Goal: Transaction & Acquisition: Purchase product/service

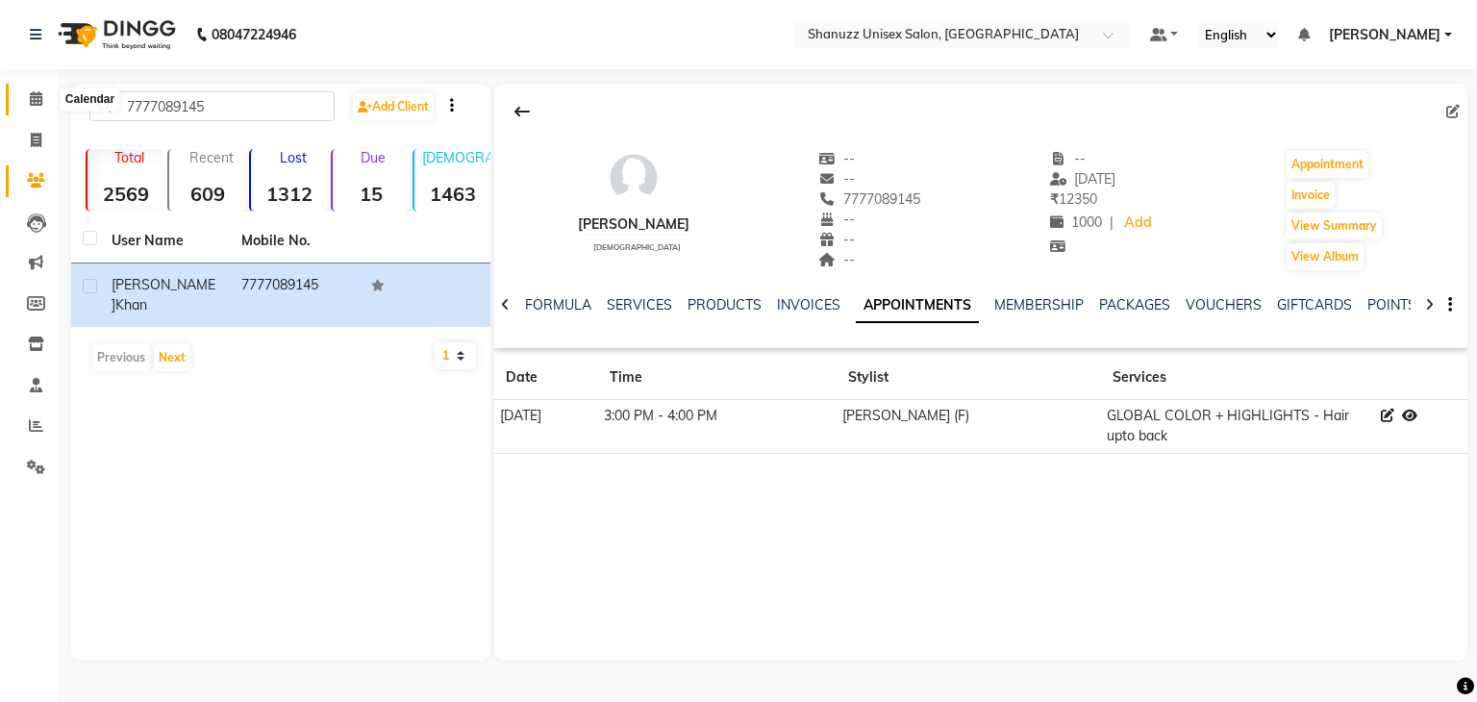
click at [27, 101] on span at bounding box center [36, 99] width 34 height 22
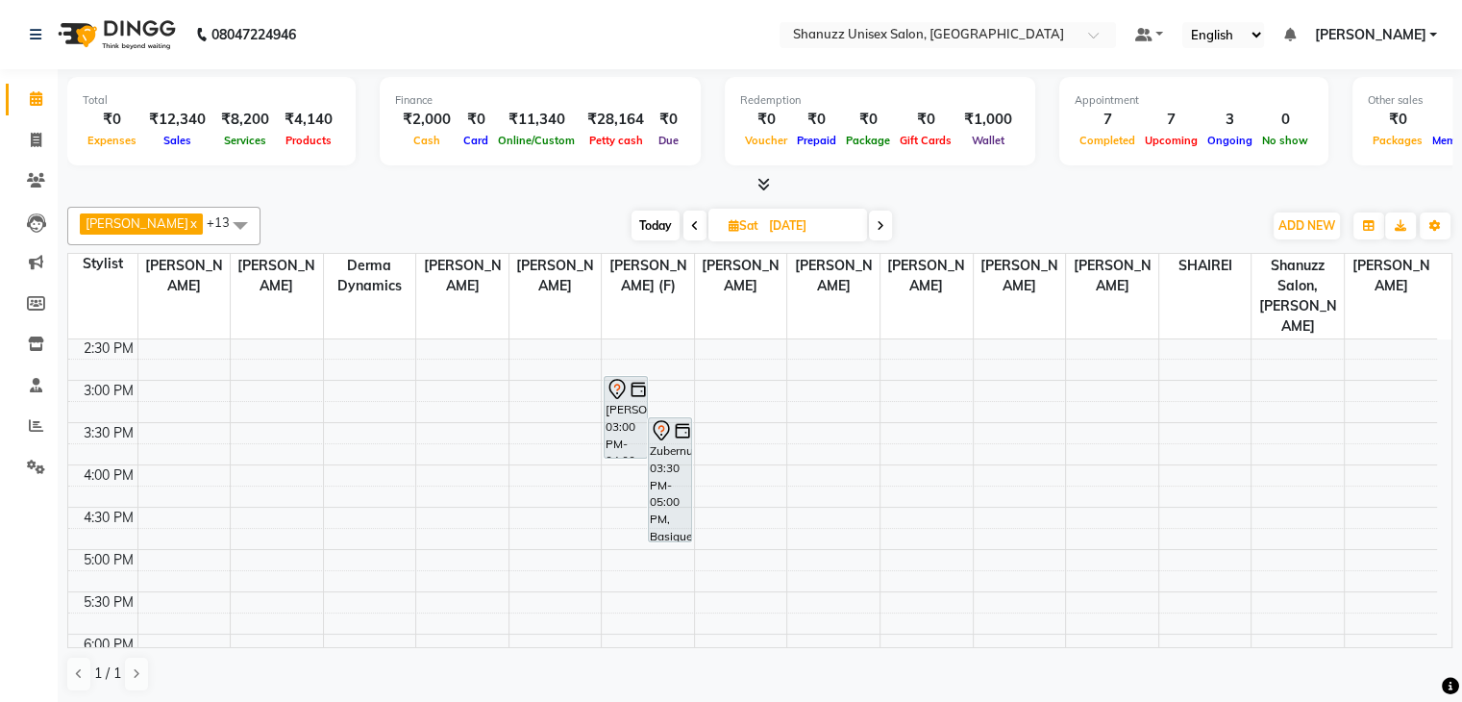
scroll to position [465, 0]
click at [643, 232] on span "Today" at bounding box center [656, 226] width 48 height 30
type input "02-09-2025"
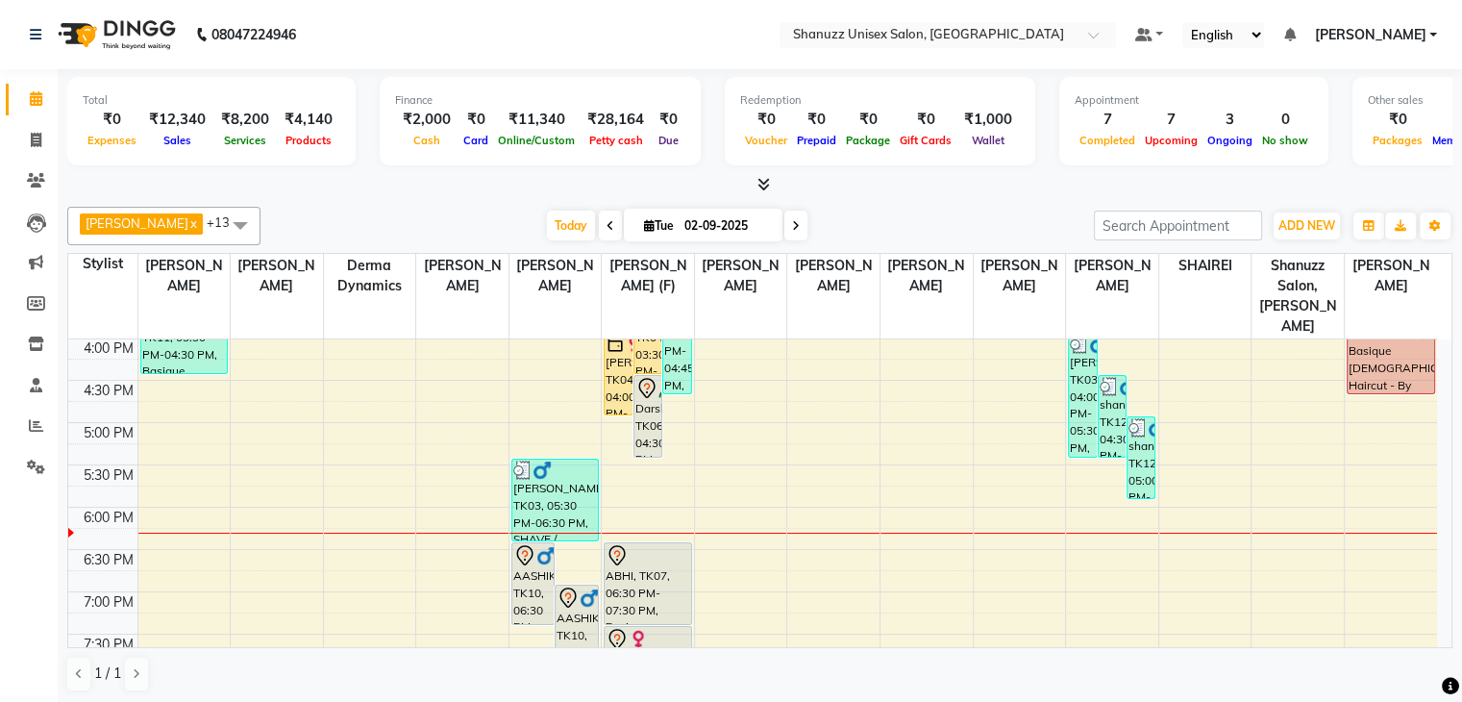
scroll to position [592, 0]
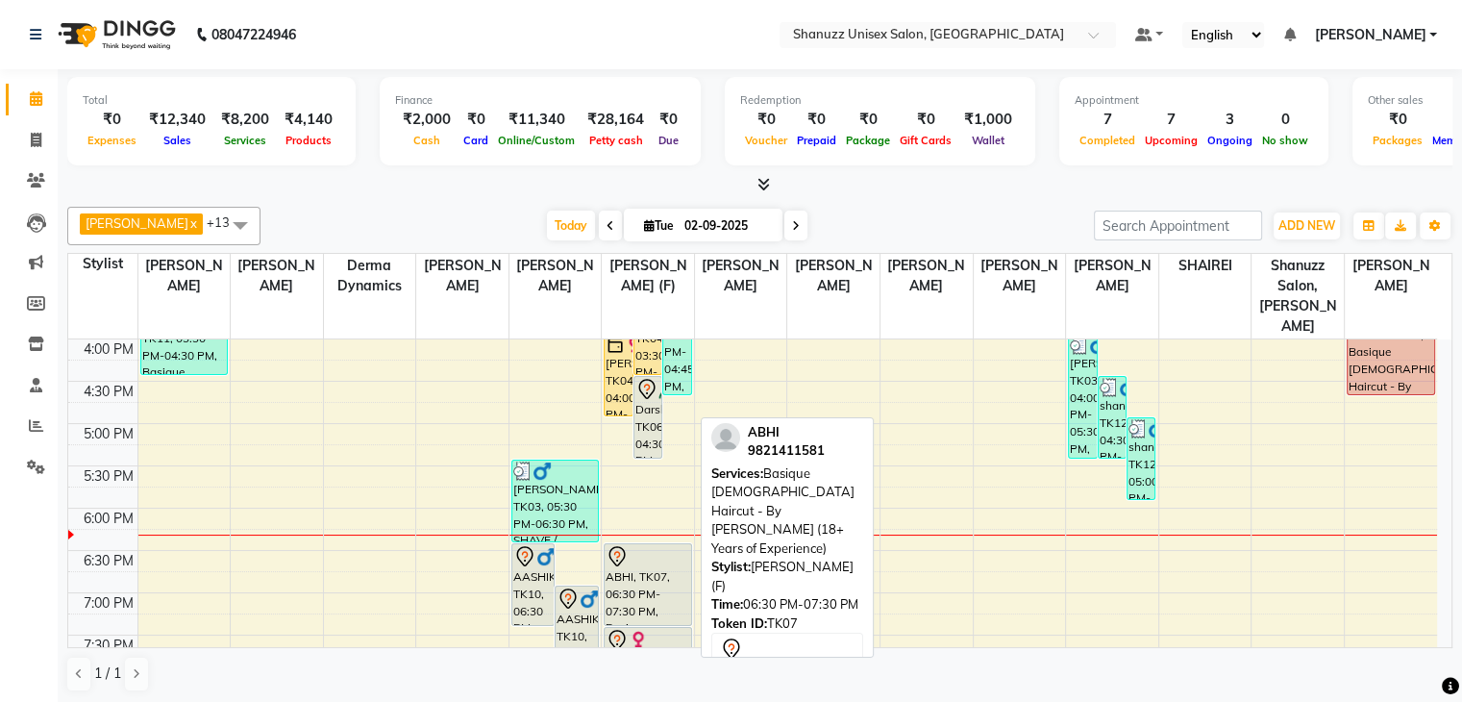
click at [667, 555] on div "ABHI, TK07, 06:30 PM-07:30 PM, Basique MALE Haircut - By Shanuzz (18+ Years of …" at bounding box center [648, 584] width 86 height 81
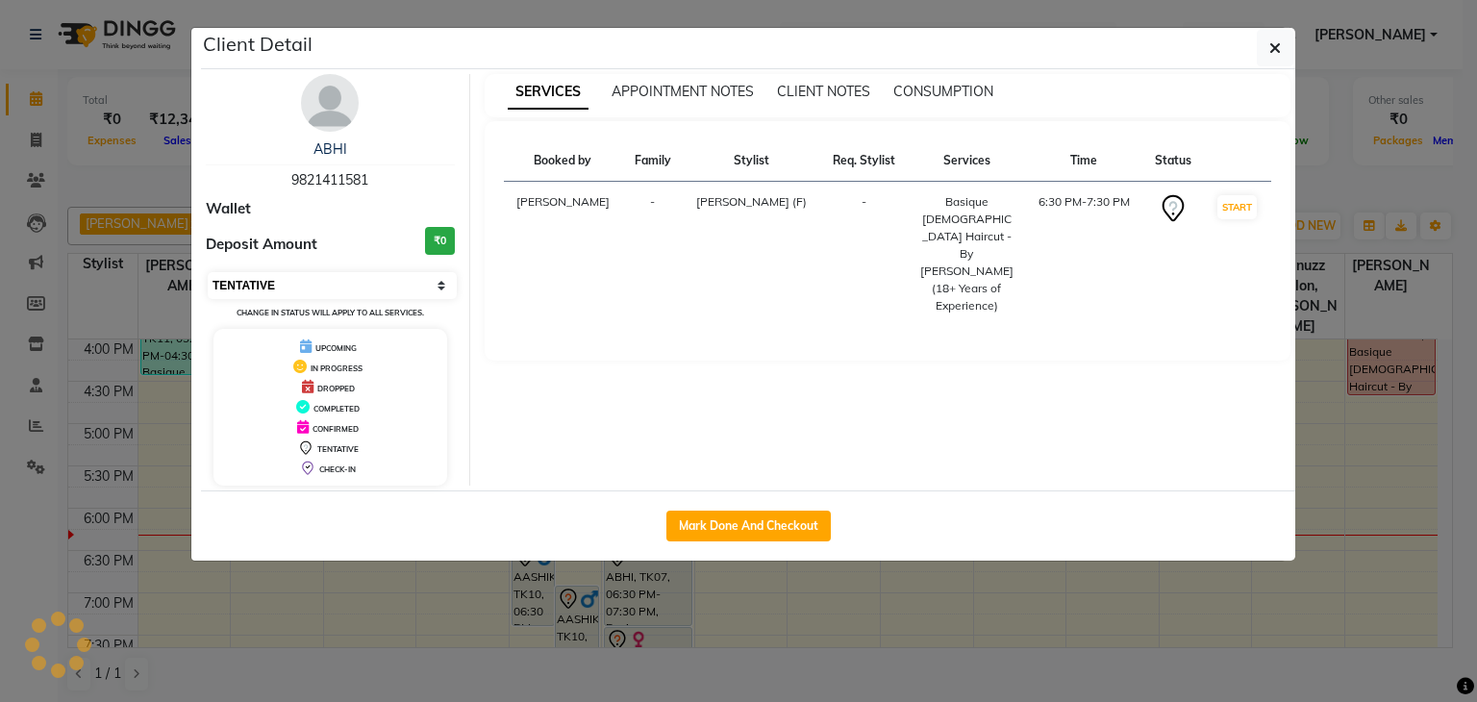
click at [388, 274] on select "Select IN SERVICE CONFIRMED TENTATIVE CHECK IN MARK DONE DROPPED UPCOMING" at bounding box center [332, 285] width 249 height 27
select select "8"
click at [208, 272] on select "Select IN SERVICE CONFIRMED TENTATIVE CHECK IN MARK DONE DROPPED UPCOMING" at bounding box center [332, 285] width 249 height 27
click at [151, 194] on ngb-modal-window "Client Detail ABHI 9821411581 Wallet Deposit Amount ₹0 Select IN SERVICE CONFIR…" at bounding box center [738, 351] width 1477 height 702
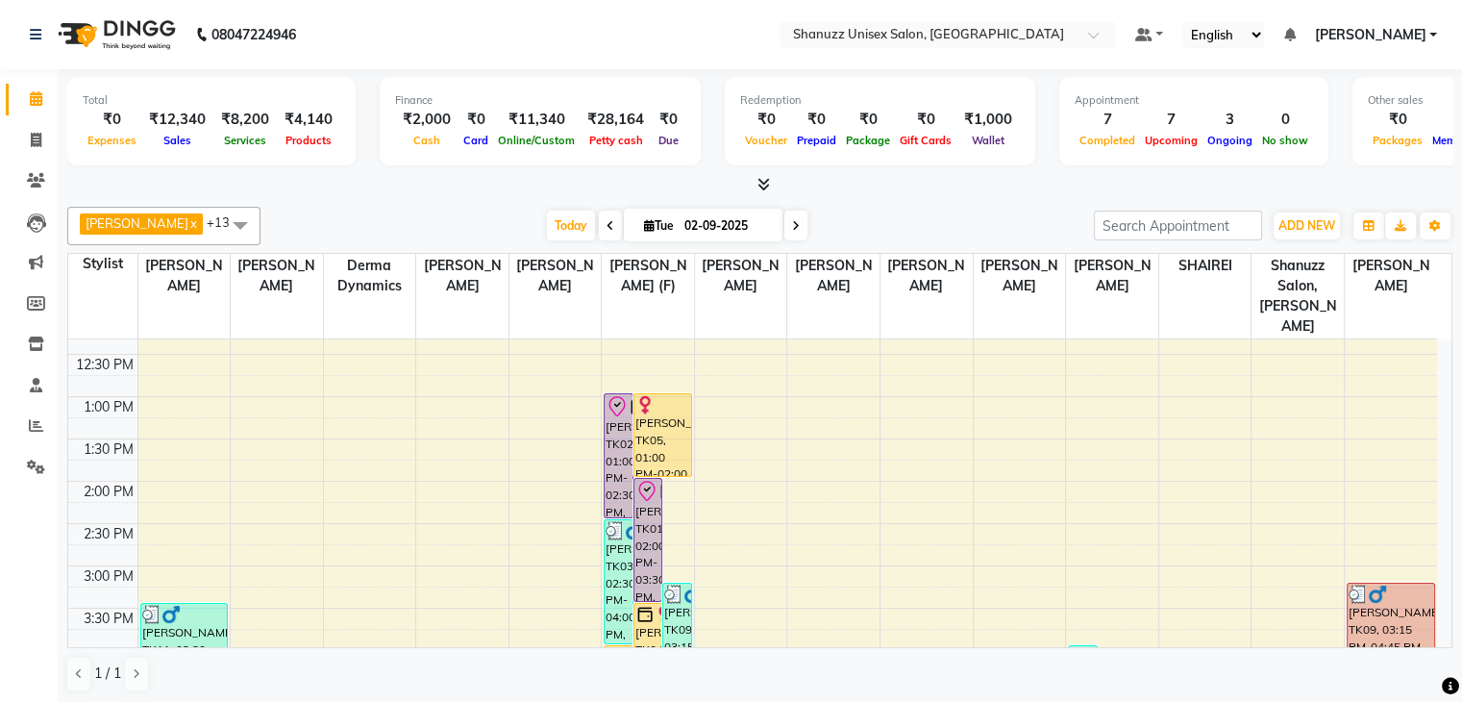
scroll to position [284, 0]
click at [1064, 173] on div "Total ₹0 Expenses ₹12,340 Sales ₹8,200 Services ₹4,140 Products Finance ₹2,000 …" at bounding box center [759, 132] width 1385 height 126
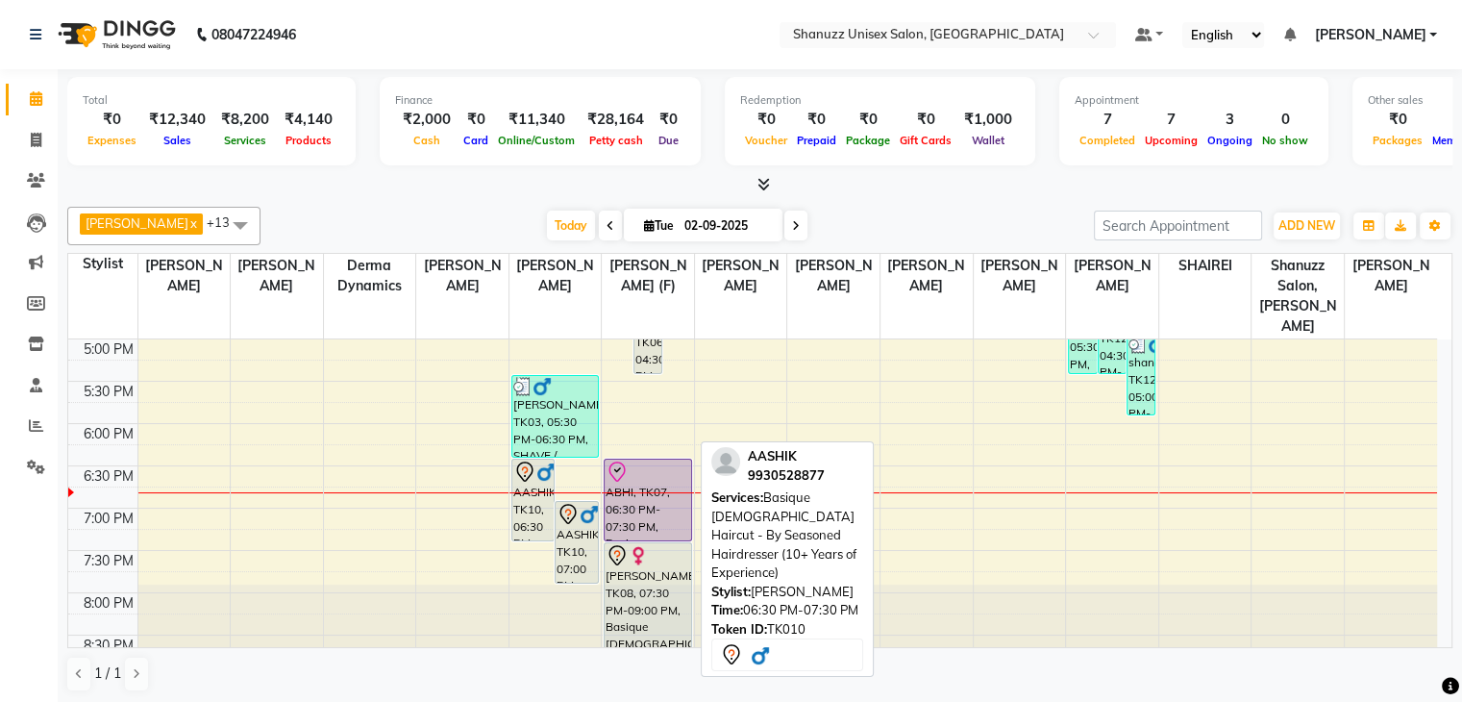
scroll to position [1, 0]
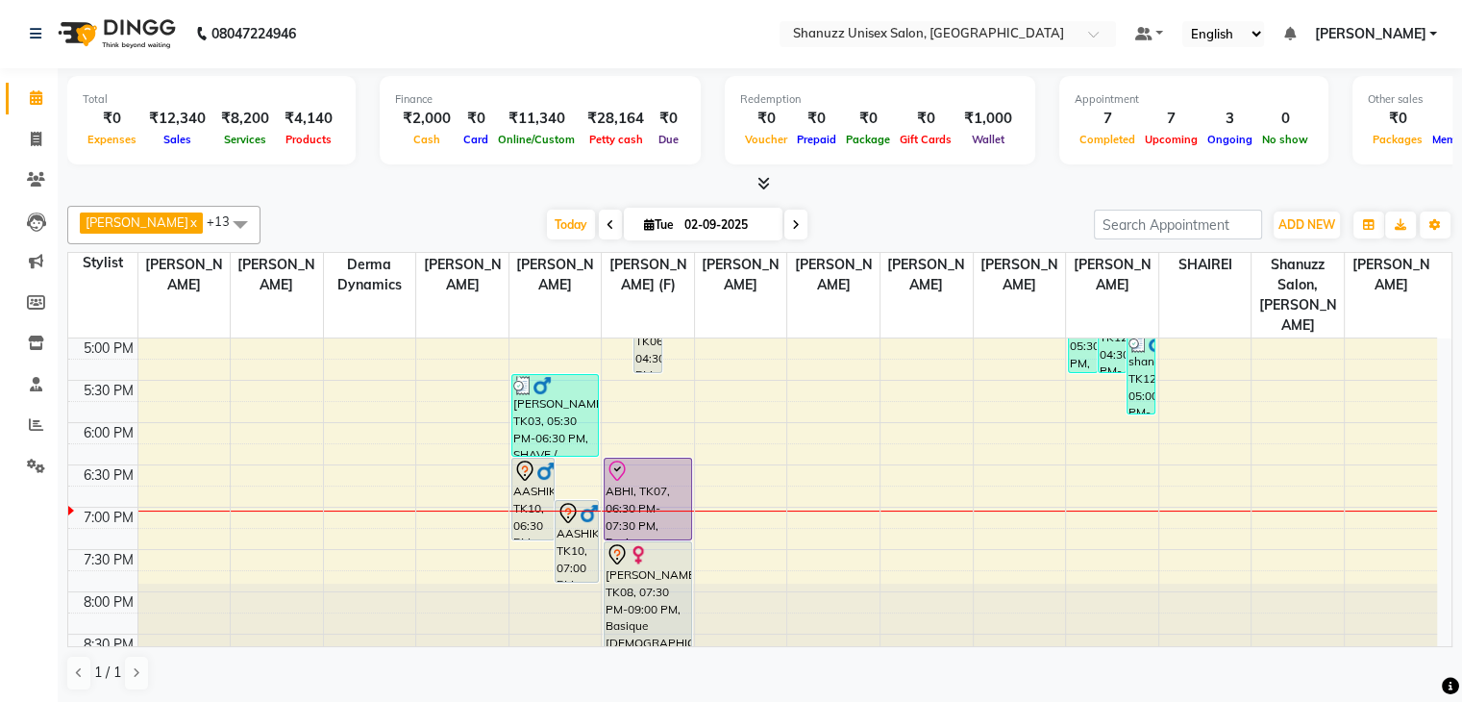
click at [292, 145] on span "Products" at bounding box center [309, 139] width 56 height 13
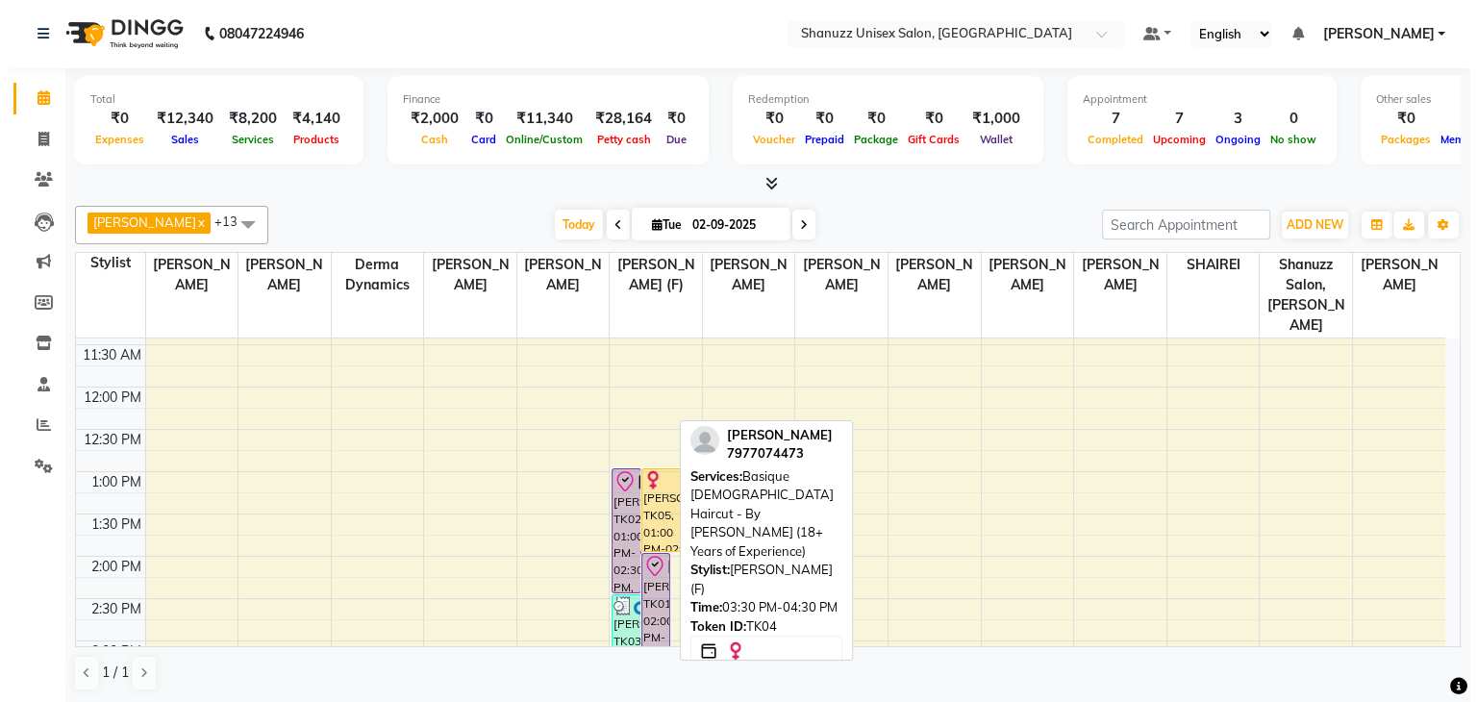
scroll to position [199, 0]
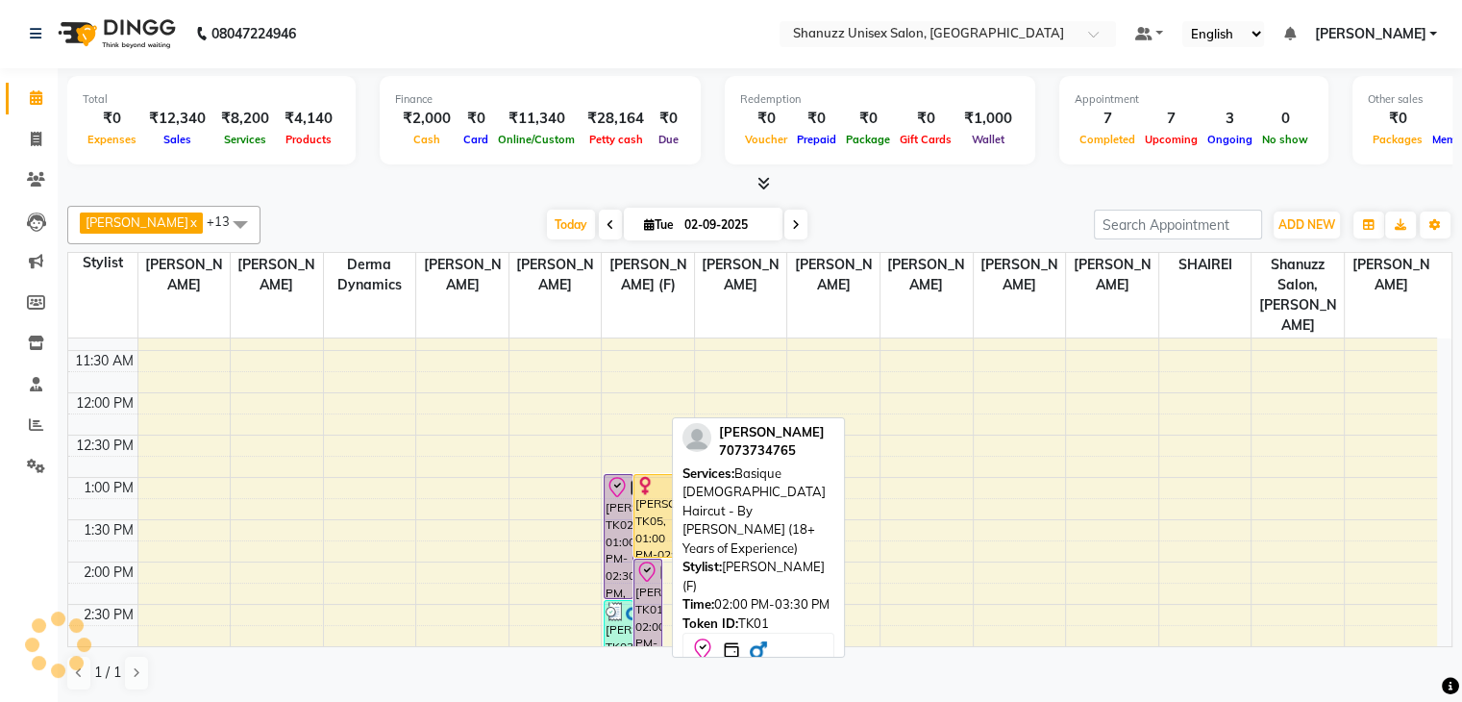
click at [641, 574] on div "mohd irfan, TK01, 02:00 PM-03:30 PM, Basique MALE Haircut - By Shanuzz (18+ Yea…" at bounding box center [647, 620] width 27 height 122
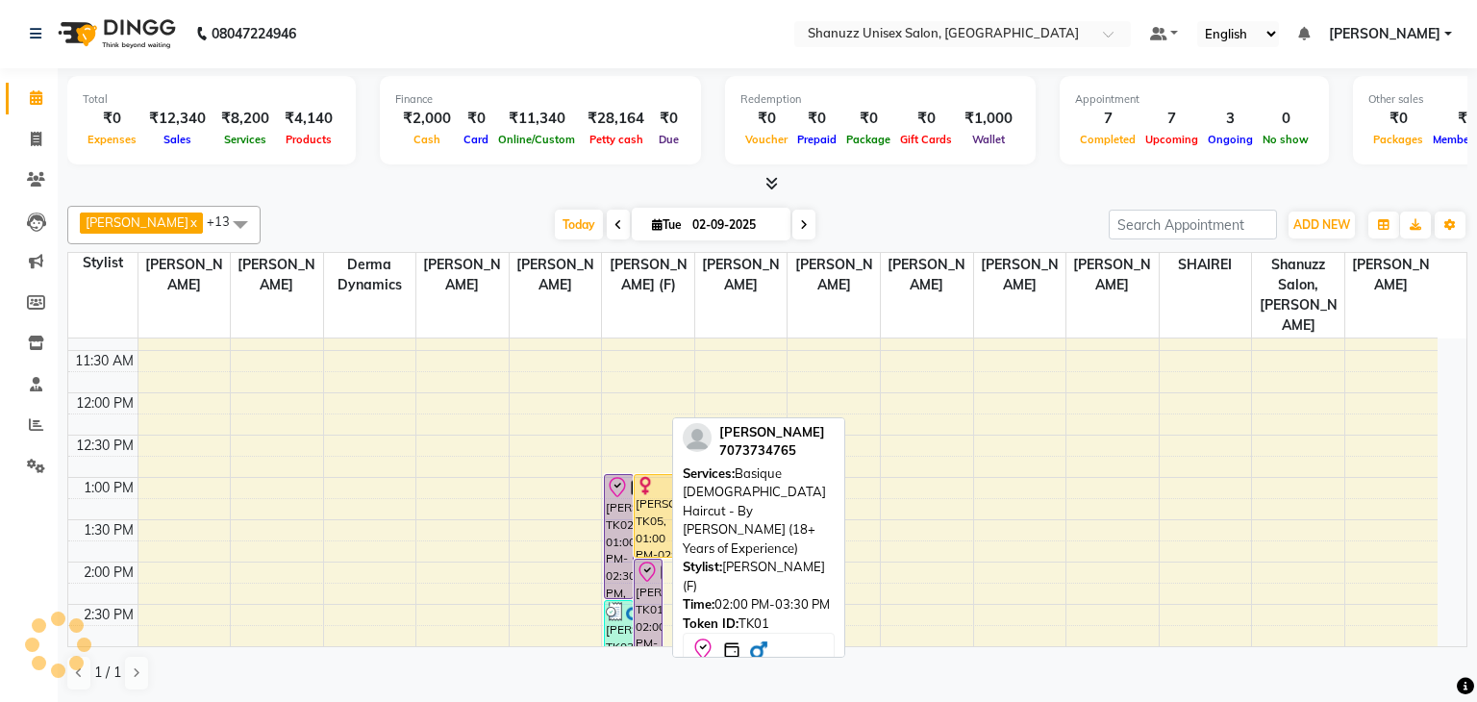
select select "8"
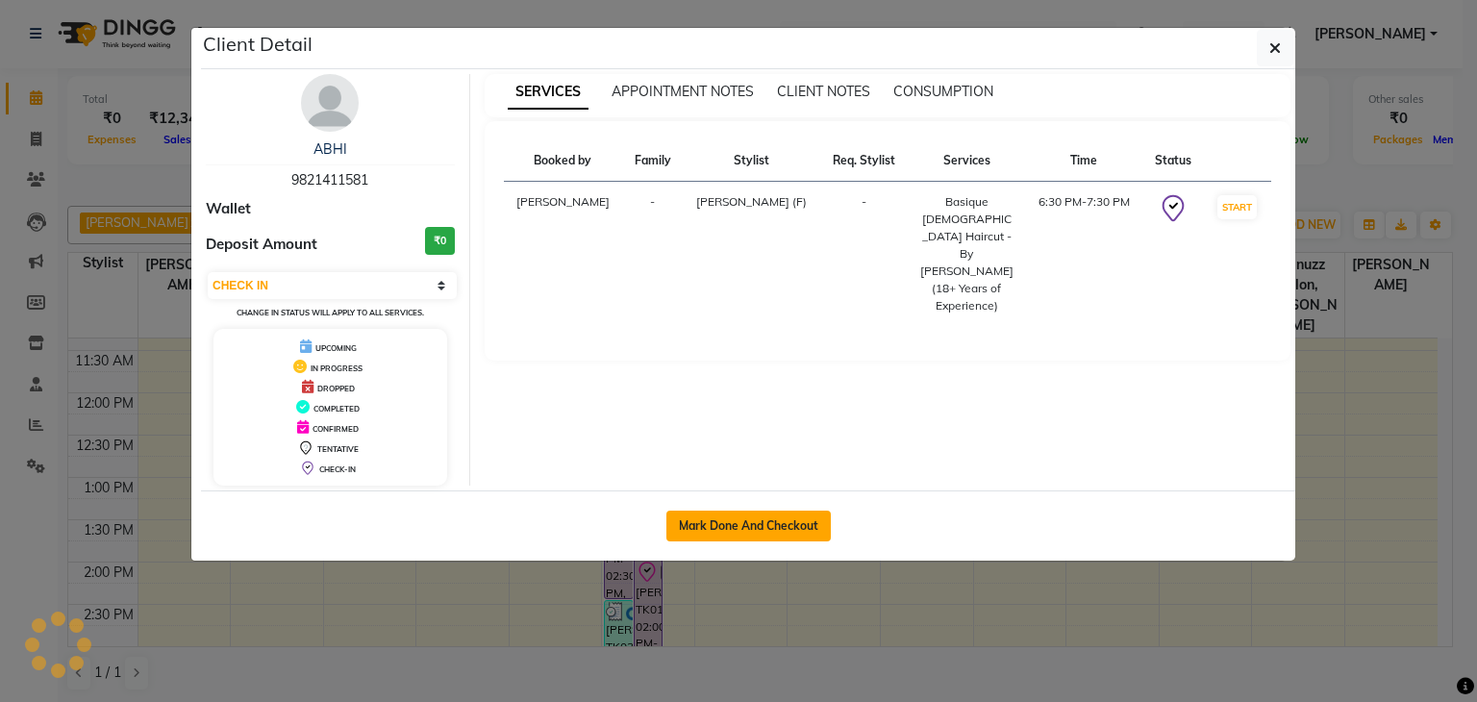
click at [758, 528] on button "Mark Done And Checkout" at bounding box center [748, 525] width 164 height 31
select select "service"
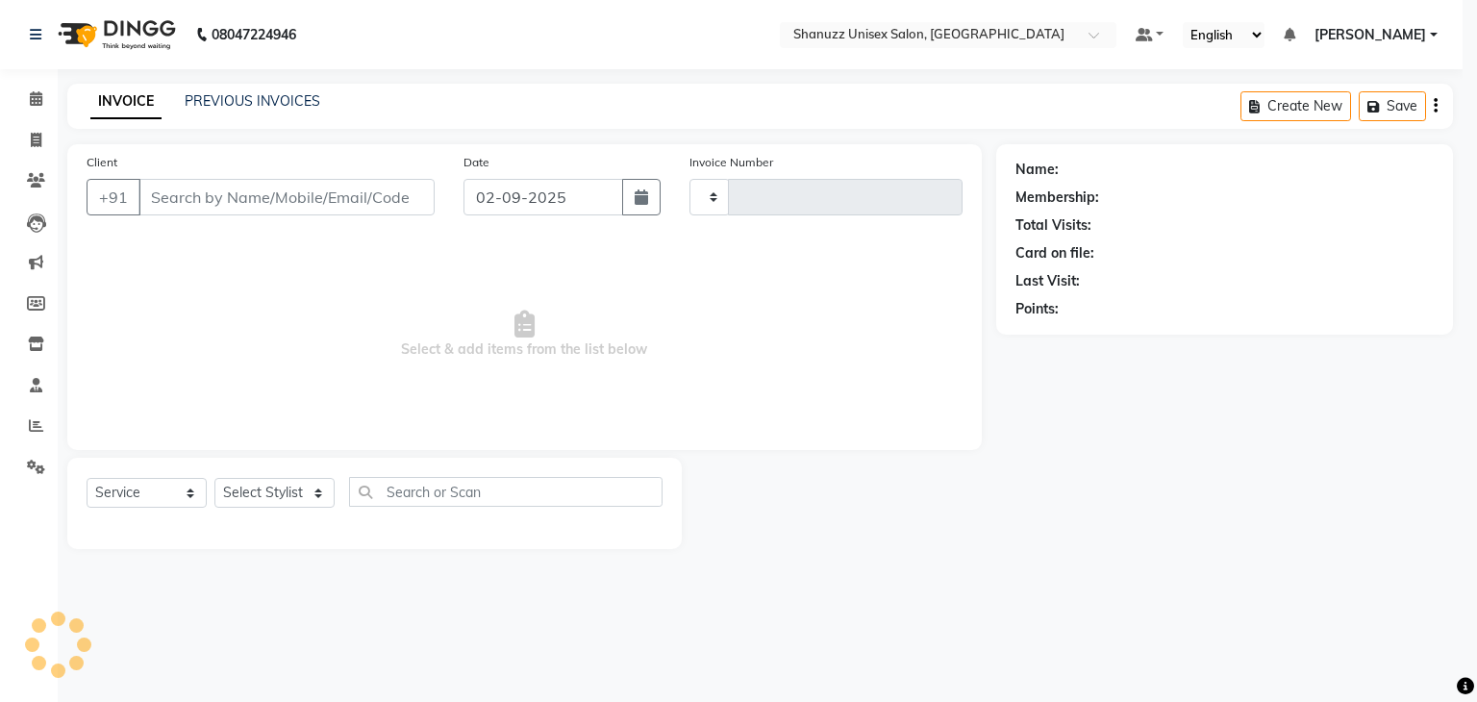
type input "1467"
select select "7102"
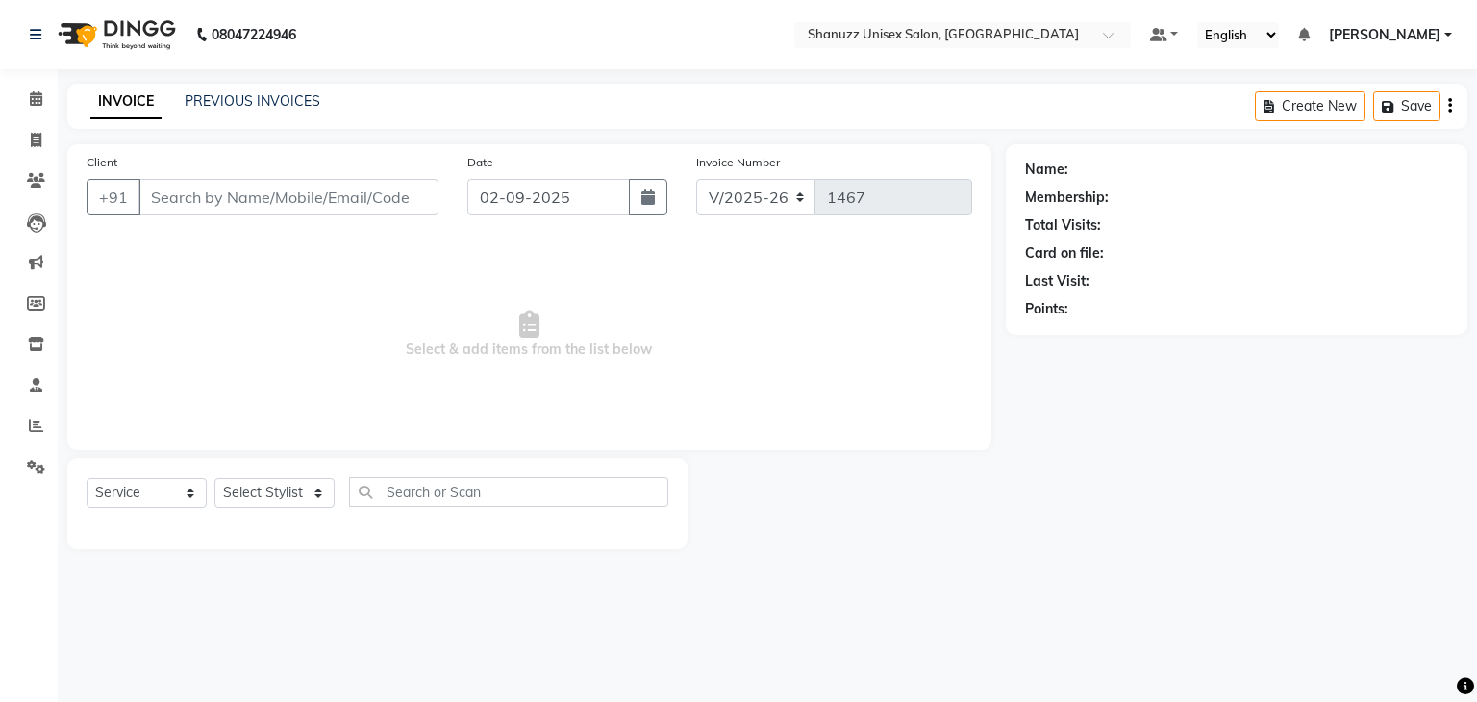
type input "9821411581"
select select "59304"
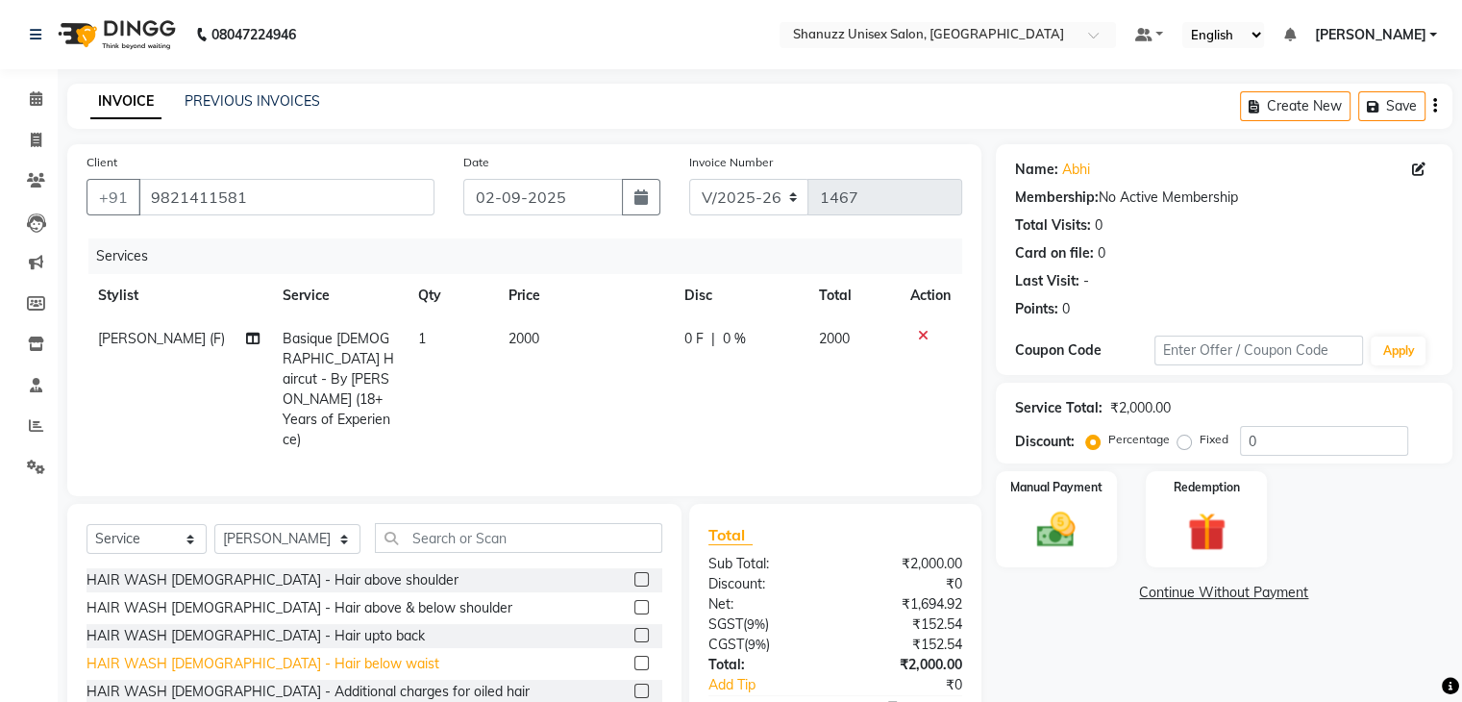
scroll to position [75, 0]
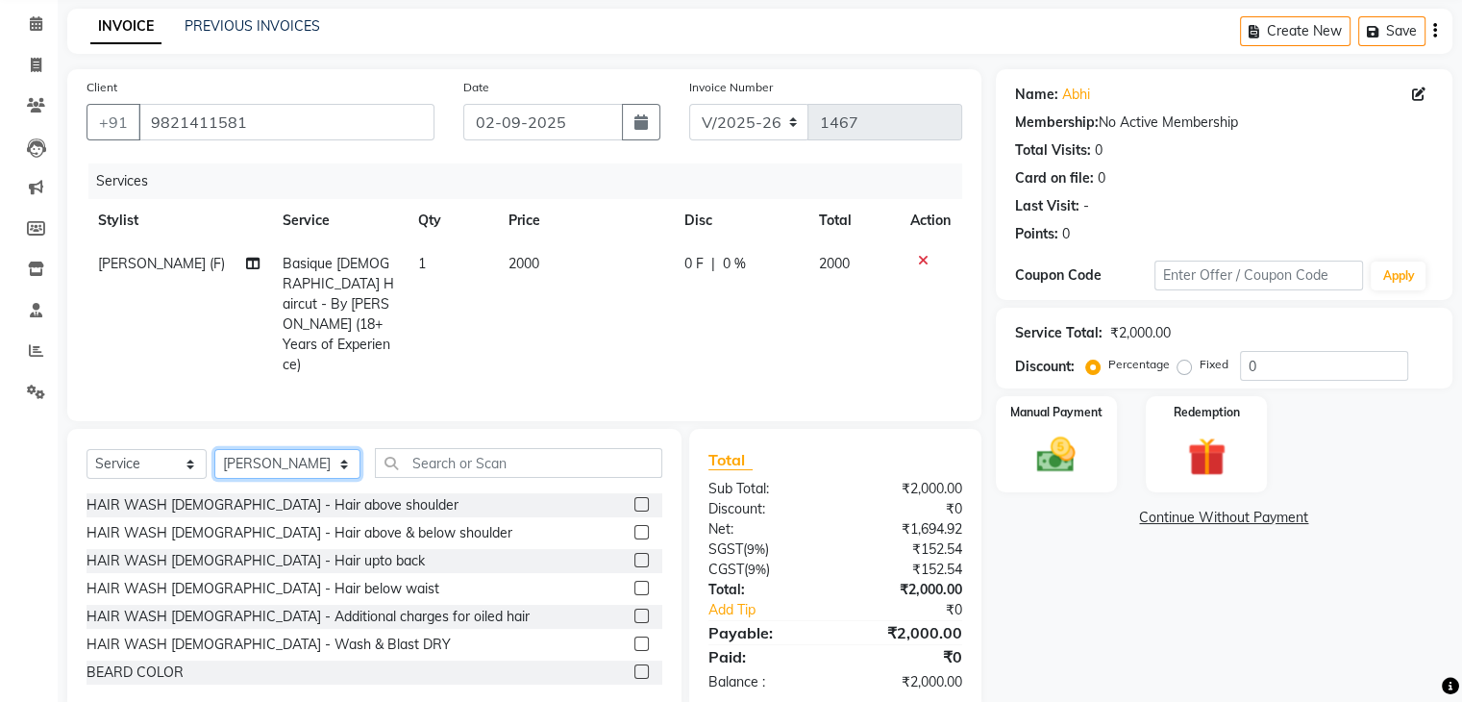
click at [316, 449] on select "Select Stylist ADNAN ANSARI AFZAN ANSARI ARVIND SURYAWANSHI ASMA SHAIKH Derma D…" at bounding box center [287, 464] width 146 height 30
click at [214, 449] on select "Select Stylist ADNAN ANSARI AFZAN ANSARI ARVIND SURYAWANSHI ASMA SHAIKH Derma D…" at bounding box center [287, 464] width 146 height 30
click at [452, 451] on input "text" at bounding box center [518, 463] width 287 height 30
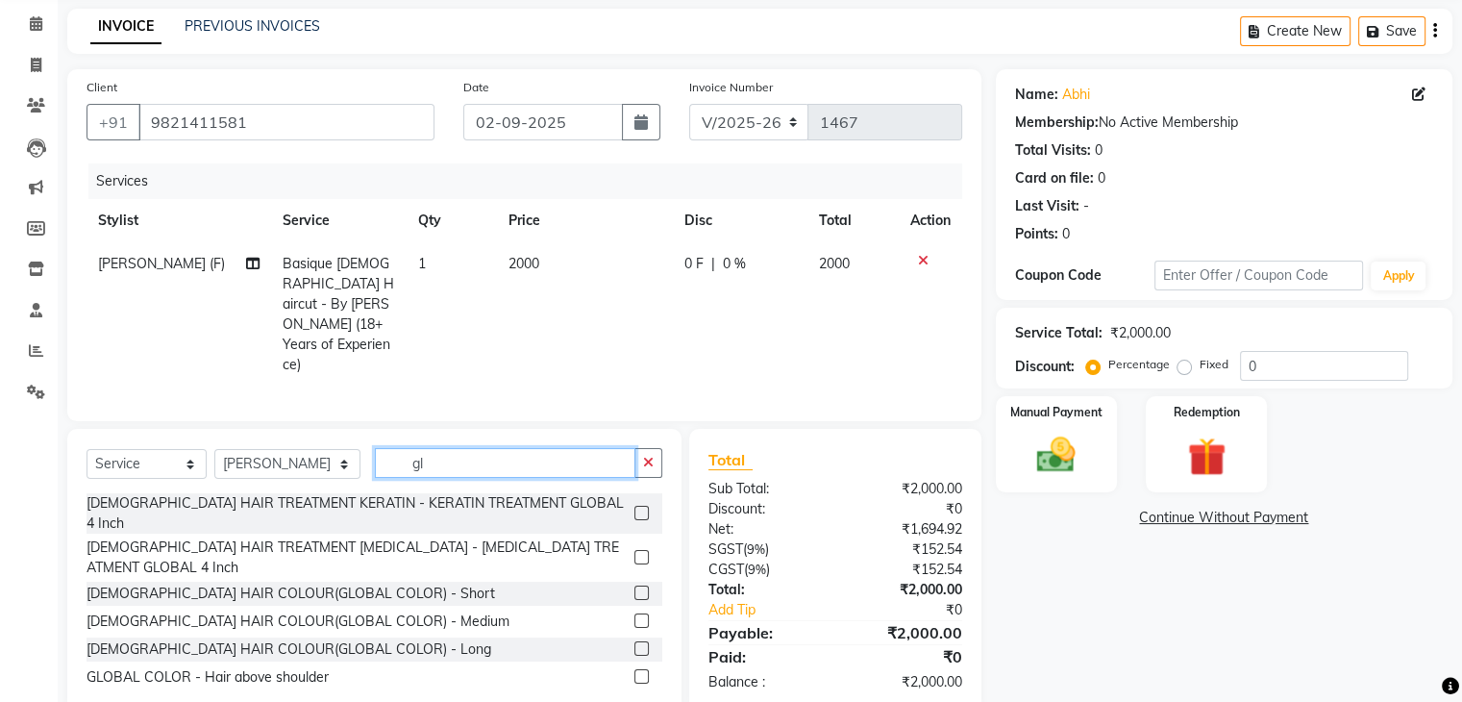
type input "g"
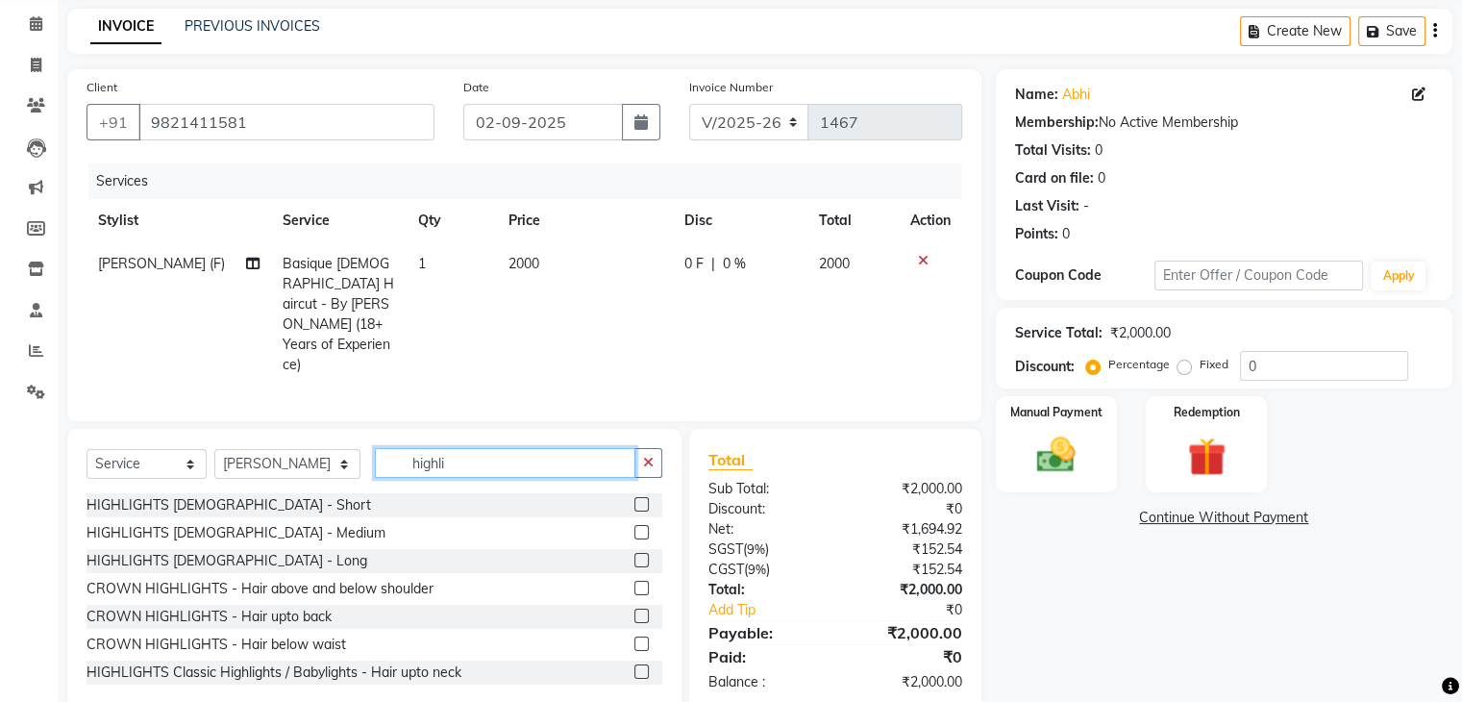
type input "highli"
click at [634, 553] on label at bounding box center [641, 560] width 14 height 14
click at [634, 555] on input "checkbox" at bounding box center [640, 561] width 12 height 12
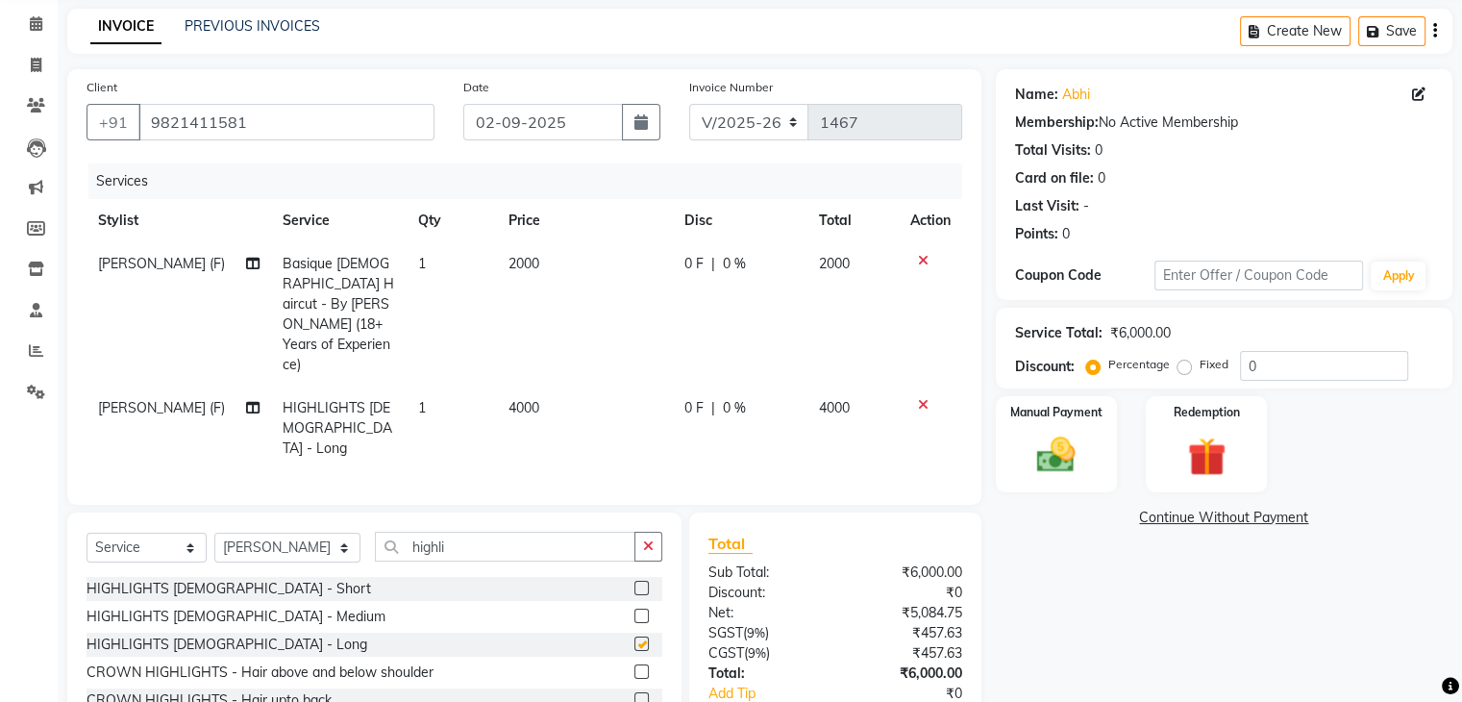
checkbox input "false"
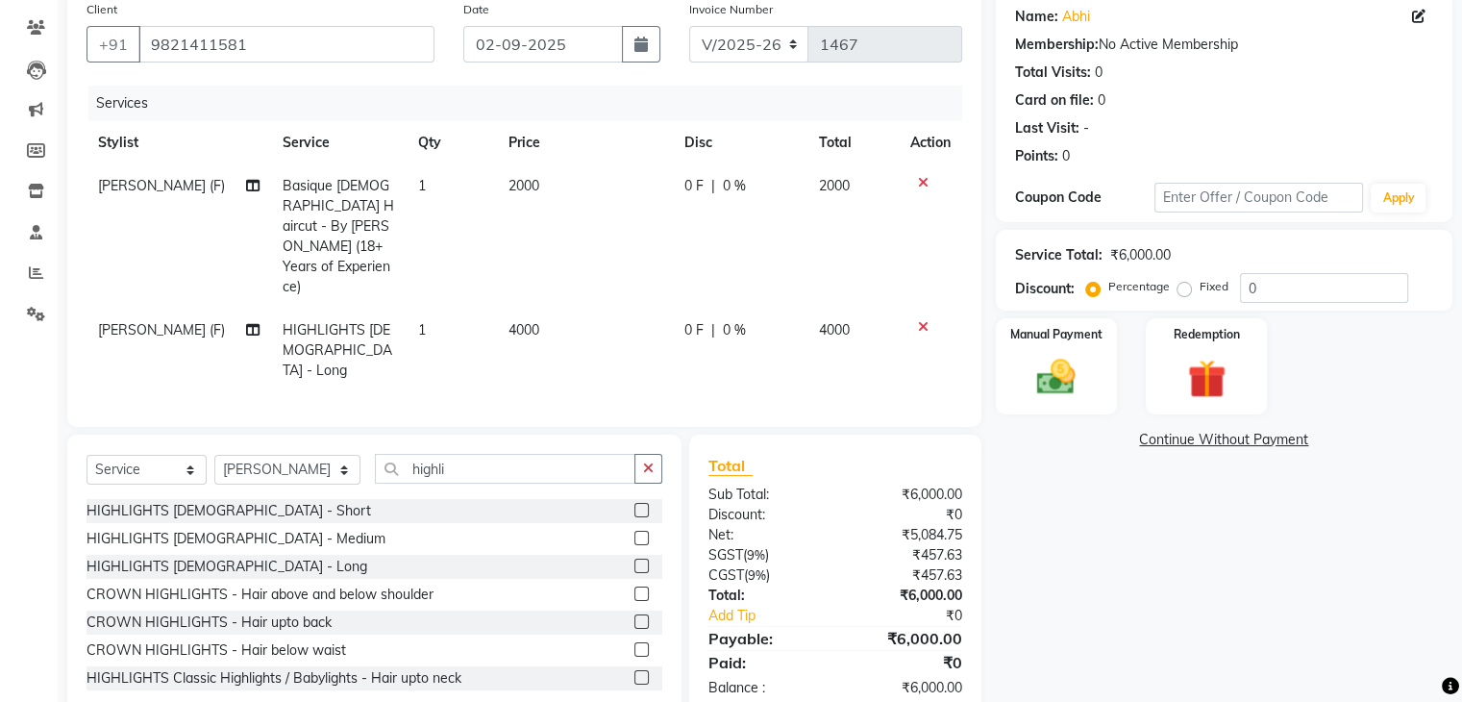
click at [520, 321] on span "4000" at bounding box center [524, 329] width 31 height 17
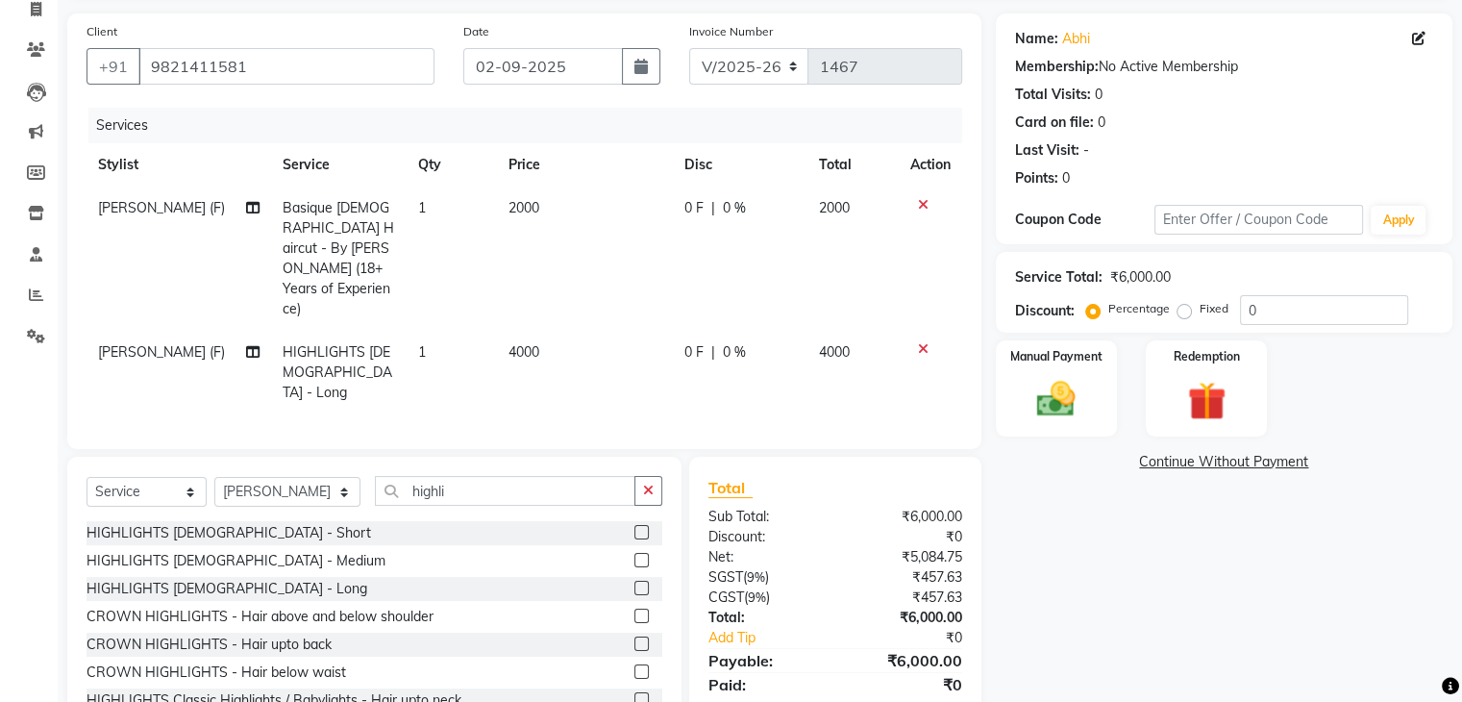
select select "59304"
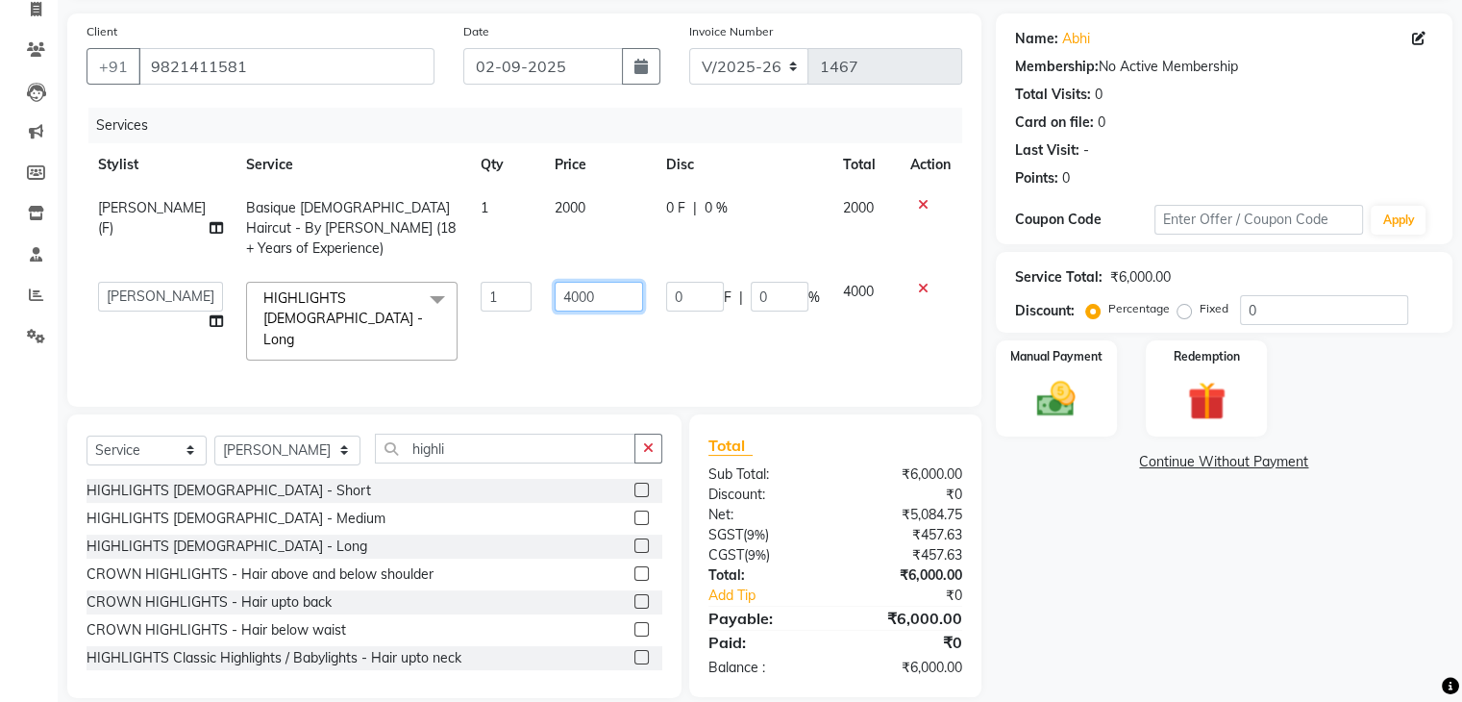
click at [557, 282] on input "4000" at bounding box center [599, 297] width 88 height 30
type input "7500"
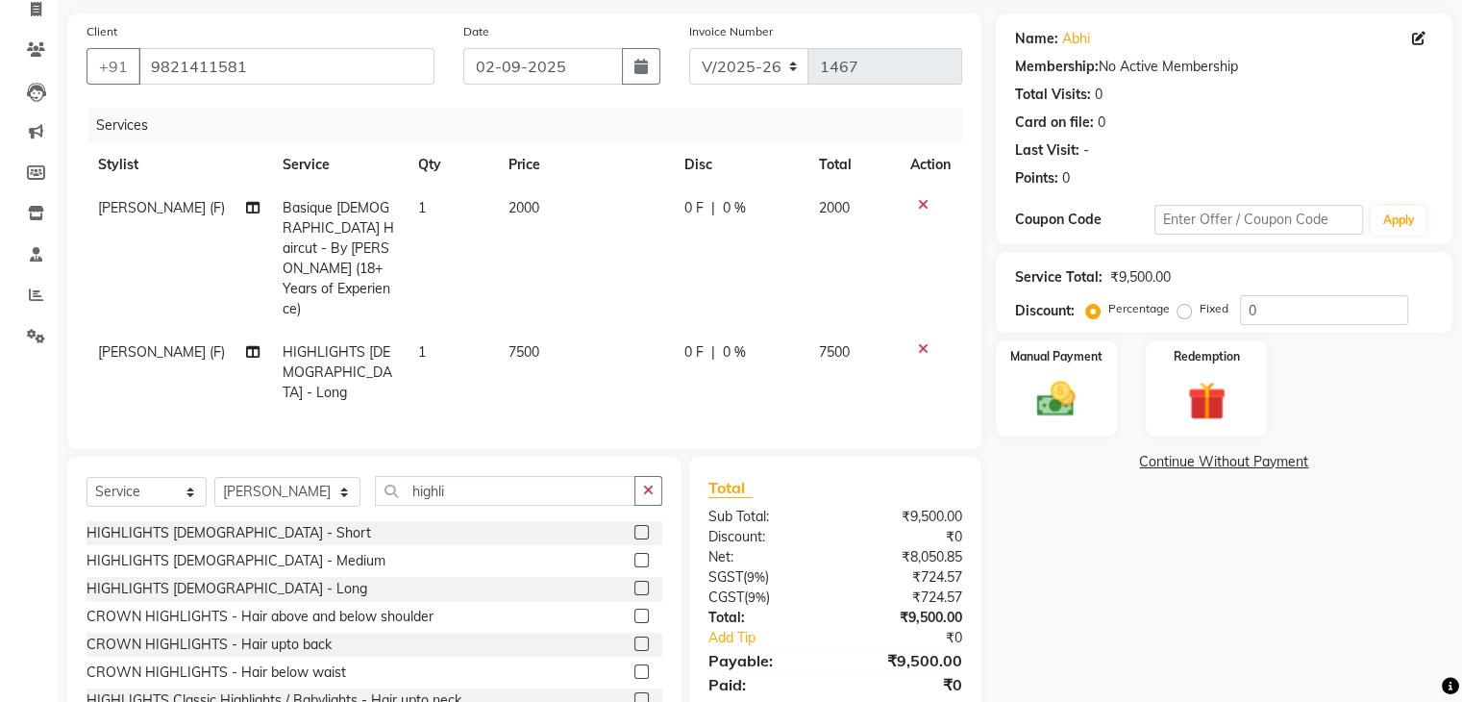
click at [586, 331] on td "7500" at bounding box center [585, 373] width 176 height 84
select select "59304"
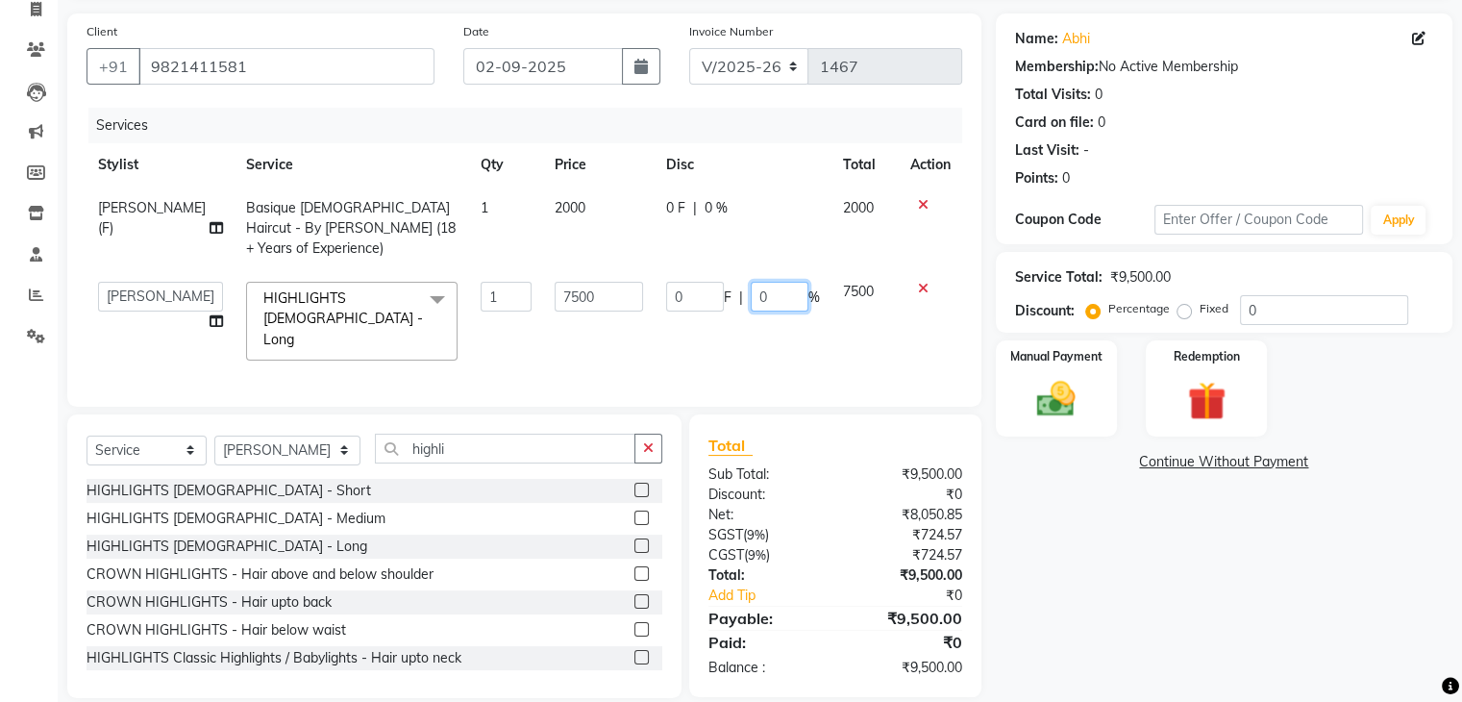
click at [769, 282] on input "0" at bounding box center [780, 297] width 58 height 30
type input "10"
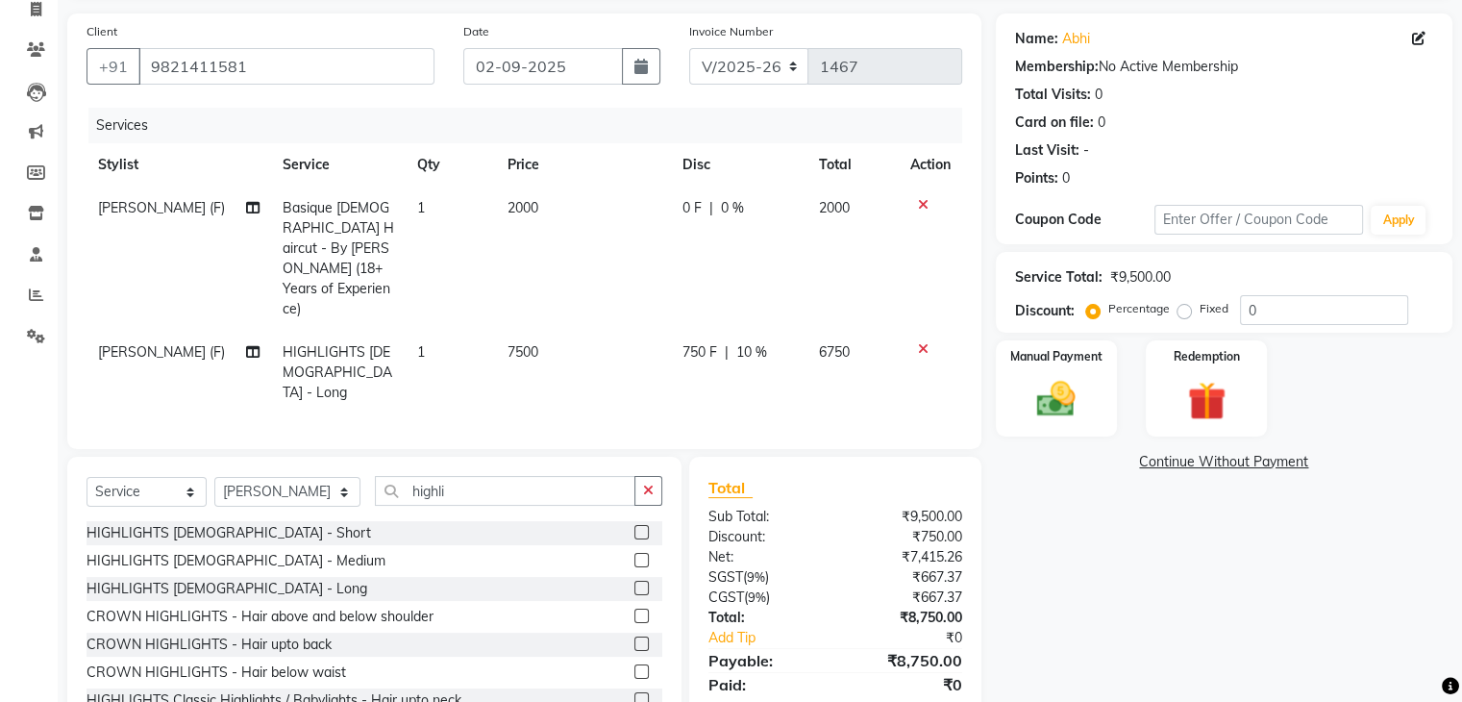
click at [749, 331] on td "750 F | 10 %" at bounding box center [739, 373] width 137 height 84
select select "59304"
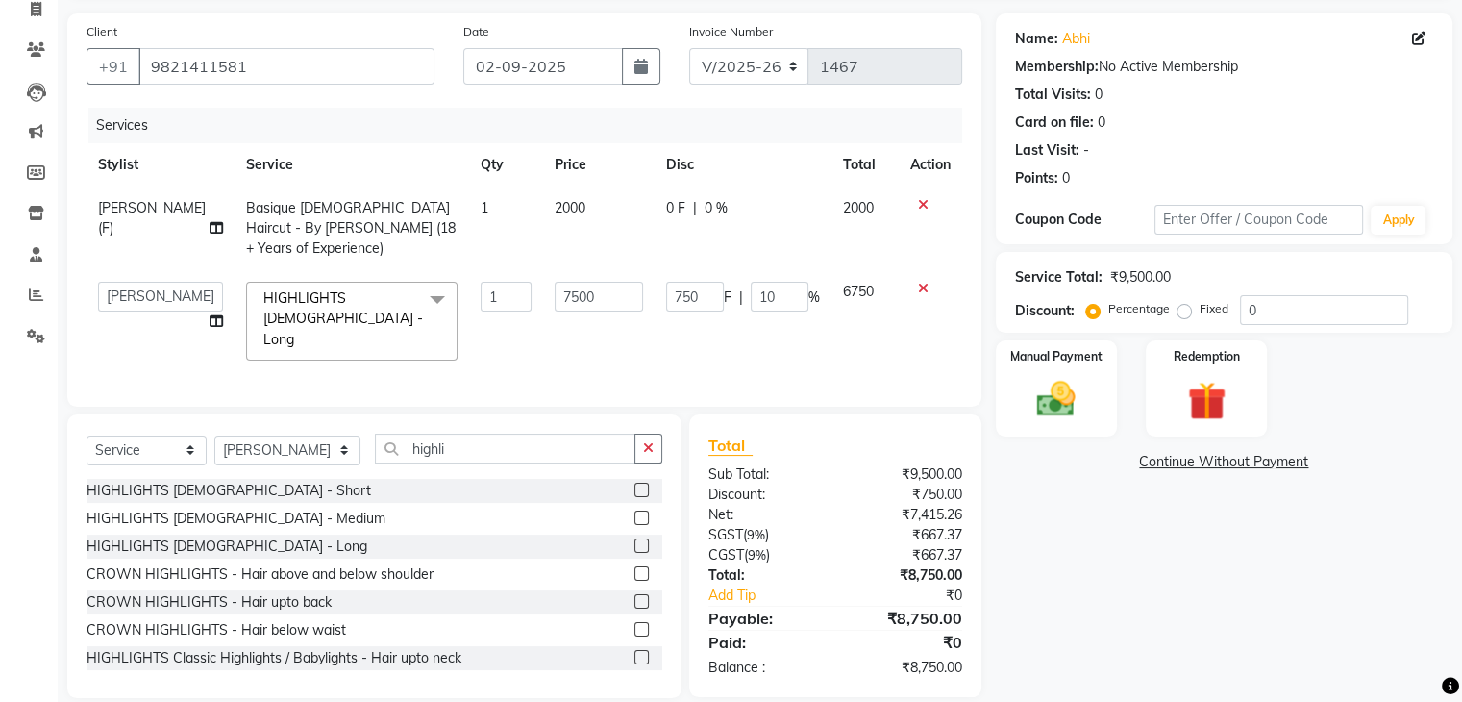
click at [641, 305] on td "7500" at bounding box center [599, 321] width 112 height 102
click at [449, 435] on input "highli" at bounding box center [505, 449] width 261 height 30
type input "h"
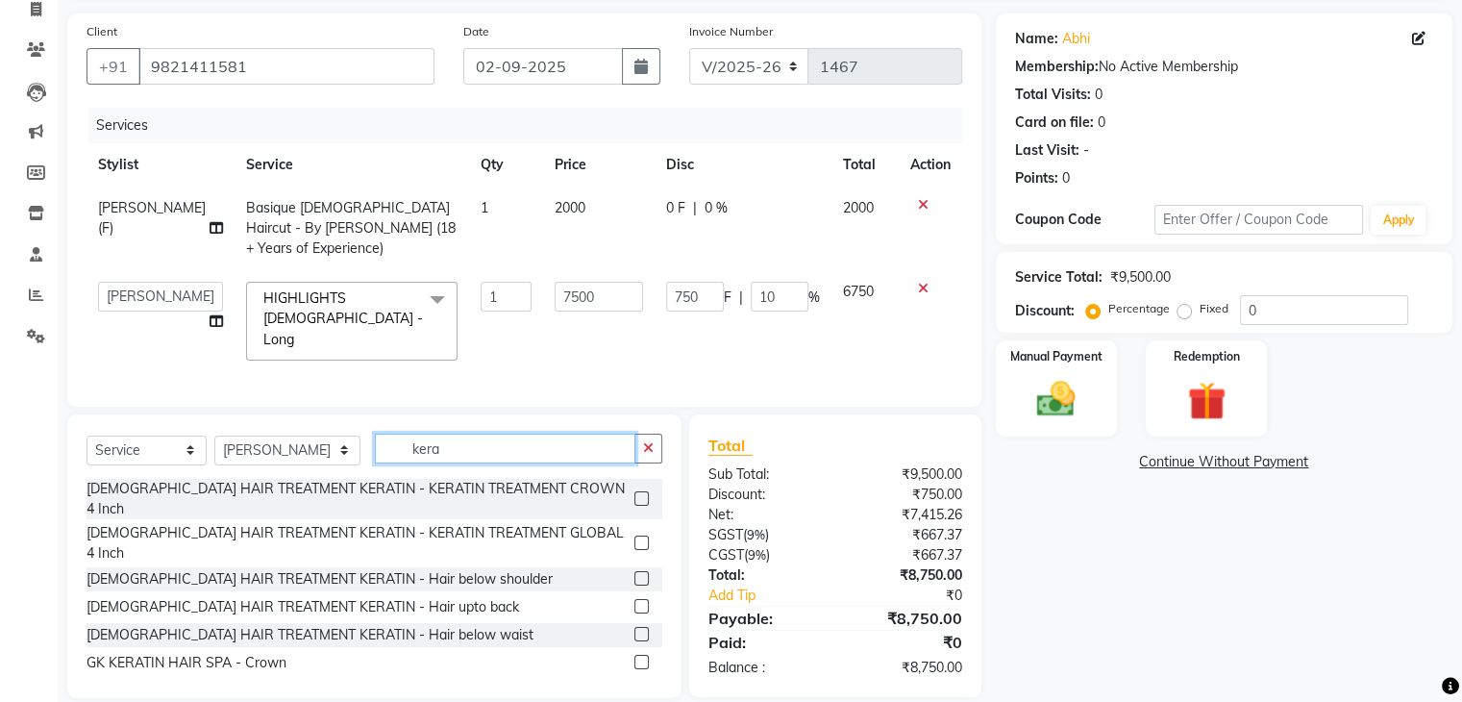
type input "kera"
click at [634, 535] on label at bounding box center [641, 542] width 14 height 14
click at [634, 537] on input "checkbox" at bounding box center [640, 543] width 12 height 12
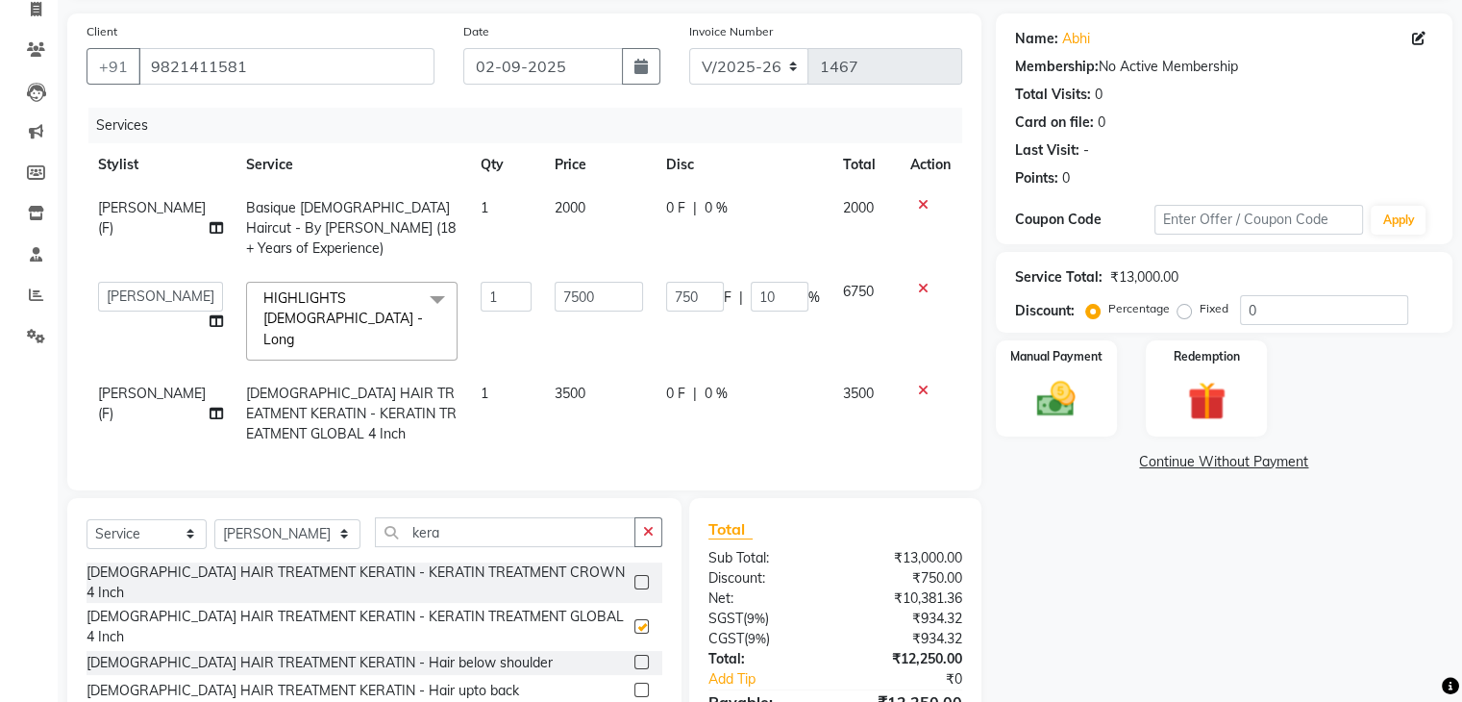
checkbox input "false"
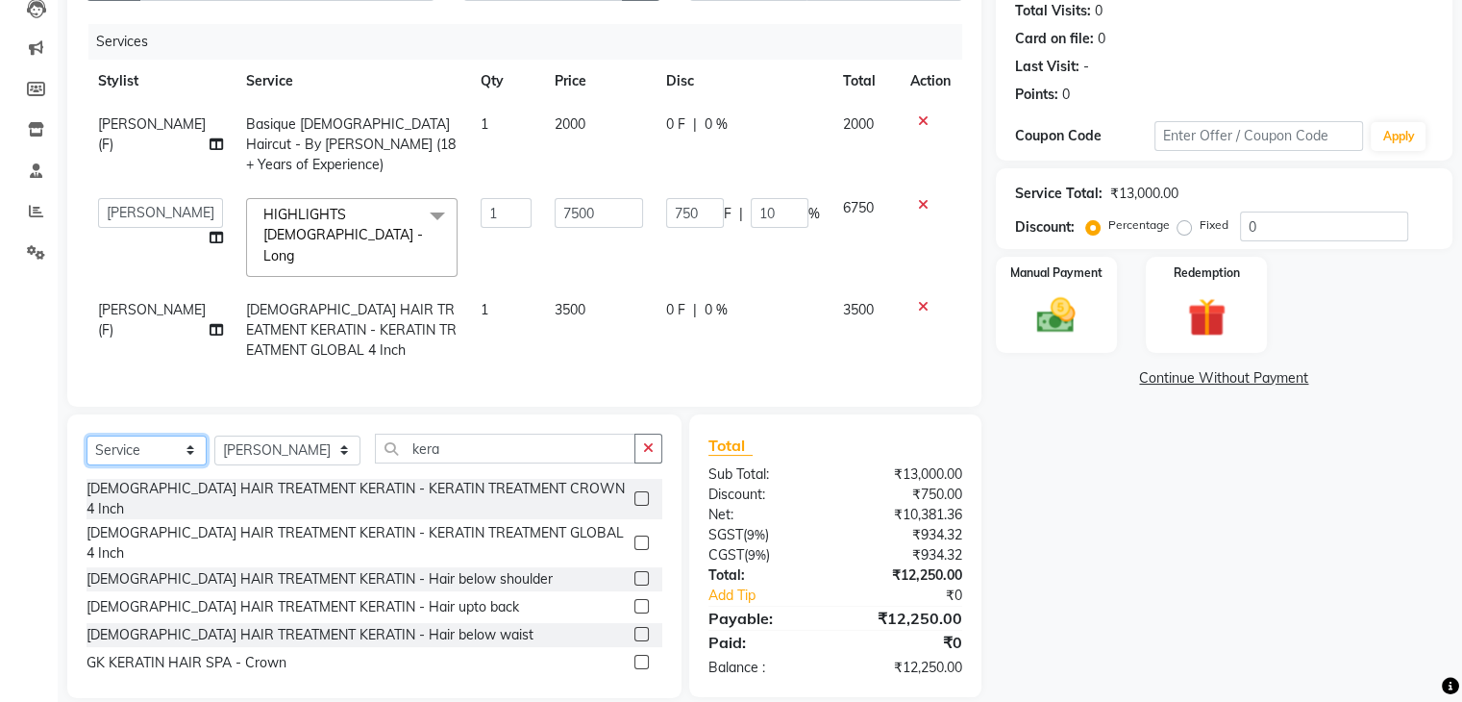
click at [181, 435] on select "Select Service Product Membership Package Voucher Prepaid Gift Card" at bounding box center [147, 450] width 120 height 30
select select "product"
click at [87, 435] on select "Select Service Product Membership Package Voucher Prepaid Gift Card" at bounding box center [147, 450] width 120 height 30
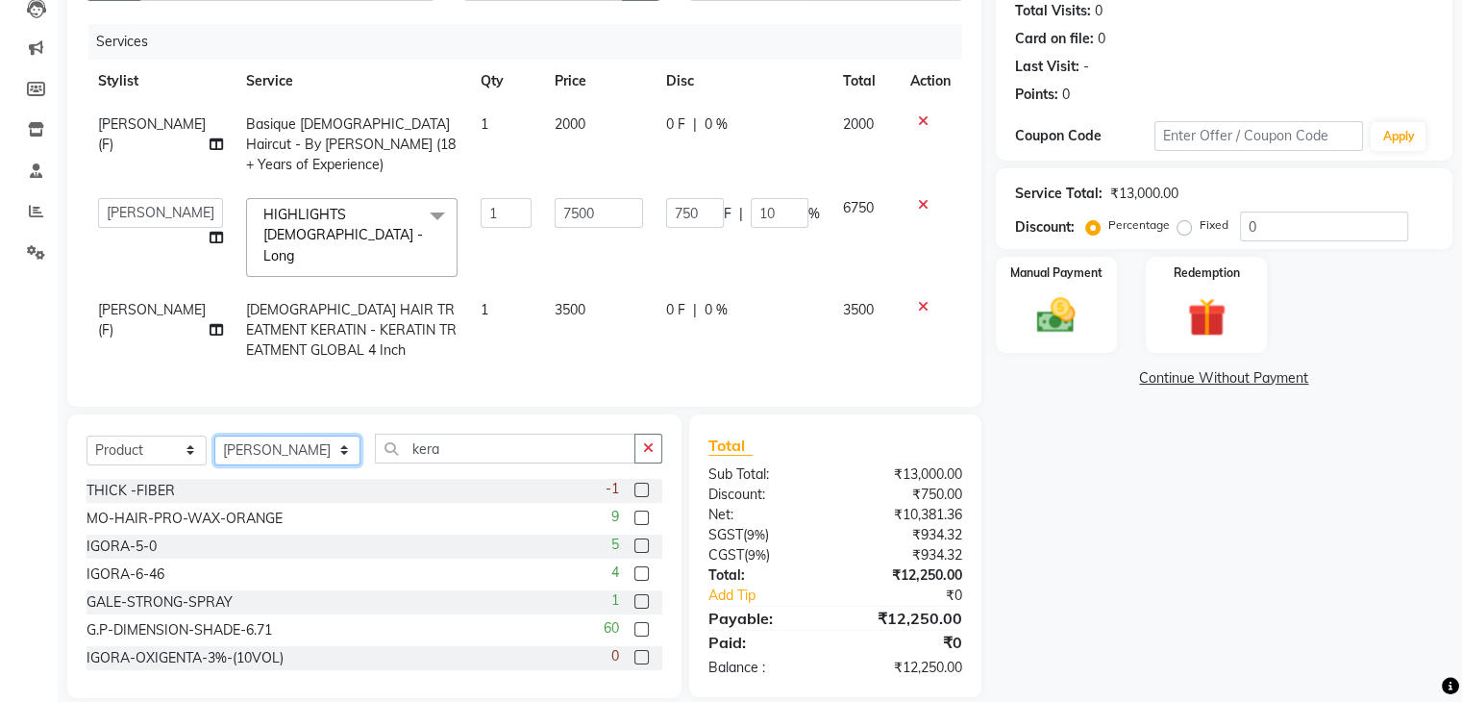
click at [277, 435] on select "Select Stylist ADNAN ANSARI AFZAN ANSARI ARVIND SURYAWANSHI ASMA SHAIKH Derma D…" at bounding box center [287, 450] width 146 height 30
select select "84401"
click at [214, 435] on select "Select Stylist ADNAN ANSARI AFZAN ANSARI ARVIND SURYAWANSHI ASMA SHAIKH Derma D…" at bounding box center [287, 450] width 146 height 30
click at [442, 434] on input "kera" at bounding box center [505, 449] width 261 height 30
type input "k"
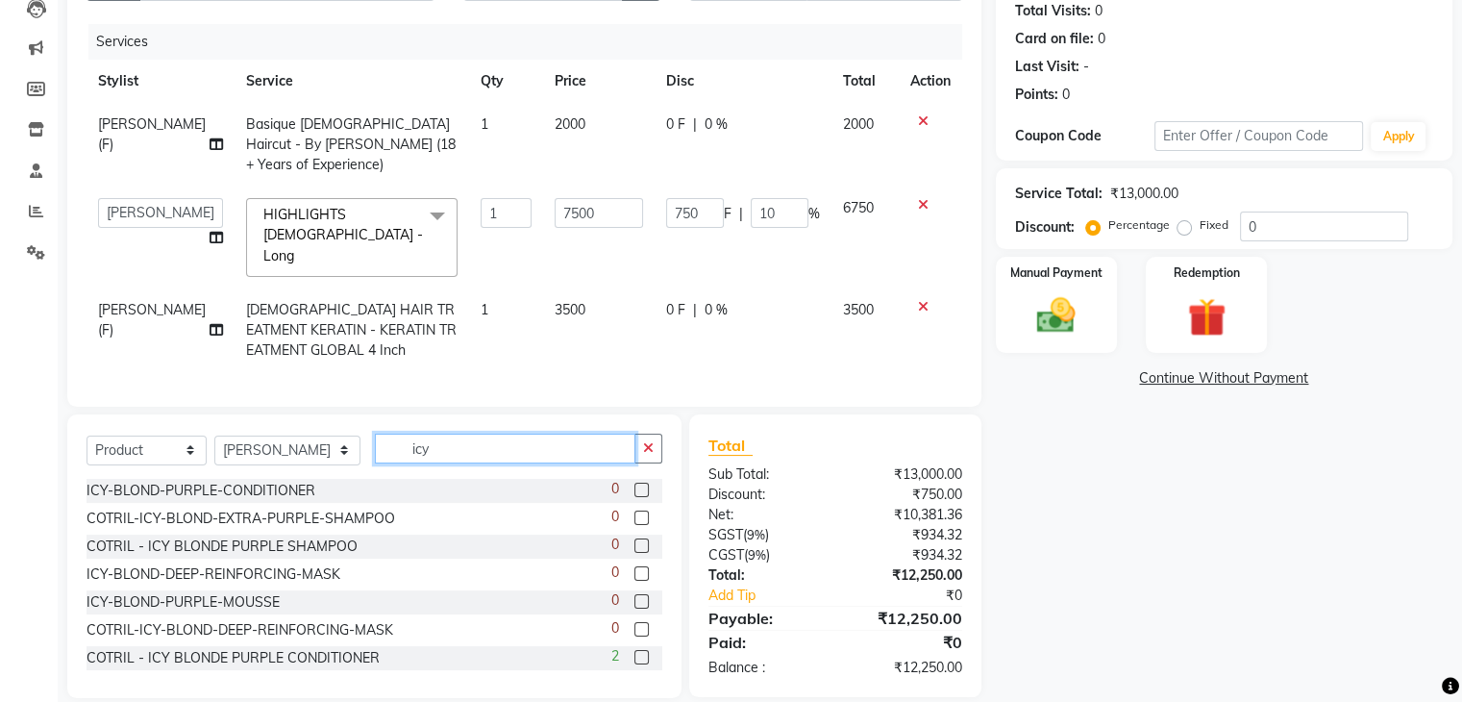
type input "icy"
click at [634, 483] on label at bounding box center [641, 490] width 14 height 14
click at [634, 485] on input "checkbox" at bounding box center [640, 491] width 12 height 12
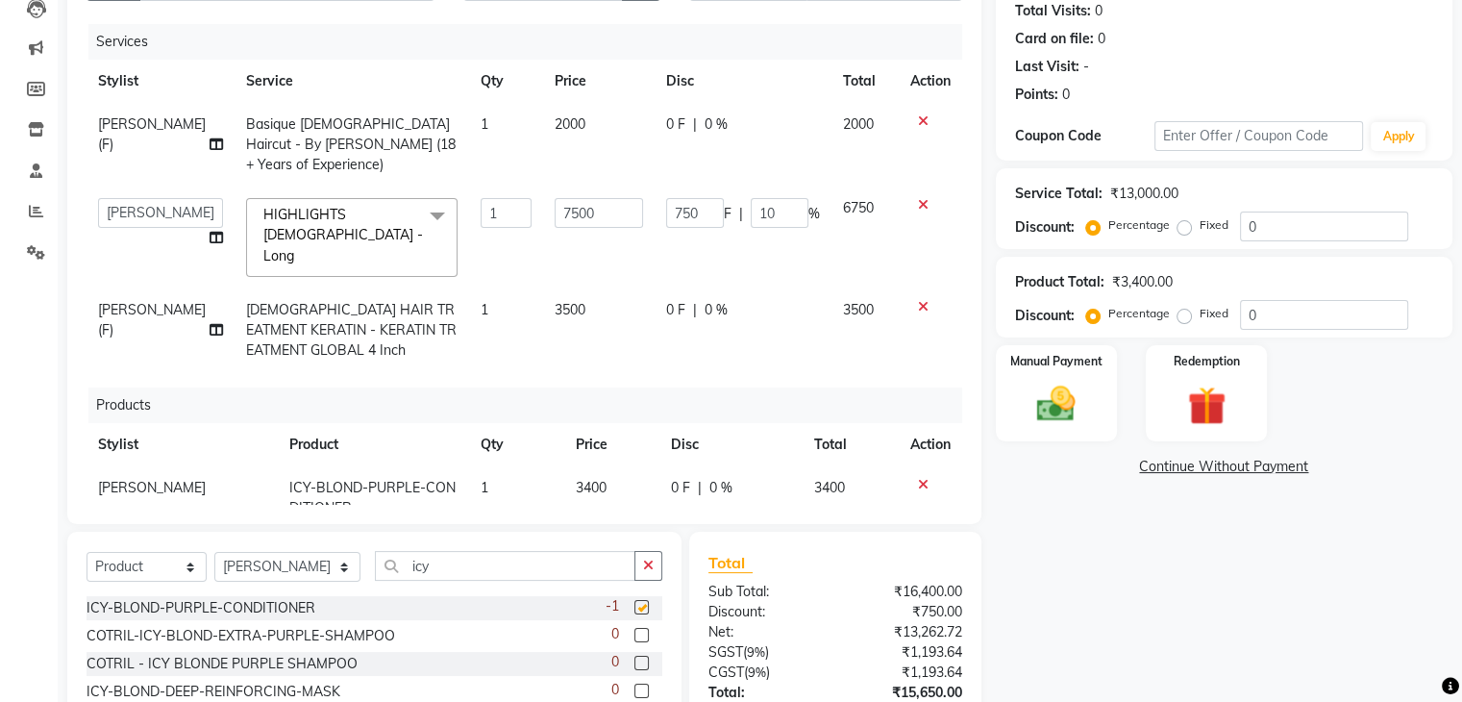
checkbox input "false"
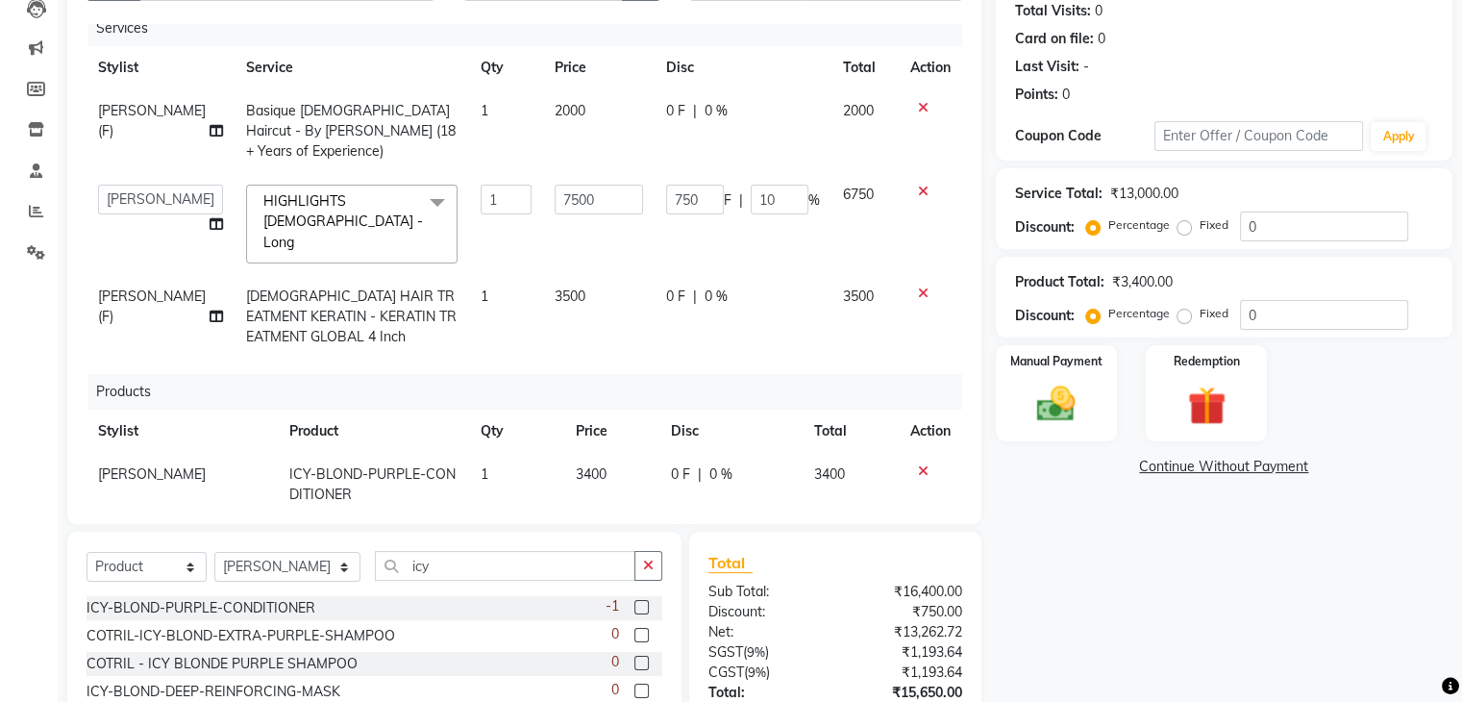
click at [918, 464] on icon at bounding box center [923, 470] width 11 height 13
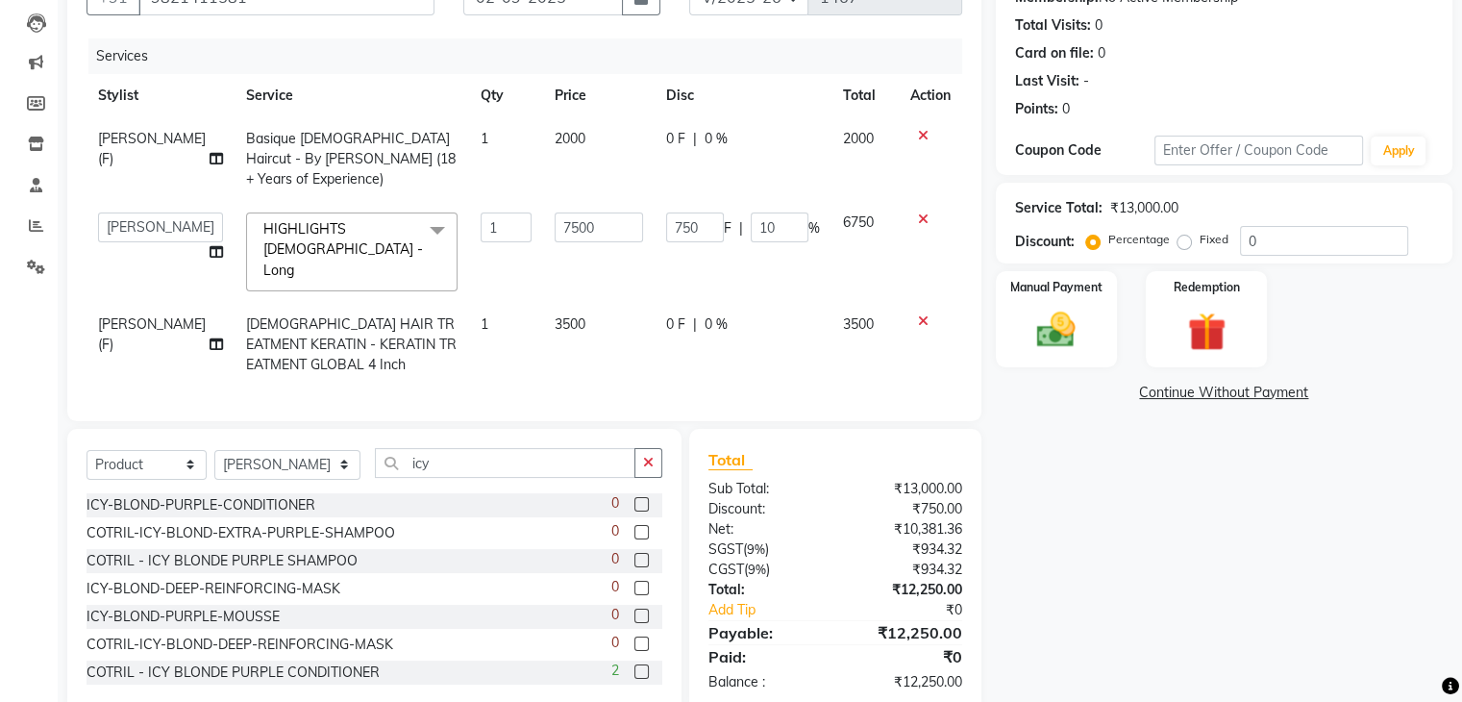
scroll to position [31, 0]
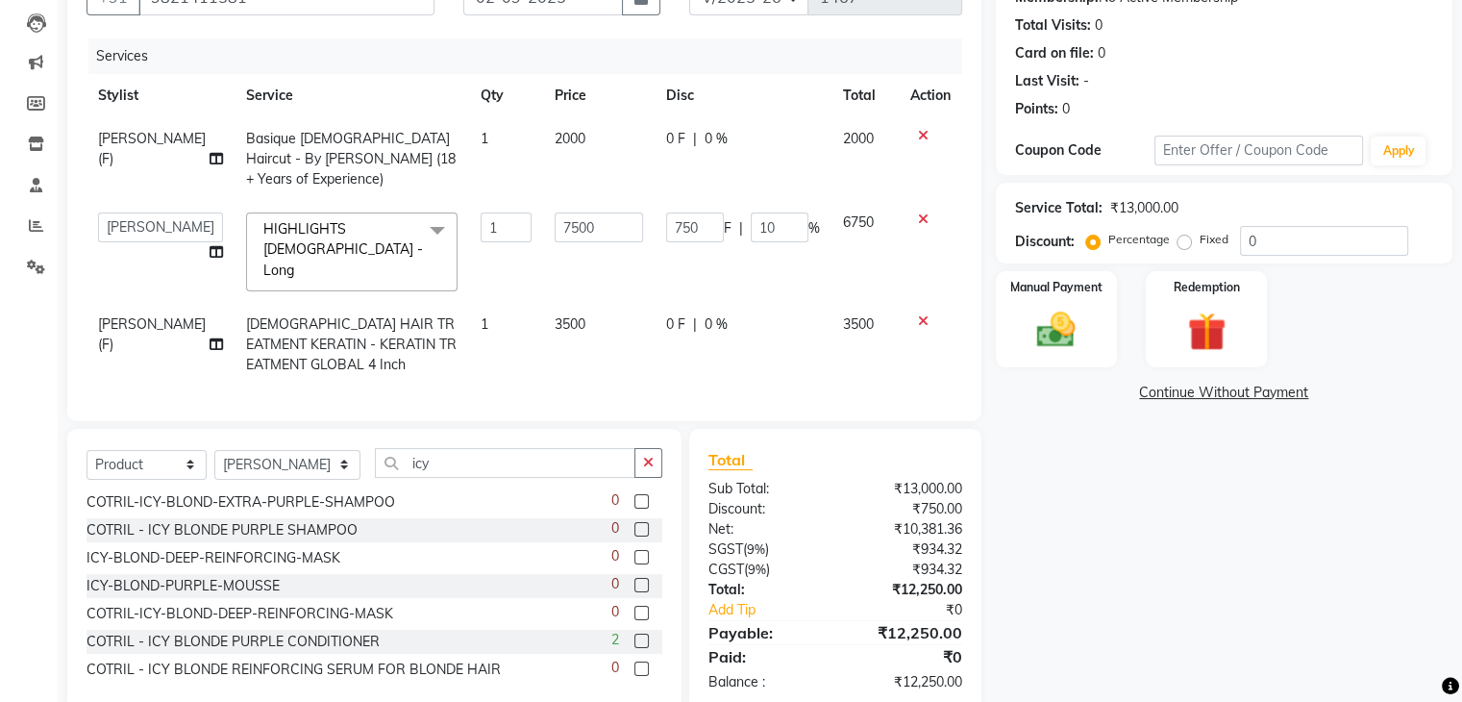
click at [634, 634] on label at bounding box center [641, 641] width 14 height 14
click at [634, 635] on input "checkbox" at bounding box center [640, 641] width 12 height 12
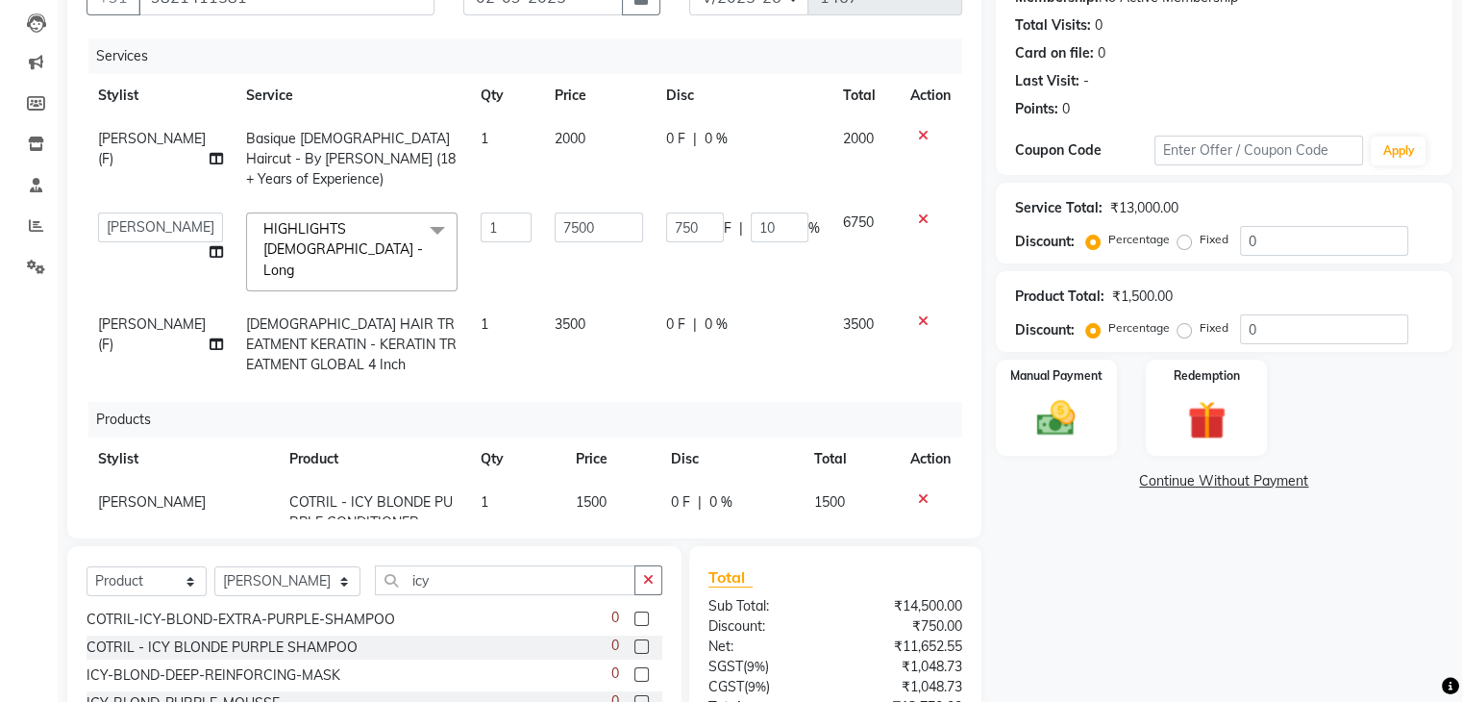
checkbox input "false"
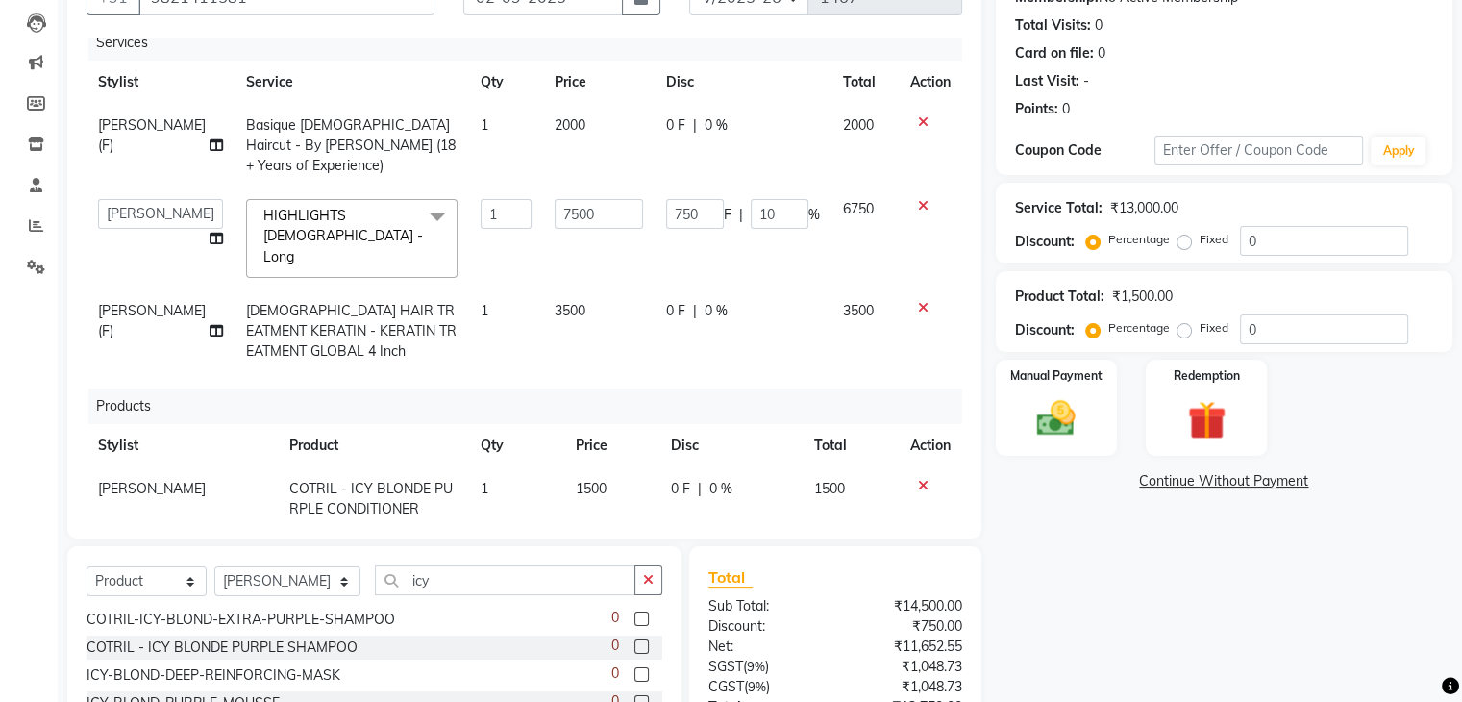
scroll to position [358, 0]
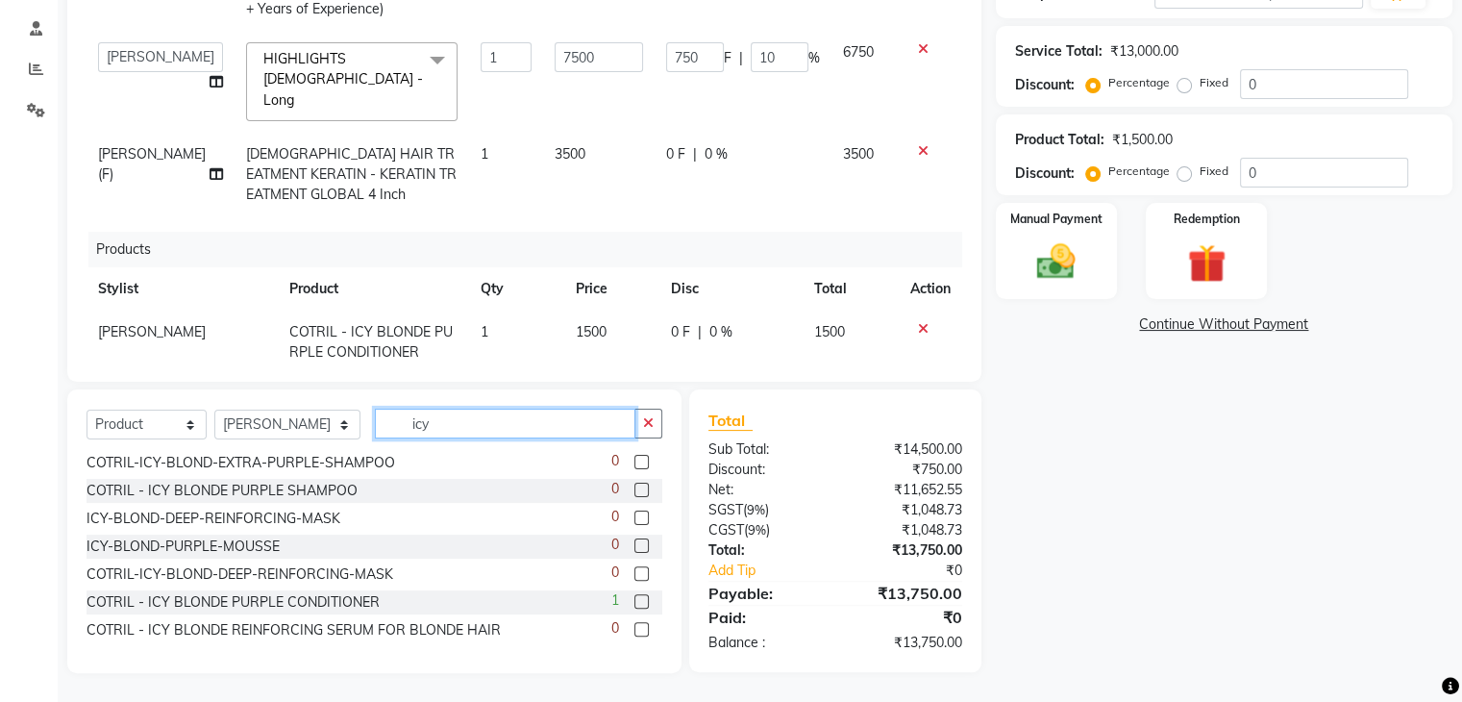
click at [432, 428] on input "icy" at bounding box center [505, 424] width 261 height 30
type input "i"
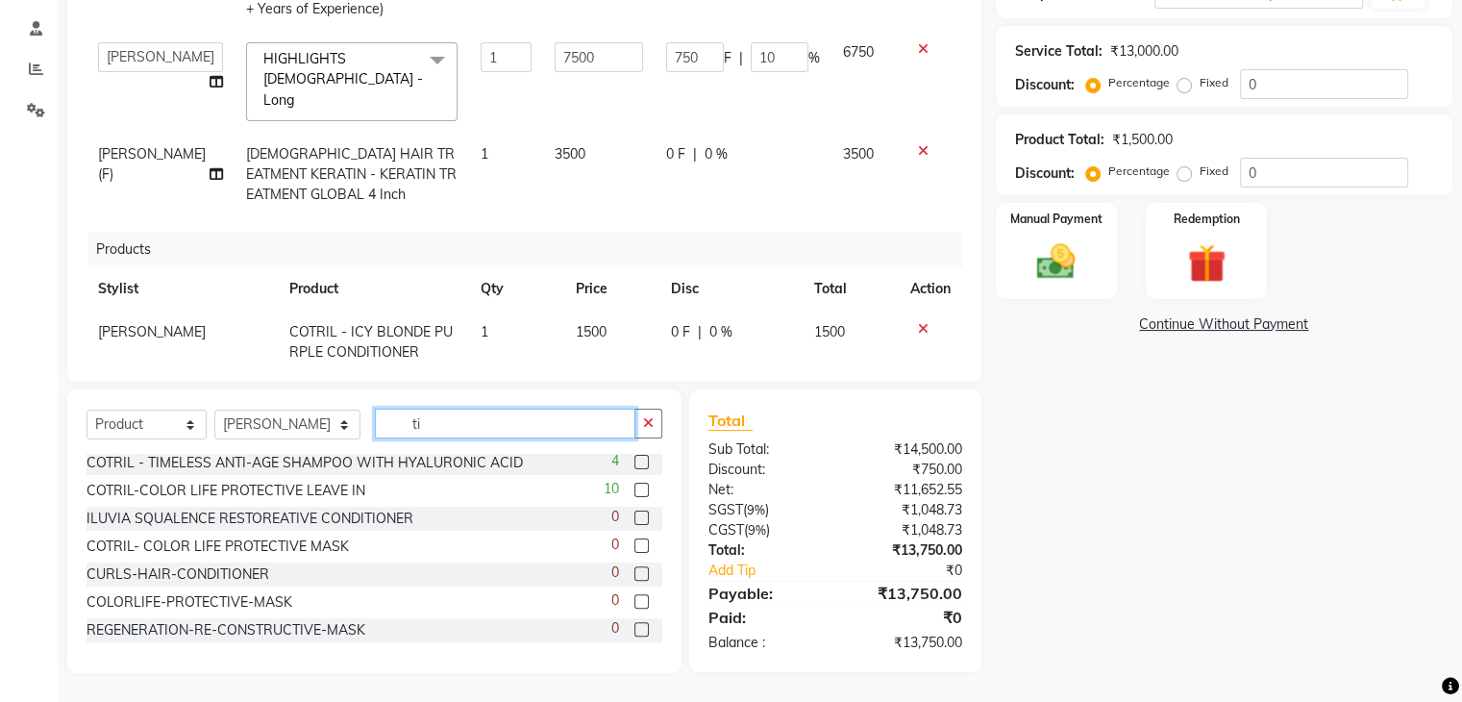
type input "t"
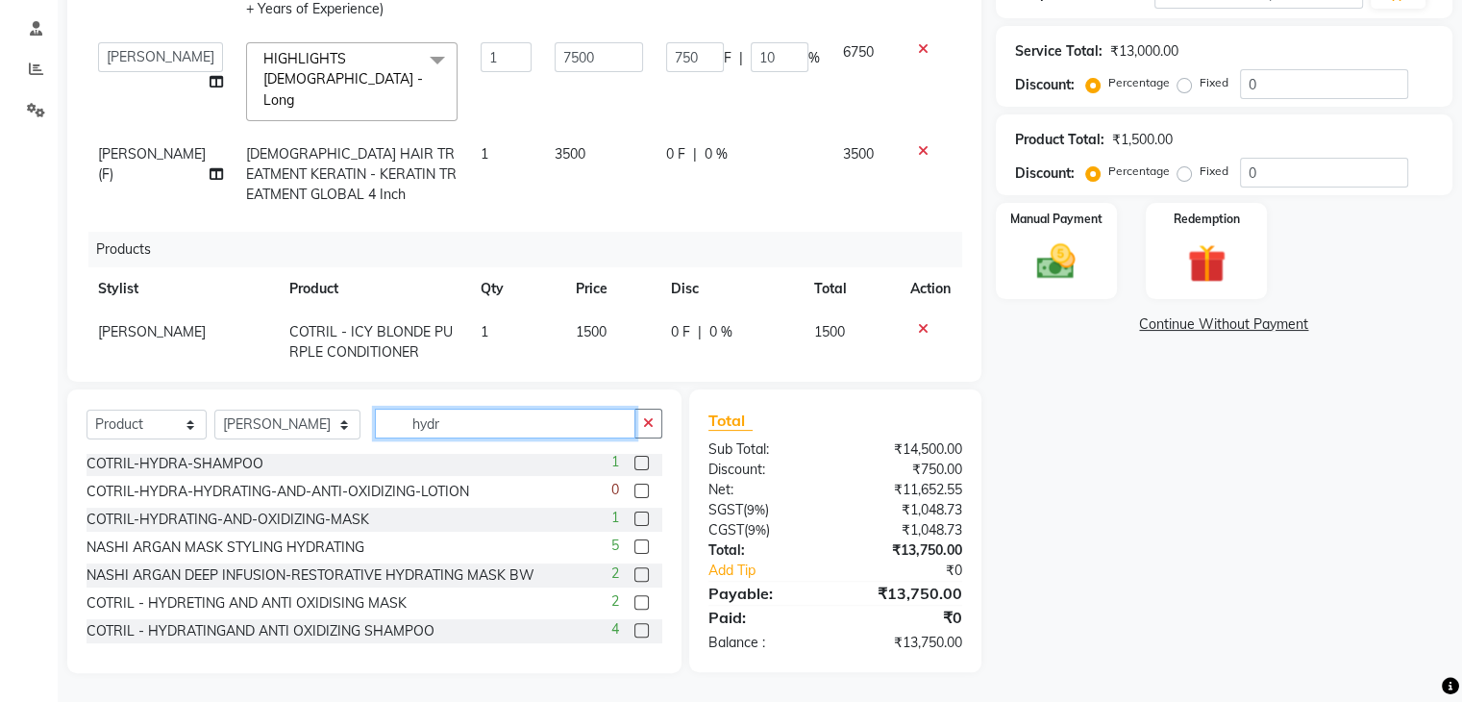
scroll to position [86, 0]
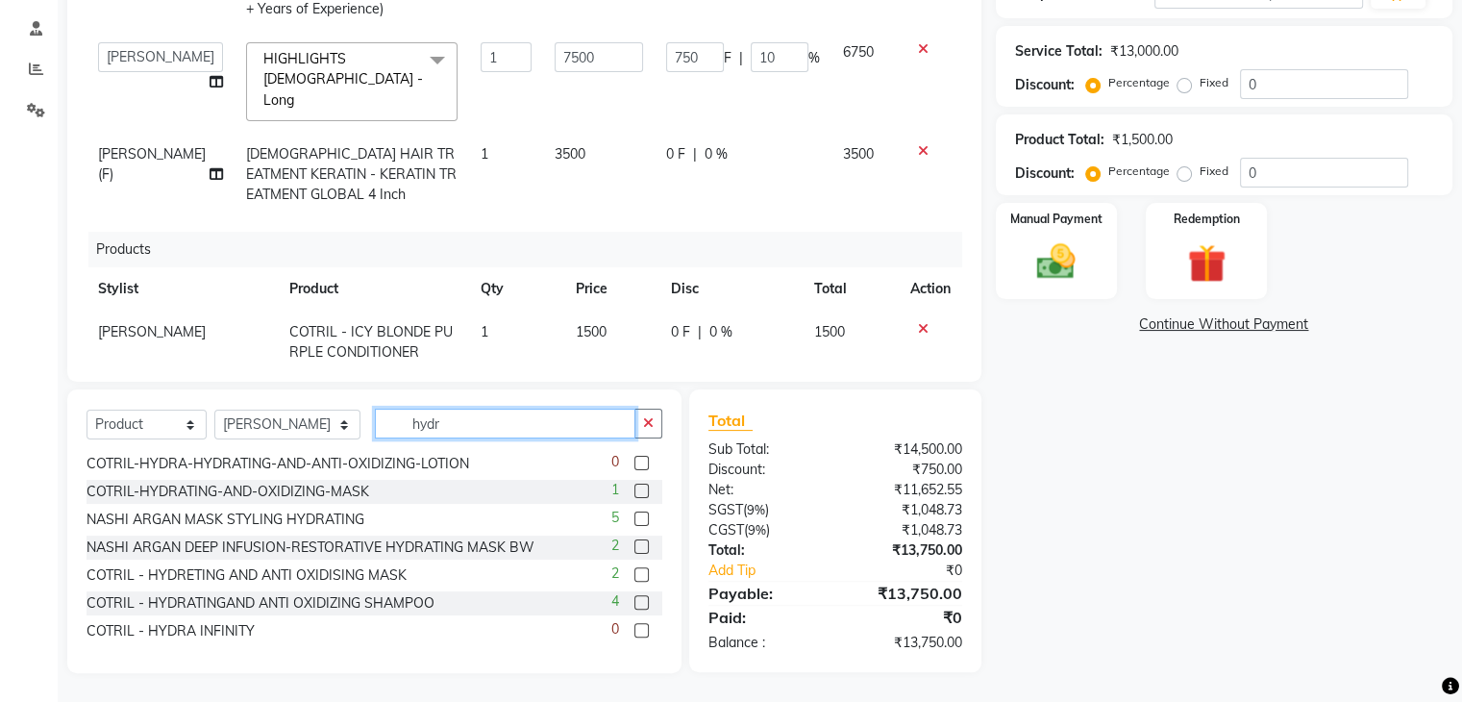
type input "hydr"
click at [634, 599] on label at bounding box center [641, 602] width 14 height 14
click at [634, 599] on input "checkbox" at bounding box center [640, 603] width 12 height 12
checkbox input "false"
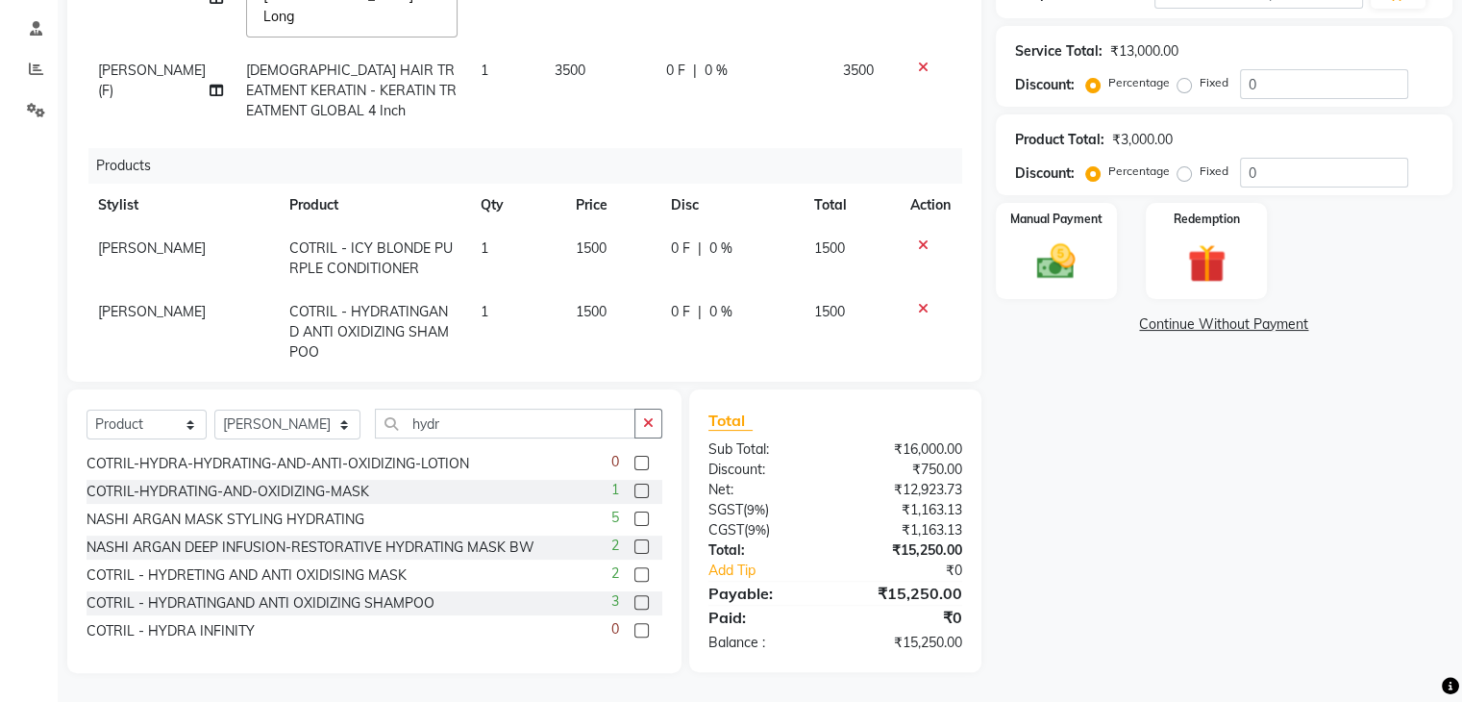
click at [584, 303] on span "1500" at bounding box center [591, 311] width 31 height 17
select select "84401"
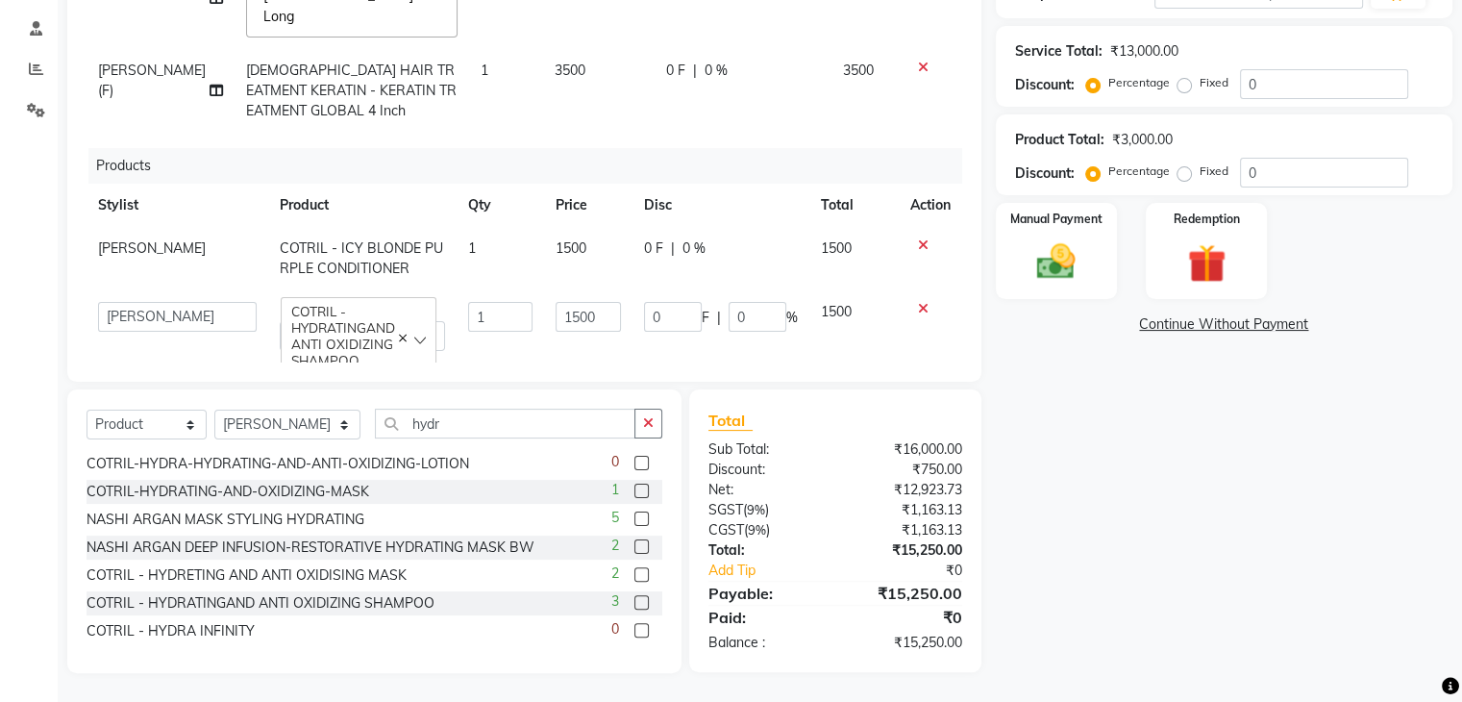
scroll to position [87, 0]
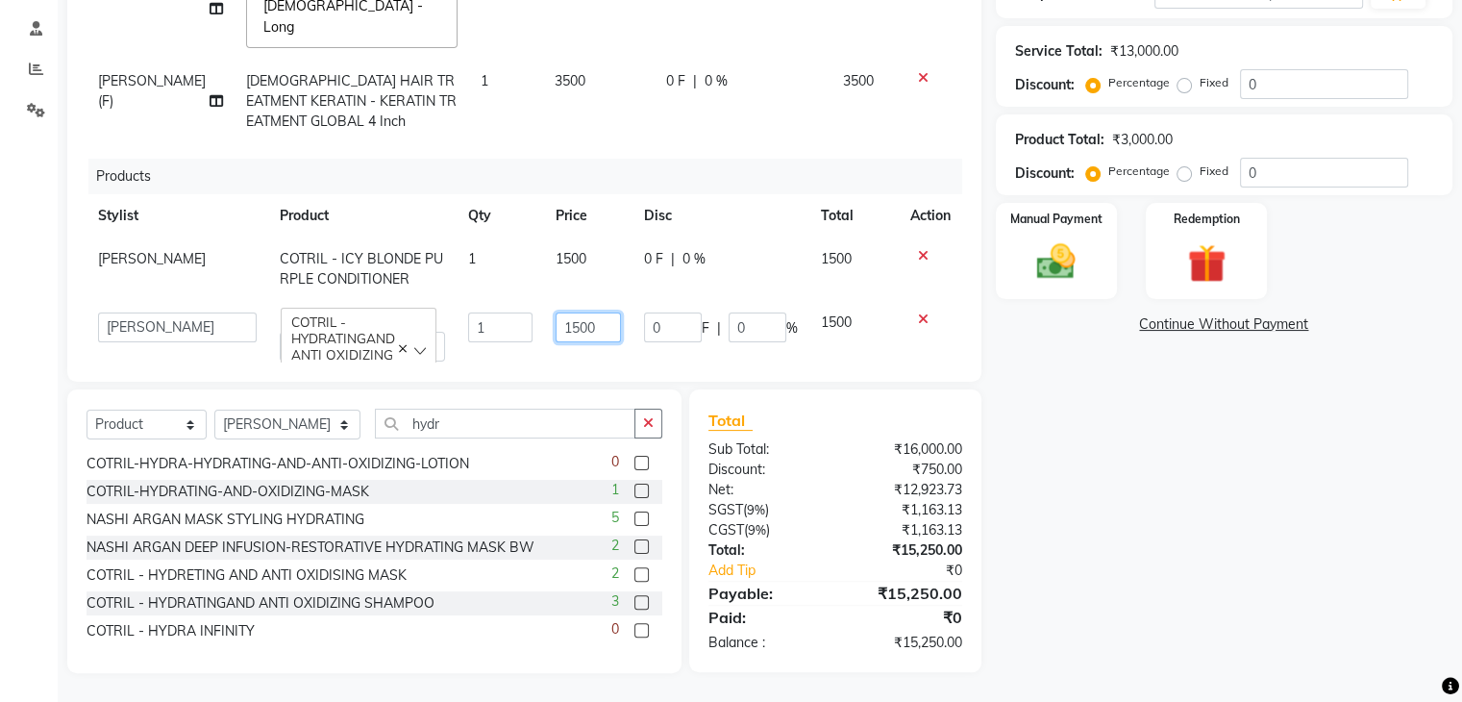
click at [566, 312] on input "1500" at bounding box center [588, 327] width 65 height 30
type input "1600"
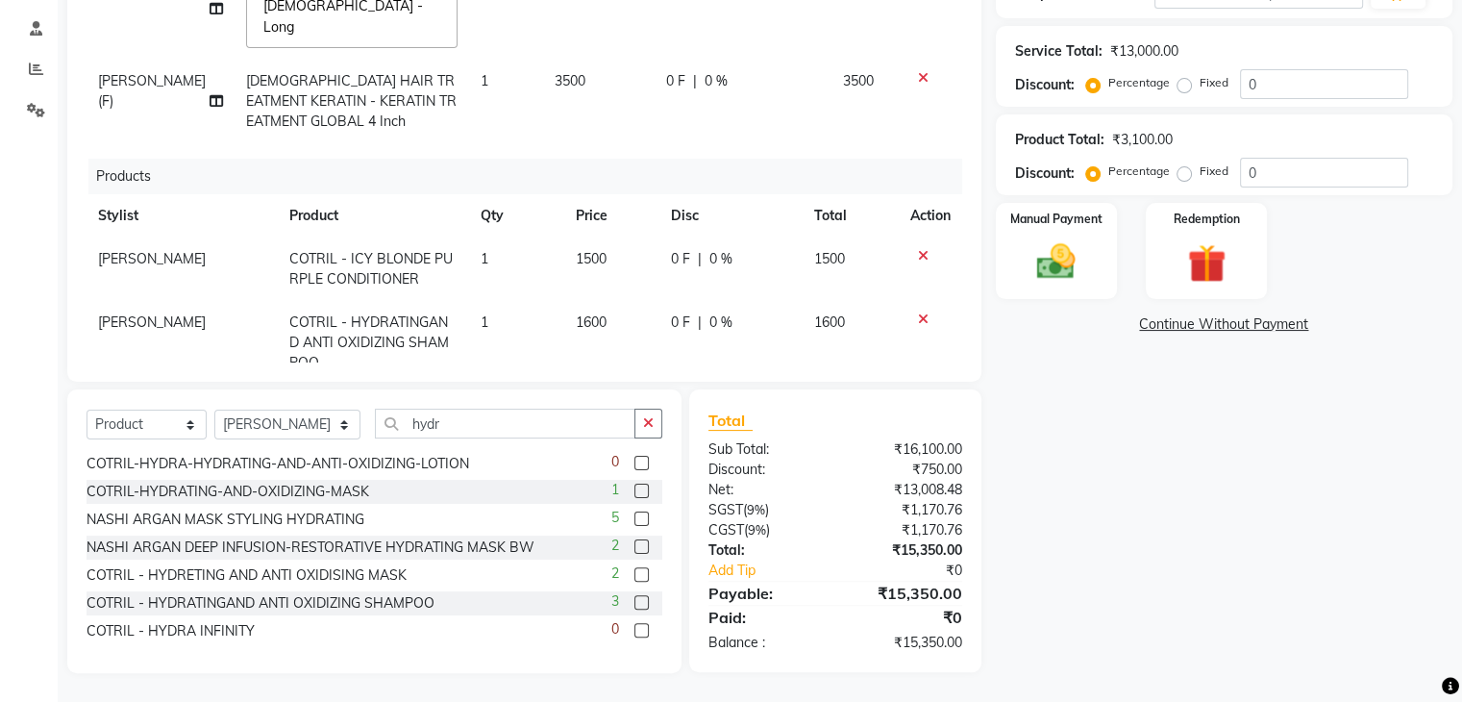
click at [564, 237] on td "1500" at bounding box center [611, 268] width 95 height 63
select select "84401"
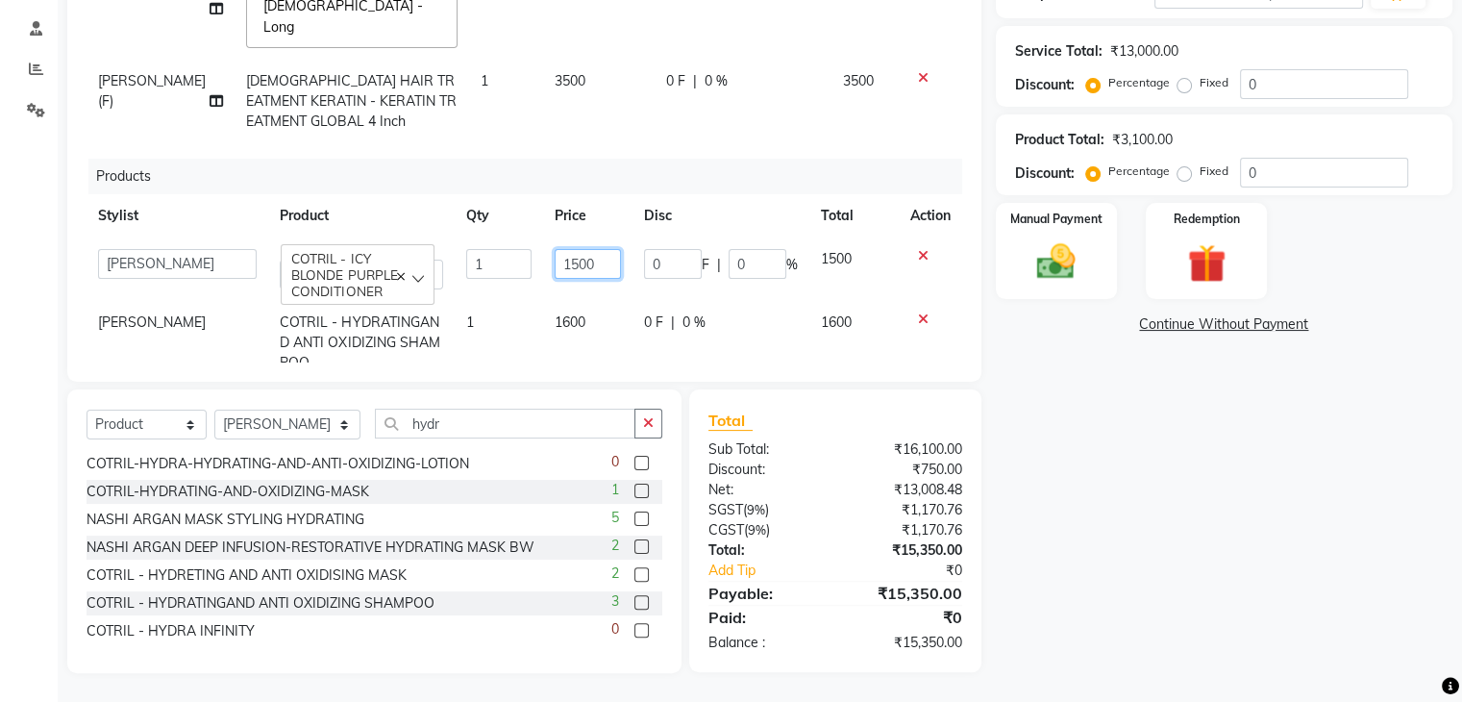
click at [565, 249] on input "1500" at bounding box center [588, 264] width 66 height 30
type input "1600"
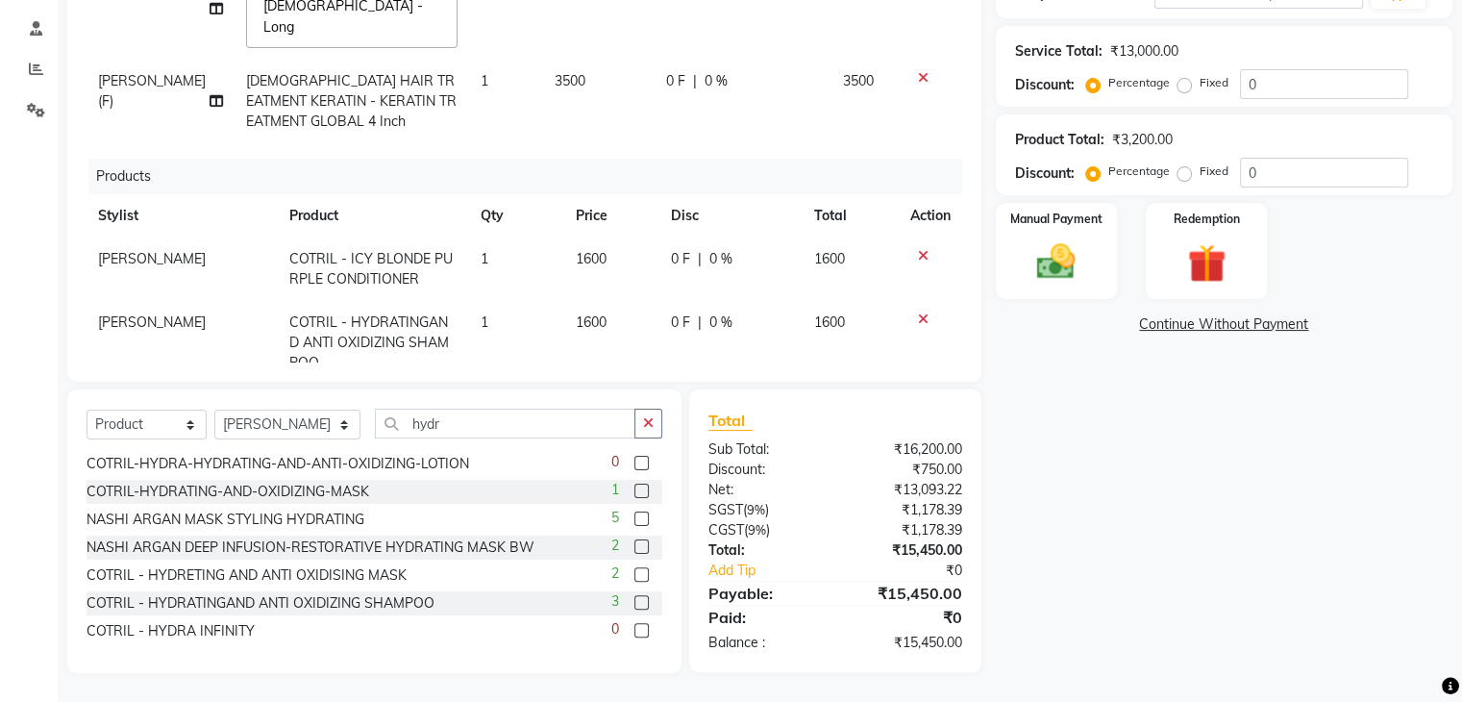
click at [583, 259] on td "1600" at bounding box center [611, 268] width 95 height 63
select select "84401"
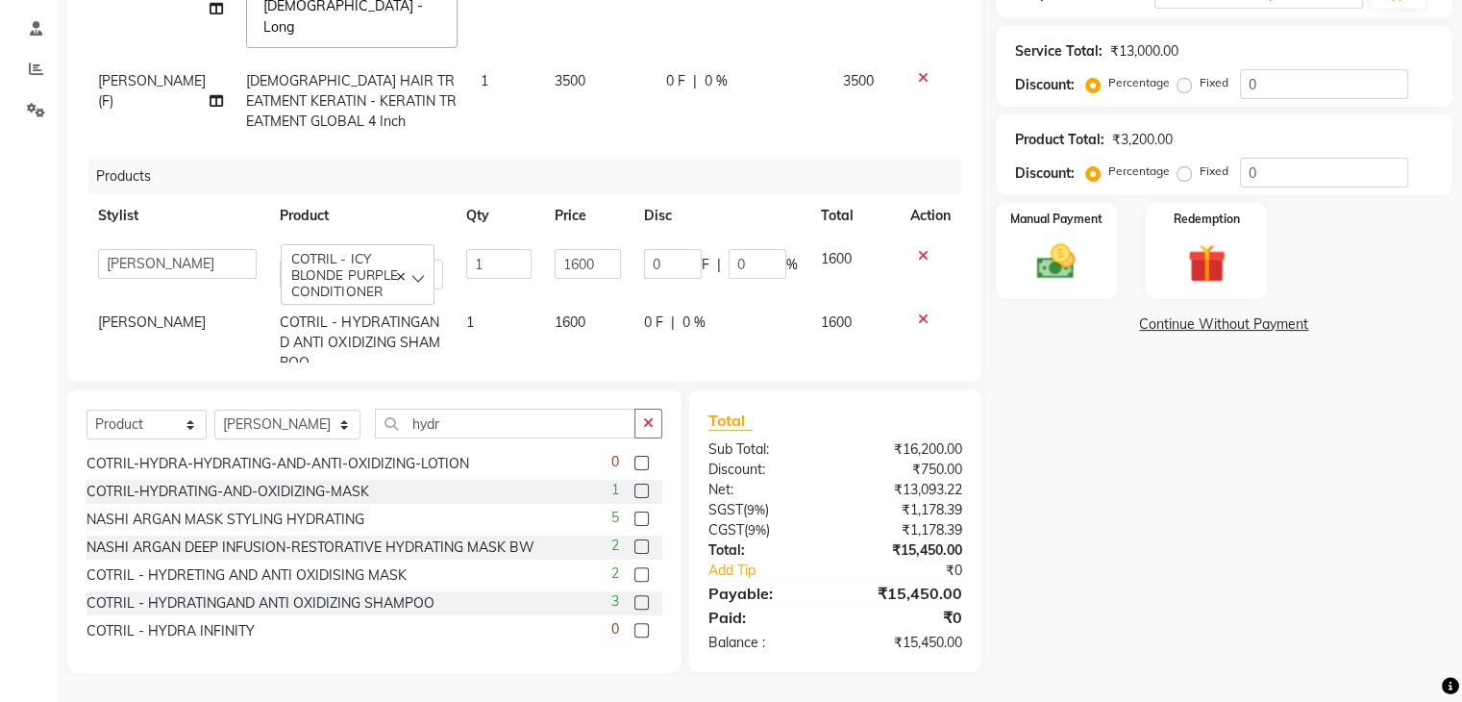
scroll to position [99, 0]
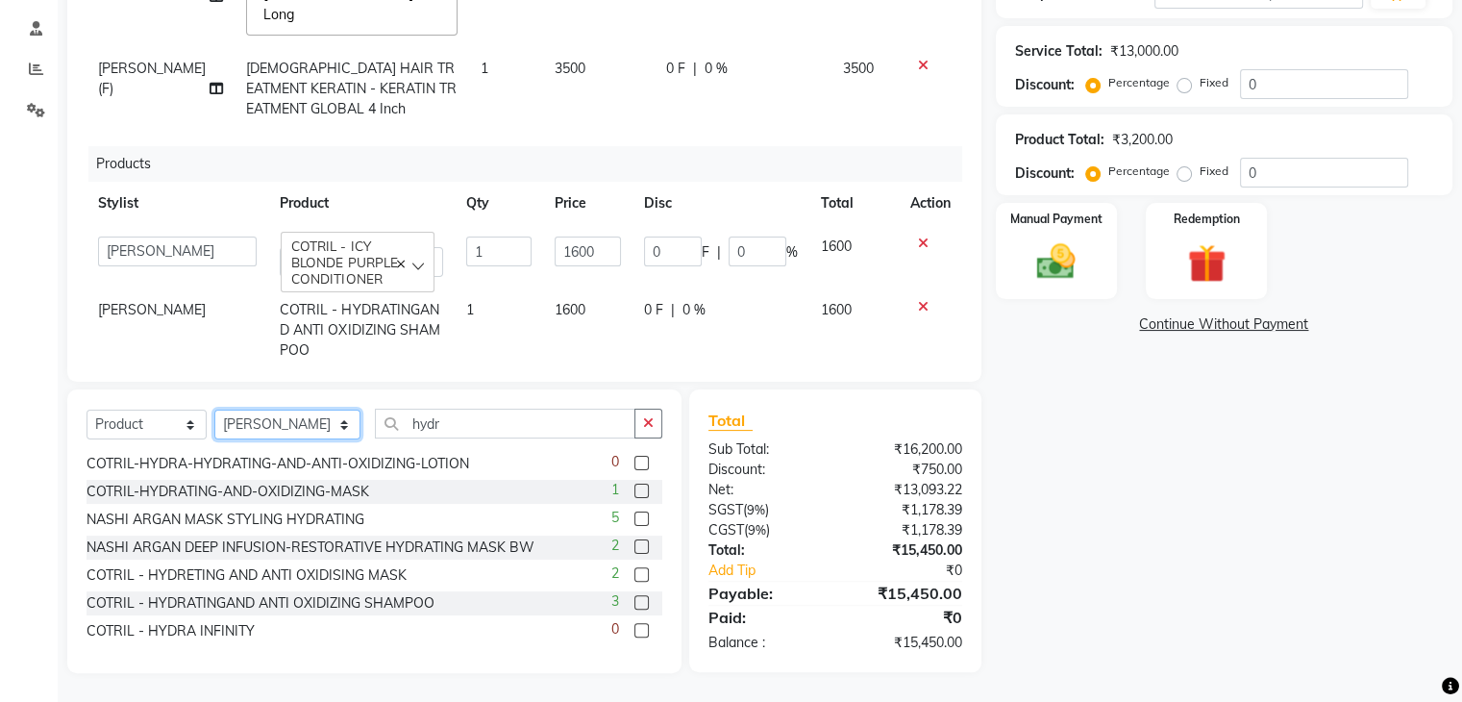
click at [292, 416] on select "Select Stylist ADNAN ANSARI AFZAN ANSARI ARVIND SURYAWANSHI ASMA SHAIKH Derma D…" at bounding box center [287, 425] width 146 height 30
select select "59219"
click at [214, 410] on select "Select Stylist ADNAN ANSARI AFZAN ANSARI ARVIND SURYAWANSHI ASMA SHAIKH Derma D…" at bounding box center [287, 425] width 146 height 30
click at [434, 423] on input "hydr" at bounding box center [505, 424] width 261 height 30
type input "h"
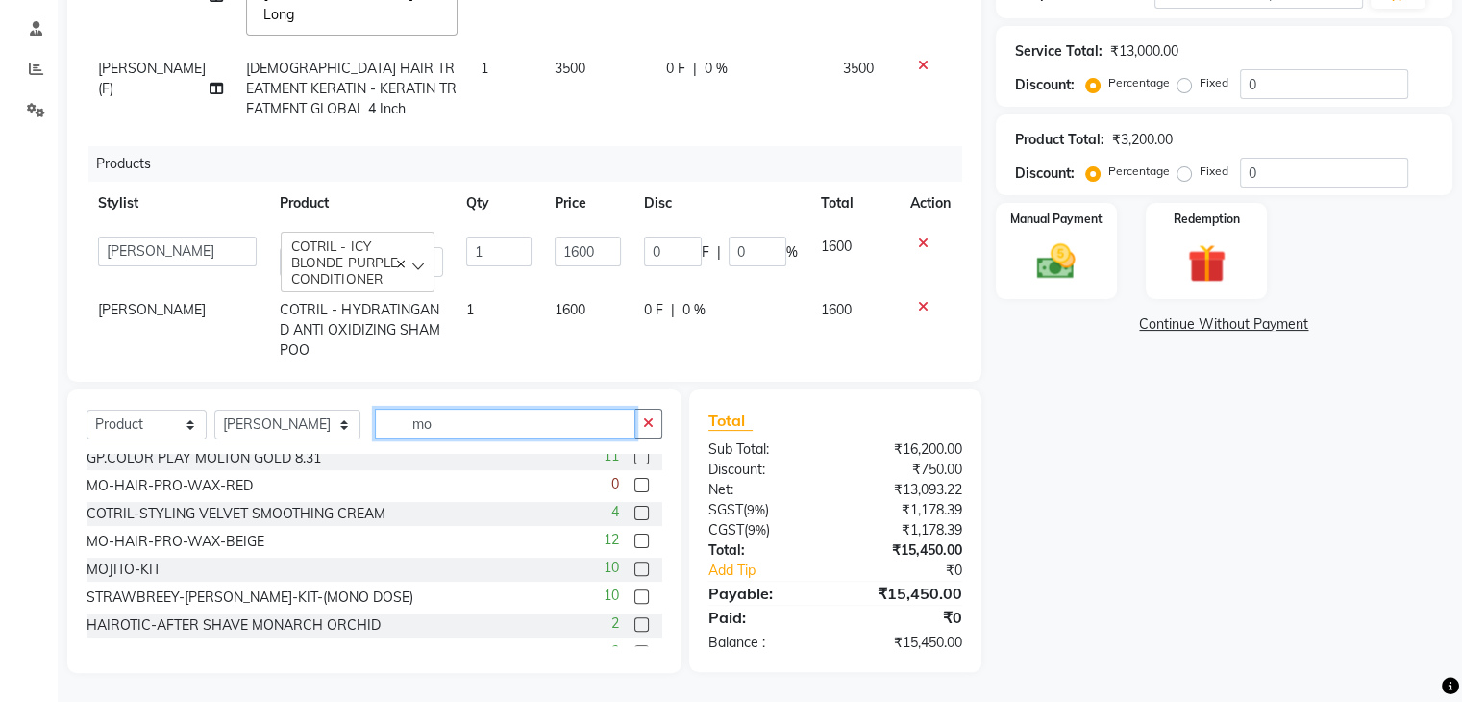
scroll to position [350, 0]
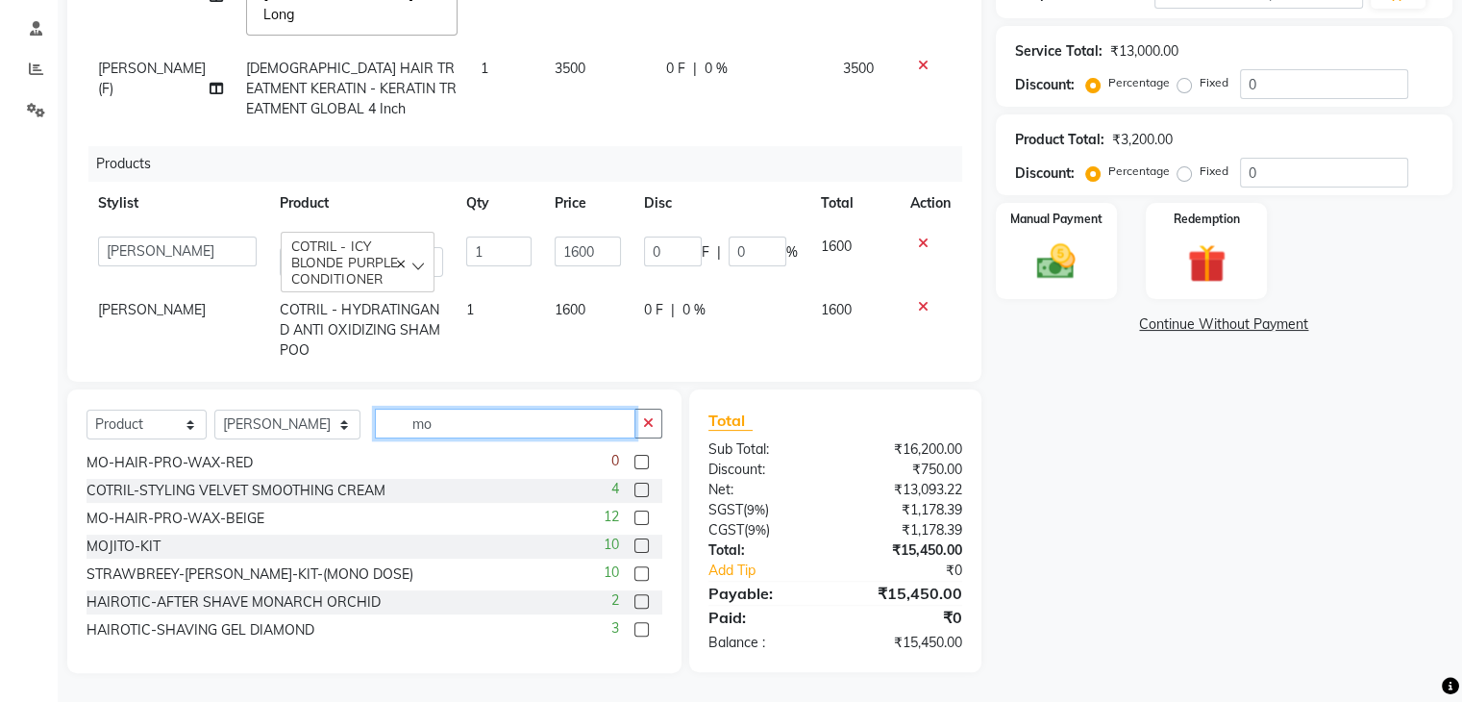
type input "mo"
click at [634, 515] on label at bounding box center [641, 517] width 14 height 14
click at [634, 515] on input "checkbox" at bounding box center [640, 518] width 12 height 12
checkbox input "false"
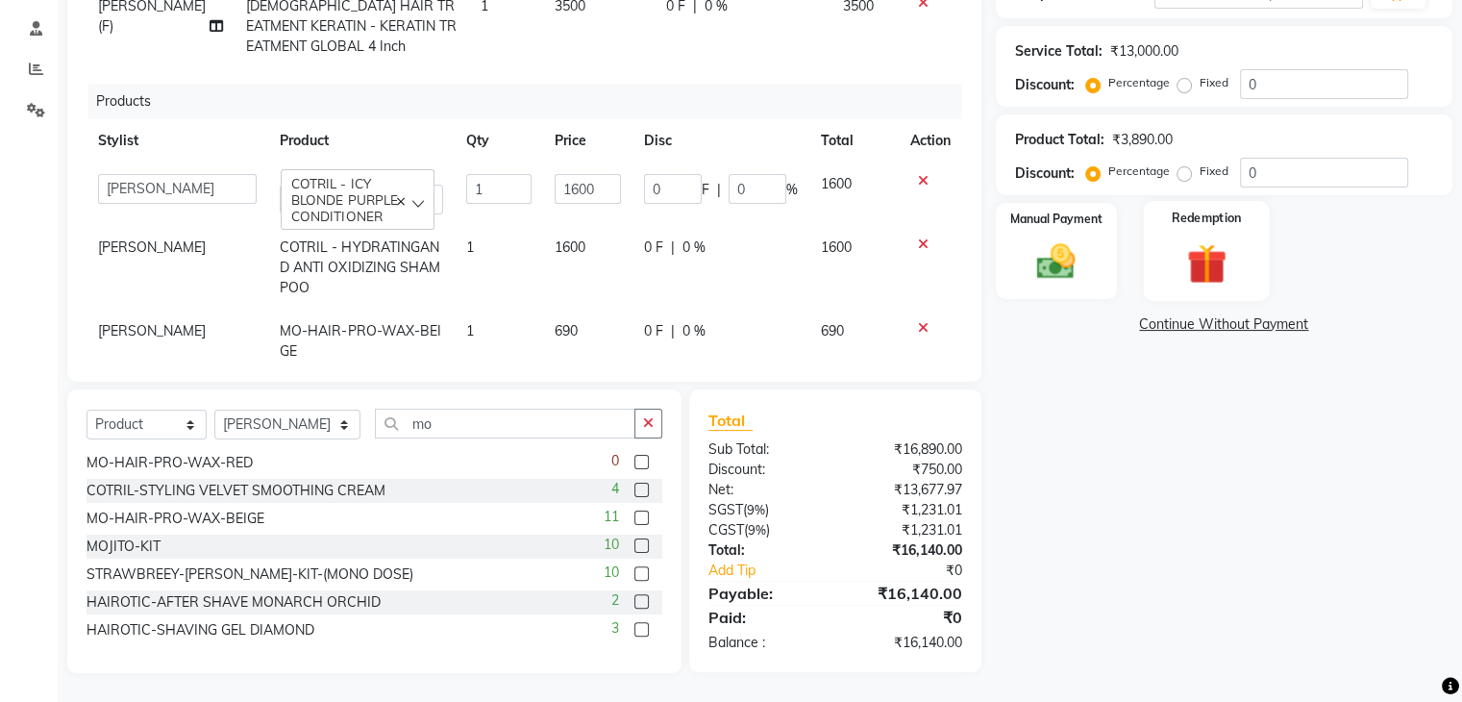
click at [1151, 263] on div "Redemption" at bounding box center [1206, 250] width 126 height 99
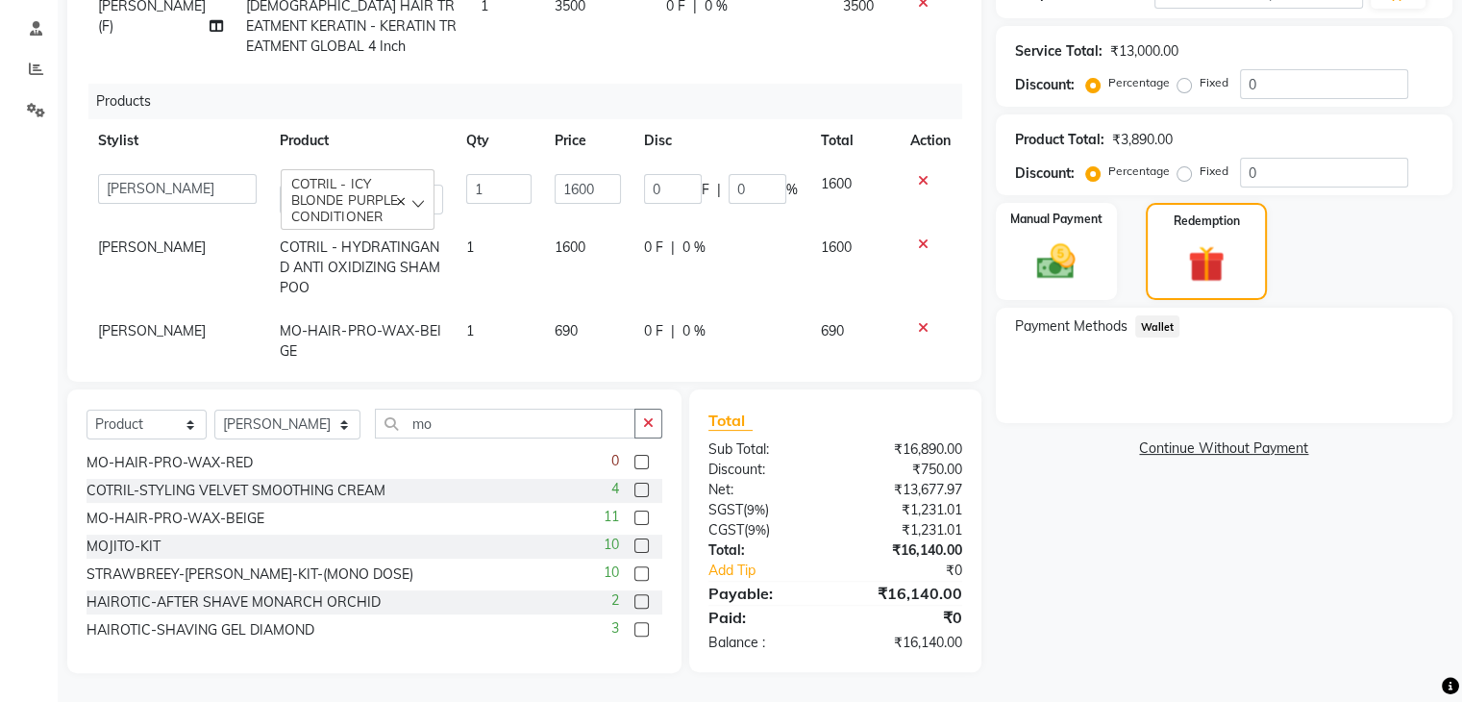
click at [1174, 324] on span "Wallet" at bounding box center [1157, 326] width 45 height 22
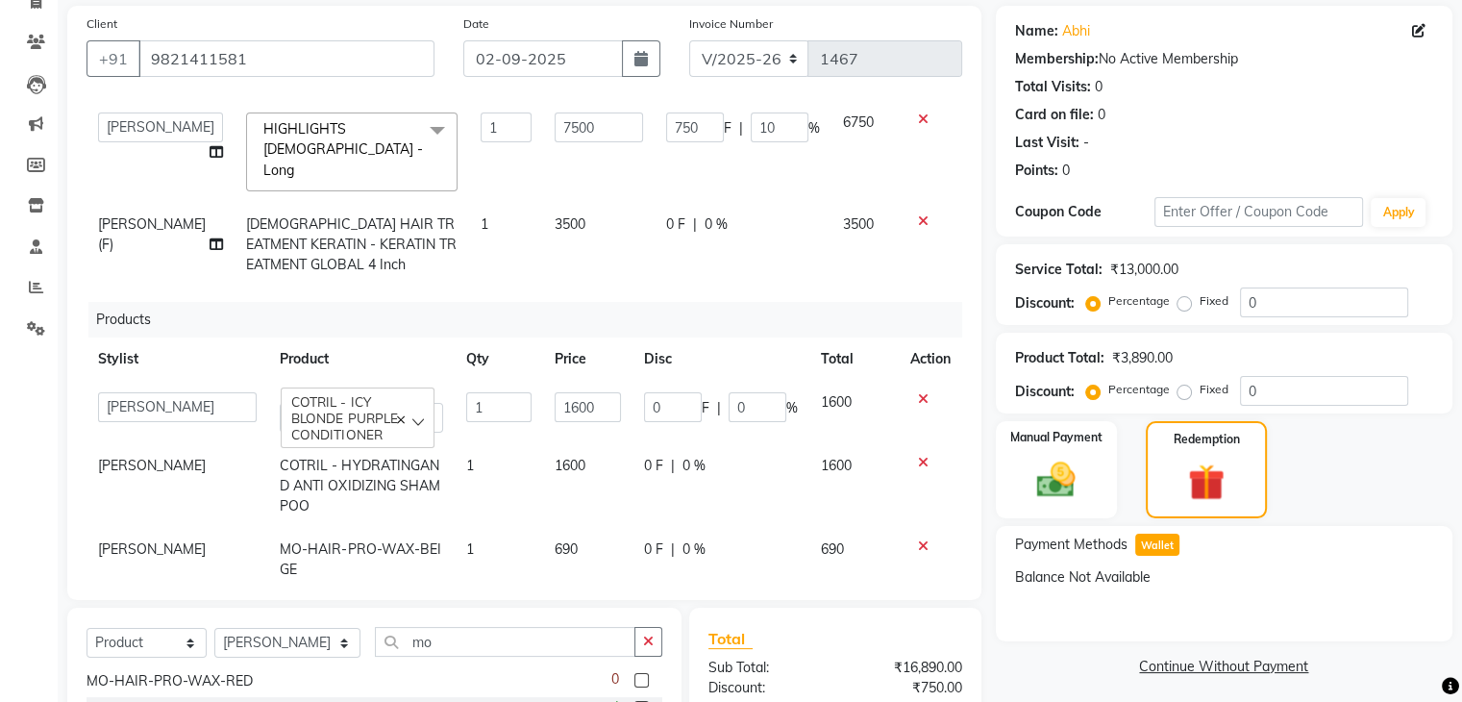
scroll to position [358, 0]
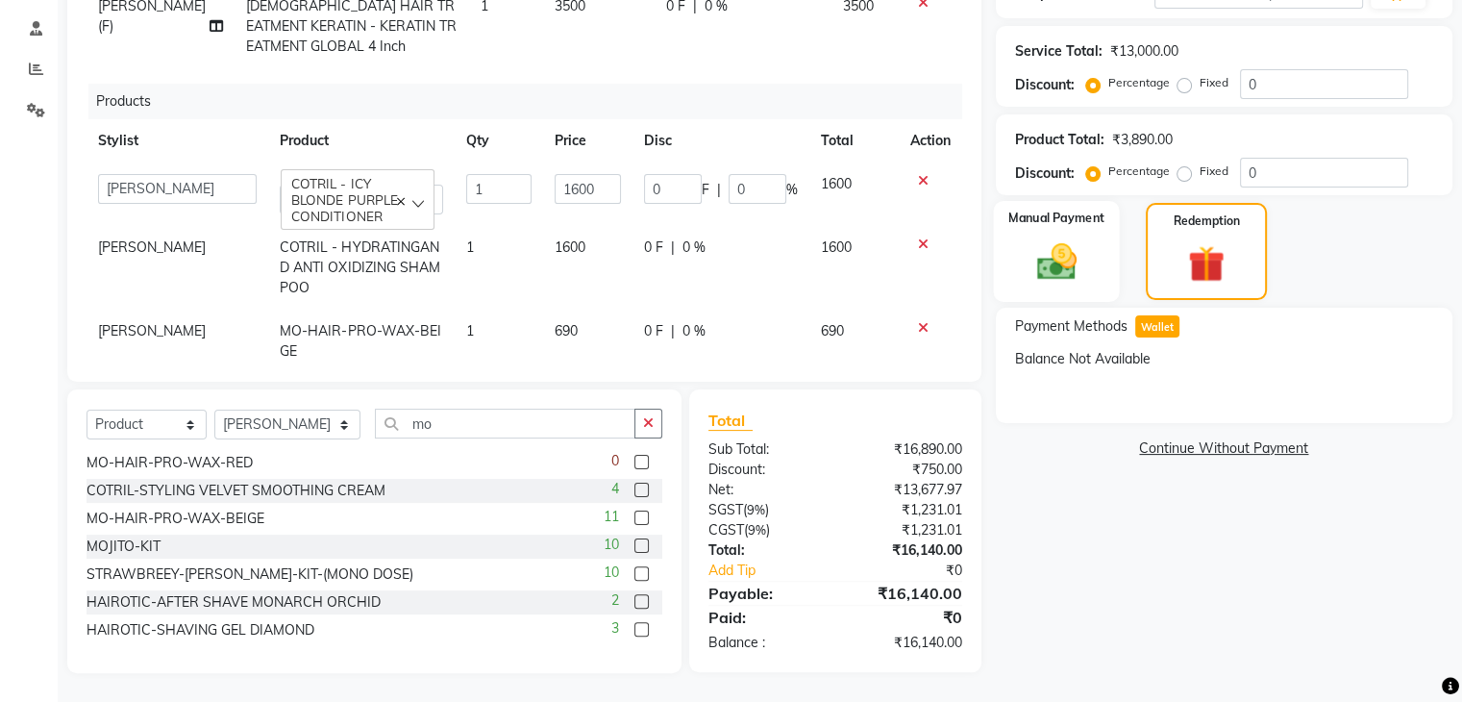
click at [1061, 249] on img at bounding box center [1056, 261] width 64 height 46
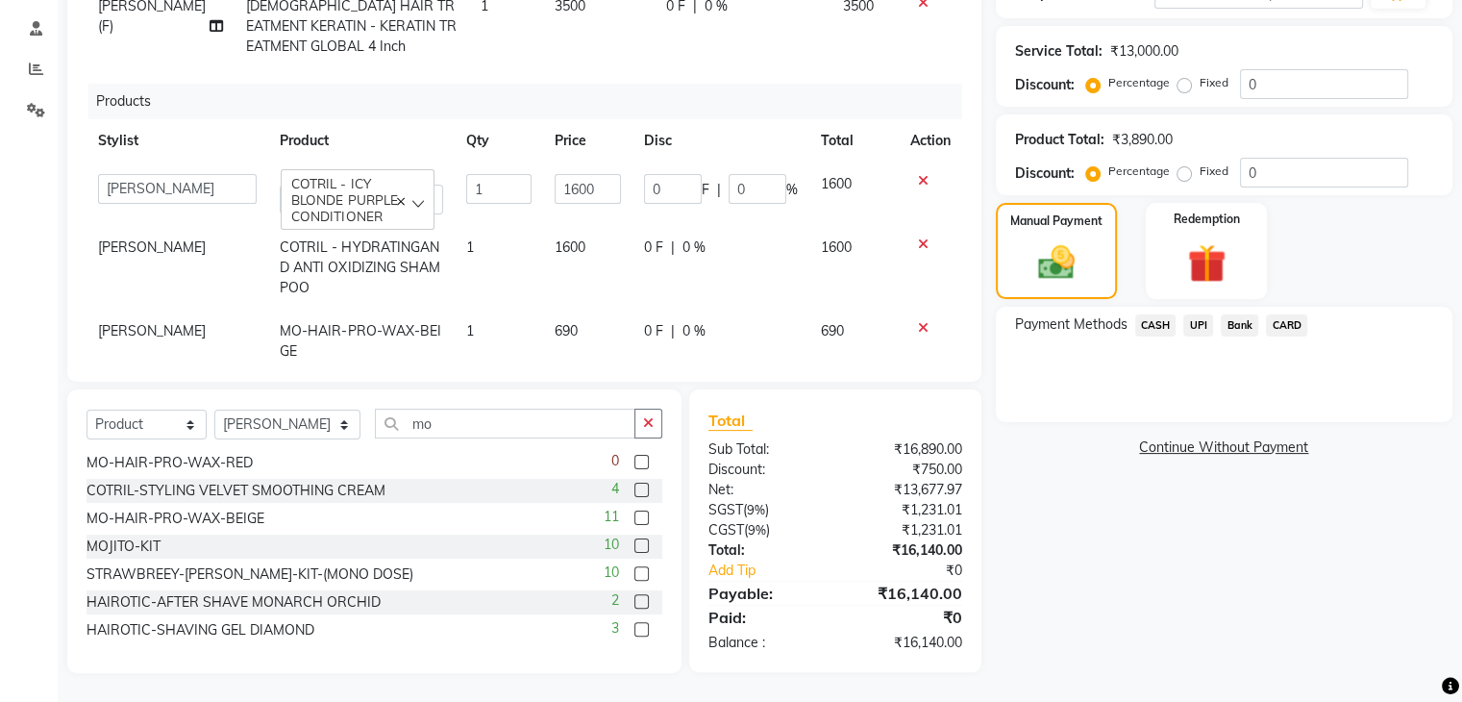
click at [1200, 323] on span "UPI" at bounding box center [1198, 325] width 30 height 22
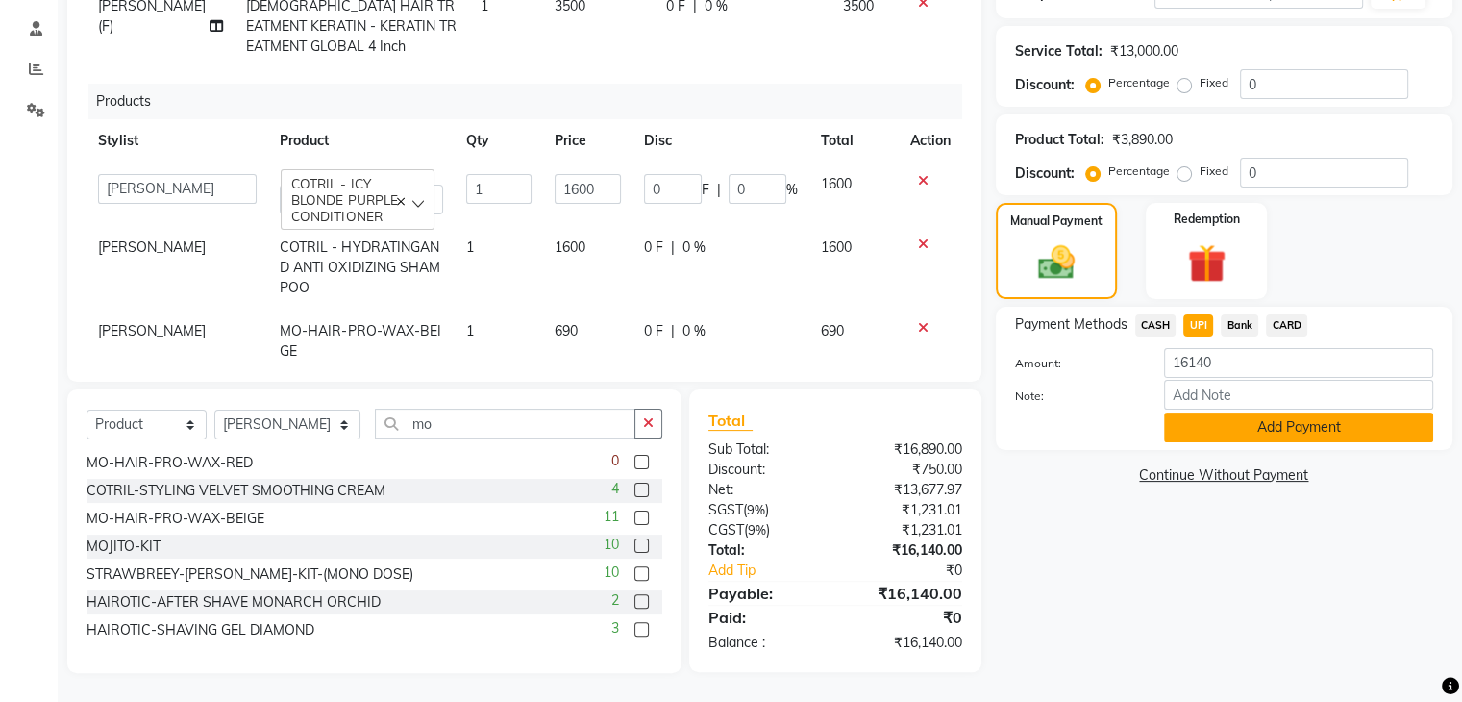
click at [1246, 436] on button "Add Payment" at bounding box center [1298, 427] width 269 height 30
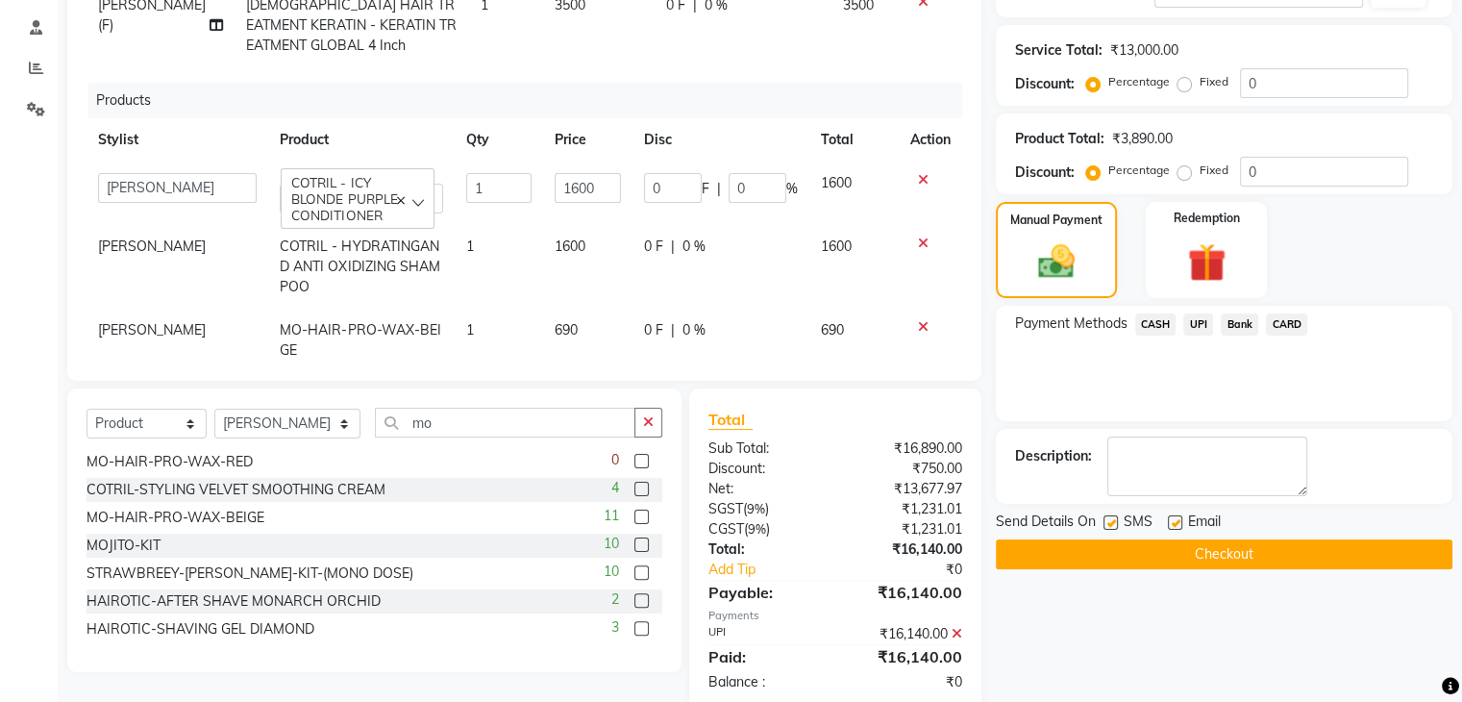
scroll to position [396, 0]
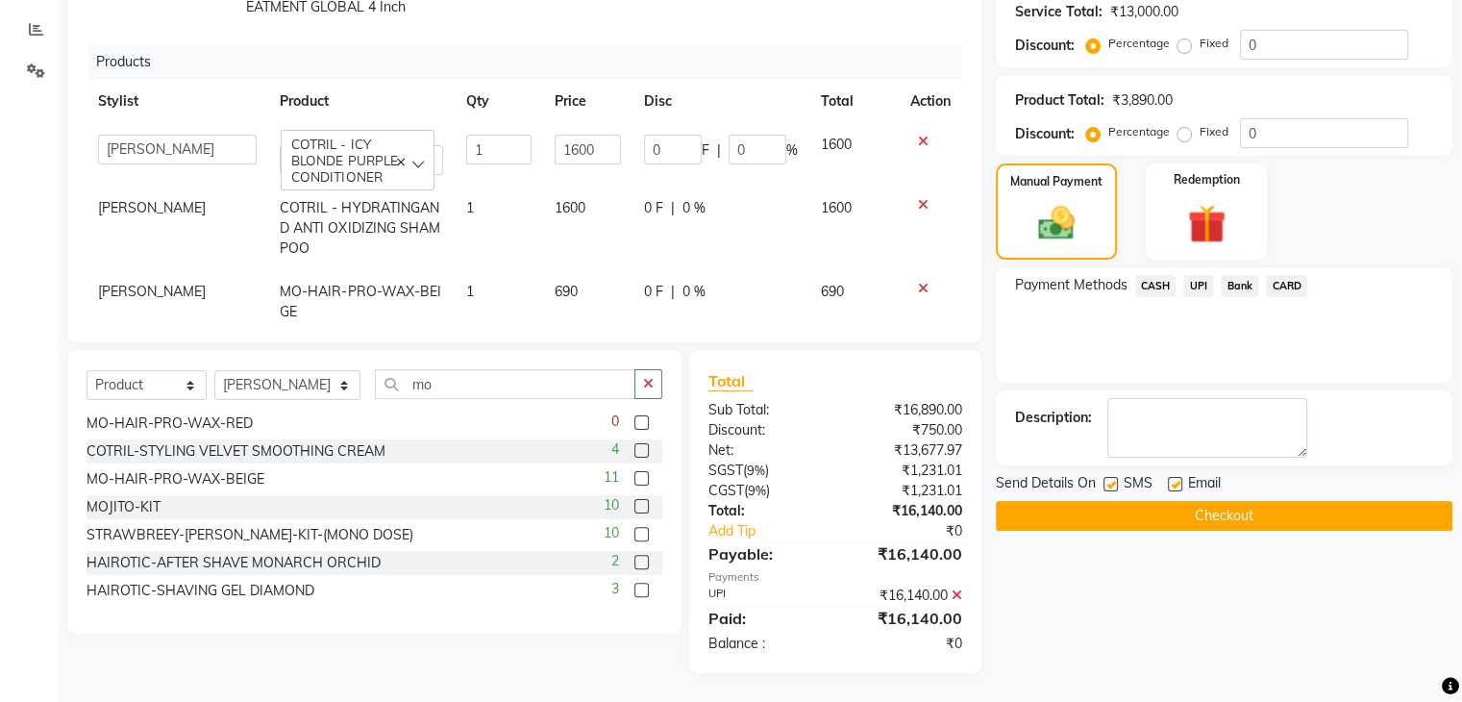
click at [1110, 483] on label at bounding box center [1111, 484] width 14 height 14
click at [1110, 483] on input "checkbox" at bounding box center [1110, 485] width 12 height 12
checkbox input "false"
click at [1141, 504] on button "Checkout" at bounding box center [1224, 516] width 457 height 30
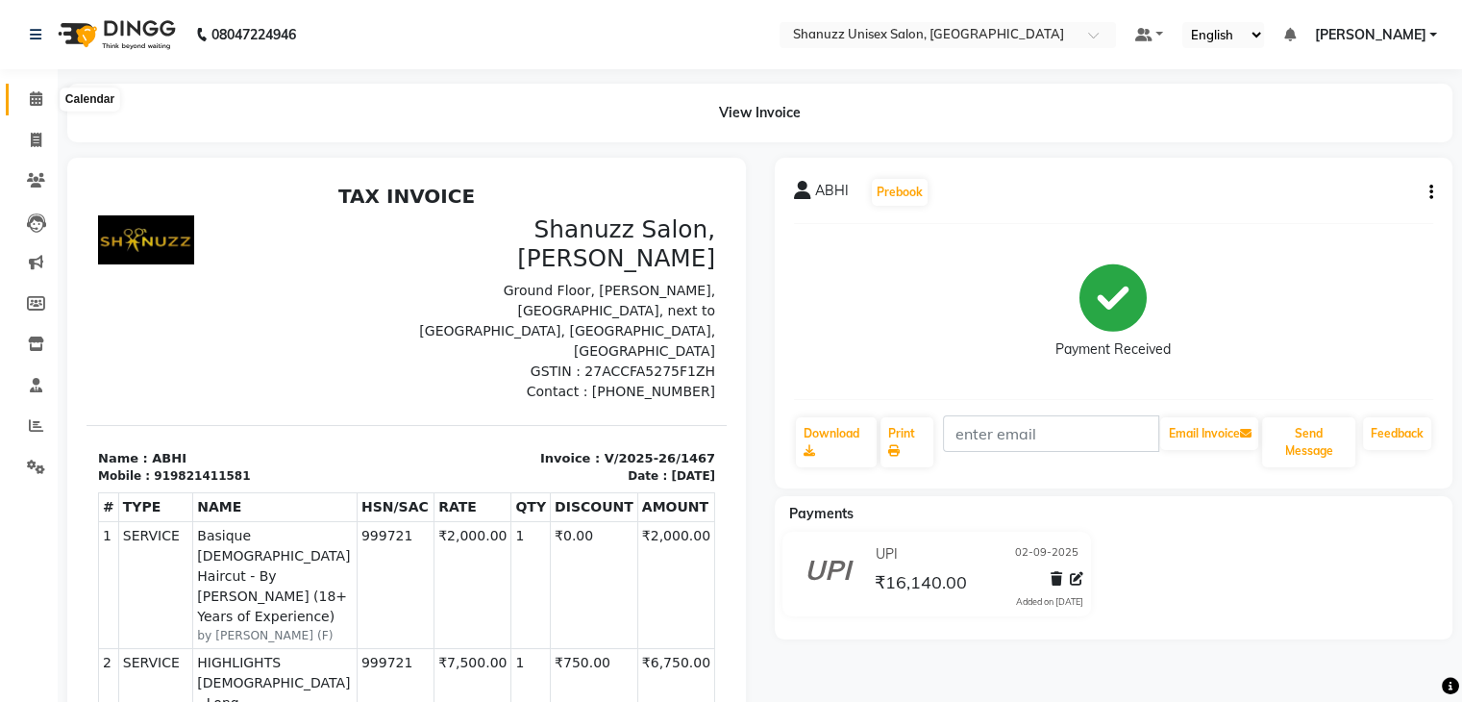
click at [35, 97] on icon at bounding box center [36, 98] width 12 height 14
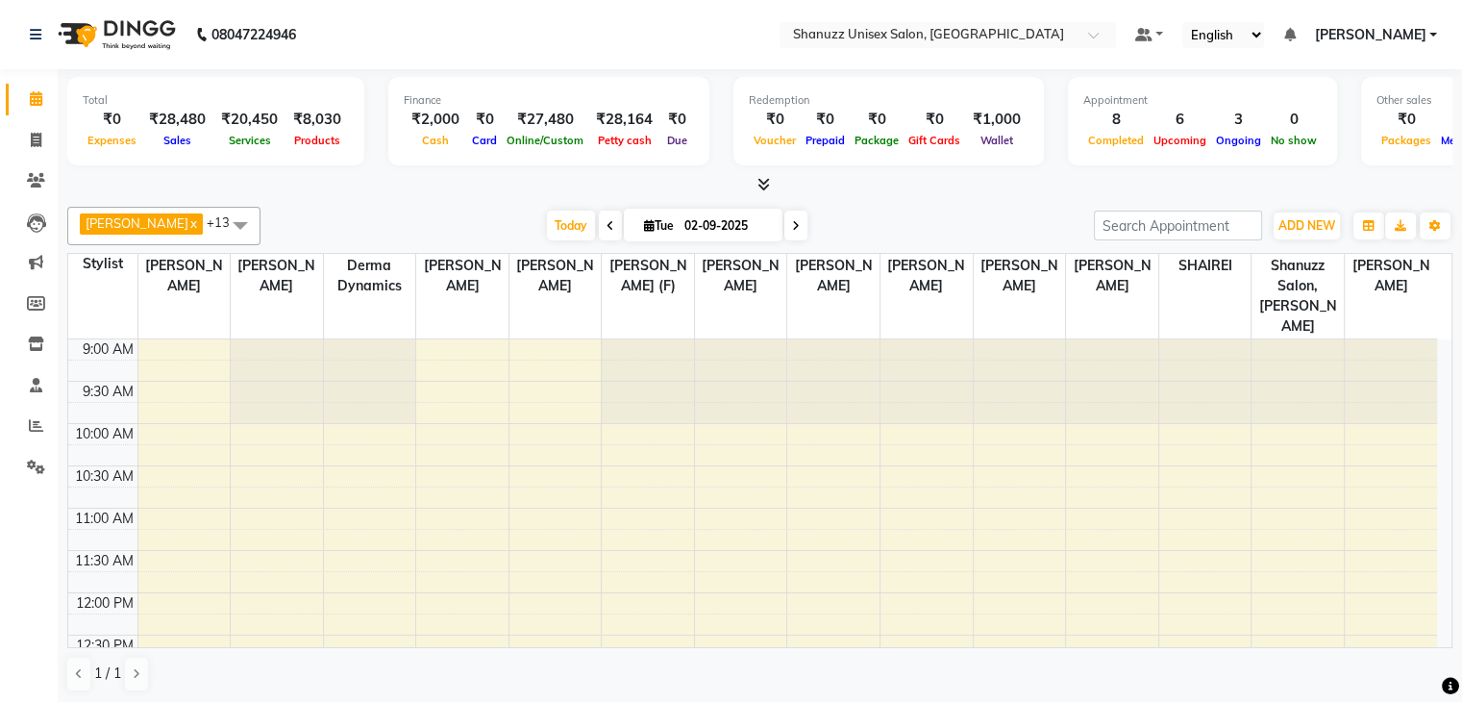
scroll to position [677, 0]
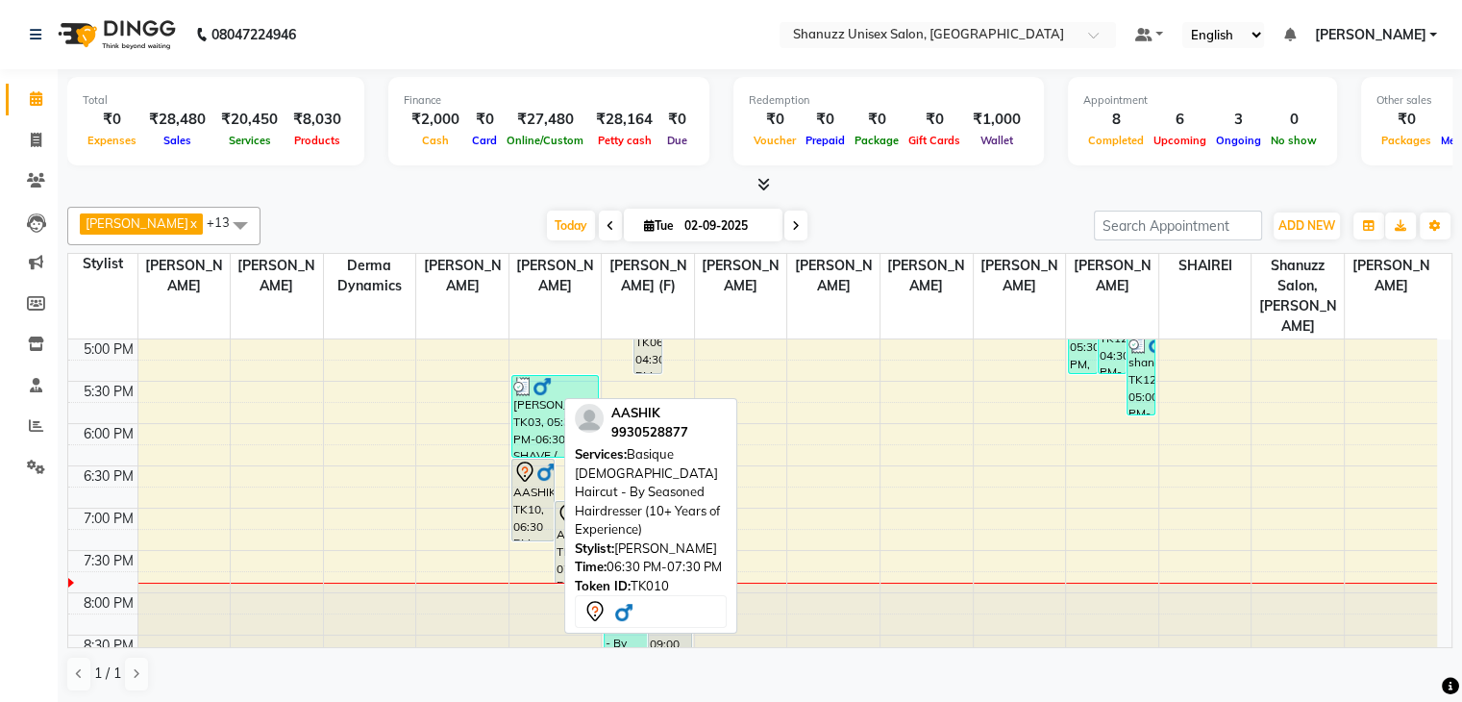
click at [527, 460] on icon at bounding box center [524, 471] width 23 height 23
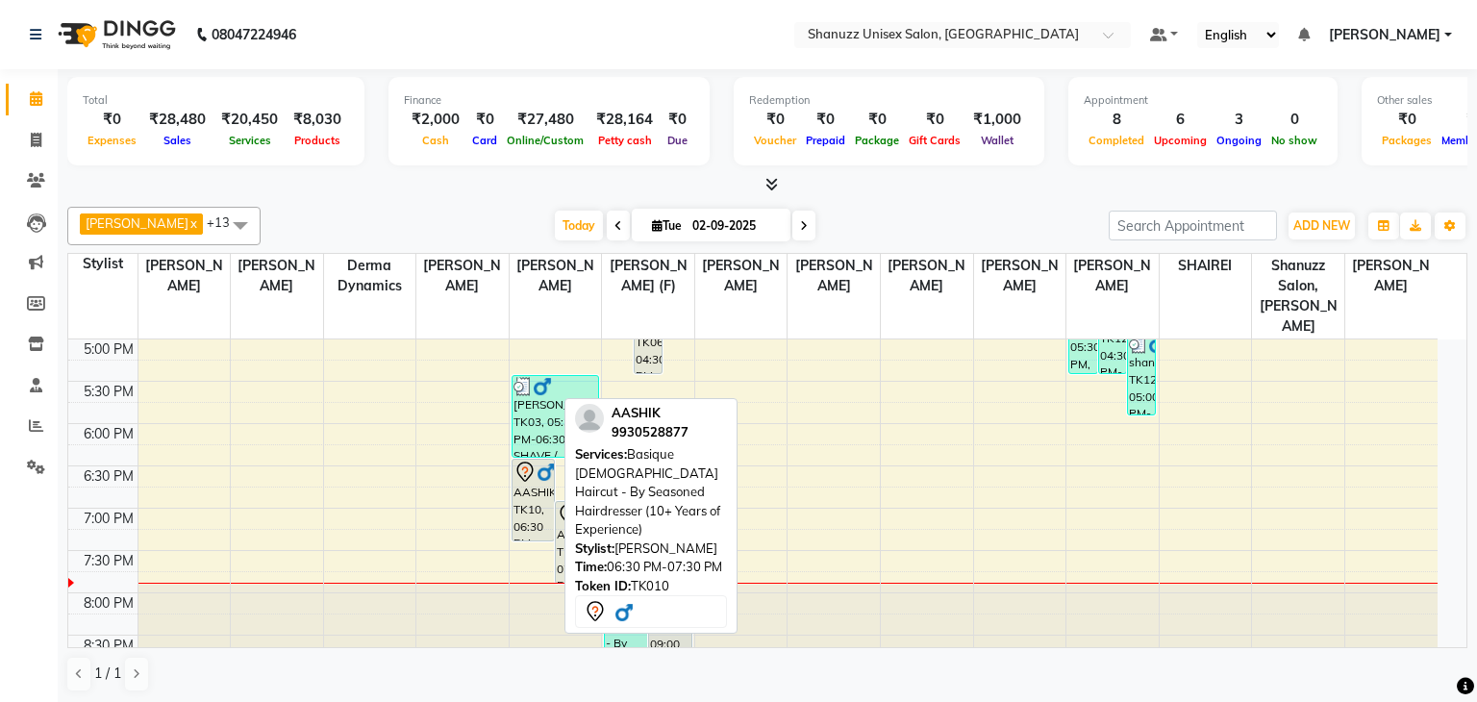
select select "7"
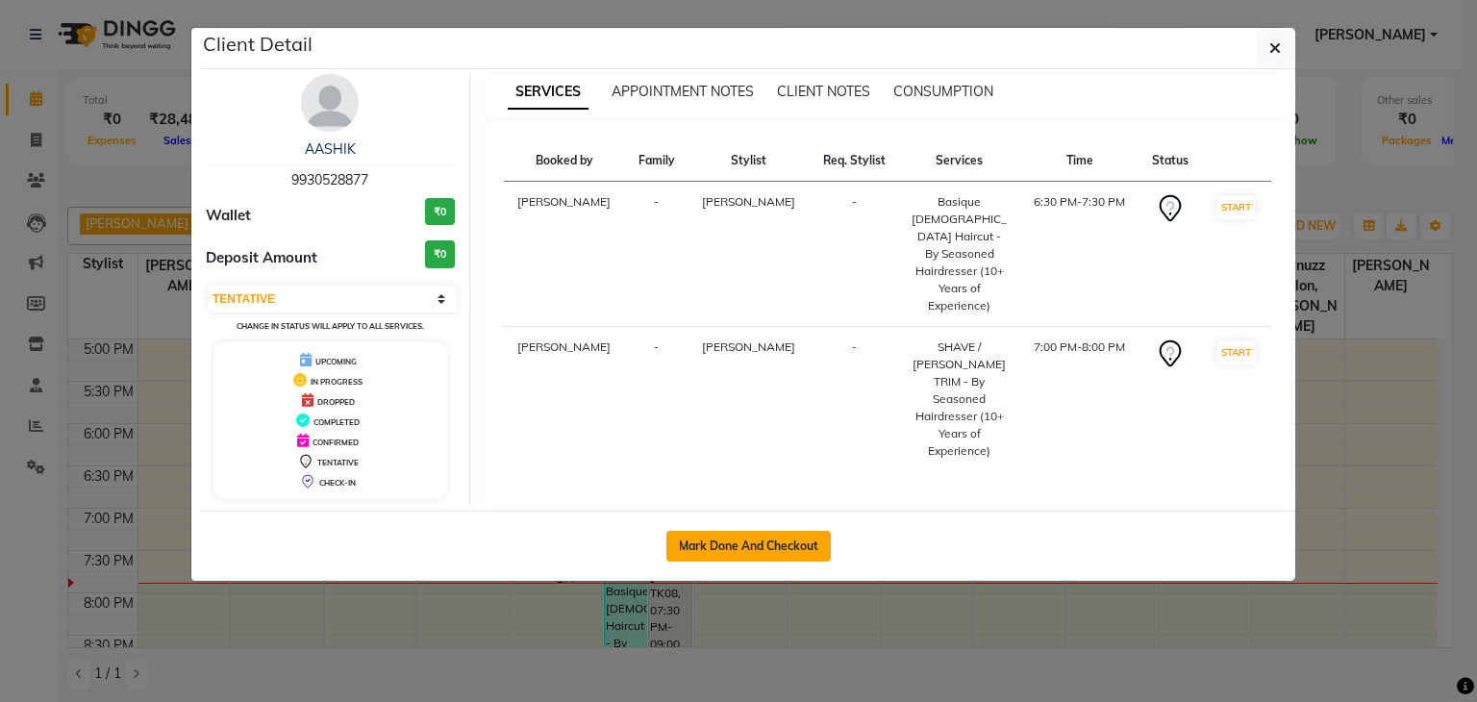
click at [734, 539] on button "Mark Done And Checkout" at bounding box center [748, 546] width 164 height 31
select select "7102"
select select "service"
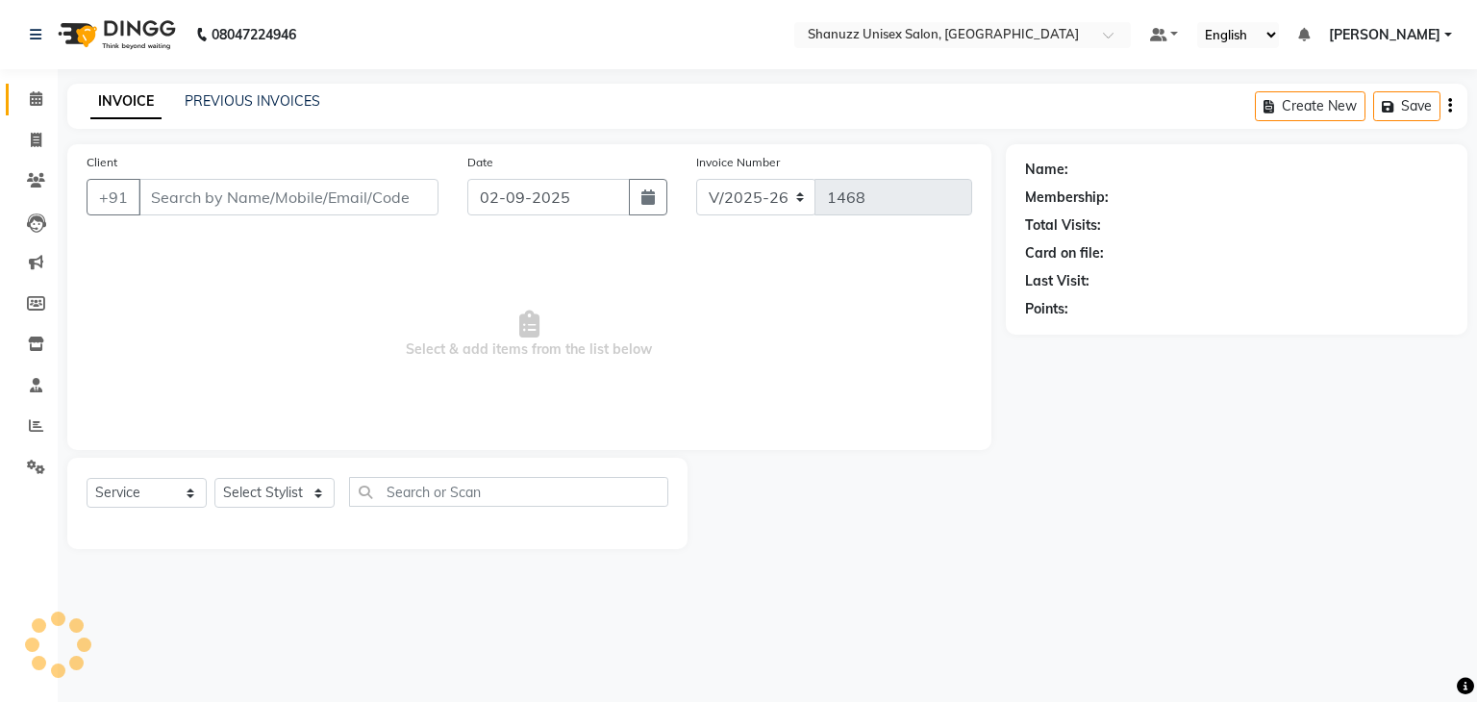
type input "9930528877"
select select "59231"
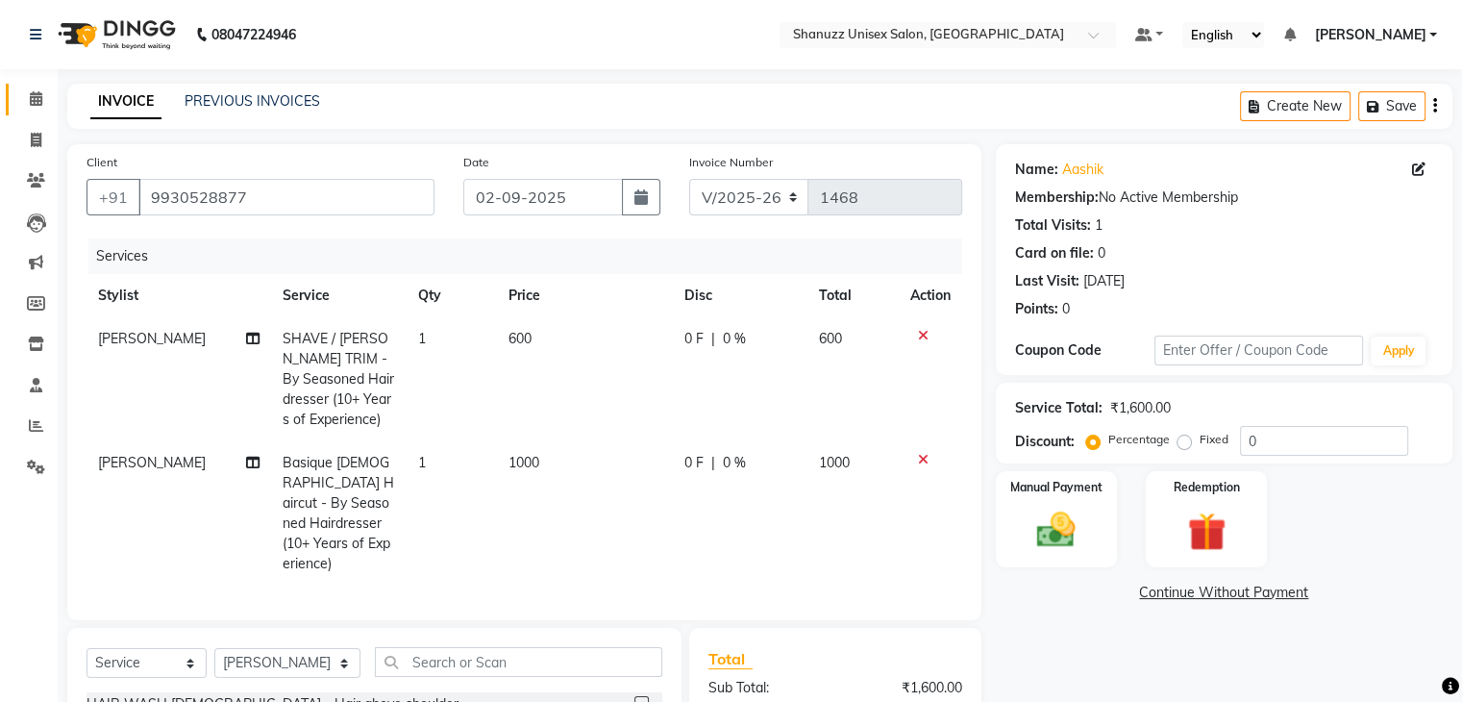
scroll to position [190, 0]
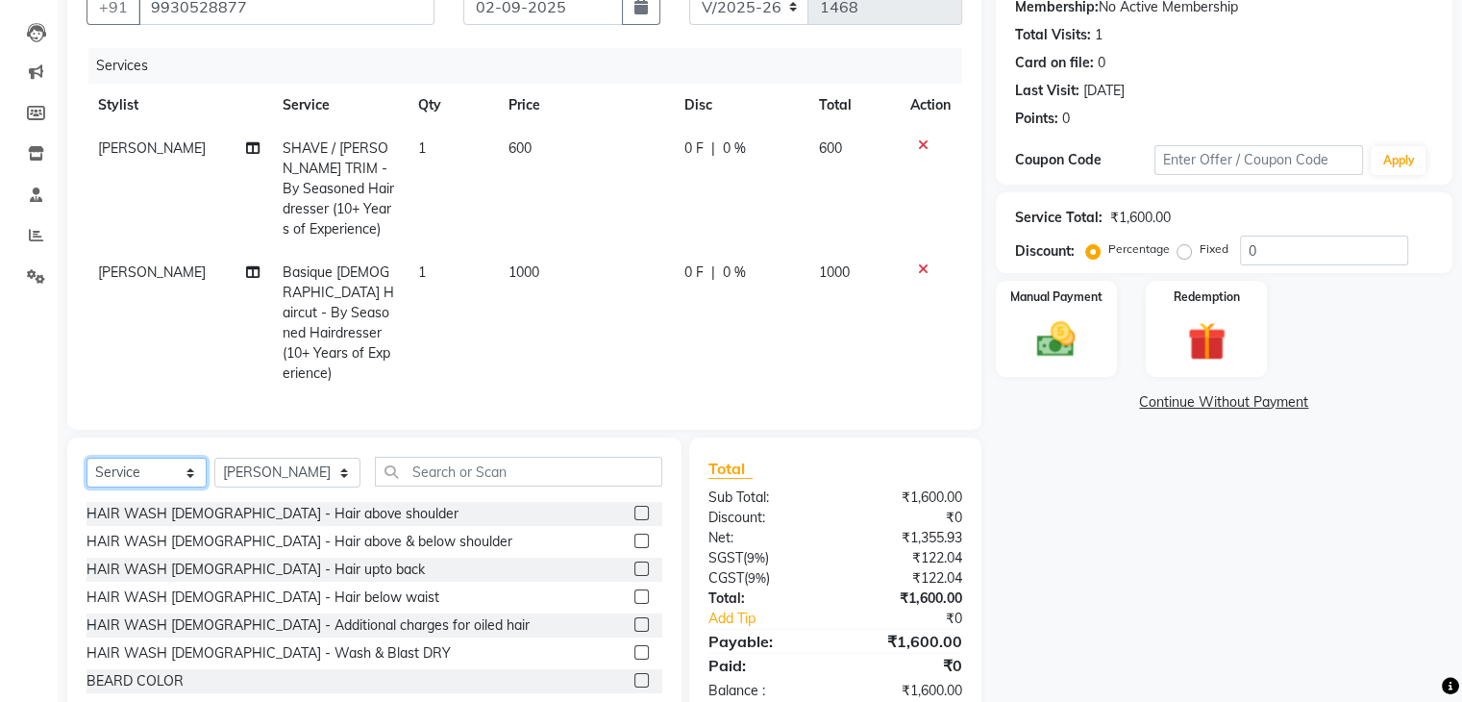
click at [167, 470] on select "Select Service Product Membership Package Voucher Prepaid Gift Card" at bounding box center [147, 473] width 120 height 30
select select "product"
click at [87, 458] on select "Select Service Product Membership Package Voucher Prepaid Gift Card" at bounding box center [147, 473] width 120 height 30
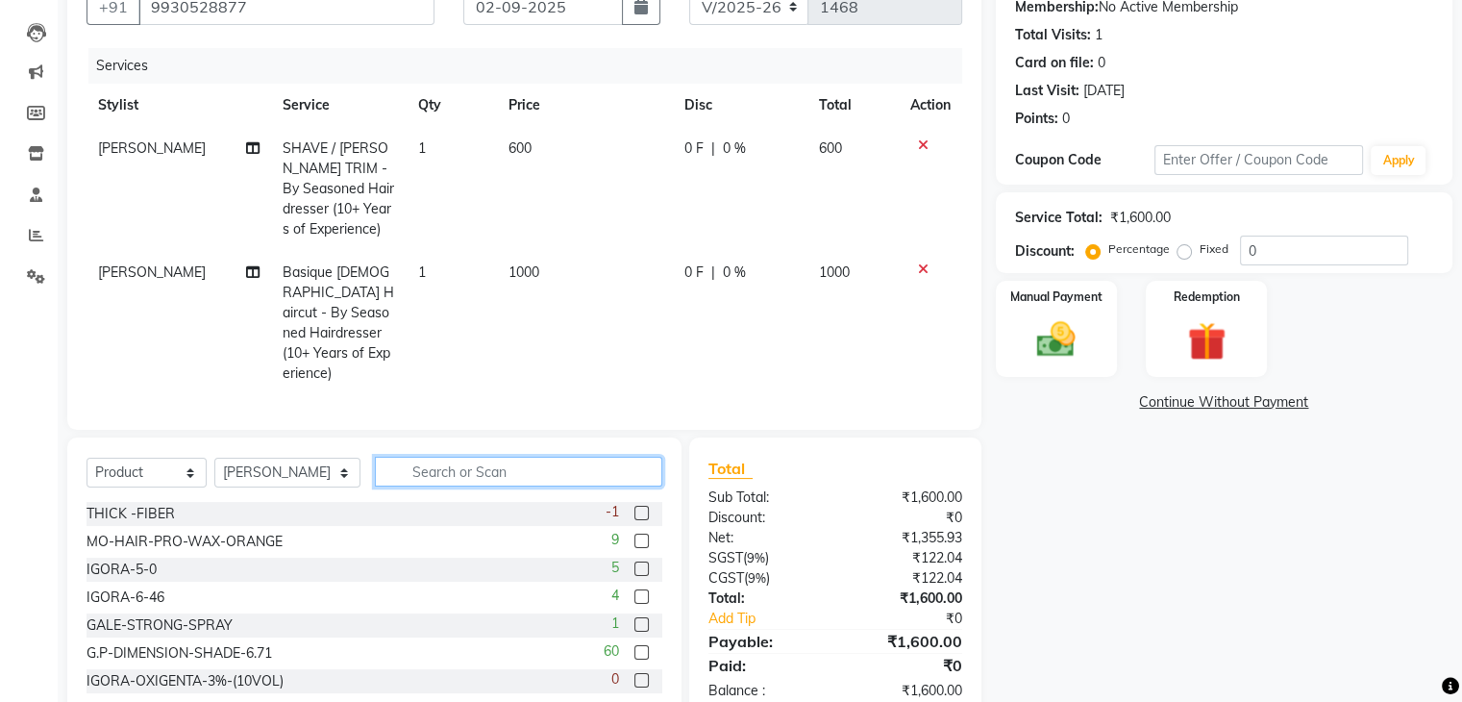
click at [448, 469] on input "text" at bounding box center [518, 472] width 287 height 30
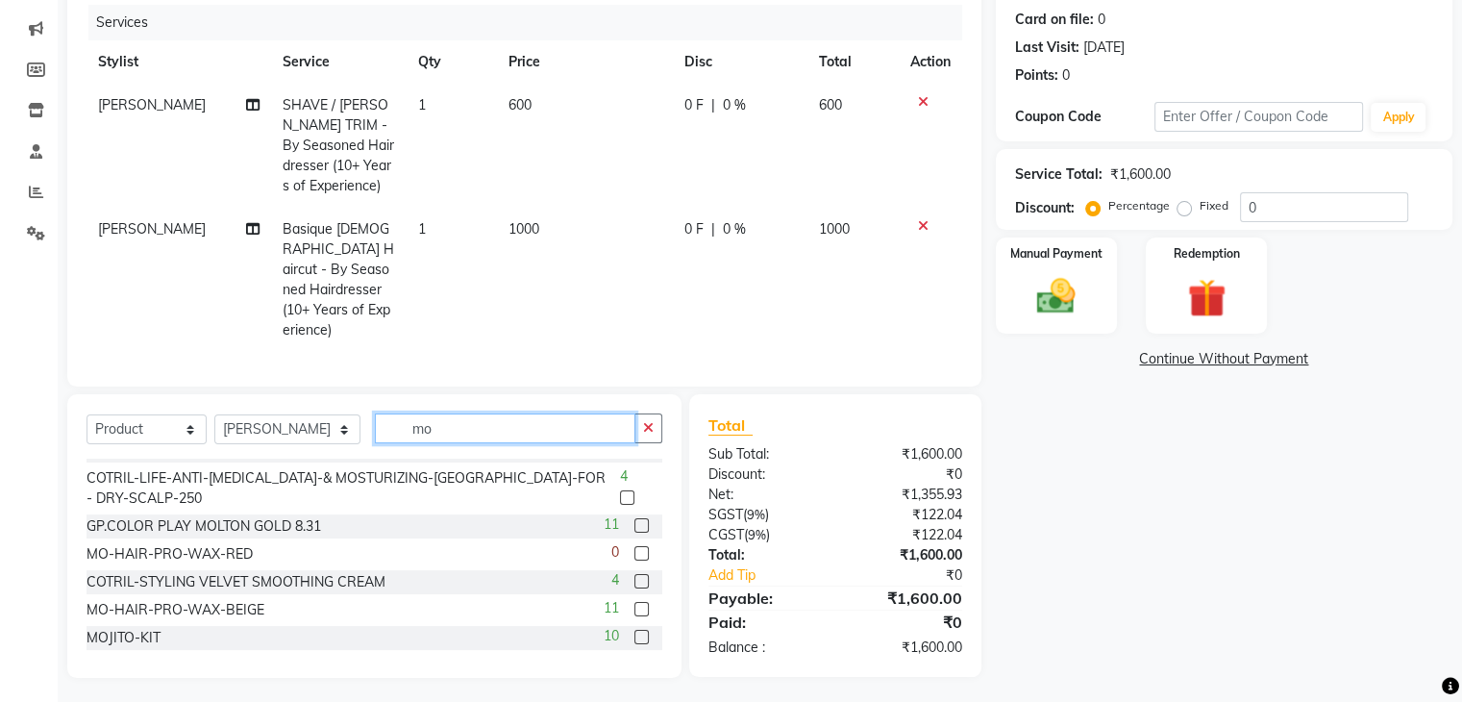
scroll to position [350, 0]
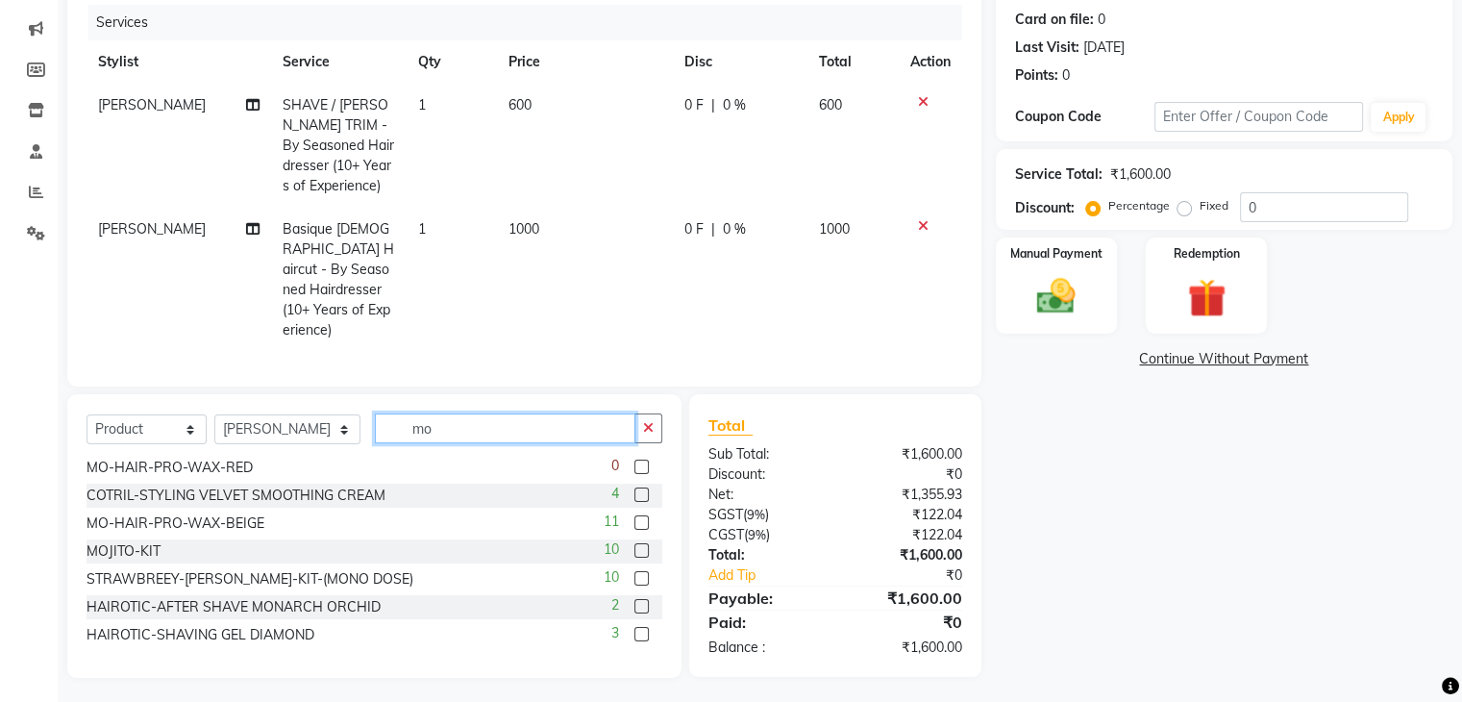
type input "mo"
click at [634, 517] on label at bounding box center [641, 522] width 14 height 14
click at [634, 517] on input "checkbox" at bounding box center [640, 523] width 12 height 12
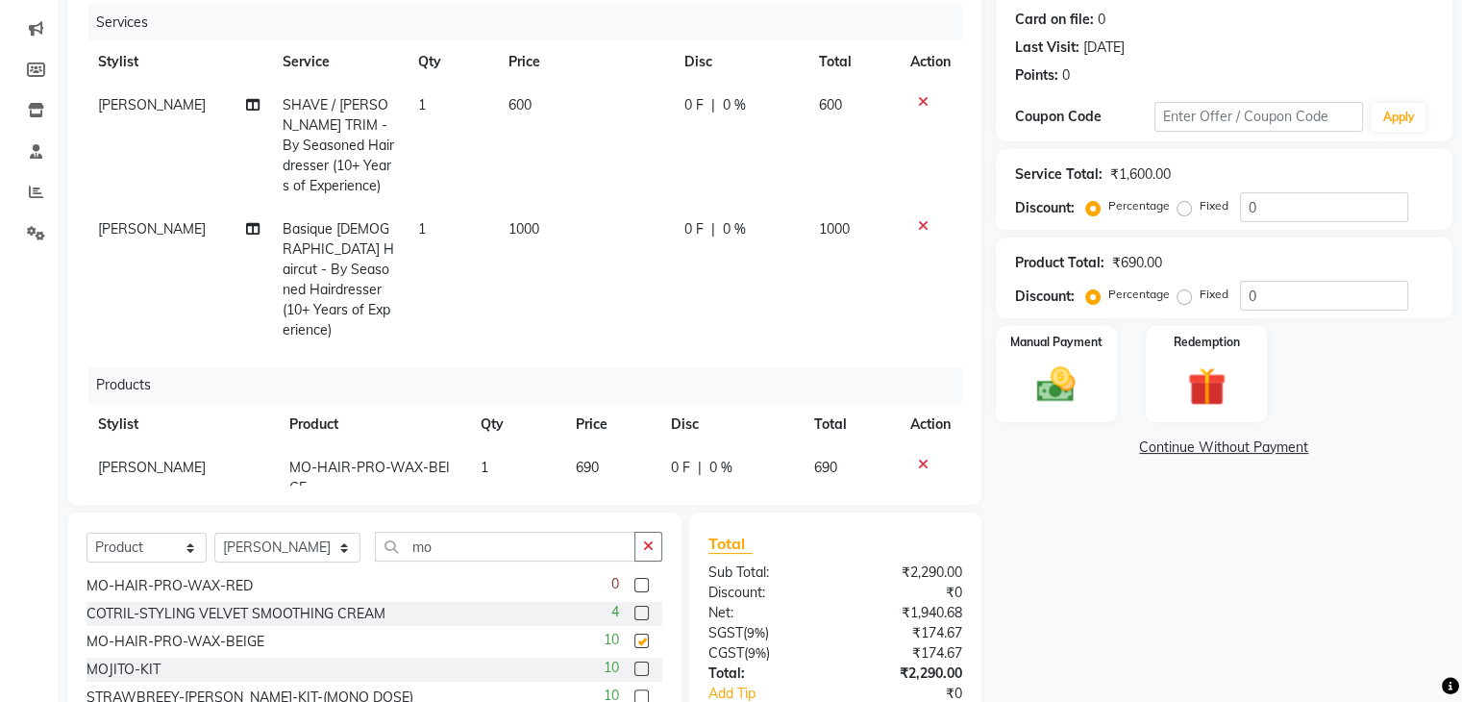
checkbox input "false"
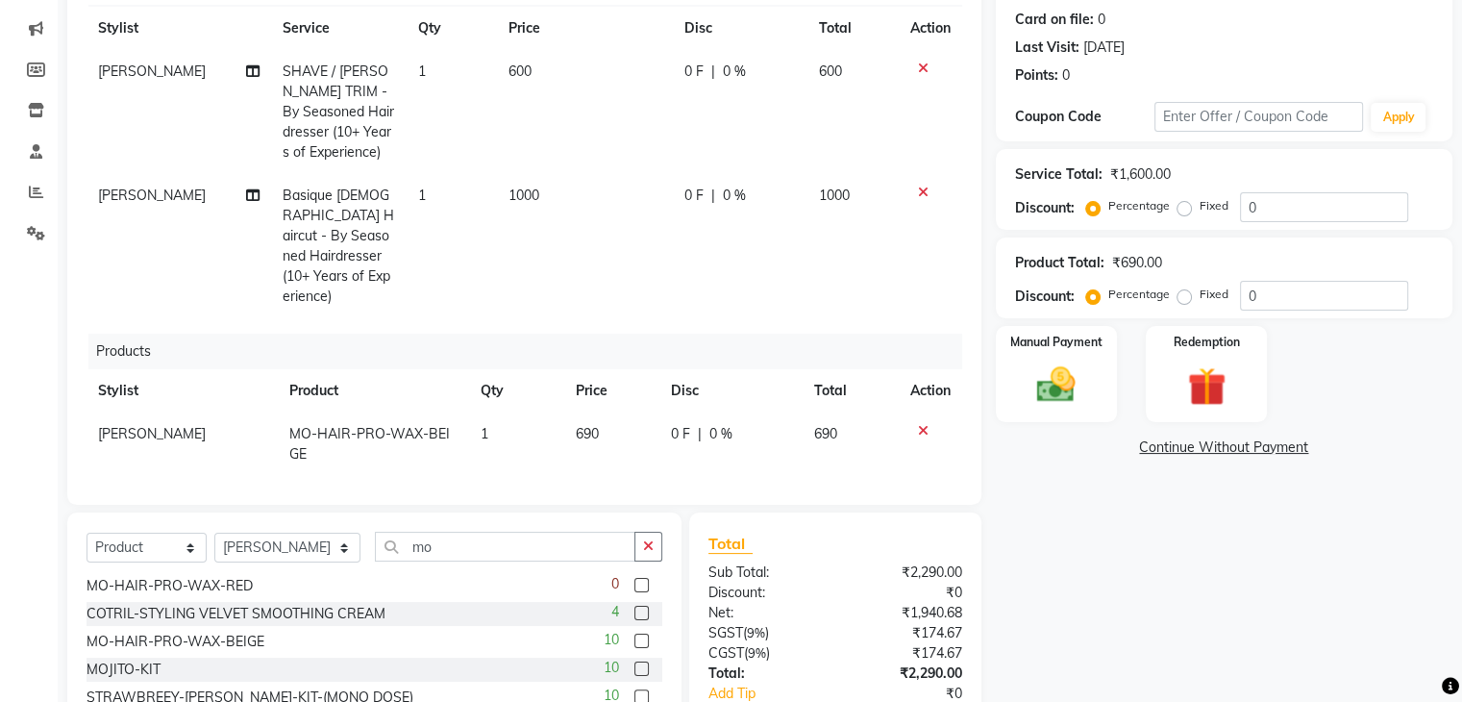
scroll to position [358, 0]
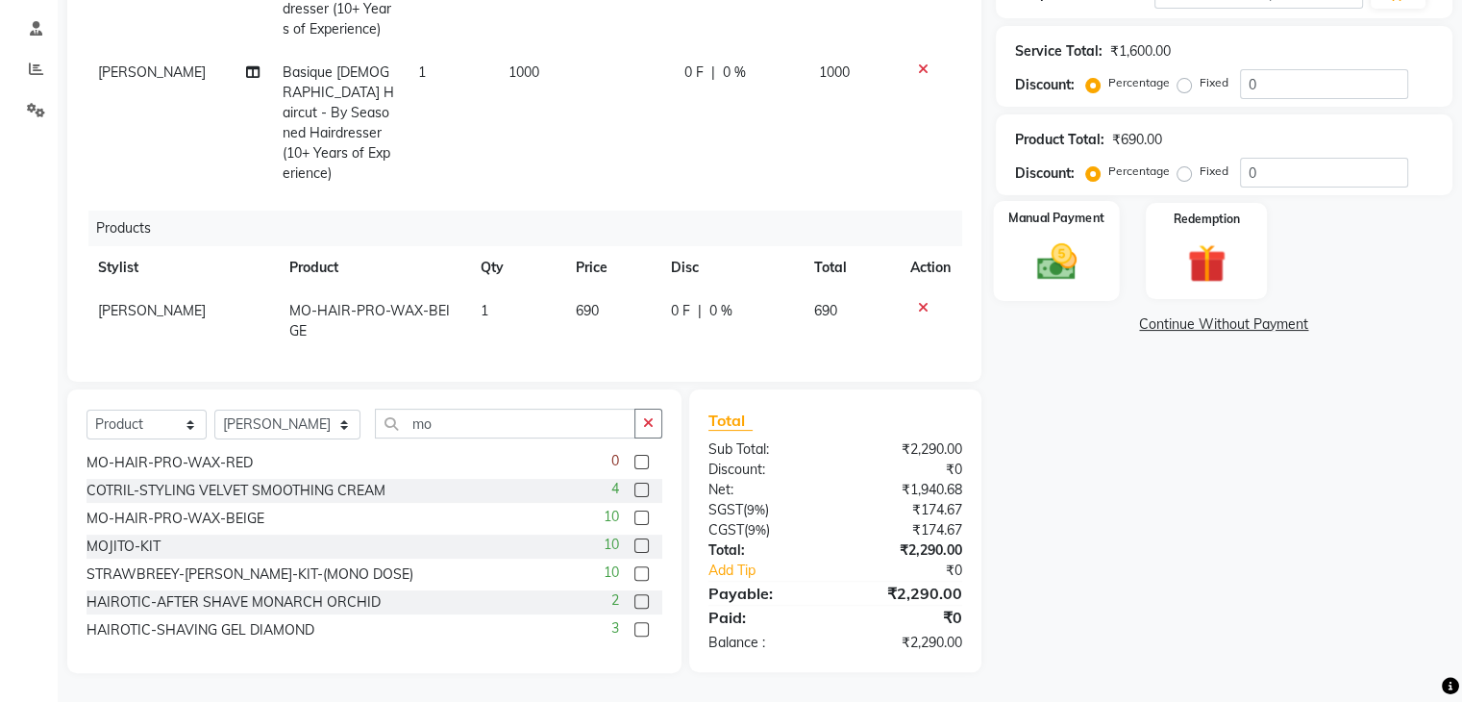
click at [1024, 269] on img at bounding box center [1056, 262] width 64 height 46
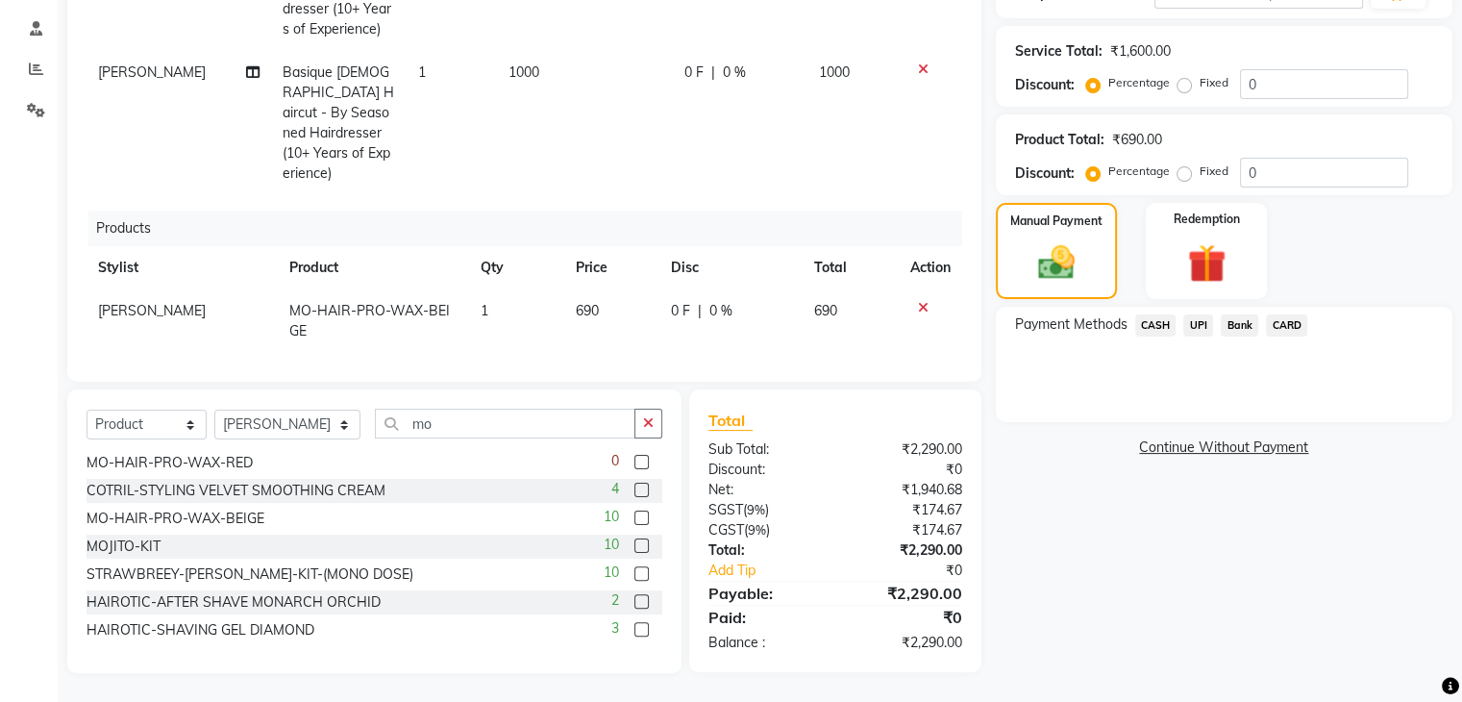
click at [1157, 324] on span "CASH" at bounding box center [1155, 325] width 41 height 22
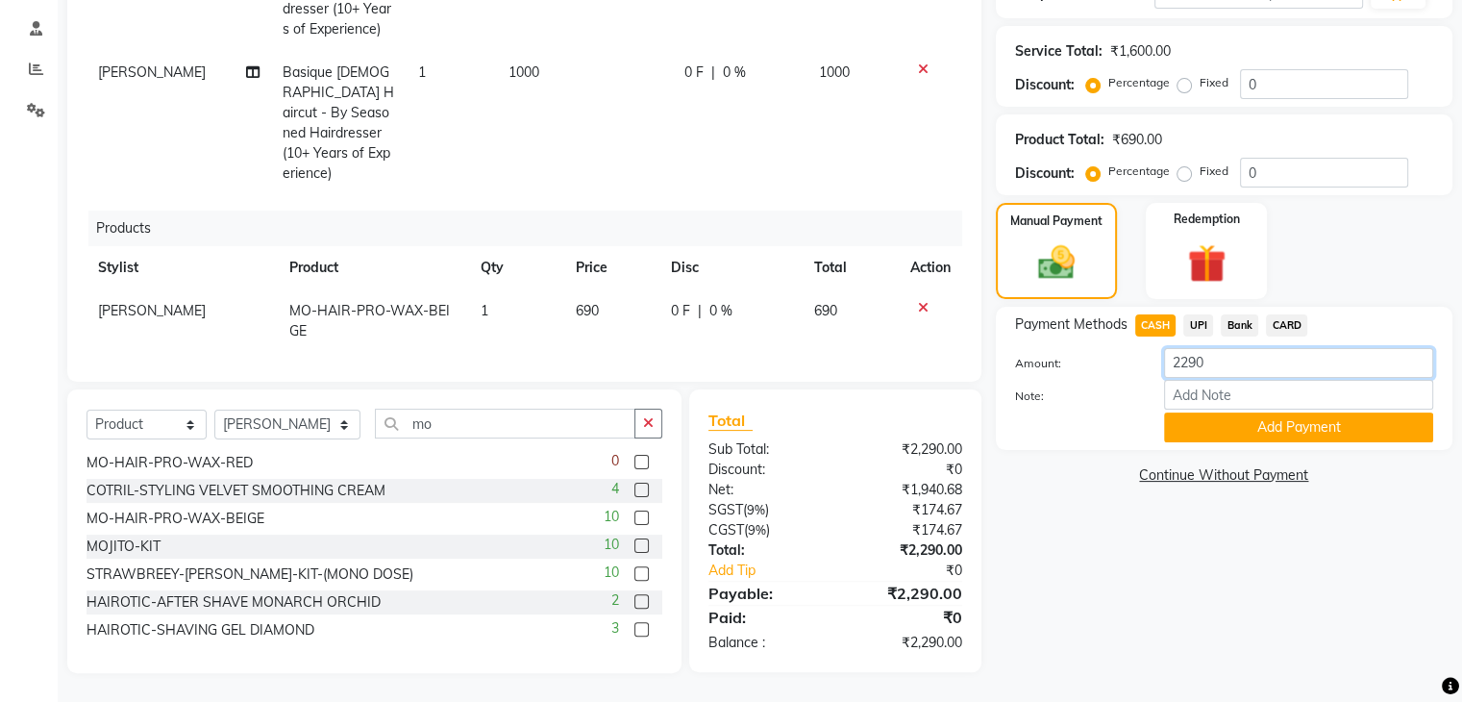
click at [1216, 355] on input "2290" at bounding box center [1298, 363] width 269 height 30
type input "2"
type input "1000"
click at [1238, 428] on button "Add Payment" at bounding box center [1298, 427] width 269 height 30
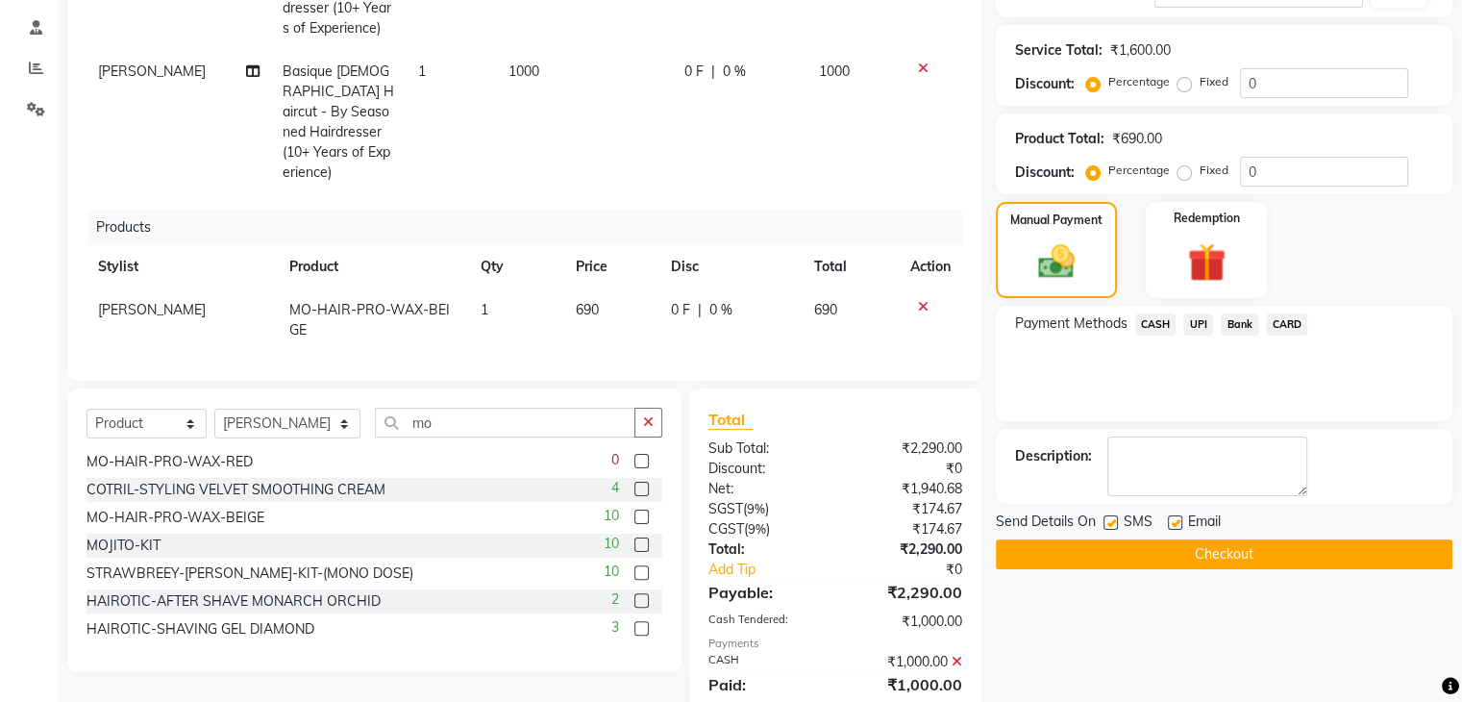
click at [1199, 319] on span "UPI" at bounding box center [1198, 324] width 30 height 22
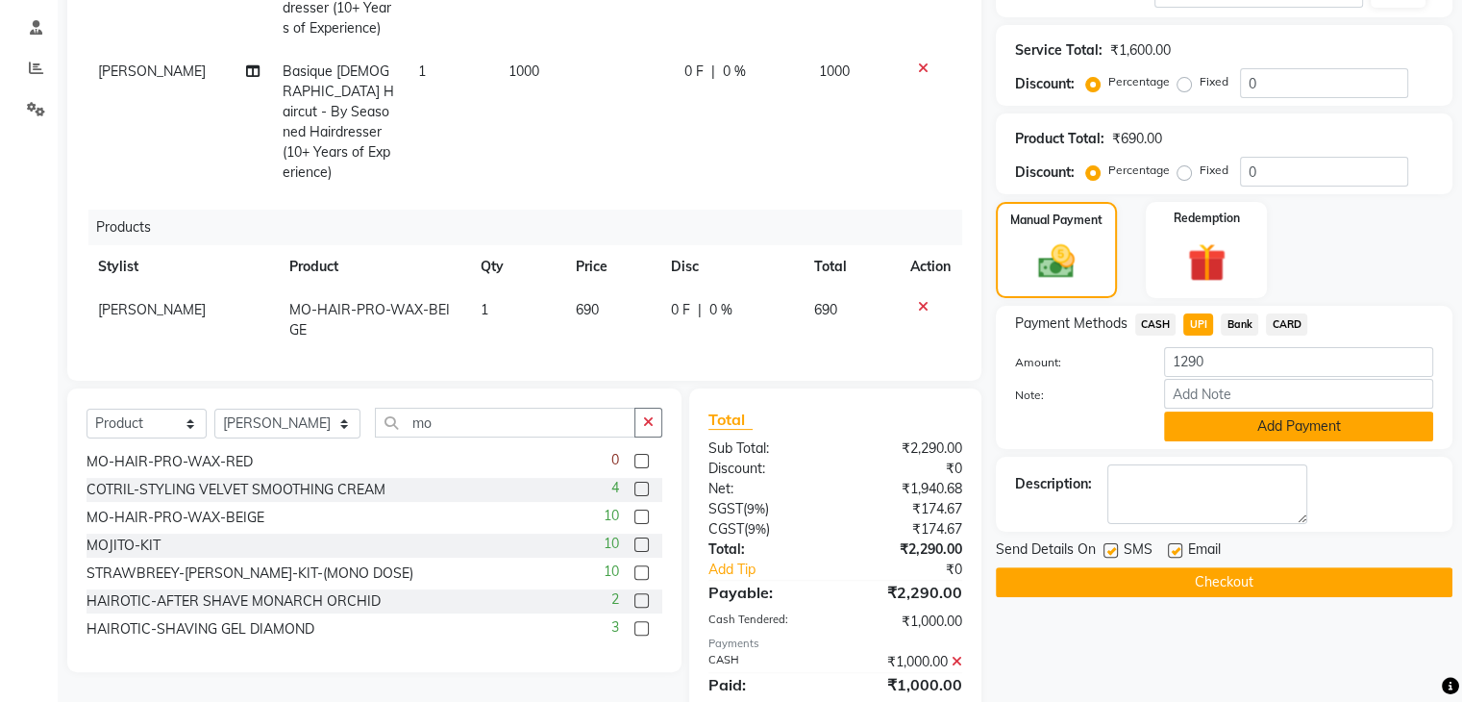
click at [1223, 424] on button "Add Payment" at bounding box center [1298, 426] width 269 height 30
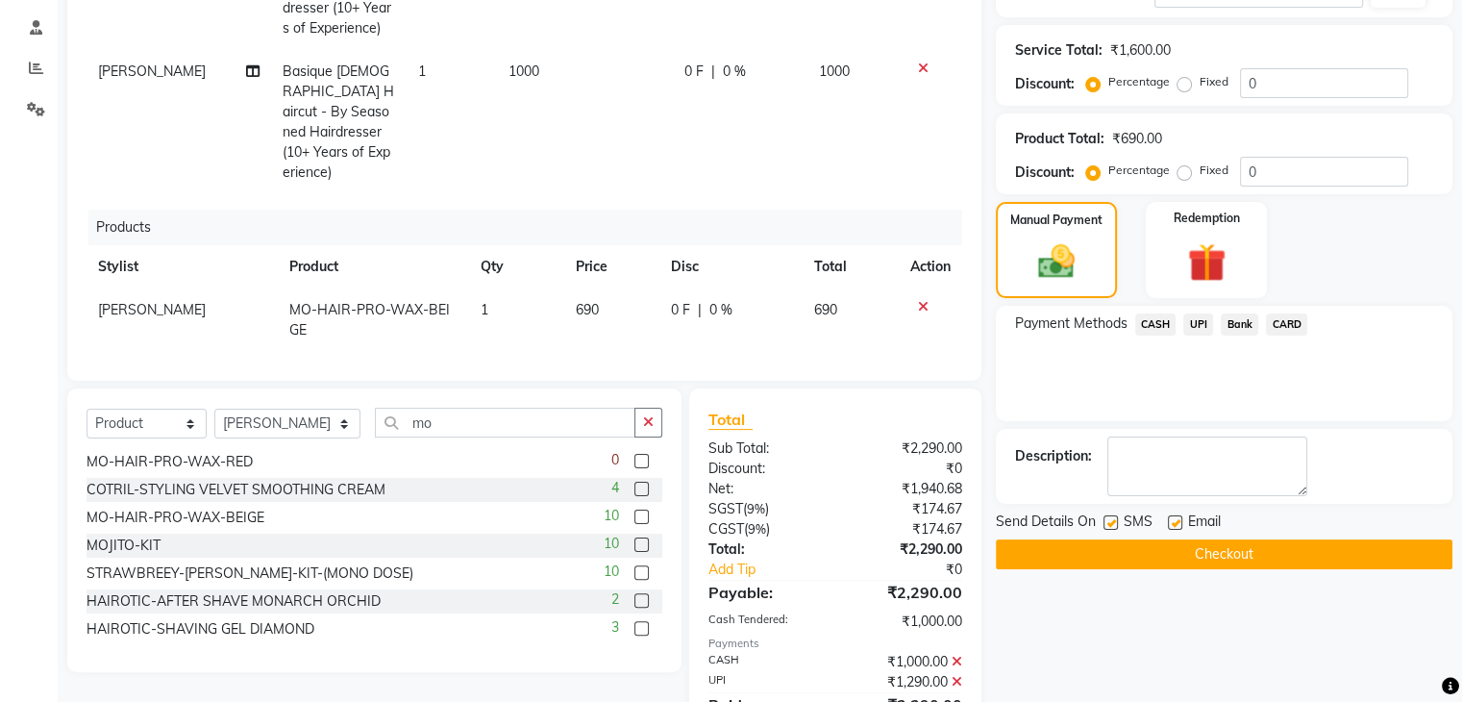
scroll to position [445, 0]
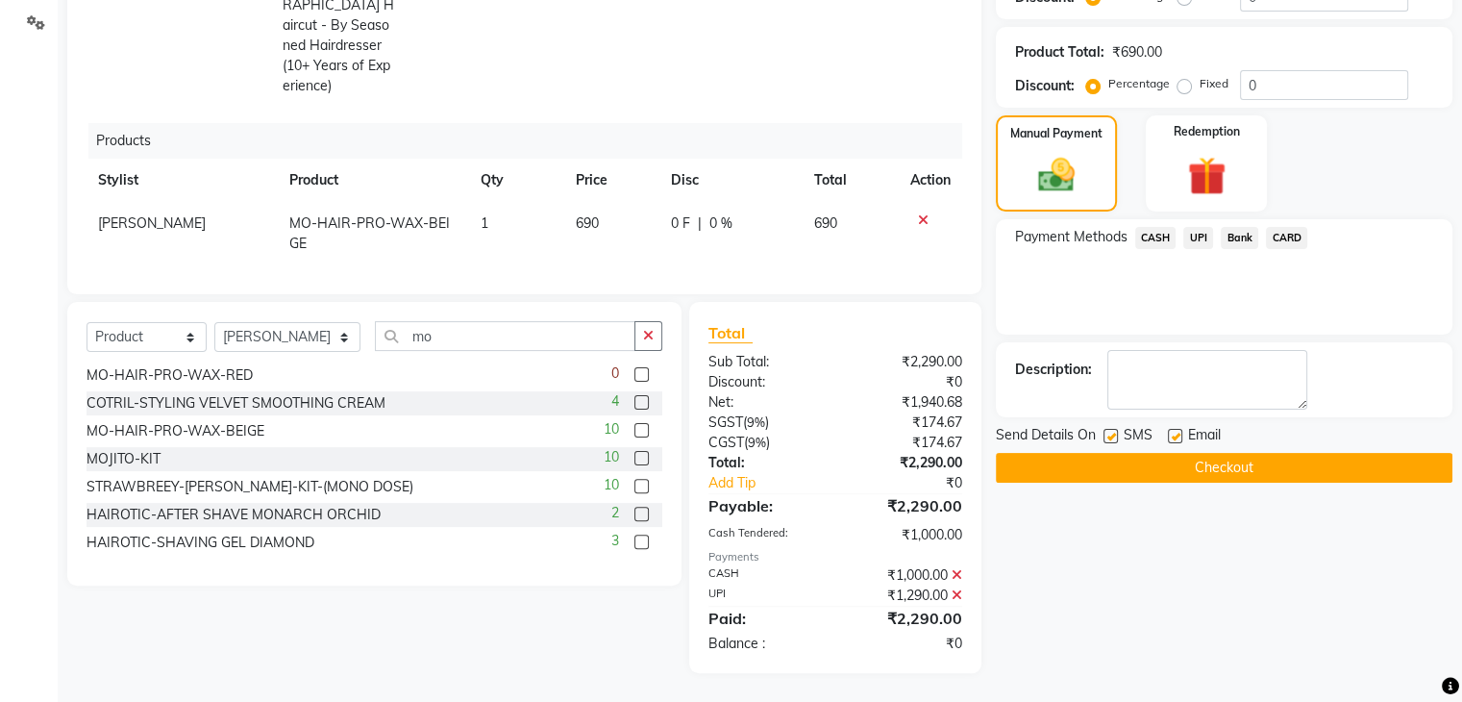
click at [1110, 430] on label at bounding box center [1111, 436] width 14 height 14
click at [1110, 431] on input "checkbox" at bounding box center [1110, 437] width 12 height 12
checkbox input "false"
click at [1164, 462] on button "Checkout" at bounding box center [1224, 468] width 457 height 30
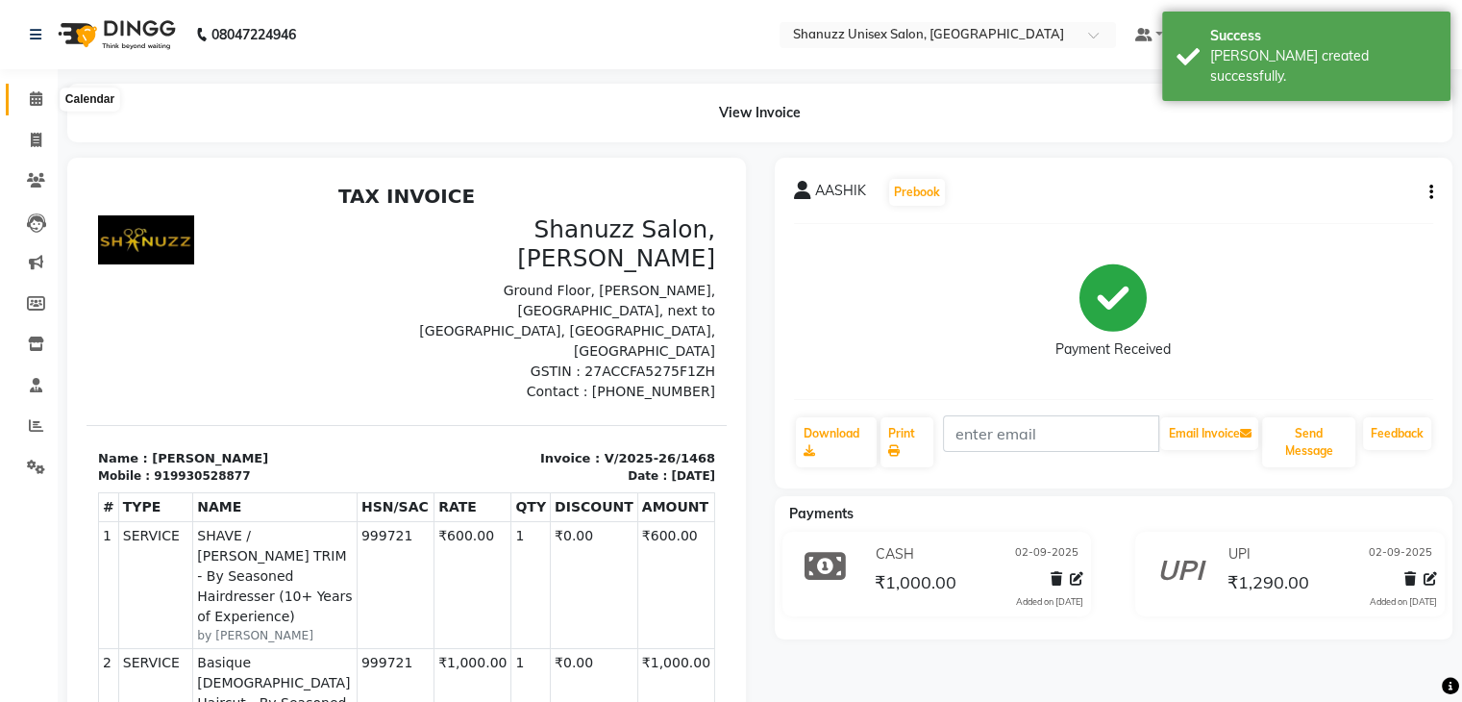
click at [33, 93] on icon at bounding box center [36, 98] width 12 height 14
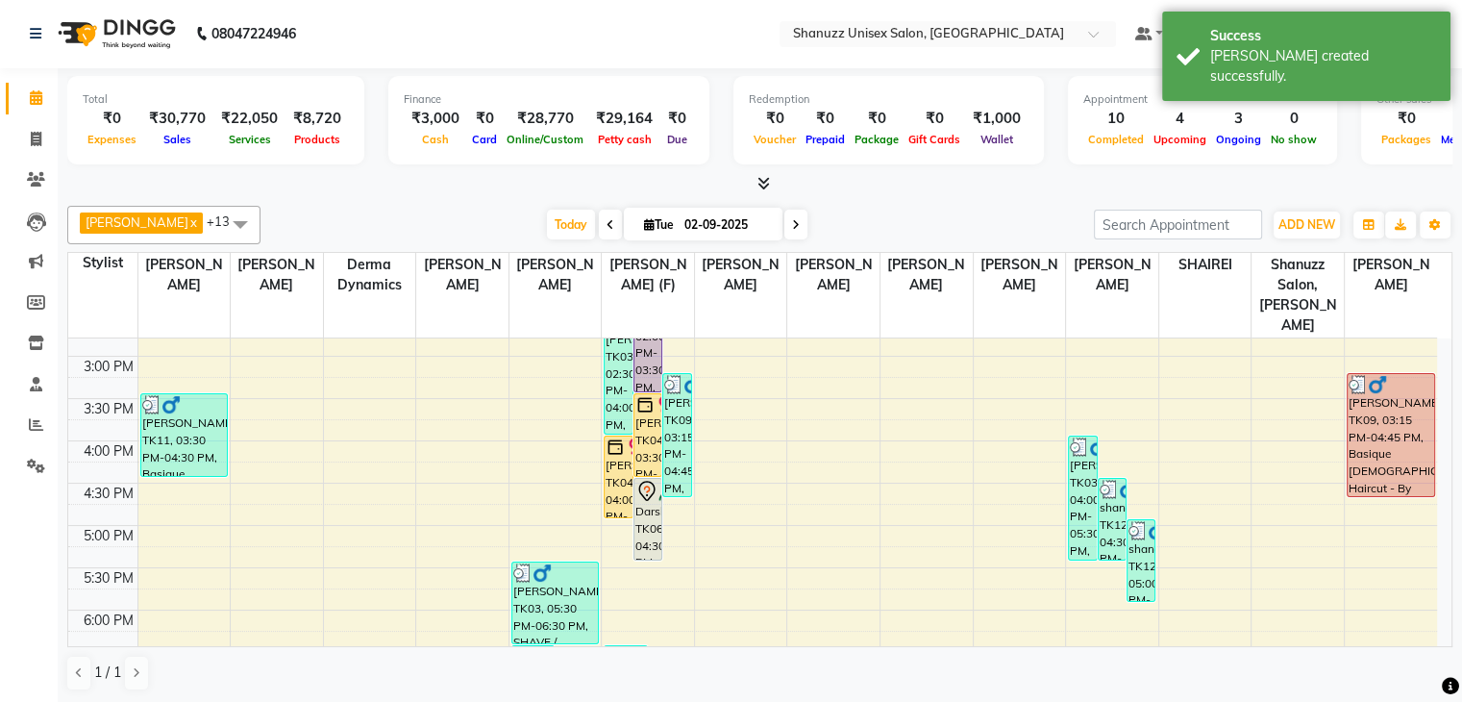
scroll to position [488, 0]
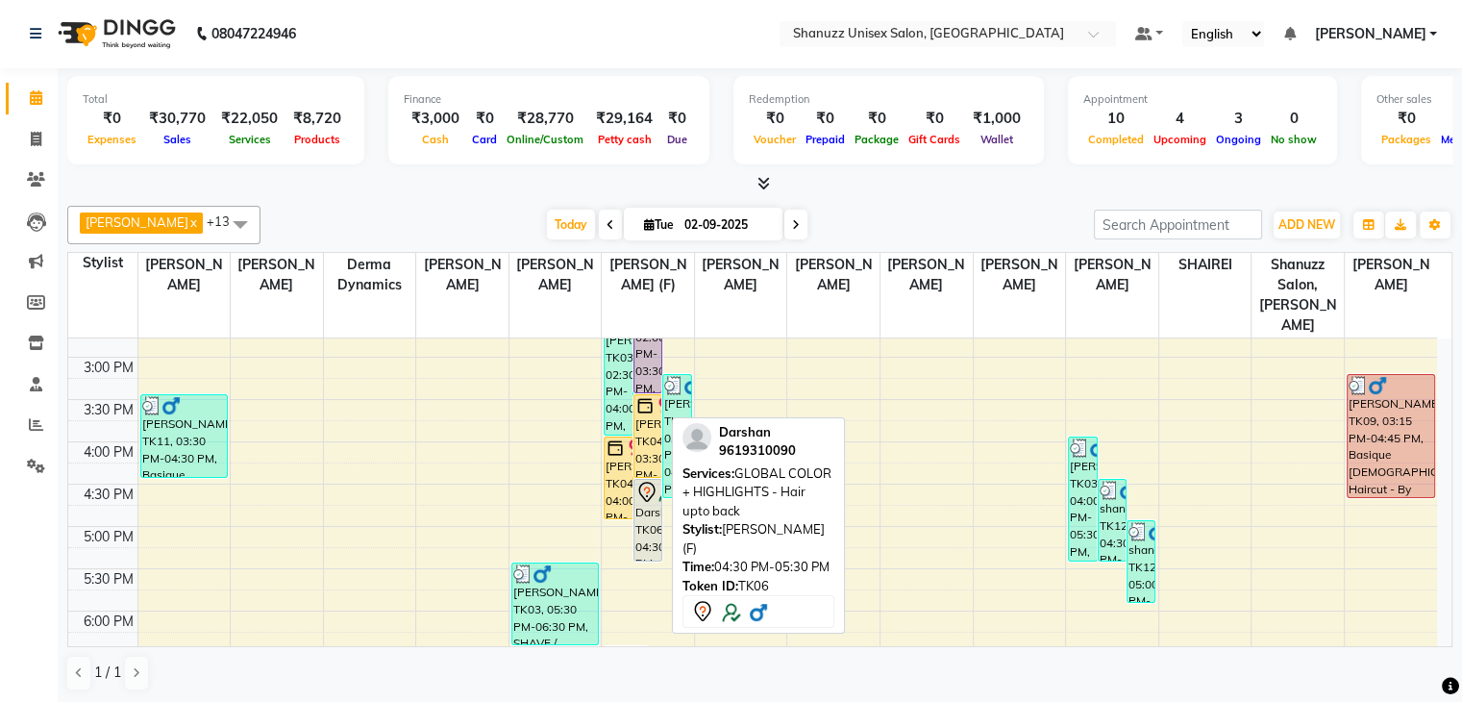
click at [638, 498] on div "Darshan, TK06, 04:30 PM-05:30 PM, GLOBAL COLOR + HIGHLIGHTS - Hair upto back" at bounding box center [647, 520] width 27 height 81
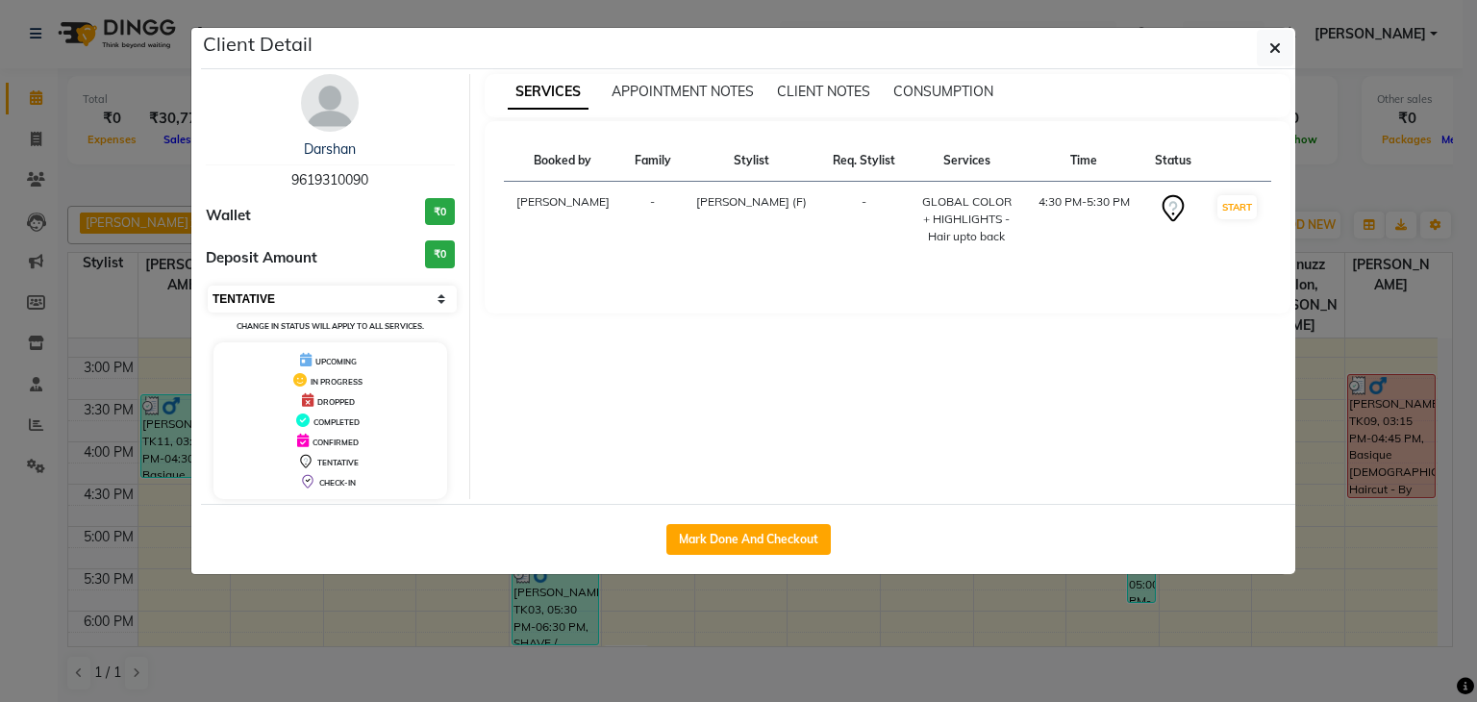
click at [408, 290] on select "Select IN SERVICE CONFIRMED TENTATIVE CHECK IN MARK DONE DROPPED UPCOMING" at bounding box center [332, 299] width 249 height 27
select select "8"
click at [208, 286] on select "Select IN SERVICE CONFIRMED TENTATIVE CHECK IN MARK DONE DROPPED UPCOMING" at bounding box center [332, 299] width 249 height 27
click at [177, 271] on ngb-modal-window "Client Detail Darshan 9619310090 Wallet ₹0 Deposit Amount ₹0 Select IN SERVICE …" at bounding box center [738, 351] width 1477 height 702
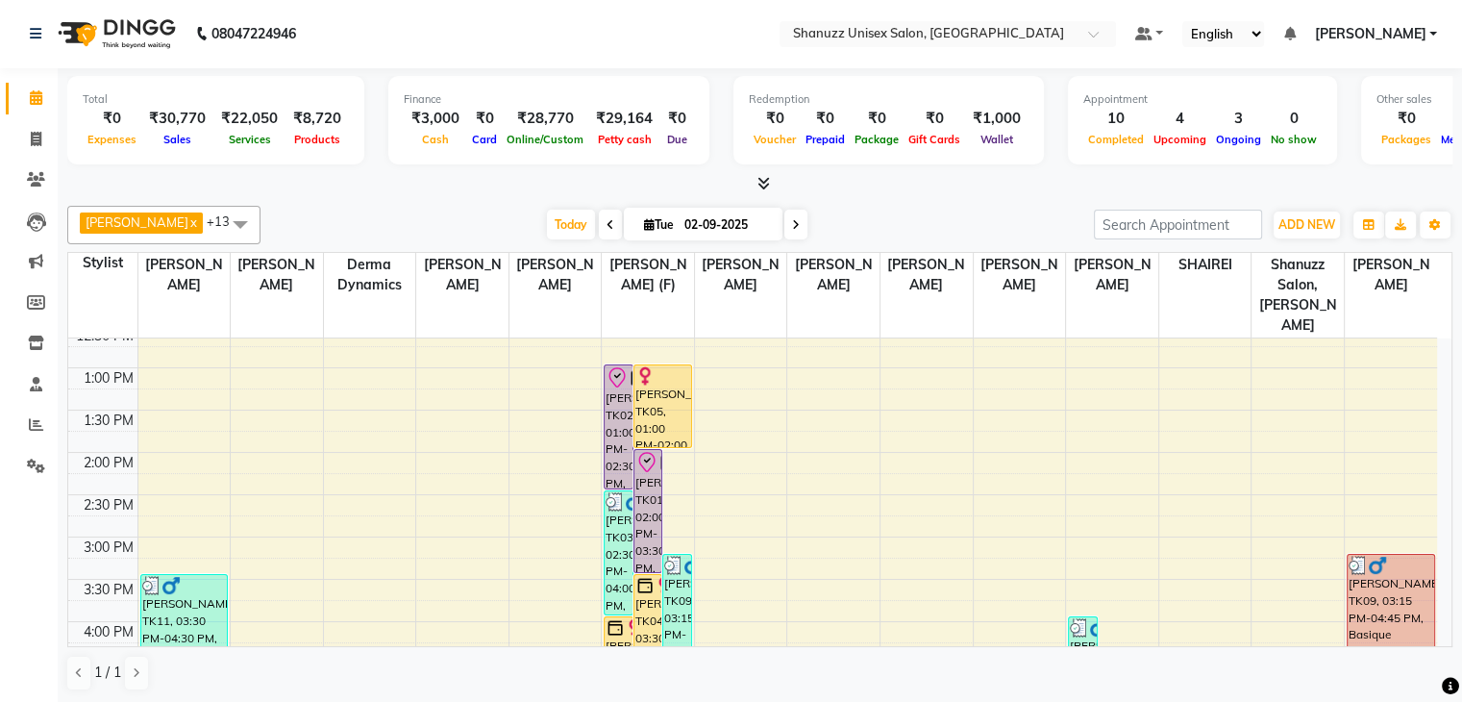
scroll to position [300, 0]
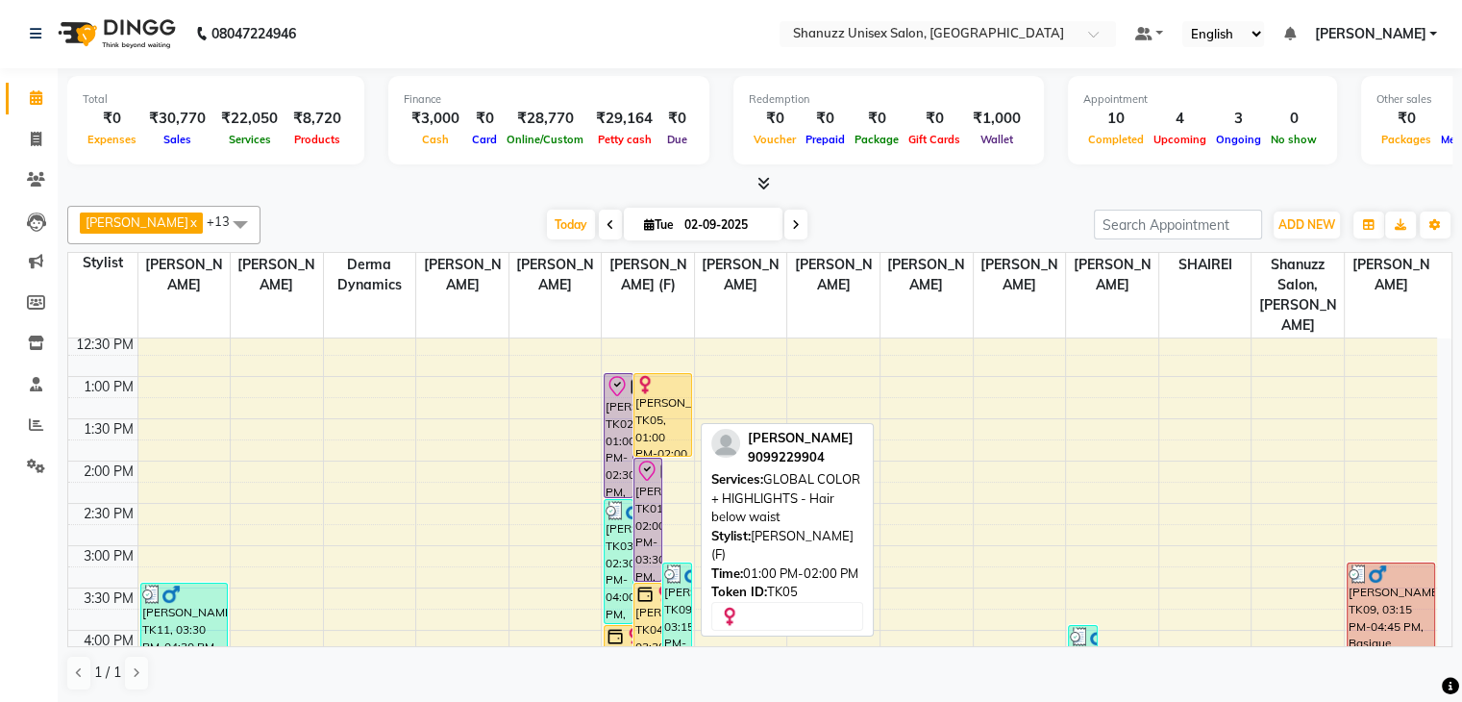
click at [664, 400] on div "[PERSON_NAME], TK05, 01:00 PM-02:00 PM, GLOBAL COLOR + HIGHLIGHTS - Hair below …" at bounding box center [662, 415] width 57 height 82
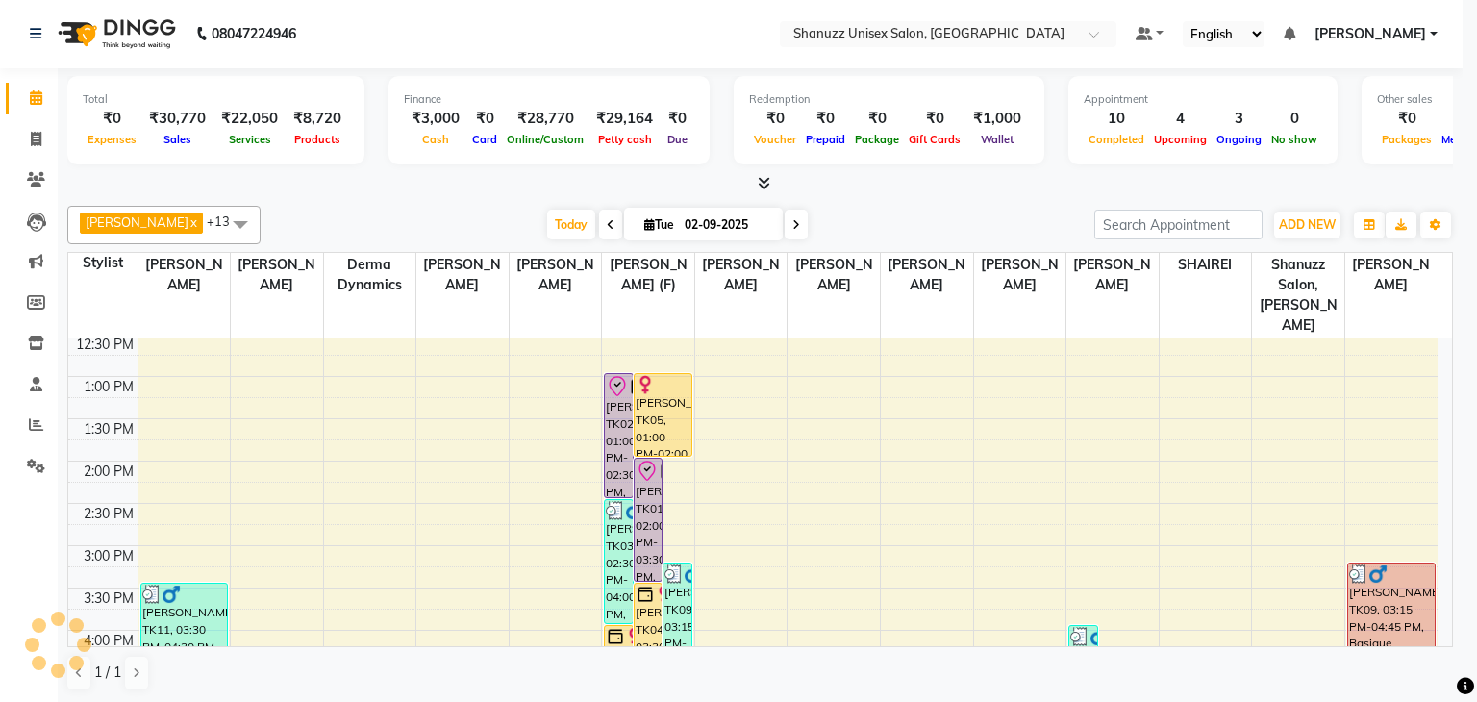
select select "1"
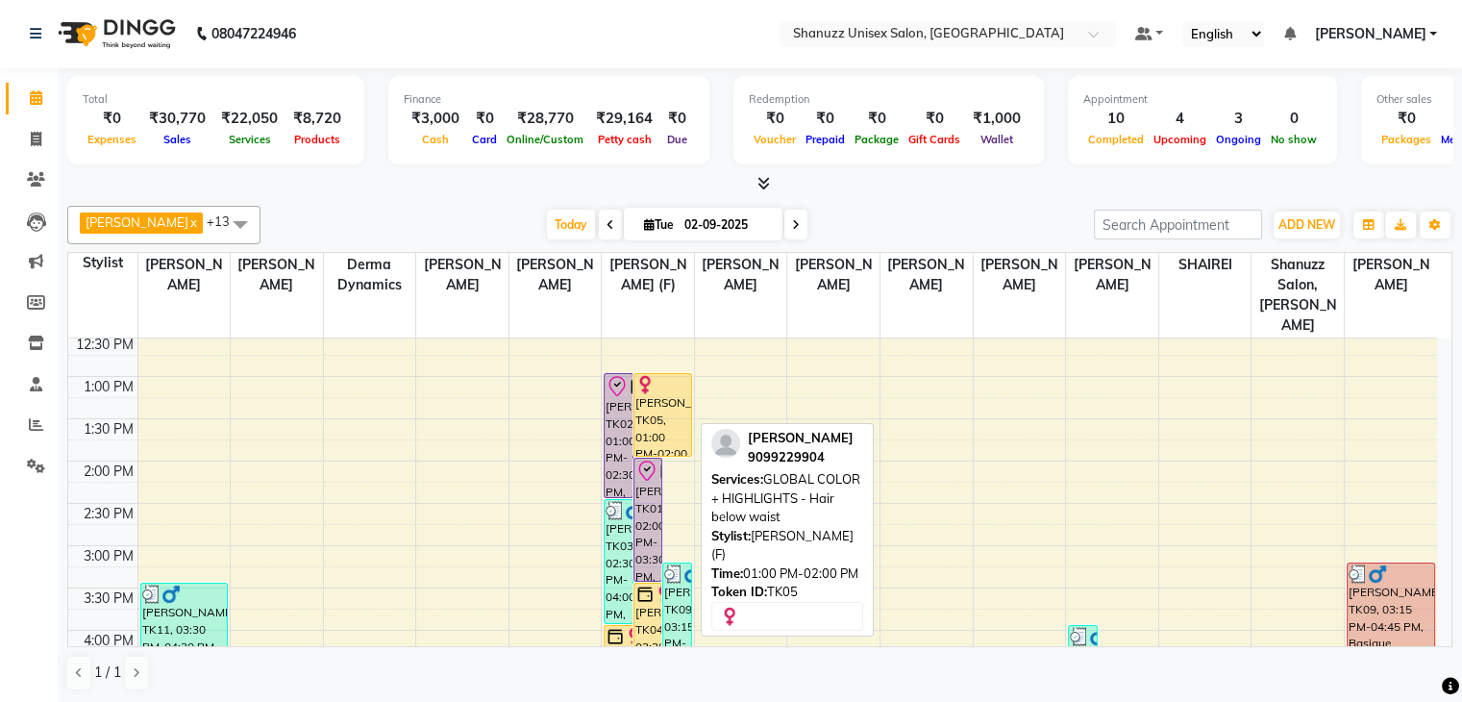
click at [644, 396] on div "[PERSON_NAME], TK05, 01:00 PM-02:00 PM, GLOBAL COLOR + HIGHLIGHTS - Hair below …" at bounding box center [662, 415] width 57 height 82
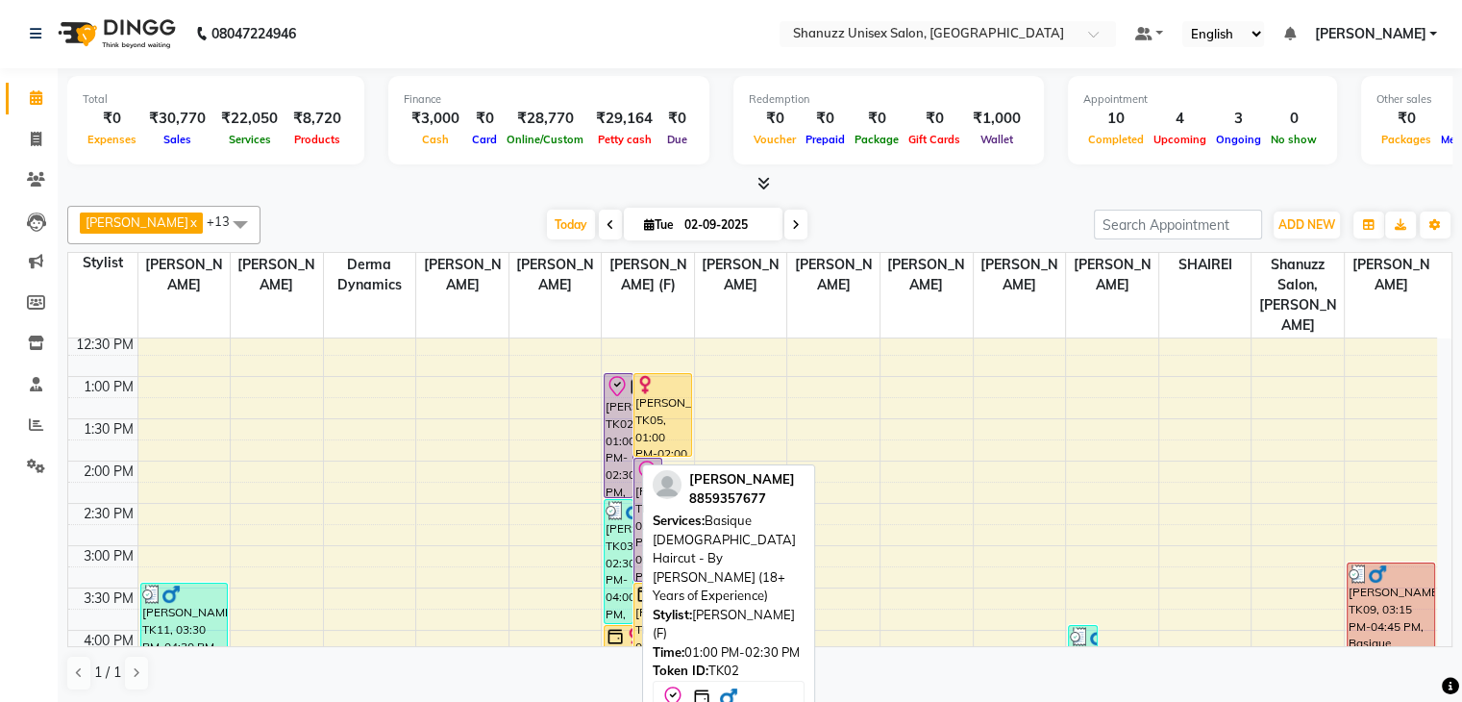
click at [630, 377] on div "YAMEEN SONUBHAI, TK02, 01:00 PM-02:30 PM, Basique MALE Haircut - By Shanuzz (18…" at bounding box center [618, 435] width 27 height 123
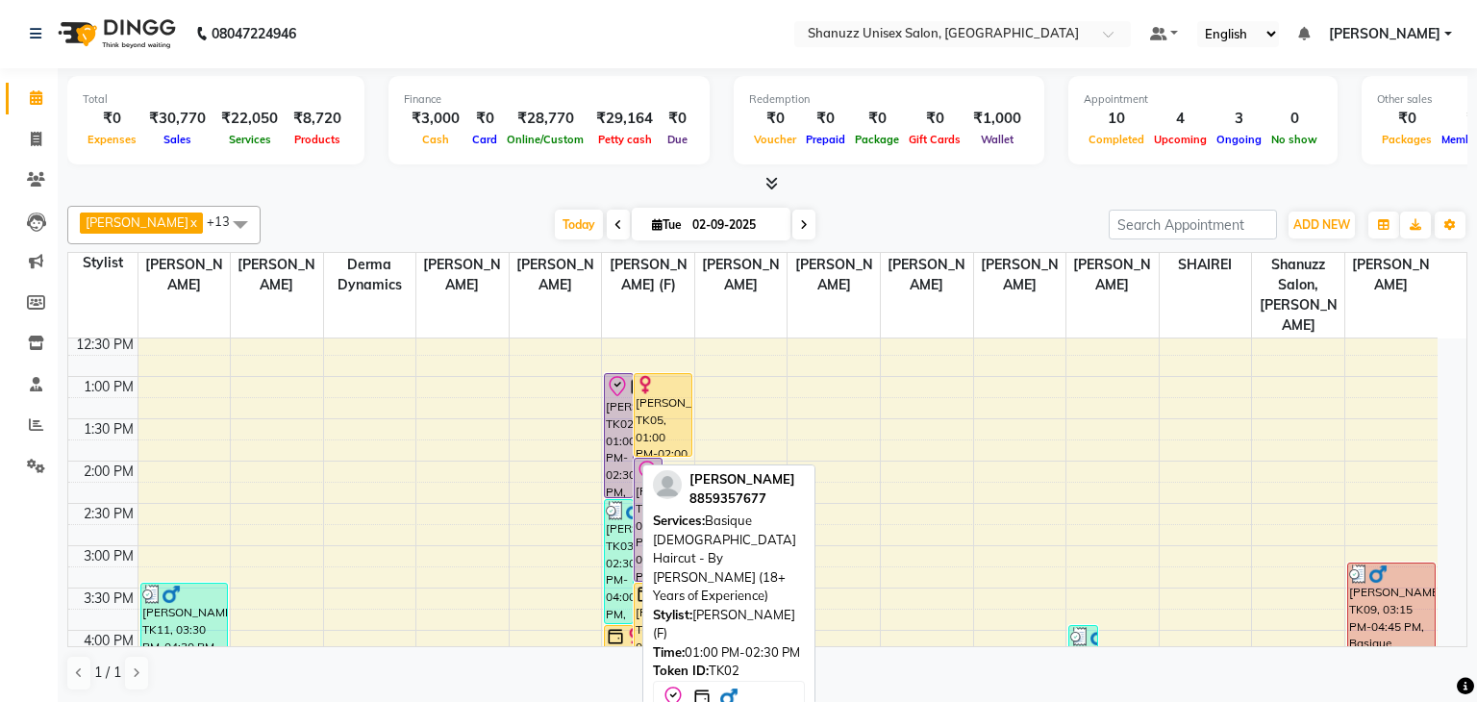
select select "8"
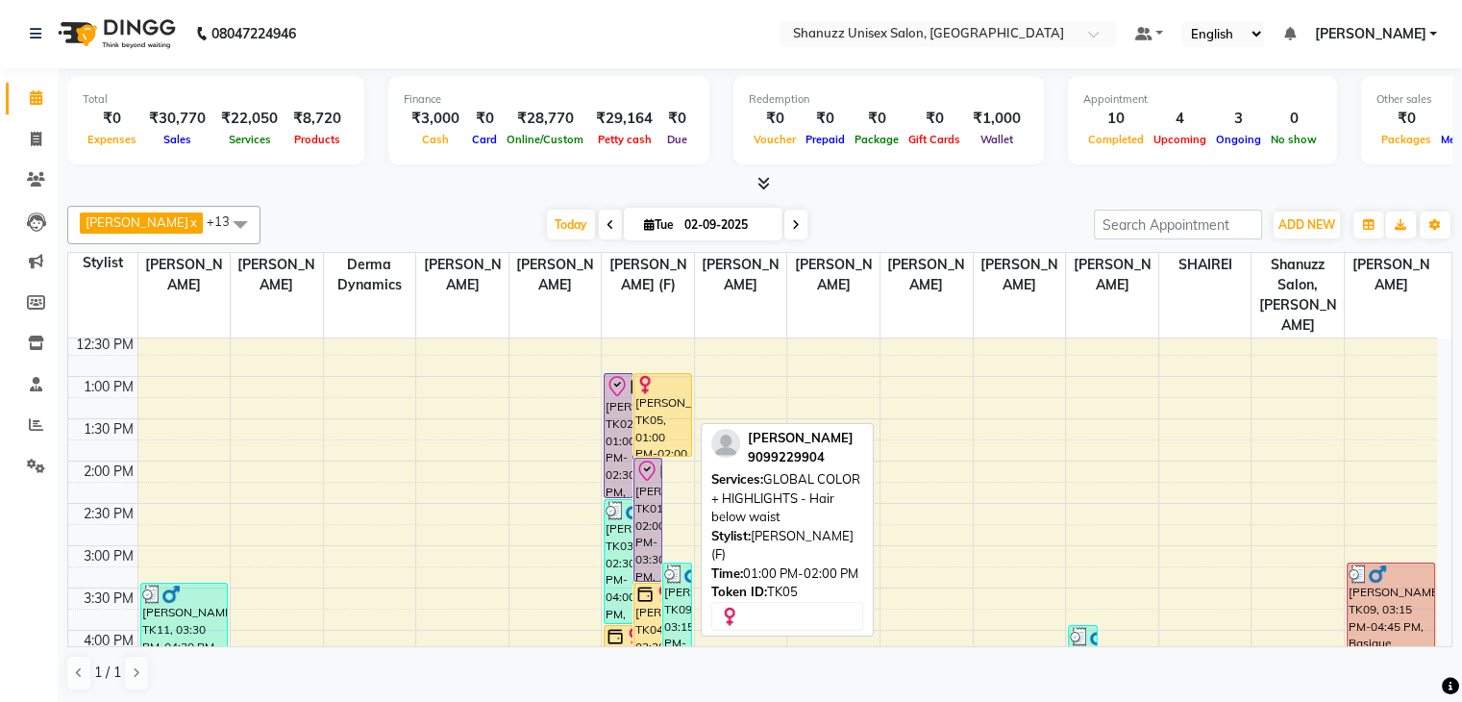
click at [653, 384] on div "[PERSON_NAME], TK05, 01:00 PM-02:00 PM, GLOBAL COLOR + HIGHLIGHTS - Hair below …" at bounding box center [662, 415] width 57 height 82
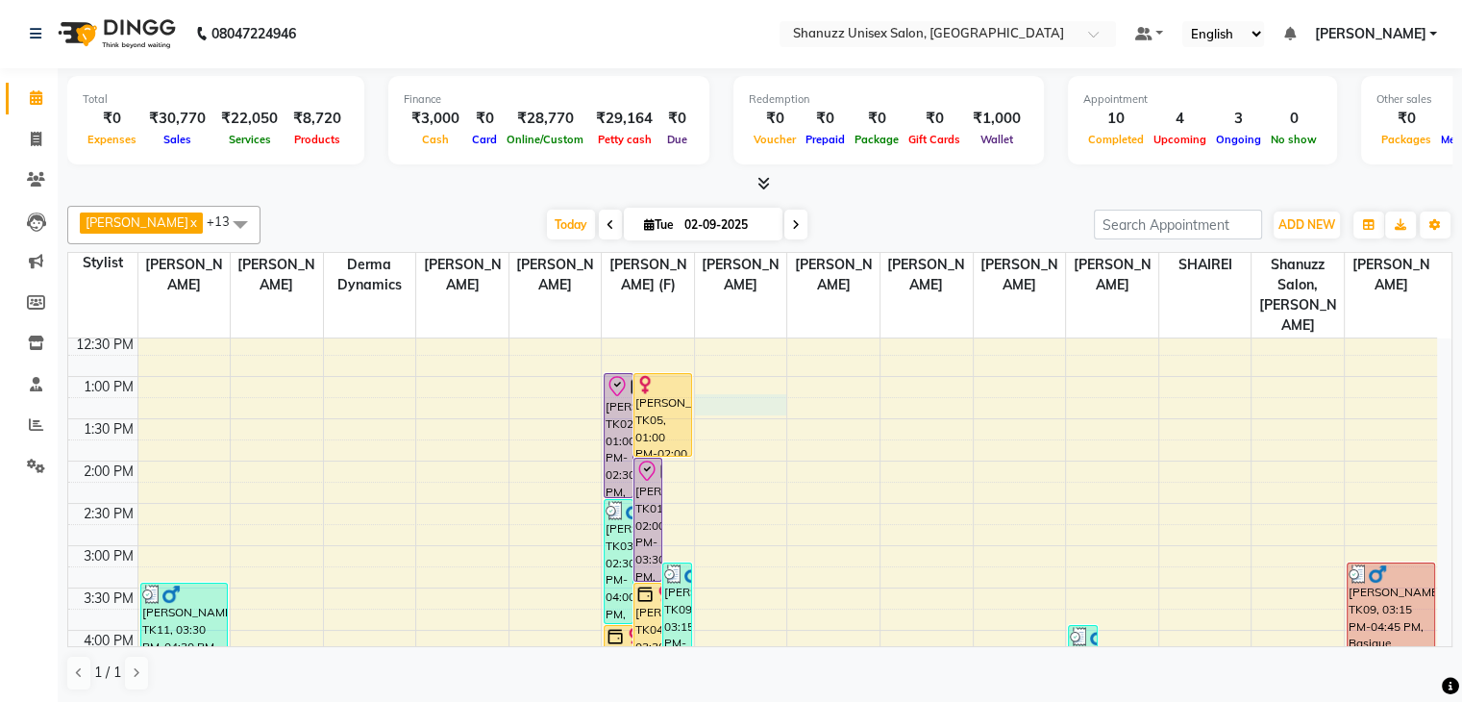
click at [696, 385] on div "9:00 AM 9:30 AM 10:00 AM 10:30 AM 11:00 AM 11:30 AM 12:00 PM 12:30 PM 1:00 PM 1…" at bounding box center [752, 545] width 1369 height 1014
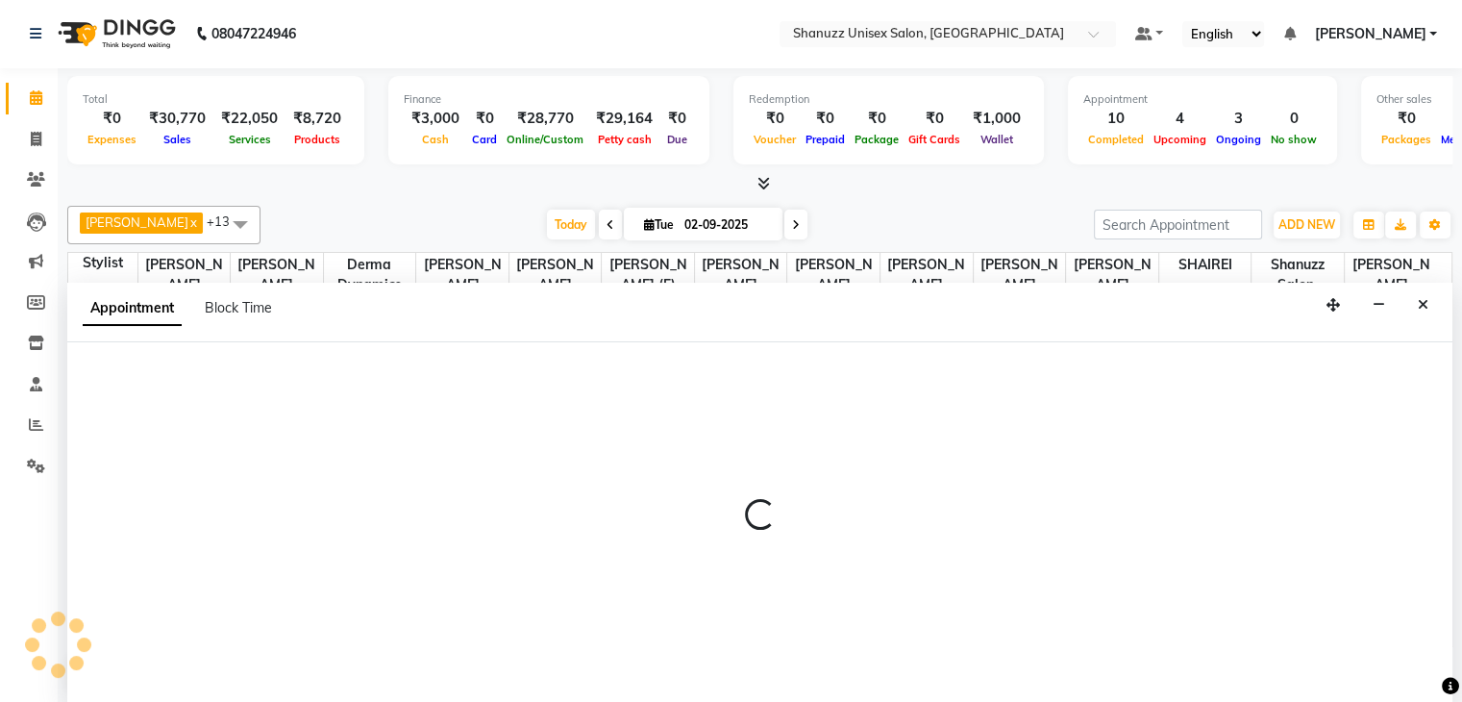
select select "61243"
select select "tentative"
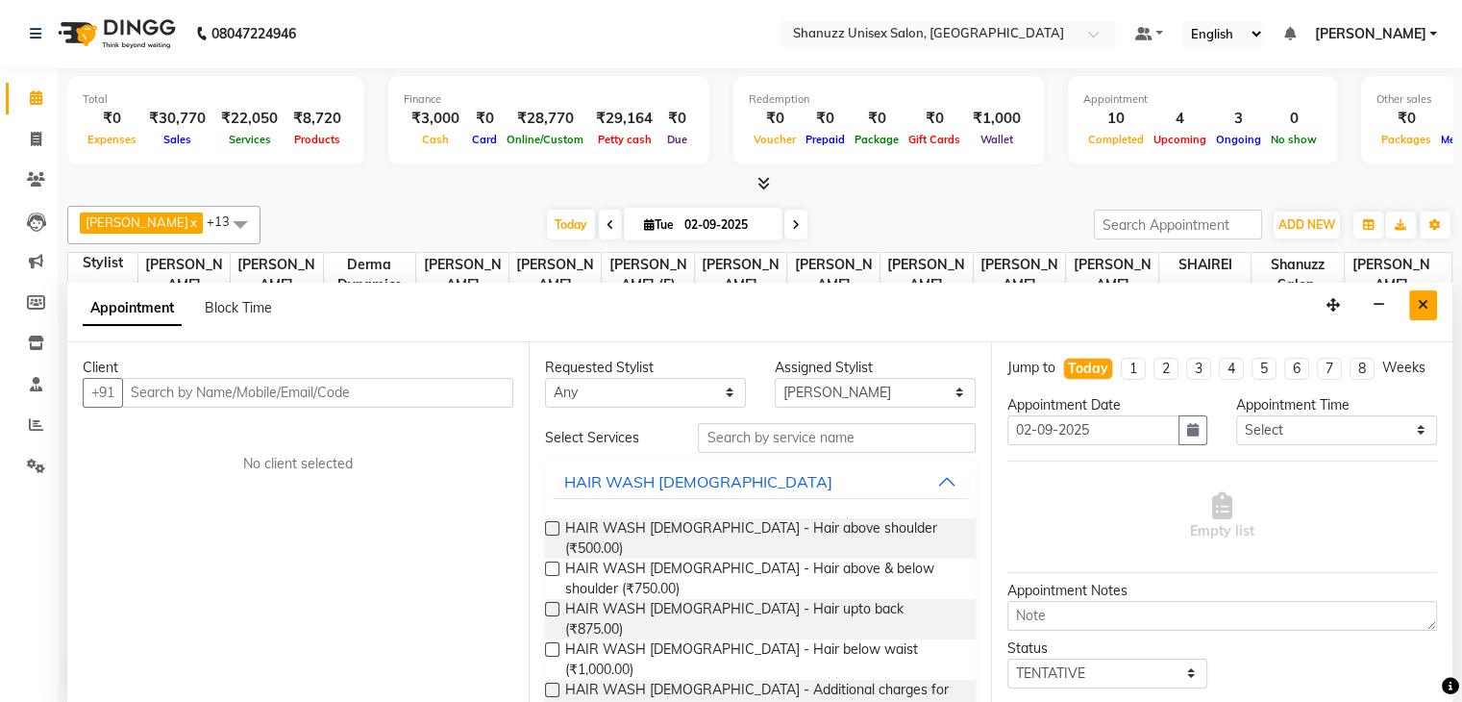
click at [1429, 302] on button "Close" at bounding box center [1423, 305] width 28 height 30
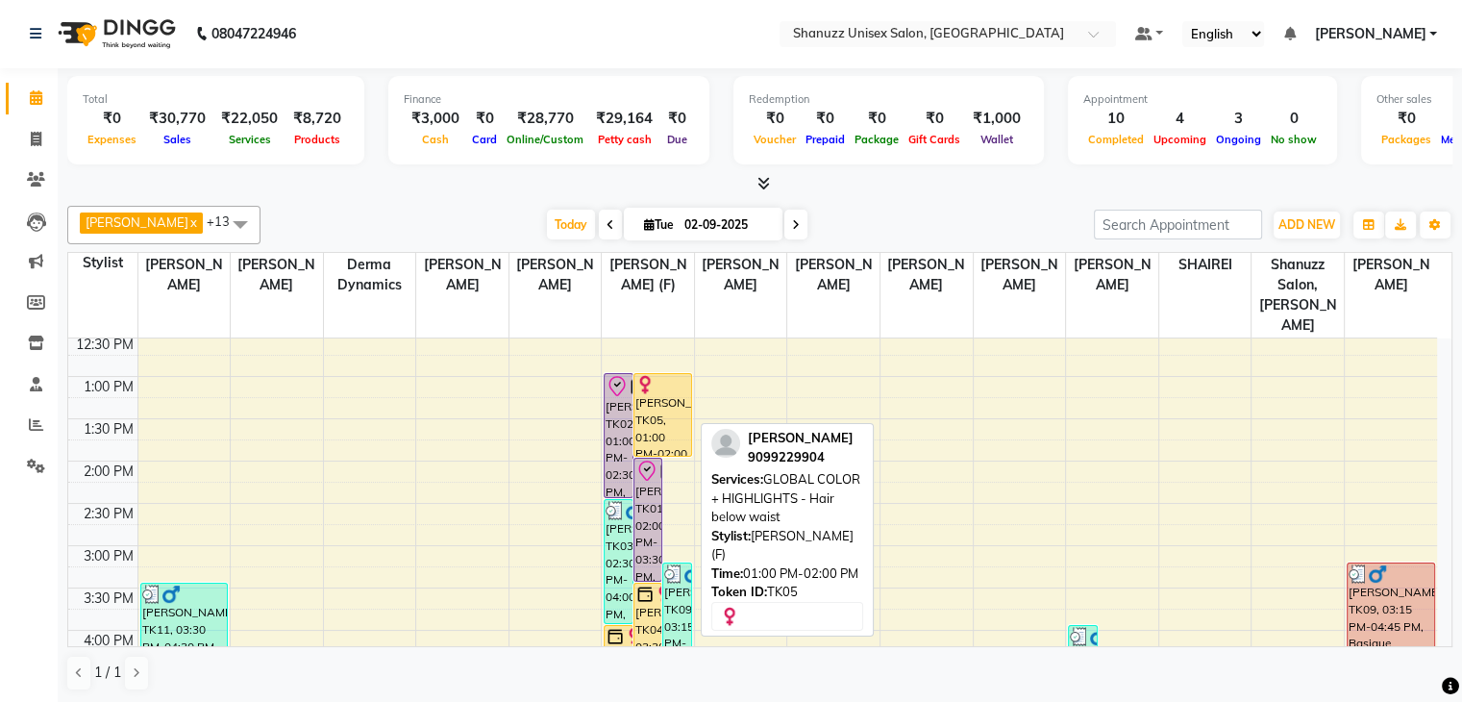
click at [667, 398] on div "[PERSON_NAME], TK05, 01:00 PM-02:00 PM, GLOBAL COLOR + HIGHLIGHTS - Hair below …" at bounding box center [662, 415] width 57 height 82
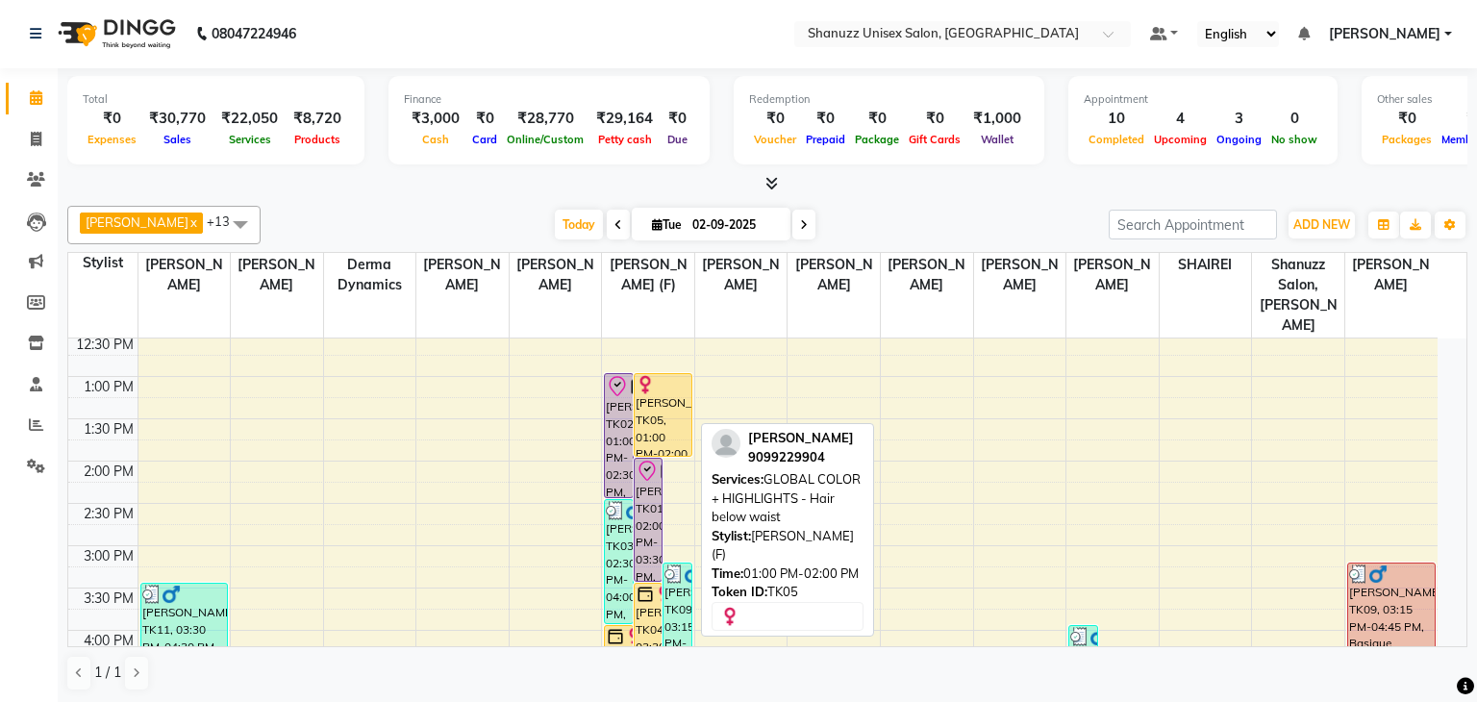
select select "1"
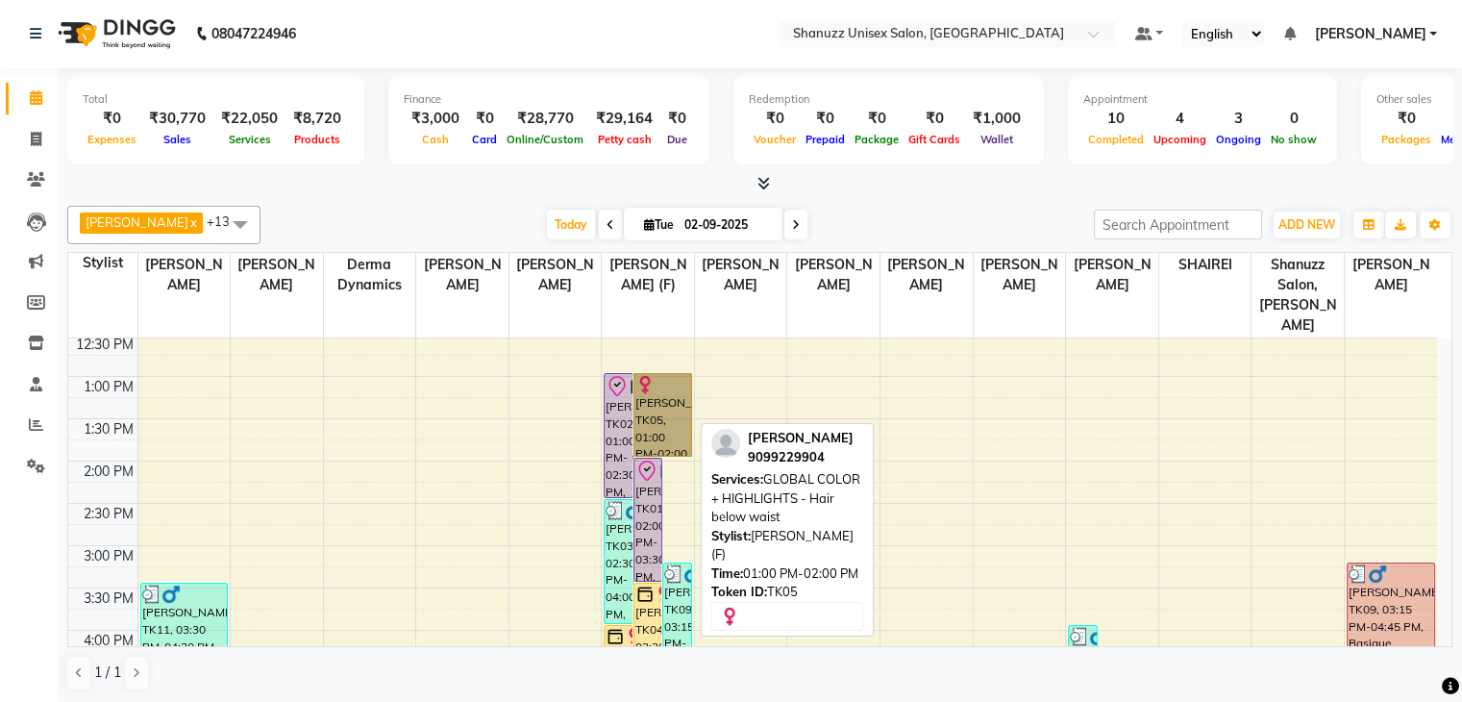
click at [667, 398] on link "[PERSON_NAME], TK05, 01:00 PM-02:00 PM, GLOBAL COLOR + HIGHLIGHTS - Hair below …" at bounding box center [663, 415] width 59 height 84
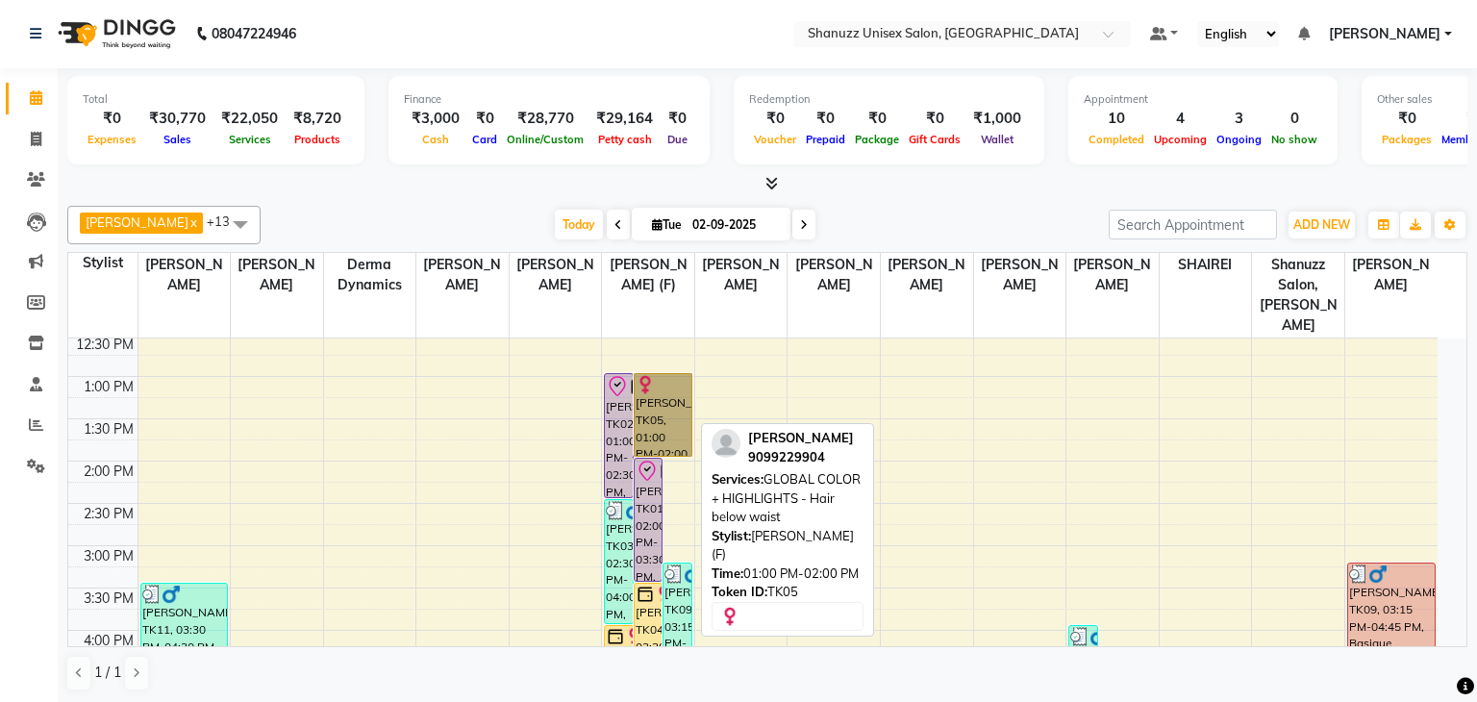
select select "1"
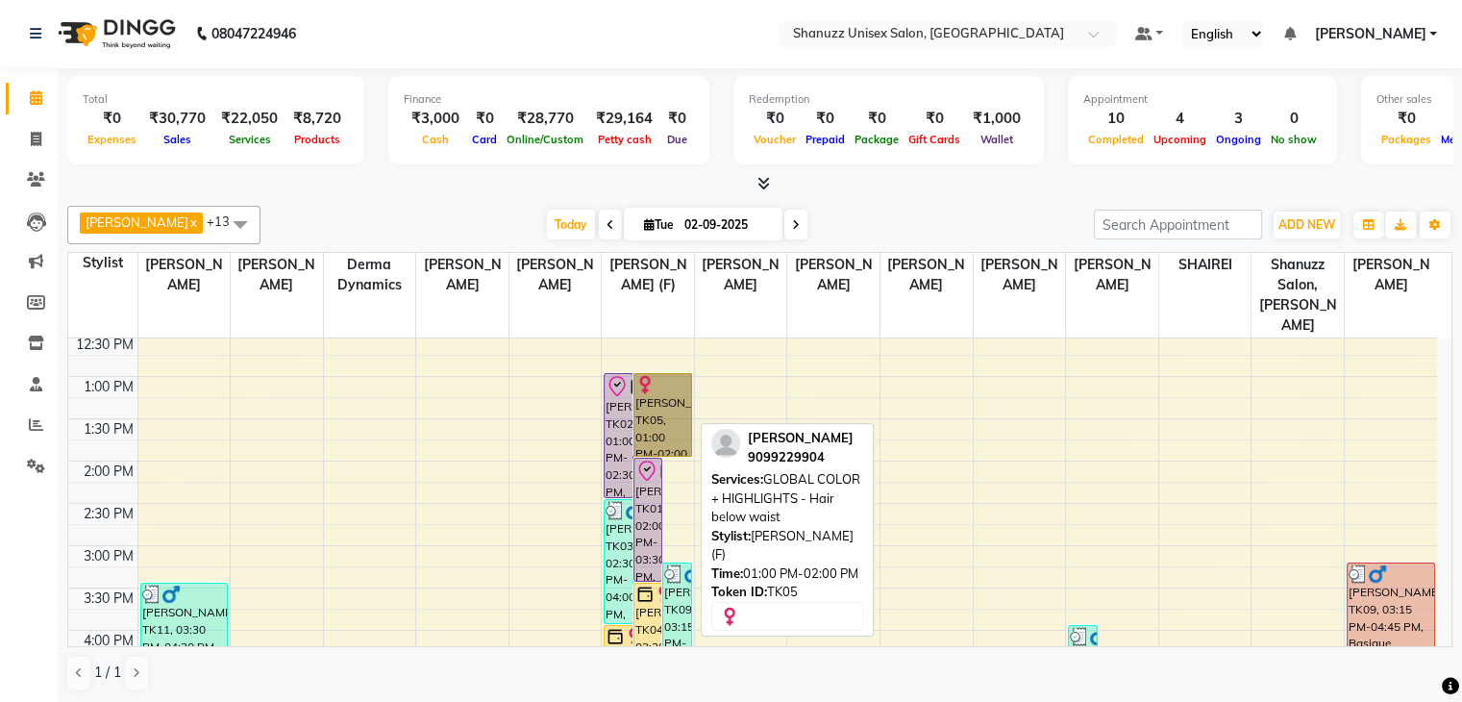
click at [667, 398] on link "[PERSON_NAME], TK05, 01:00 PM-02:00 PM, GLOBAL COLOR + HIGHLIGHTS - Hair below …" at bounding box center [663, 415] width 59 height 84
select select "1"
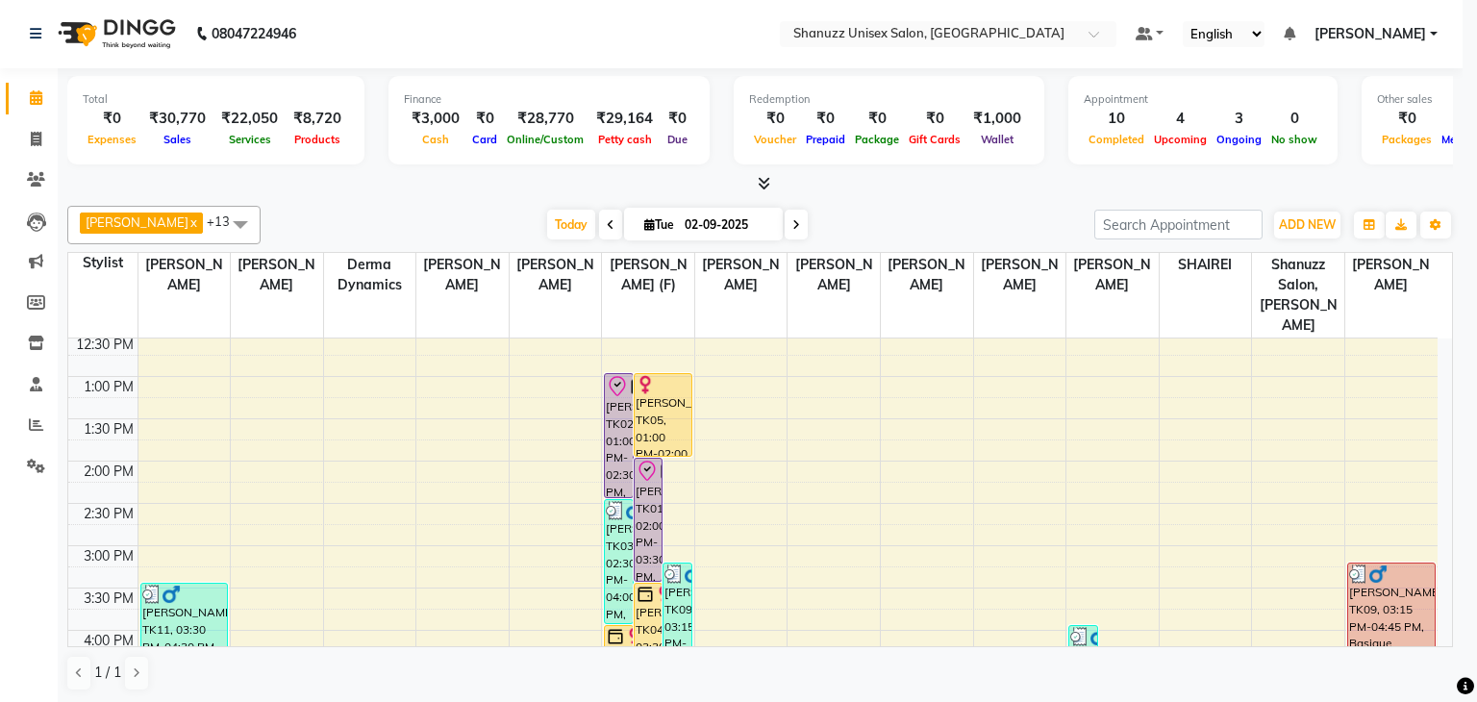
click at [667, 398] on div "Mark Done And Checkout" at bounding box center [748, 429] width 1094 height 70
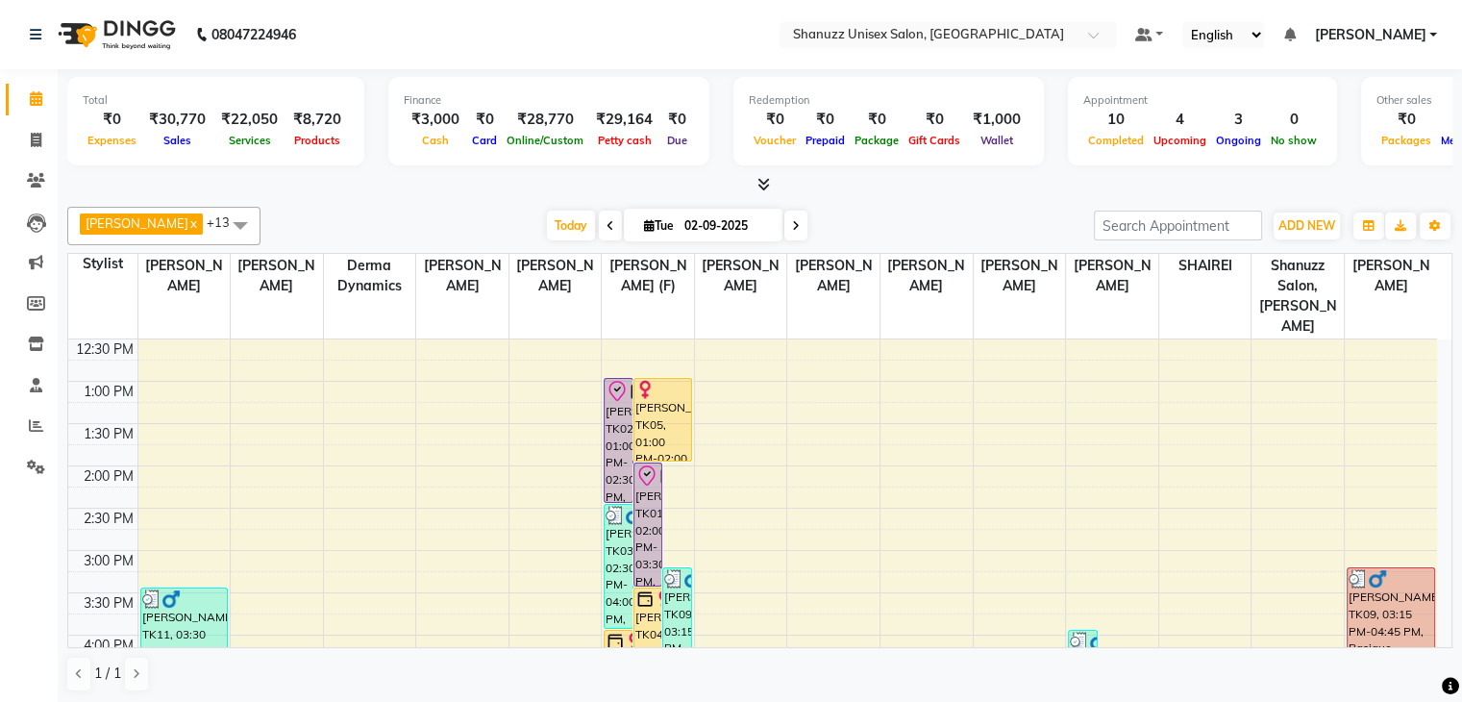
scroll to position [296, 0]
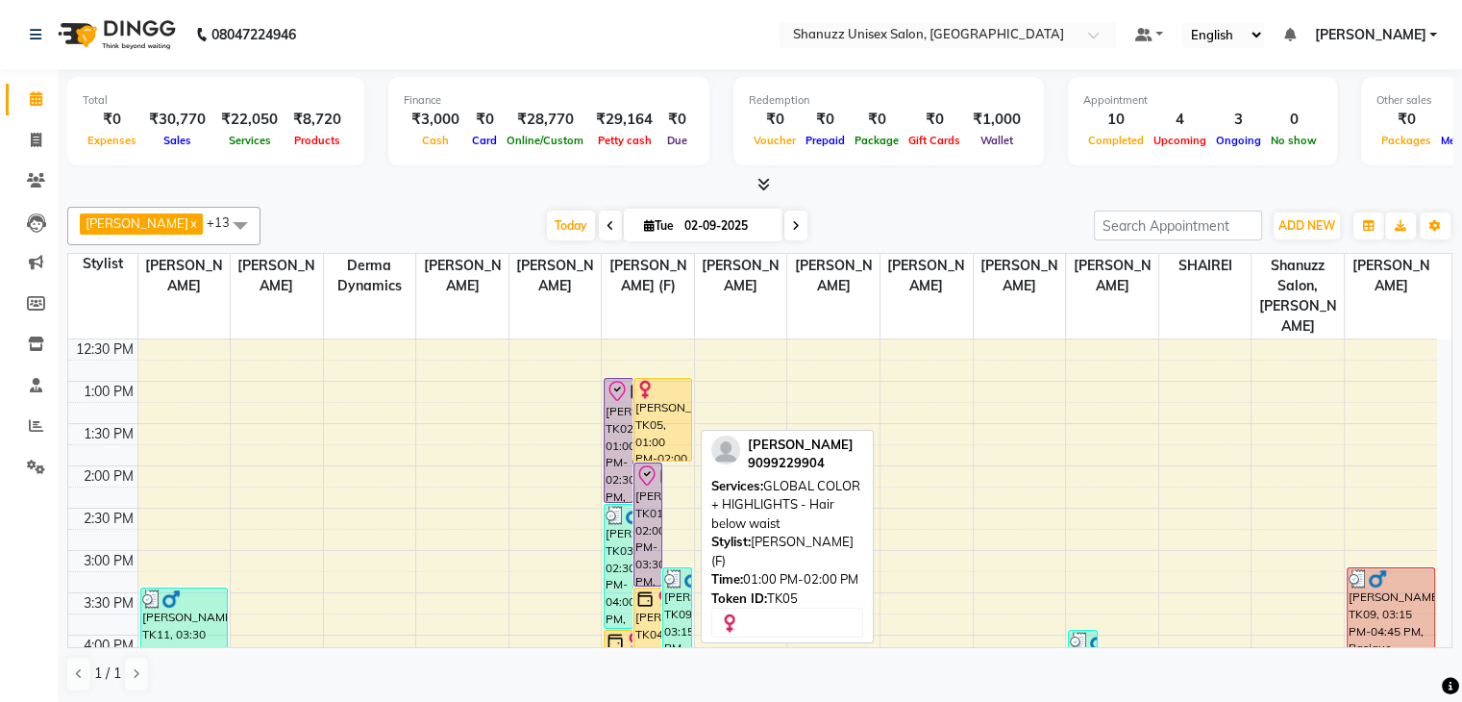
click at [654, 380] on div at bounding box center [662, 389] width 55 height 19
select select "1"
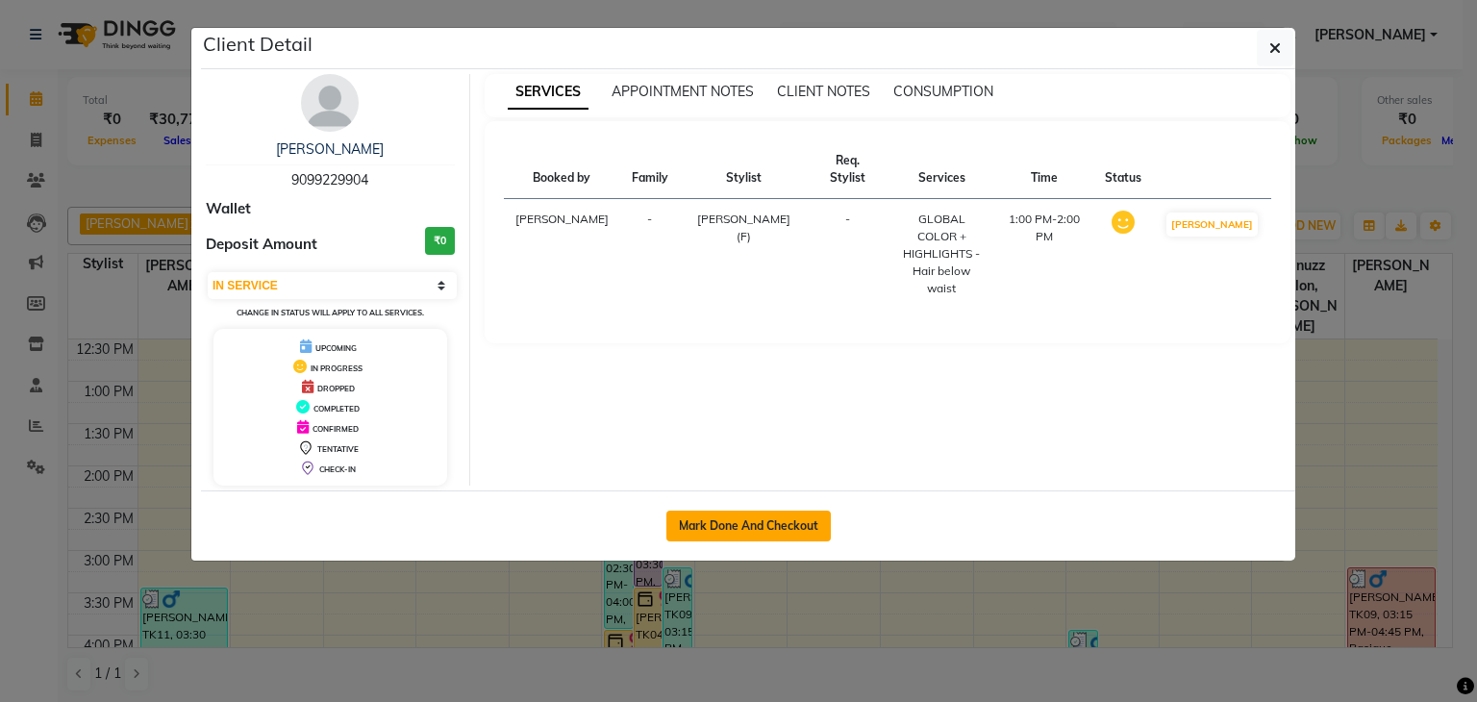
click at [732, 525] on button "Mark Done And Checkout" at bounding box center [748, 525] width 164 height 31
select select "service"
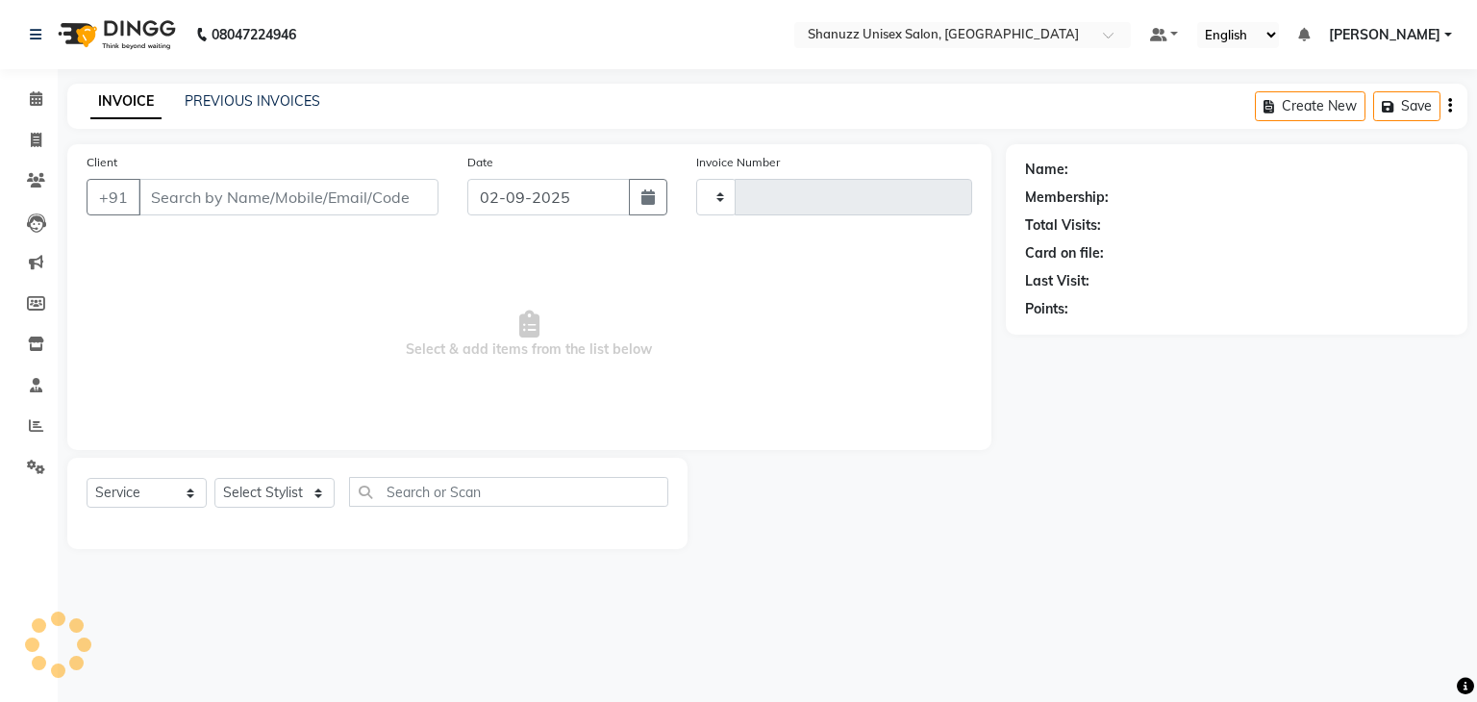
type input "1469"
select select "7102"
type input "9099229904"
select select "59304"
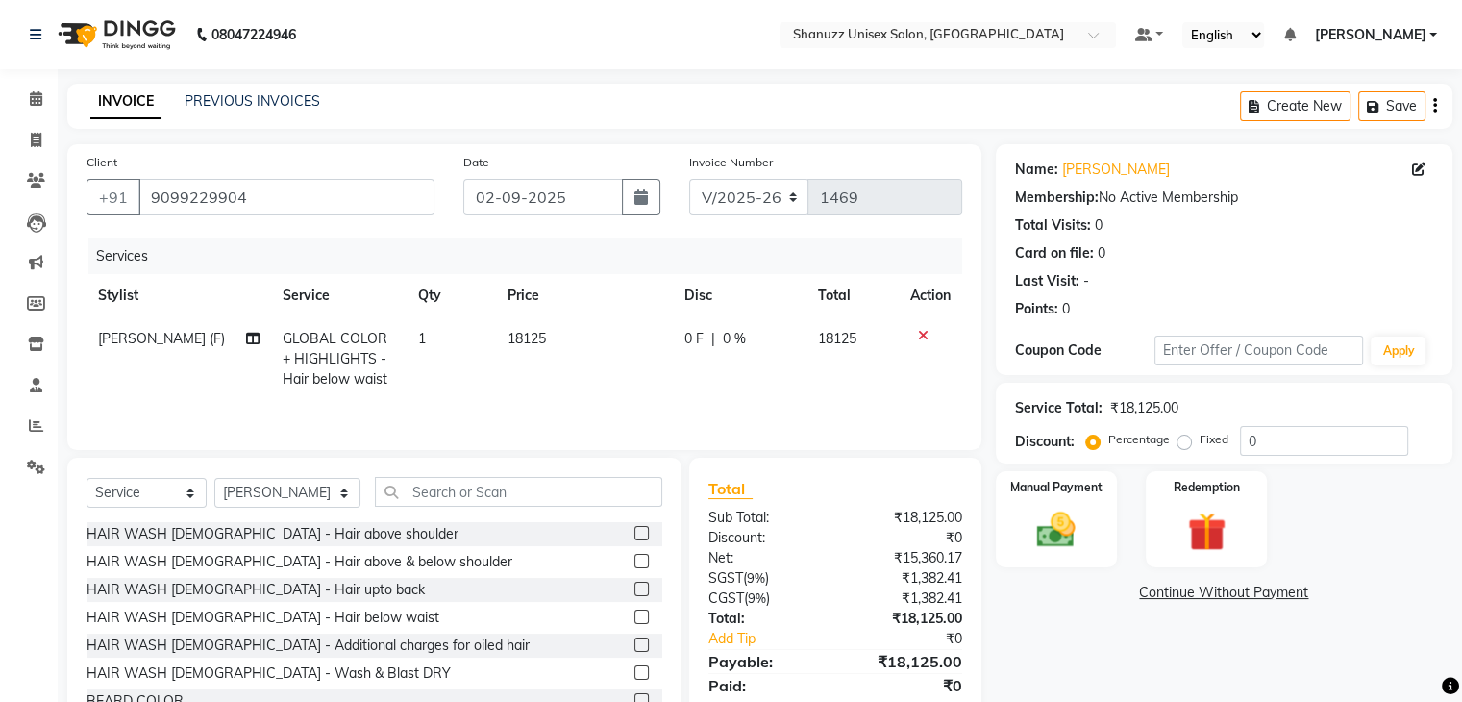
scroll to position [69, 0]
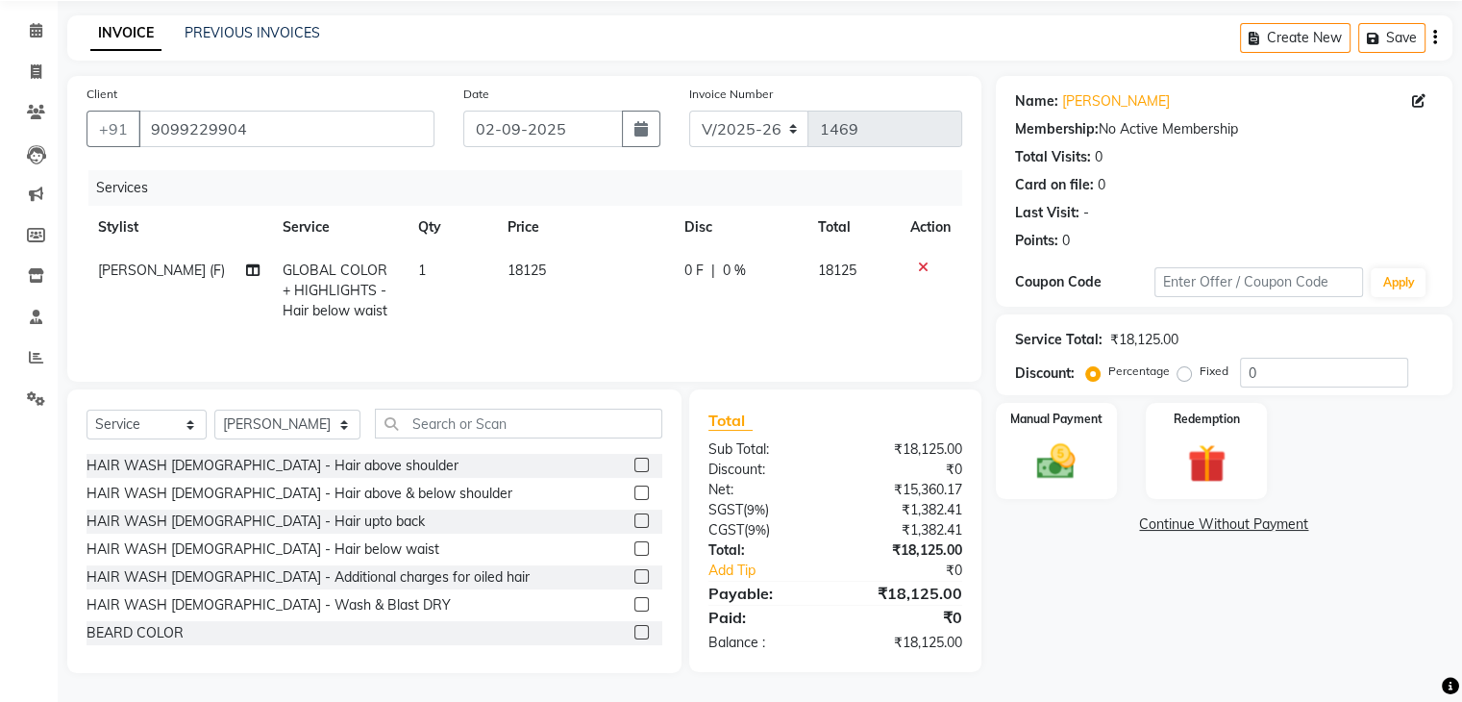
click at [526, 266] on span "18125" at bounding box center [527, 269] width 38 height 17
select select "59304"
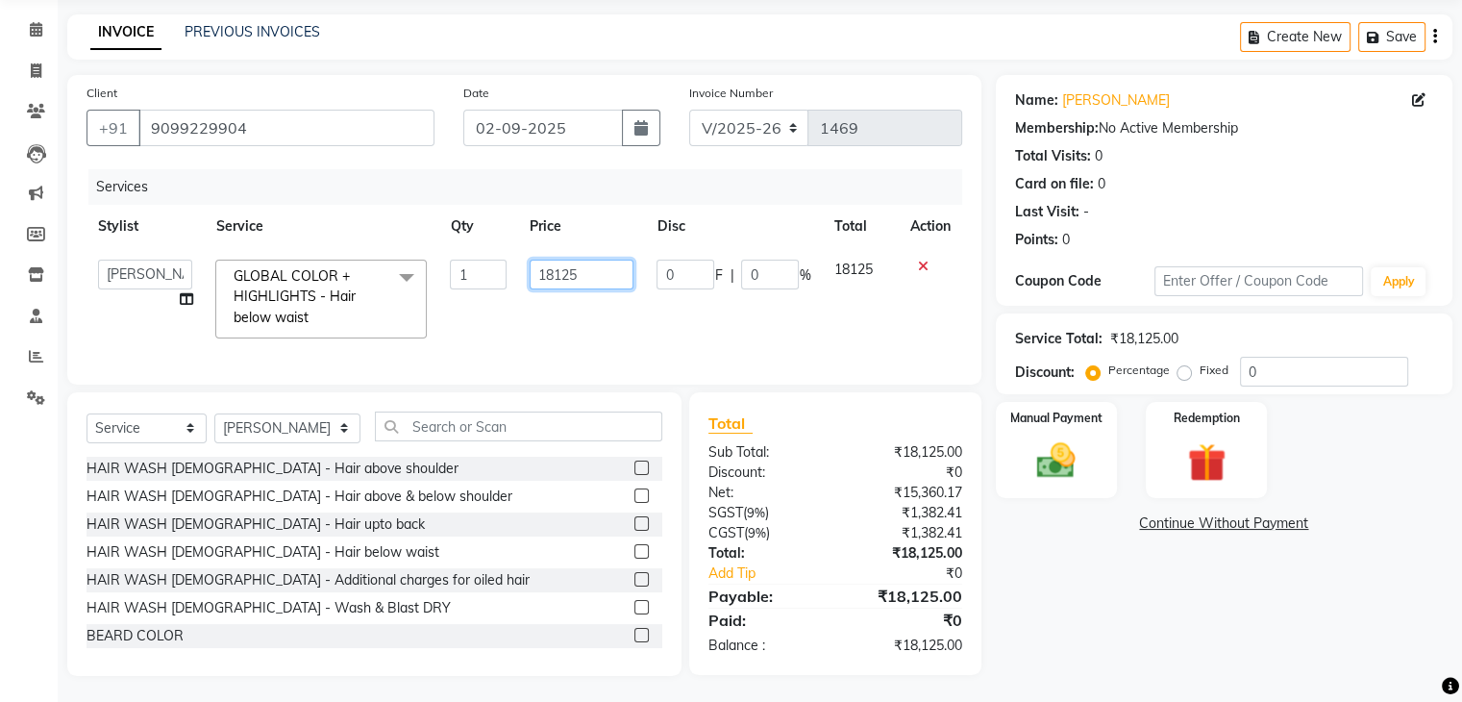
click at [590, 270] on input "18125" at bounding box center [582, 275] width 105 height 30
type input "1"
type input "19500"
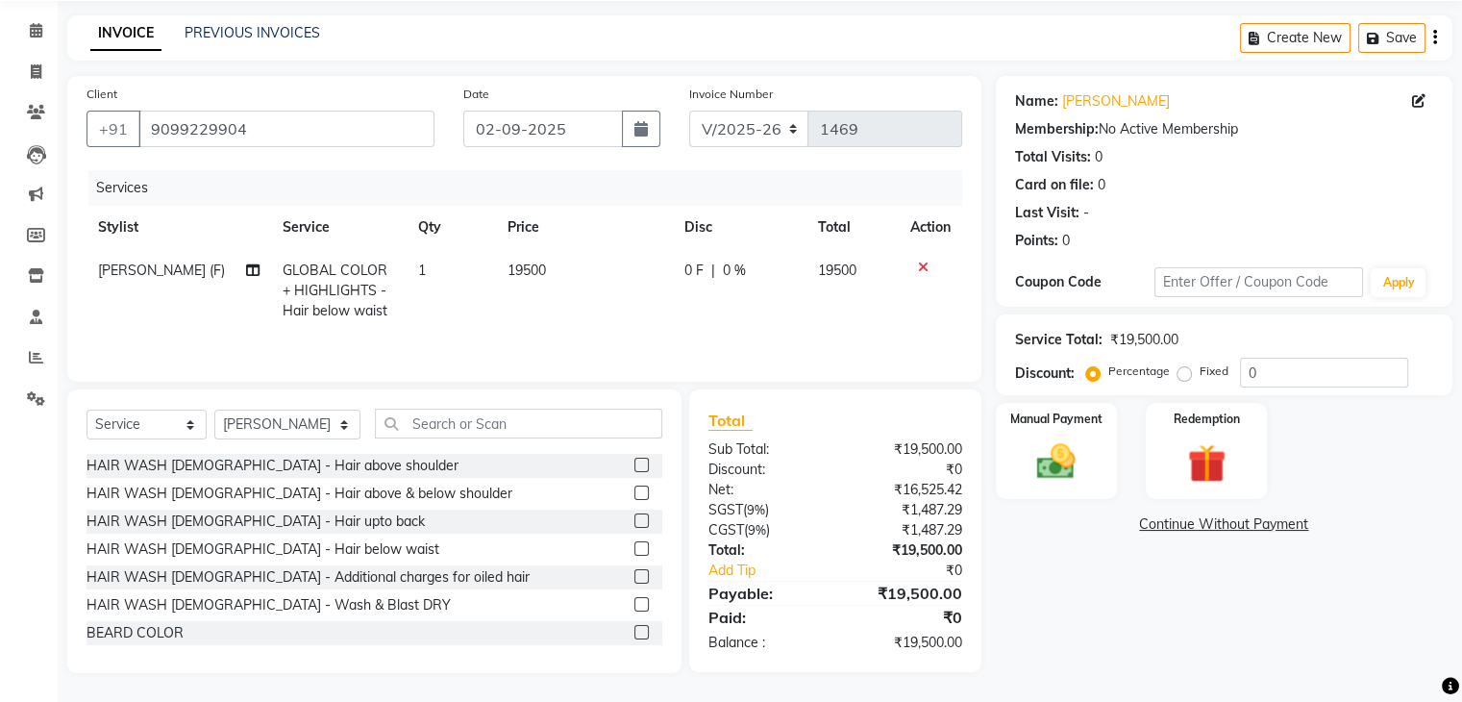
click at [604, 316] on td "19500" at bounding box center [584, 291] width 176 height 84
select select "59304"
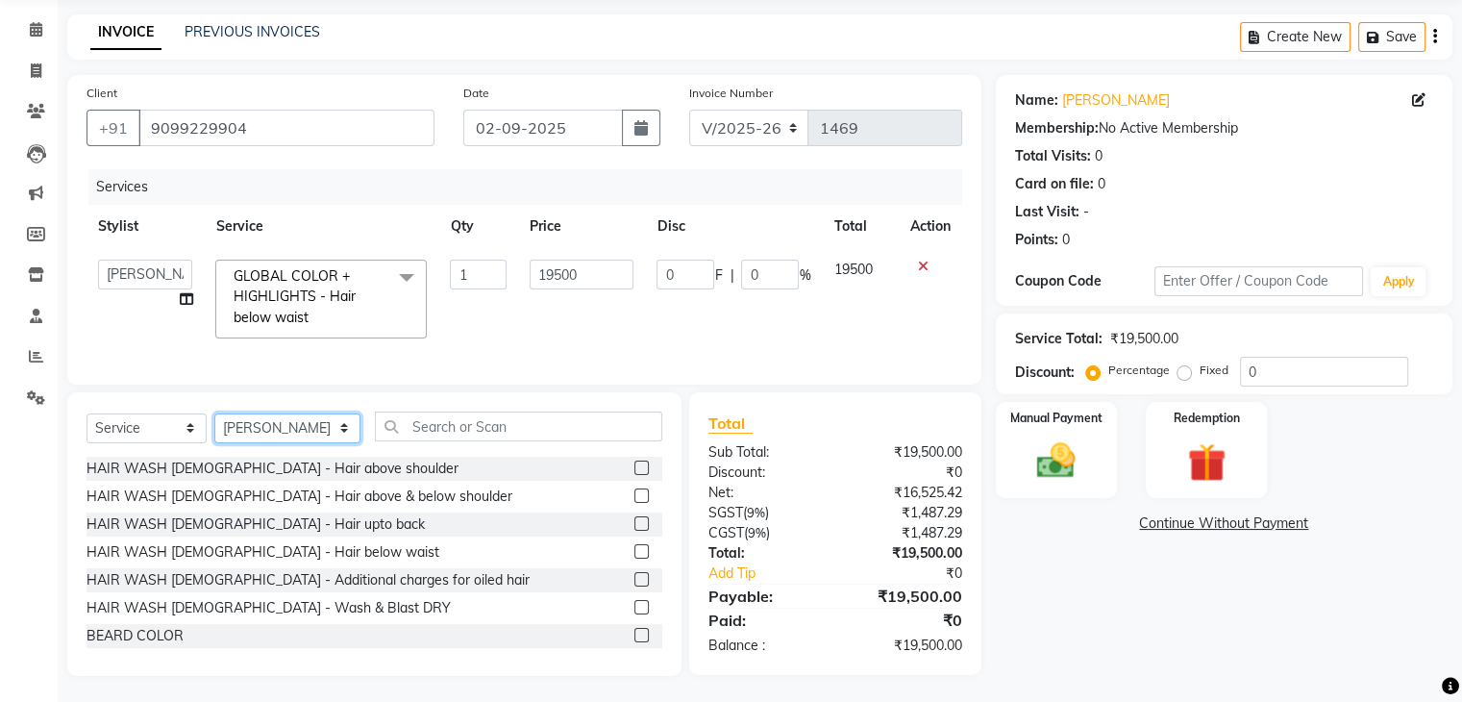
click at [308, 433] on select "Select Stylist ADNAN ANSARI AFZAN ANSARI ARVIND SURYAWANSHI ASMA SHAIKH Derma D…" at bounding box center [287, 428] width 146 height 30
select select "70702"
click at [214, 428] on select "Select Stylist ADNAN ANSARI AFZAN ANSARI ARVIND SURYAWANSHI ASMA SHAIKH Derma D…" at bounding box center [287, 428] width 146 height 30
click at [434, 427] on input "text" at bounding box center [518, 426] width 287 height 30
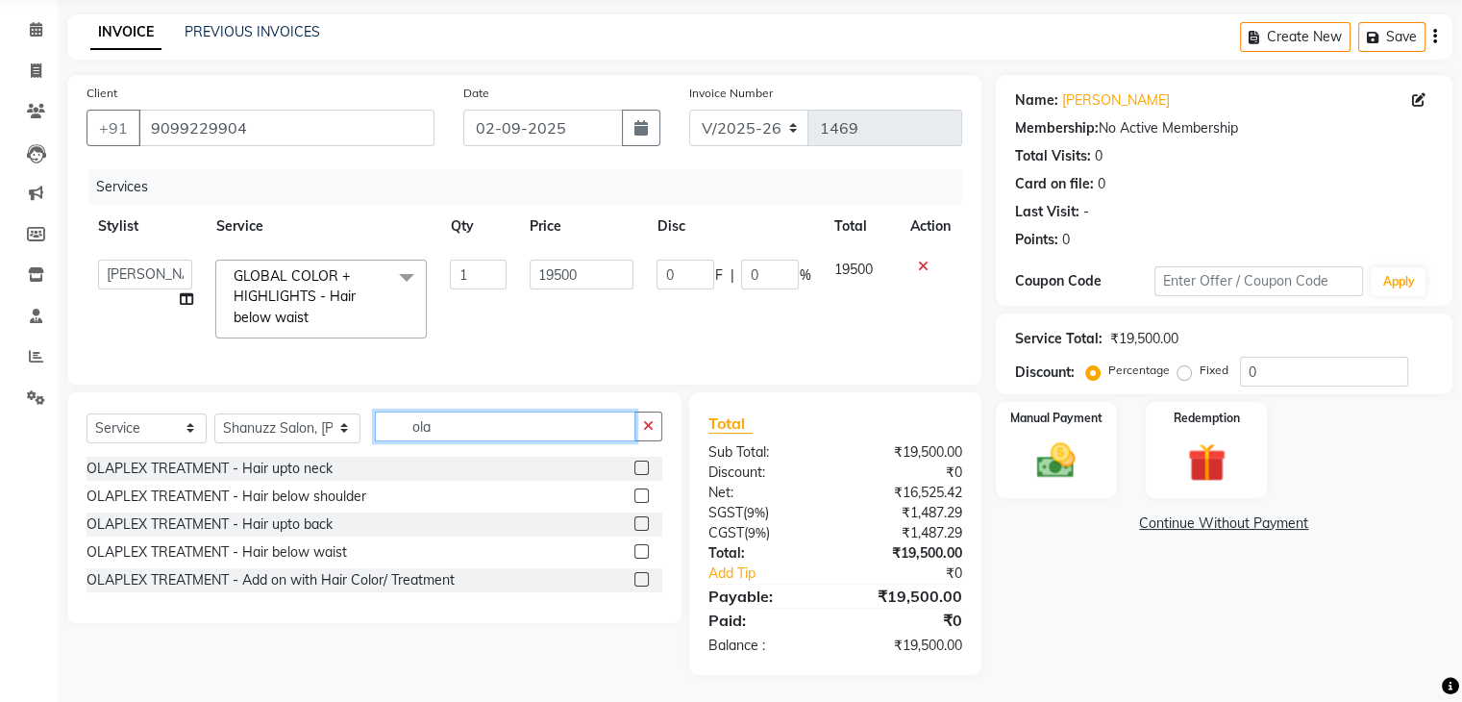
type input "ola"
click at [640, 586] on label at bounding box center [641, 579] width 14 height 14
click at [640, 586] on input "checkbox" at bounding box center [640, 580] width 12 height 12
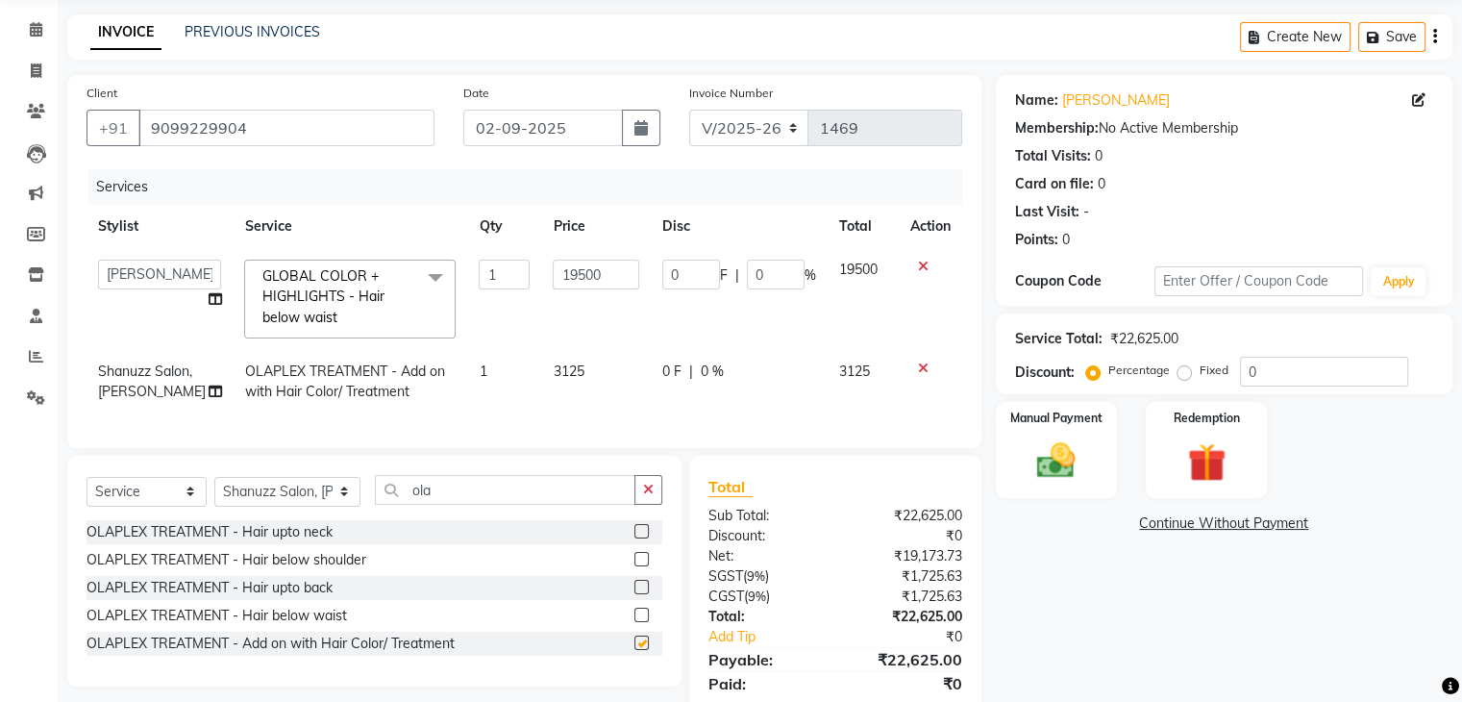
checkbox input "false"
click at [553, 366] on span "3125" at bounding box center [568, 370] width 31 height 17
select select "70702"
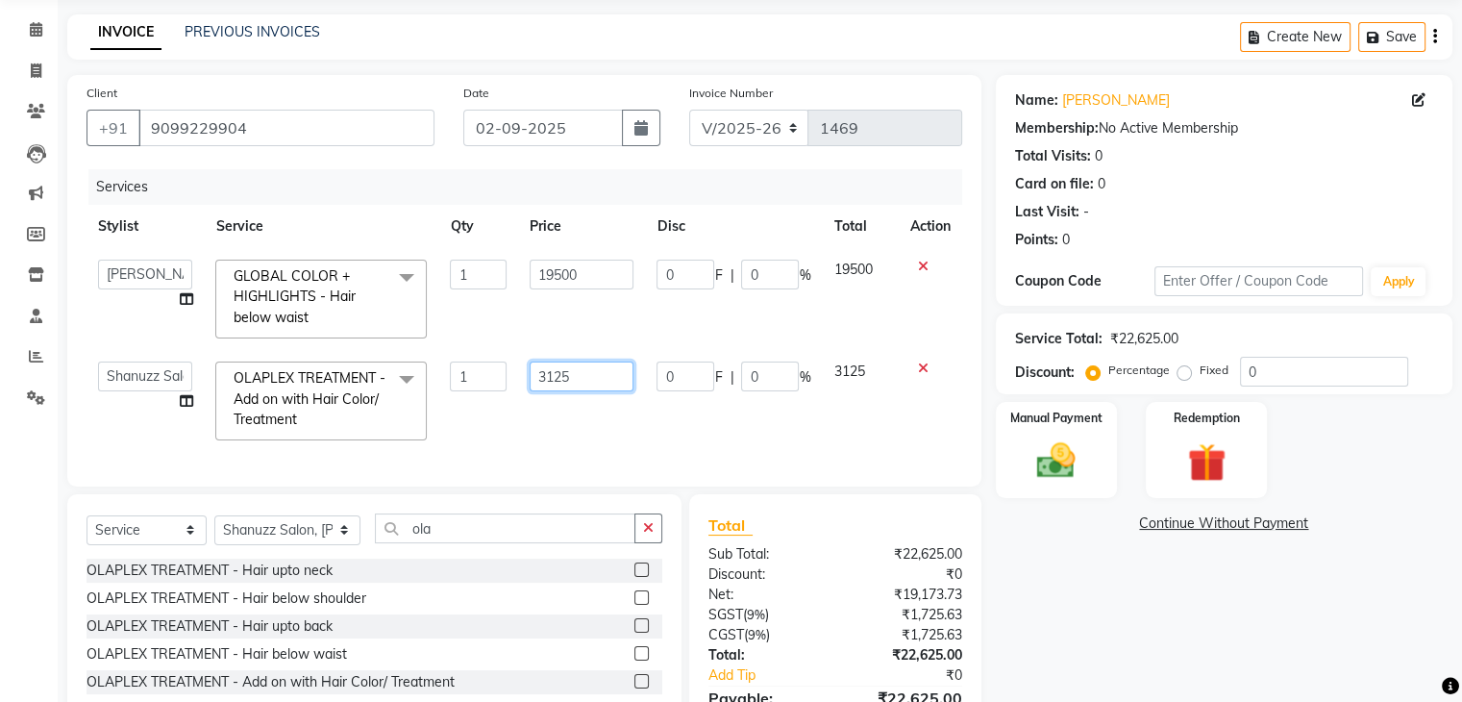
click at [586, 371] on input "3125" at bounding box center [582, 376] width 105 height 30
type input "3500"
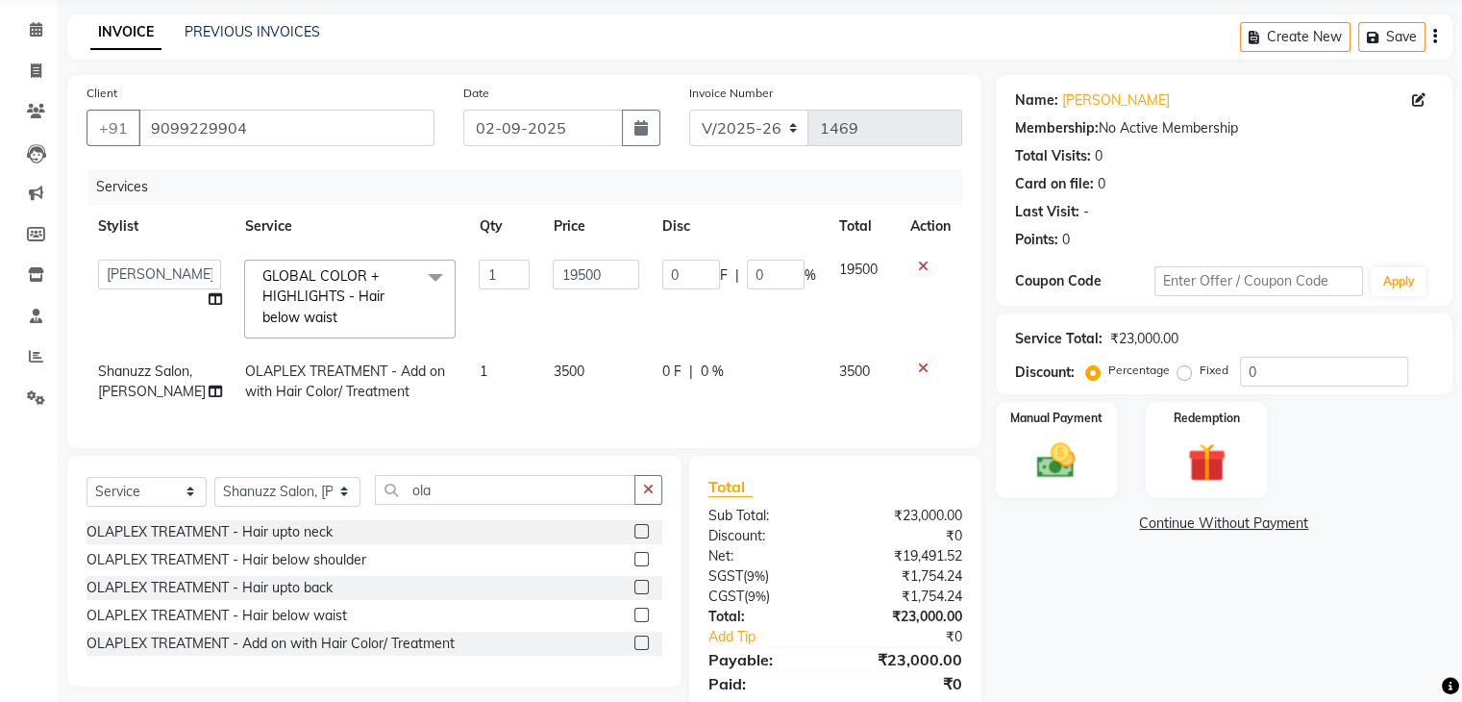
click at [609, 424] on div "Services Stylist Service Qty Price Disc Total Action ADNAN ANSARI AFZAN ANSARI …" at bounding box center [525, 299] width 876 height 260
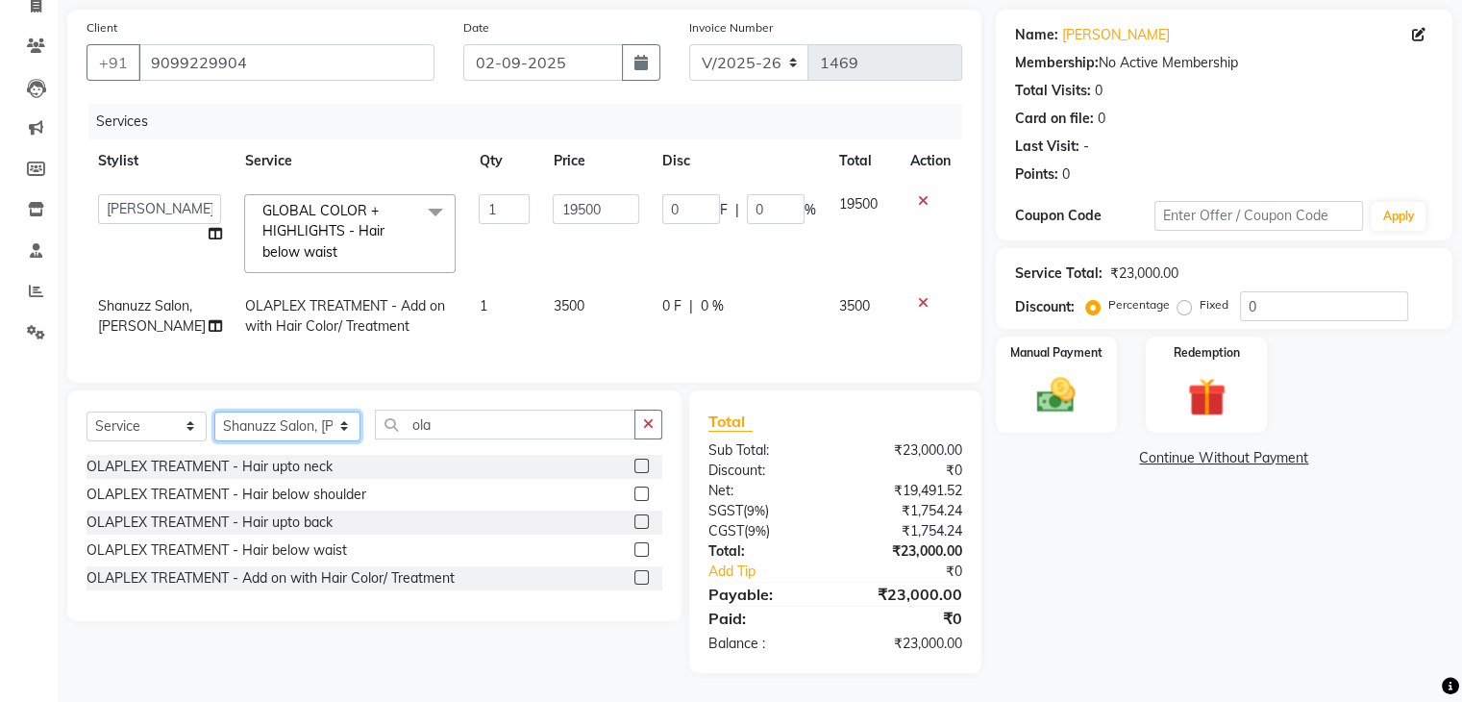
click at [293, 420] on select "Select Stylist ADNAN ANSARI AFZAN ANSARI ARVIND SURYAWANSHI ASMA SHAIKH Derma D…" at bounding box center [287, 426] width 146 height 30
select select "59231"
click at [214, 411] on select "Select Stylist ADNAN ANSARI AFZAN ANSARI ARVIND SURYAWANSHI ASMA SHAIKH Derma D…" at bounding box center [287, 426] width 146 height 30
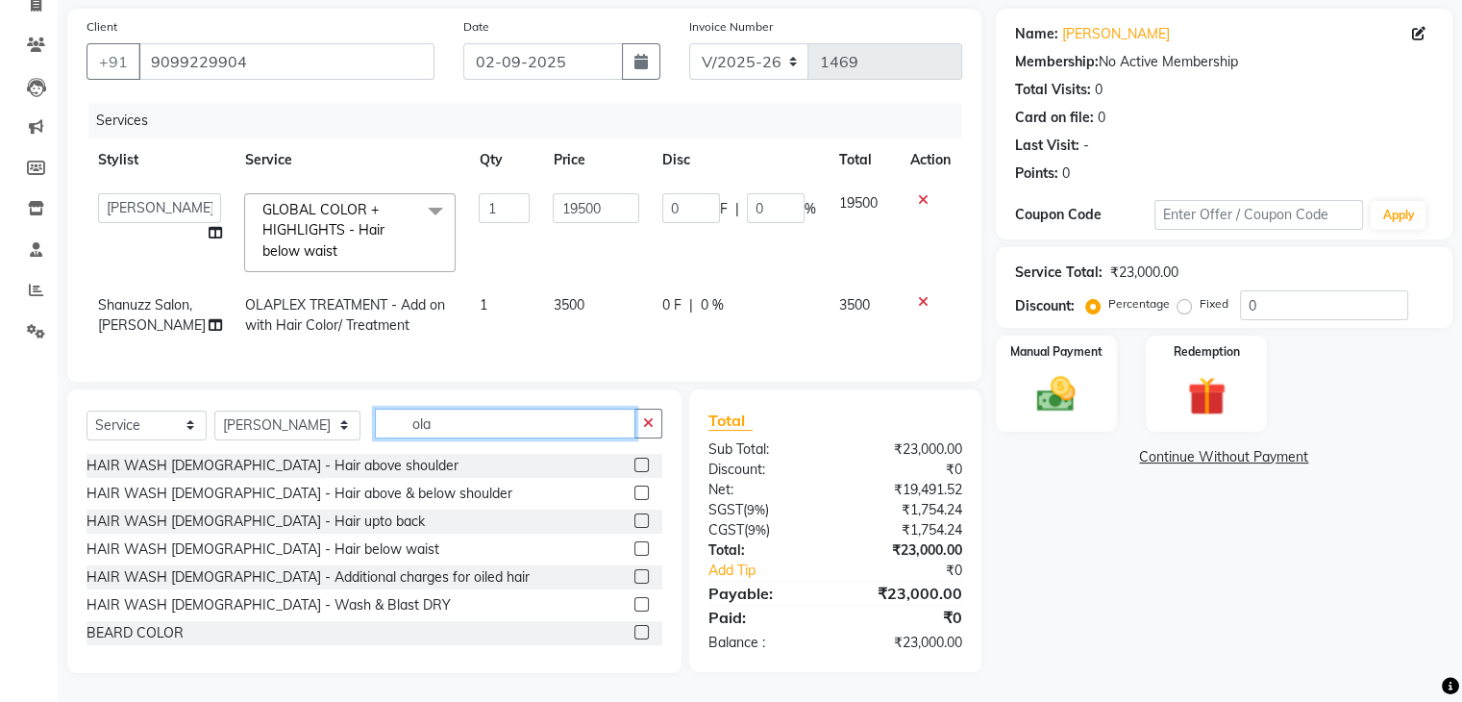
click at [440, 435] on input "ola" at bounding box center [505, 424] width 261 height 30
type input "o"
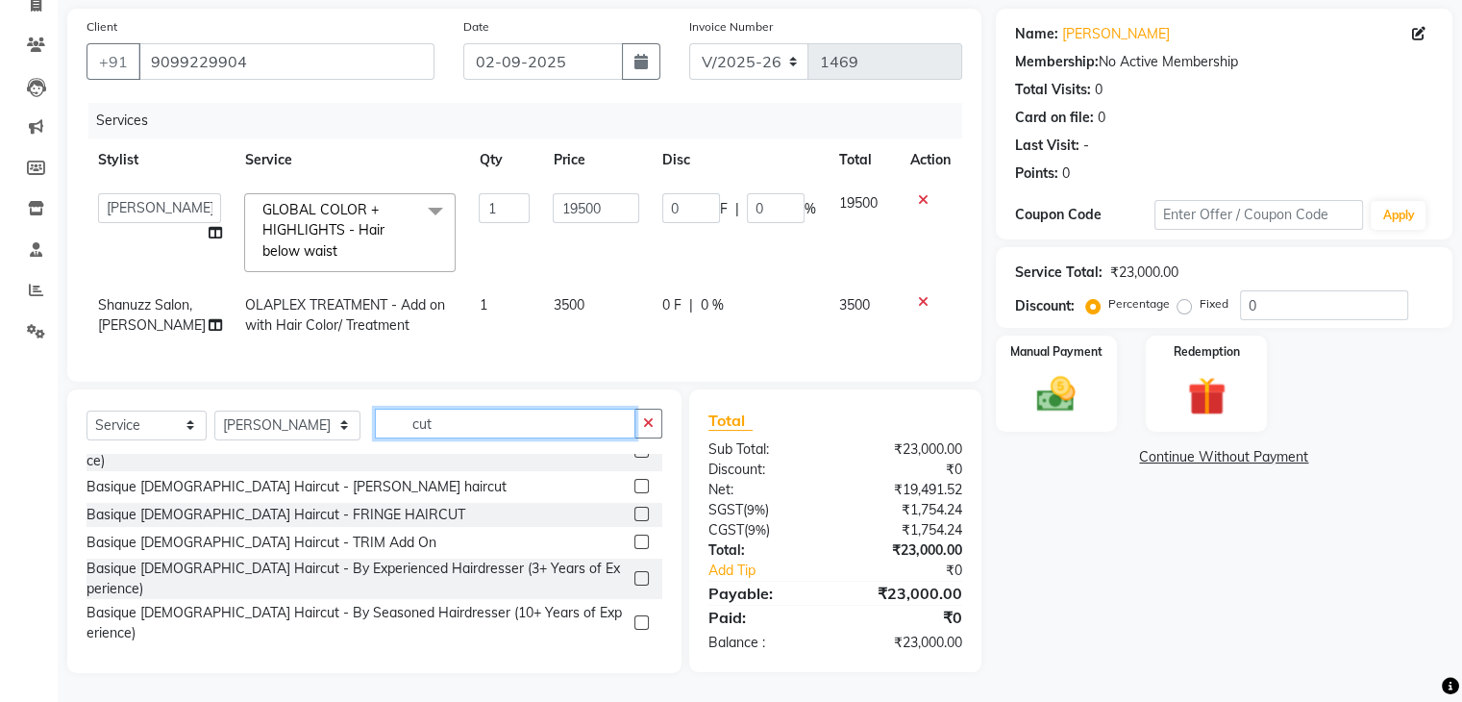
scroll to position [114, 0]
type input "cut"
click at [634, 568] on label at bounding box center [641, 575] width 14 height 14
click at [634, 570] on input "checkbox" at bounding box center [640, 576] width 12 height 12
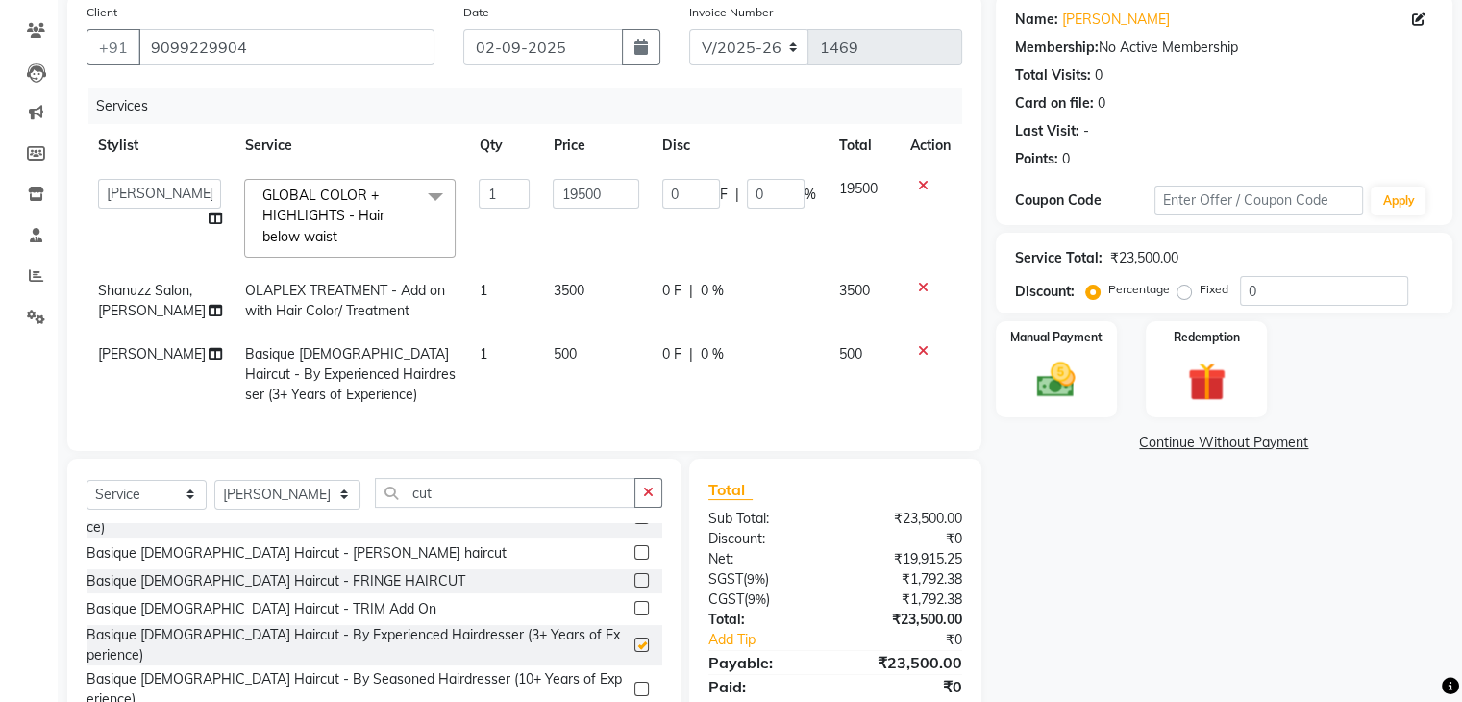
checkbox input "false"
click at [553, 498] on input "cut" at bounding box center [505, 493] width 261 height 30
type input "c"
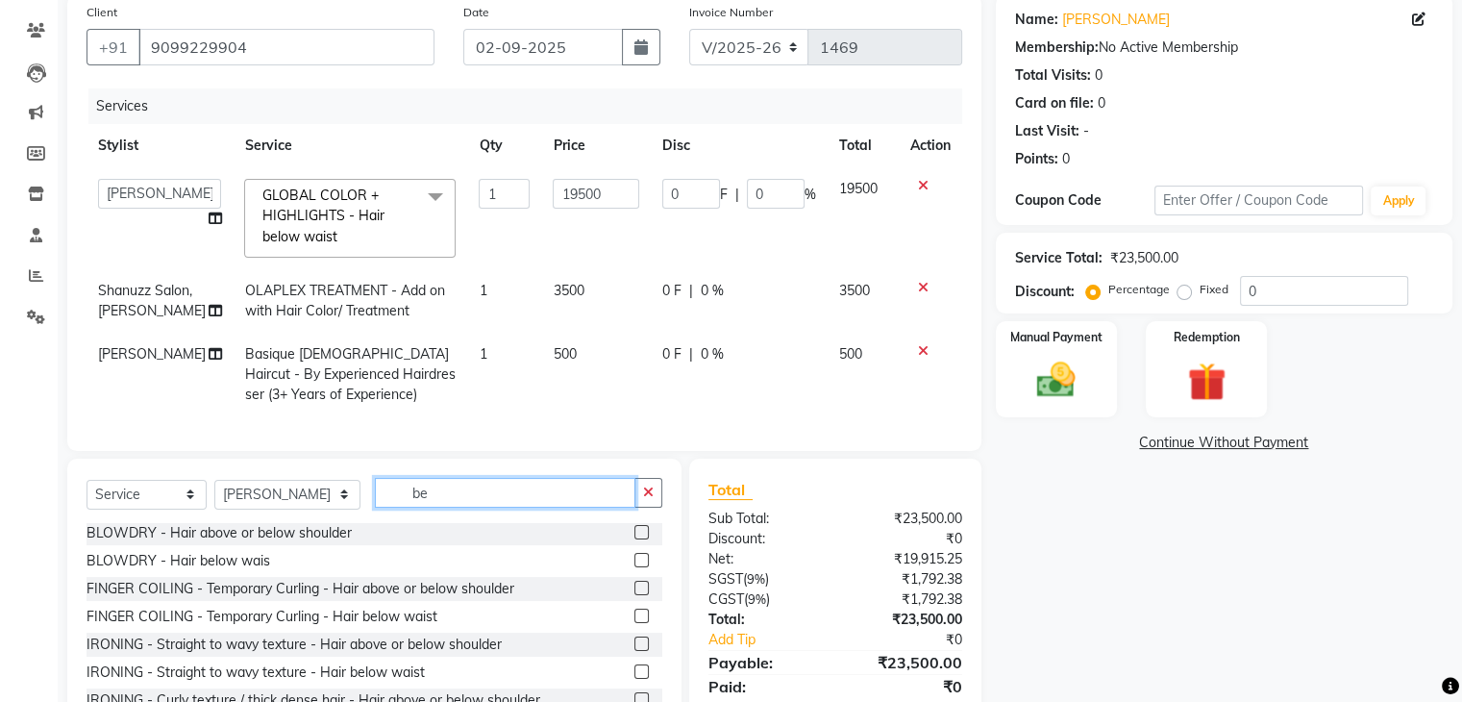
scroll to position [0, 0]
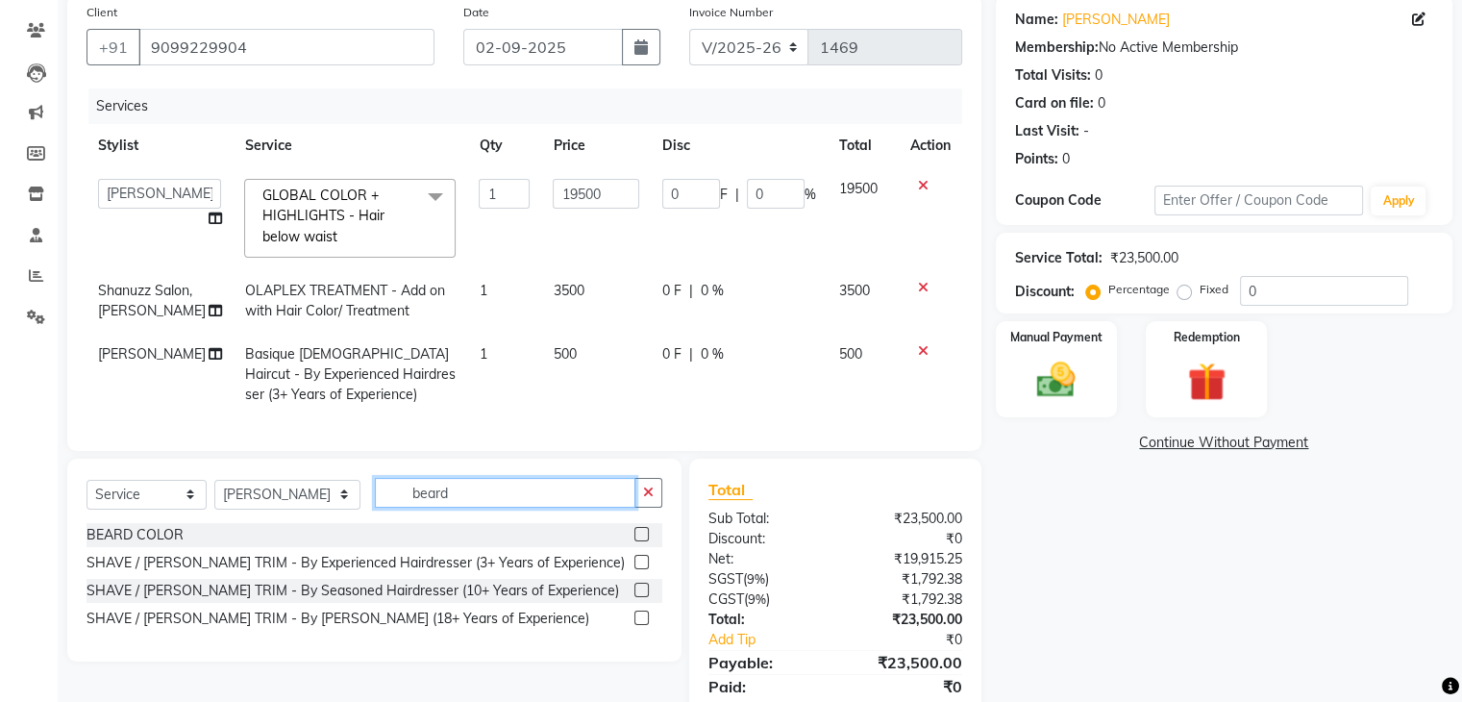
type input "beard"
click at [635, 569] on label at bounding box center [641, 562] width 14 height 14
click at [635, 569] on input "checkbox" at bounding box center [640, 563] width 12 height 12
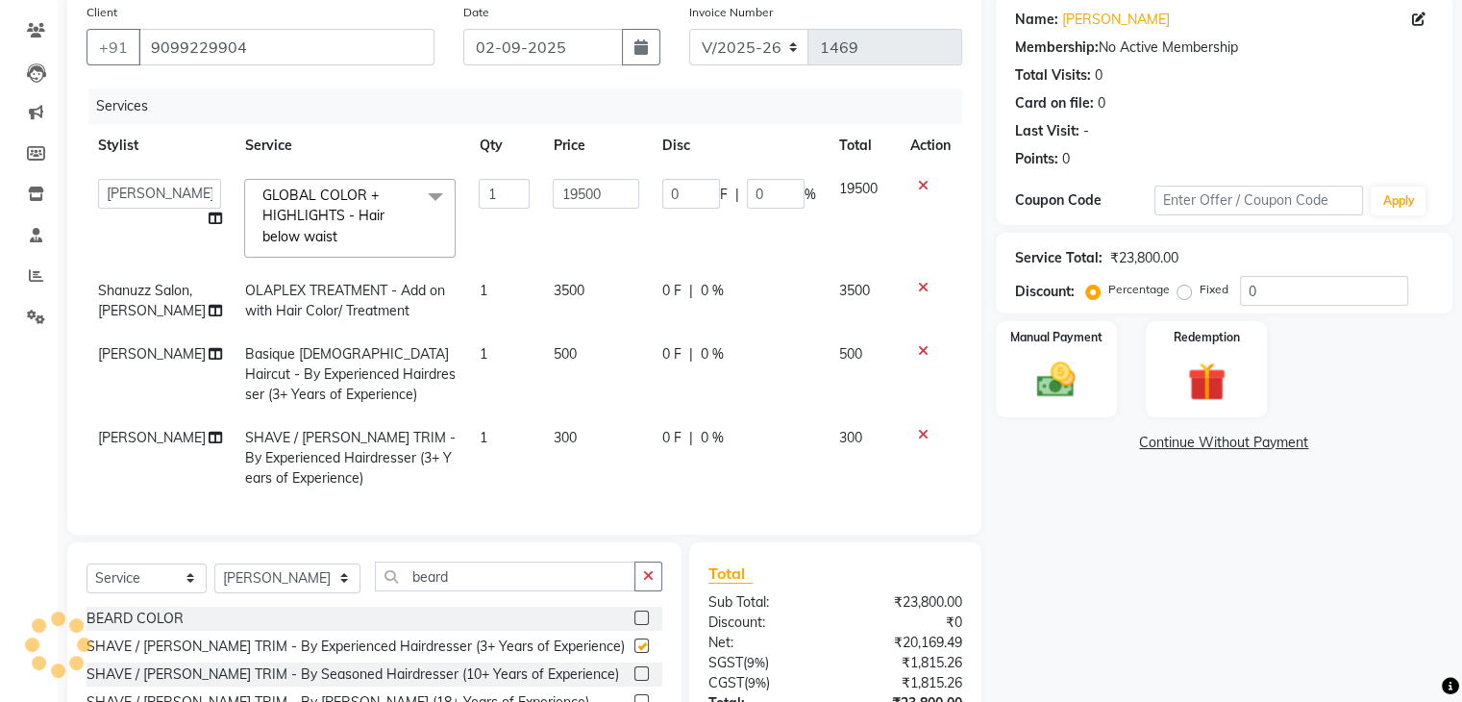
checkbox input "false"
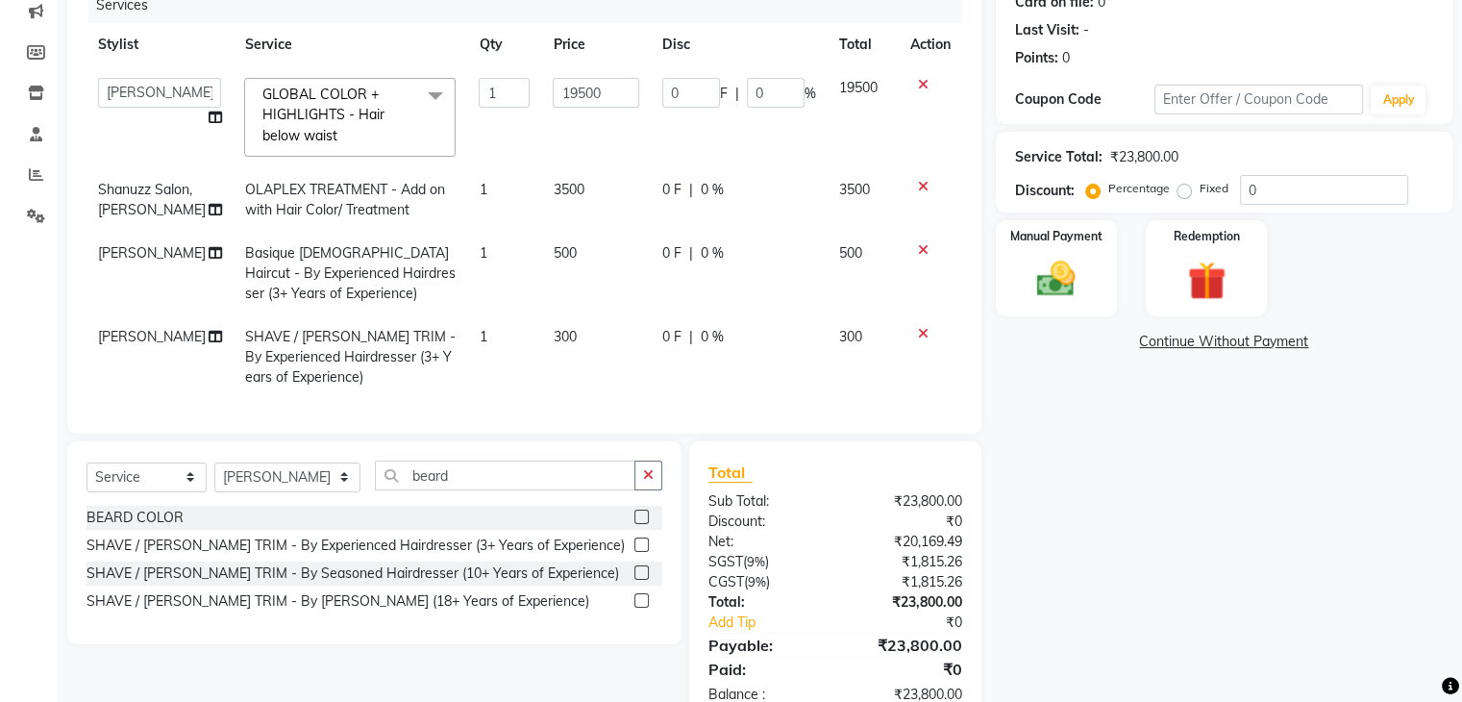
scroll to position [247, 0]
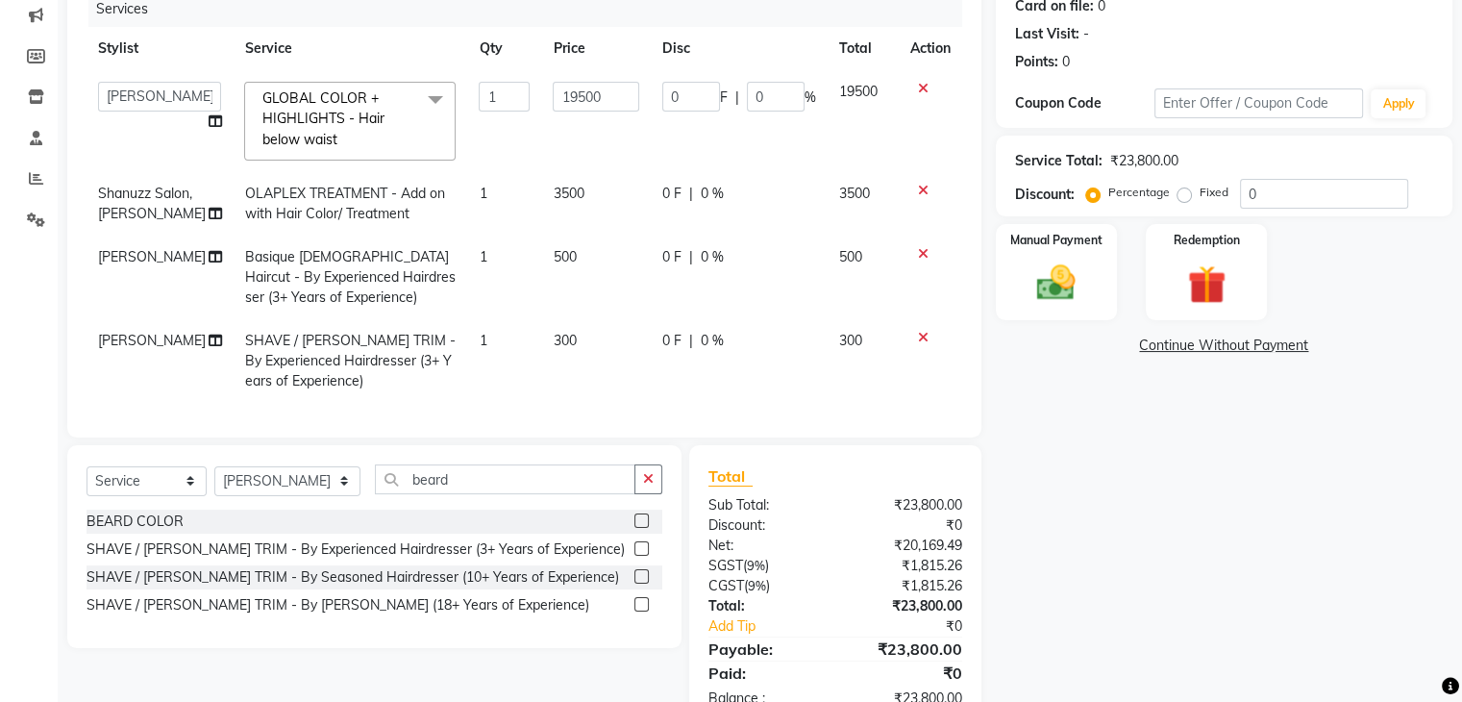
click at [662, 199] on span "0 F" at bounding box center [671, 194] width 19 height 20
select select "70702"
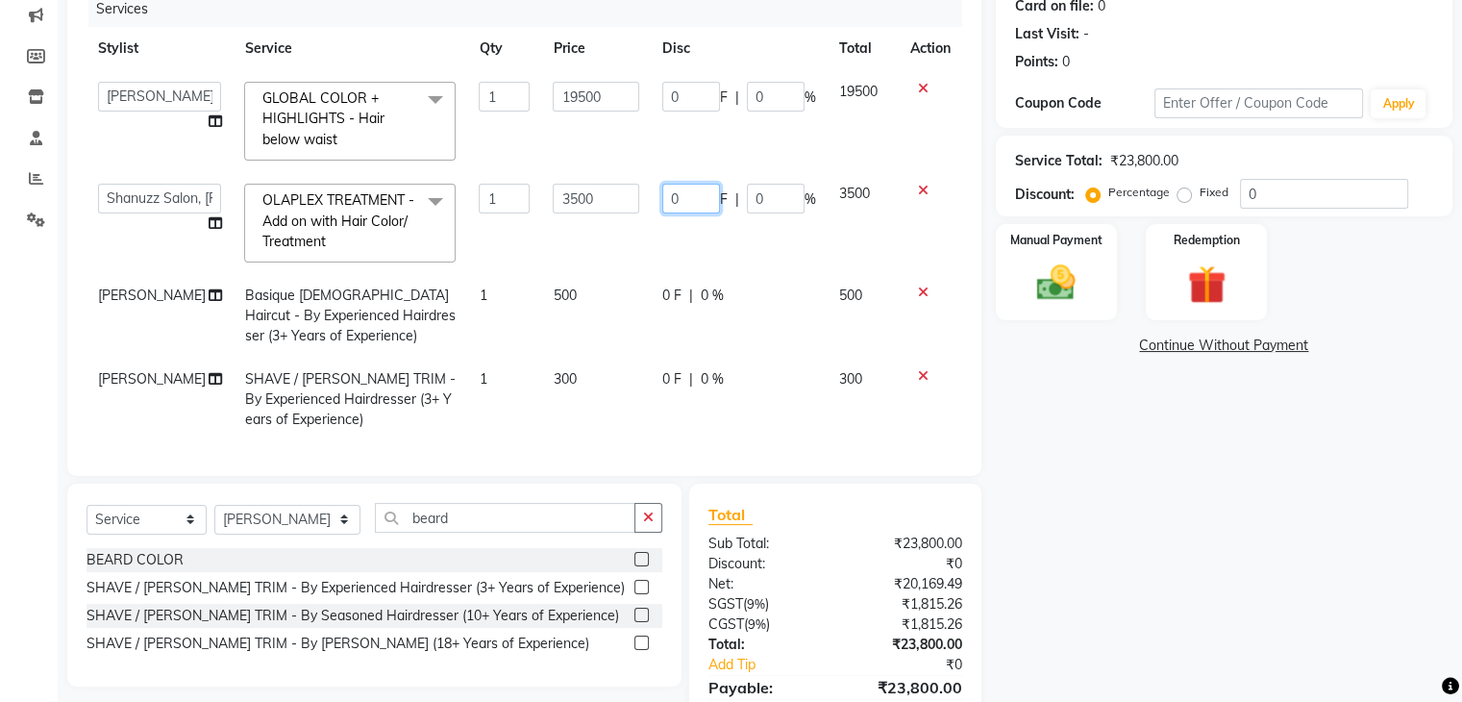
click at [678, 195] on input "0" at bounding box center [691, 199] width 58 height 30
type input "1000"
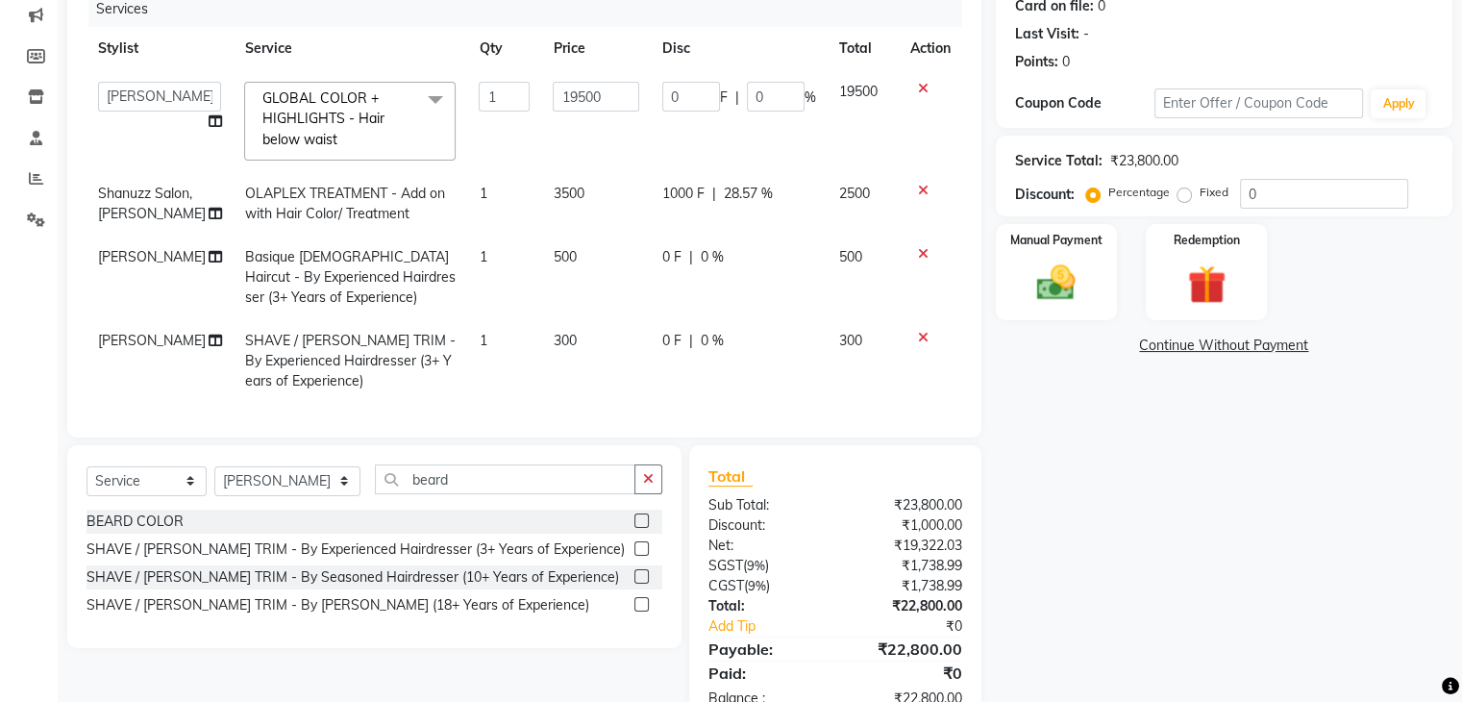
click at [692, 226] on td "1000 F | 28.57 %" at bounding box center [739, 203] width 177 height 63
select select "70702"
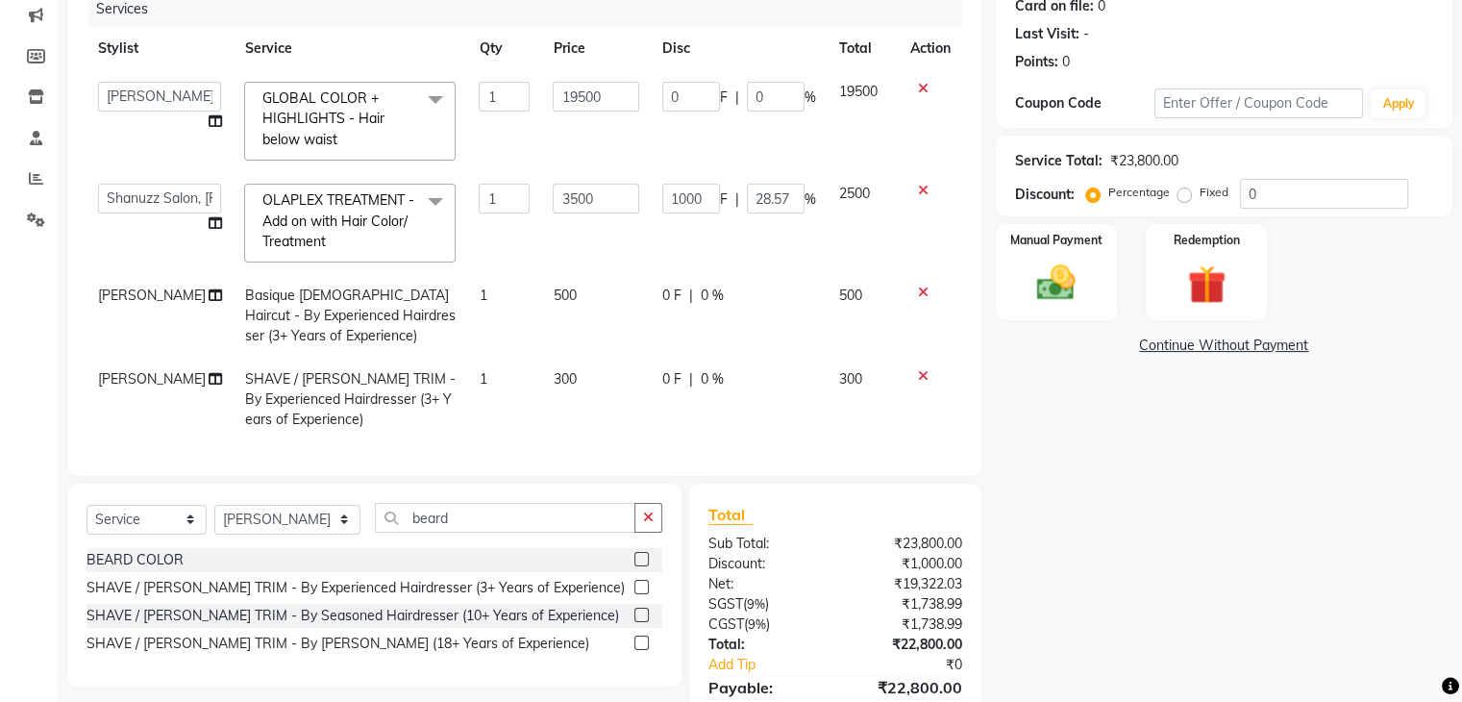
scroll to position [355, 0]
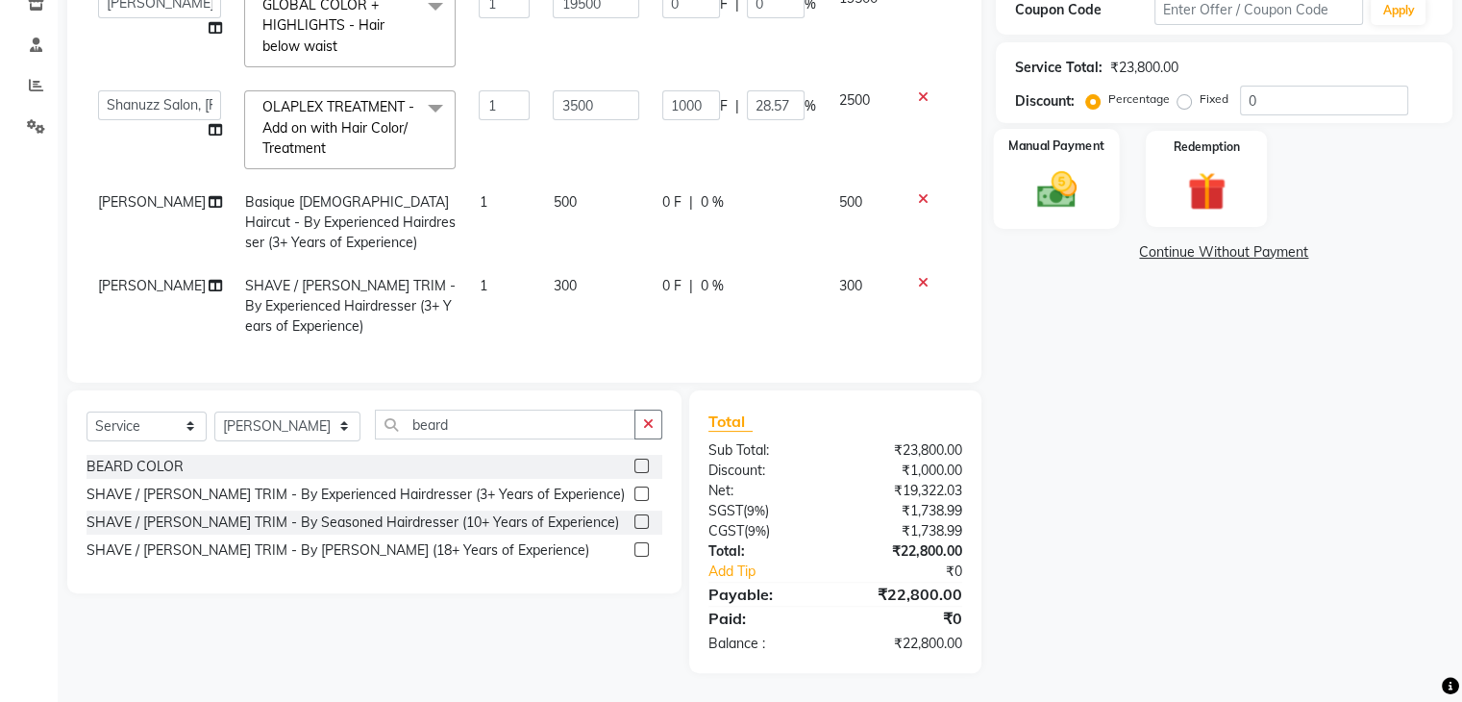
click at [1064, 170] on img at bounding box center [1056, 190] width 64 height 46
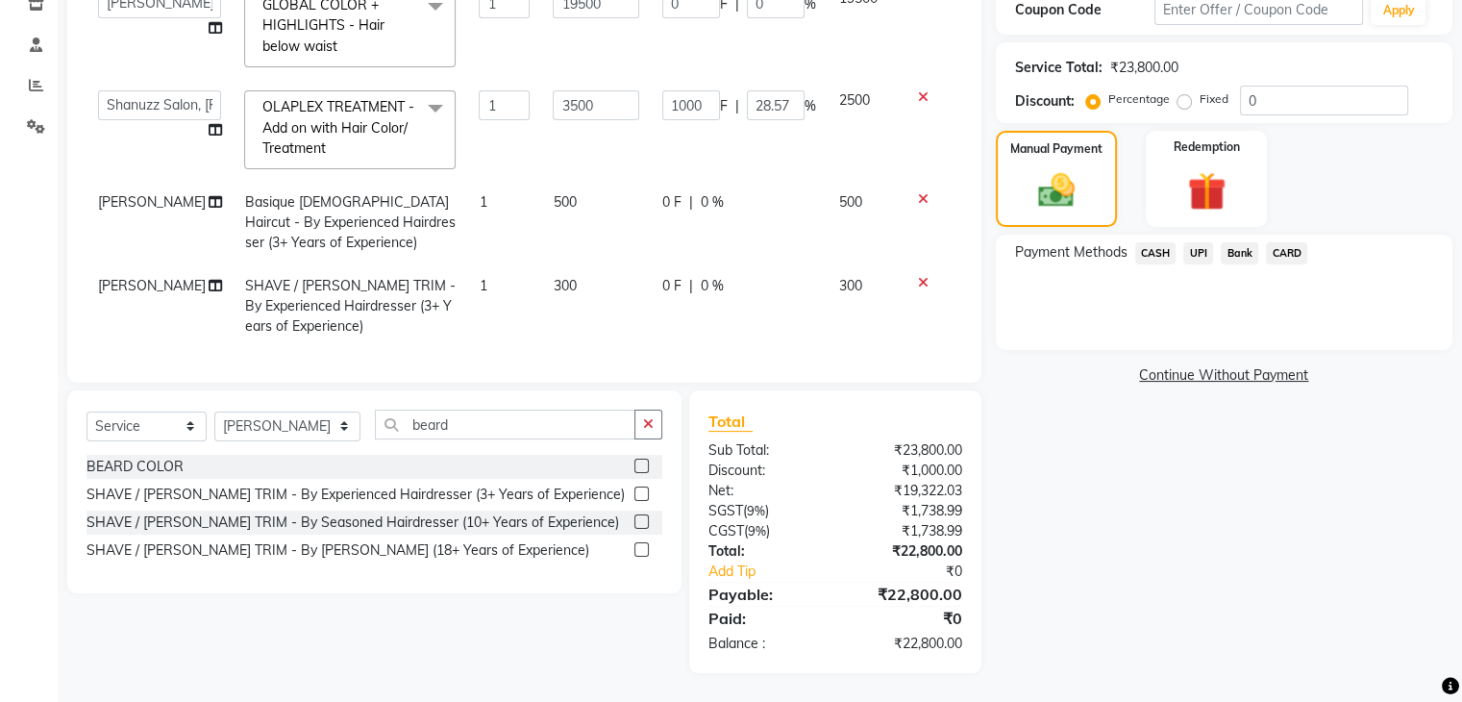
click at [1189, 242] on span "UPI" at bounding box center [1198, 253] width 30 height 22
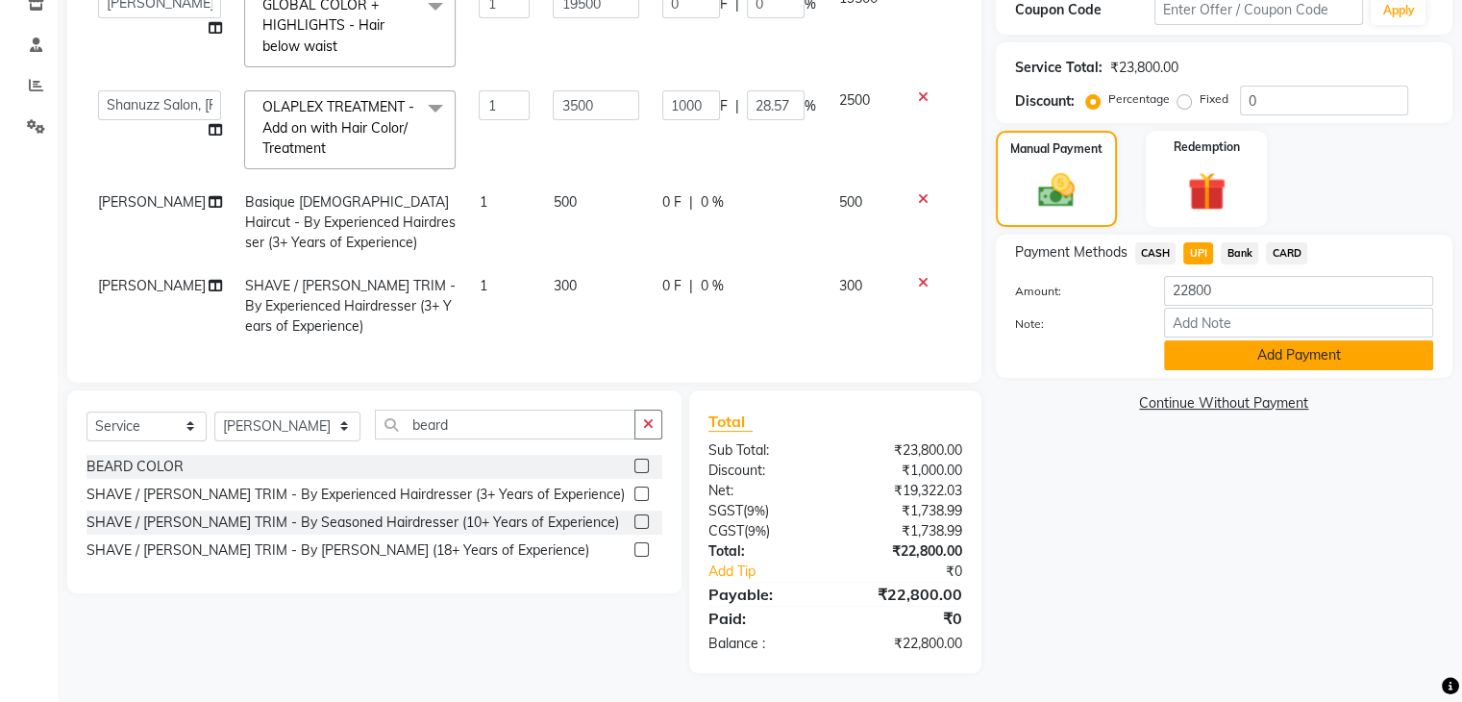
click at [1267, 340] on button "Add Payment" at bounding box center [1298, 355] width 269 height 30
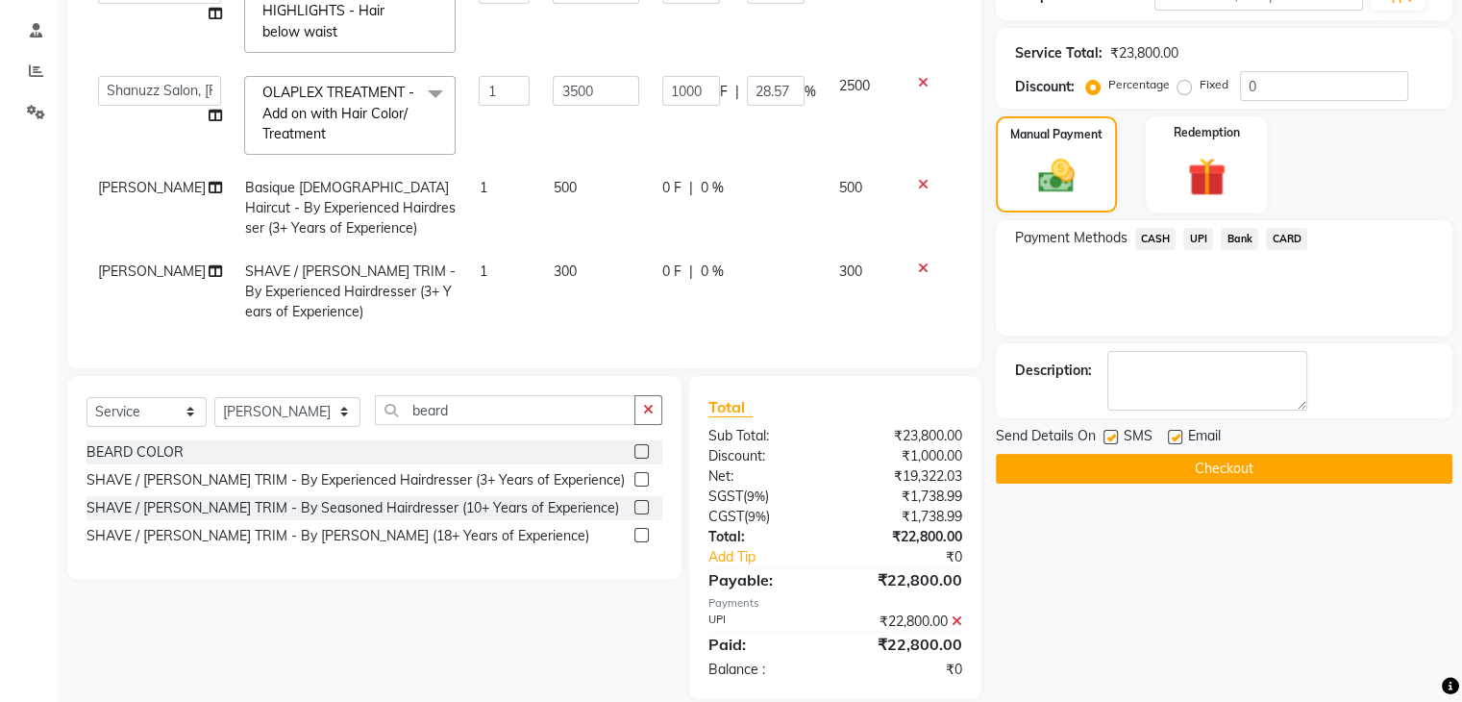
scroll to position [396, 0]
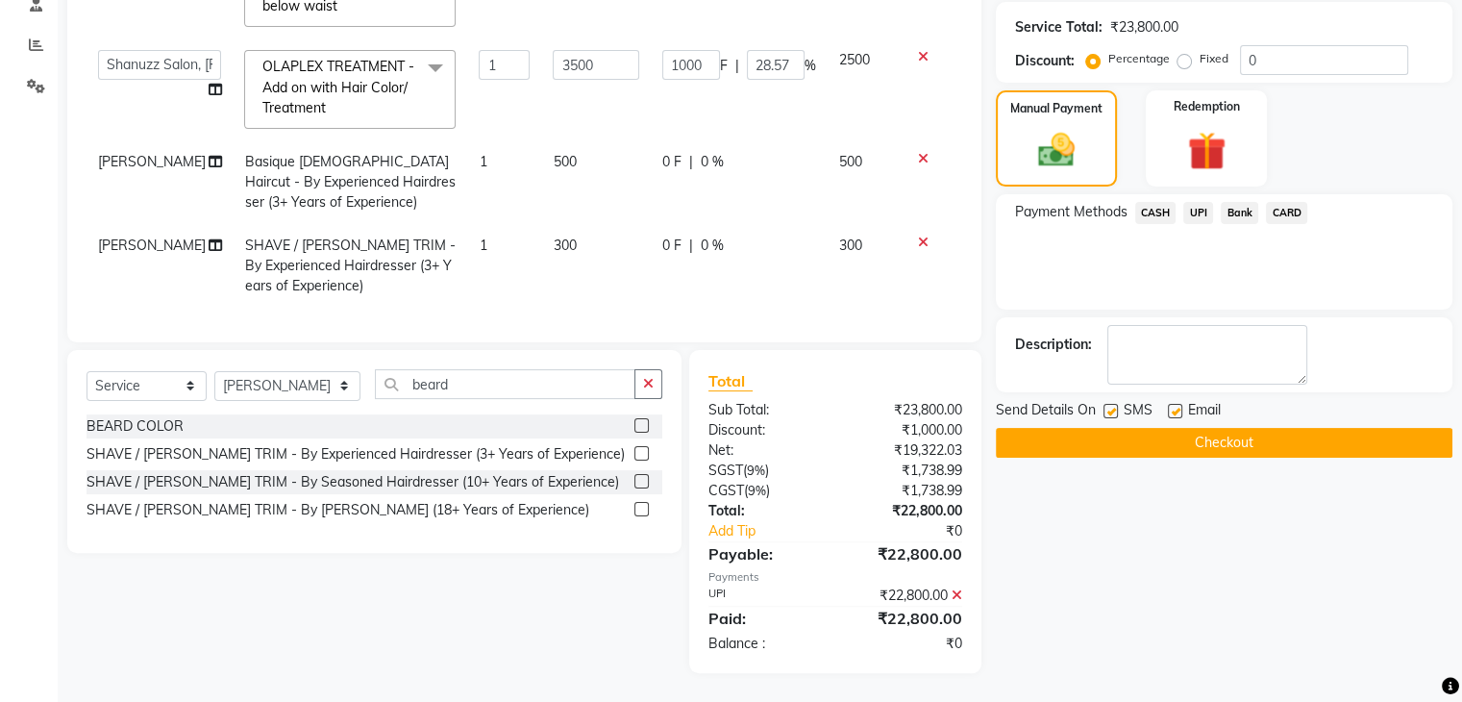
click at [1110, 404] on label at bounding box center [1111, 411] width 14 height 14
click at [1110, 406] on input "checkbox" at bounding box center [1110, 412] width 12 height 12
checkbox input "false"
click at [1138, 428] on button "Checkout" at bounding box center [1224, 443] width 457 height 30
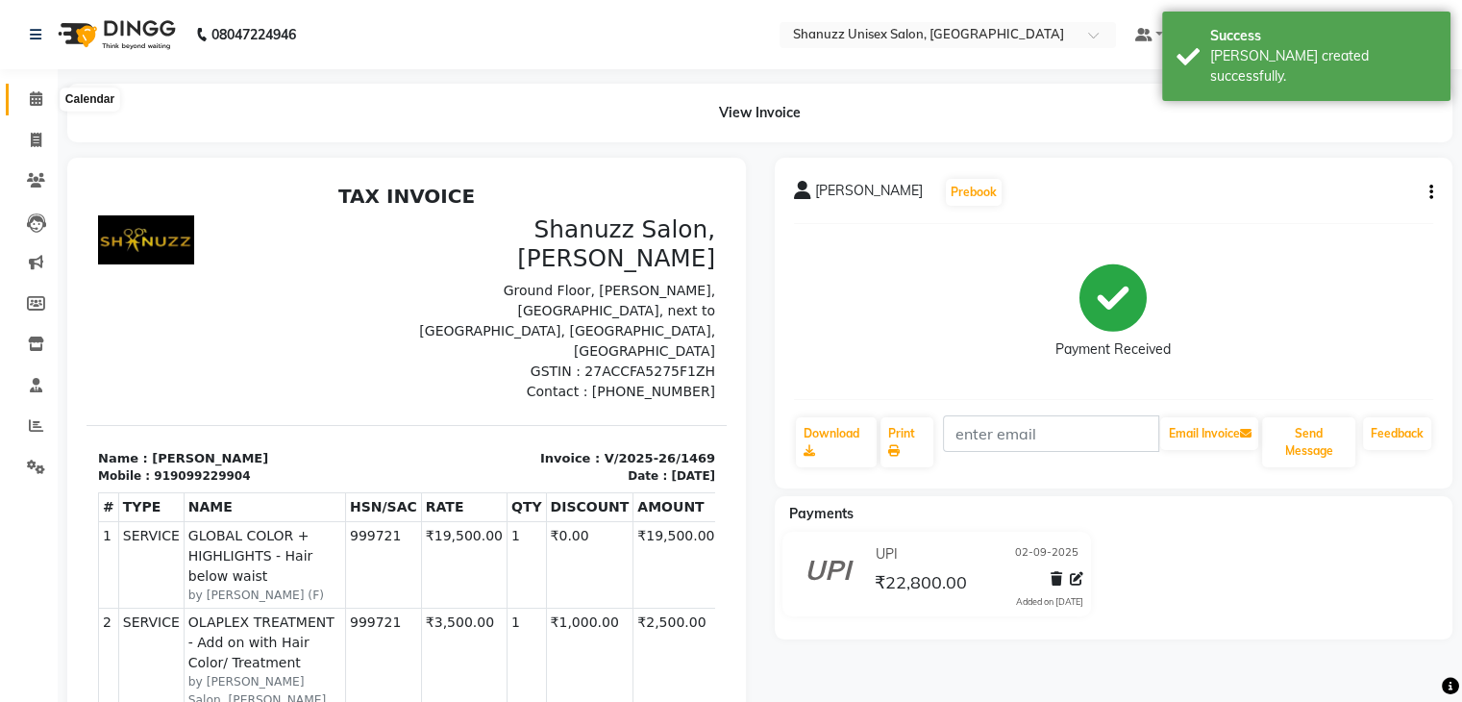
click at [33, 106] on icon at bounding box center [36, 98] width 12 height 14
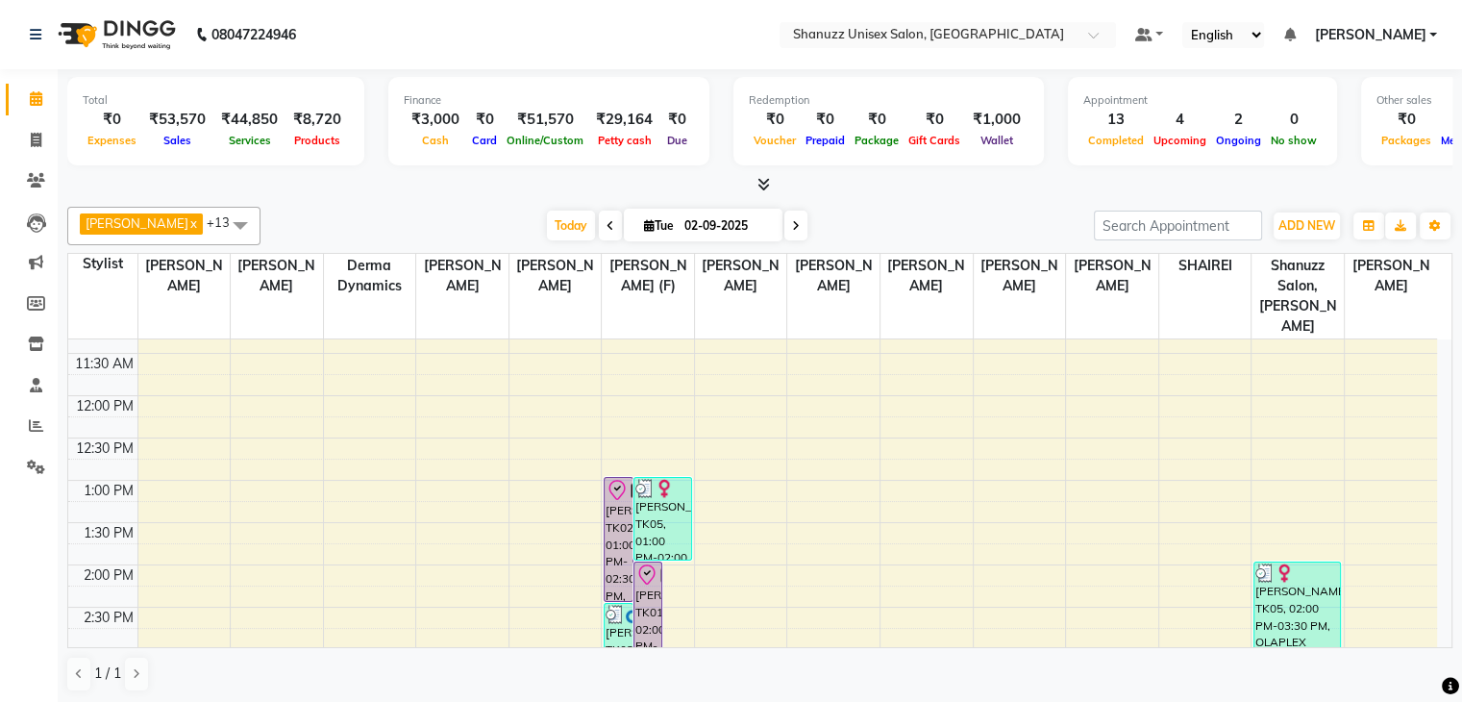
scroll to position [192, 0]
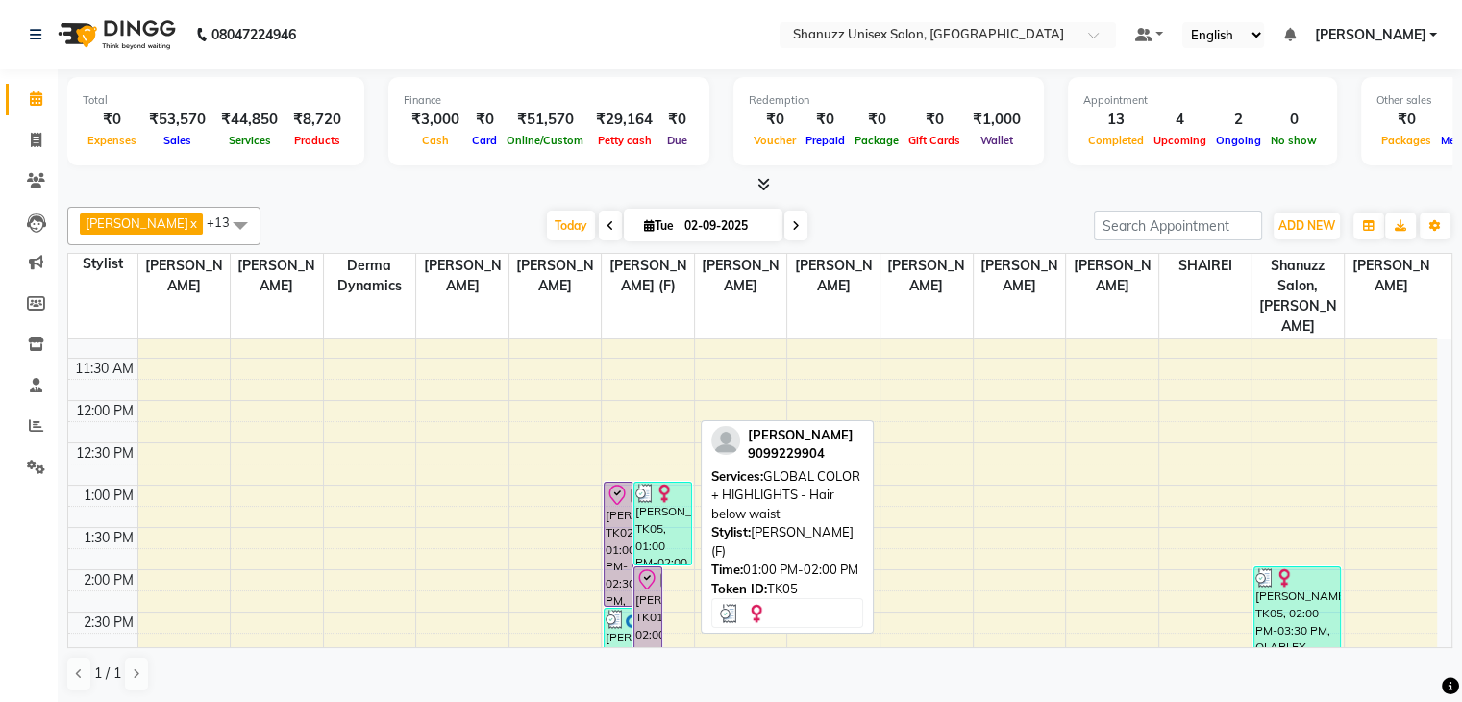
click at [670, 484] on div "[PERSON_NAME], TK05, 01:00 PM-02:00 PM, GLOBAL COLOR + HIGHLIGHTS - Hair below …" at bounding box center [662, 524] width 57 height 82
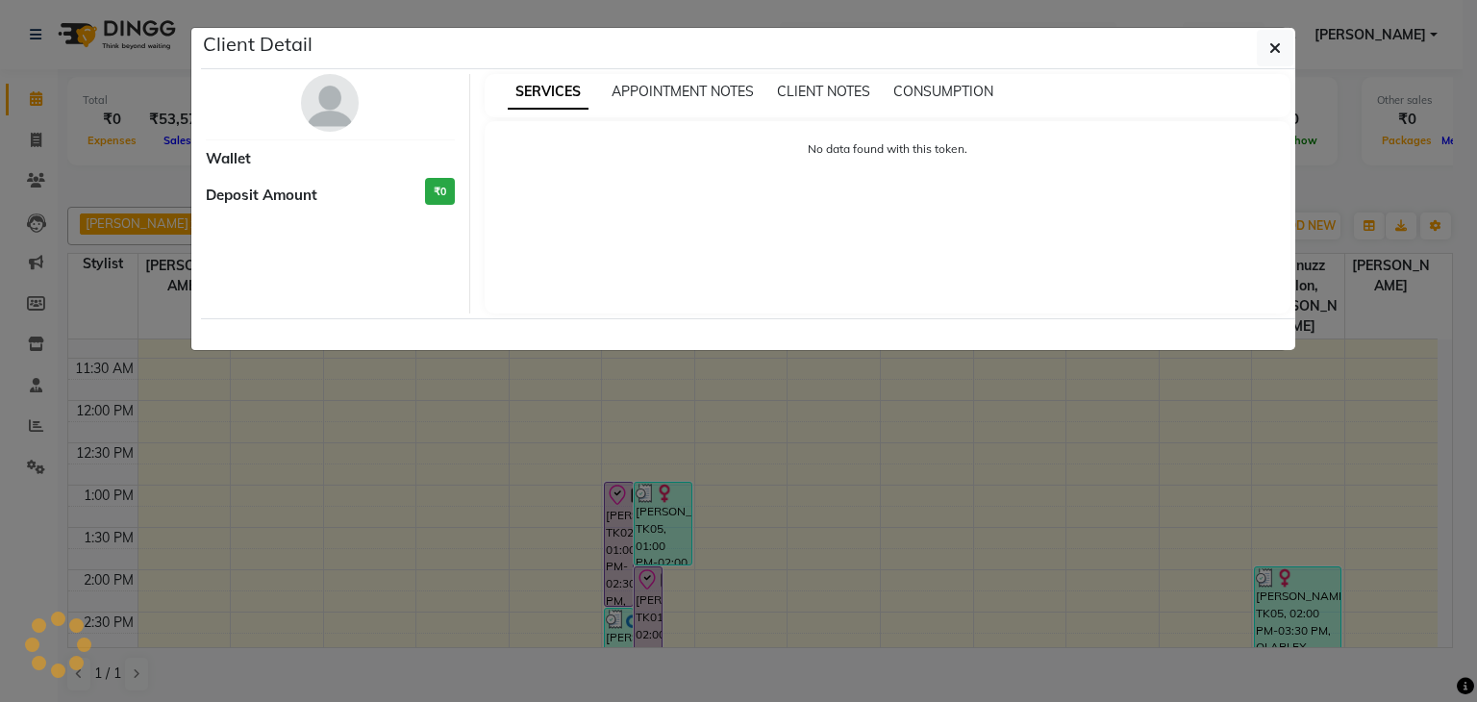
select select "3"
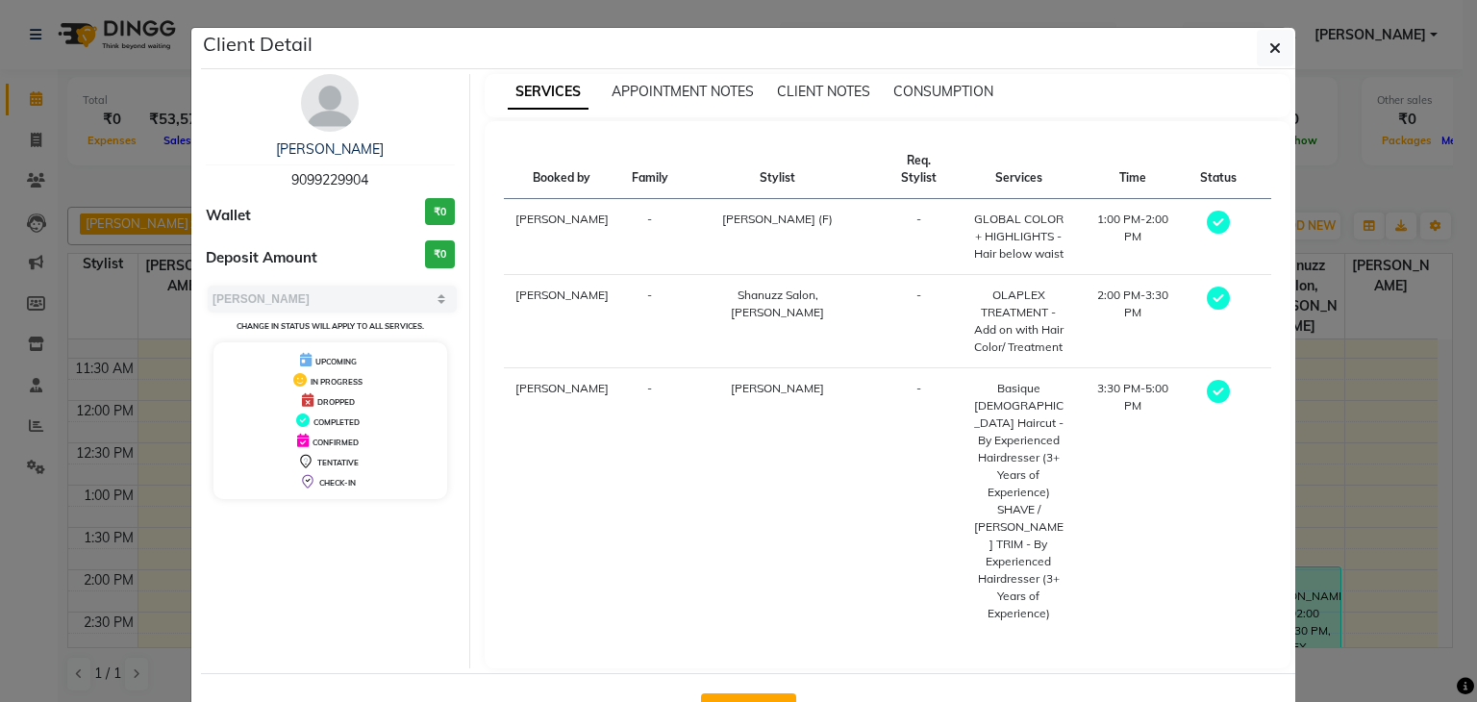
click at [742, 693] on button "View Invoice" at bounding box center [748, 708] width 95 height 31
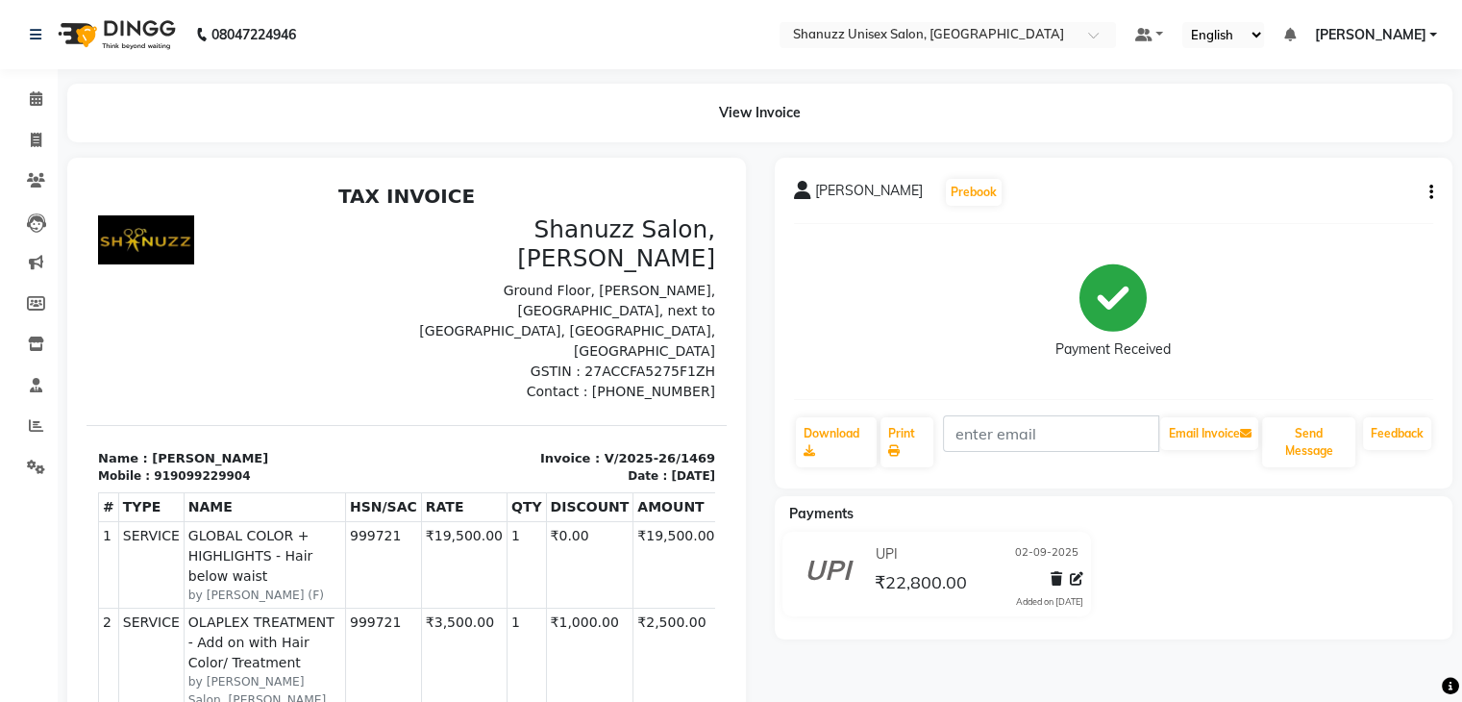
click at [1427, 195] on button "button" at bounding box center [1428, 193] width 12 height 20
click at [1230, 170] on div "Split Service Amount" at bounding box center [1303, 169] width 197 height 24
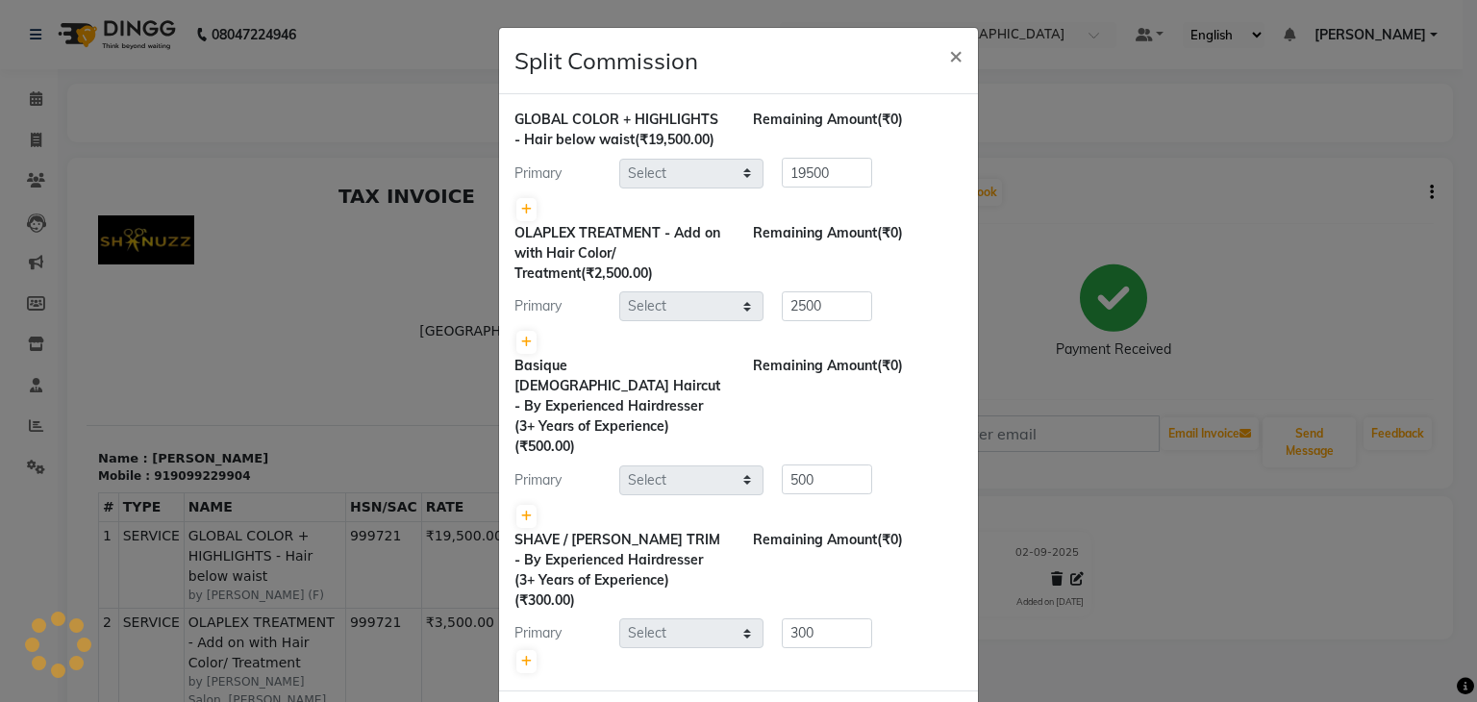
select select "59304"
select select "70702"
select select "59231"
click at [519, 216] on link at bounding box center [526, 209] width 20 height 23
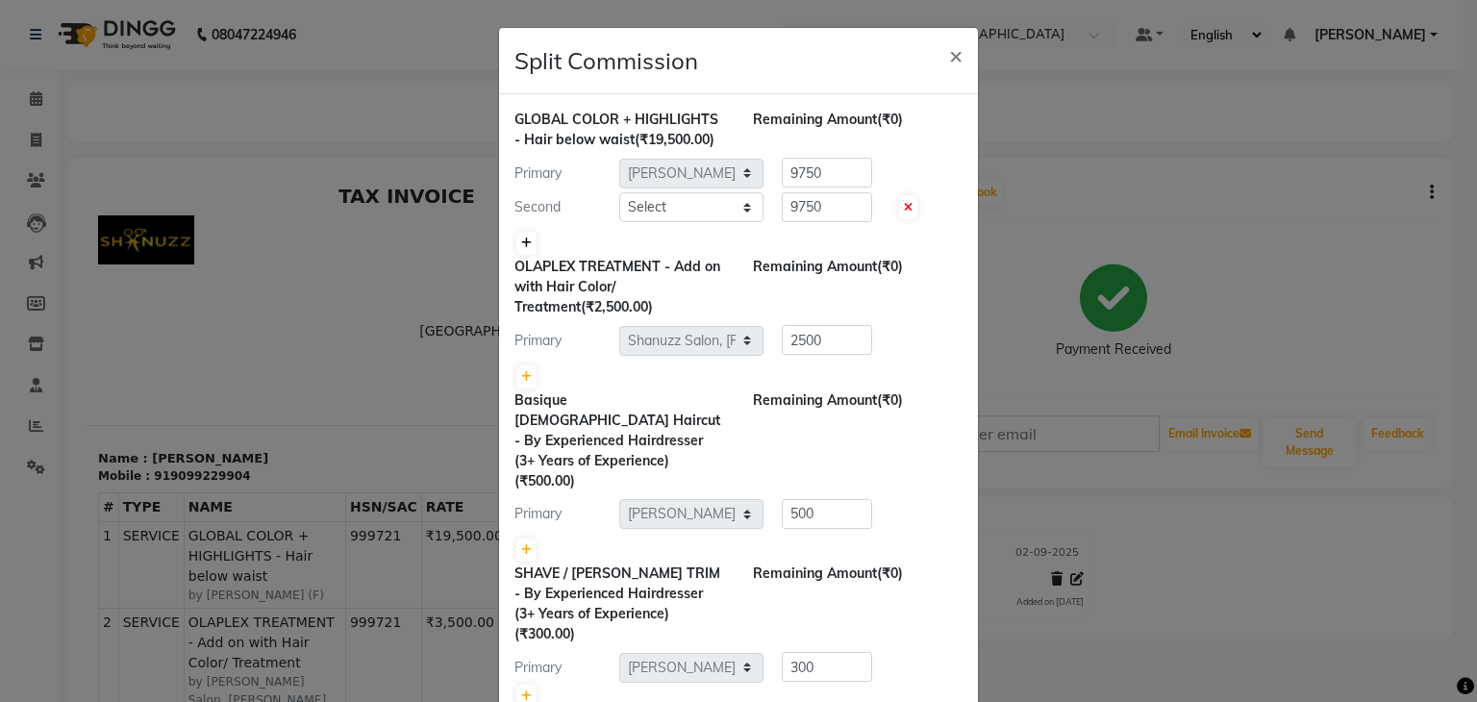
click at [521, 246] on icon at bounding box center [526, 243] width 11 height 12
type input "6500"
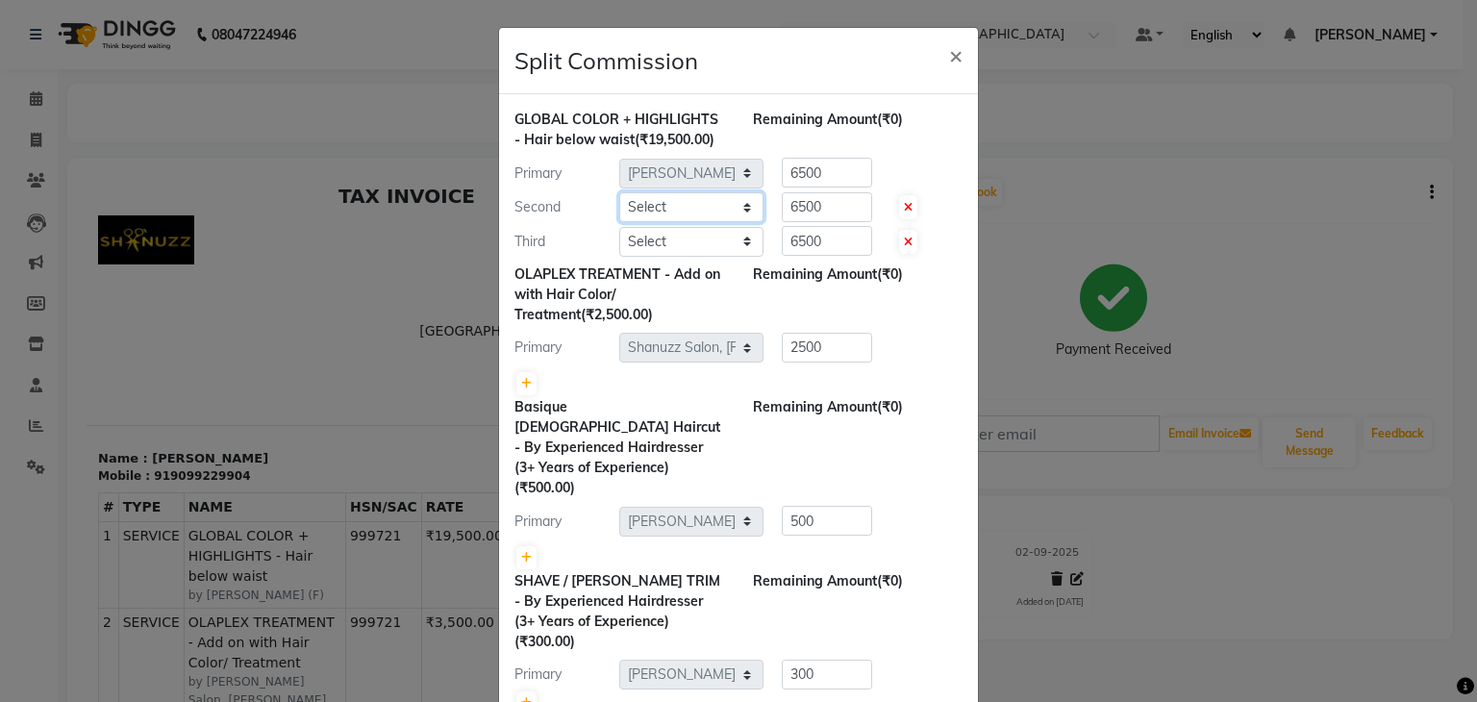
click at [653, 206] on select "Select ADNAN ANSARI AFZAN ANSARI ARVIND SURYAWANSHI ASMA SHAIKH Derma Dynamics …" at bounding box center [691, 207] width 144 height 30
select select "59231"
click at [619, 192] on select "Select ADNAN ANSARI AFZAN ANSARI ARVIND SURYAWANSHI ASMA SHAIKH Derma Dynamics …" at bounding box center [691, 207] width 144 height 30
click at [796, 203] on input "6500" at bounding box center [827, 207] width 90 height 30
type input "6500"
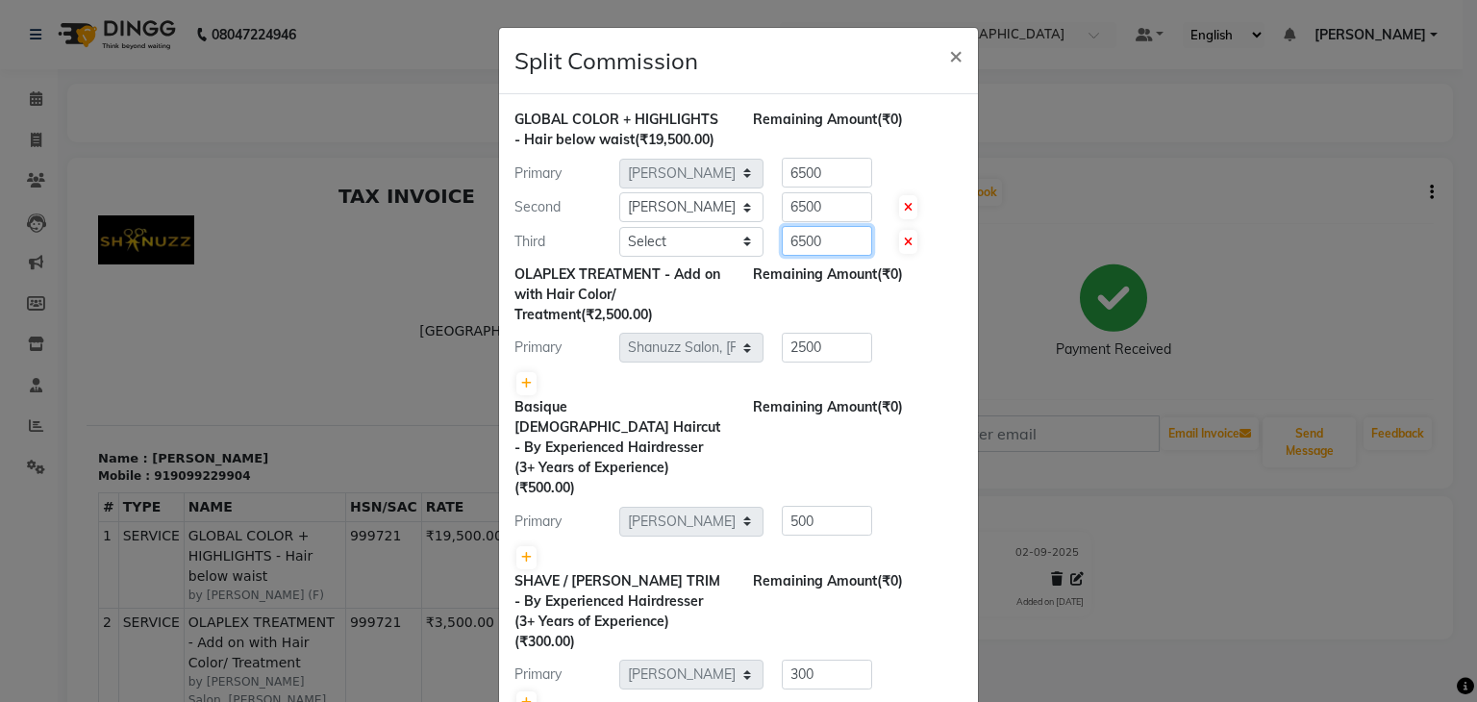
click at [832, 243] on input "6500" at bounding box center [827, 241] width 90 height 30
type input "6"
type input "4000"
click at [735, 228] on select "Select ADNAN ANSARI AFZAN ANSARI ARVIND SURYAWANSHI ASMA SHAIKH Derma Dynamics …" at bounding box center [691, 242] width 144 height 30
select select "85364"
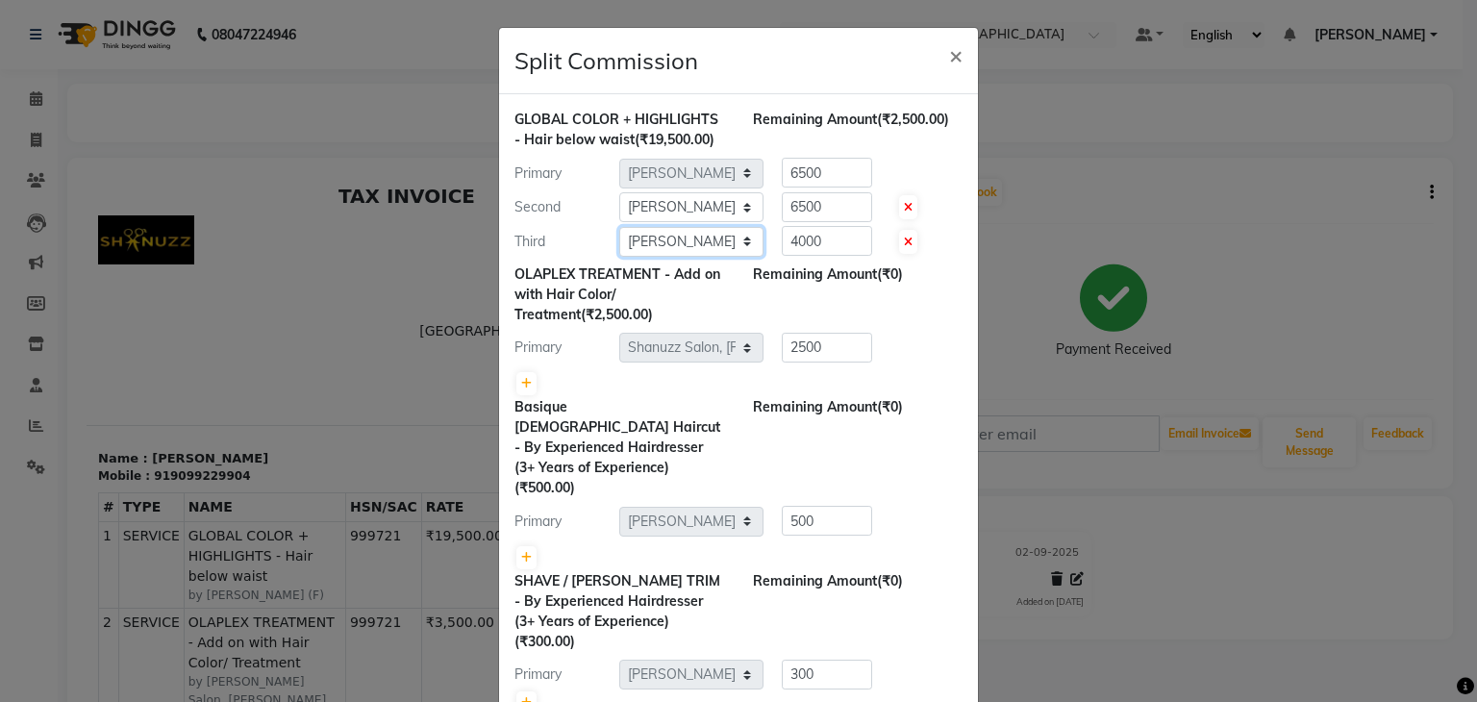
click at [619, 227] on select "Select ADNAN ANSARI AFZAN ANSARI ARVIND SURYAWANSHI ASMA SHAIKH Derma Dynamics …" at bounding box center [691, 242] width 144 height 30
click at [831, 185] on input "6500" at bounding box center [827, 173] width 90 height 30
type input "6"
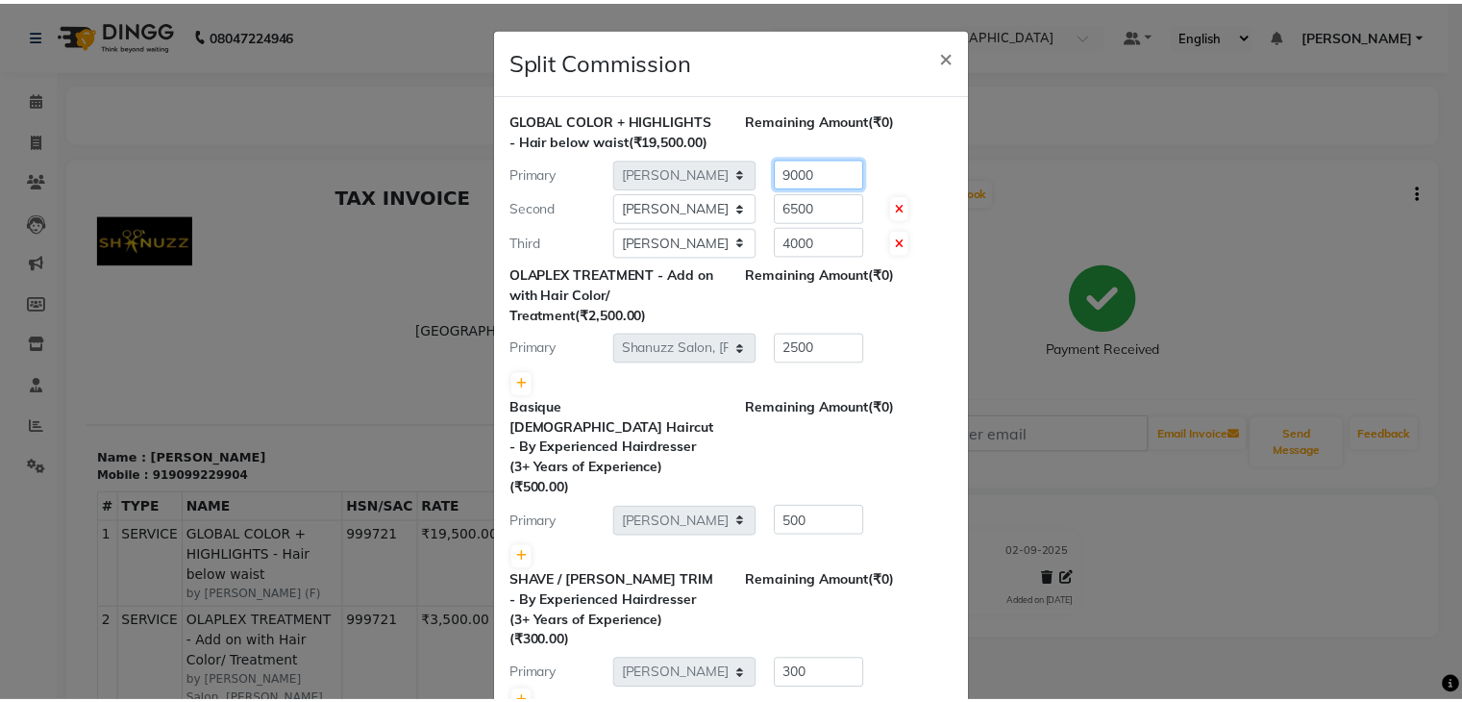
scroll to position [62, 0]
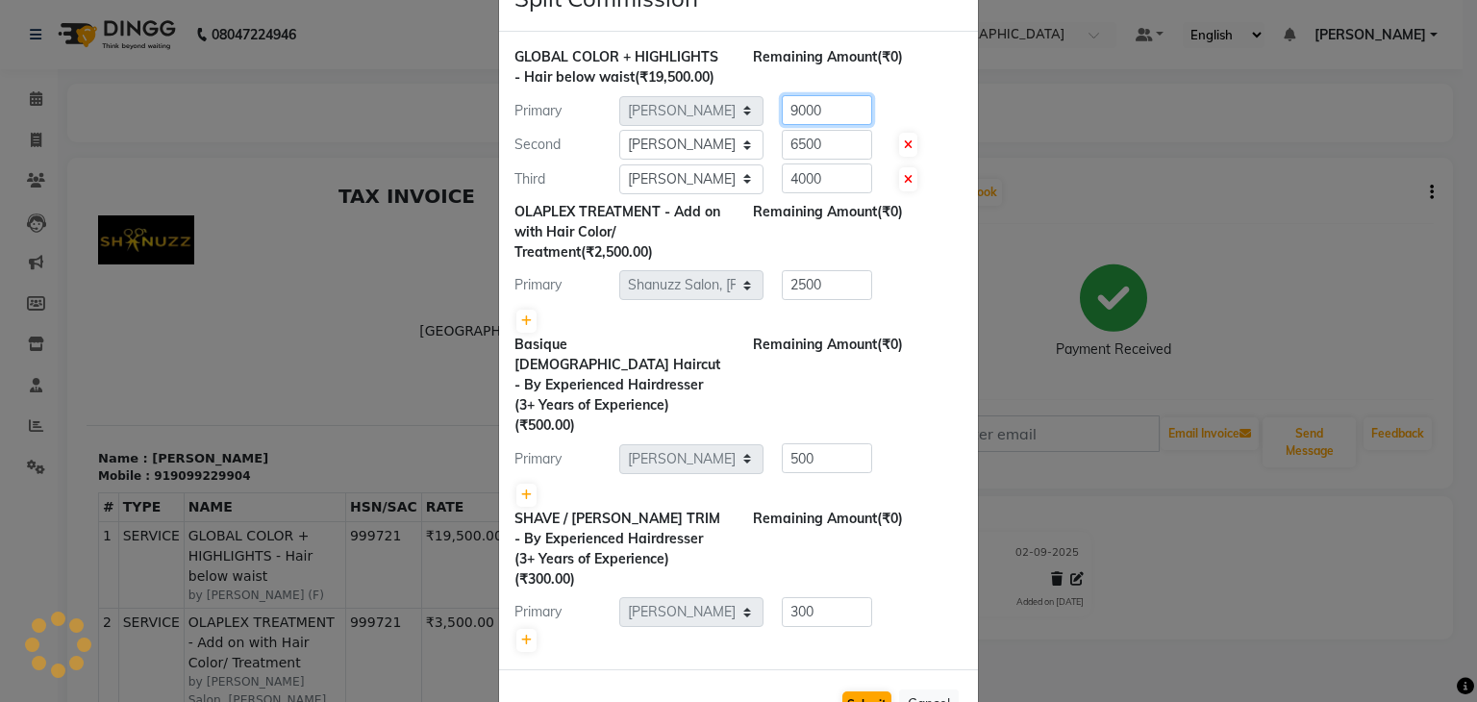
type input "9000"
click at [866, 691] on button "Submit" at bounding box center [866, 704] width 49 height 27
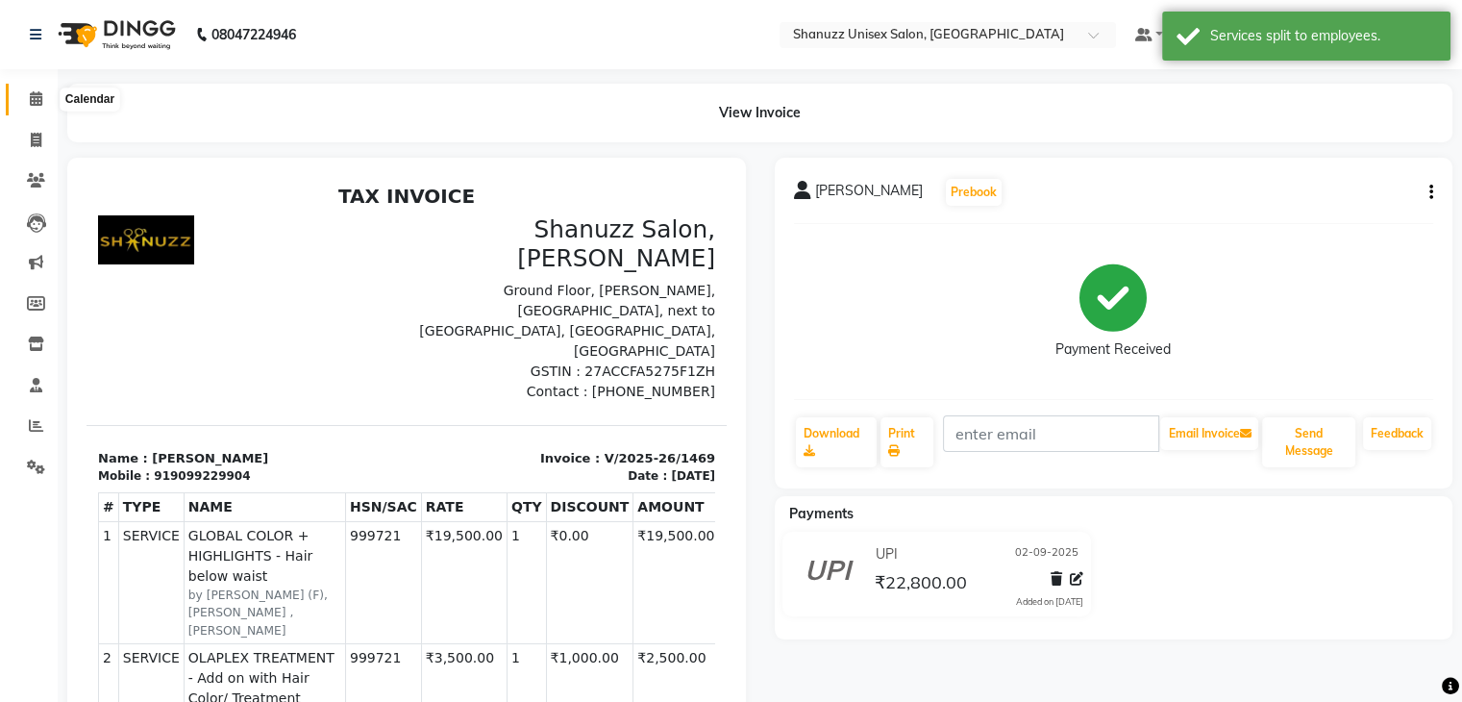
click at [38, 91] on icon at bounding box center [36, 98] width 12 height 14
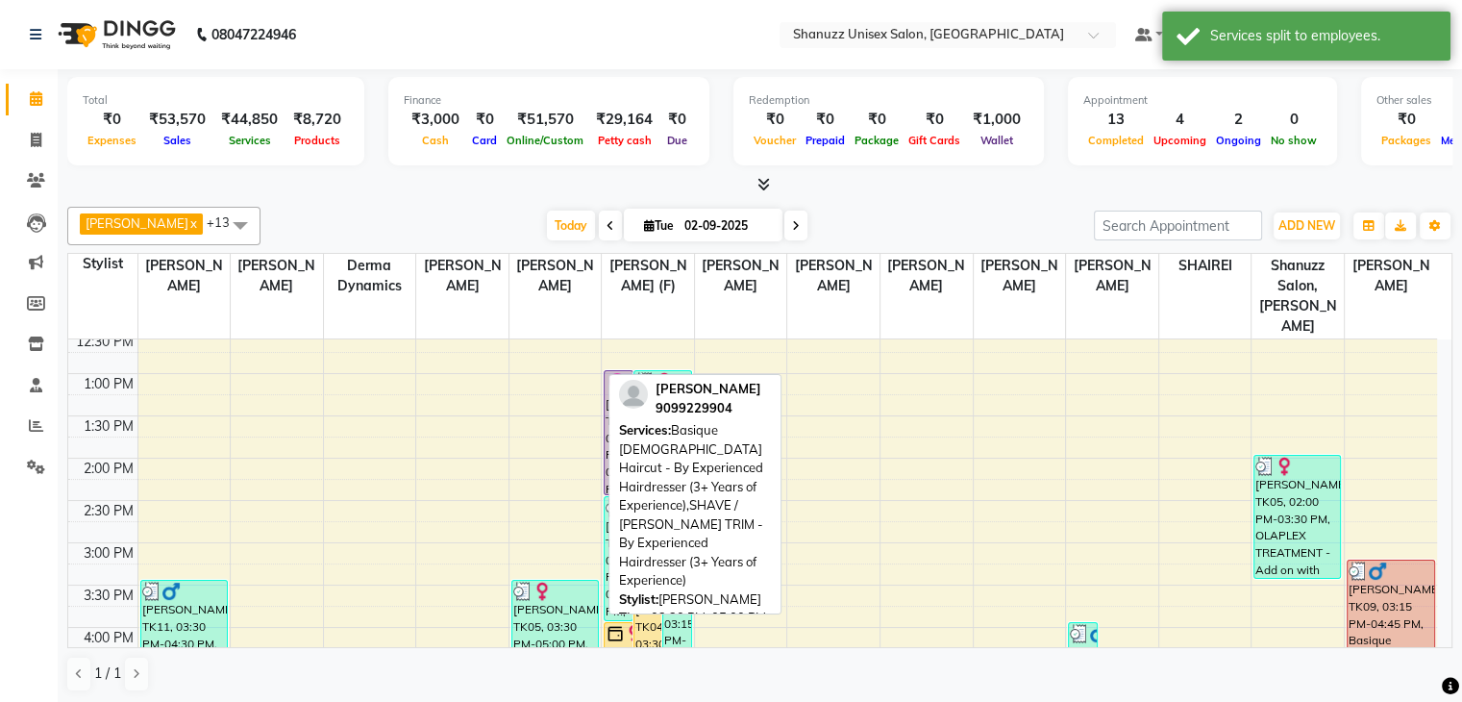
scroll to position [384, 0]
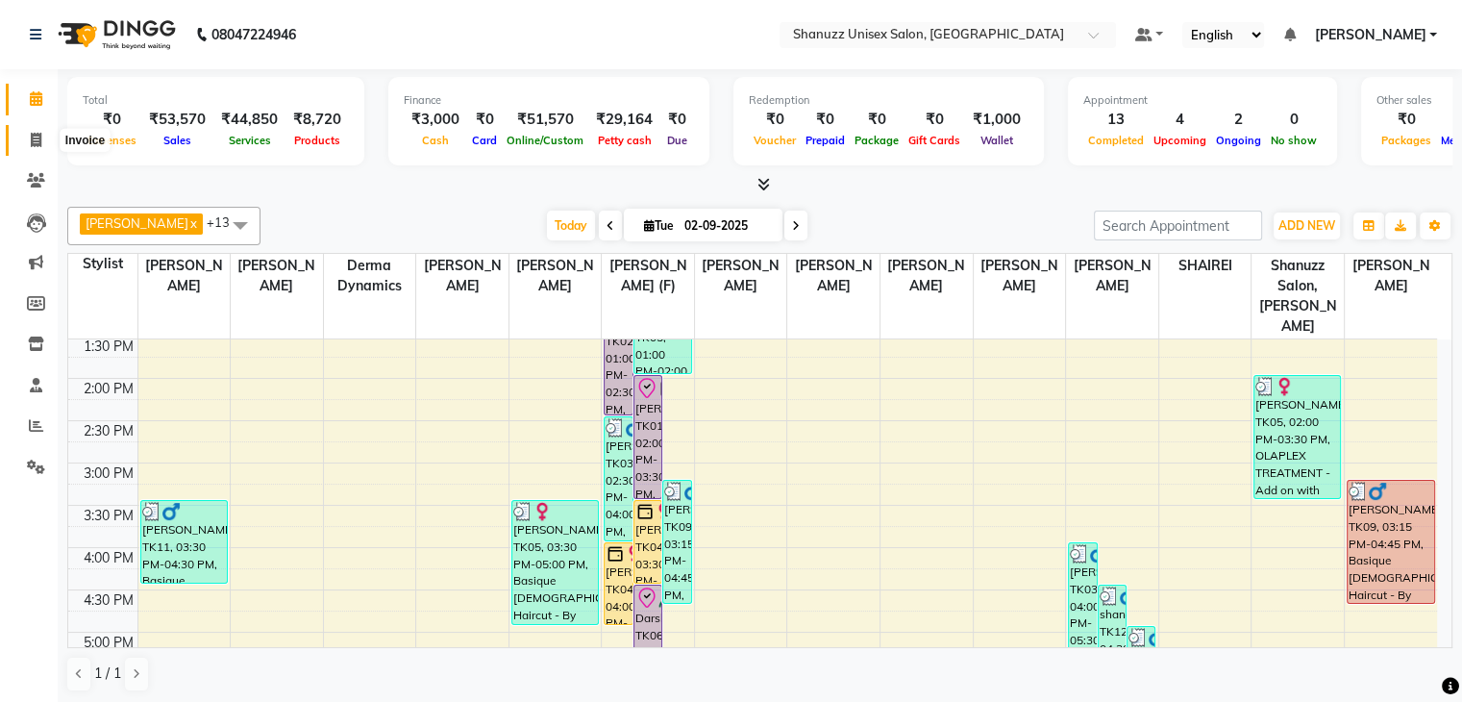
click at [31, 143] on icon at bounding box center [36, 140] width 11 height 14
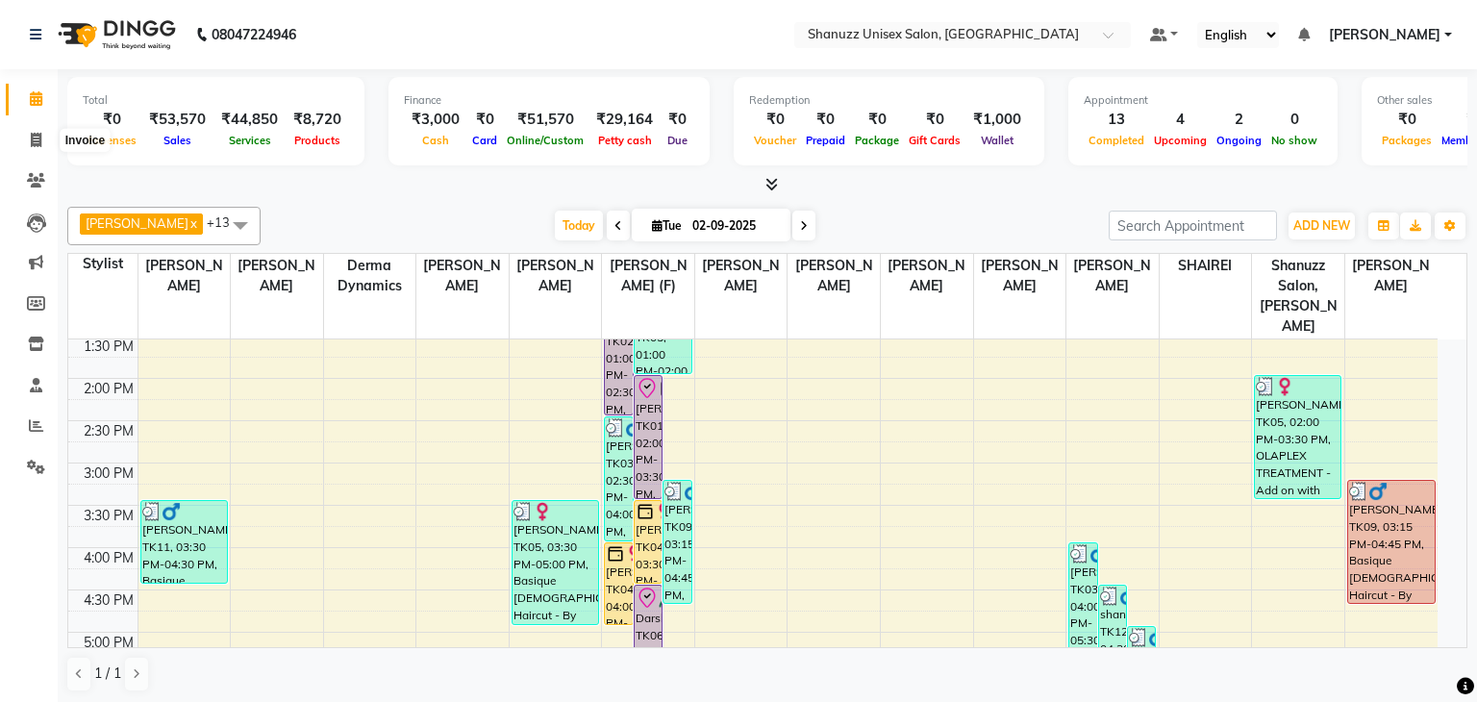
select select "7102"
select select "service"
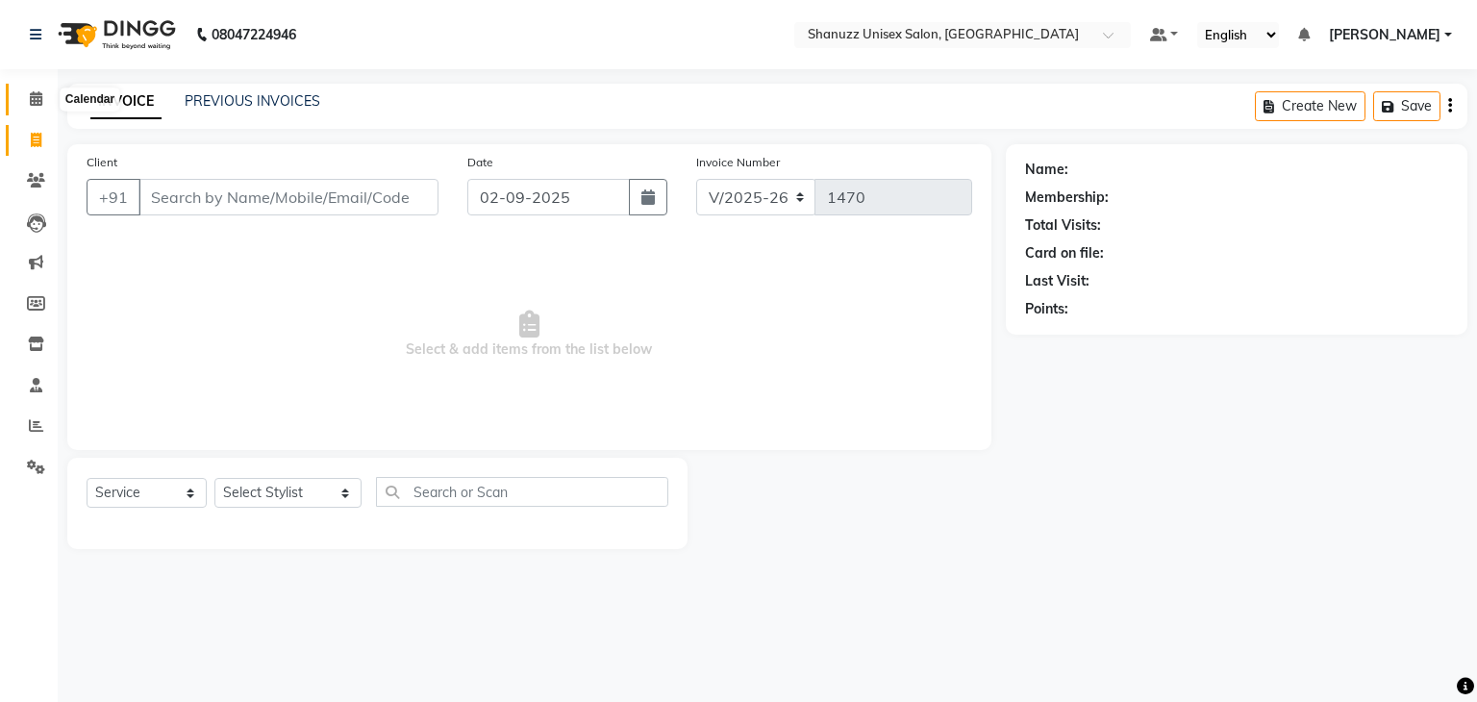
click at [32, 95] on icon at bounding box center [36, 98] width 12 height 14
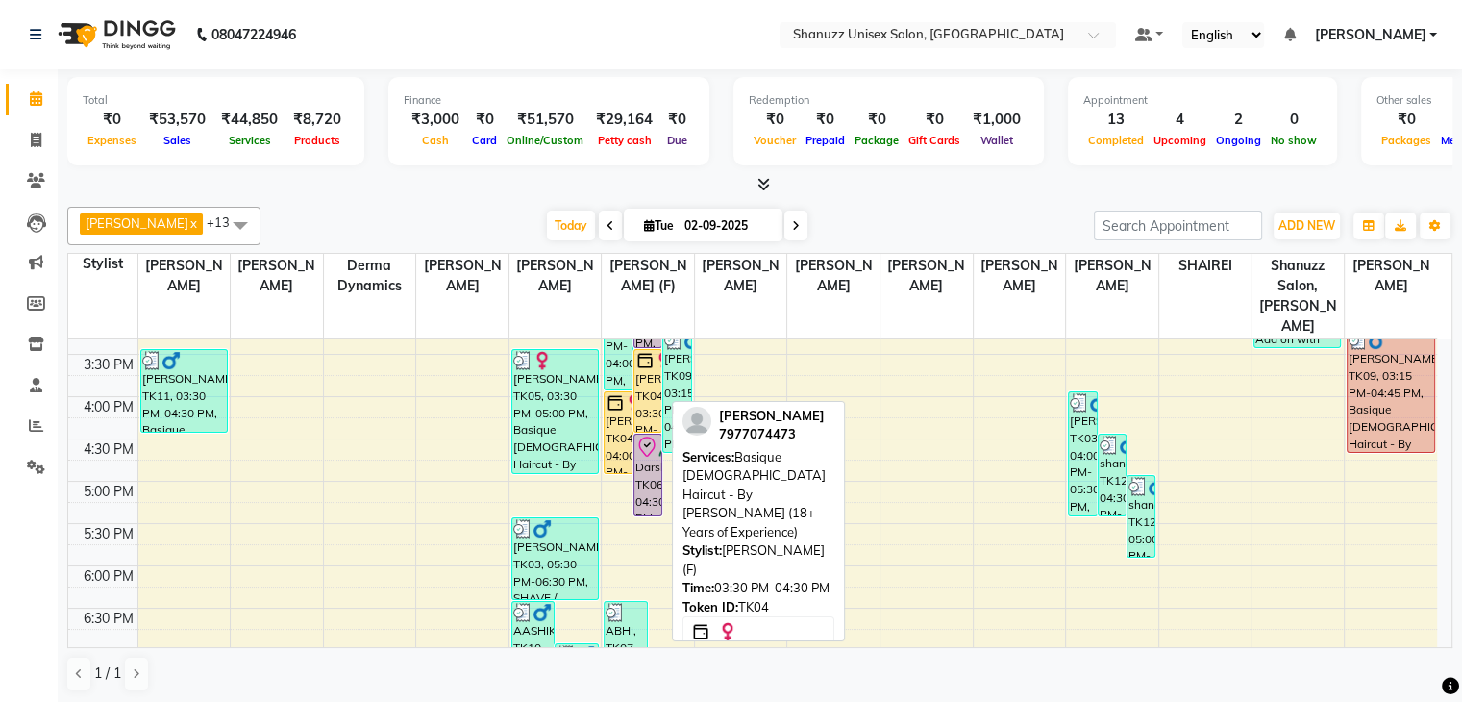
scroll to position [414, 0]
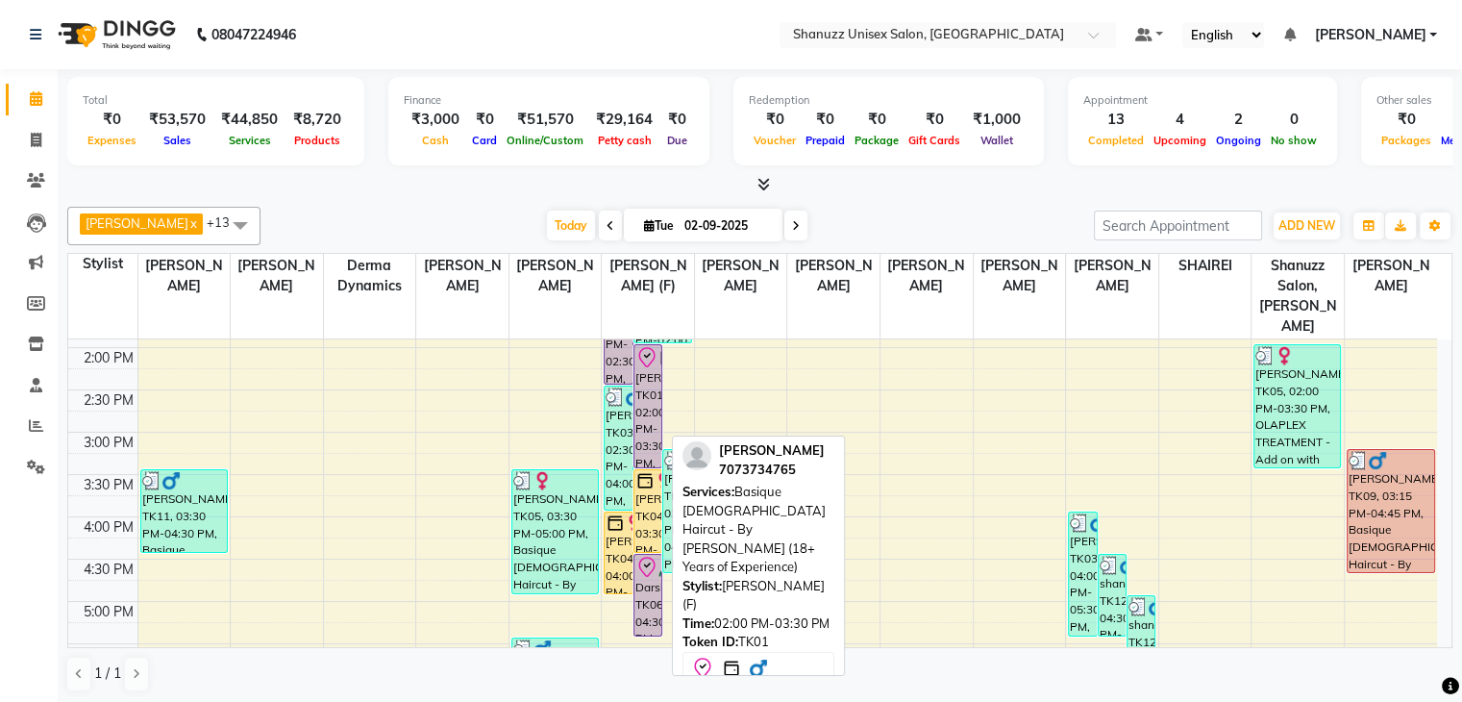
click at [643, 354] on div "mohd irfan, TK01, 02:00 PM-03:30 PM, Basique MALE Haircut - By Shanuzz (18+ Yea…" at bounding box center [647, 406] width 27 height 122
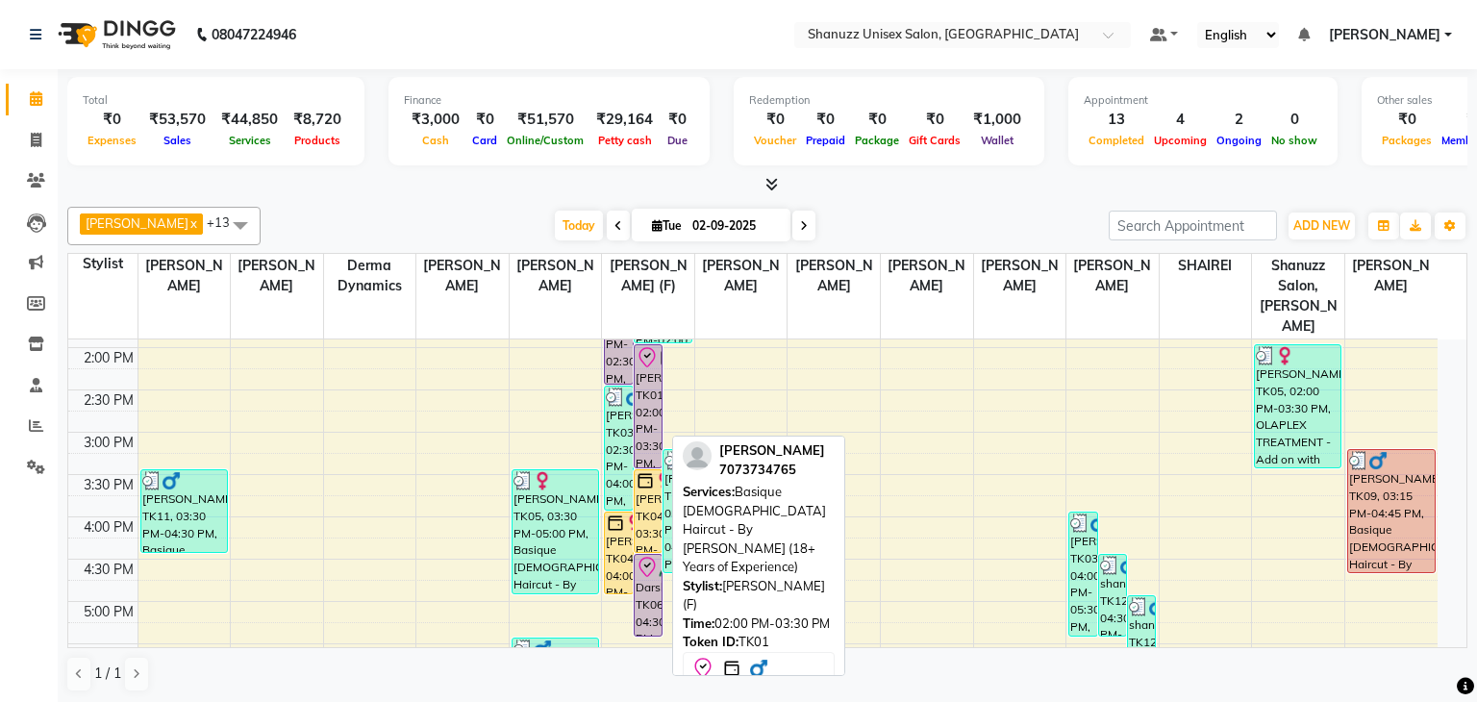
select select "8"
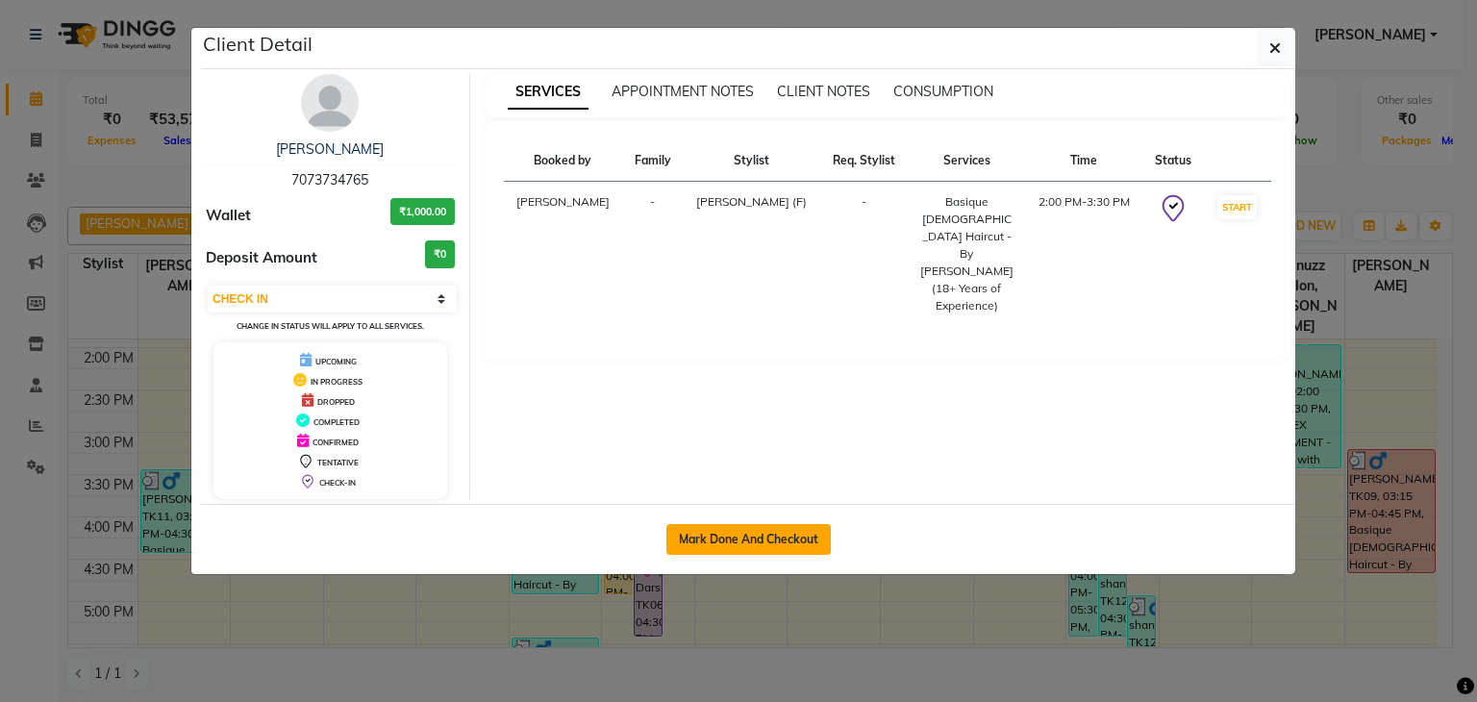
click at [703, 528] on button "Mark Done And Checkout" at bounding box center [748, 539] width 164 height 31
select select "7102"
select select "service"
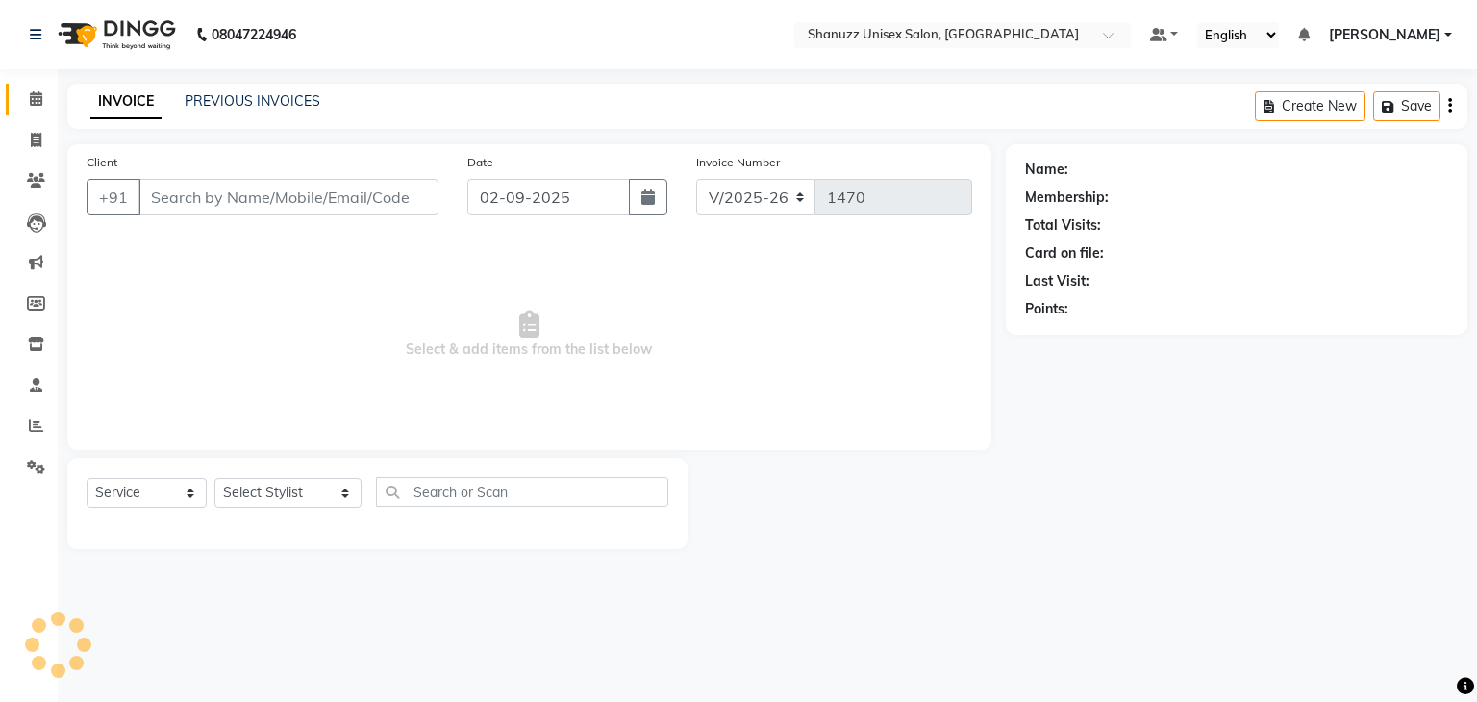
type input "7073734765"
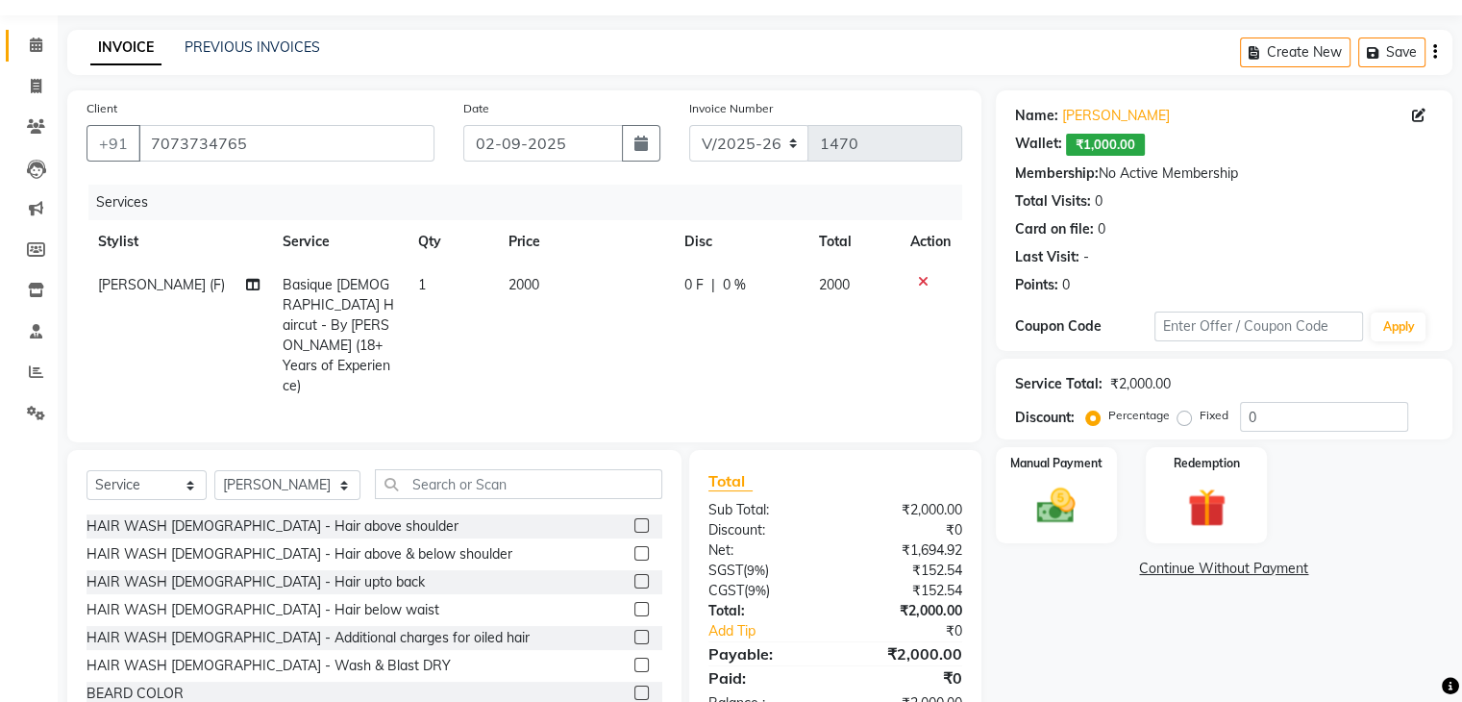
scroll to position [89, 0]
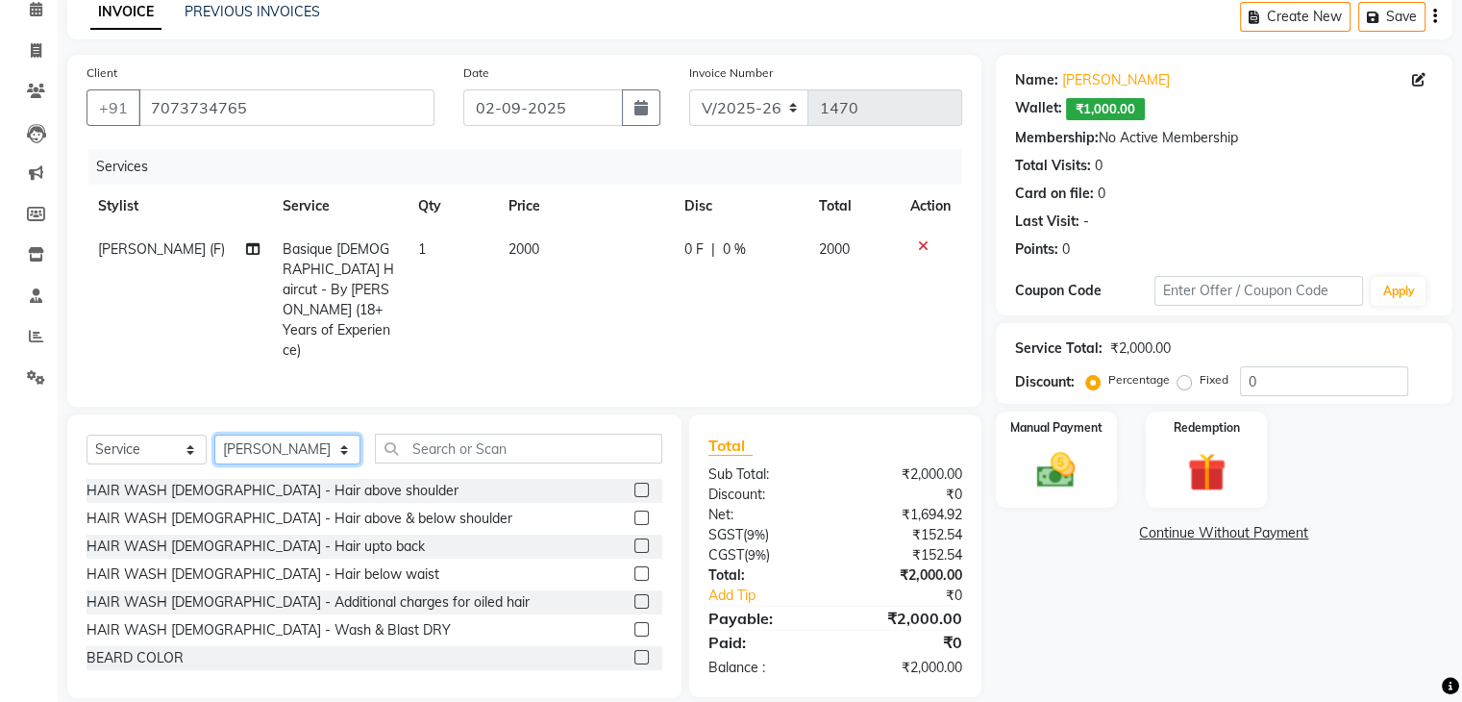
click at [285, 435] on select "Select Stylist ADNAN ANSARI AFZAN ANSARI ARVIND SURYAWANSHI ASMA SHAIKH Derma D…" at bounding box center [287, 450] width 146 height 30
select select "84401"
click at [214, 435] on select "Select Stylist ADNAN ANSARI AFZAN ANSARI ARVIND SURYAWANSHI ASMA SHAIKH Derma D…" at bounding box center [287, 450] width 146 height 30
click at [394, 434] on input "text" at bounding box center [518, 449] width 287 height 30
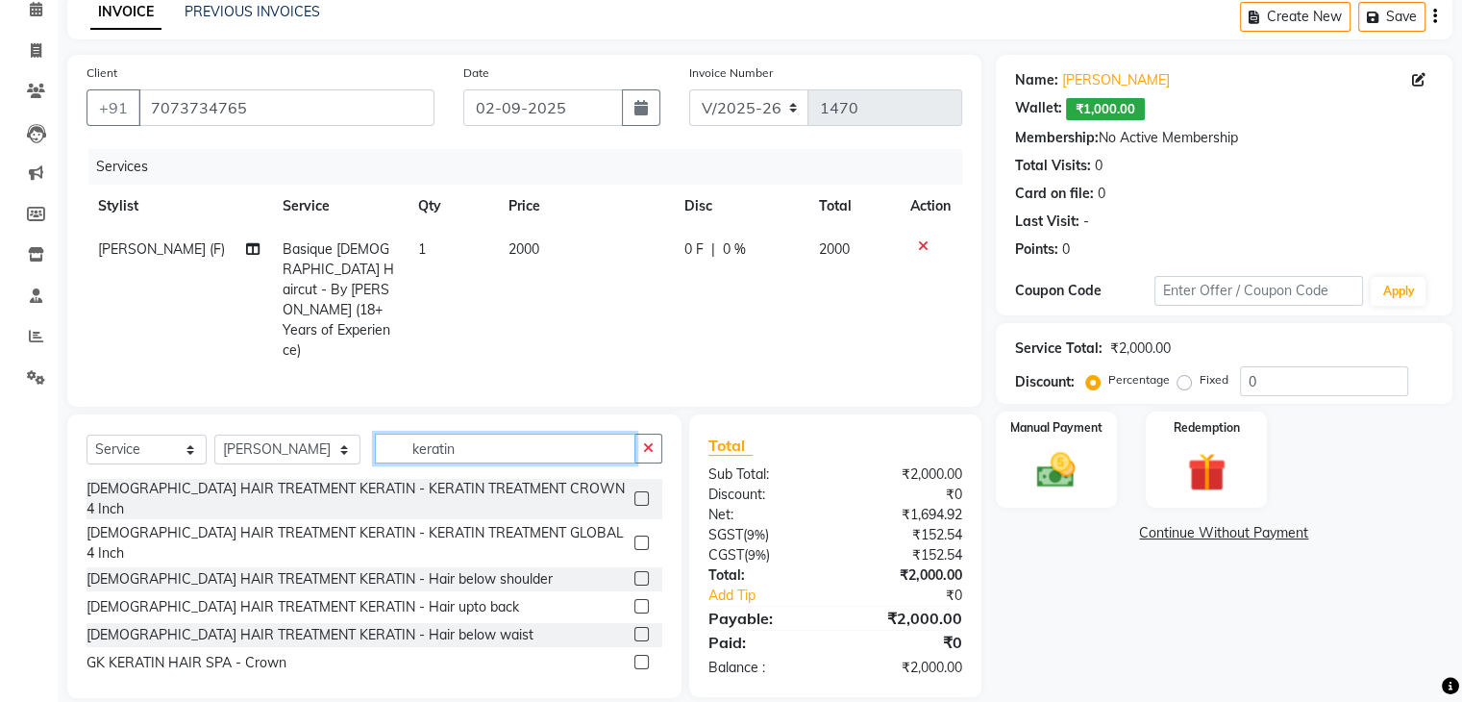
type input "keratin"
click at [634, 535] on label at bounding box center [641, 542] width 14 height 14
click at [634, 537] on input "checkbox" at bounding box center [640, 543] width 12 height 12
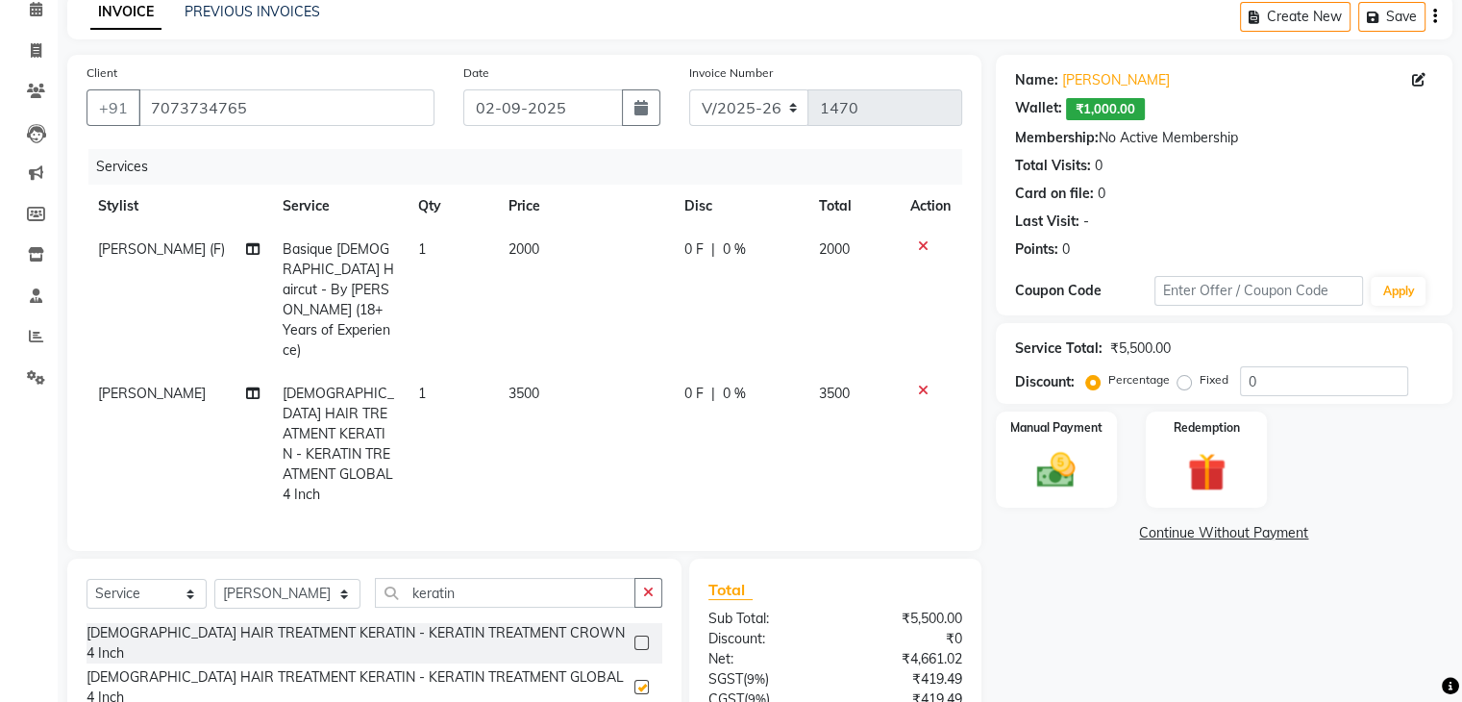
checkbox input "false"
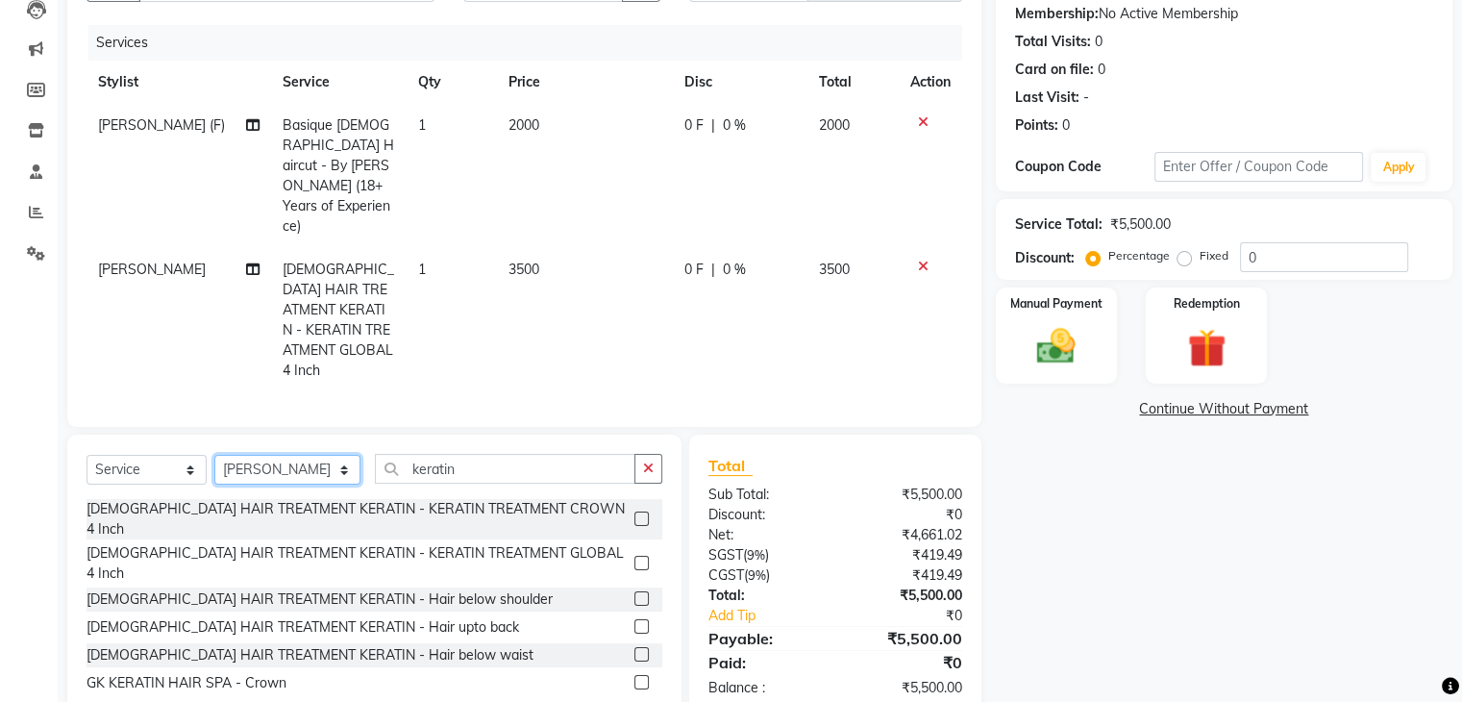
click at [309, 455] on select "Select Stylist ADNAN ANSARI AFZAN ANSARI ARVIND SURYAWANSHI ASMA SHAIKH Derma D…" at bounding box center [287, 470] width 146 height 30
click at [214, 455] on select "Select Stylist ADNAN ANSARI AFZAN ANSARI ARVIND SURYAWANSHI ASMA SHAIKH Derma D…" at bounding box center [287, 470] width 146 height 30
click at [296, 455] on select "Select Stylist ADNAN ANSARI AFZAN ANSARI ARVIND SURYAWANSHI ASMA SHAIKH Derma D…" at bounding box center [287, 470] width 146 height 30
select select "59304"
click at [214, 455] on select "Select Stylist ADNAN ANSARI AFZAN ANSARI ARVIND SURYAWANSHI ASMA SHAIKH Derma D…" at bounding box center [287, 470] width 146 height 30
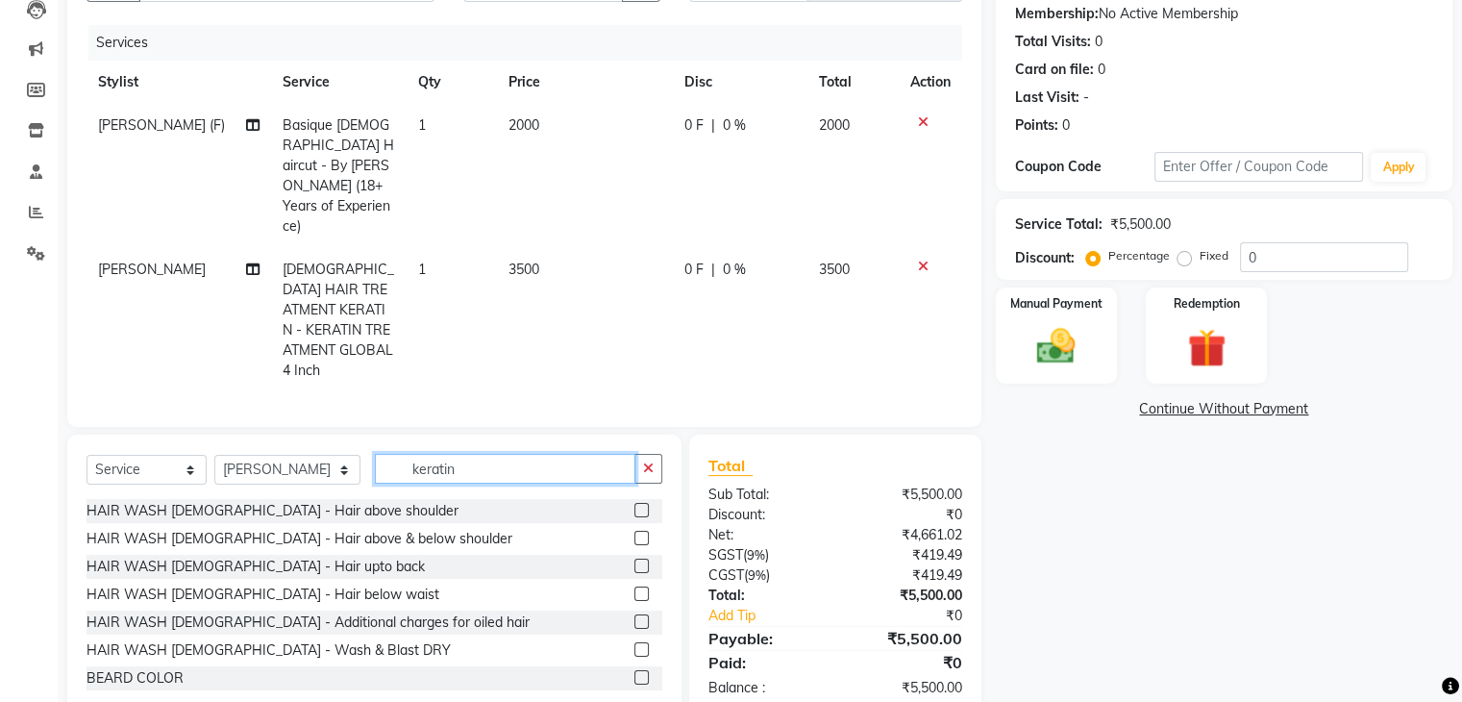
click at [465, 454] on input "keratin" at bounding box center [505, 469] width 261 height 30
type input "k"
type input "g"
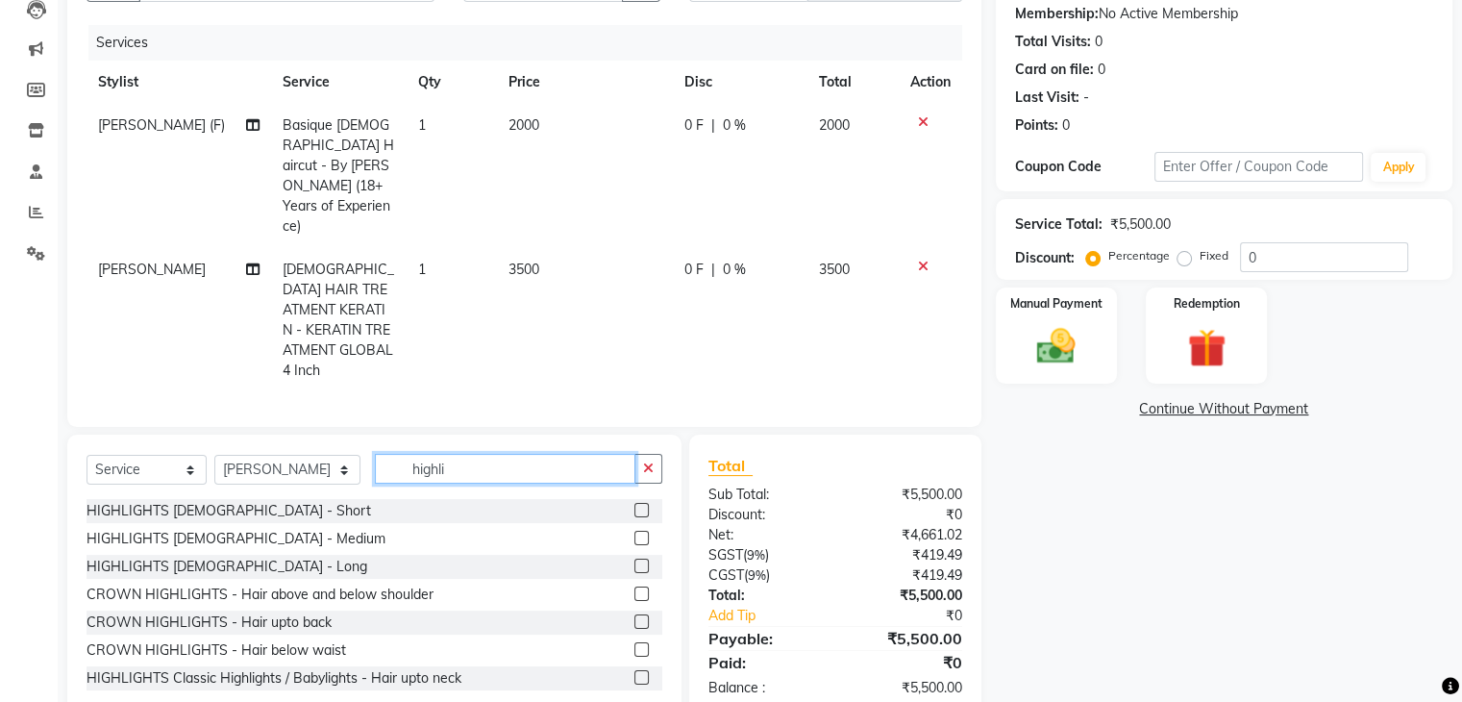
type input "highli"
click at [634, 559] on label at bounding box center [641, 566] width 14 height 14
click at [634, 560] on input "checkbox" at bounding box center [640, 566] width 12 height 12
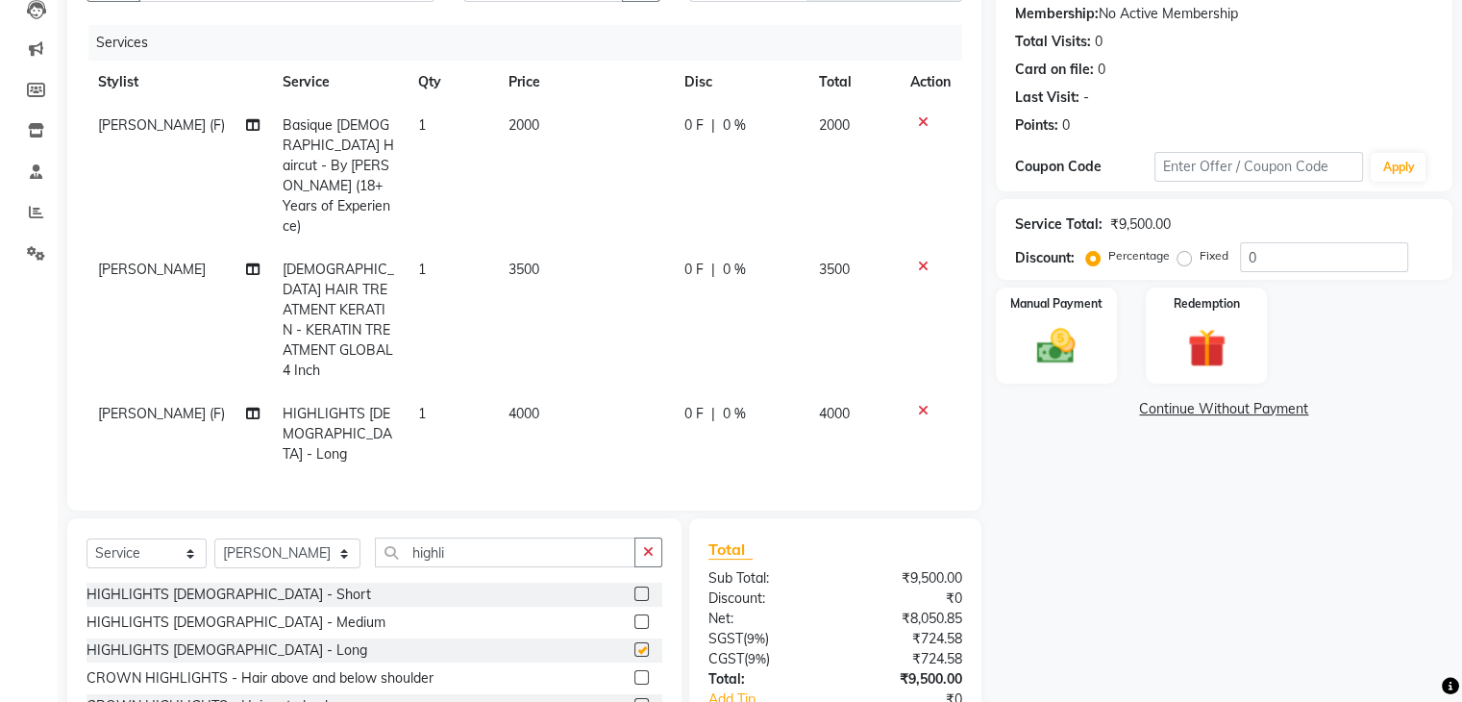
checkbox input "false"
click at [523, 405] on span "4000" at bounding box center [524, 413] width 31 height 17
select select "59304"
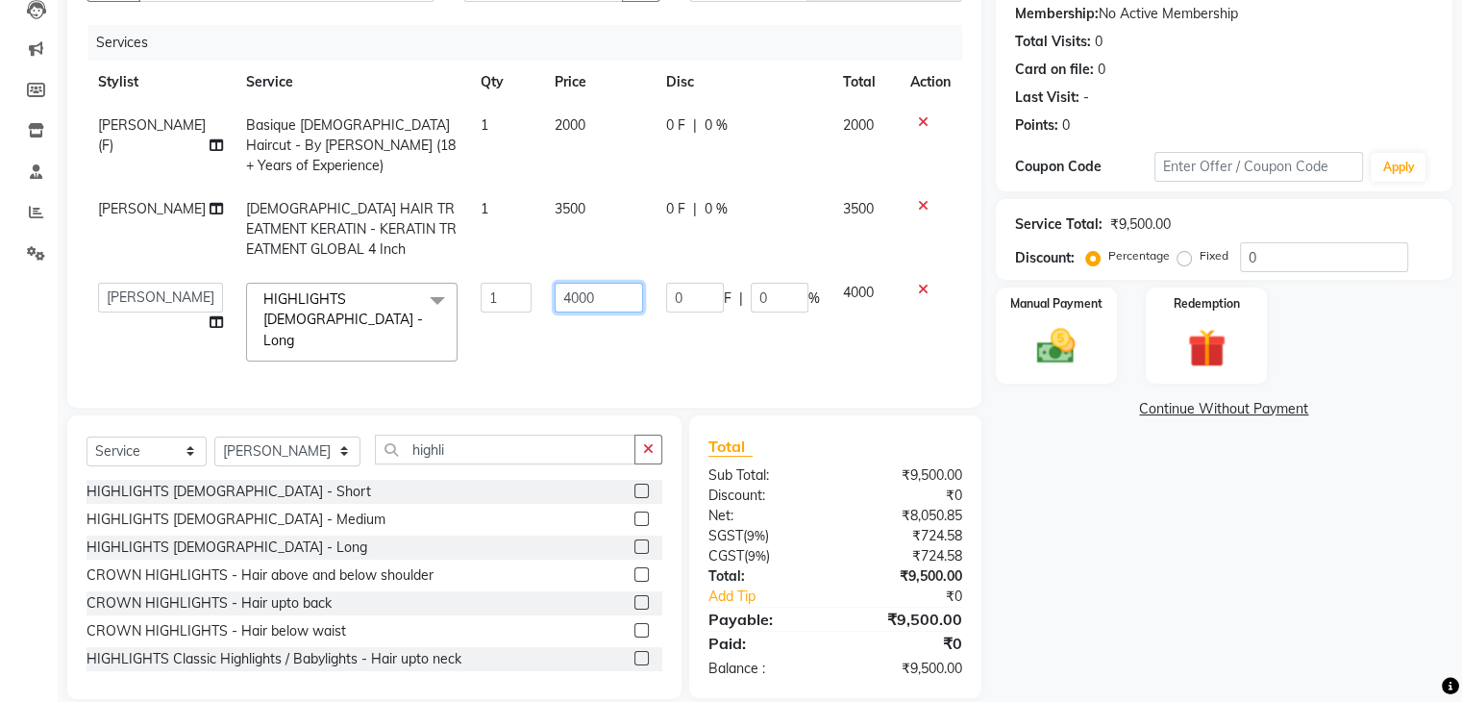
click at [559, 283] on input "4000" at bounding box center [599, 298] width 88 height 30
type input "7500"
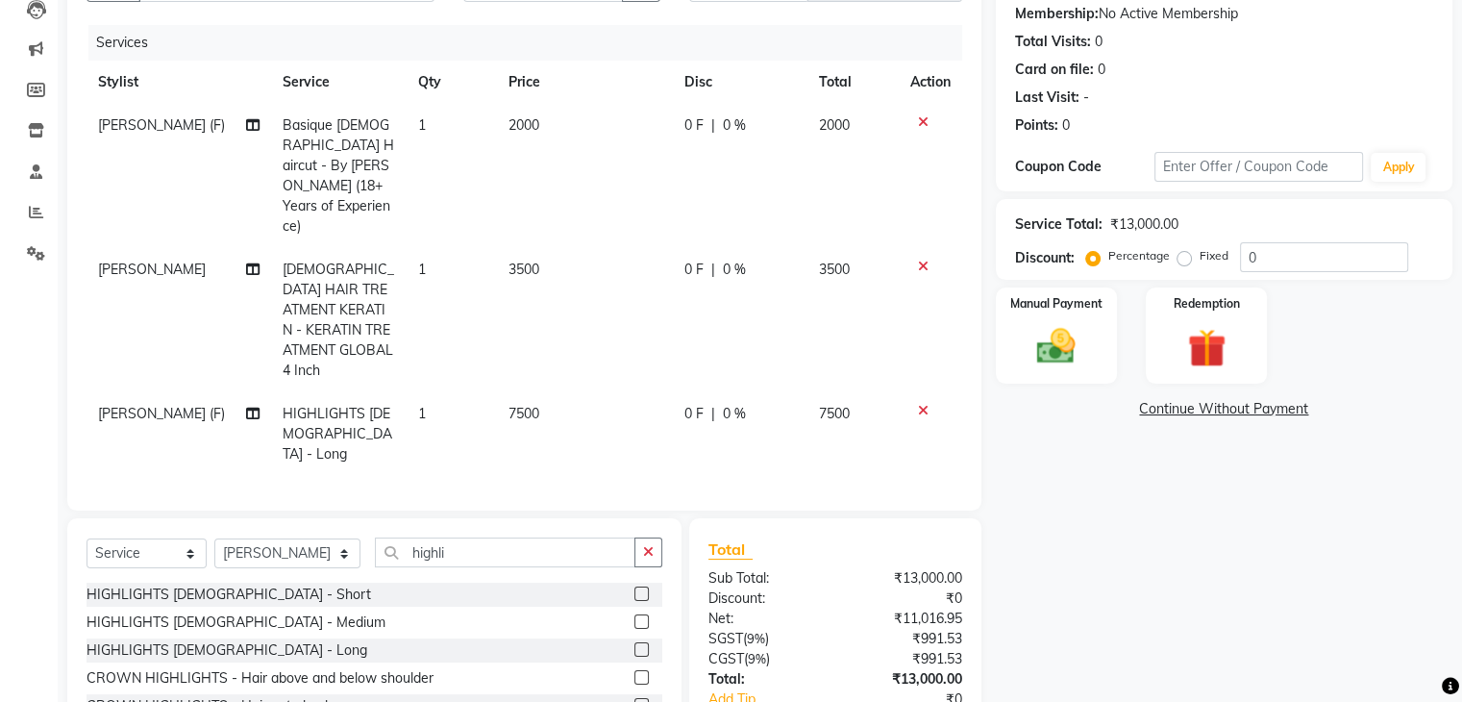
click at [603, 305] on tbody "Shanu Sir (F) Basique MALE Haircut - By Shanuzz (18+ Years of Experience) 1 200…" at bounding box center [525, 290] width 876 height 372
click at [726, 404] on span "0 %" at bounding box center [734, 414] width 23 height 20
select select "59304"
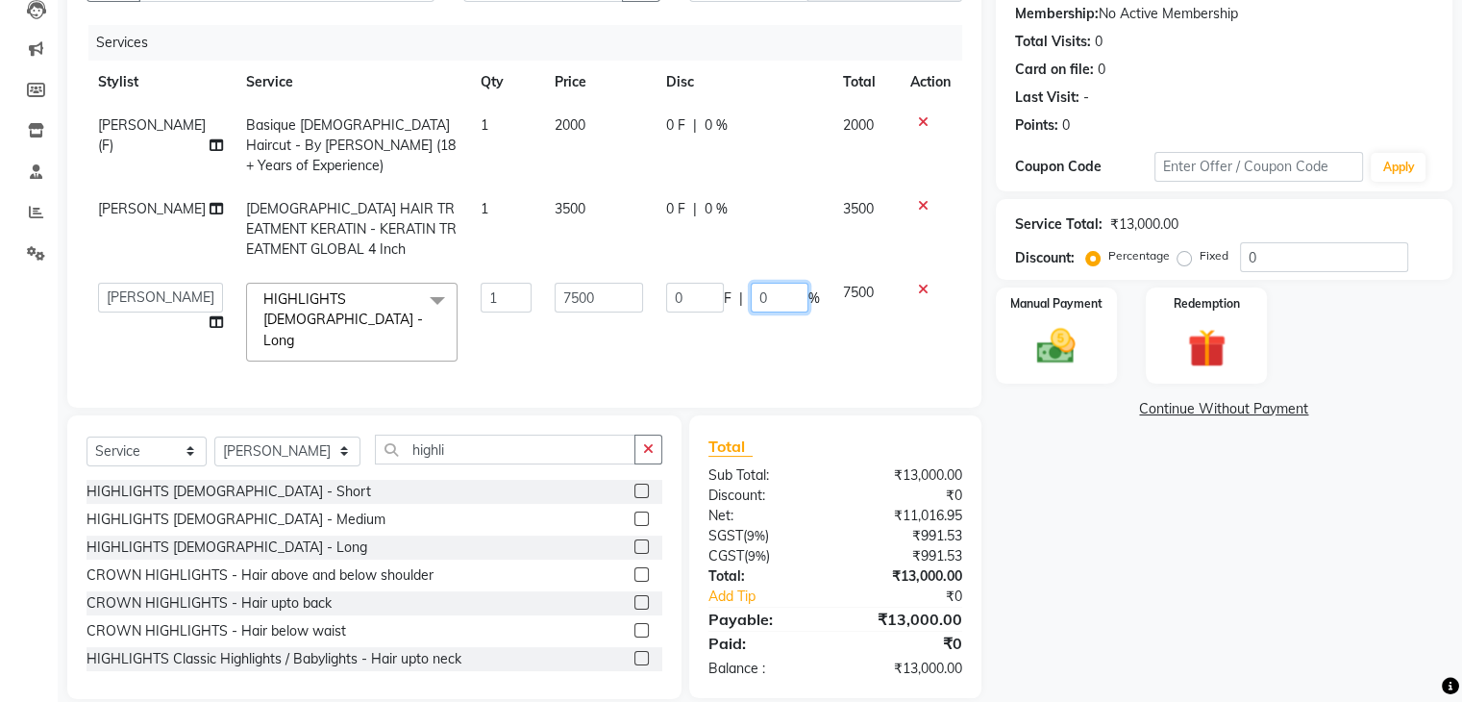
click at [765, 283] on input "0" at bounding box center [780, 298] width 58 height 30
type input "10"
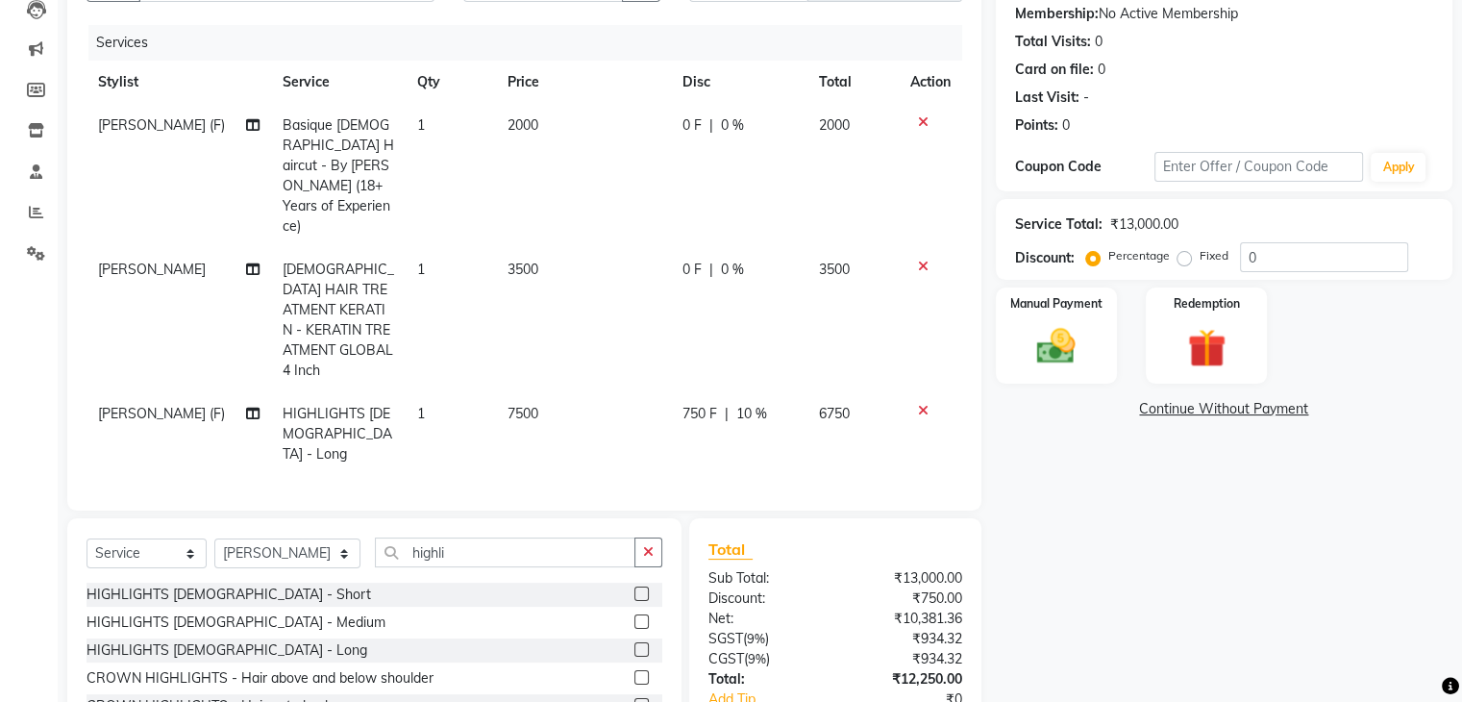
click at [676, 298] on tbody "Shanu Sir (F) Basique MALE Haircut - By Shanuzz (18+ Years of Experience) 1 200…" at bounding box center [525, 290] width 876 height 372
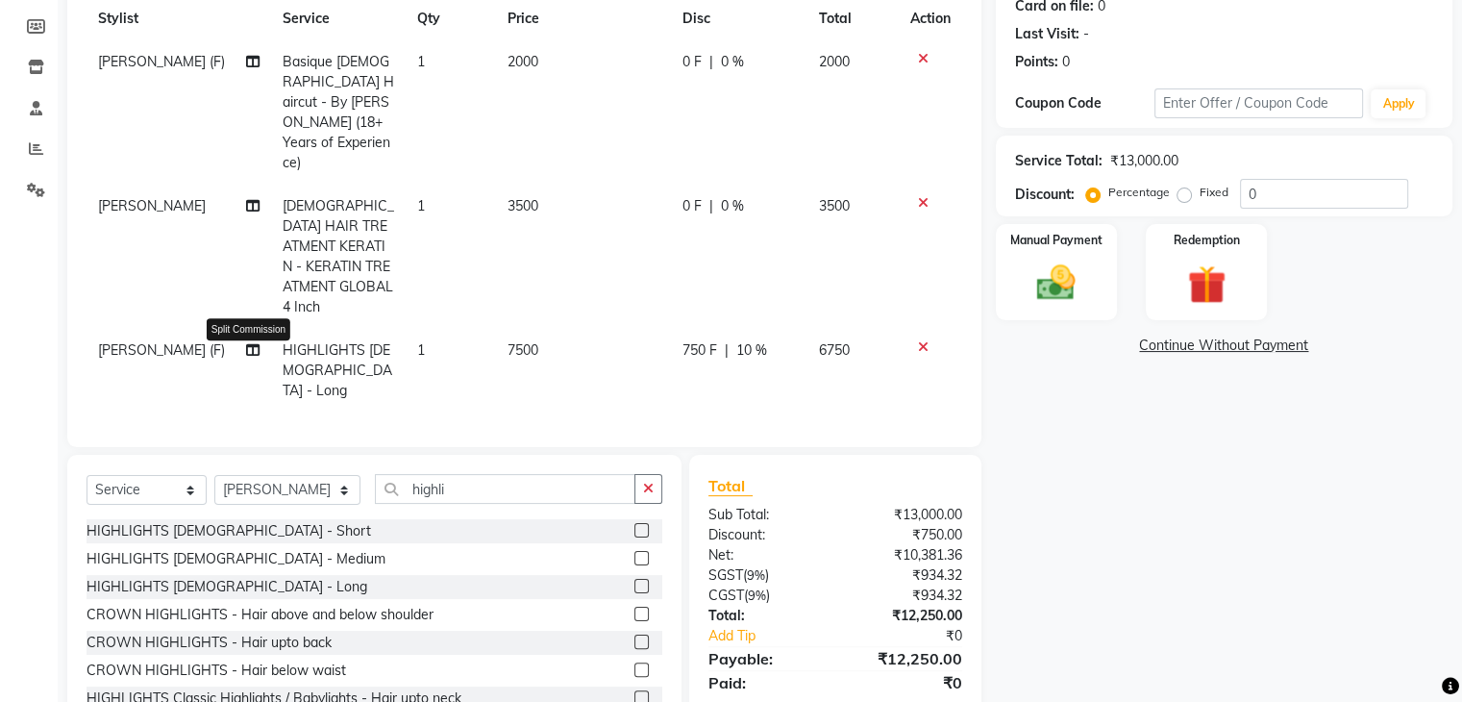
click at [251, 343] on icon at bounding box center [252, 349] width 13 height 13
select select "59304"
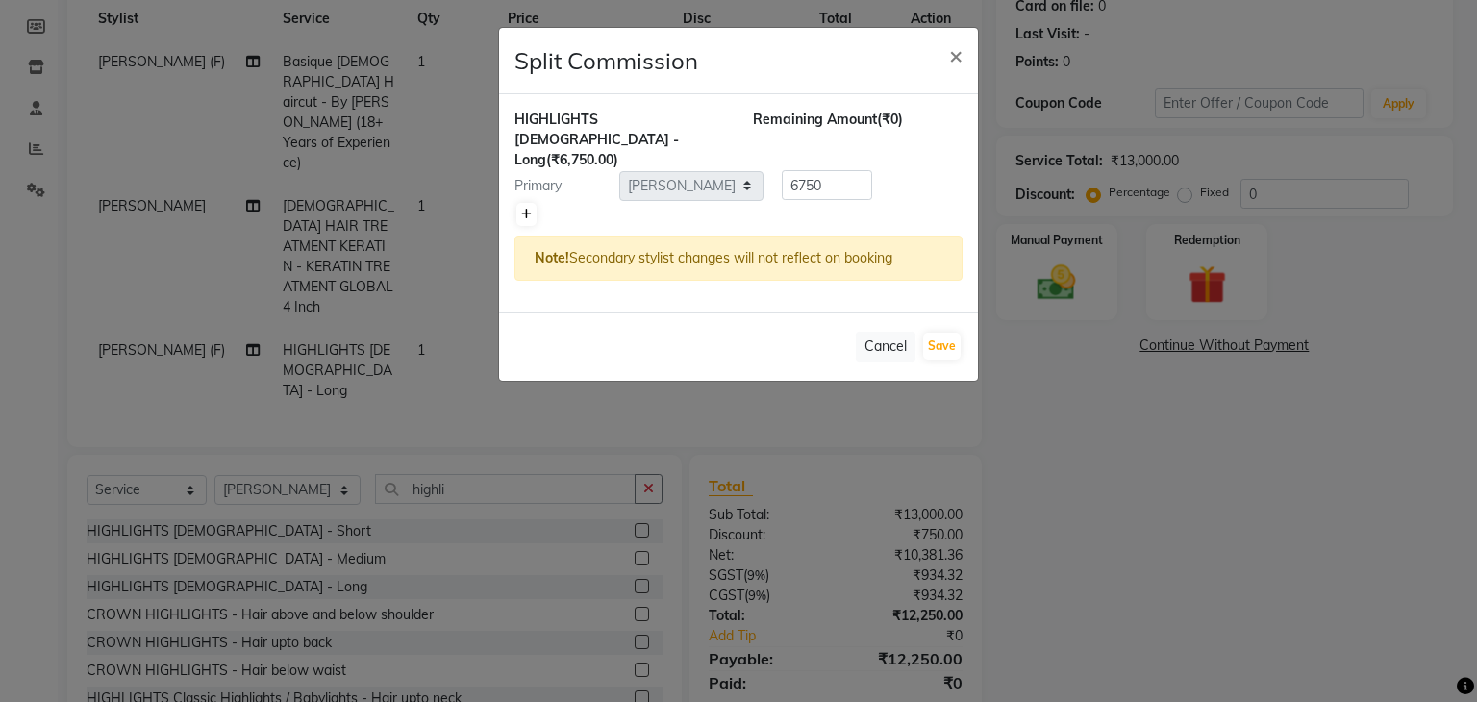
click at [531, 209] on icon at bounding box center [526, 215] width 11 height 12
type input "3375"
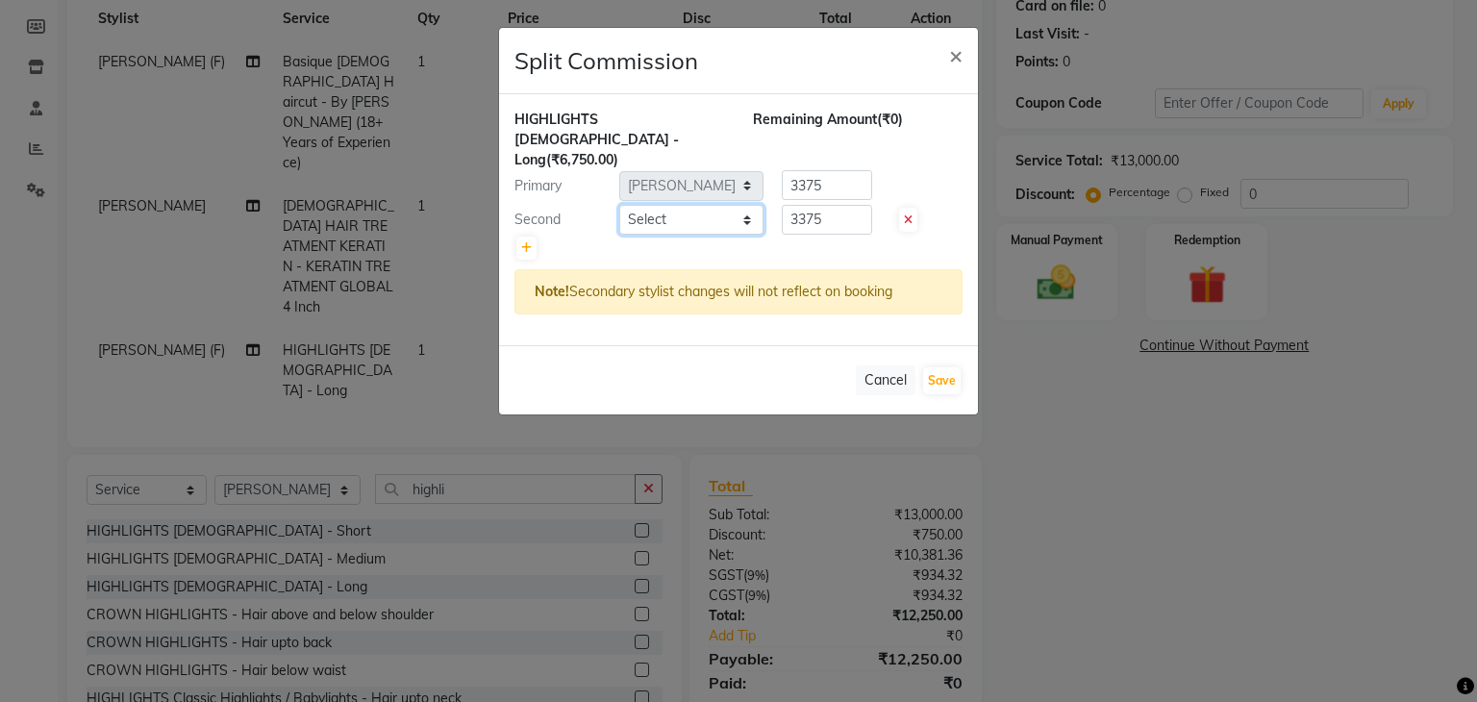
click at [650, 208] on select "Select ADNAN ANSARI AFZAN ANSARI ARVIND SURYAWANSHI ASMA SHAIKH Derma Dynamics …" at bounding box center [691, 220] width 144 height 30
select select "84401"
click at [619, 205] on select "Select ADNAN ANSARI AFZAN ANSARI ARVIND SURYAWANSHI ASMA SHAIKH Derma Dynamics …" at bounding box center [691, 220] width 144 height 30
click at [827, 205] on input "3375" at bounding box center [827, 220] width 90 height 30
type input "3"
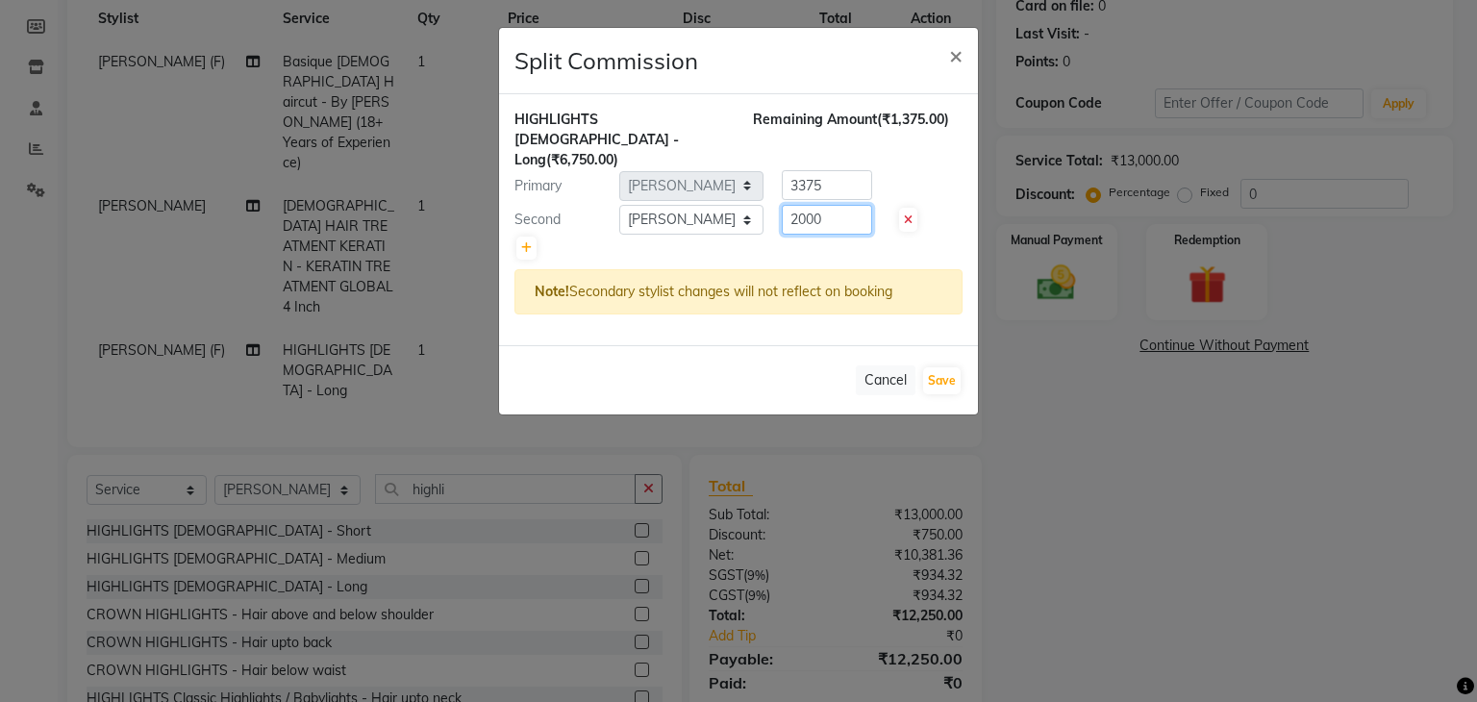
type input "2000"
click at [839, 174] on input "3375" at bounding box center [827, 185] width 90 height 30
type input "3"
type input "4750"
click at [942, 369] on button "Save" at bounding box center [941, 380] width 37 height 27
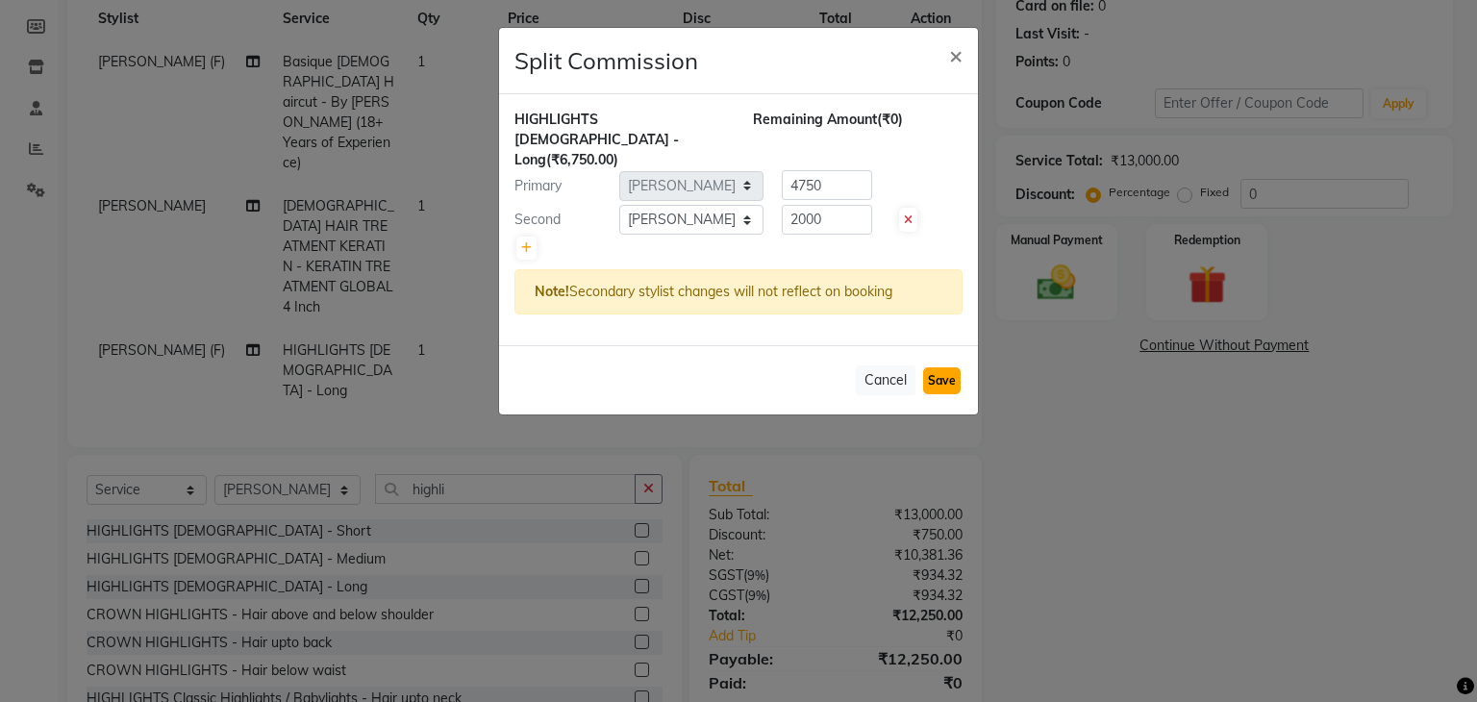
select select "Select"
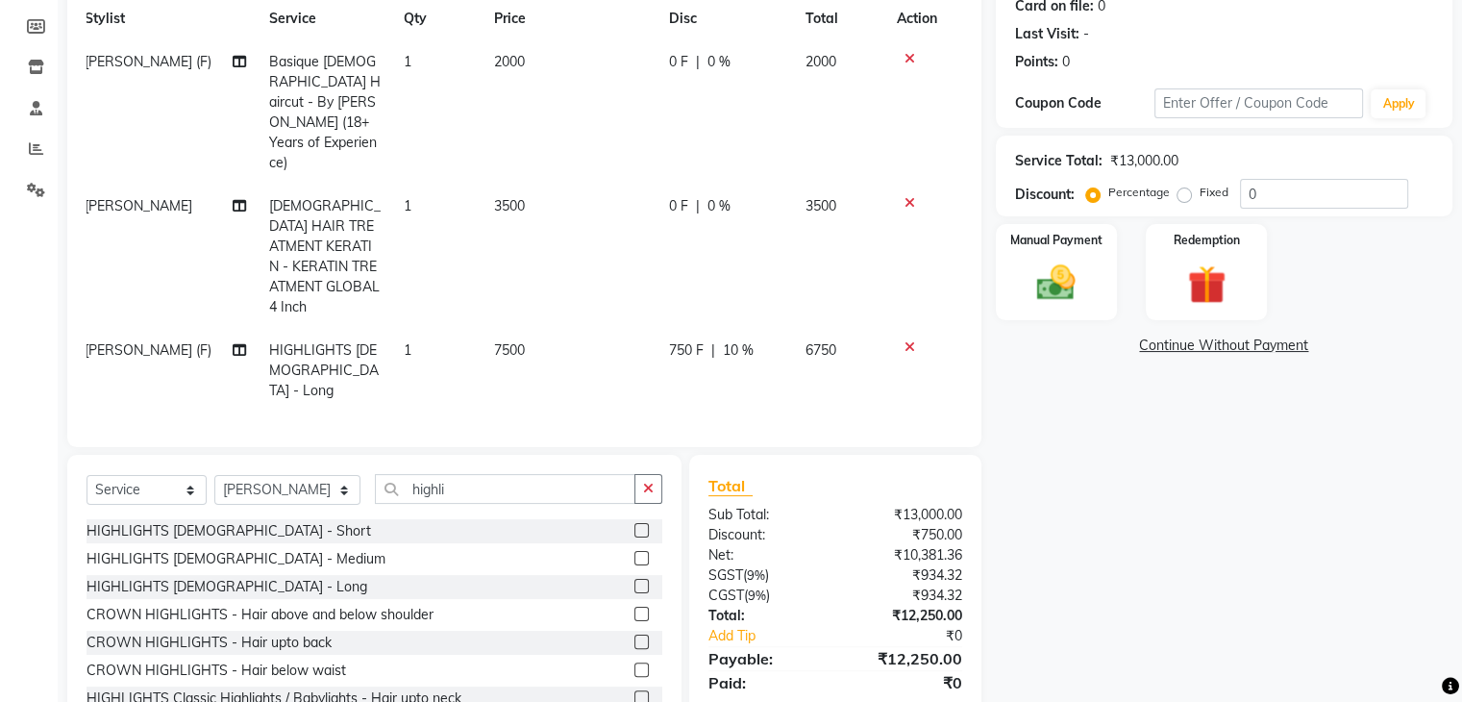
scroll to position [0, 0]
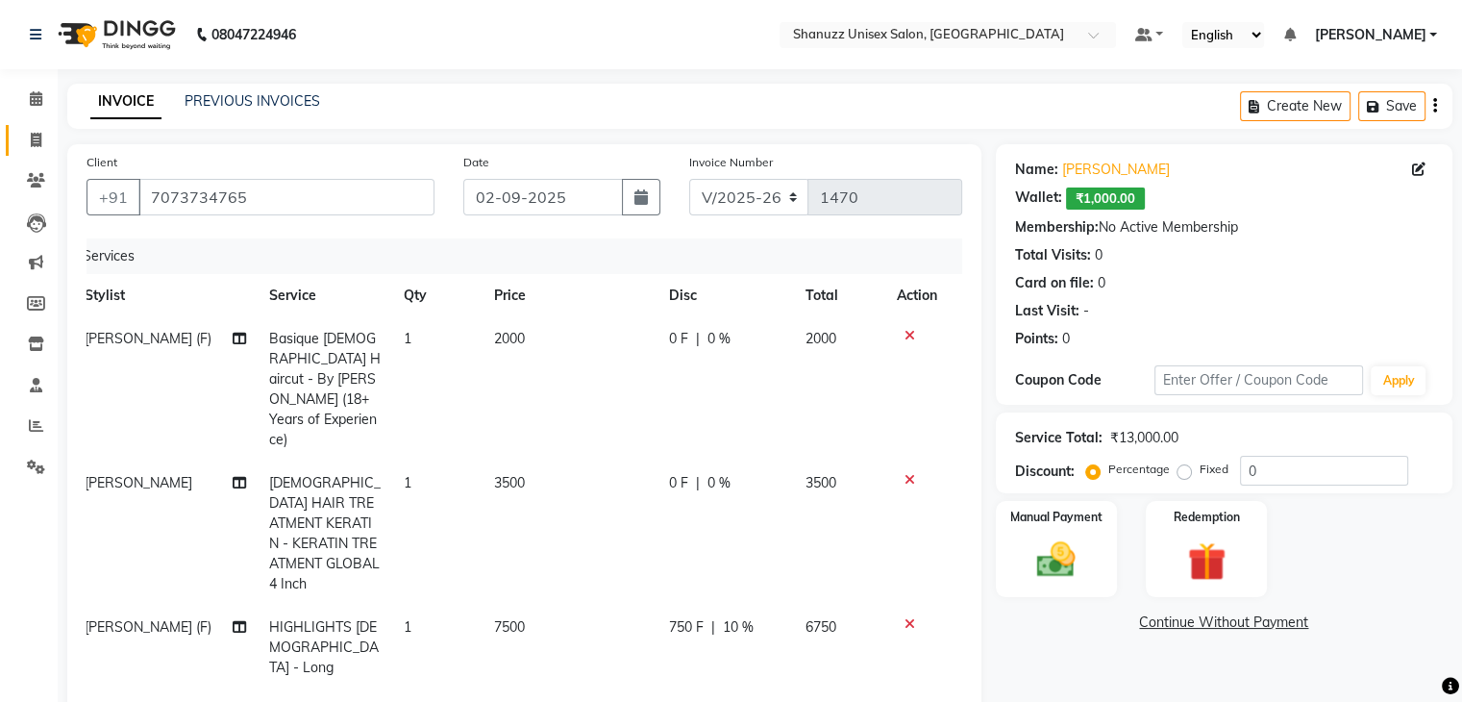
click at [23, 147] on span at bounding box center [36, 141] width 34 height 22
click at [1406, 110] on button "Save" at bounding box center [1391, 106] width 67 height 30
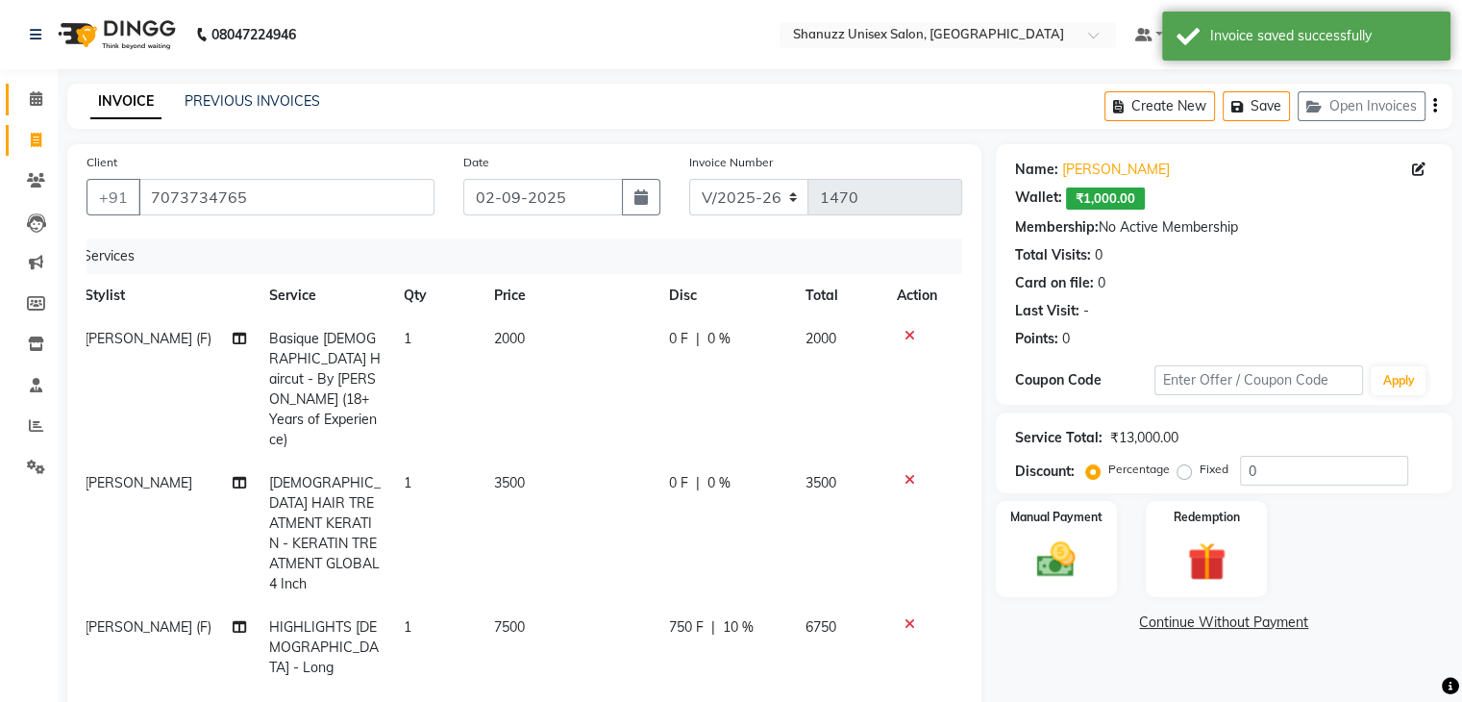
click at [38, 86] on link "Calendar" at bounding box center [29, 100] width 46 height 32
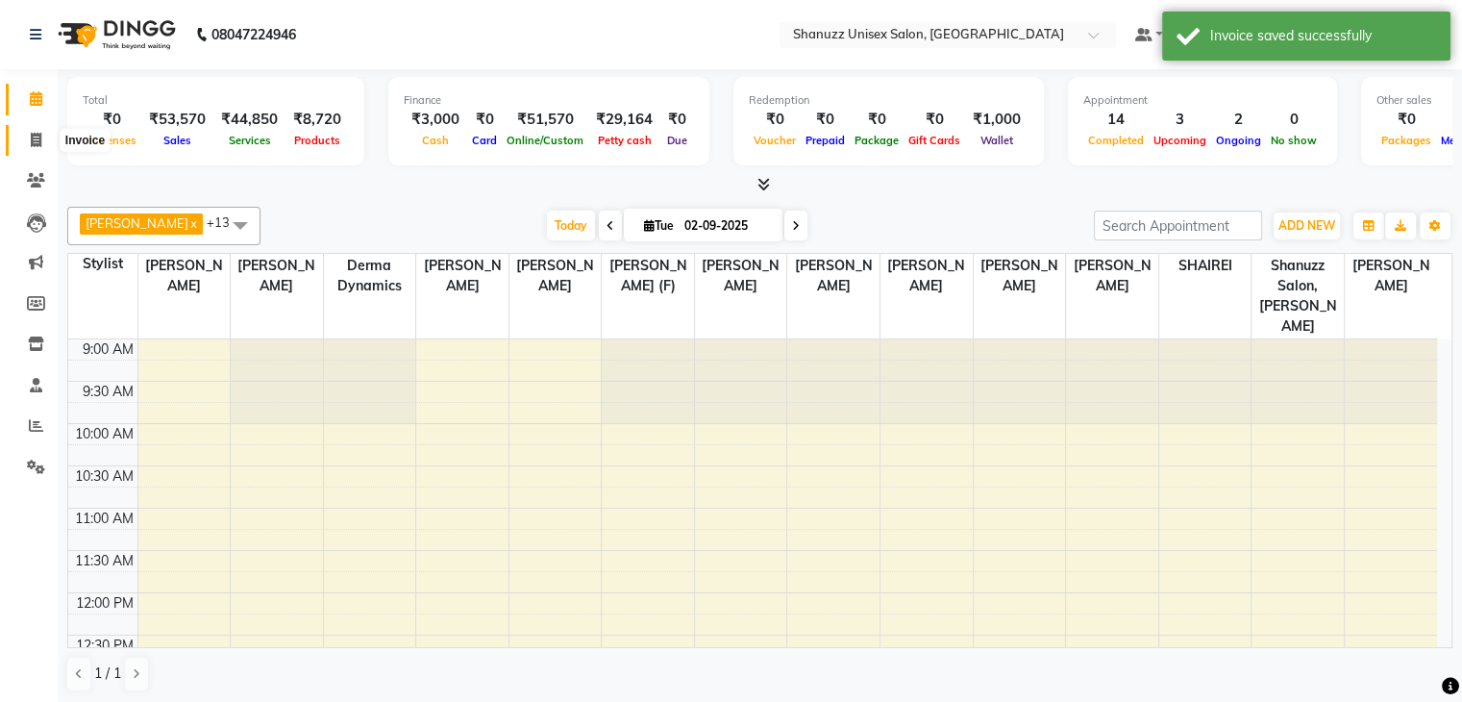
click at [31, 144] on icon at bounding box center [36, 140] width 11 height 14
select select "service"
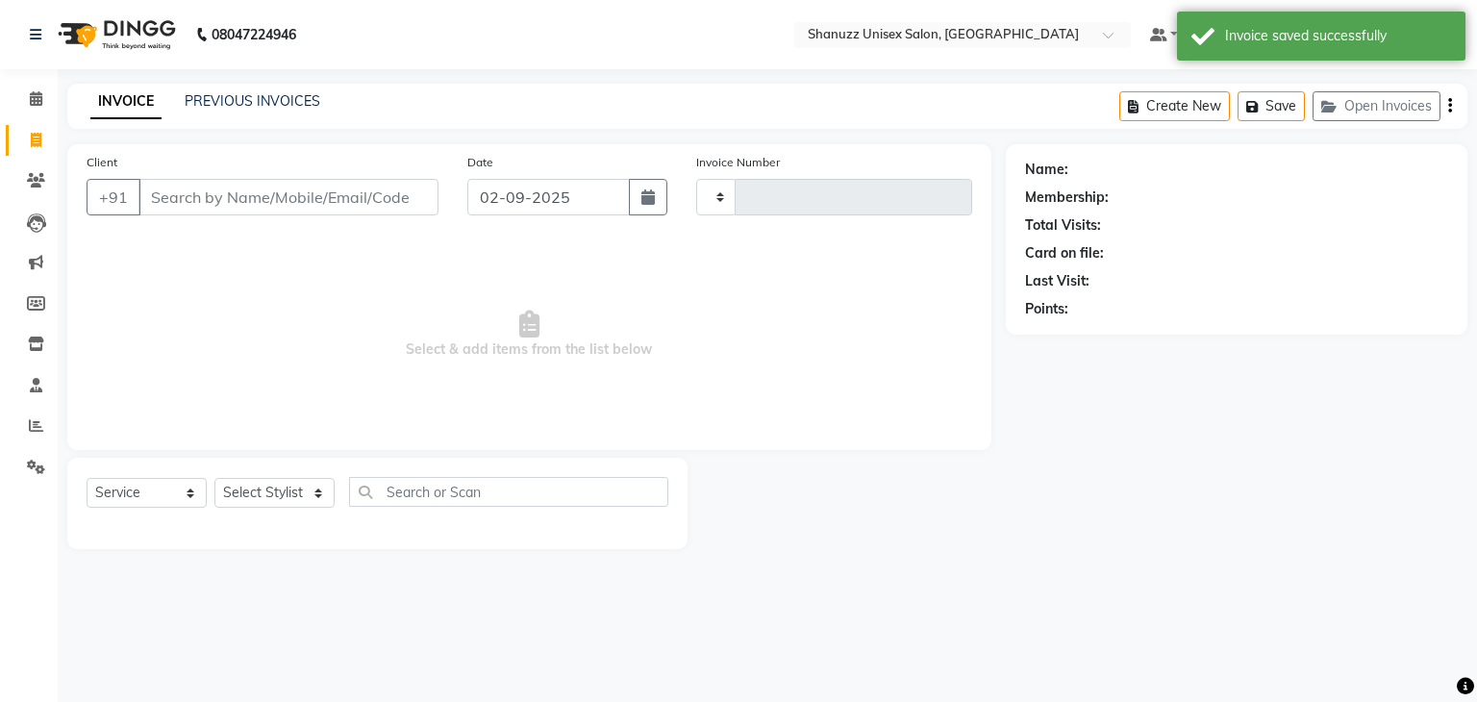
type input "1470"
select select "7102"
click at [226, 89] on div "INVOICE PREVIOUS INVOICES Create New Save Open Invoices" at bounding box center [767, 106] width 1400 height 45
click at [233, 103] on link "PREVIOUS INVOICES" at bounding box center [253, 100] width 136 height 17
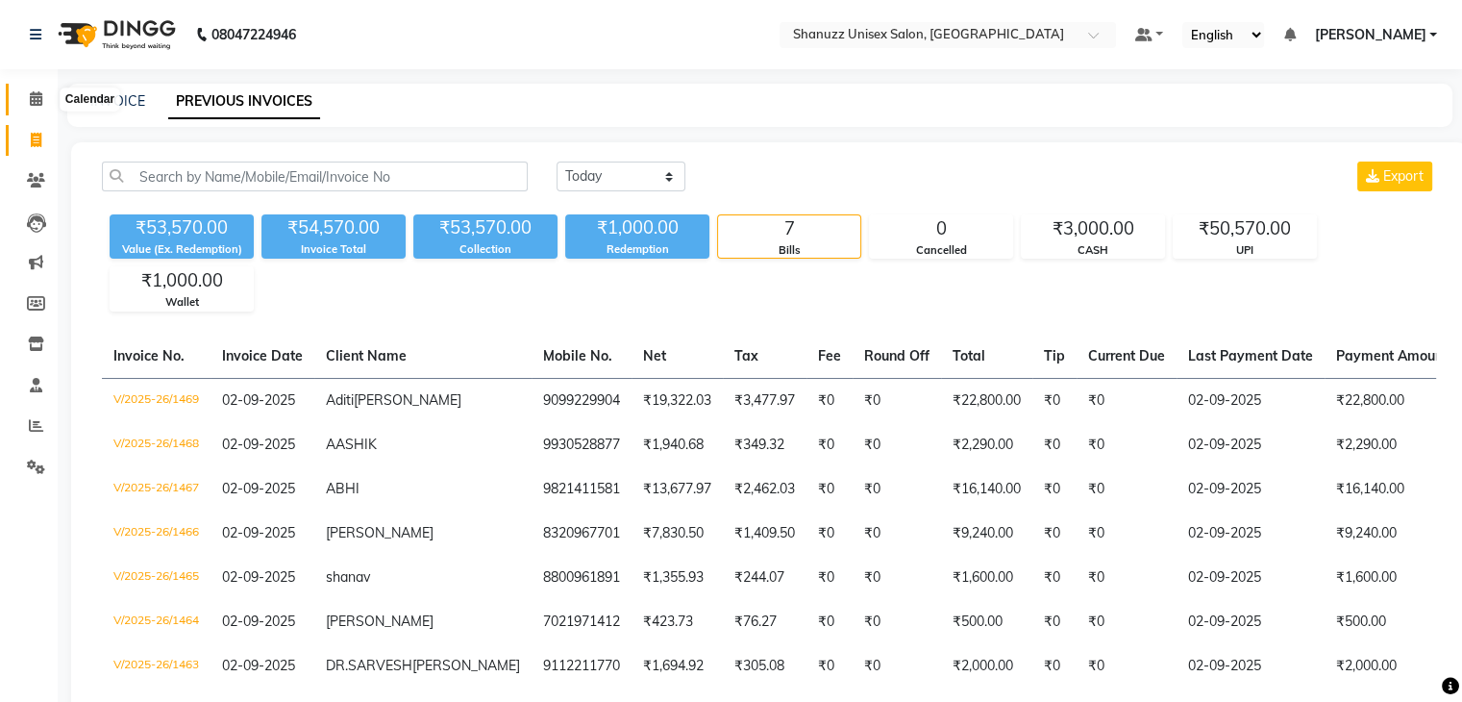
click at [33, 93] on icon at bounding box center [36, 98] width 12 height 14
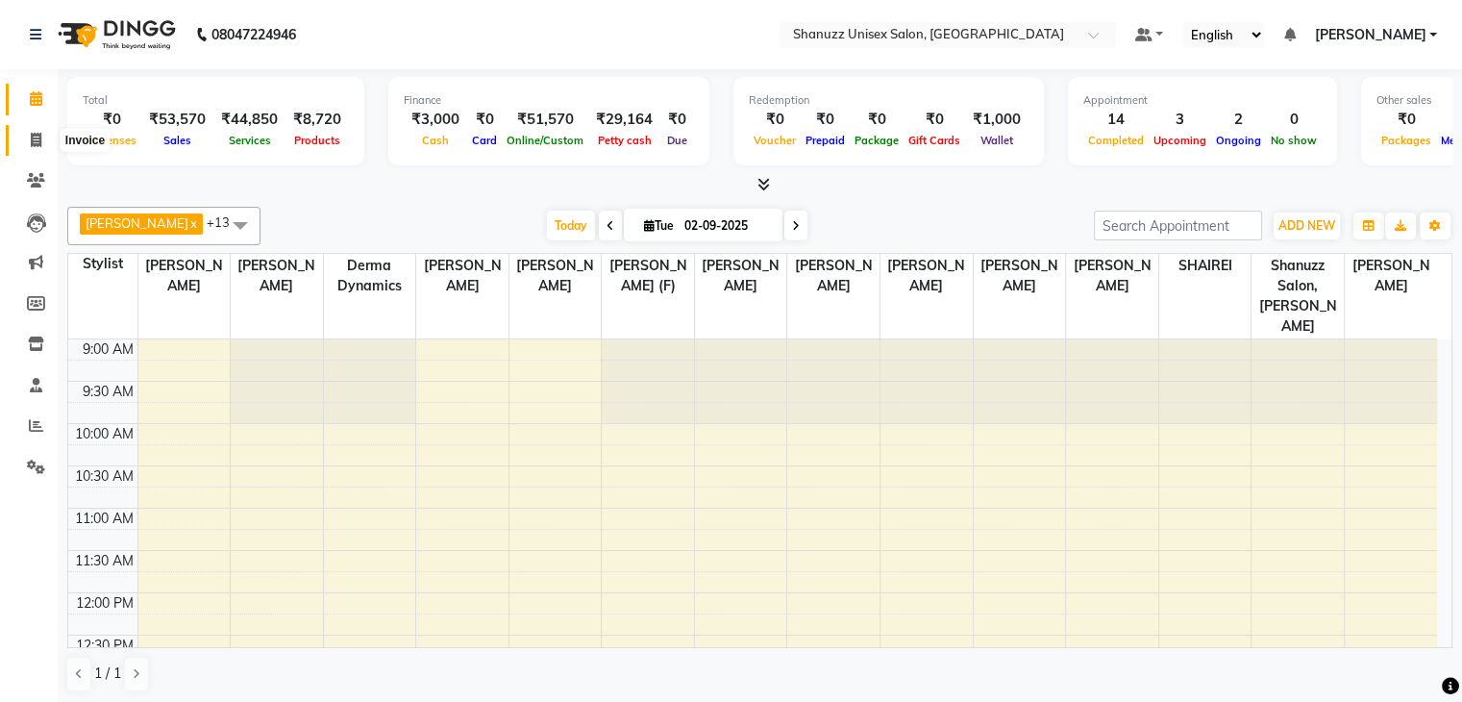
click at [37, 139] on icon at bounding box center [36, 140] width 11 height 14
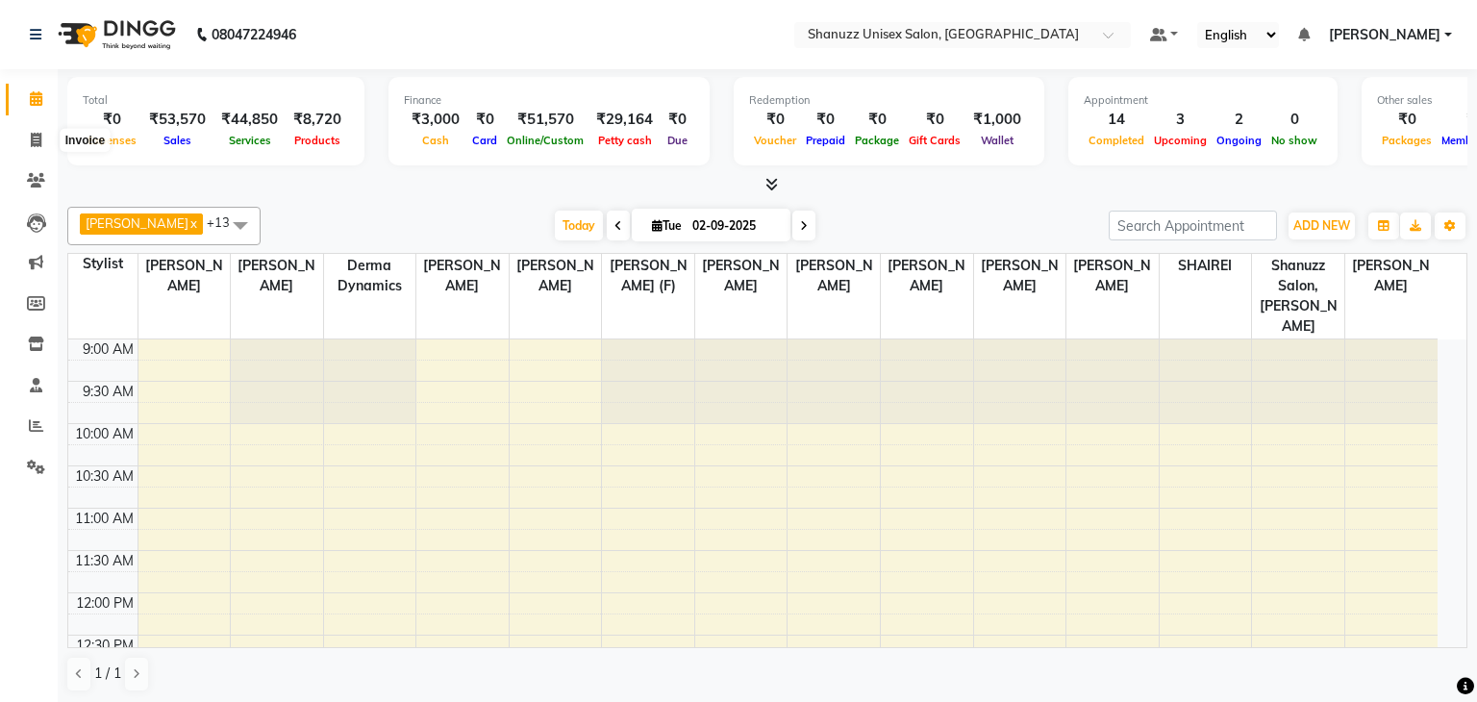
select select "7102"
select select "service"
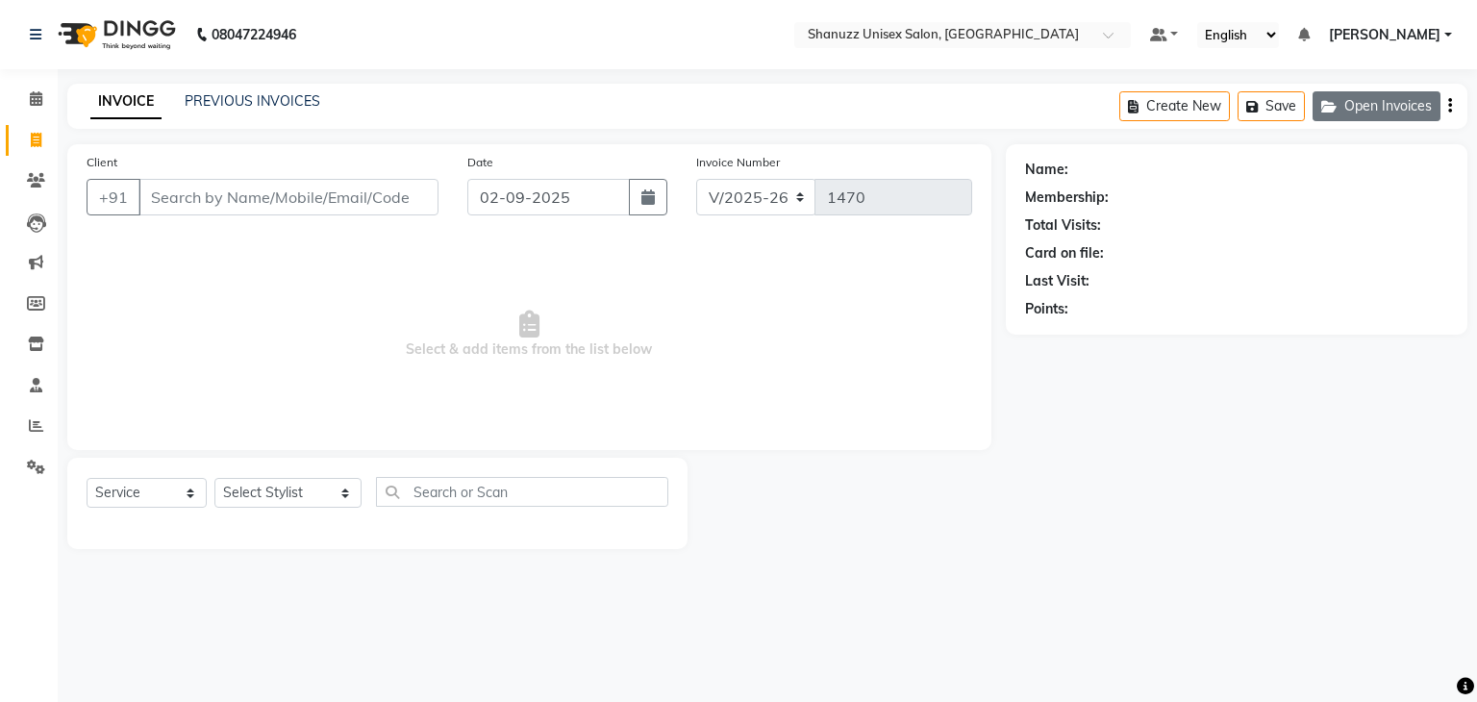
click at [1371, 107] on button "Open Invoices" at bounding box center [1376, 106] width 128 height 30
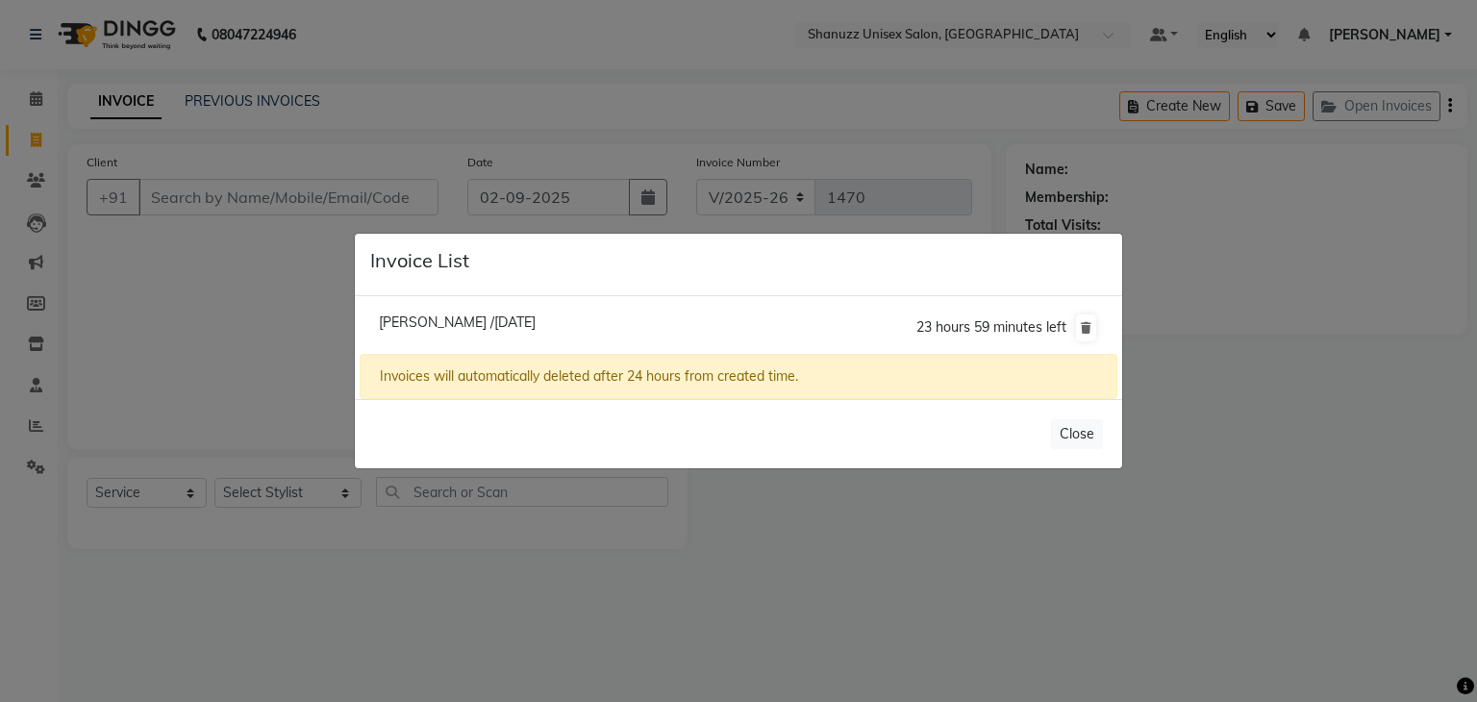
click at [427, 321] on span "Mohd Irfan /02 September 2025" at bounding box center [457, 321] width 157 height 17
type input "7073734765"
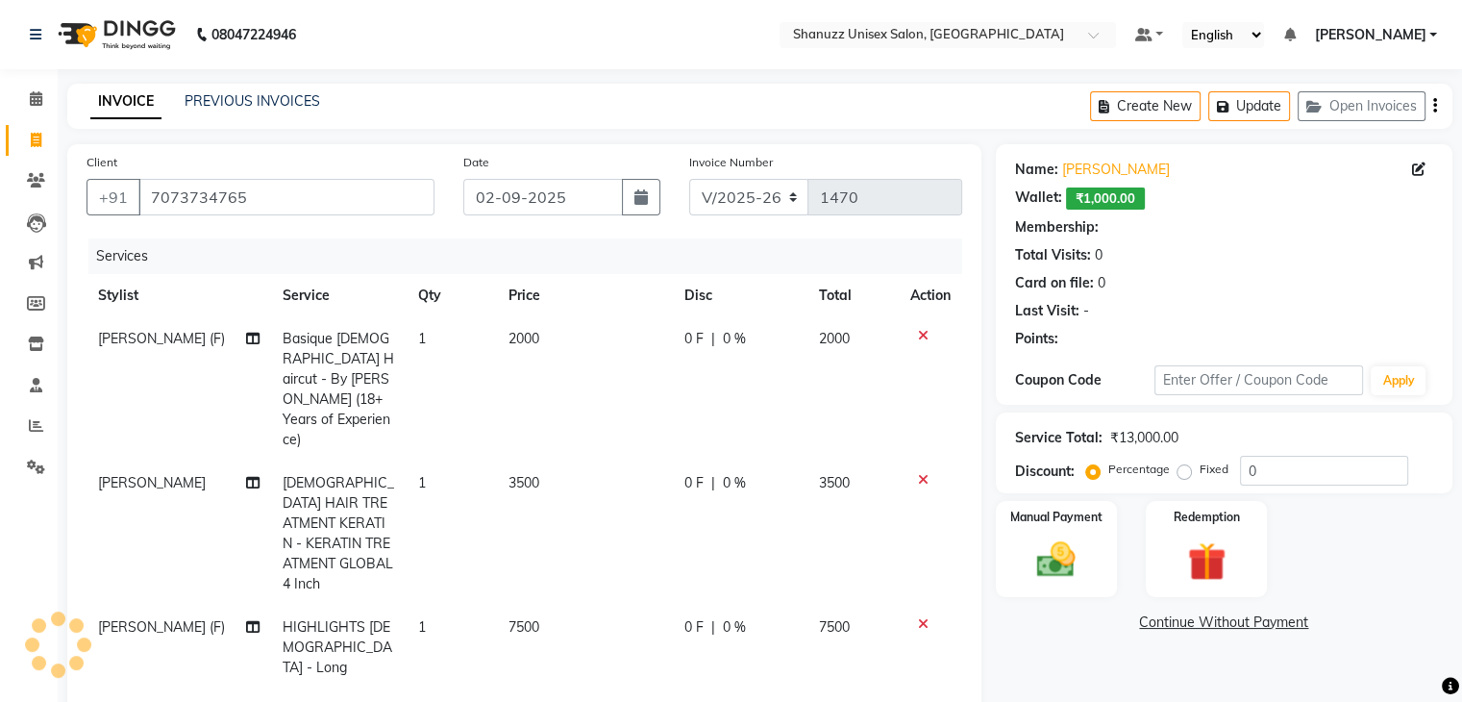
scroll to position [179, 0]
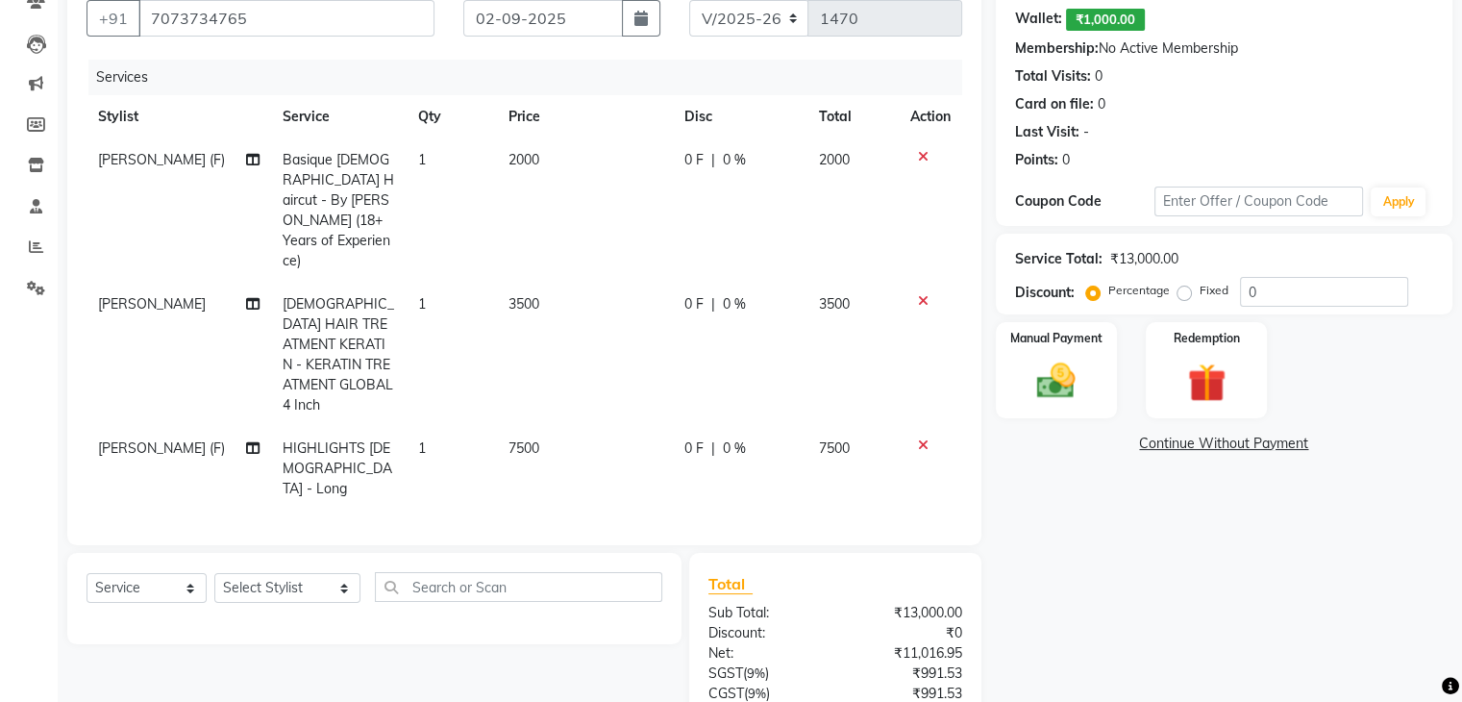
click at [729, 438] on span "0 %" at bounding box center [734, 448] width 23 height 20
select select "59304"
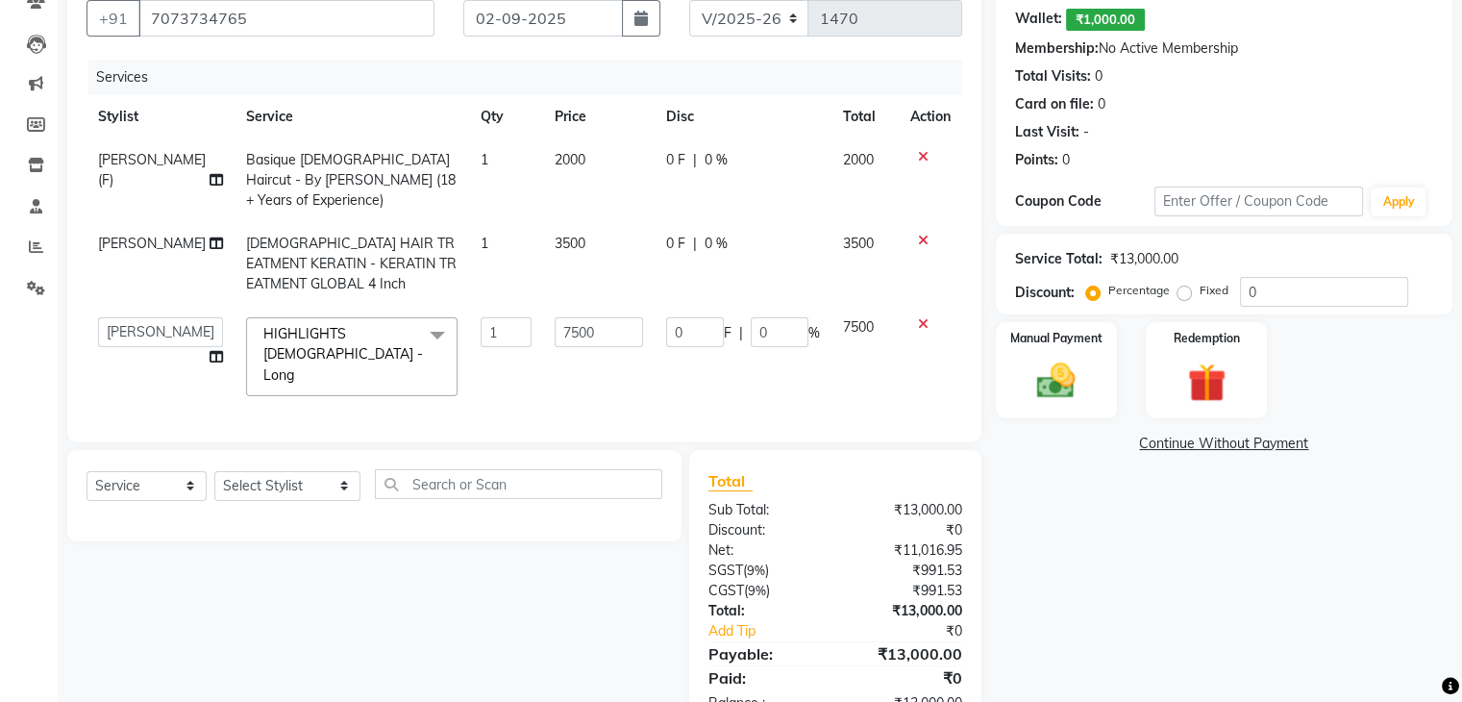
click at [744, 317] on div "0 F | 0 %" at bounding box center [743, 332] width 154 height 30
click at [751, 317] on input "0" at bounding box center [780, 332] width 58 height 30
type input "10"
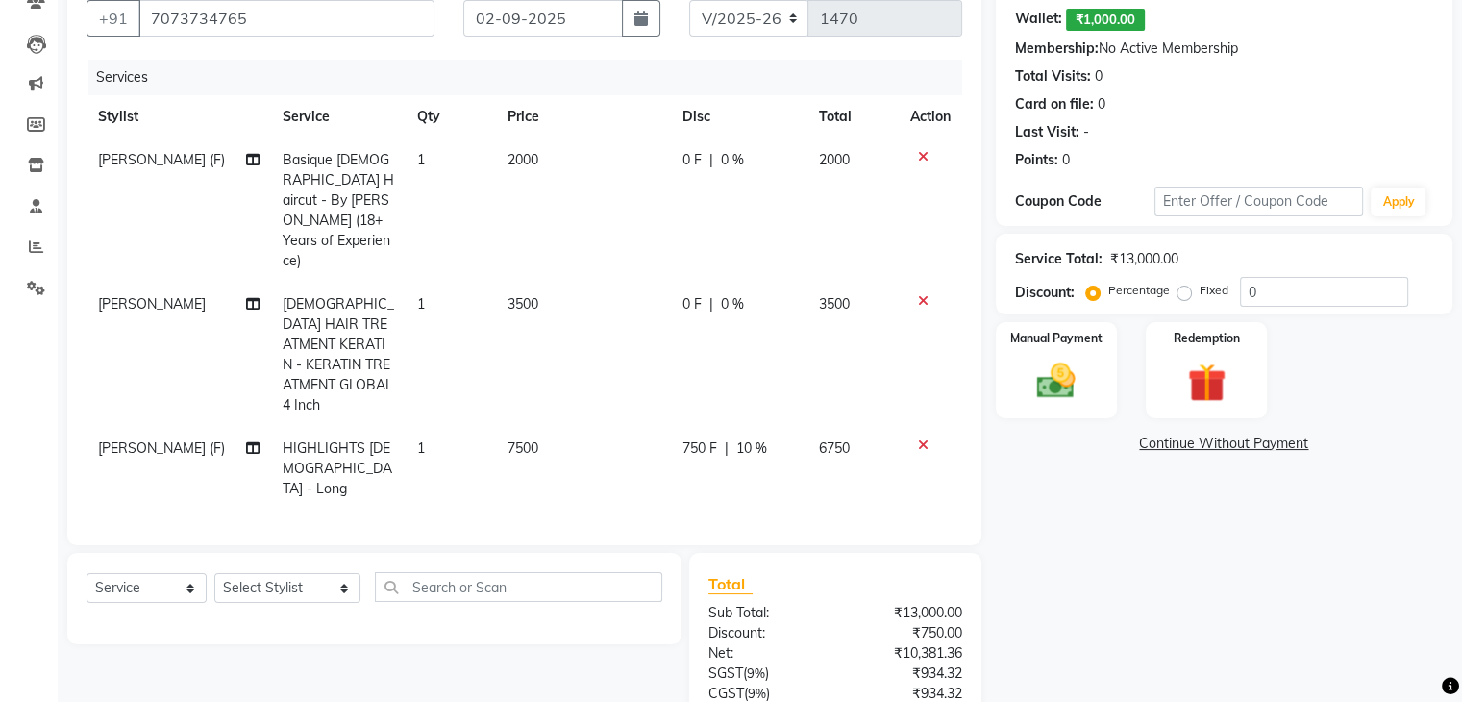
click at [750, 283] on td "0 F | 0 %" at bounding box center [739, 355] width 137 height 144
select select "84401"
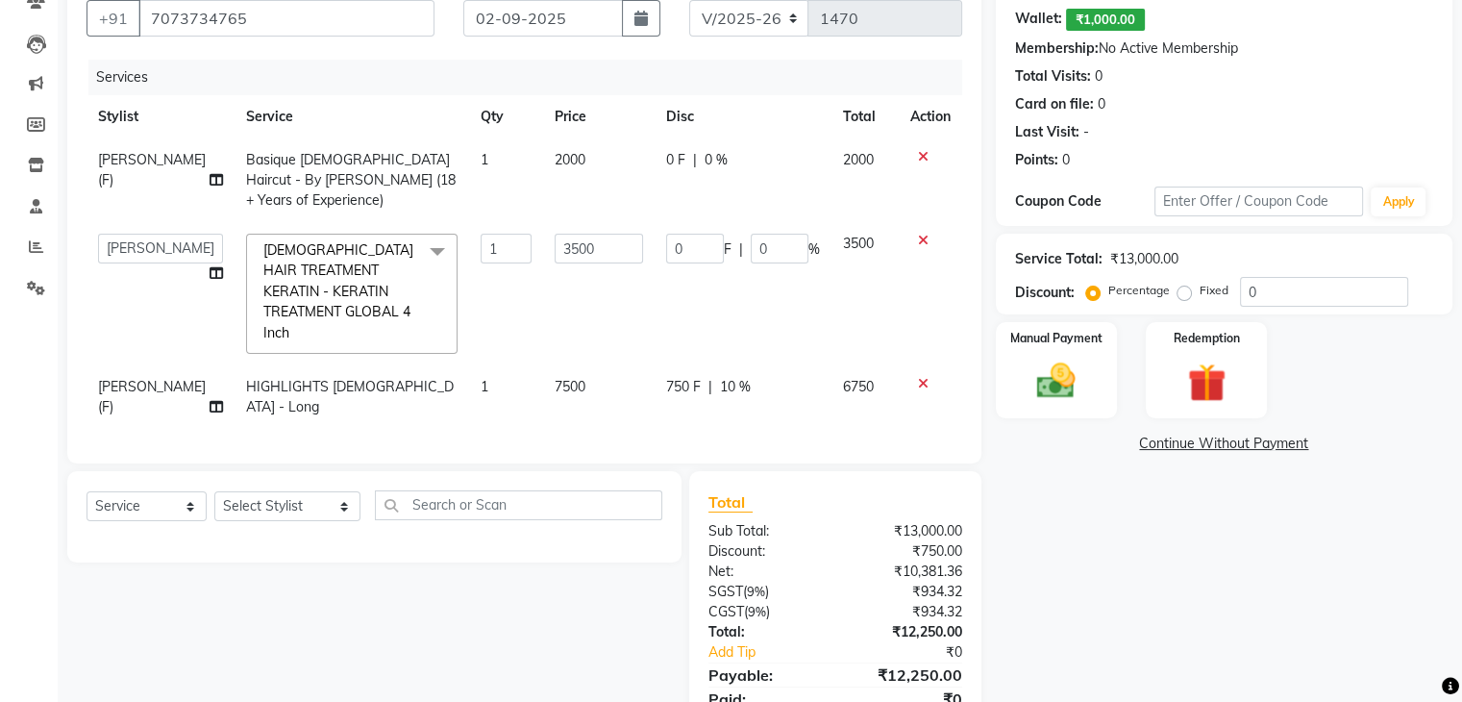
click at [708, 269] on td "0 F | 0 %" at bounding box center [743, 293] width 177 height 143
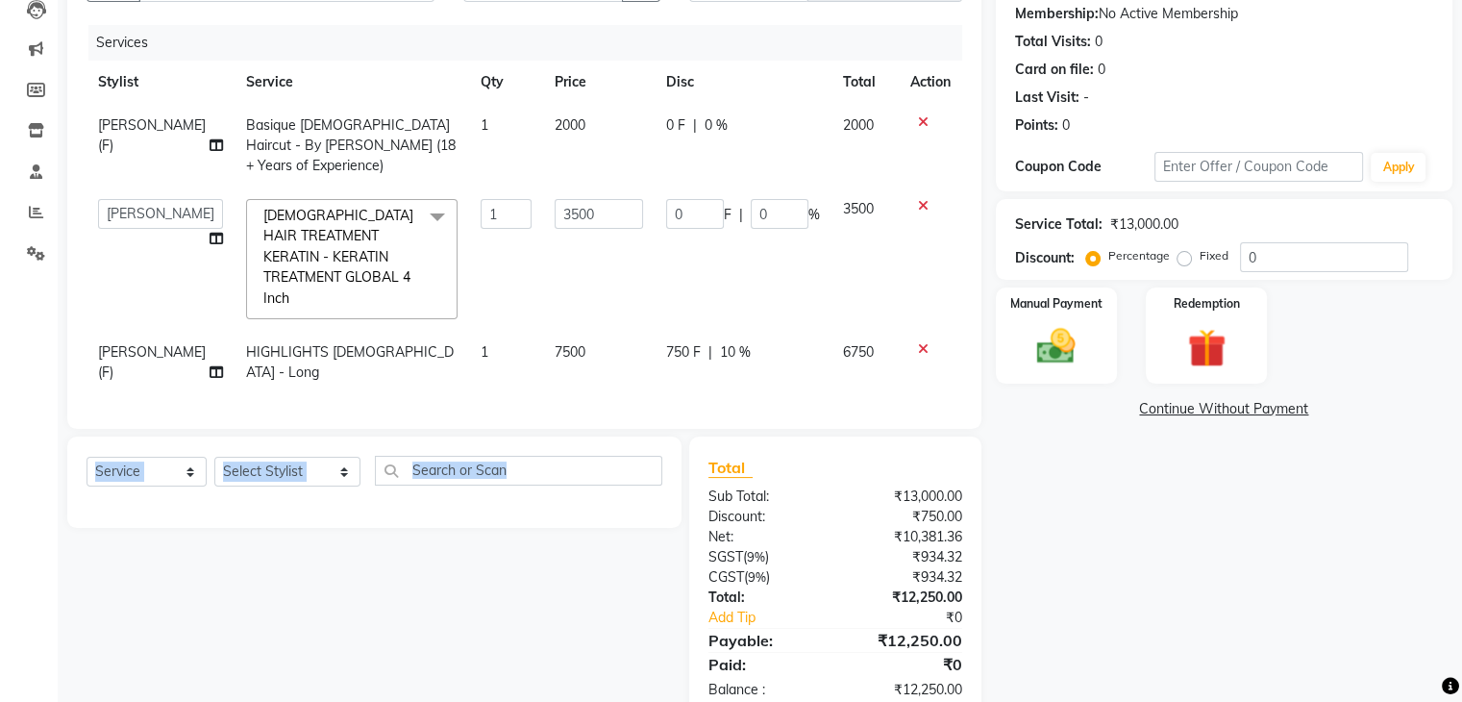
drag, startPoint x: 137, startPoint y: 455, endPoint x: 157, endPoint y: 434, distance: 29.2
click at [157, 436] on div "Select Service Product Membership Package Voucher Prepaid Gift Card Select Styl…" at bounding box center [374, 481] width 614 height 91
click at [157, 457] on select "Select Service Product Membership Package Voucher Prepaid Gift Card" at bounding box center [147, 472] width 120 height 30
select select "product"
click at [87, 457] on select "Select Service Product Membership Package Voucher Prepaid Gift Card" at bounding box center [147, 472] width 120 height 30
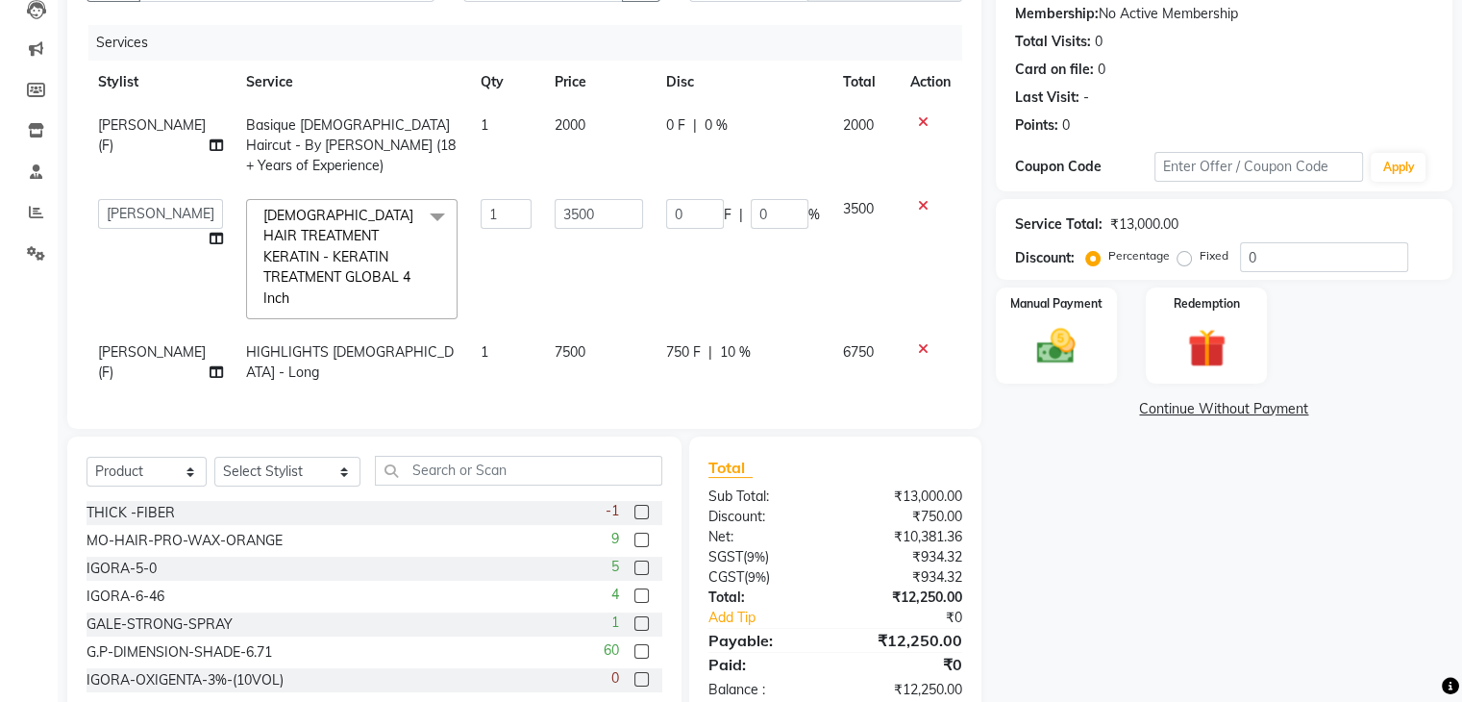
click at [459, 334] on div "Services Stylist Service Qty Price Disc Total Action Shanu Sir (F) Basique MALE…" at bounding box center [525, 217] width 876 height 385
click at [285, 457] on select "Select Stylist ADNAN ANSARI AFZAN ANSARI ARVIND SURYAWANSHI ASMA SHAIKH Derma D…" at bounding box center [287, 472] width 146 height 30
select select "84401"
click at [214, 457] on select "Select Stylist ADNAN ANSARI AFZAN ANSARI ARVIND SURYAWANSHI ASMA SHAIKH Derma D…" at bounding box center [287, 472] width 146 height 30
click at [409, 456] on input "text" at bounding box center [518, 471] width 287 height 30
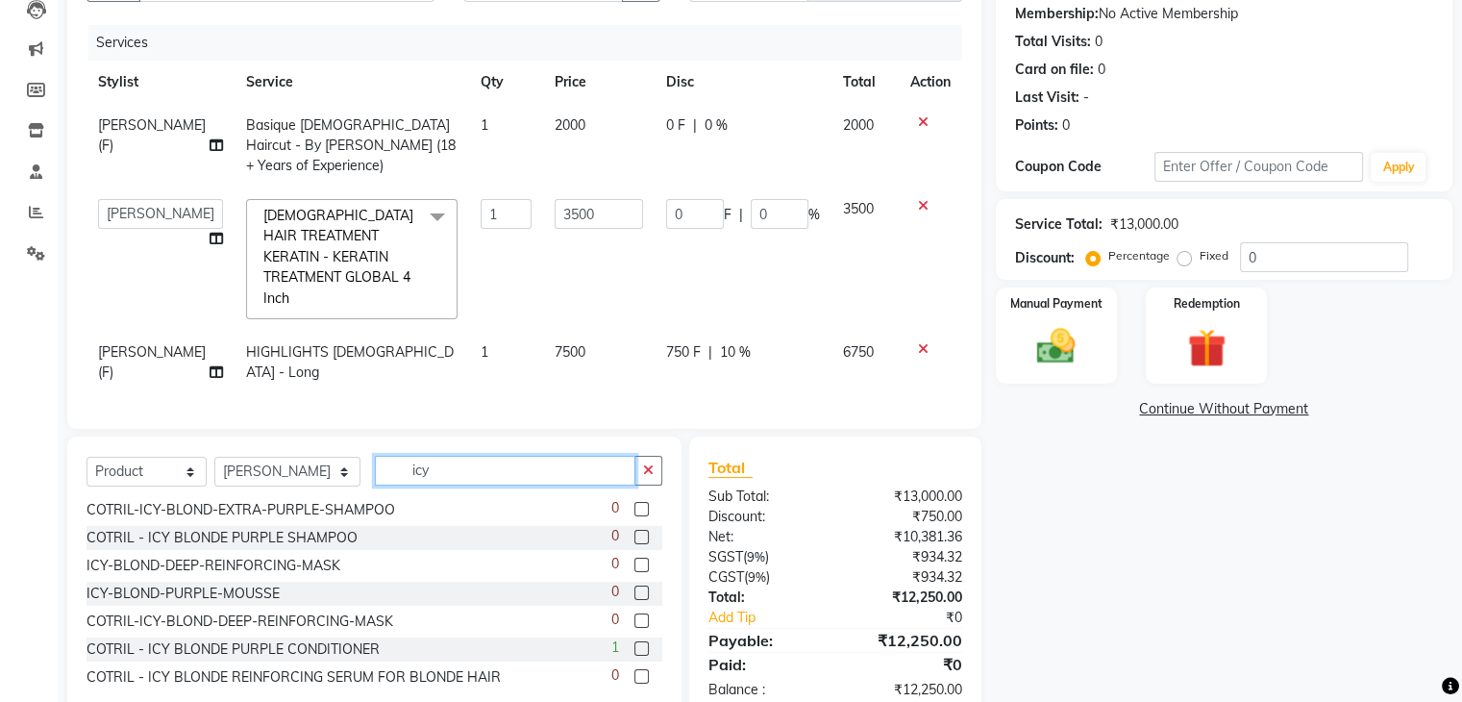
scroll to position [215, 0]
type input "icy"
click at [634, 639] on label at bounding box center [641, 646] width 14 height 14
click at [634, 641] on input "checkbox" at bounding box center [640, 647] width 12 height 12
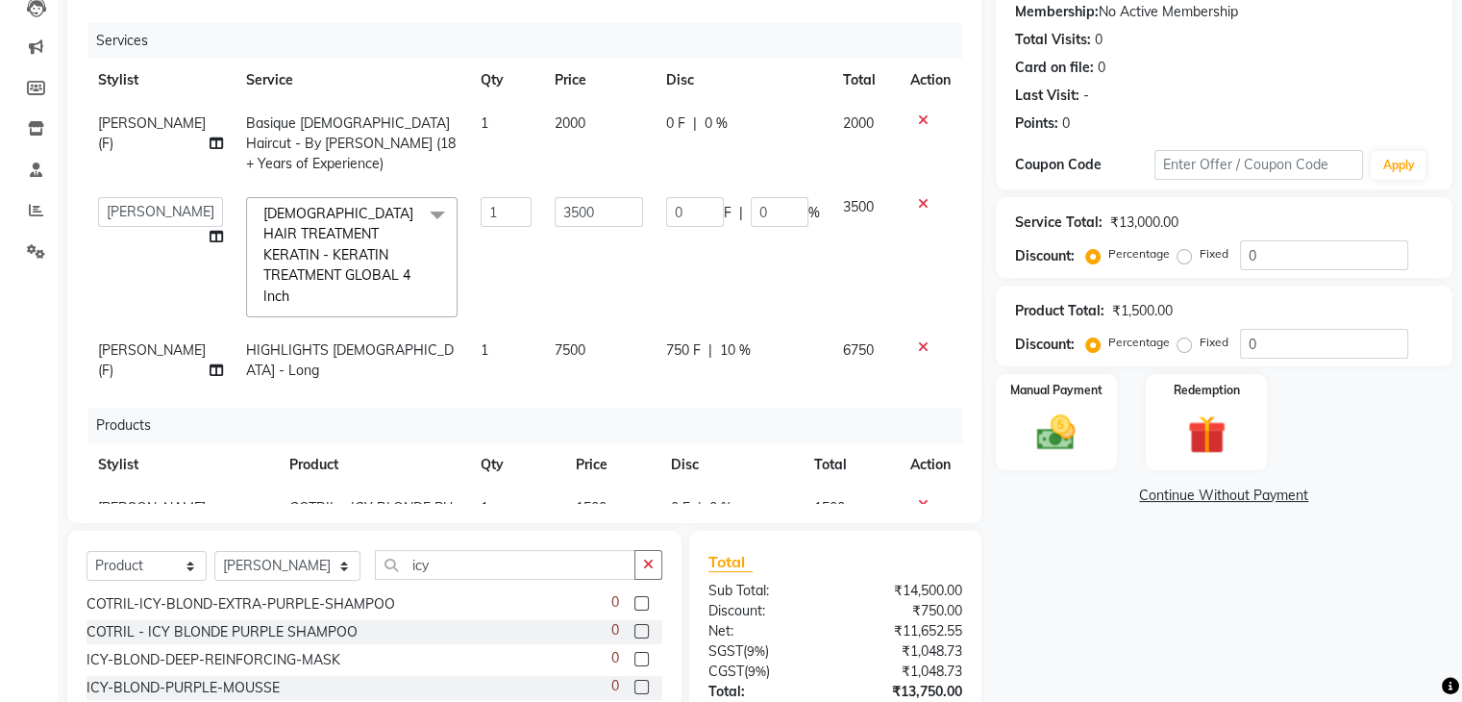
checkbox input "false"
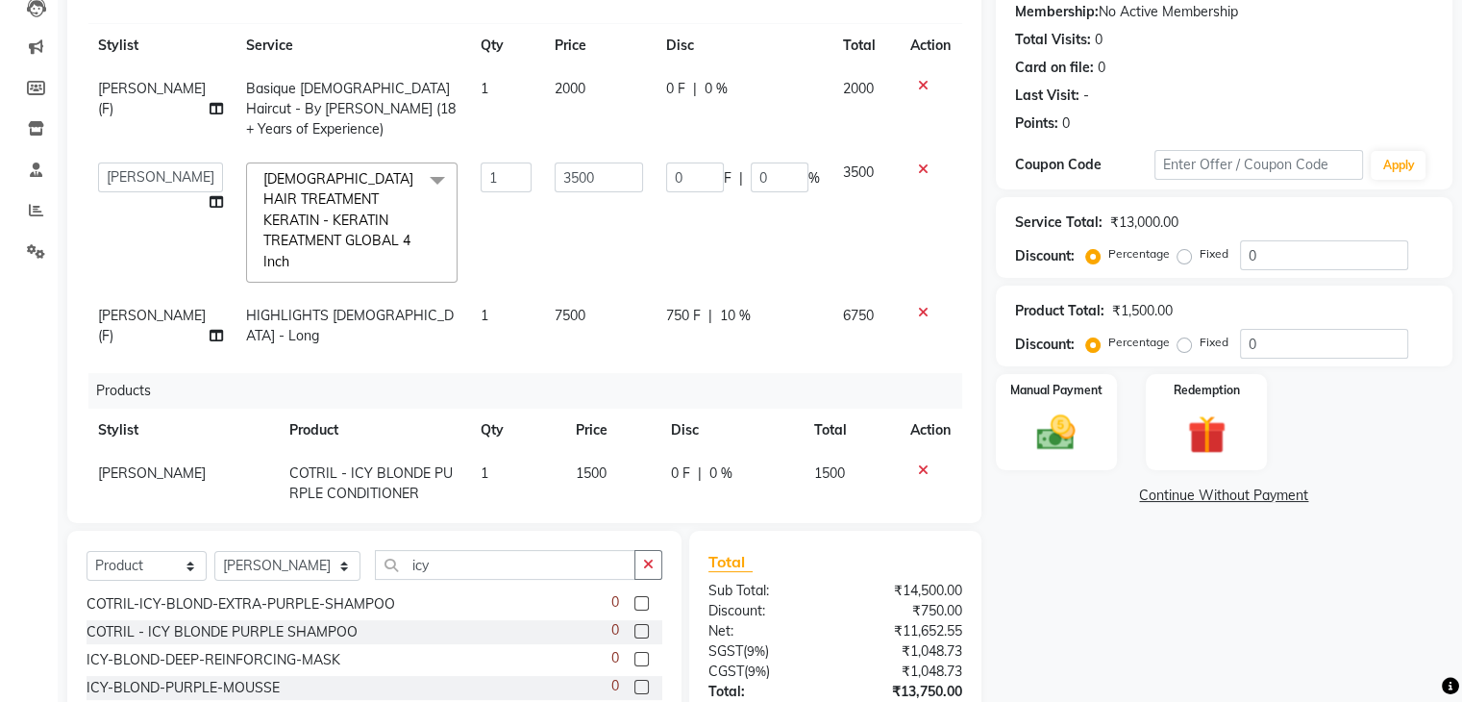
click at [577, 452] on td "1500" at bounding box center [611, 483] width 95 height 63
select select "84401"
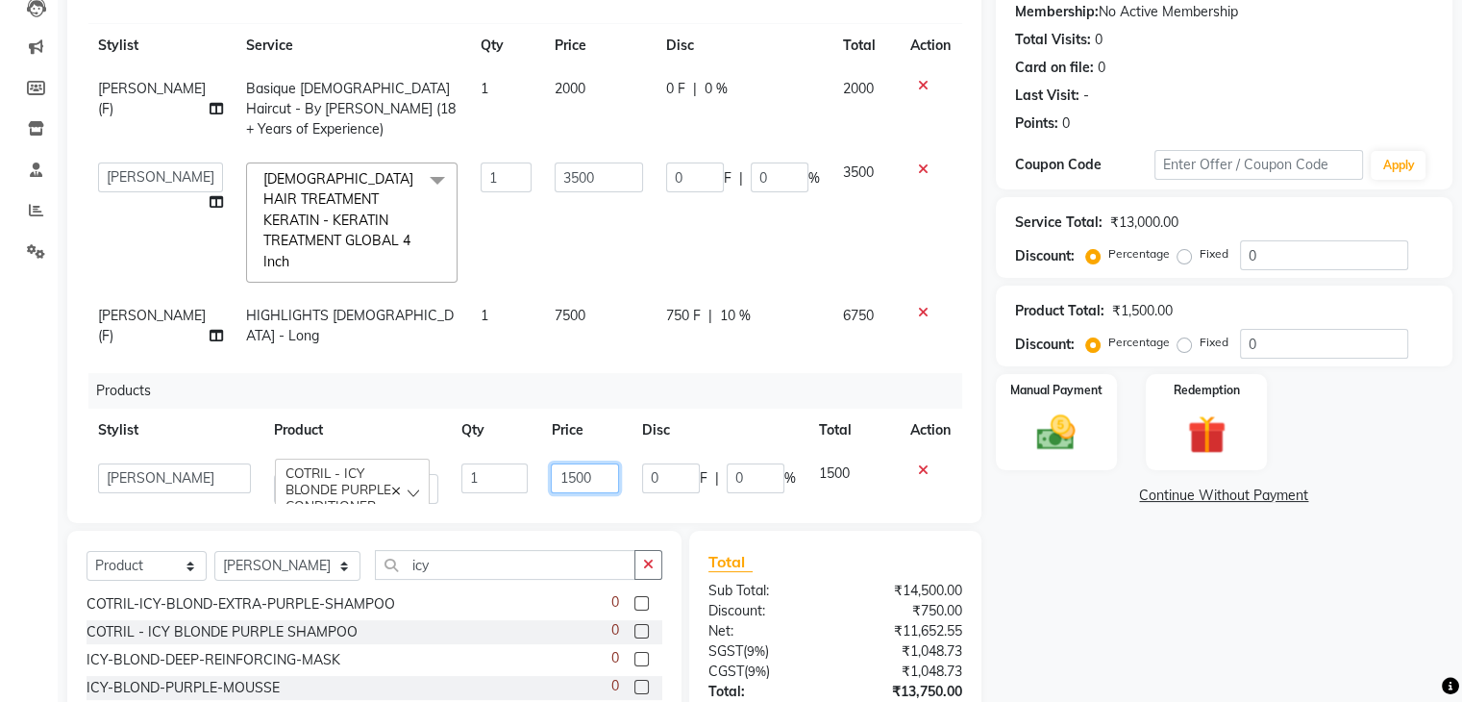
click at [565, 463] on input "1500" at bounding box center [585, 478] width 68 height 30
type input "1600"
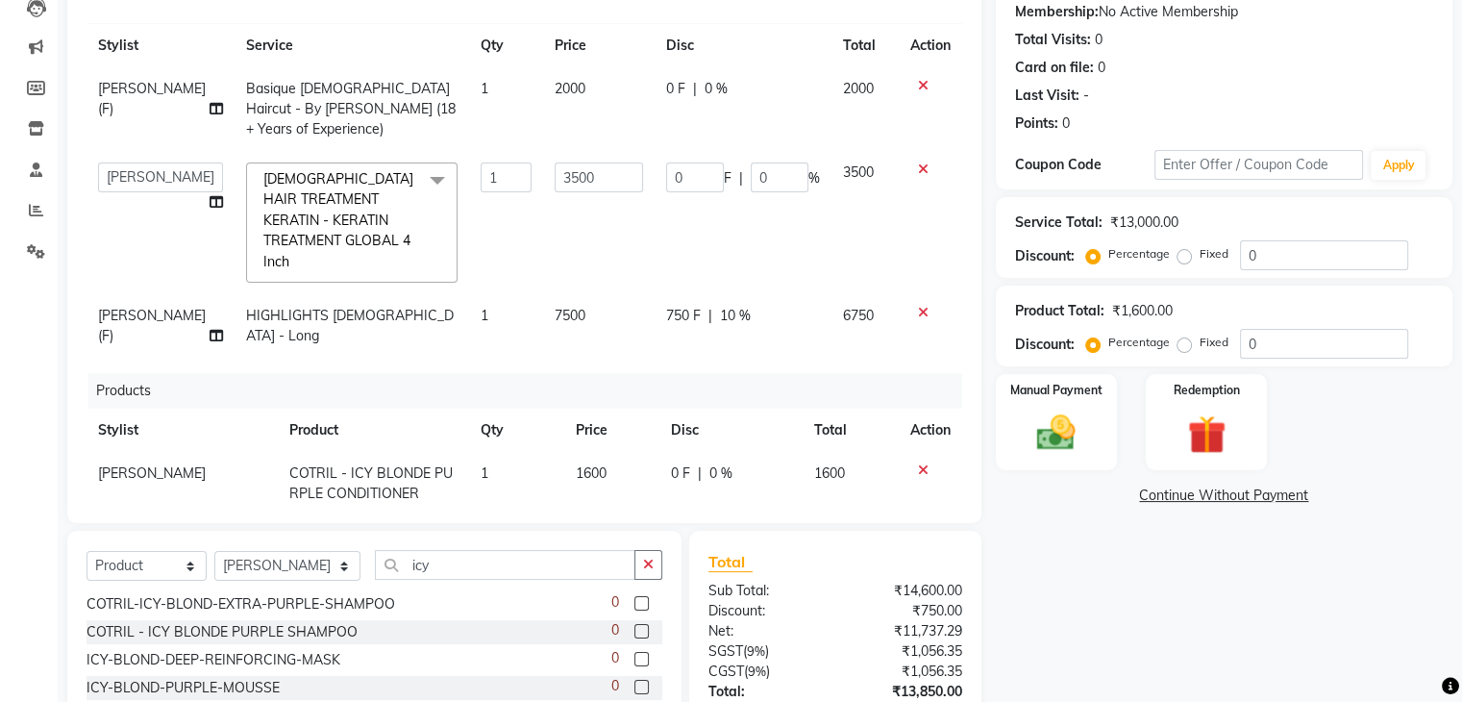
click at [655, 305] on td "750 F | 10 %" at bounding box center [743, 325] width 177 height 63
select select "59304"
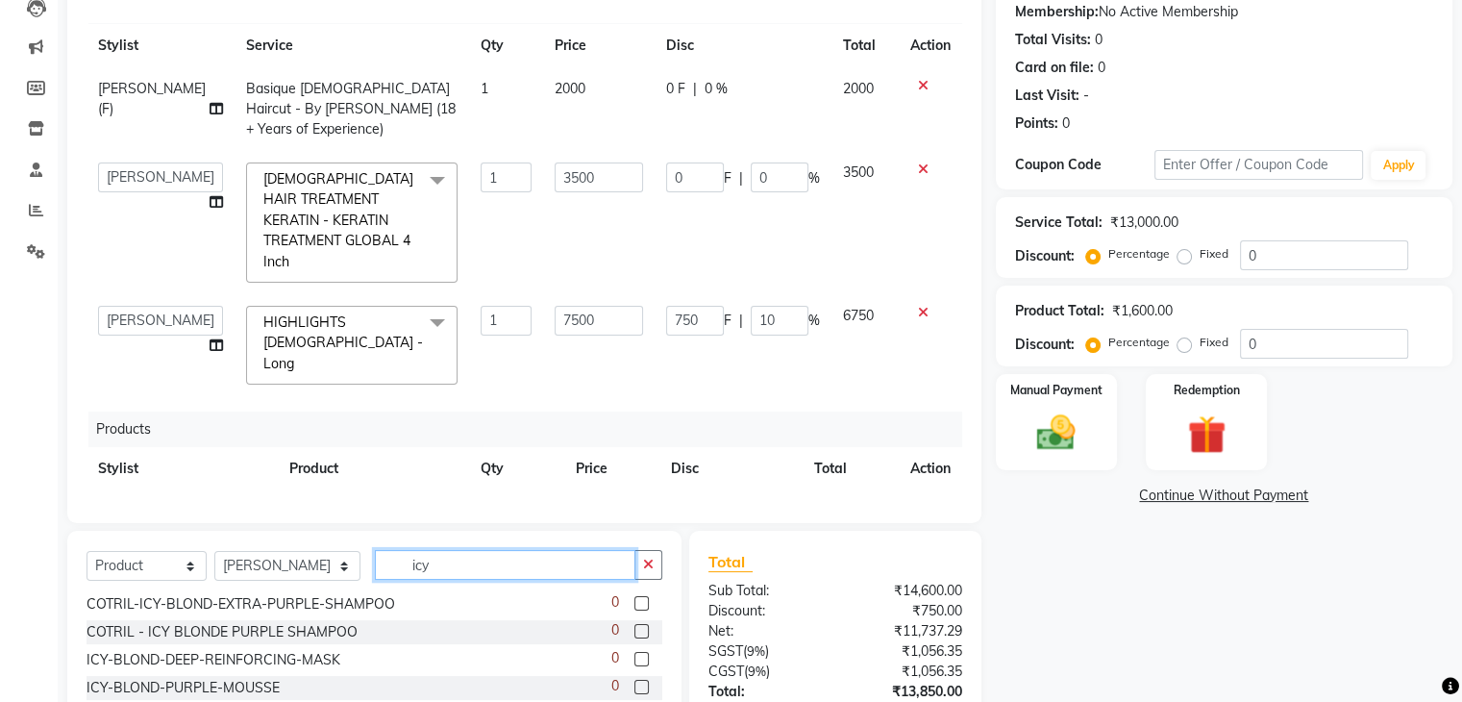
click at [426, 561] on input "icy" at bounding box center [505, 565] width 261 height 30
type input "i"
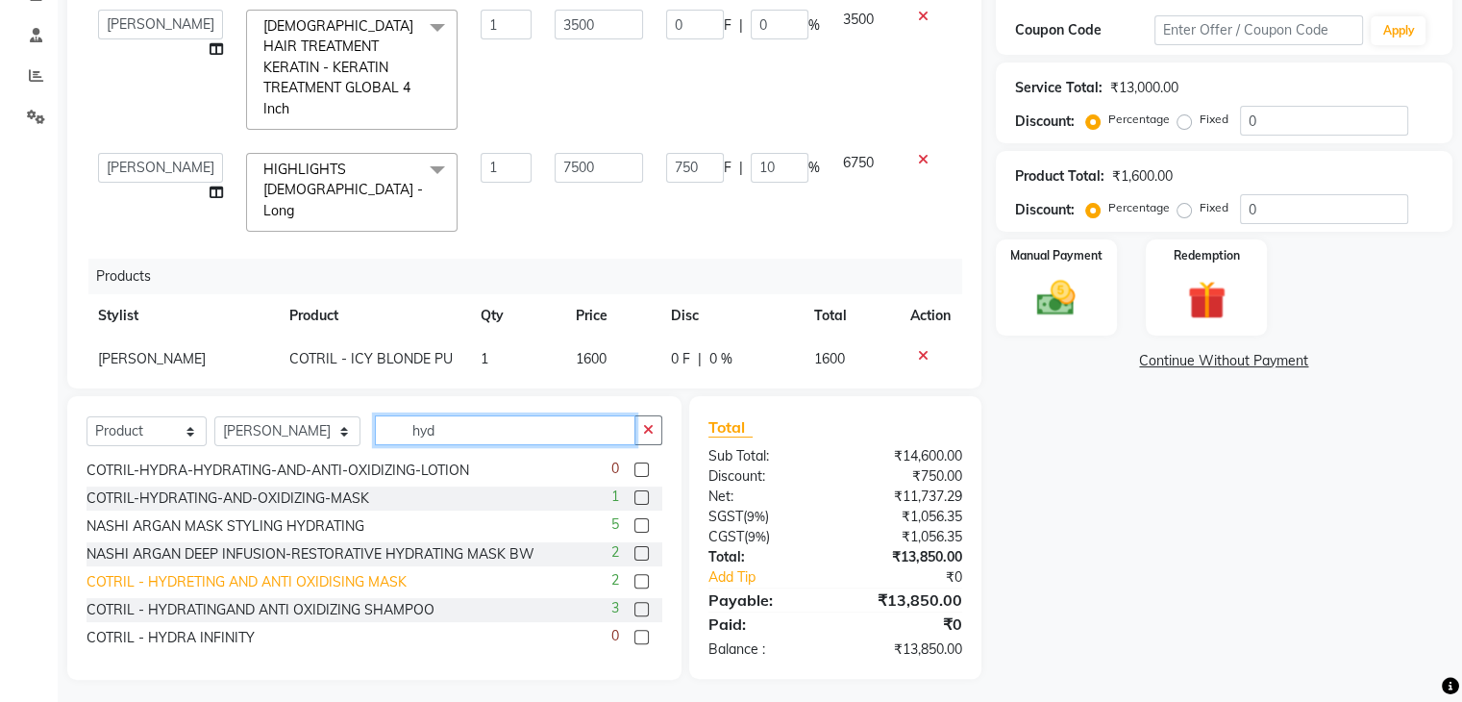
scroll to position [358, 0]
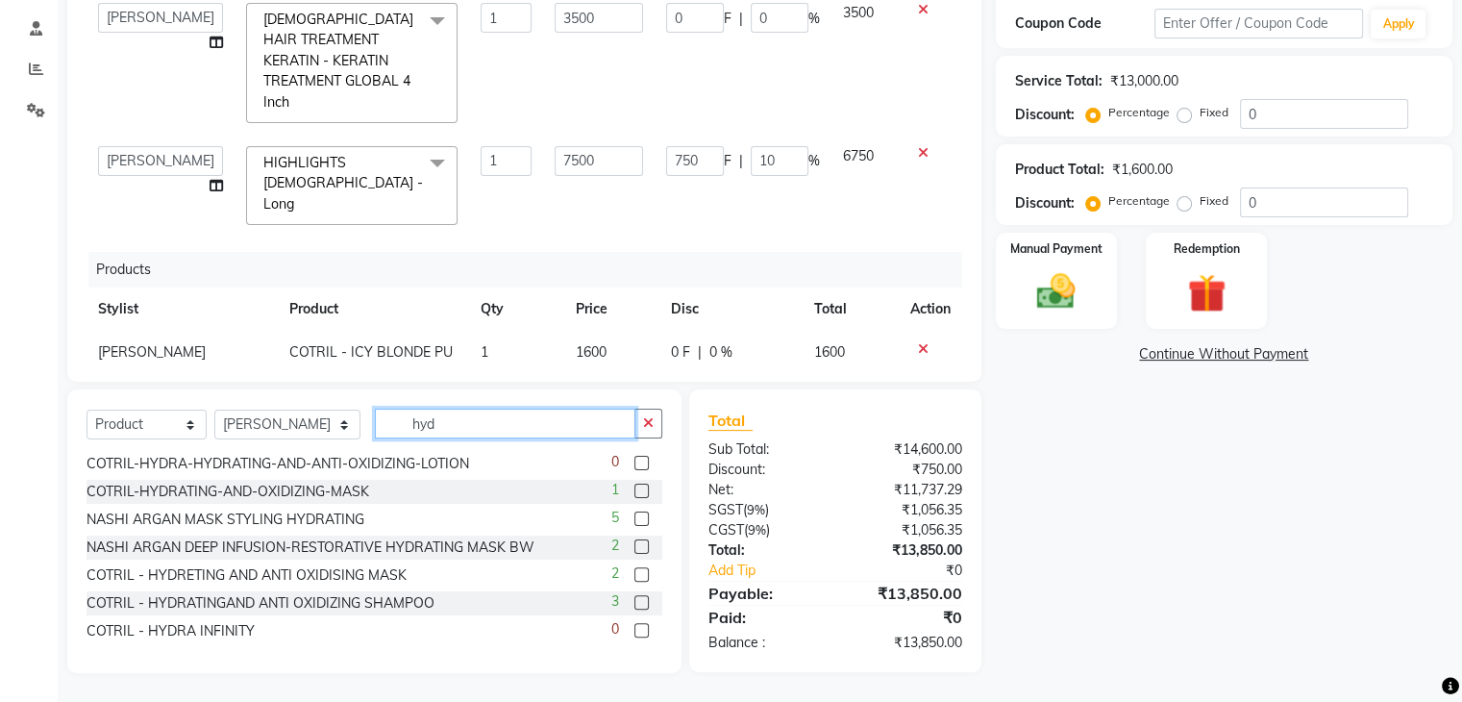
type input "hyd"
click at [634, 603] on label at bounding box center [641, 602] width 14 height 14
click at [634, 603] on input "checkbox" at bounding box center [640, 603] width 12 height 12
checkbox input "false"
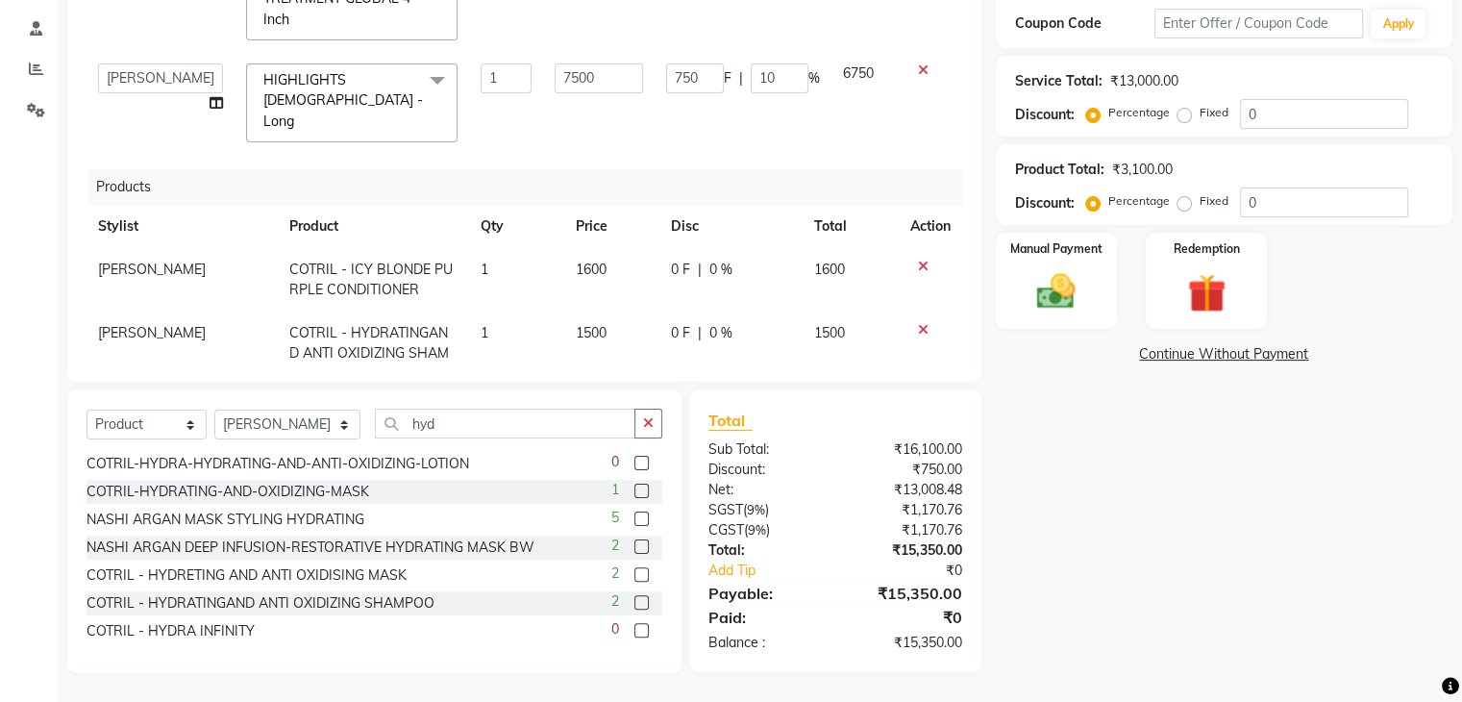
click at [576, 324] on span "1500" at bounding box center [591, 332] width 31 height 17
select select "84401"
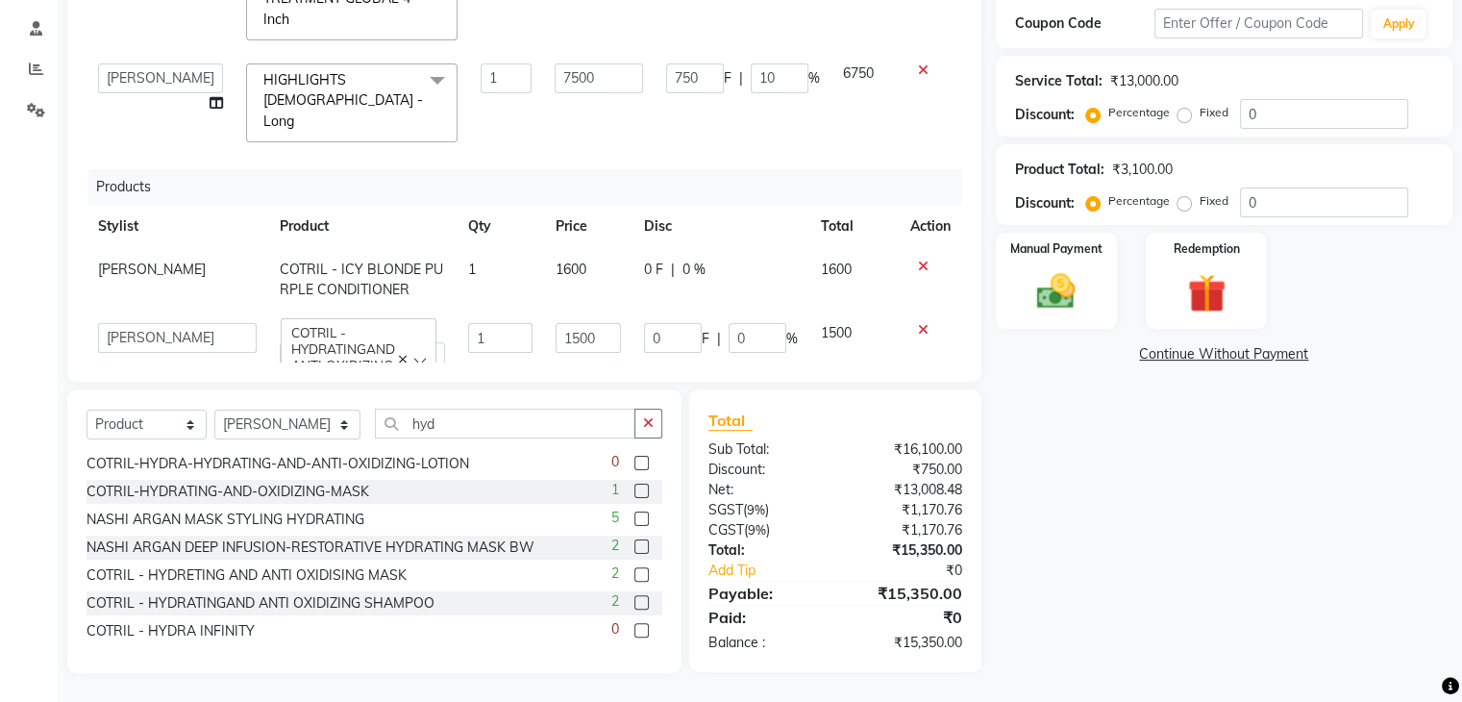
scroll to position [125, 0]
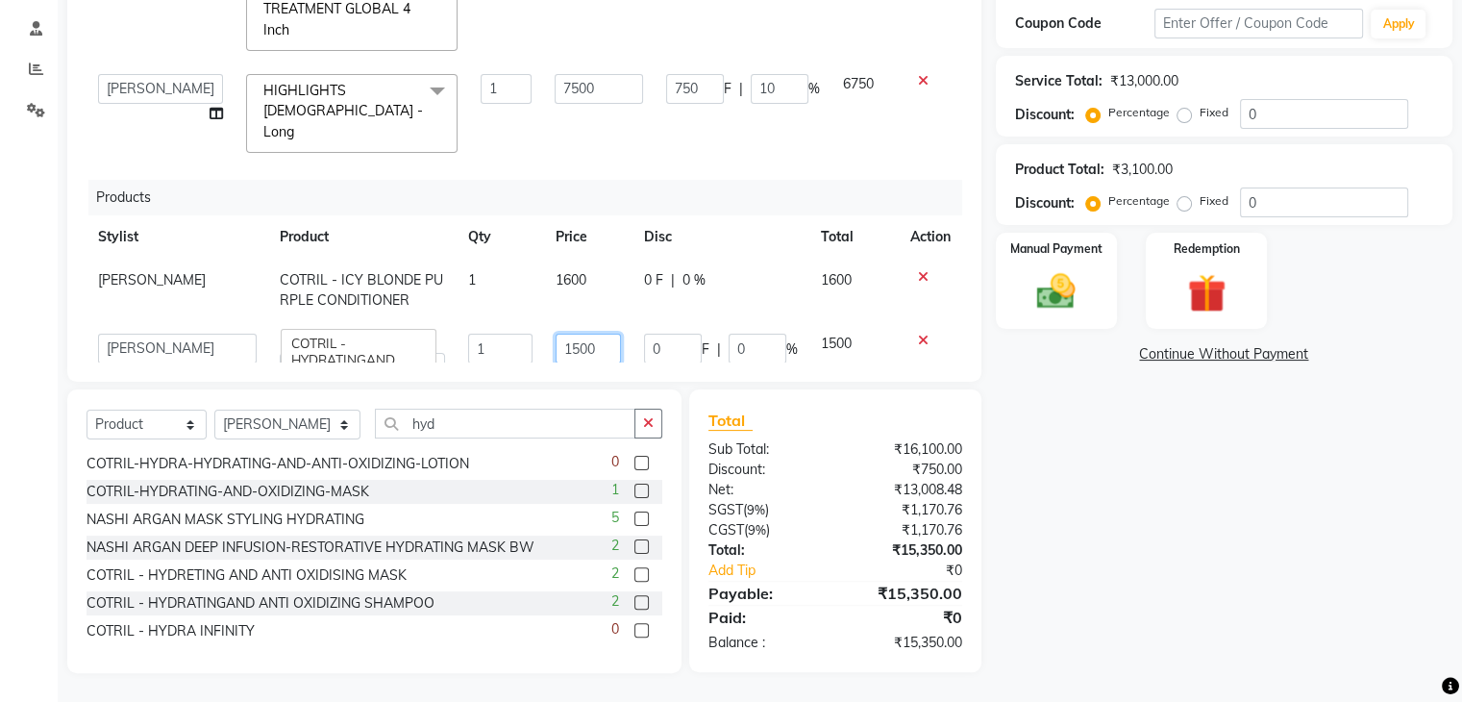
click at [569, 334] on input "1500" at bounding box center [588, 349] width 65 height 30
type input "1600"
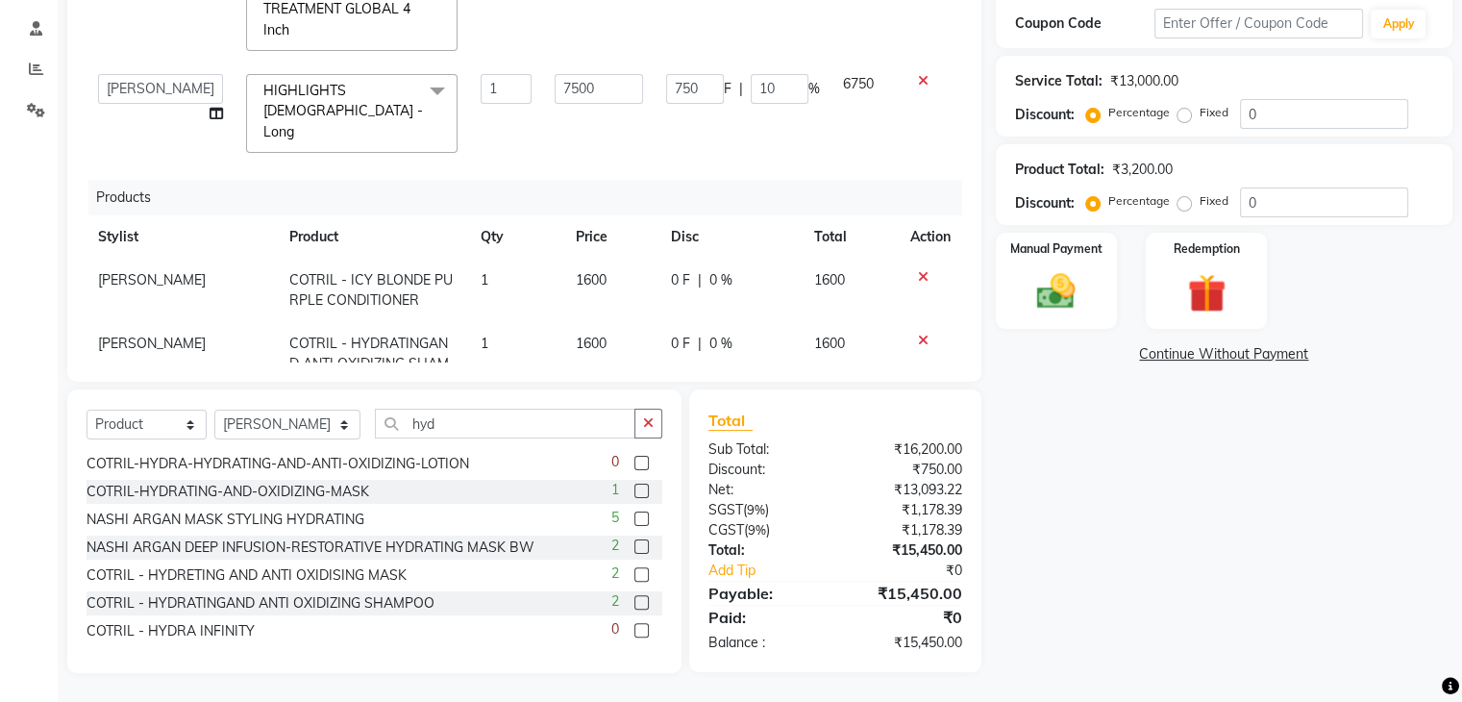
click at [607, 259] on td "1600" at bounding box center [611, 290] width 95 height 63
select select "84401"
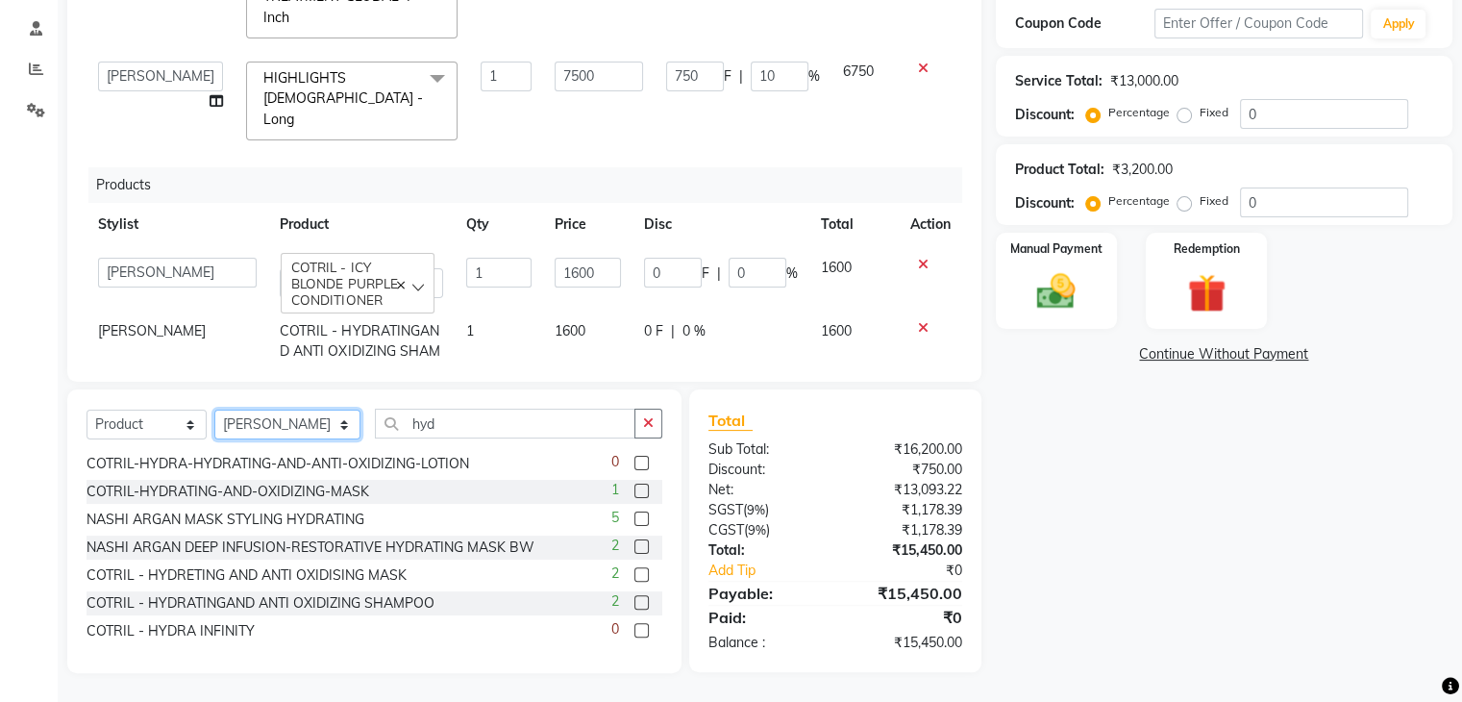
click at [234, 425] on select "Select Stylist ADNAN ANSARI AFZAN ANSARI ARVIND SURYAWANSHI ASMA SHAIKH Derma D…" at bounding box center [287, 425] width 146 height 30
select select "59219"
click at [214, 410] on select "Select Stylist ADNAN ANSARI AFZAN ANSARI ARVIND SURYAWANSHI ASMA SHAIKH Derma D…" at bounding box center [287, 425] width 146 height 30
click at [431, 424] on input "hyd" at bounding box center [505, 424] width 261 height 30
type input "h"
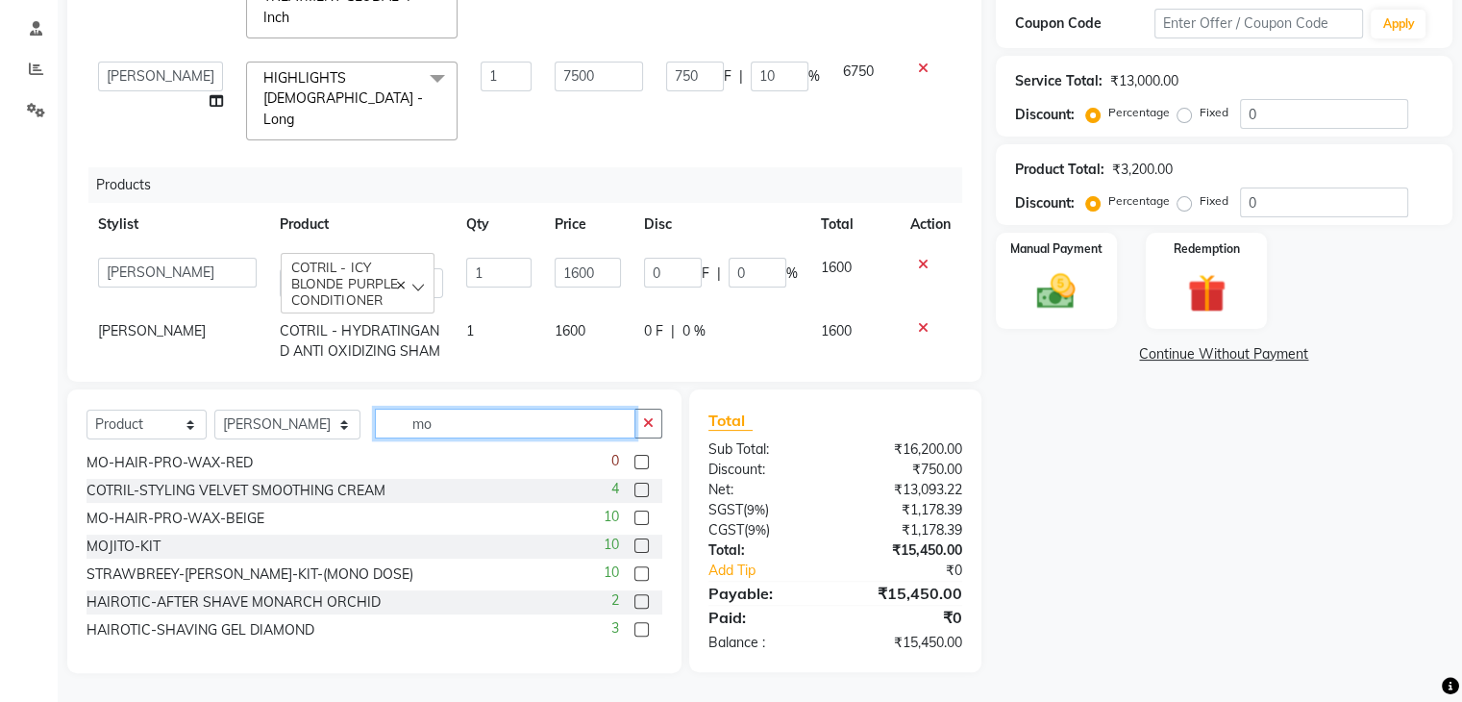
scroll to position [349, 0]
type input "mo"
click at [634, 520] on label at bounding box center [641, 518] width 14 height 14
click at [634, 520] on input "checkbox" at bounding box center [640, 519] width 12 height 12
checkbox input "false"
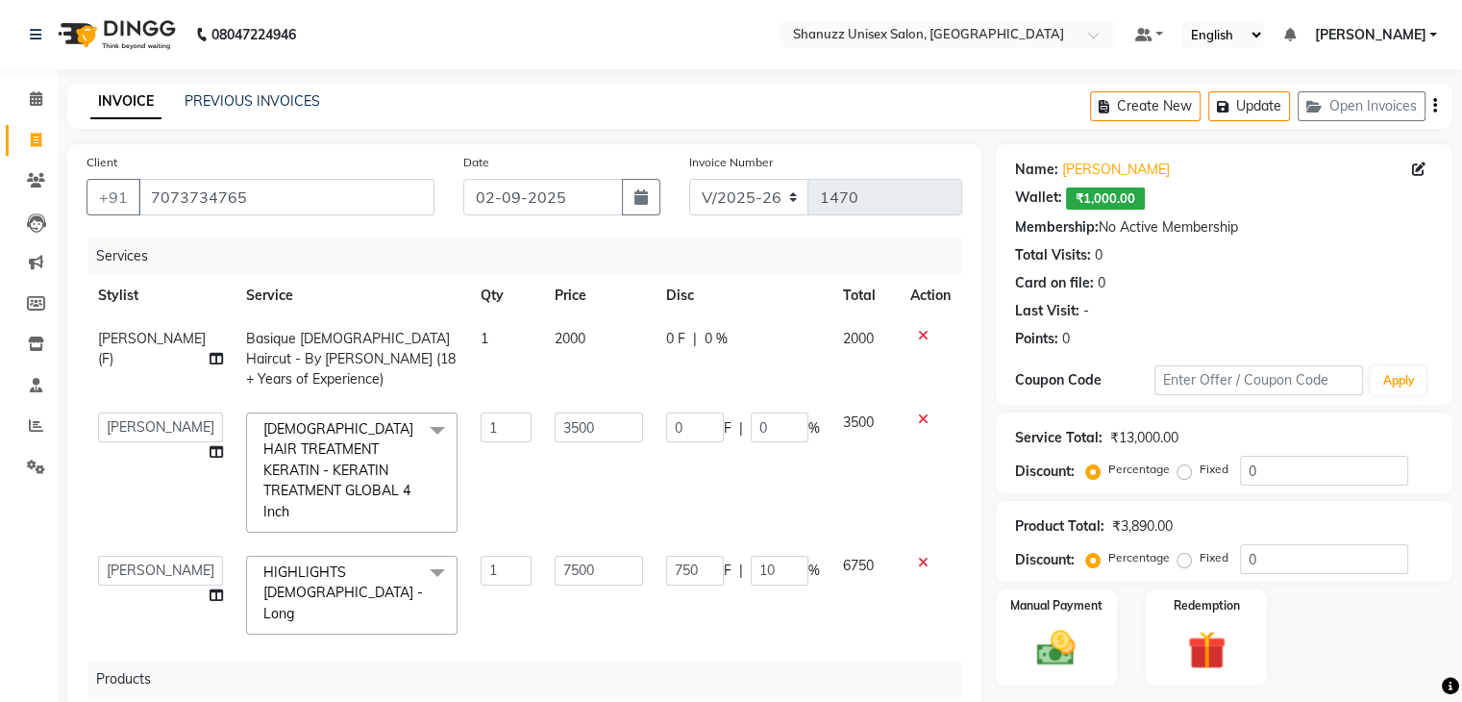
scroll to position [358, 0]
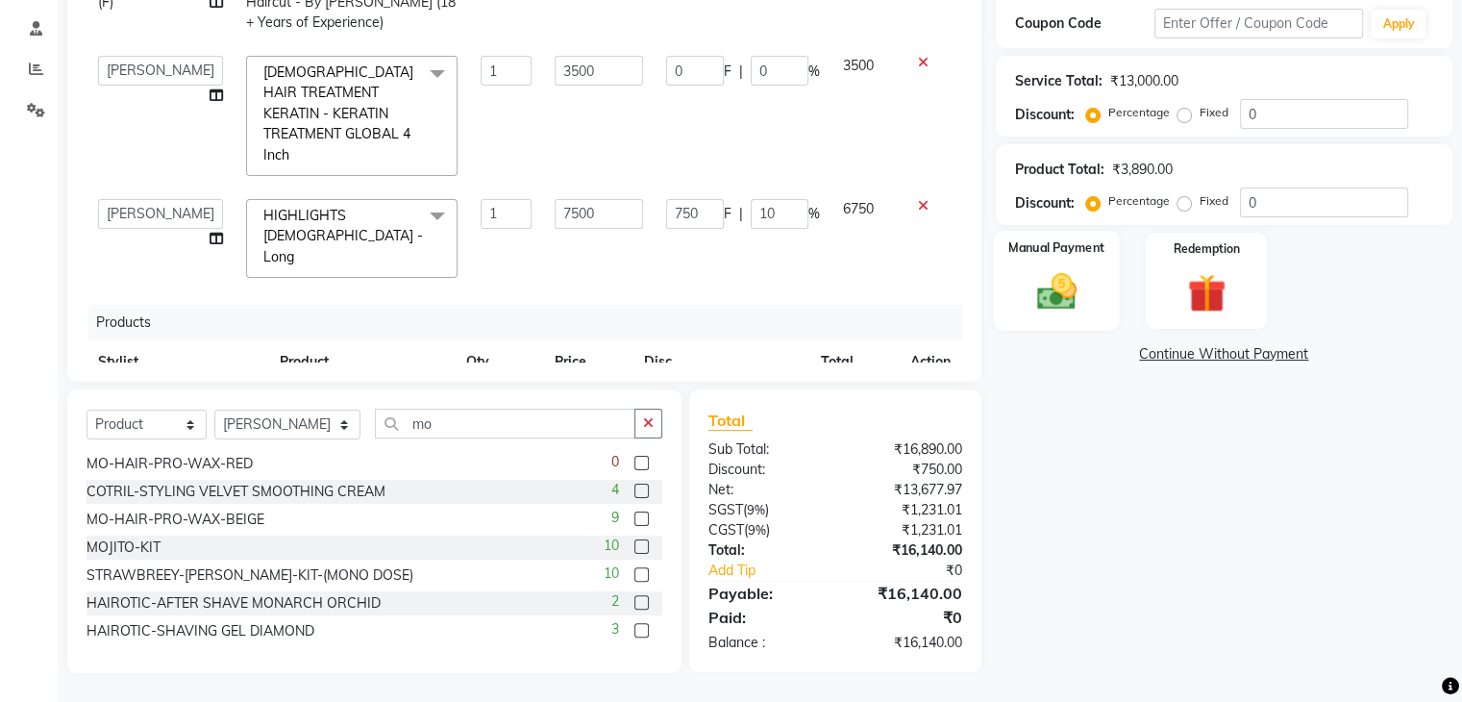
click at [1045, 283] on img at bounding box center [1056, 292] width 64 height 46
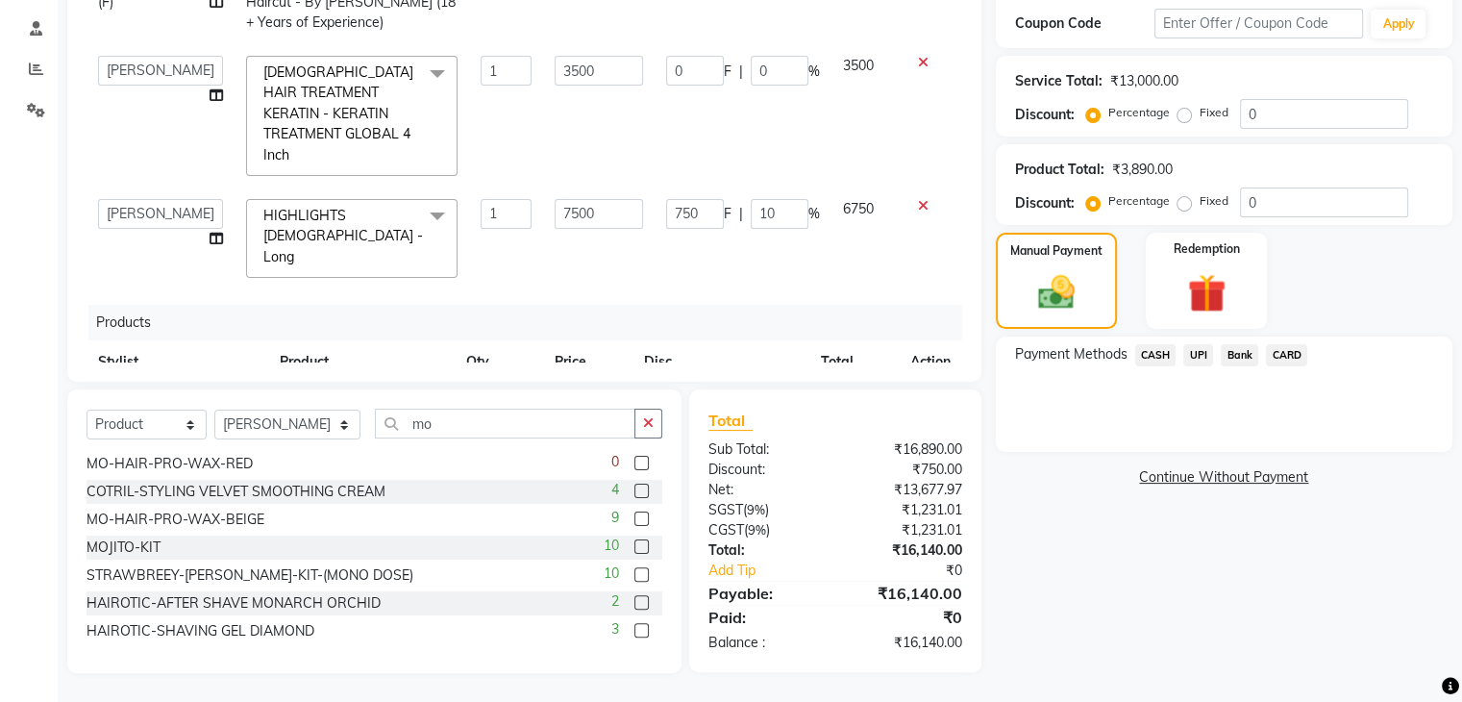
click at [1204, 351] on span "UPI" at bounding box center [1198, 355] width 30 height 22
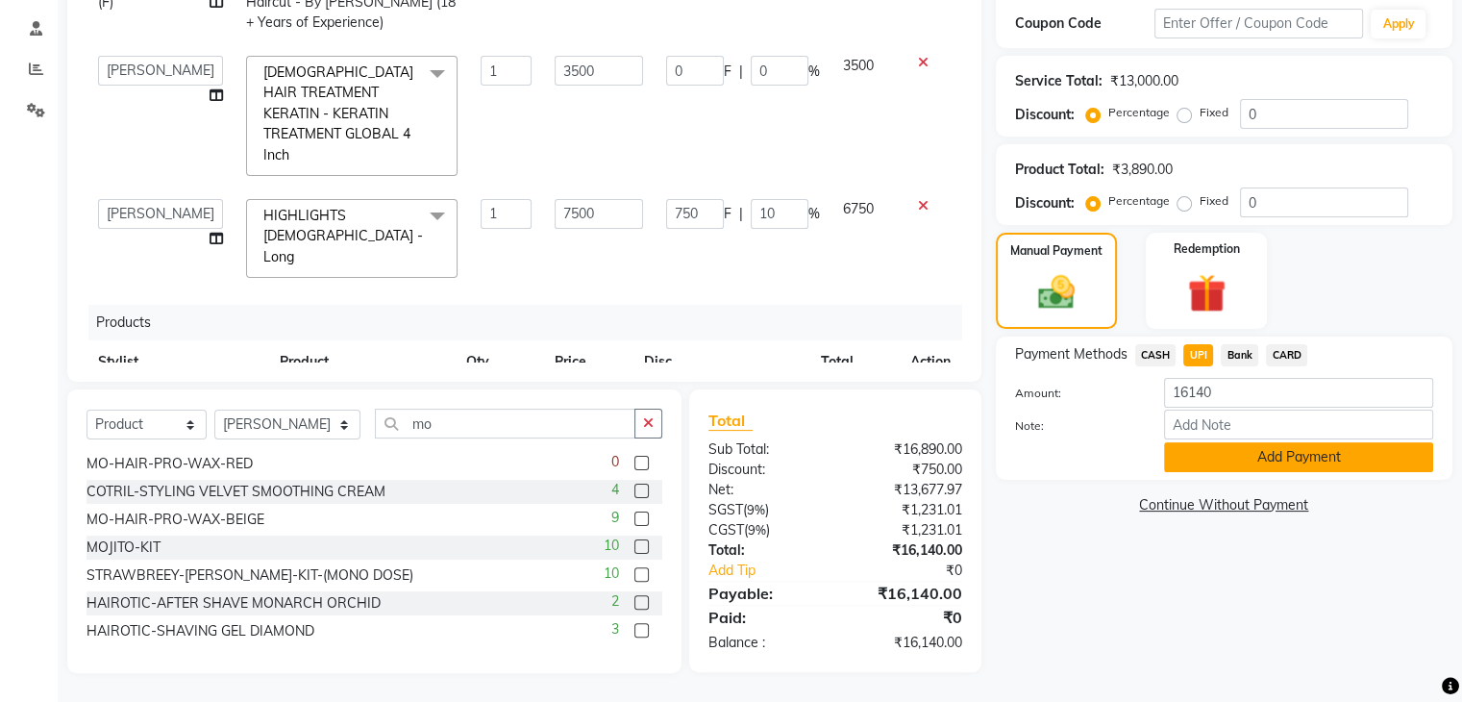
click at [1230, 453] on button "Add Payment" at bounding box center [1298, 457] width 269 height 30
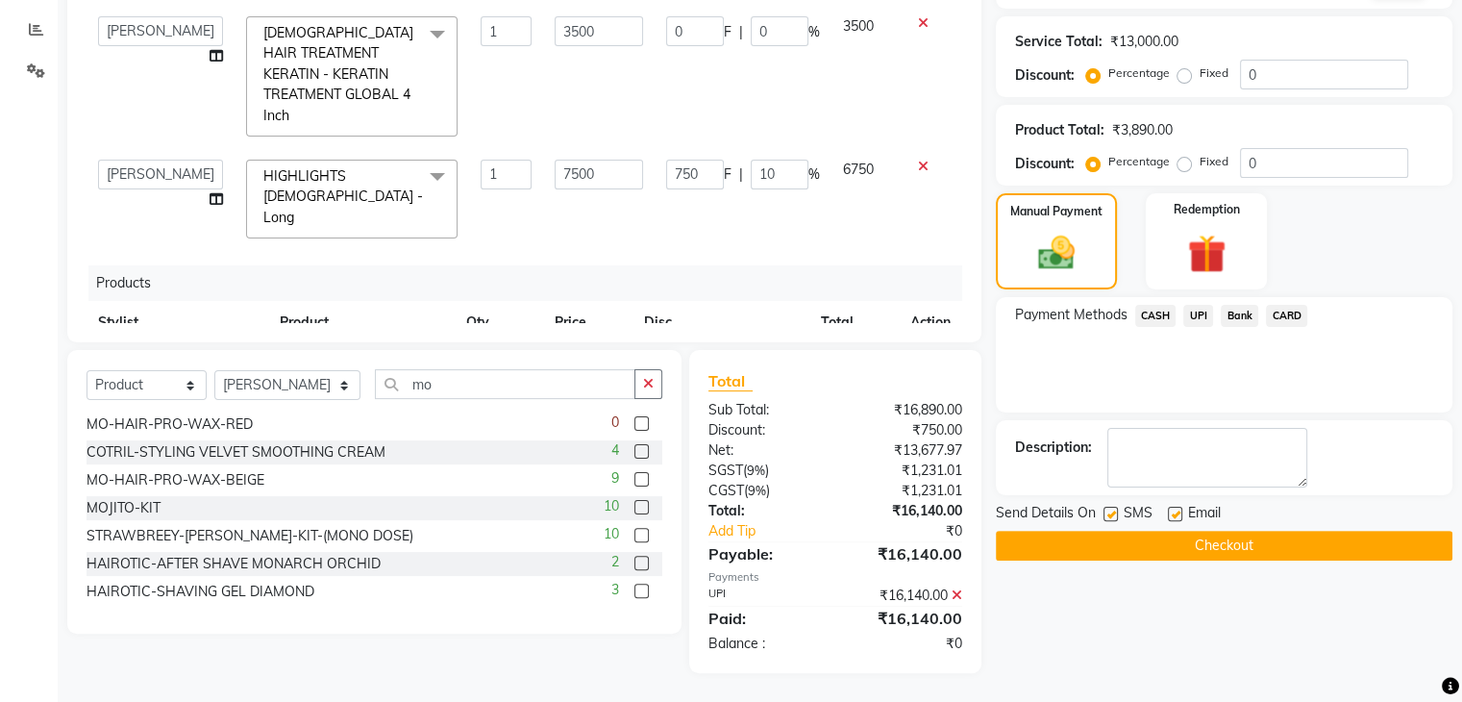
click at [1106, 510] on label at bounding box center [1111, 514] width 14 height 14
click at [1106, 510] on input "checkbox" at bounding box center [1110, 515] width 12 height 12
checkbox input "false"
click at [1157, 543] on button "Checkout" at bounding box center [1224, 546] width 457 height 30
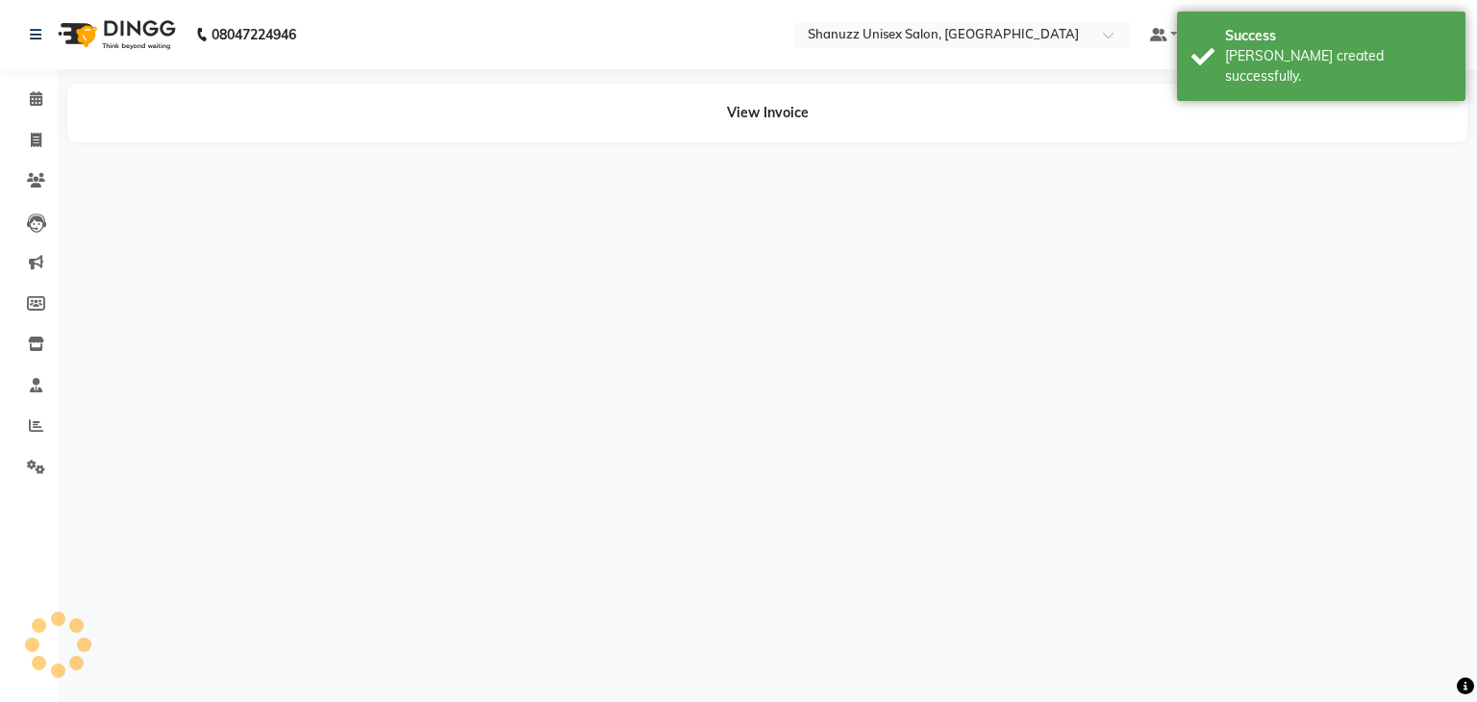
select select "59304"
select select "84401"
select select "59304"
select select "84401"
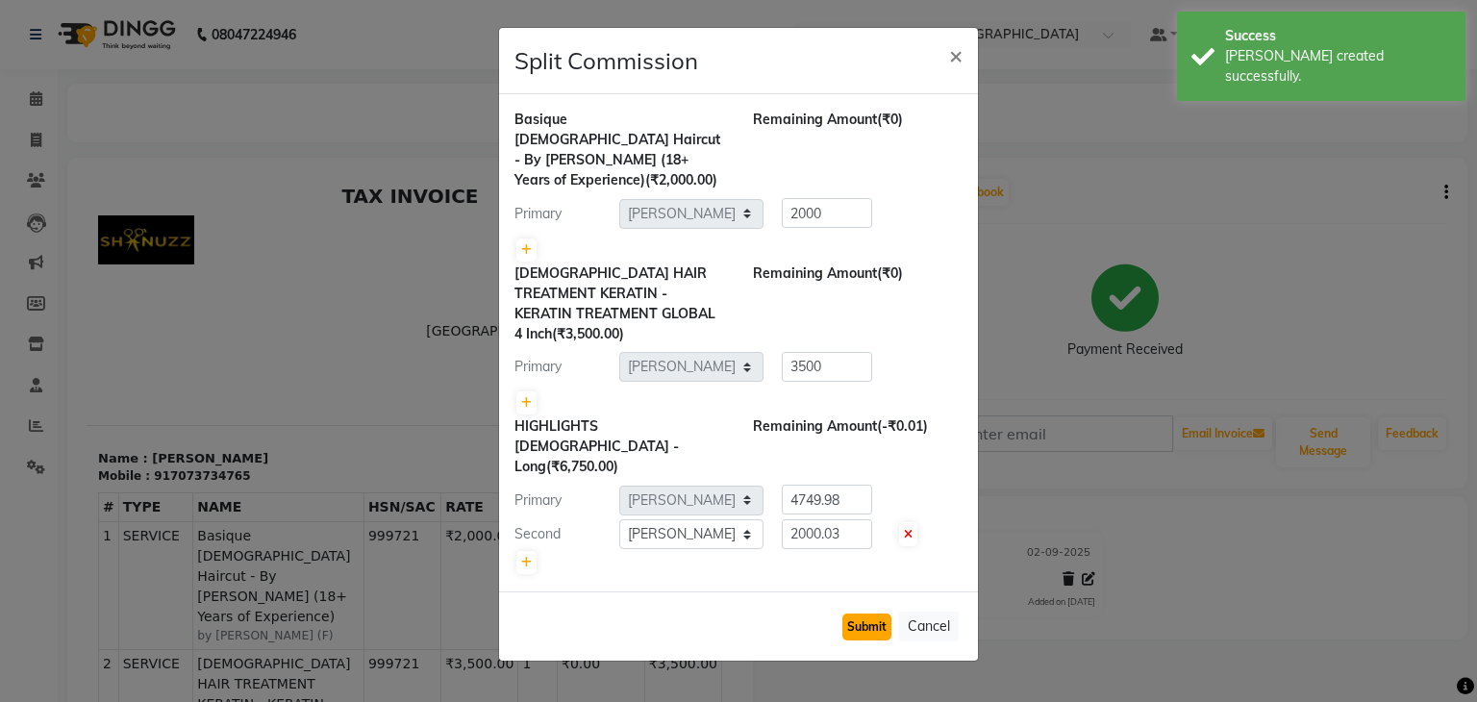
click at [865, 613] on button "Submit" at bounding box center [866, 626] width 49 height 27
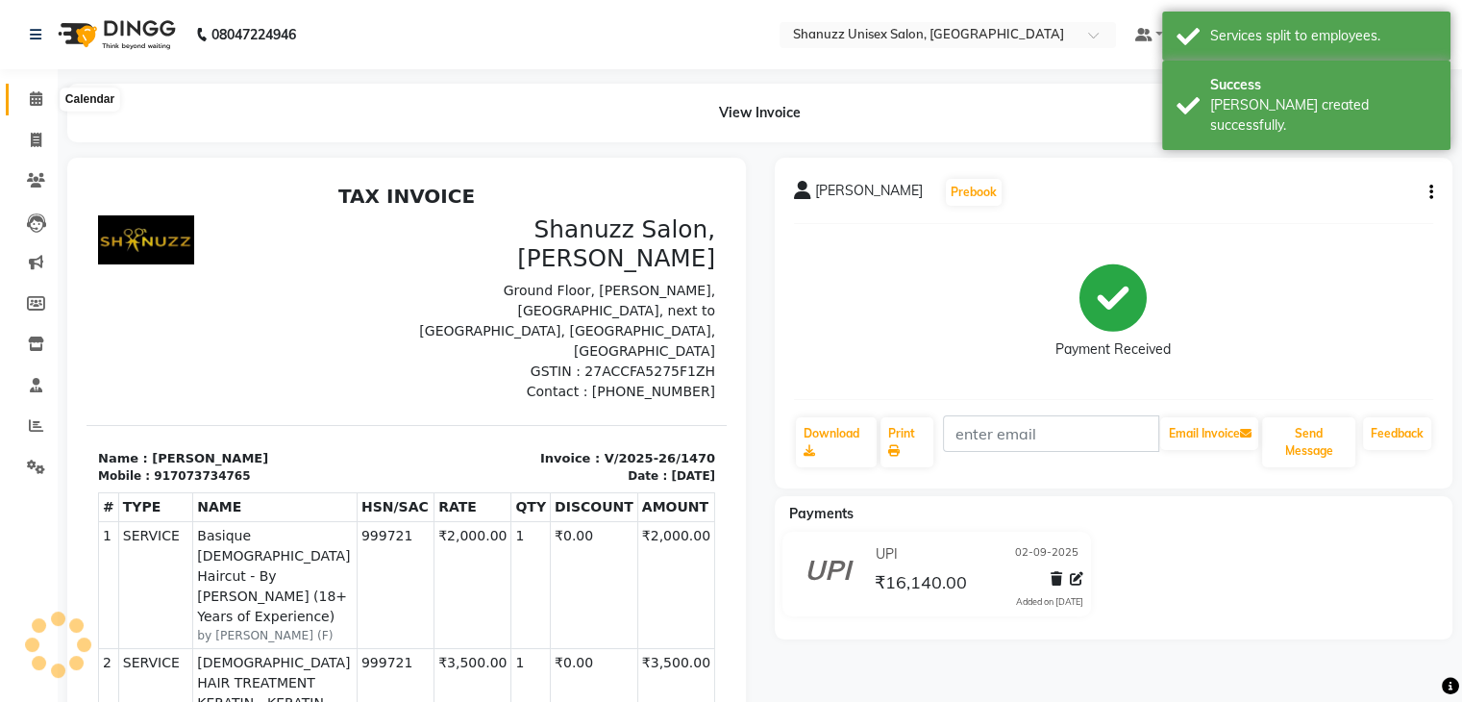
click at [36, 94] on icon at bounding box center [36, 98] width 12 height 14
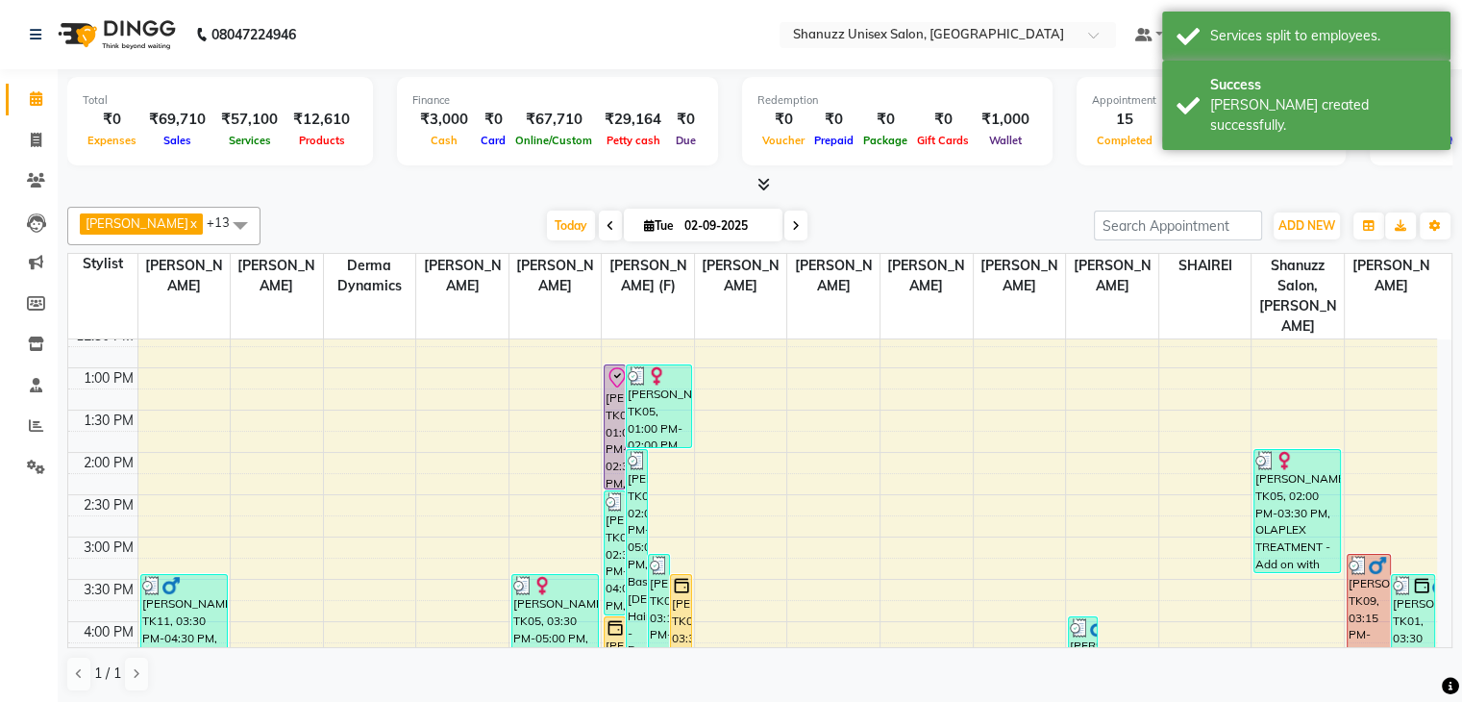
scroll to position [311, 0]
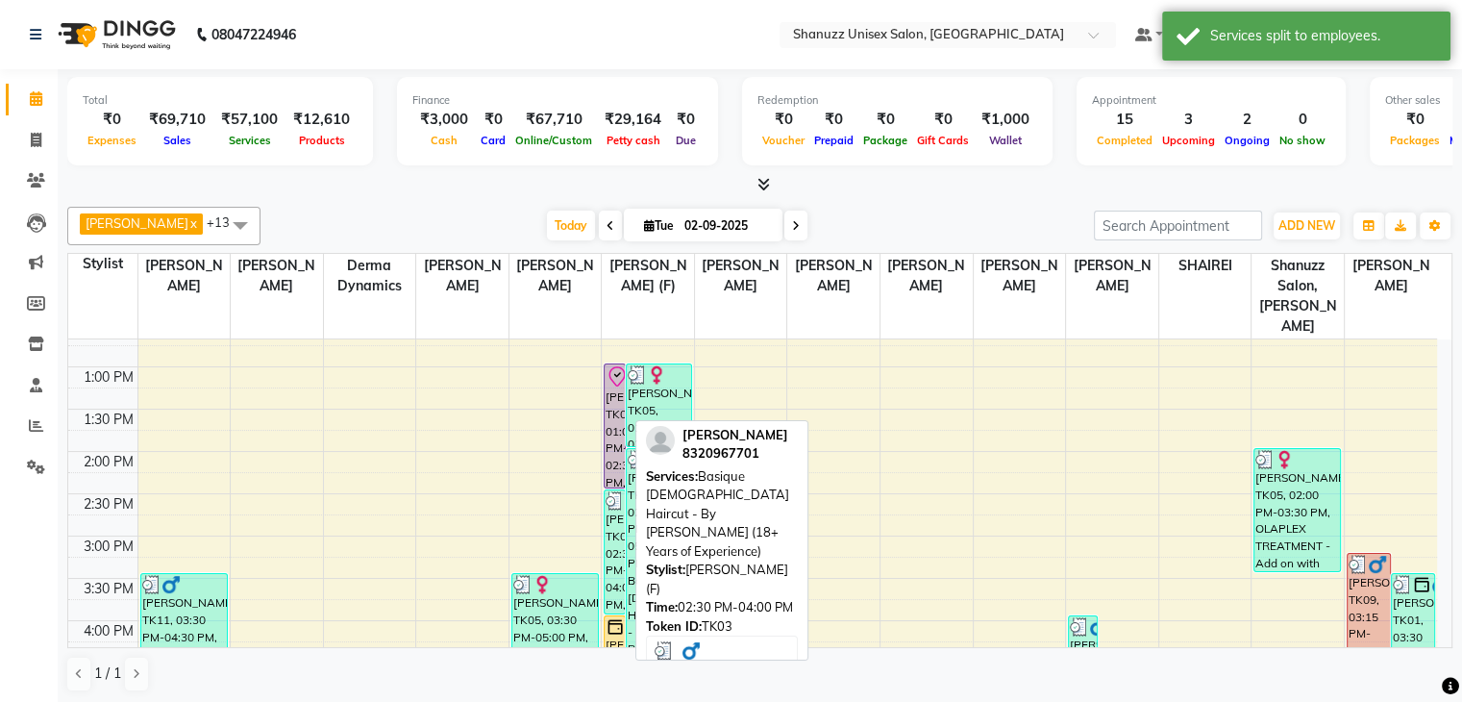
click at [613, 493] on div "[PERSON_NAME], TK03, 02:30 PM-04:00 PM, Basique [DEMOGRAPHIC_DATA] Haircut - By…" at bounding box center [615, 551] width 20 height 123
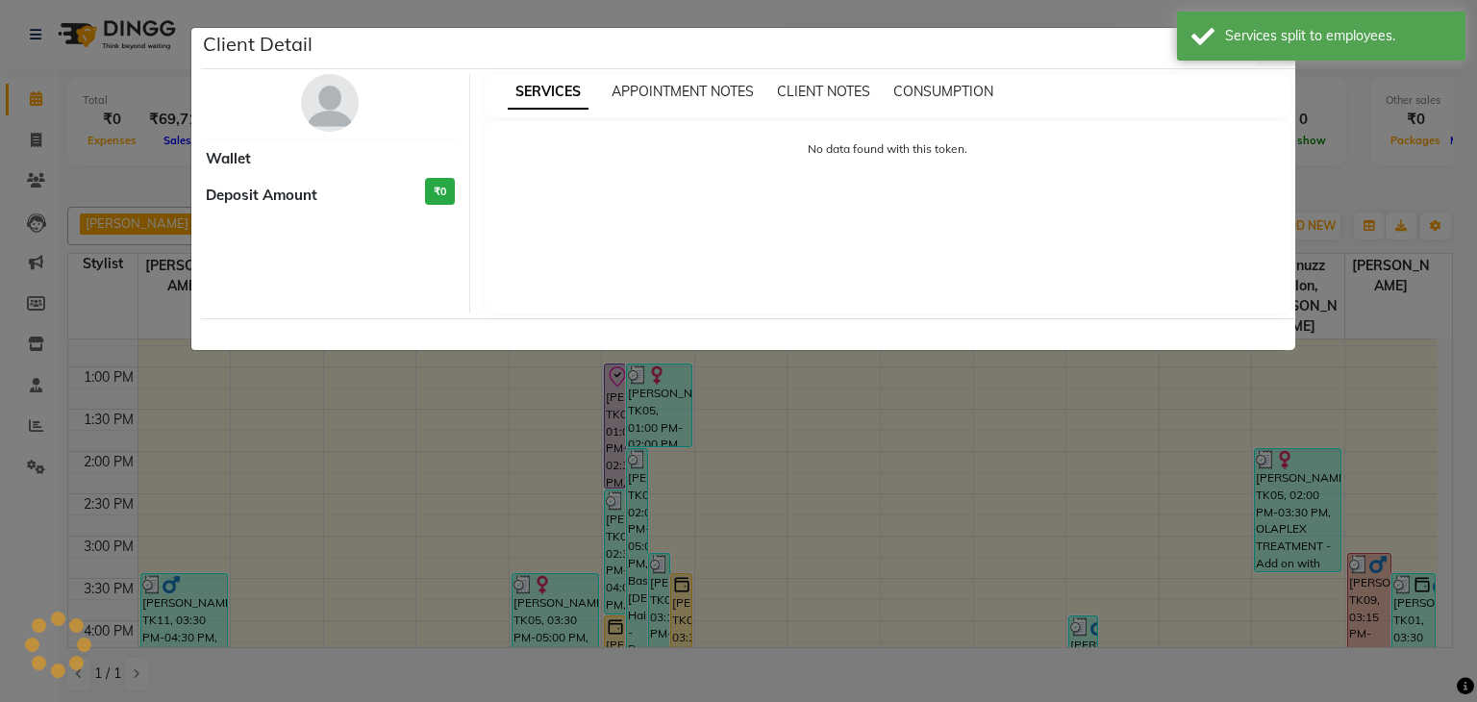
select select "3"
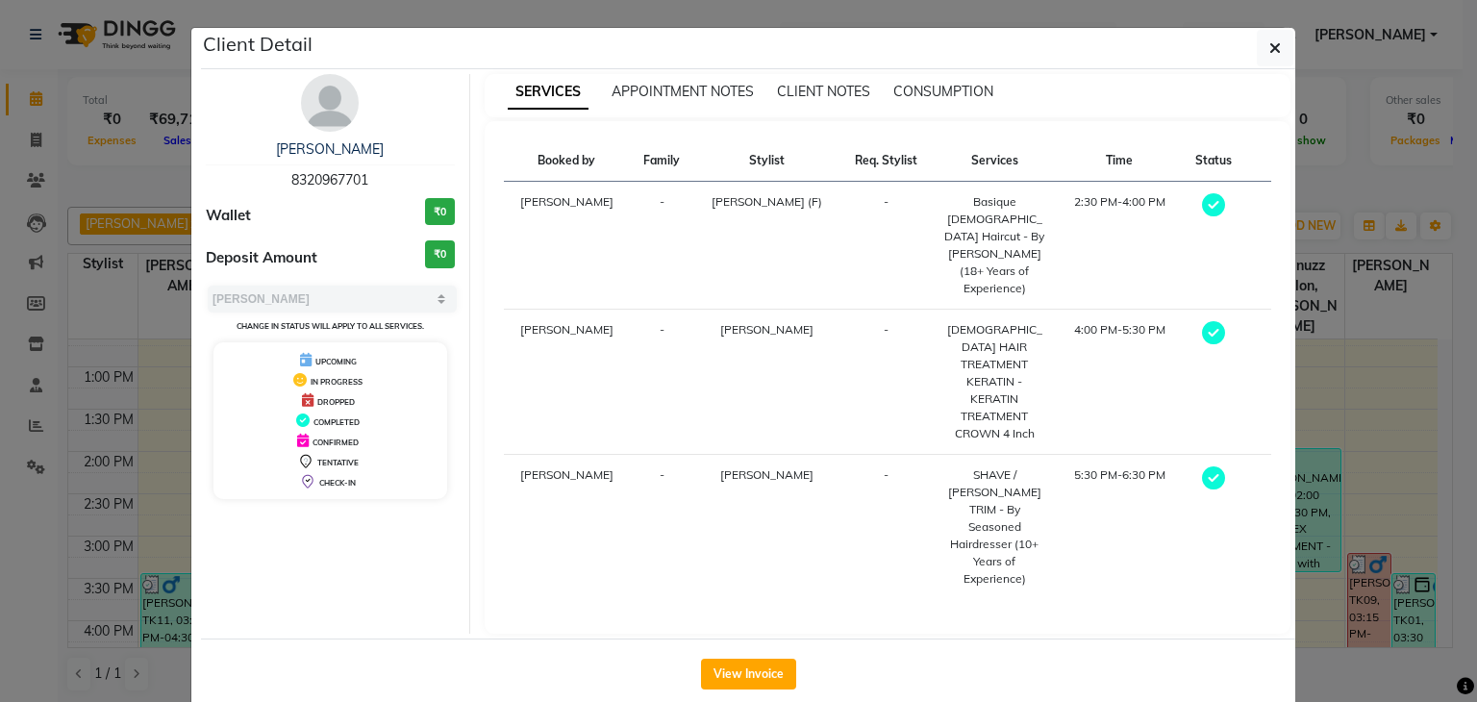
click at [640, 679] on ngb-modal-window "Client Detail JATIN 8320967701 Wallet ₹0 Deposit Amount ₹0 Select MARK DONE UPC…" at bounding box center [738, 351] width 1477 height 702
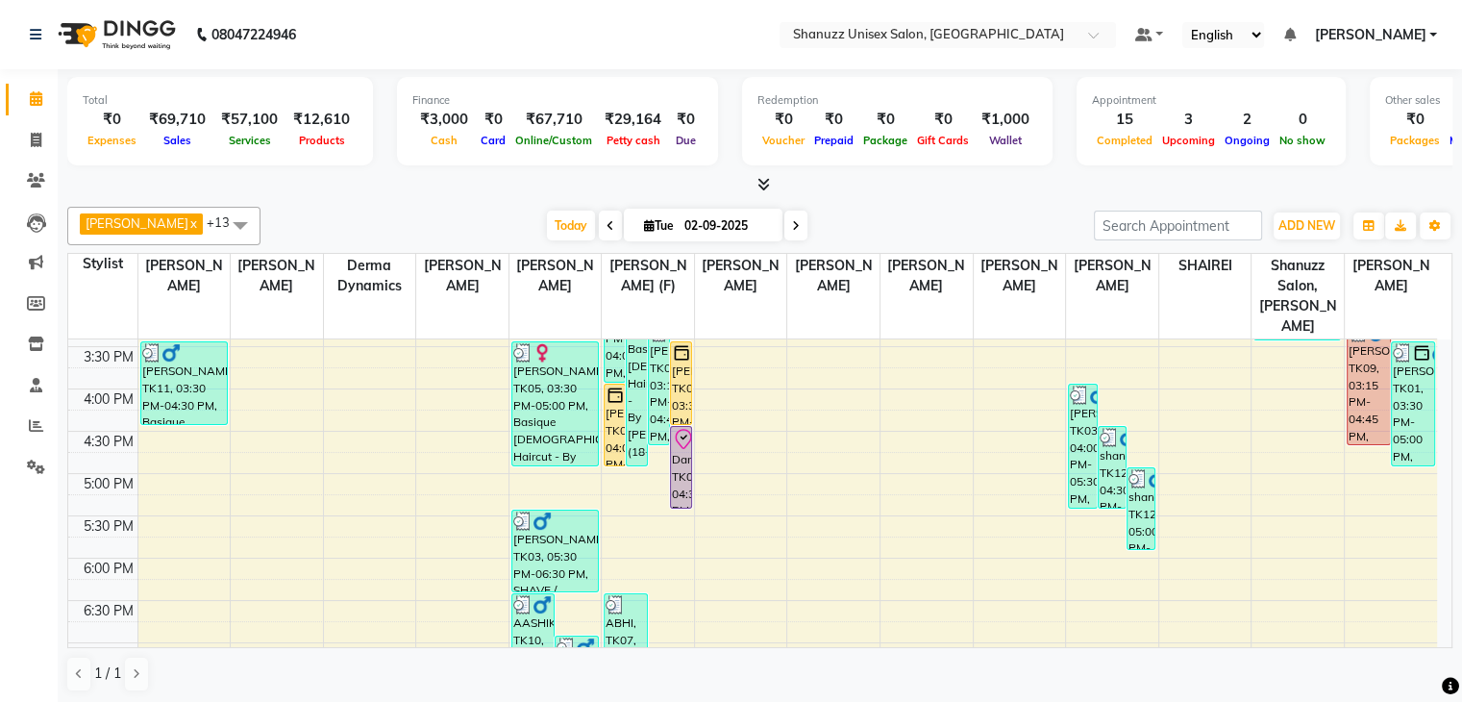
scroll to position [677, 0]
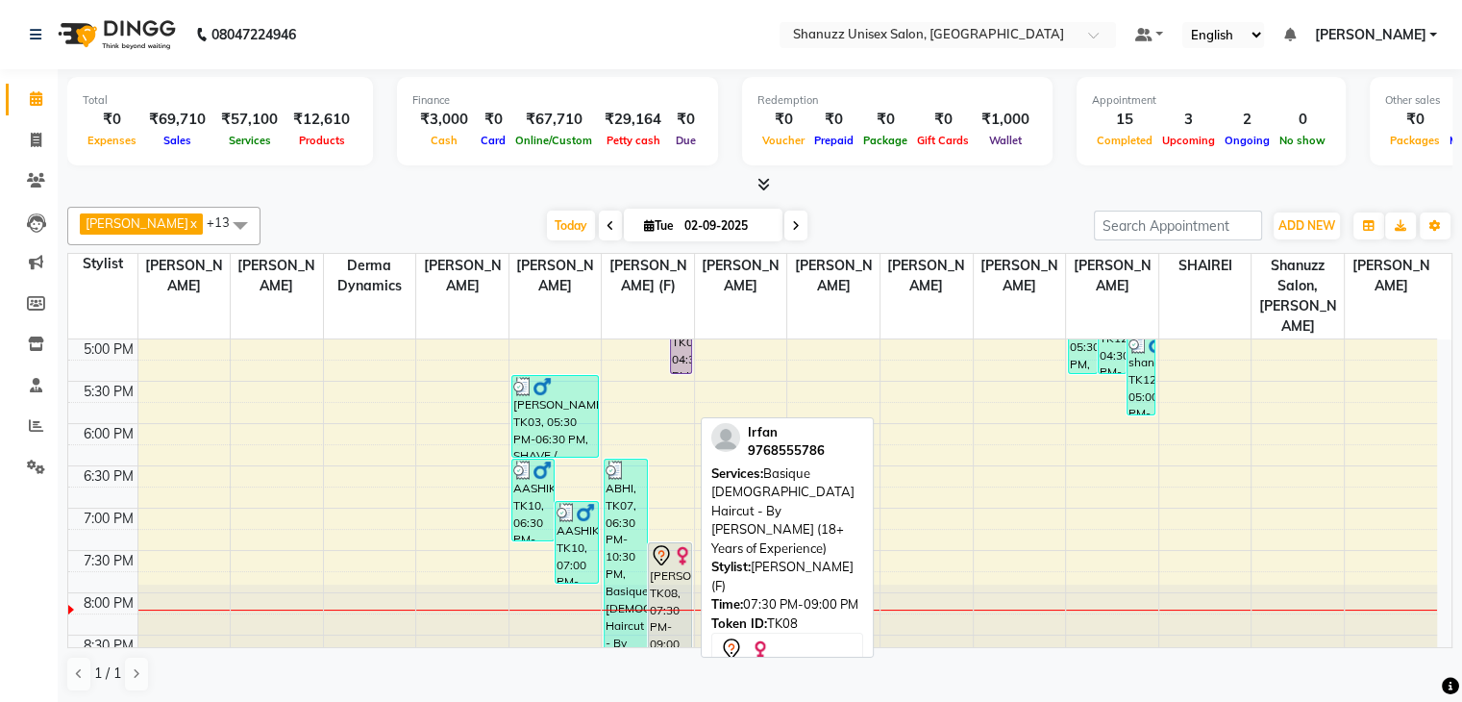
click at [675, 551] on div "[PERSON_NAME], TK08, 07:30 PM-09:00 PM, Basique [DEMOGRAPHIC_DATA] Haircut - By…" at bounding box center [670, 604] width 42 height 123
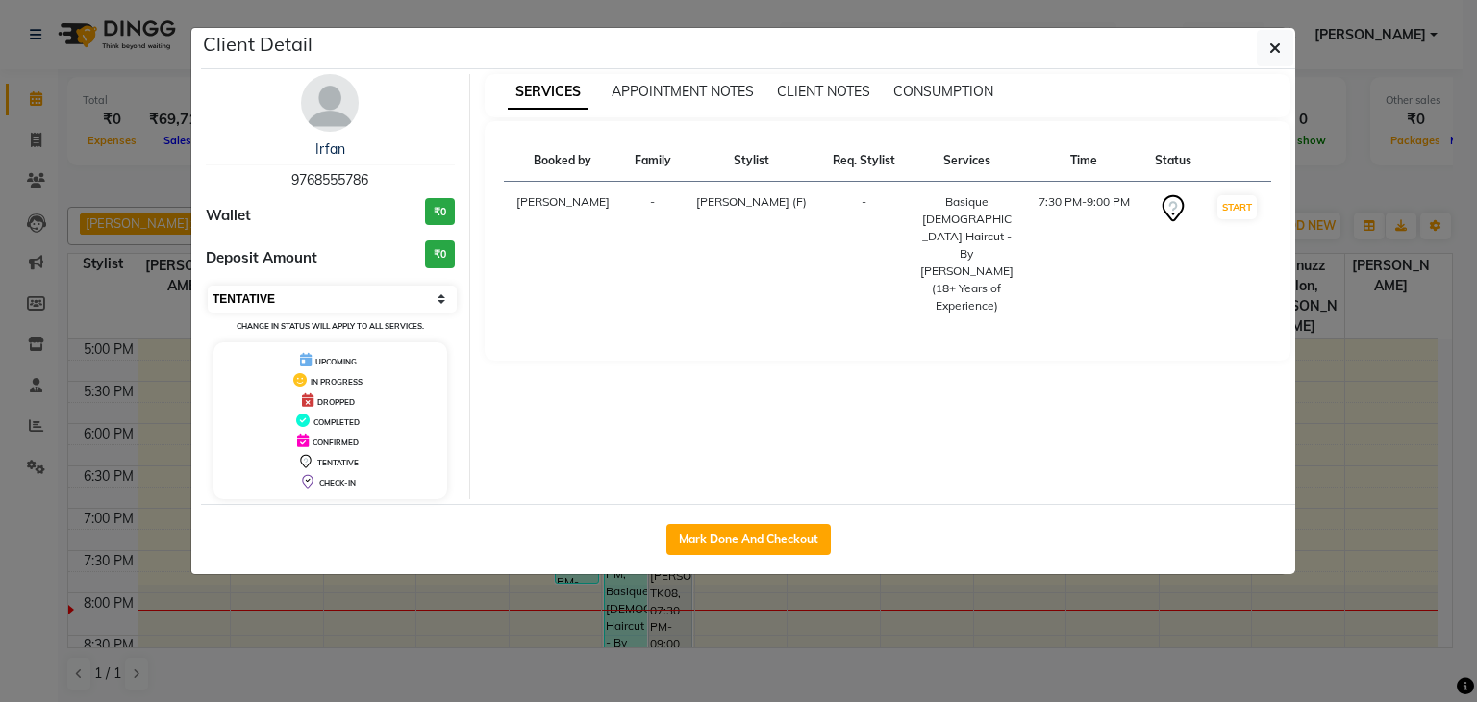
click at [416, 297] on select "Select IN SERVICE CONFIRMED TENTATIVE CHECK IN MARK DONE DROPPED UPCOMING" at bounding box center [332, 299] width 249 height 27
select select "8"
click at [208, 286] on select "Select IN SERVICE CONFIRMED TENTATIVE CHECK IN MARK DONE DROPPED UPCOMING" at bounding box center [332, 299] width 249 height 27
click at [155, 251] on ngb-modal-window "Client Detail Irfan 9768555786 Wallet ₹0 Deposit Amount ₹0 Select IN SERVICE CO…" at bounding box center [738, 351] width 1477 height 702
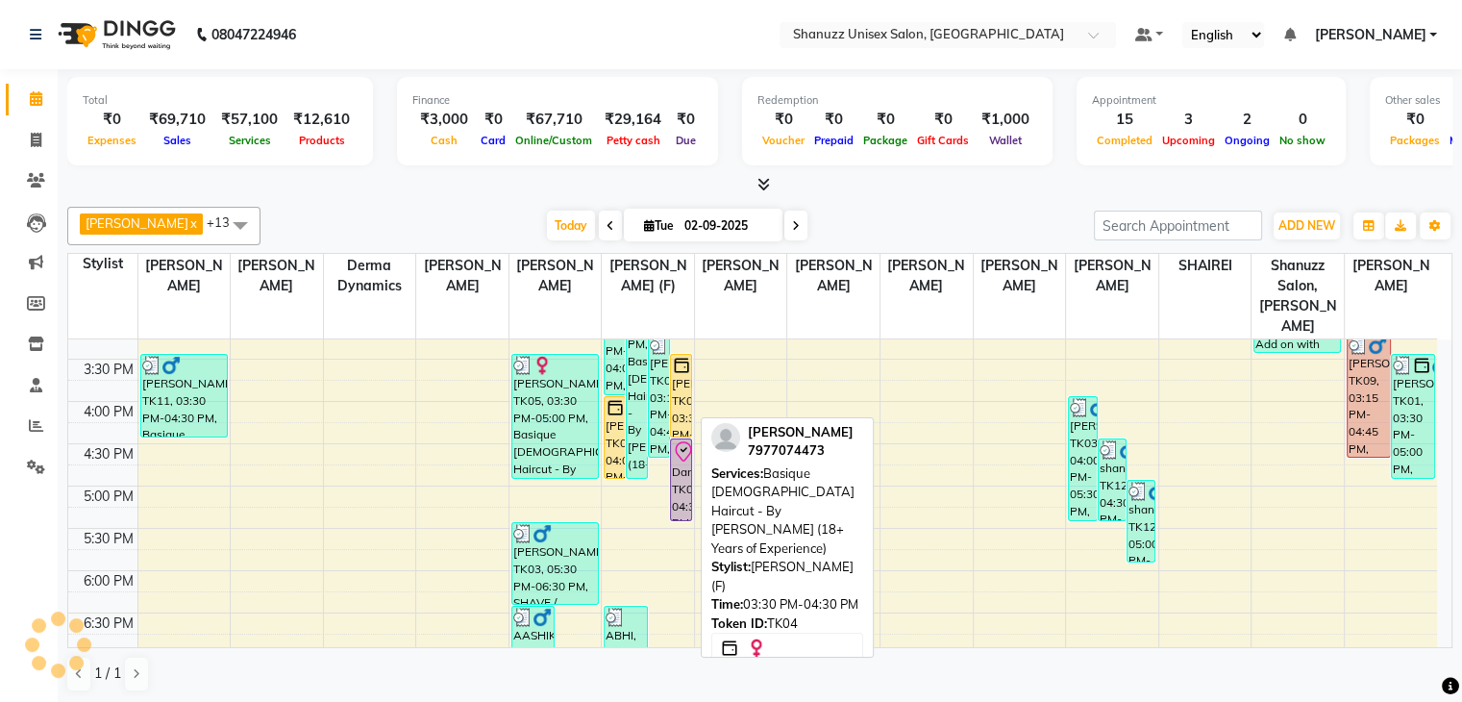
scroll to position [527, 0]
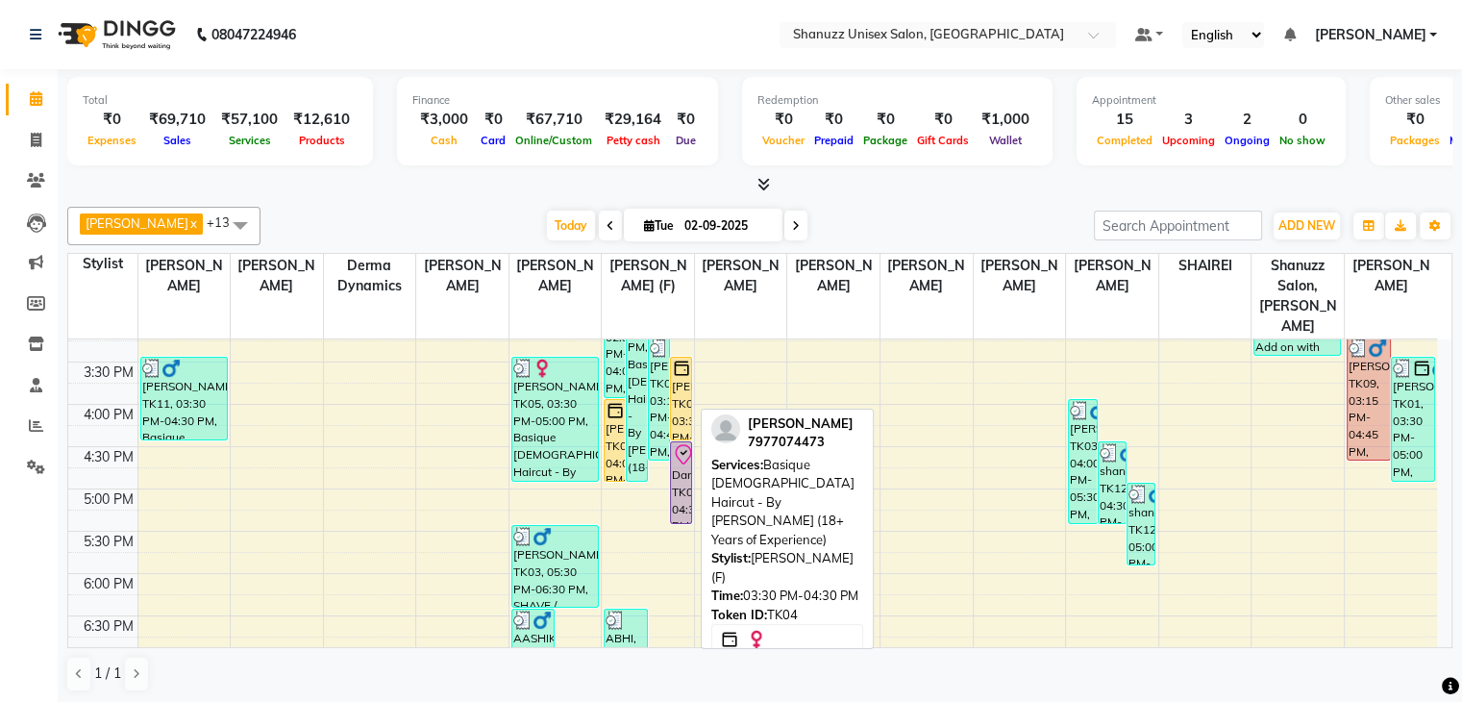
click at [684, 410] on div "[PERSON_NAME], TK04, 03:30 PM-04:30 PM, Basique [DEMOGRAPHIC_DATA] Haircut - By…" at bounding box center [681, 399] width 20 height 82
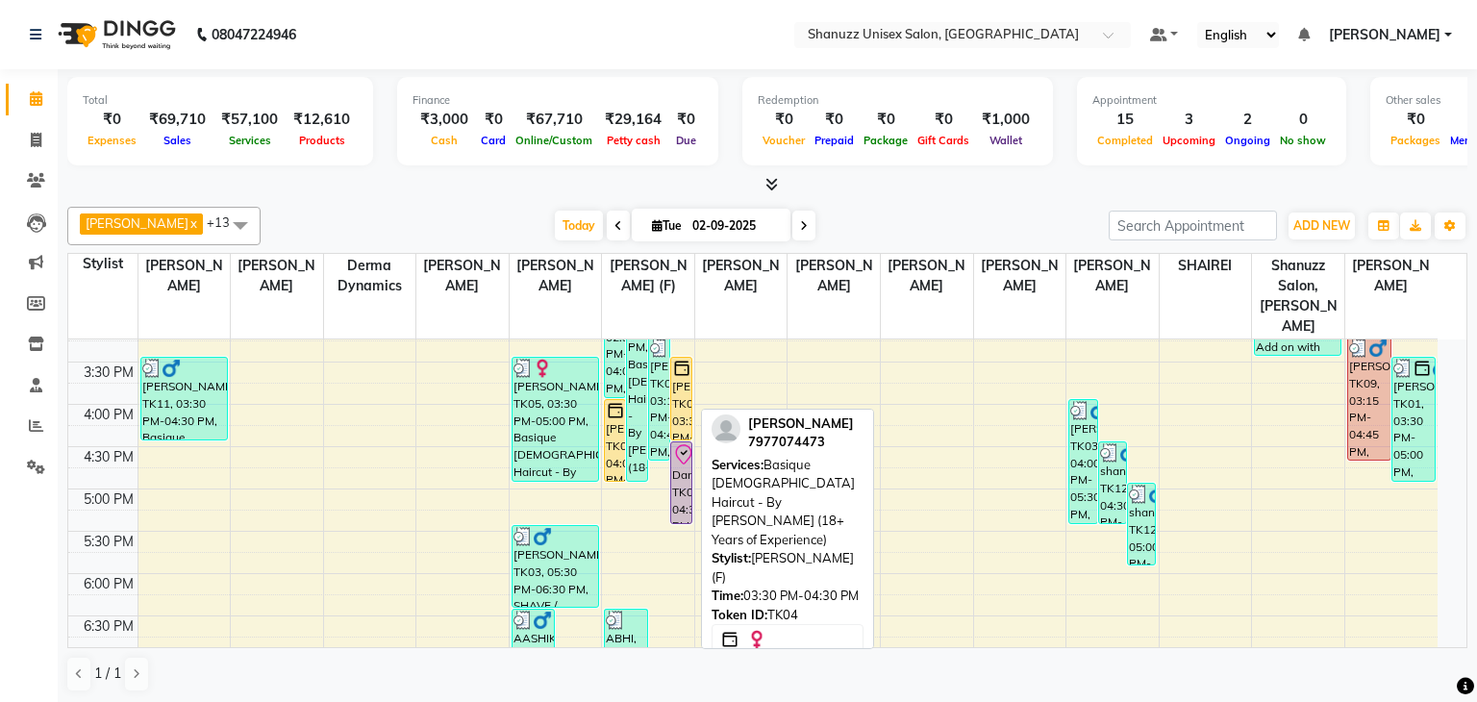
select select "1"
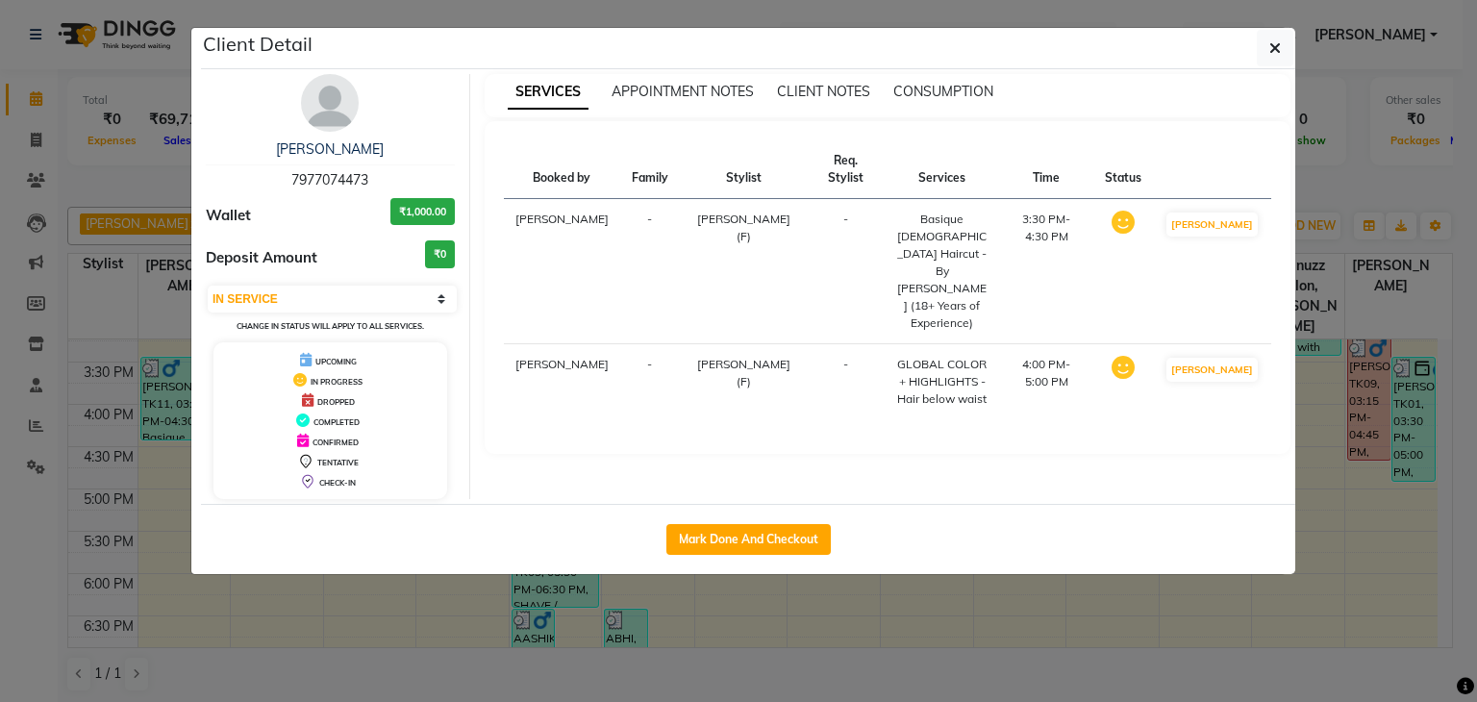
click at [672, 591] on ngb-modal-window "Client Detail TRIZA MOTHAY 7977074473 Wallet ₹1,000.00 Deposit Amount ₹0 Select…" at bounding box center [738, 351] width 1477 height 702
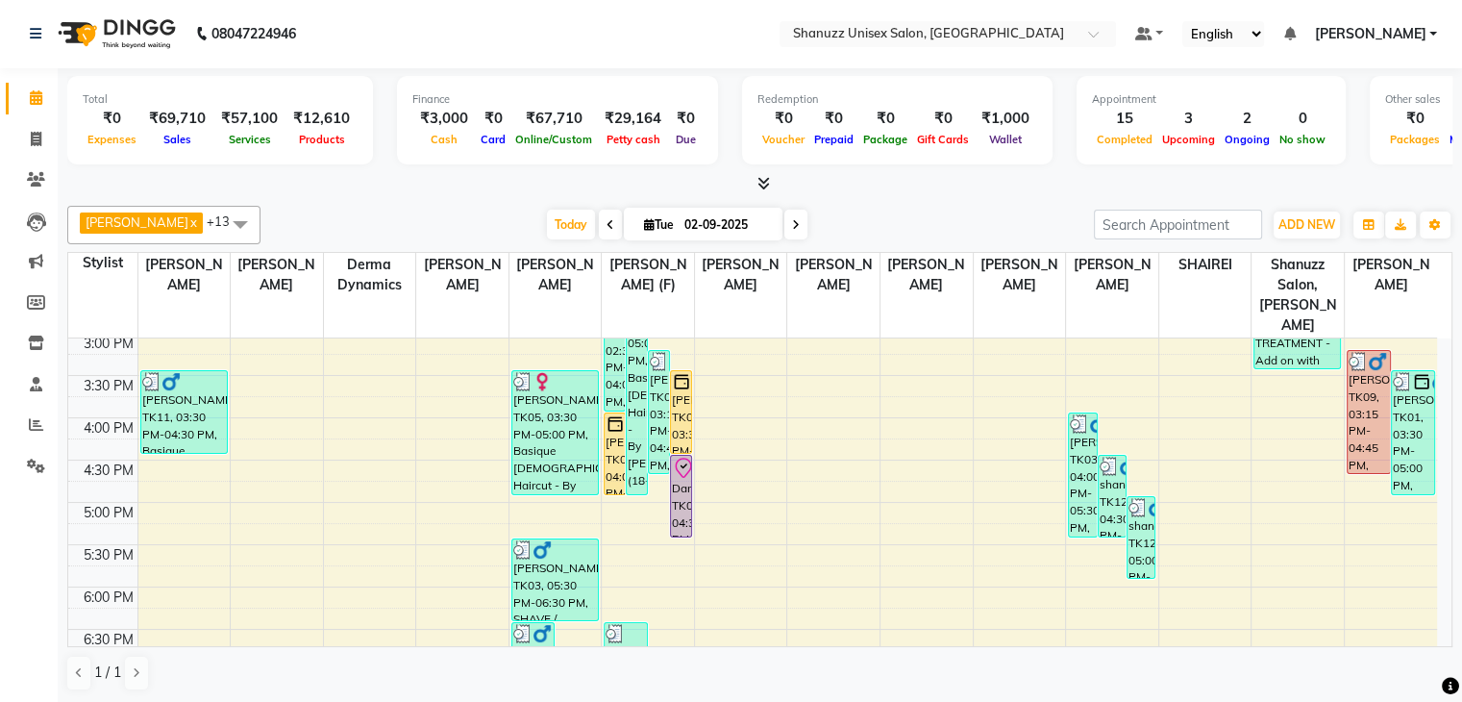
scroll to position [485, 0]
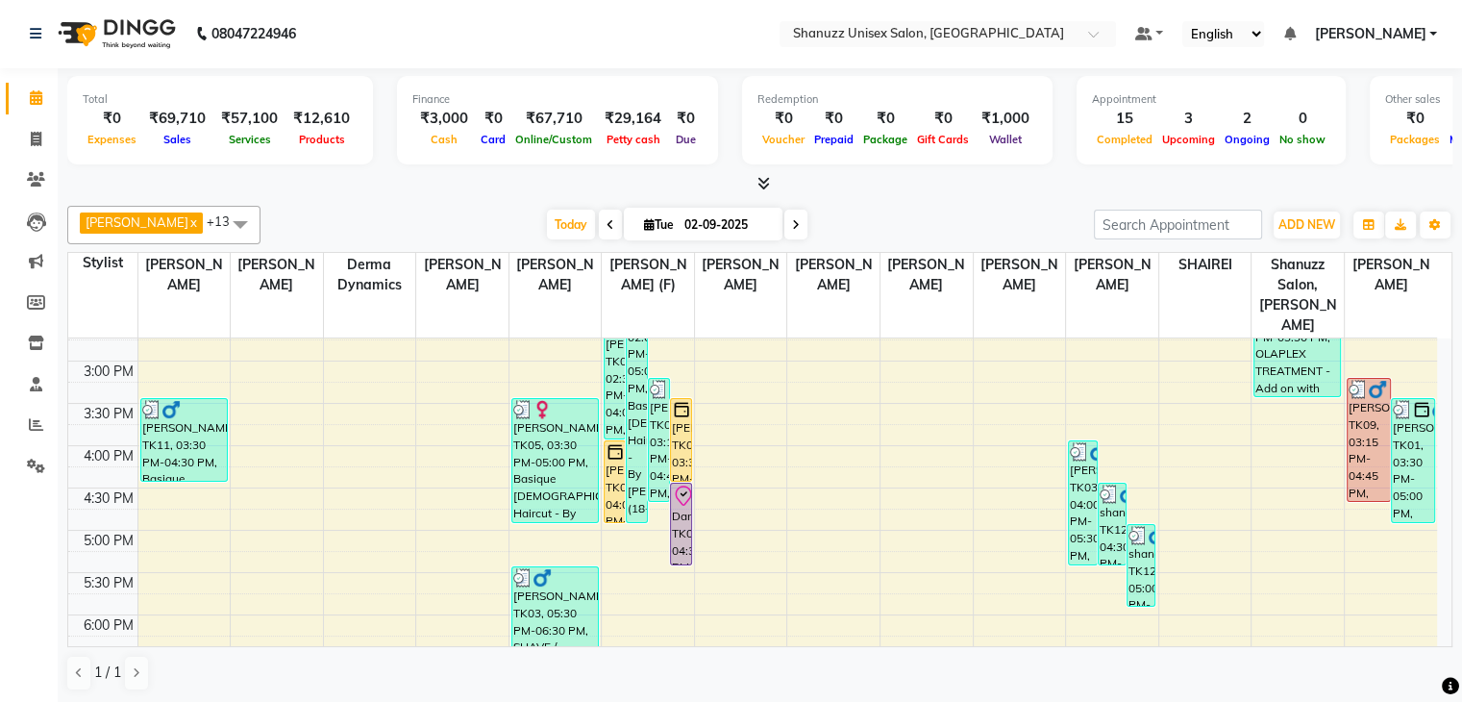
click at [936, 231] on div "Today Tue 02-09-2025" at bounding box center [677, 225] width 814 height 29
click at [36, 120] on li "Invoice" at bounding box center [29, 139] width 58 height 41
click at [33, 139] on icon at bounding box center [36, 139] width 11 height 14
select select "service"
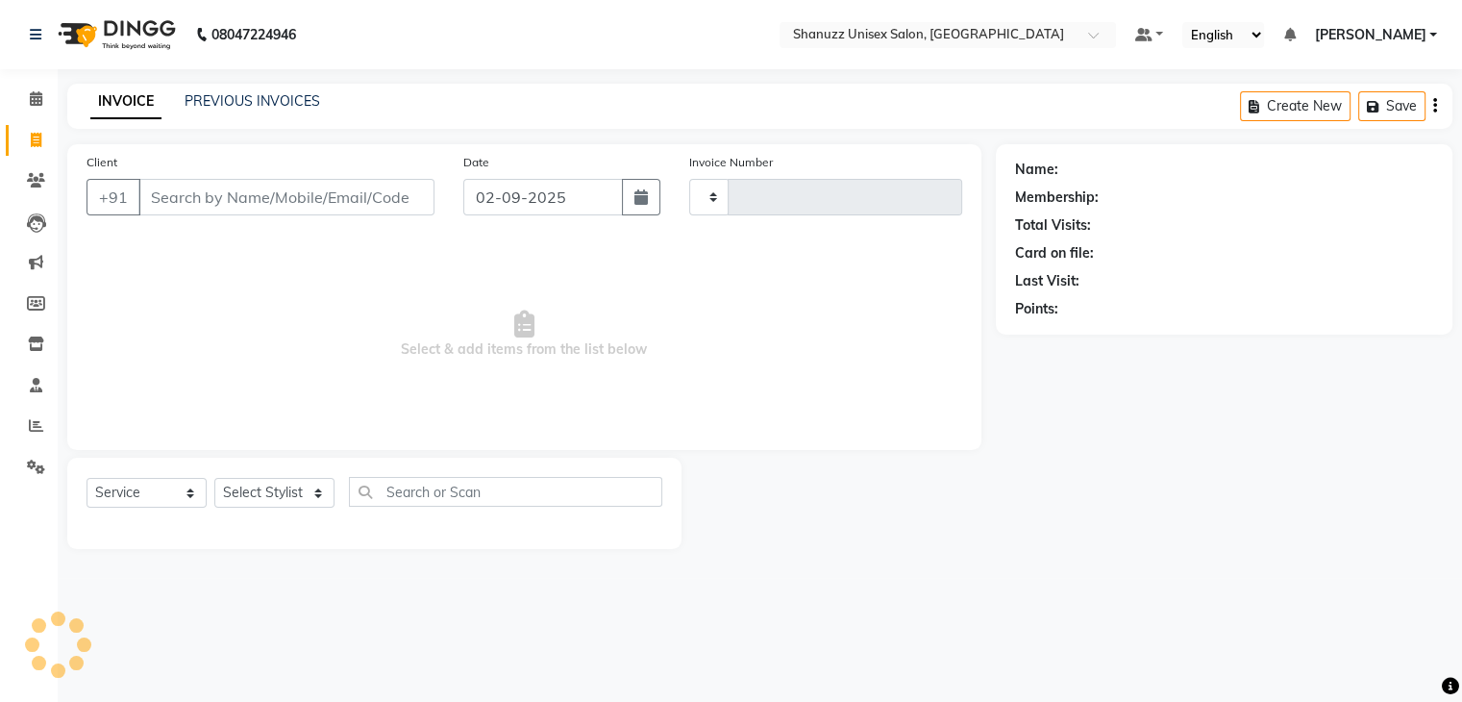
type input "1471"
select select "7102"
click at [208, 104] on link "PREVIOUS INVOICES" at bounding box center [253, 100] width 136 height 17
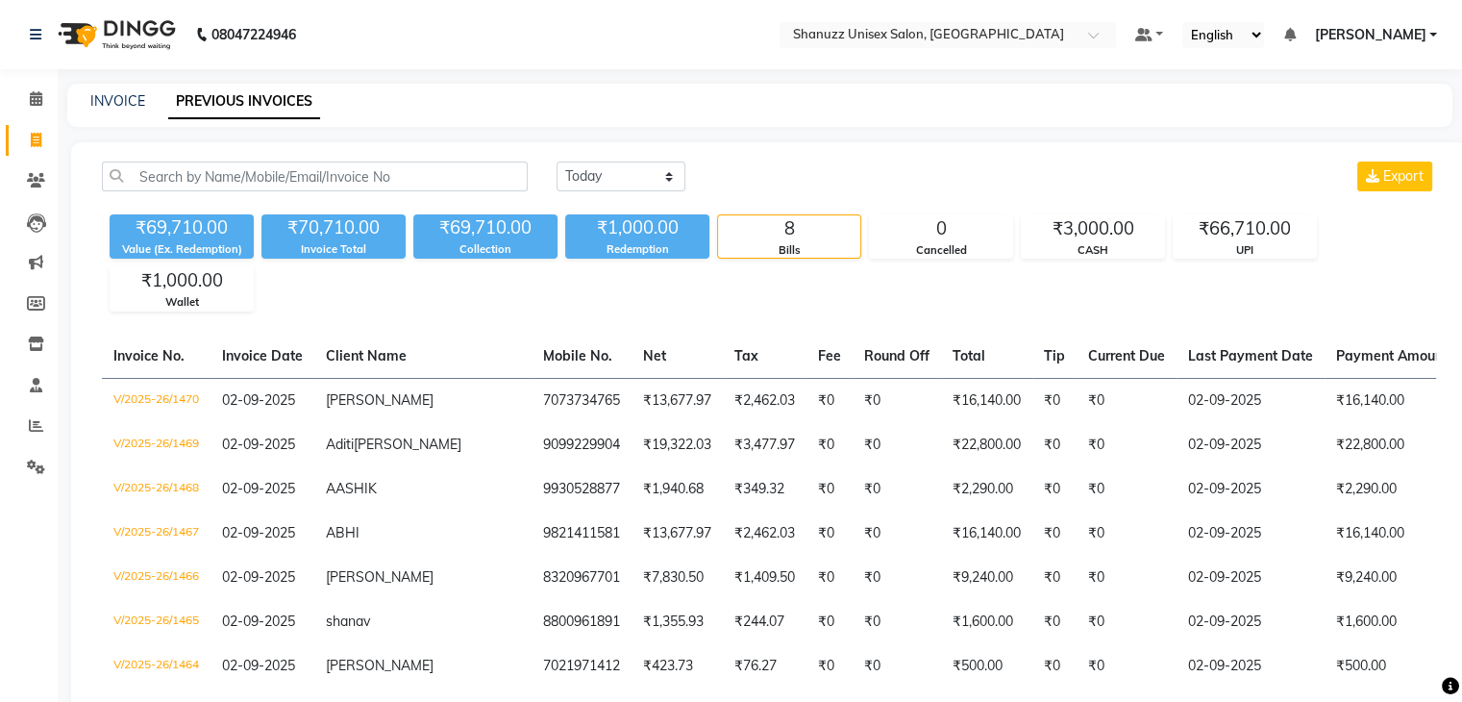
drag, startPoint x: 365, startPoint y: 247, endPoint x: 420, endPoint y: 285, distance: 66.4
click at [420, 285] on div "₹69,710.00 Value (Ex. Redemption) ₹70,710.00 Invoice Total ₹69,710.00 Collectio…" at bounding box center [769, 259] width 1334 height 105
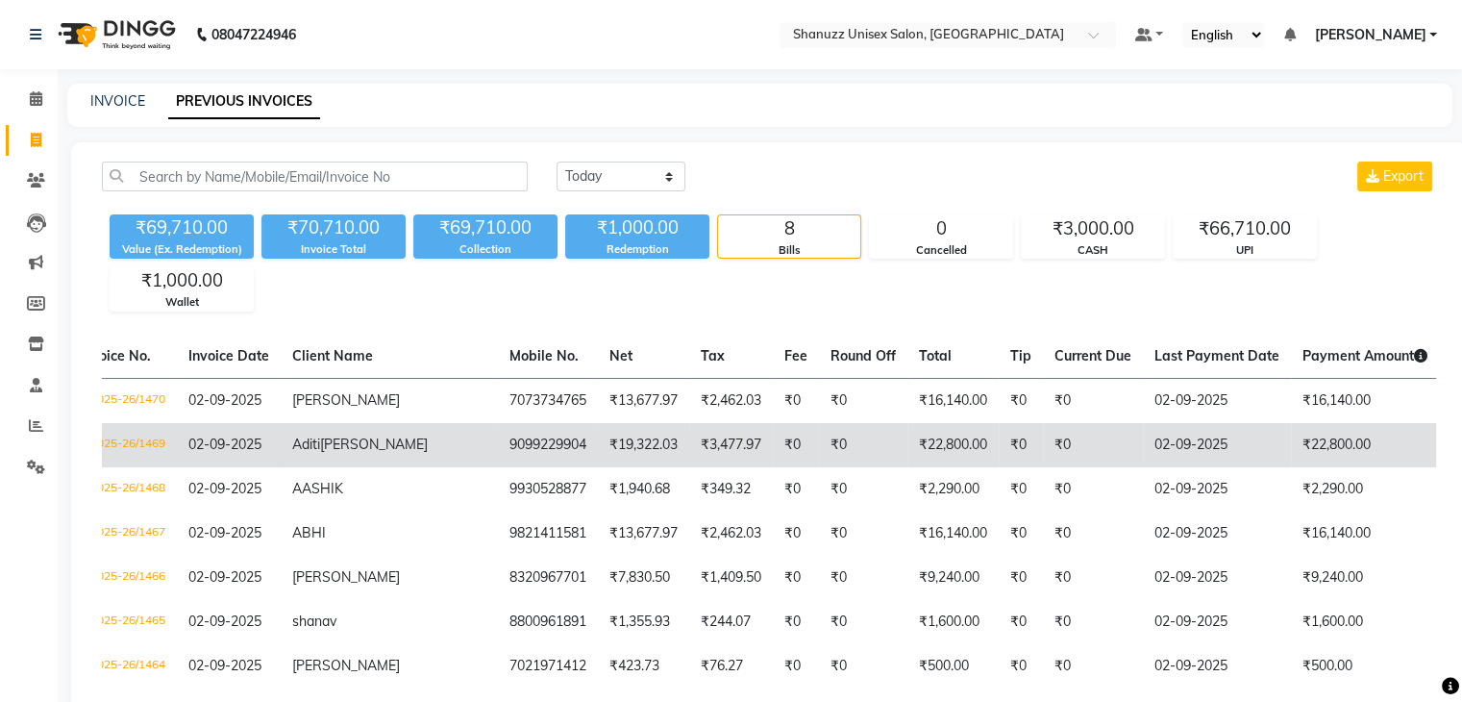
scroll to position [0, 31]
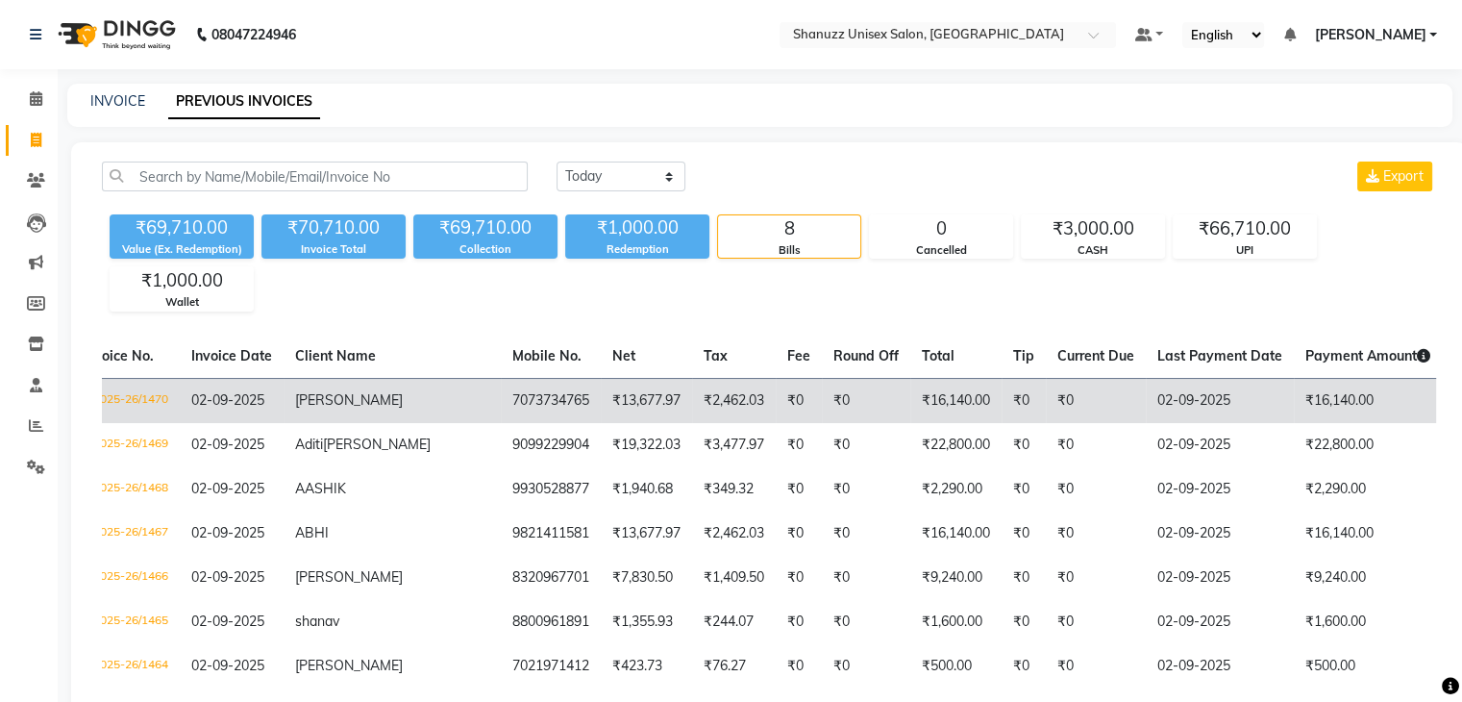
click at [601, 412] on td "₹13,677.97" at bounding box center [646, 400] width 91 height 45
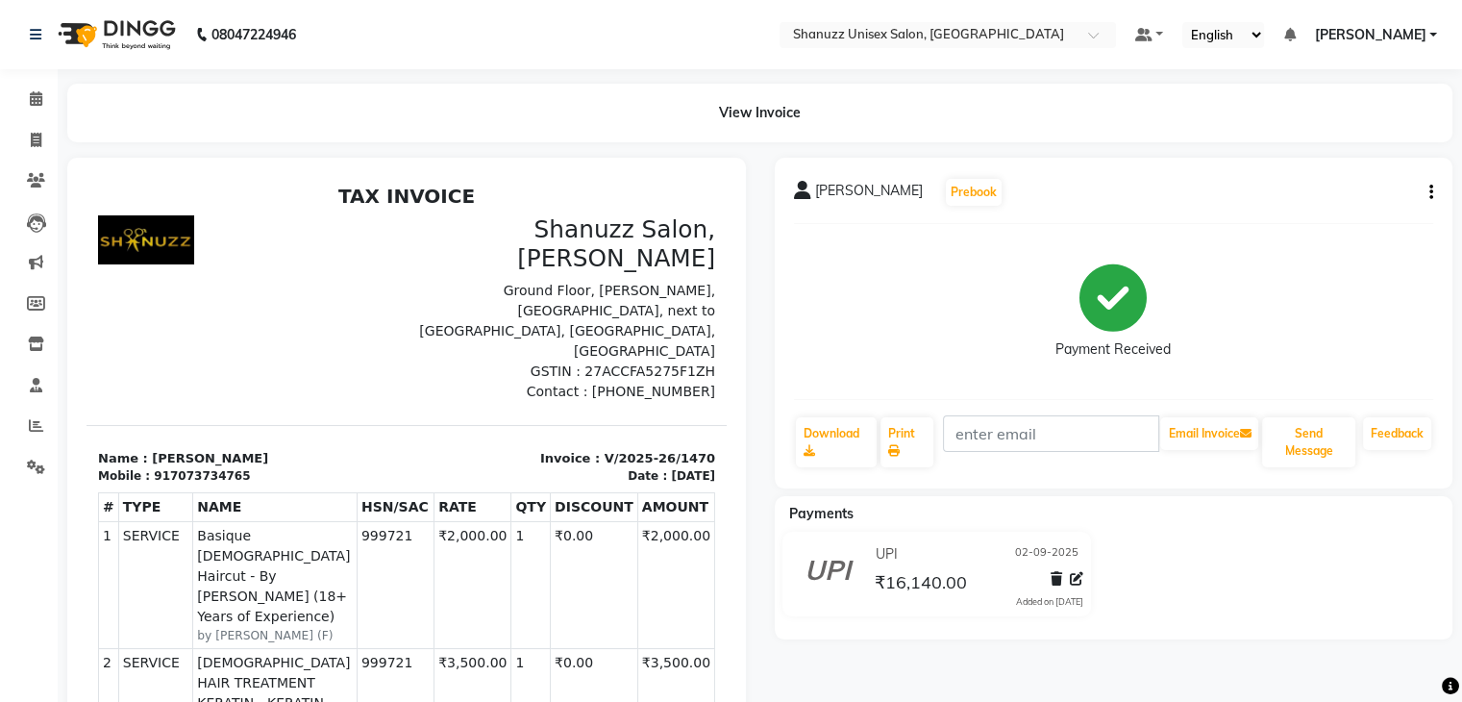
click at [1432, 192] on icon "button" at bounding box center [1431, 192] width 4 height 1
click at [1292, 211] on div "Edit Invoice" at bounding box center [1303, 217] width 197 height 24
select select "service"
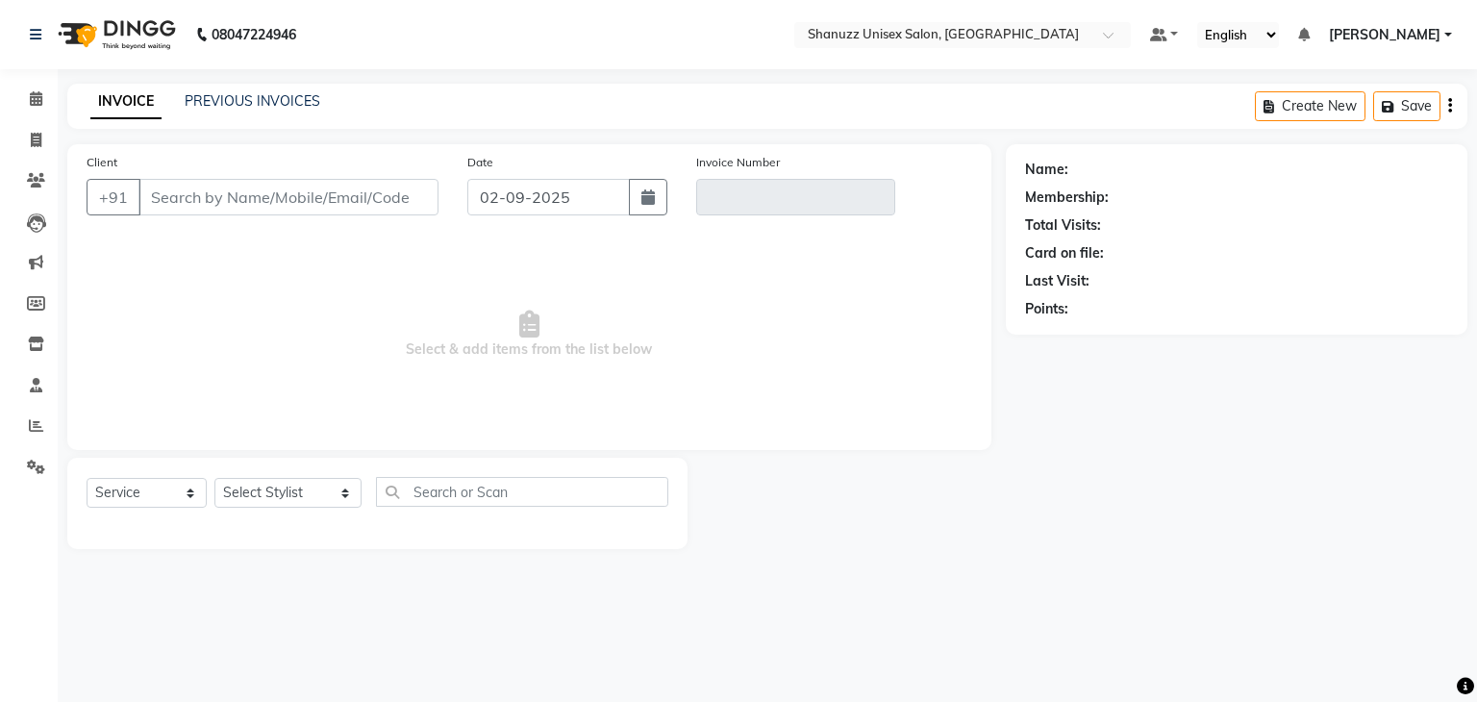
type input "7073734765"
type input "V/2025-26/1470"
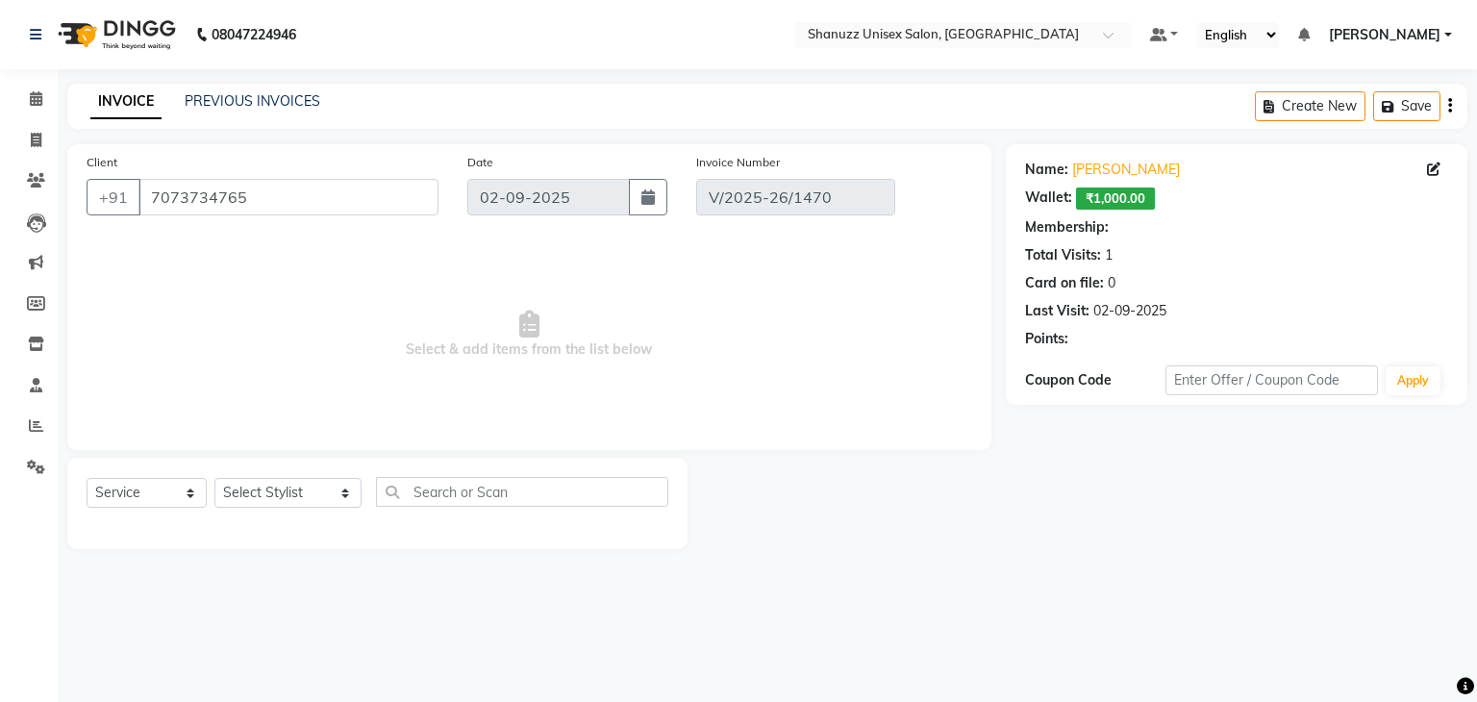
select select "select"
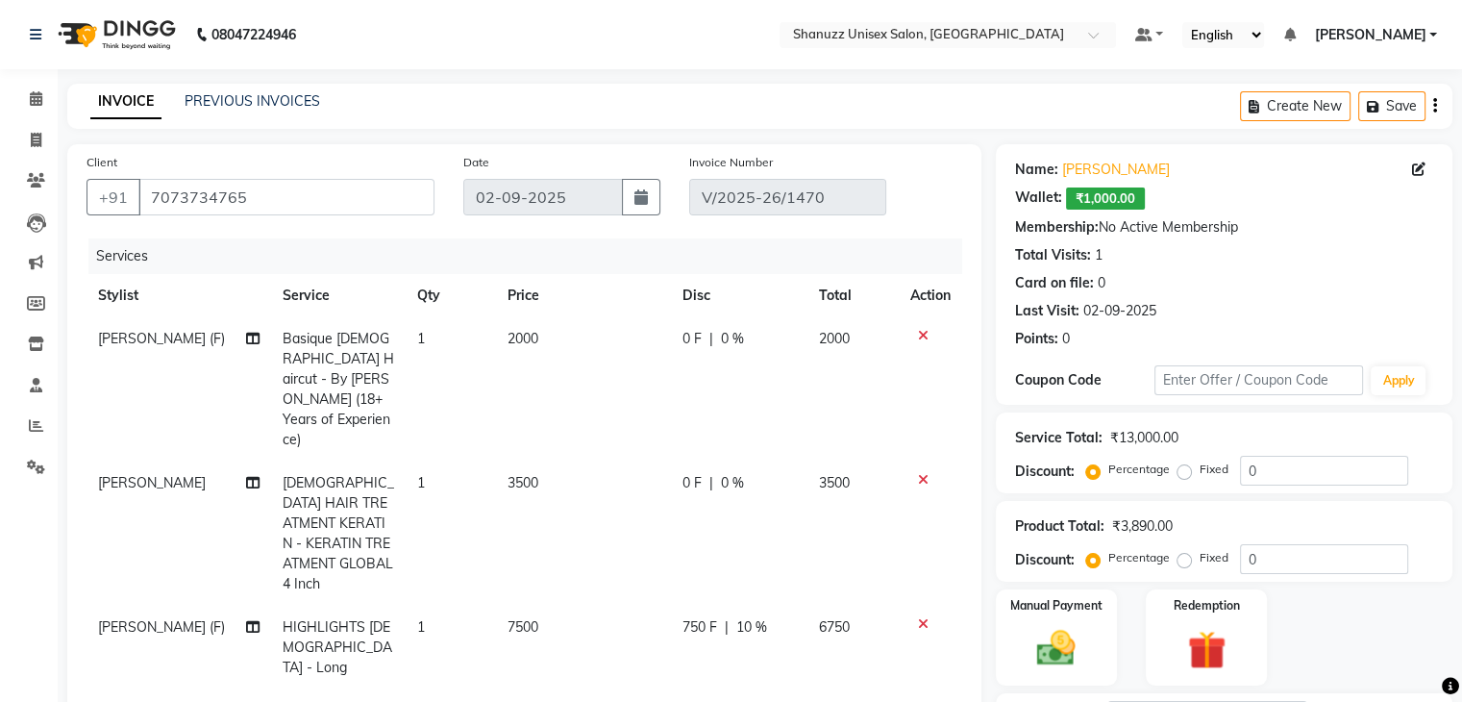
scroll to position [396, 0]
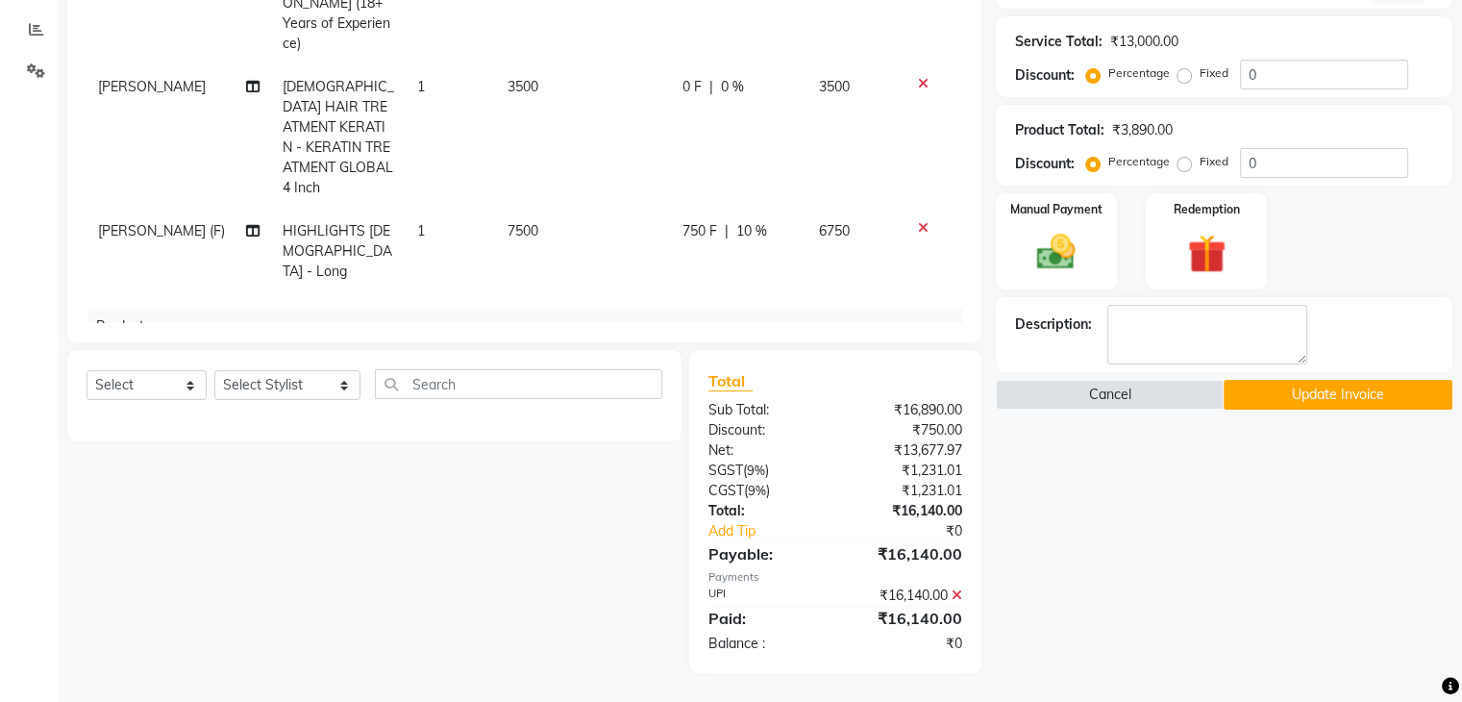
click at [958, 593] on icon at bounding box center [957, 594] width 11 height 13
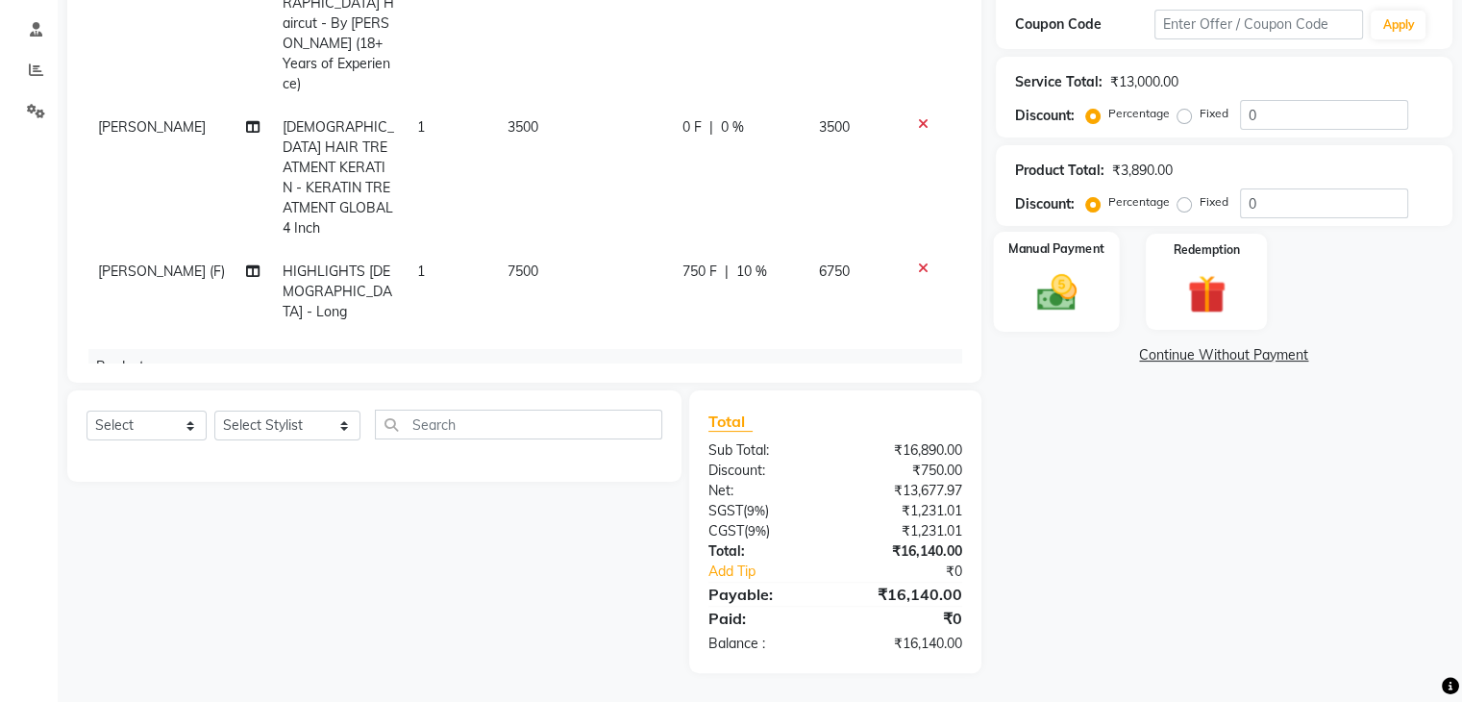
click at [1091, 306] on div "Manual Payment" at bounding box center [1056, 281] width 126 height 99
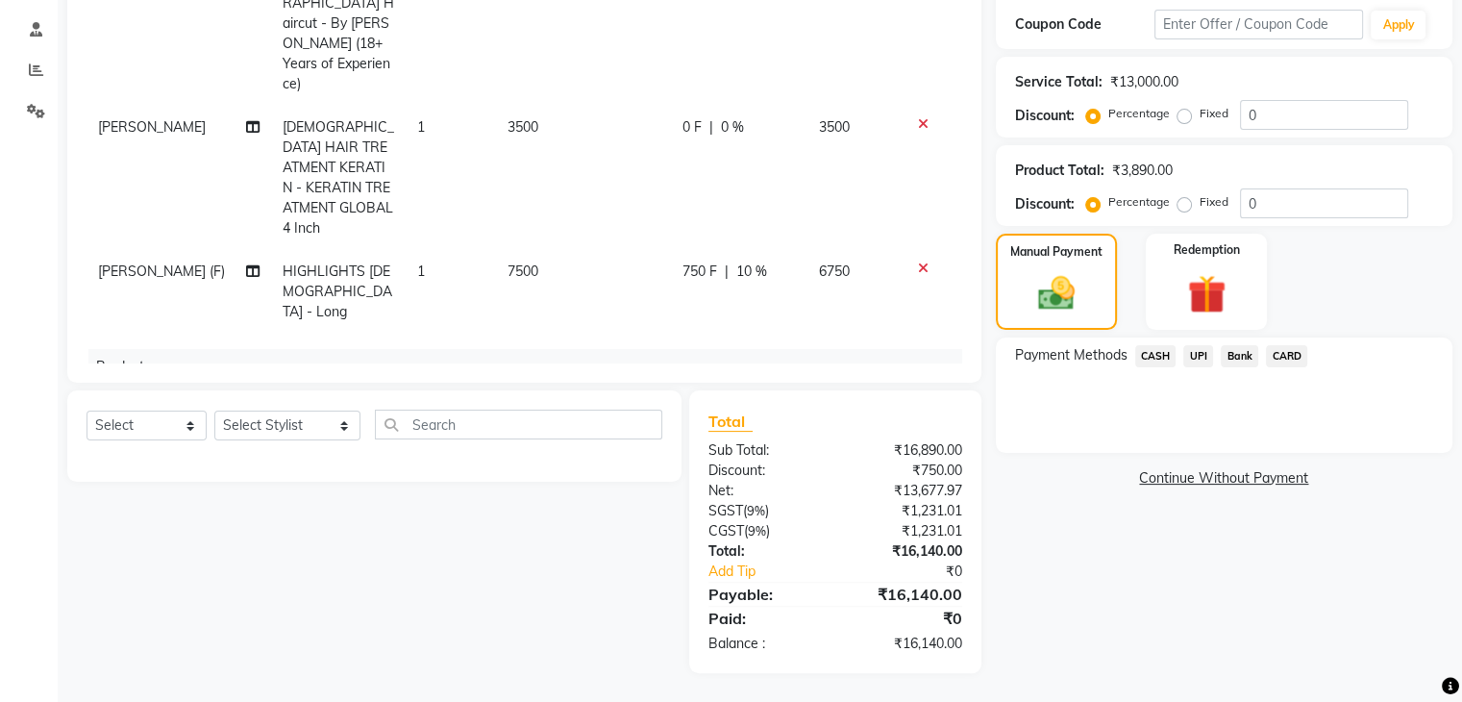
click at [1211, 349] on span "UPI" at bounding box center [1198, 356] width 30 height 22
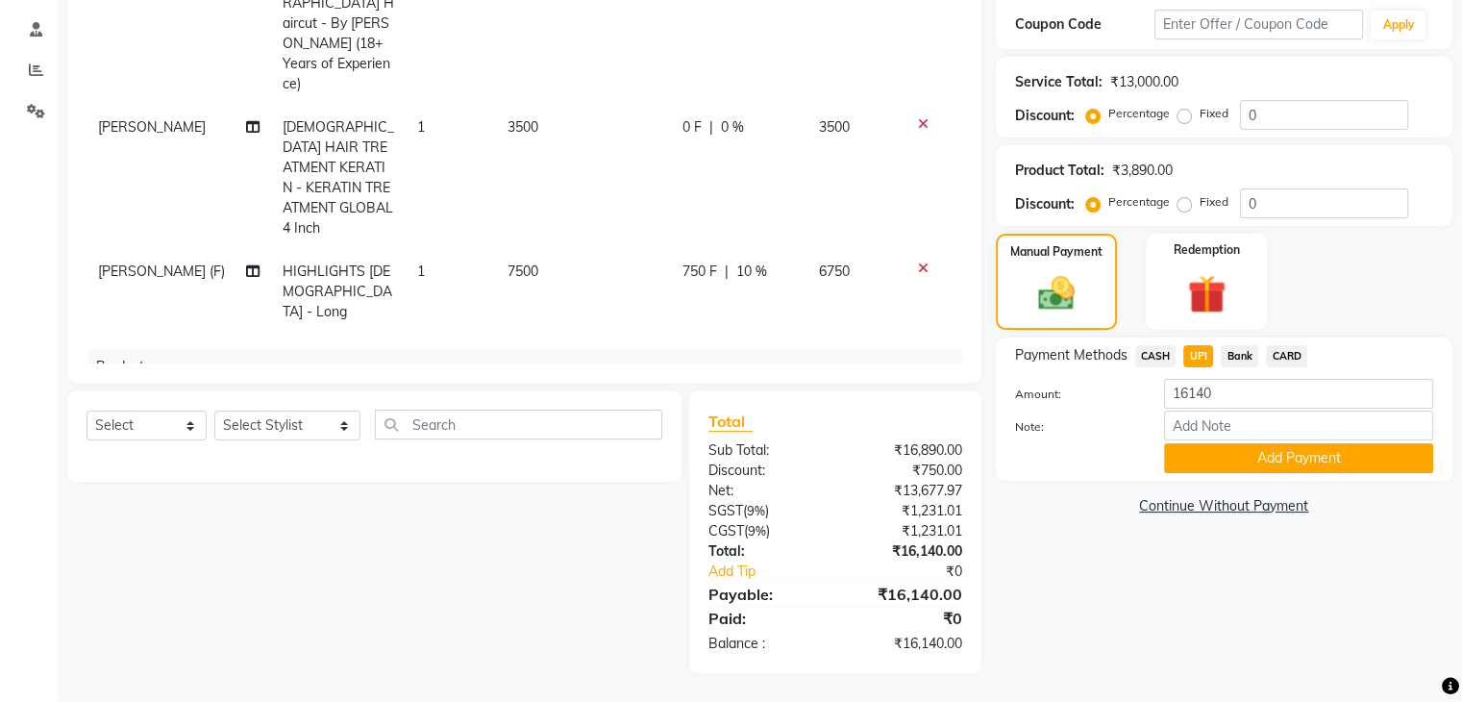
click at [1220, 373] on div "Payment Methods CASH UPI Bank CARD Amount: 16140 Note: Add Payment" at bounding box center [1224, 409] width 418 height 128
click at [1219, 382] on input "16140" at bounding box center [1298, 394] width 269 height 30
type input "1000"
click at [1188, 449] on button "Add Payment" at bounding box center [1298, 458] width 269 height 30
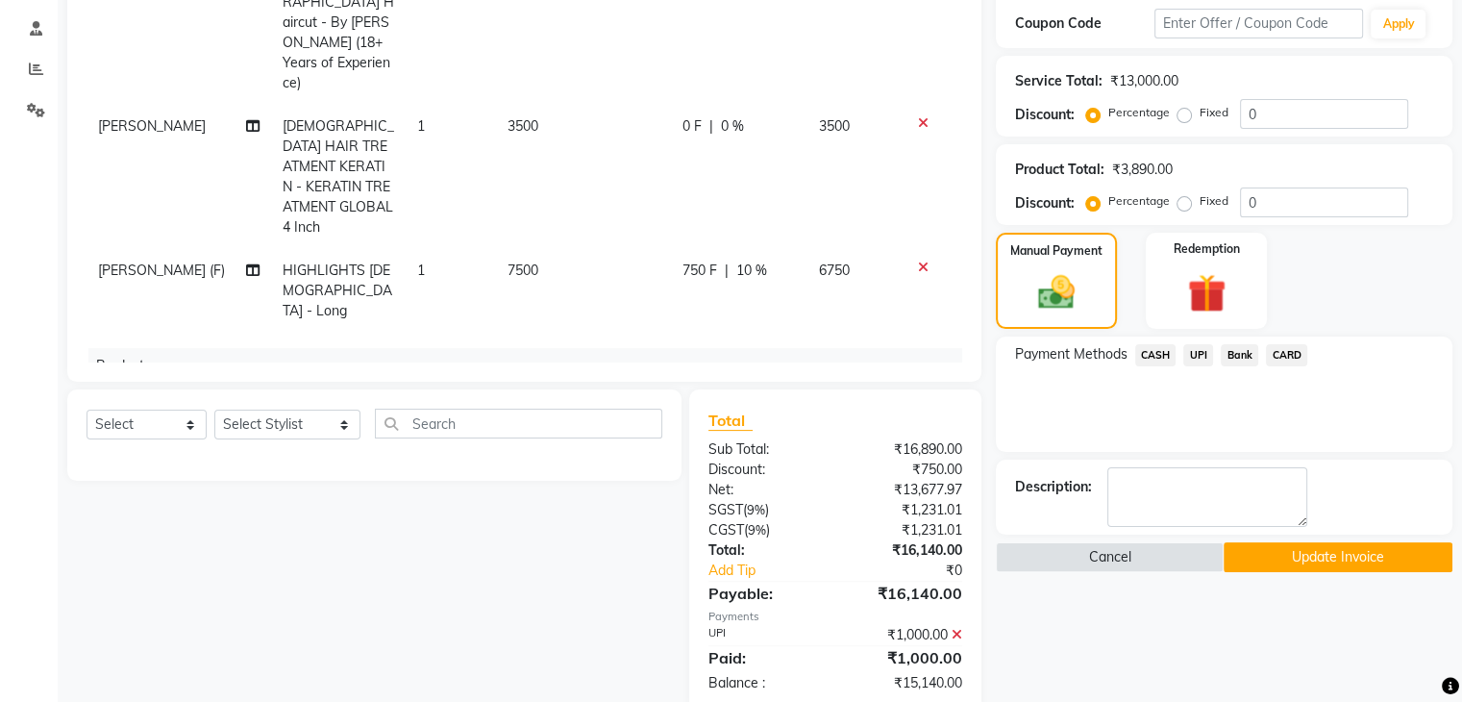
click at [1284, 356] on span "CARD" at bounding box center [1286, 355] width 41 height 22
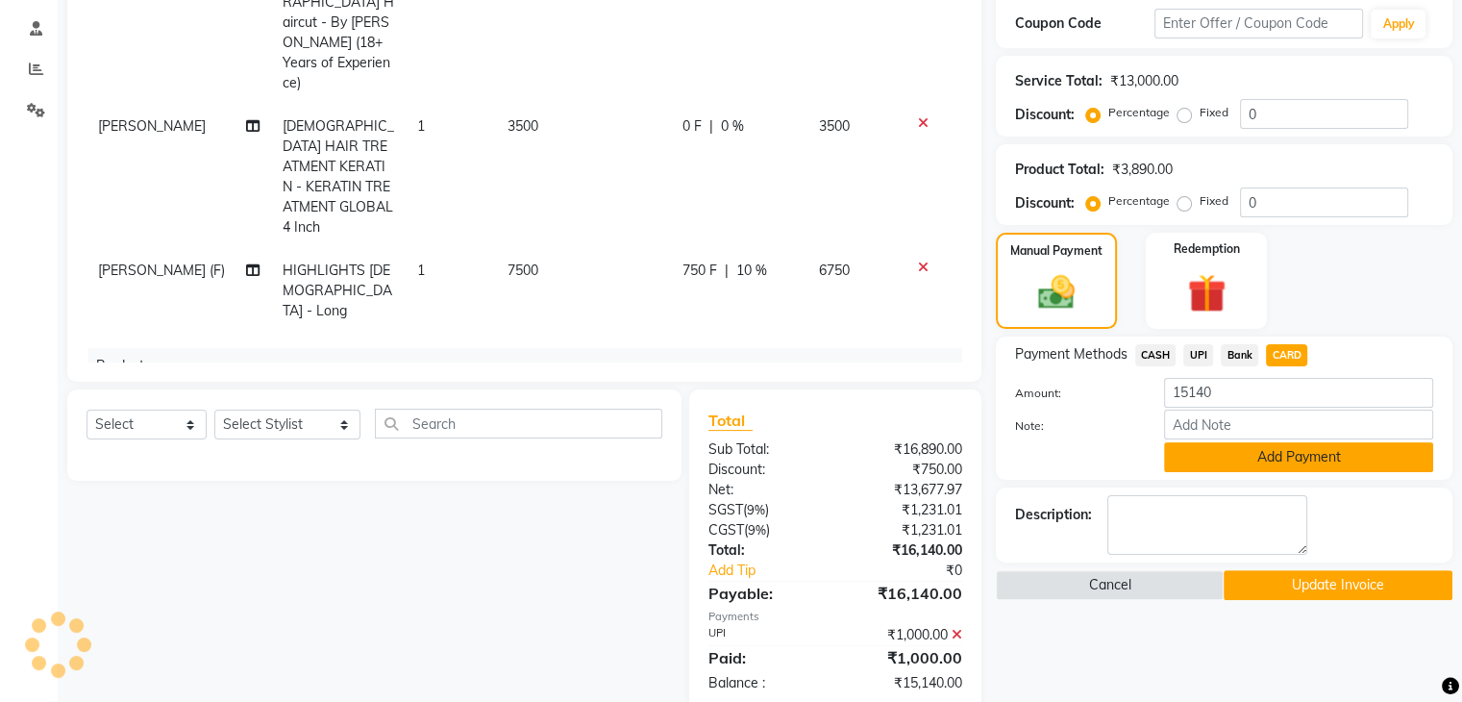
click at [1295, 448] on button "Add Payment" at bounding box center [1298, 457] width 269 height 30
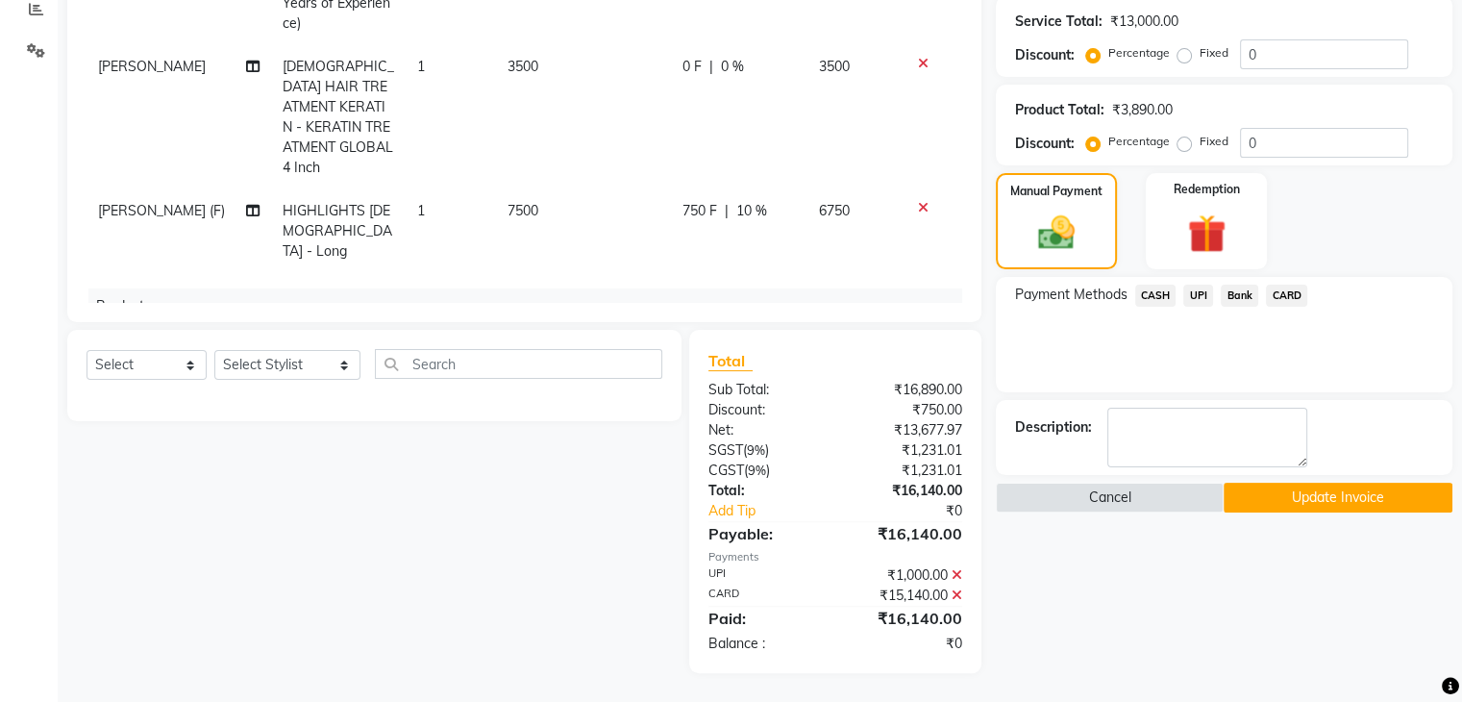
scroll to position [415, 0]
click at [1317, 501] on button "Update Invoice" at bounding box center [1338, 499] width 229 height 30
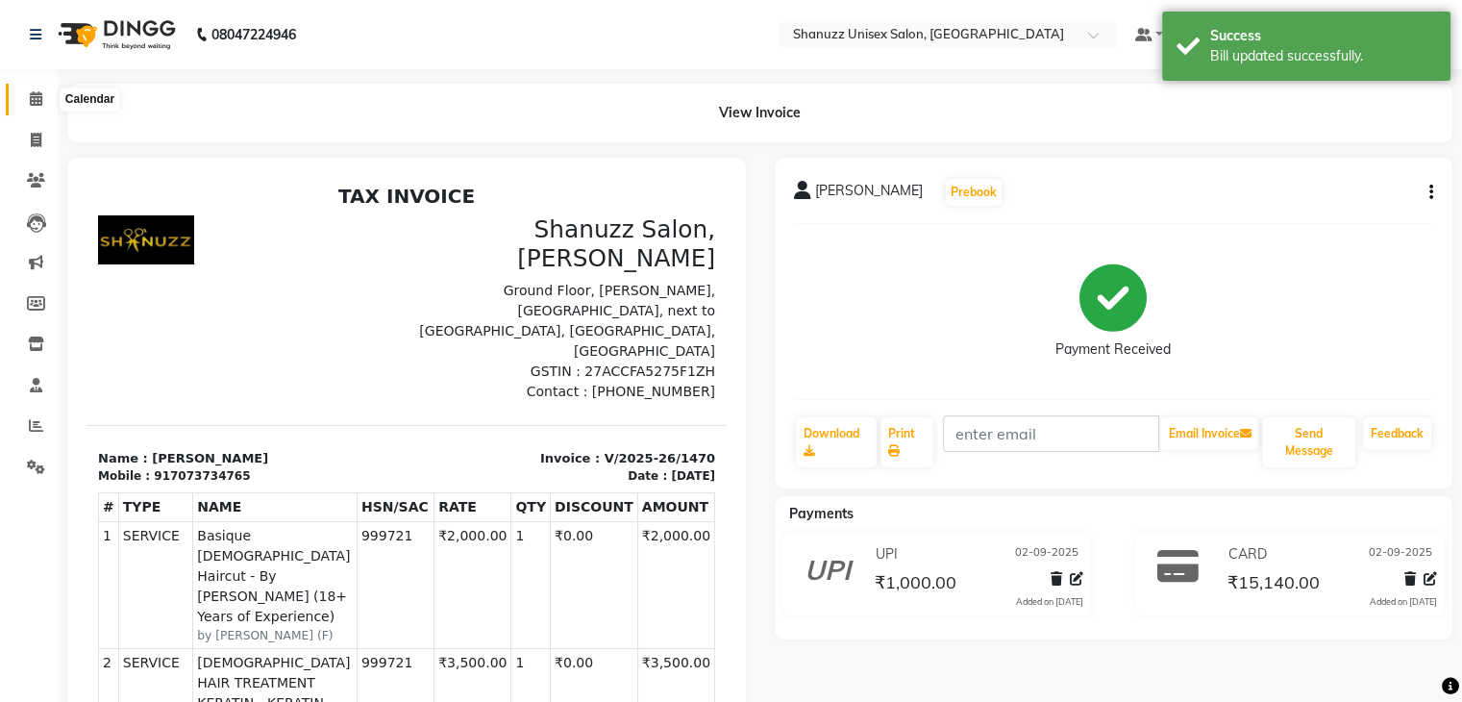
click at [35, 105] on icon at bounding box center [36, 98] width 12 height 14
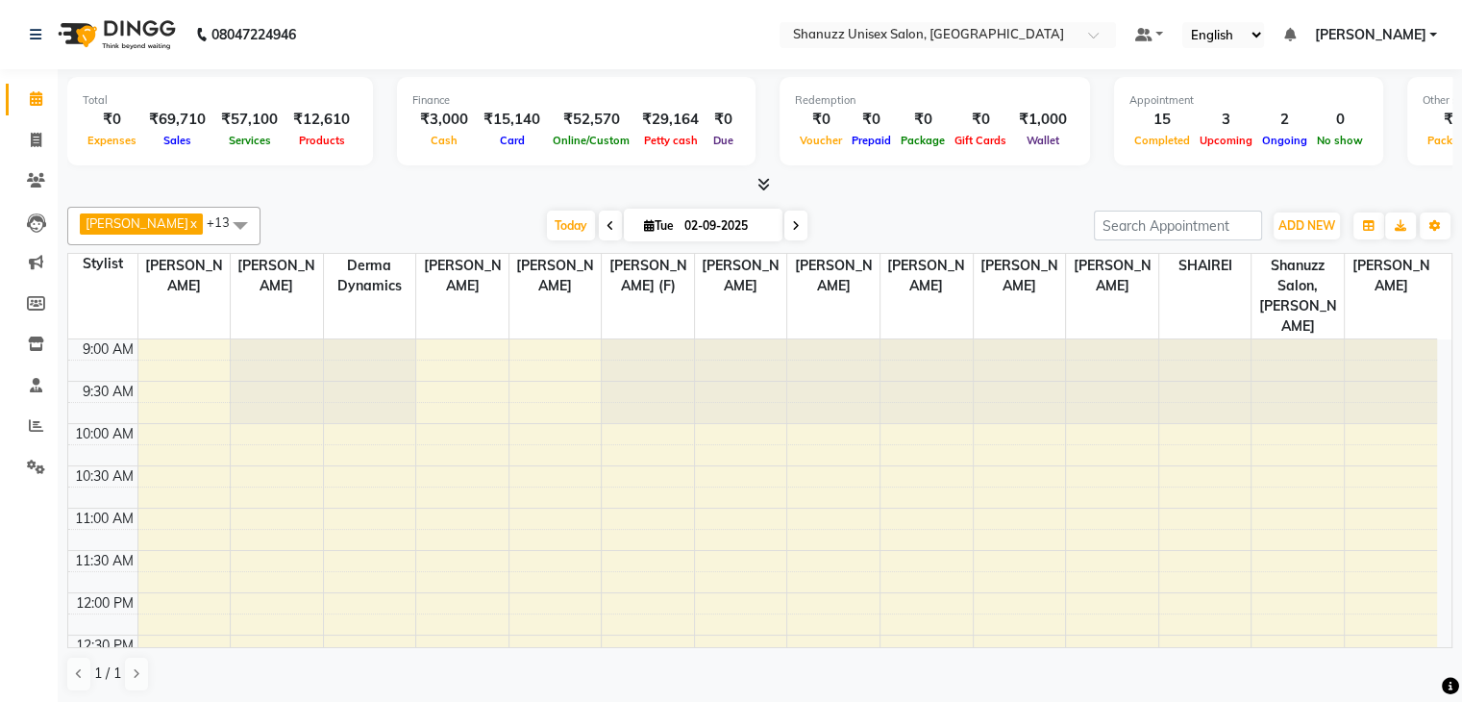
click at [35, 105] on icon at bounding box center [36, 98] width 12 height 14
click at [849, 178] on div at bounding box center [759, 185] width 1385 height 20
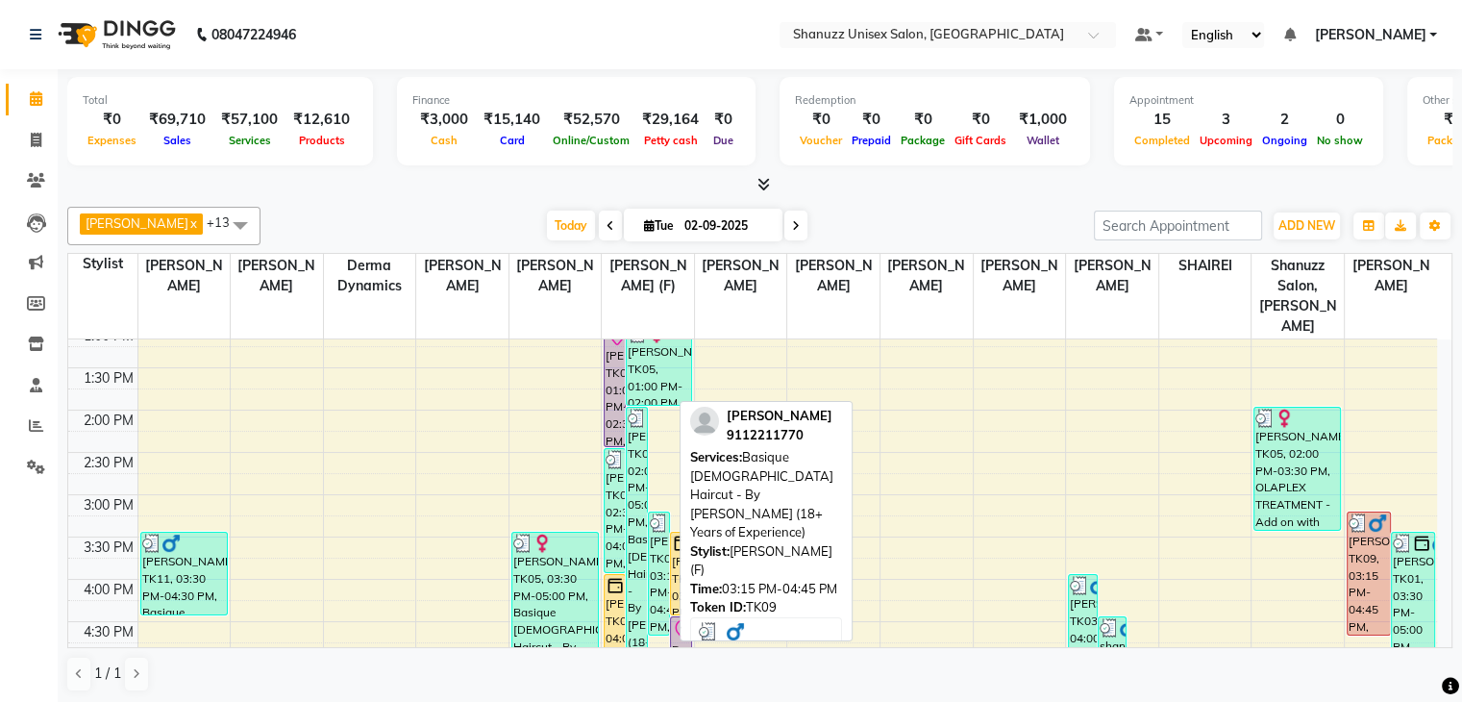
scroll to position [298, 0]
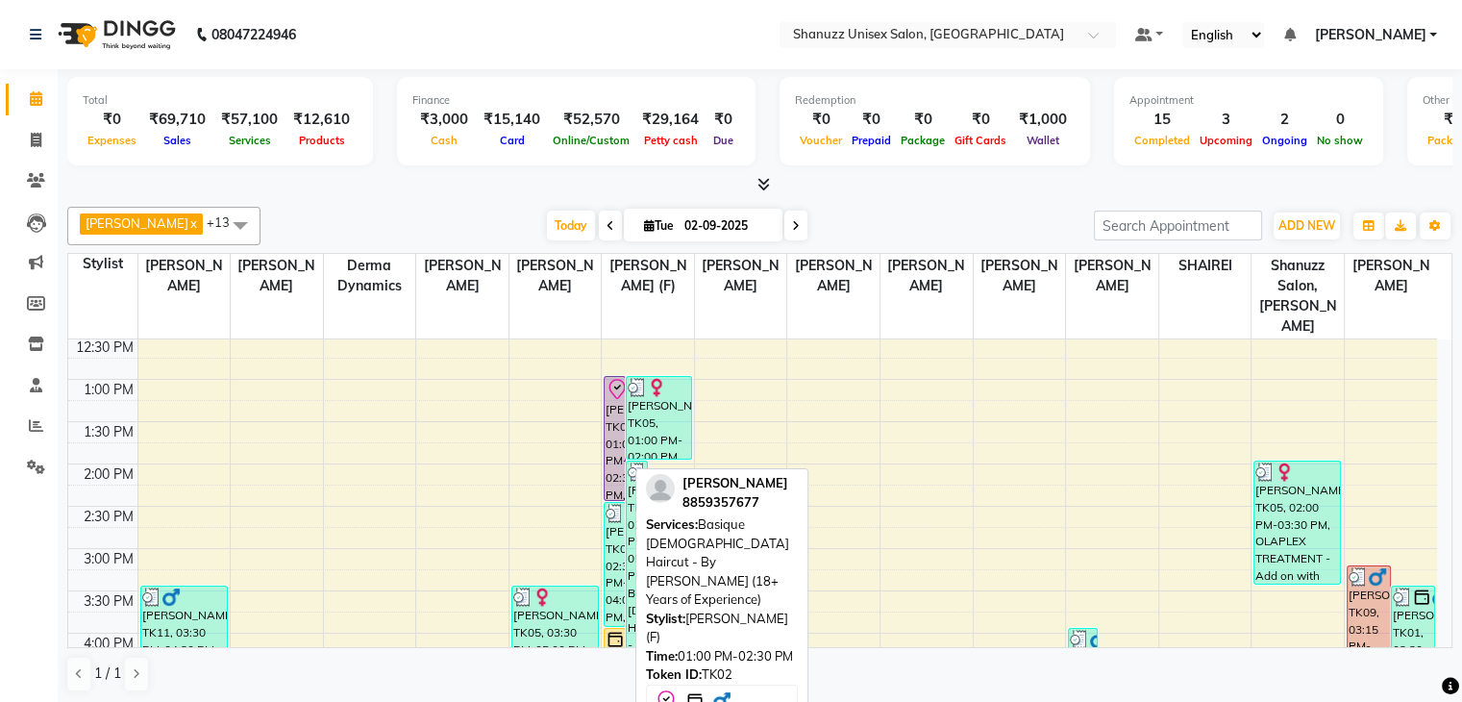
click at [610, 400] on div "YAMEEN SONUBHAI, TK02, 01:00 PM-02:30 PM, Basique MALE Haircut - By Shanuzz (18…" at bounding box center [615, 438] width 20 height 123
select select "8"
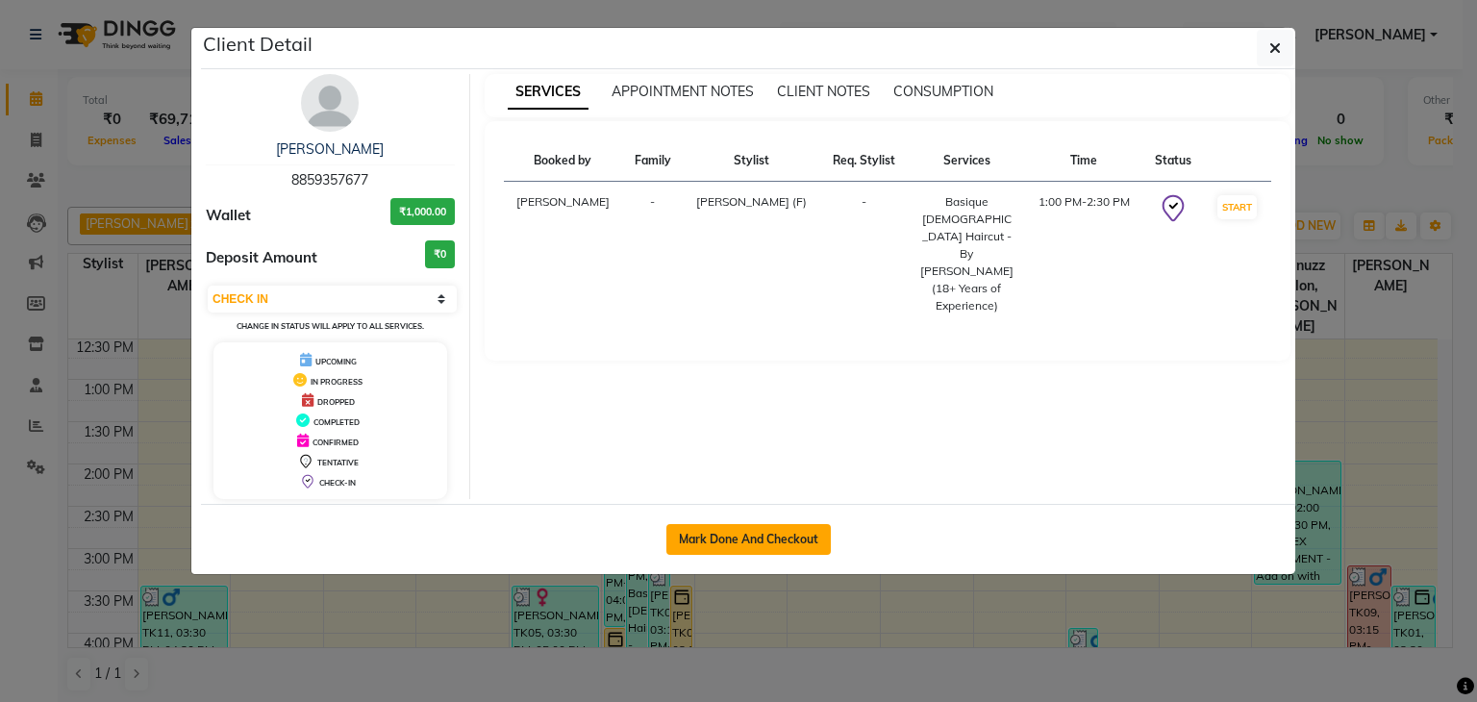
click at [806, 547] on button "Mark Done And Checkout" at bounding box center [748, 539] width 164 height 31
select select "7102"
select select "service"
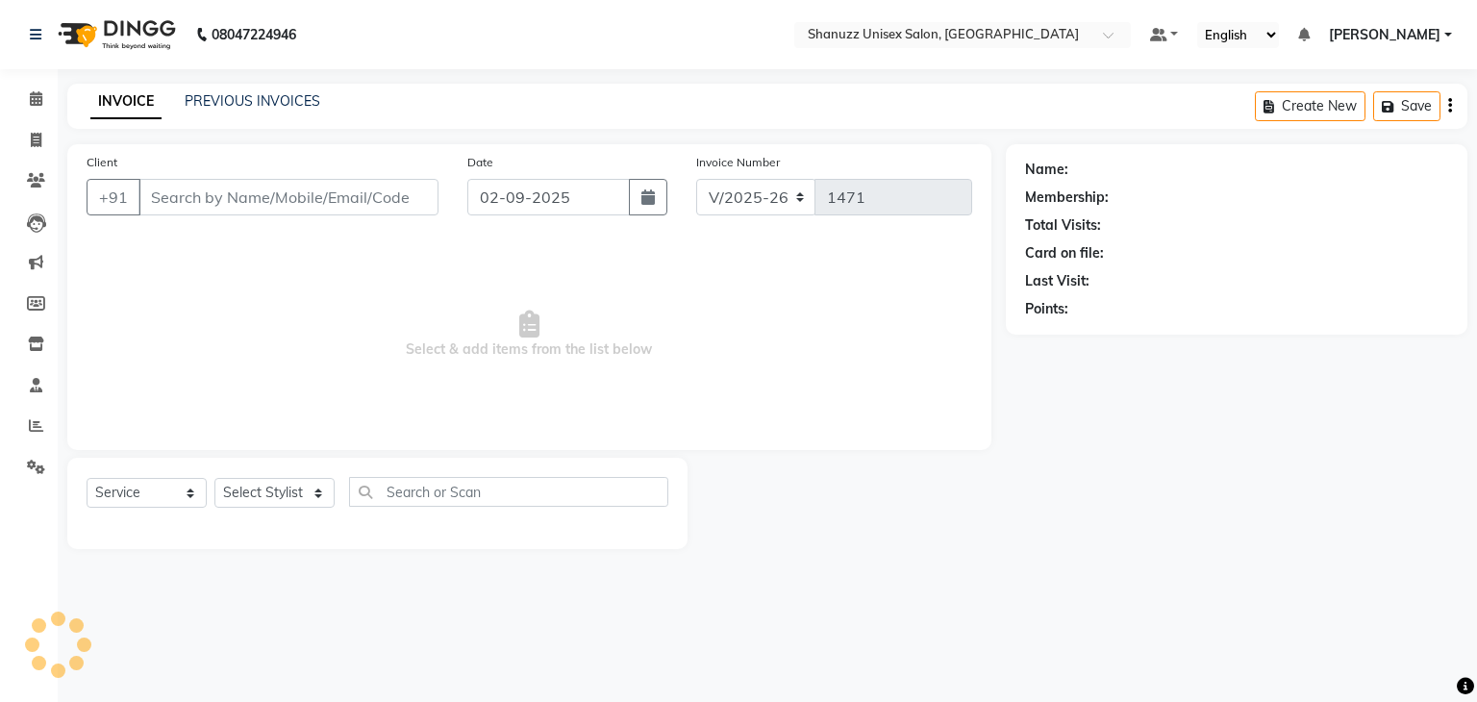
type input "8859357677"
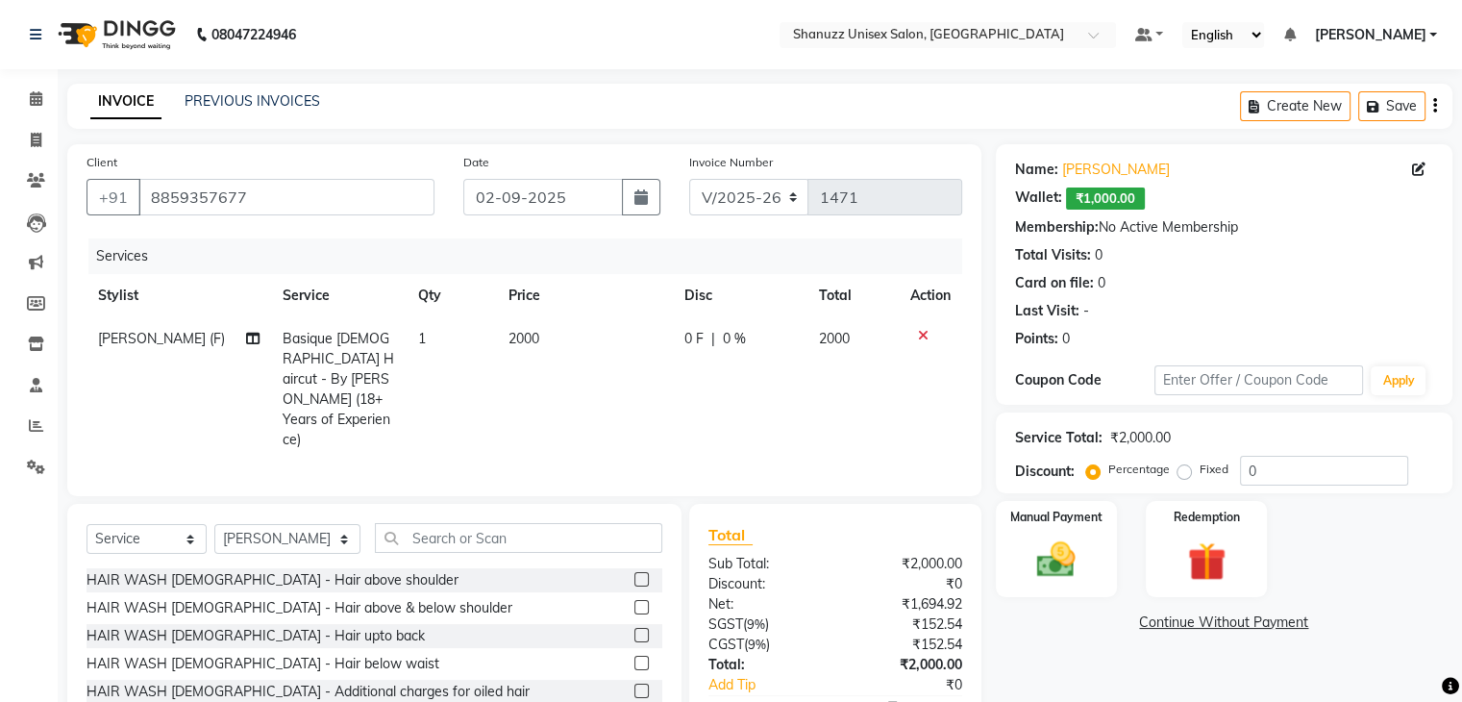
scroll to position [89, 0]
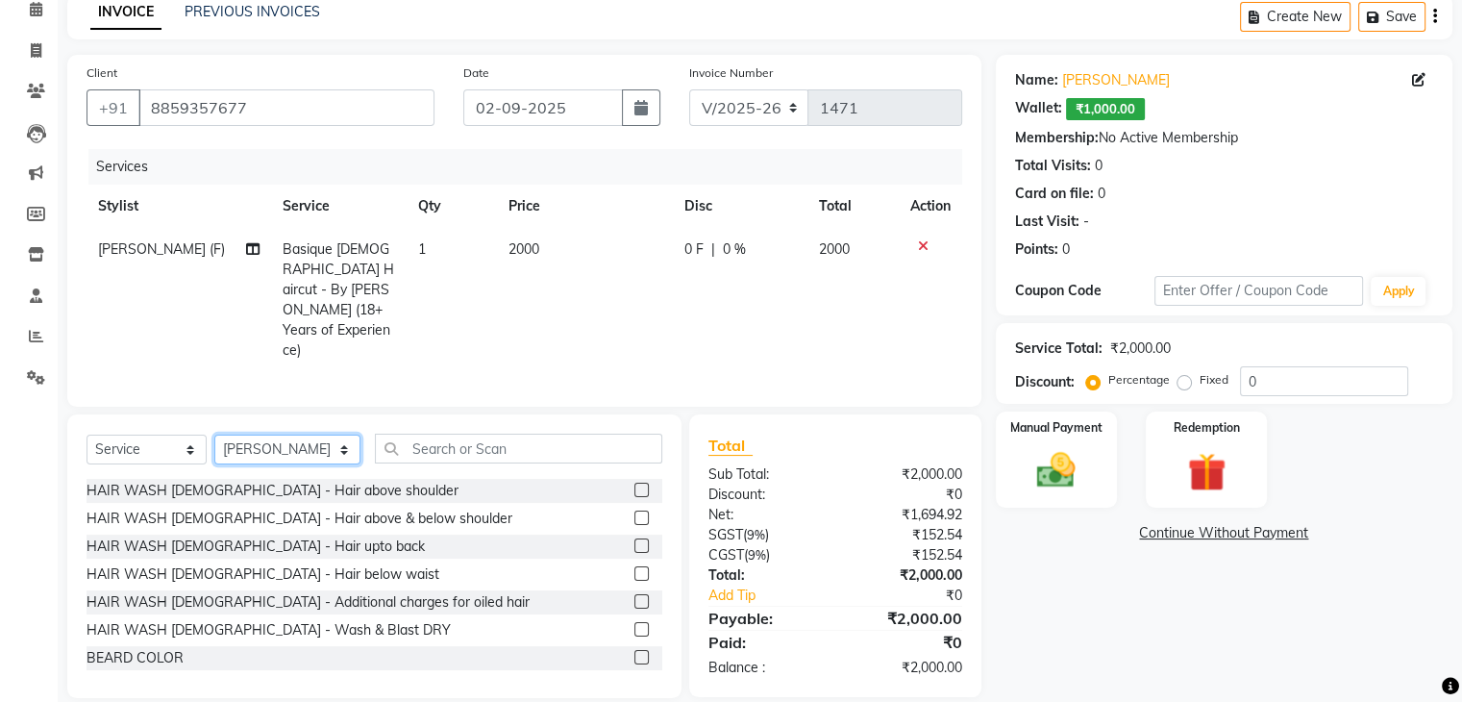
click at [319, 435] on select "Select Stylist ADNAN ANSARI AFZAN ANSARI ARVIND SURYAWANSHI ASMA SHAIKH Derma D…" at bounding box center [287, 450] width 146 height 30
click at [455, 362] on div "Client +91 8859357677 Date 02-09-2025 Invoice Number V/2025 V/2025-26 1471 Serv…" at bounding box center [524, 231] width 914 height 352
click at [319, 435] on select "Select Stylist ADNAN ANSARI AFZAN ANSARI ARVIND SURYAWANSHI ASMA SHAIKH Derma D…" at bounding box center [287, 450] width 146 height 30
select select "85364"
click at [214, 435] on select "Select Stylist ADNAN ANSARI AFZAN ANSARI ARVIND SURYAWANSHI ASMA SHAIKH Derma D…" at bounding box center [287, 450] width 146 height 30
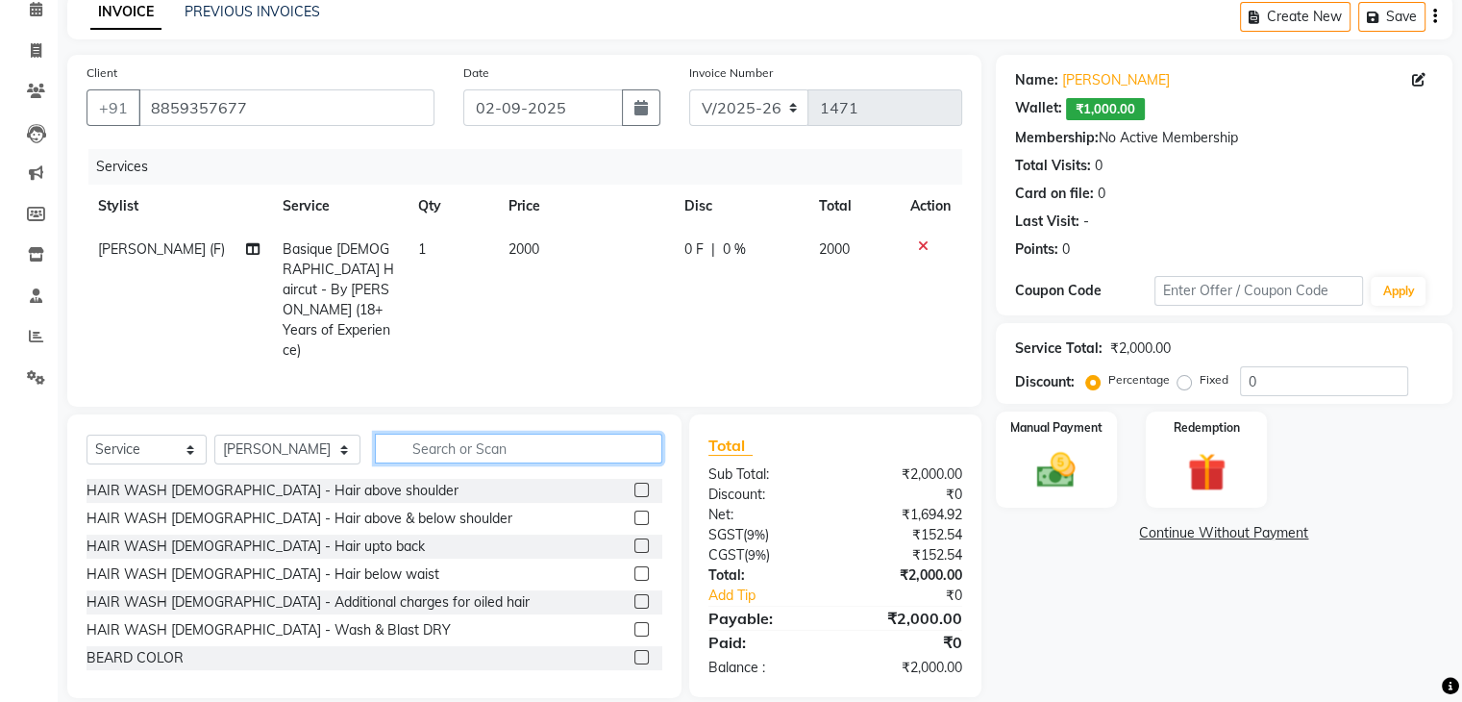
click at [400, 434] on input "text" at bounding box center [518, 449] width 287 height 30
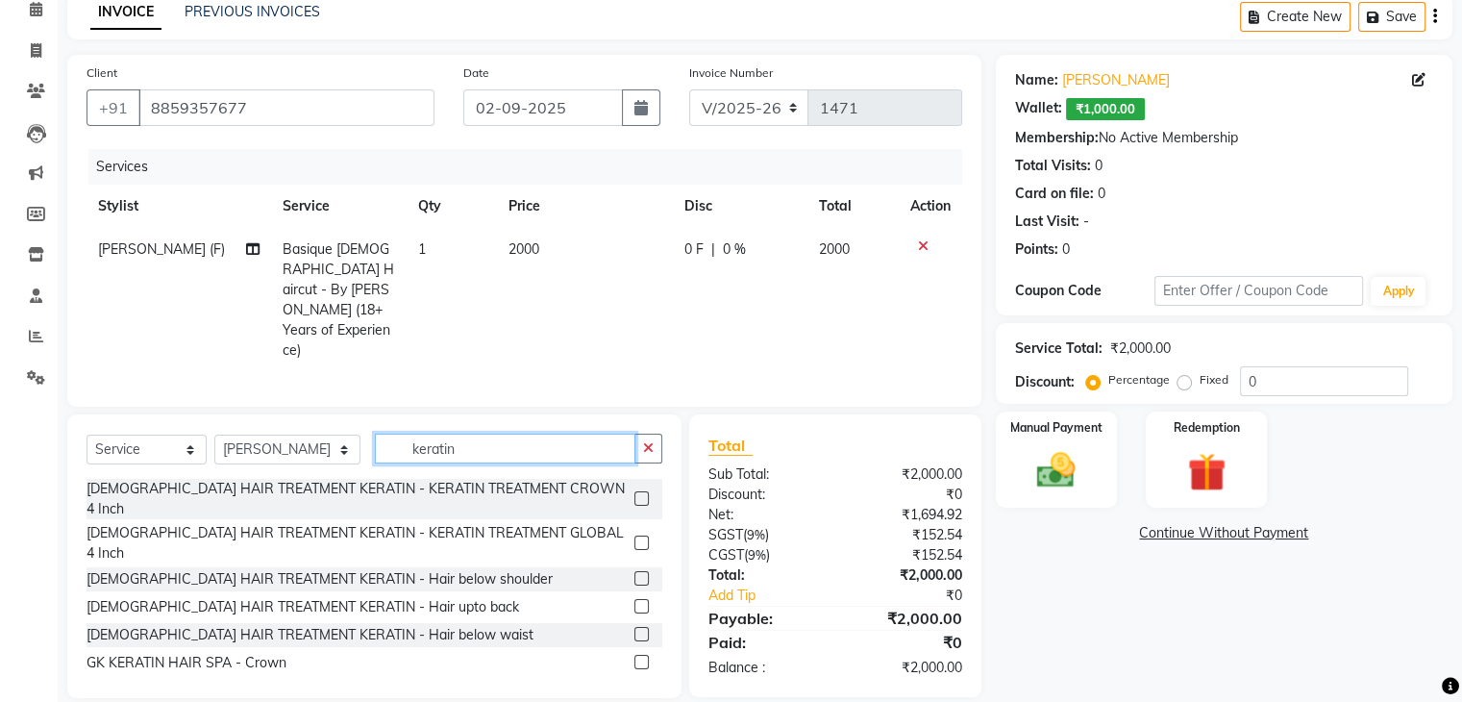
type input "keratin"
click at [634, 491] on label at bounding box center [641, 498] width 14 height 14
click at [634, 493] on input "checkbox" at bounding box center [640, 499] width 12 height 12
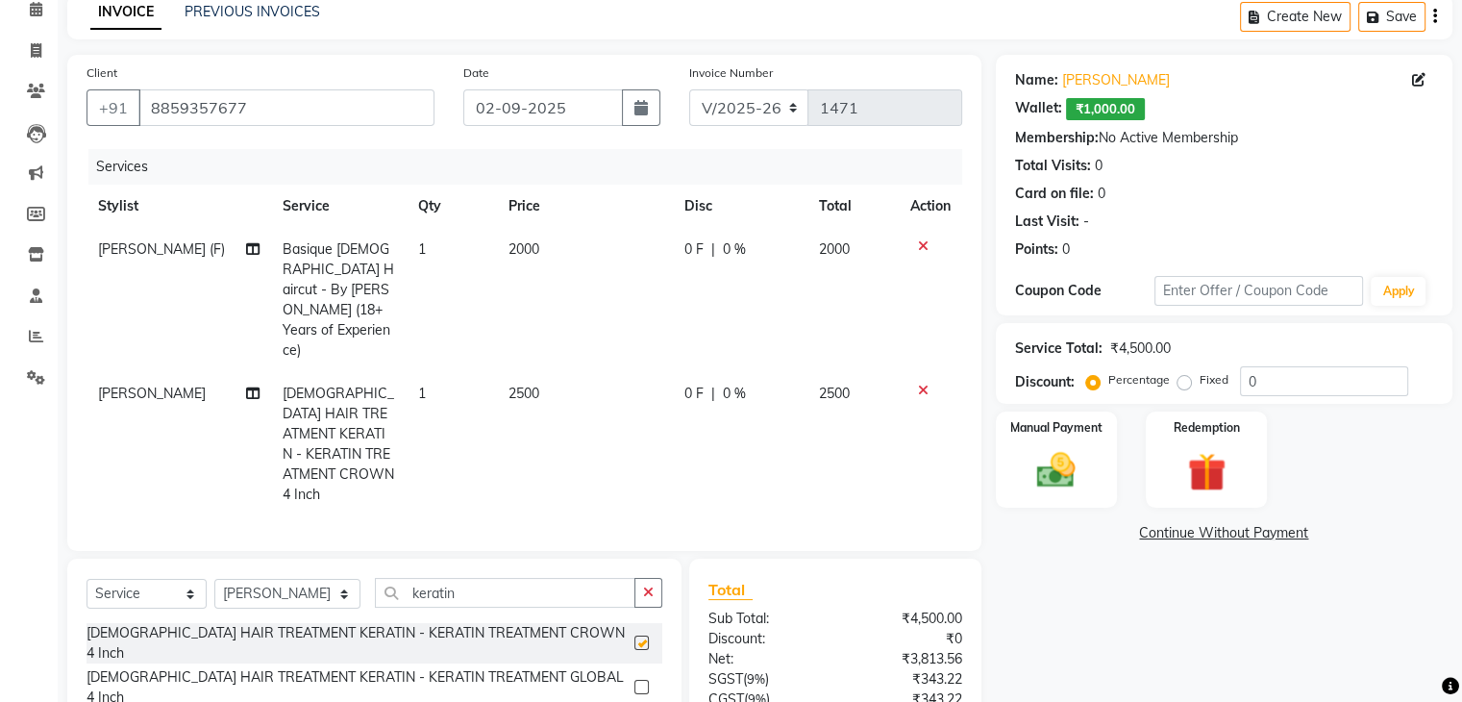
checkbox input "false"
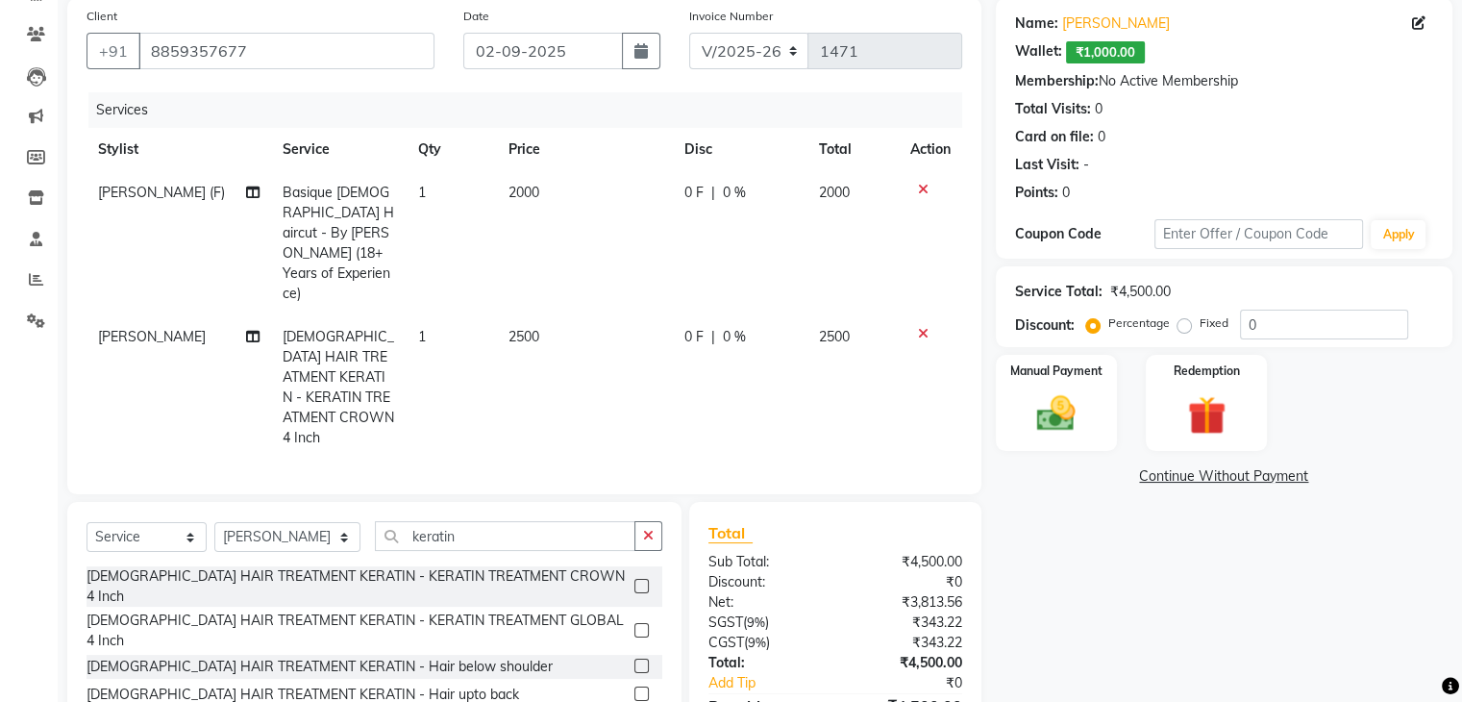
scroll to position [150, 0]
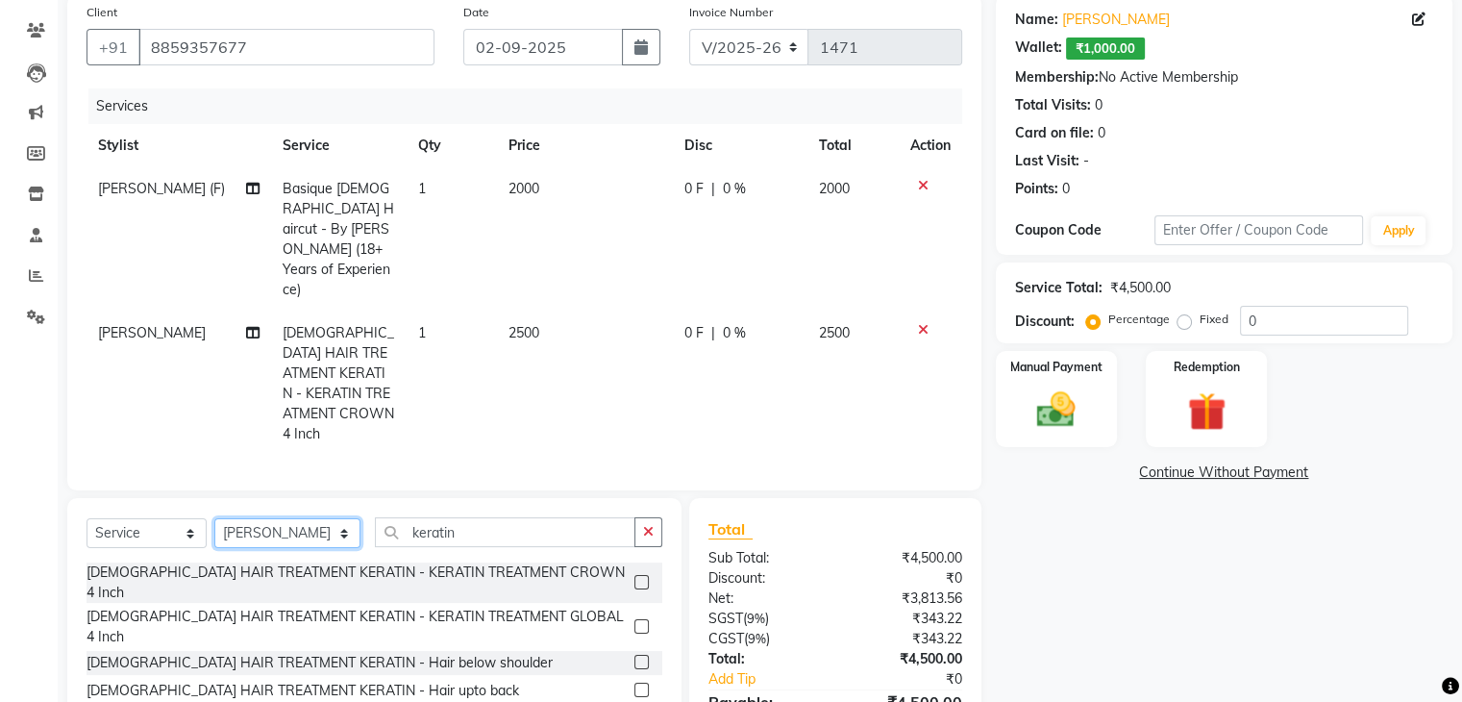
click at [286, 518] on select "Select Stylist ADNAN ANSARI AFZAN ANSARI ARVIND SURYAWANSHI ASMA SHAIKH Derma D…" at bounding box center [287, 533] width 146 height 30
click at [214, 518] on select "Select Stylist ADNAN ANSARI AFZAN ANSARI ARVIND SURYAWANSHI ASMA SHAIKH Derma D…" at bounding box center [287, 533] width 146 height 30
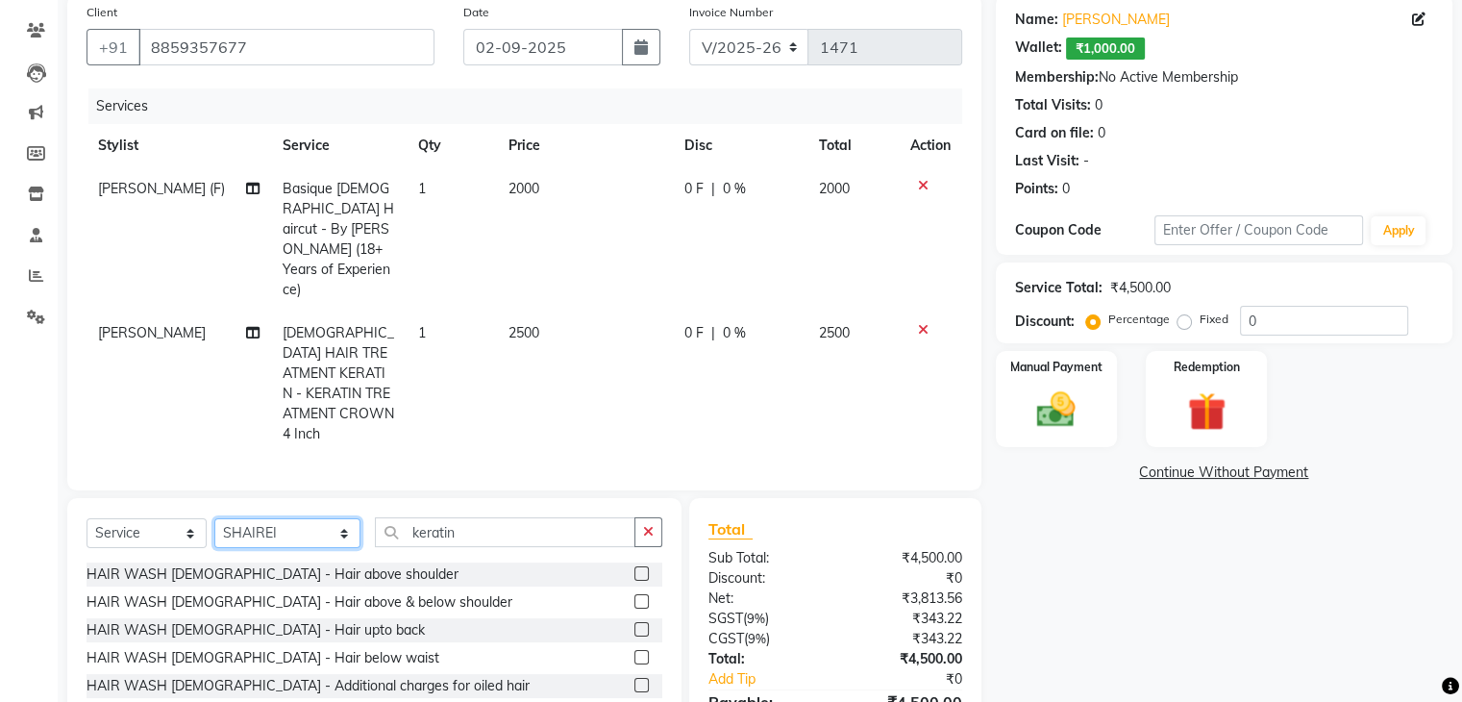
click at [291, 518] on select "Select Stylist ADNAN ANSARI AFZAN ANSARI ARVIND SURYAWANSHI ASMA SHAIKH Derma D…" at bounding box center [287, 533] width 146 height 30
select select "59304"
click at [214, 518] on select "Select Stylist ADNAN ANSARI AFZAN ANSARI ARVIND SURYAWANSHI ASMA SHAIKH Derma D…" at bounding box center [287, 533] width 146 height 30
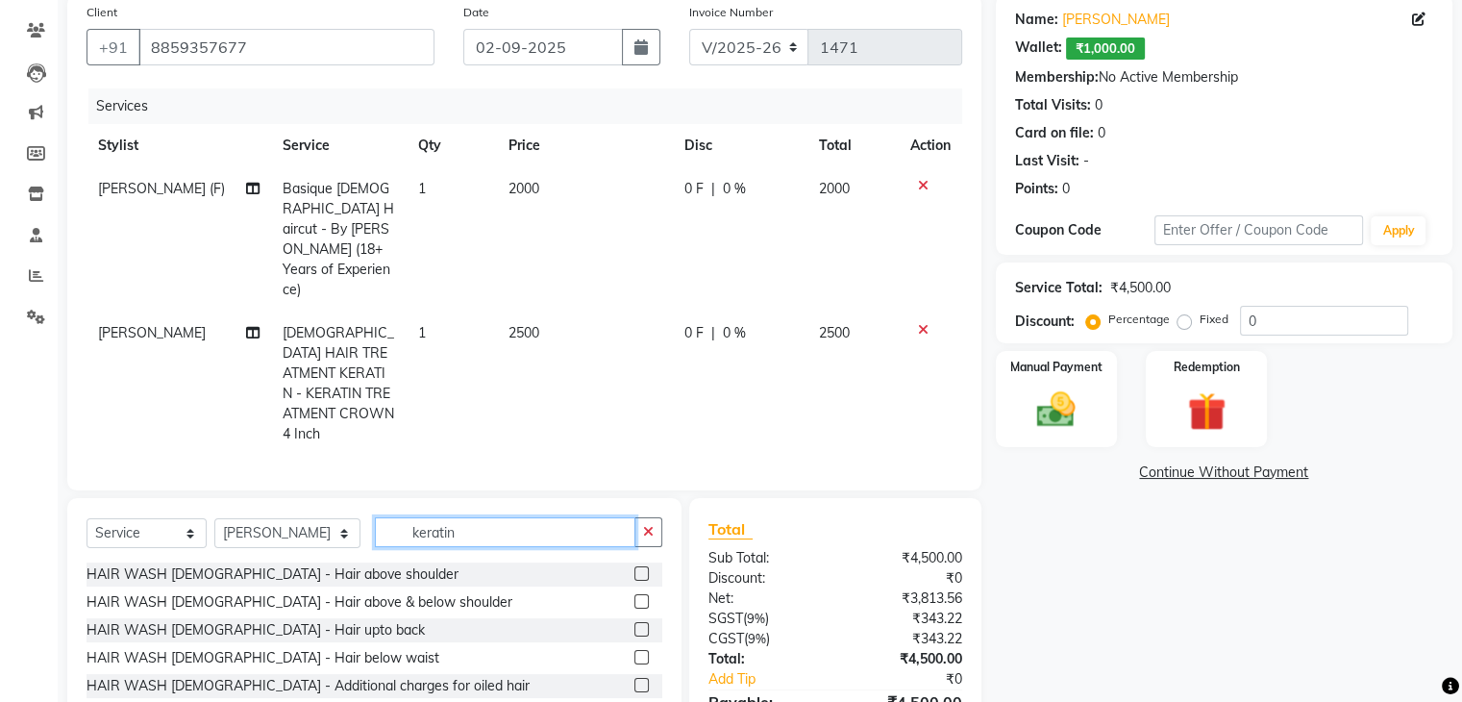
click at [458, 517] on input "keratin" at bounding box center [505, 532] width 261 height 30
type input "k"
type input "high"
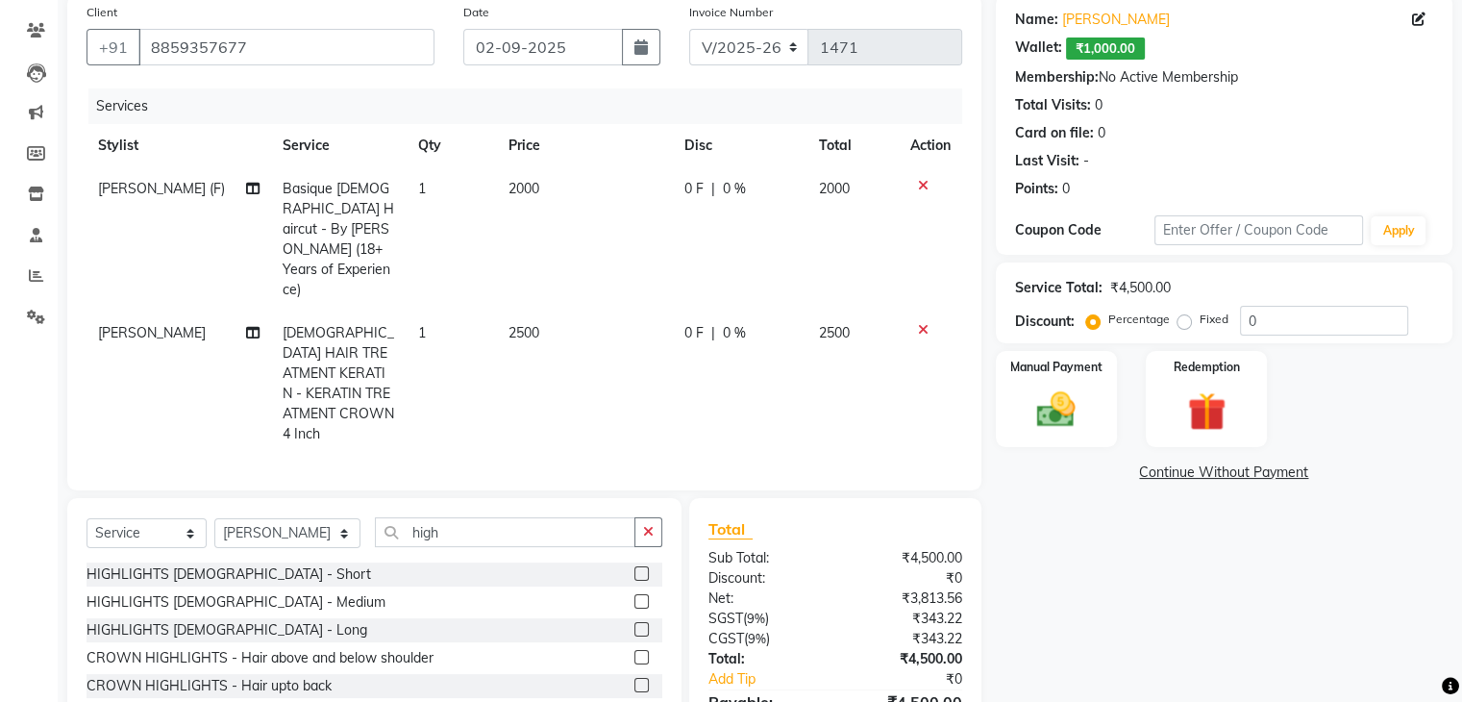
click at [634, 622] on label at bounding box center [641, 629] width 14 height 14
click at [634, 624] on input "checkbox" at bounding box center [640, 630] width 12 height 12
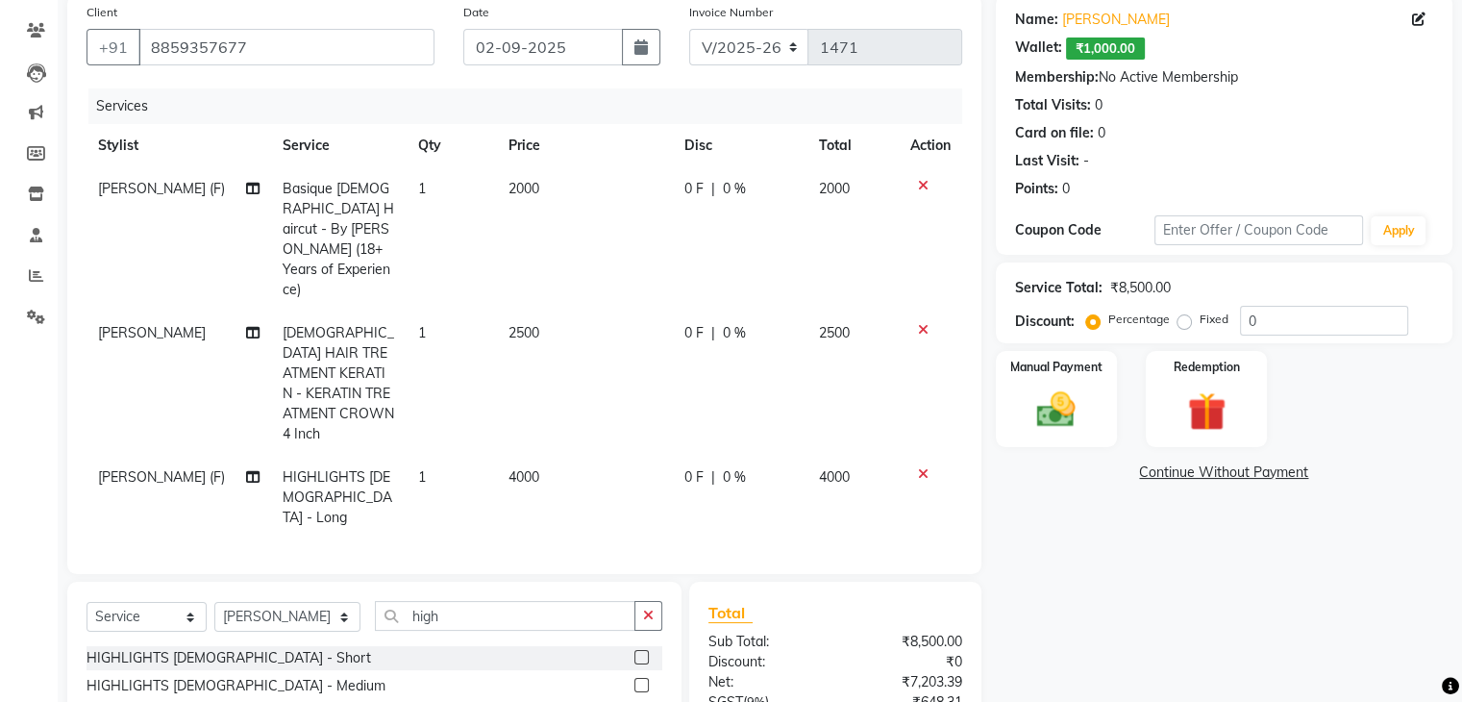
checkbox input "false"
click at [510, 456] on td "4000" at bounding box center [585, 498] width 176 height 84
select select "59304"
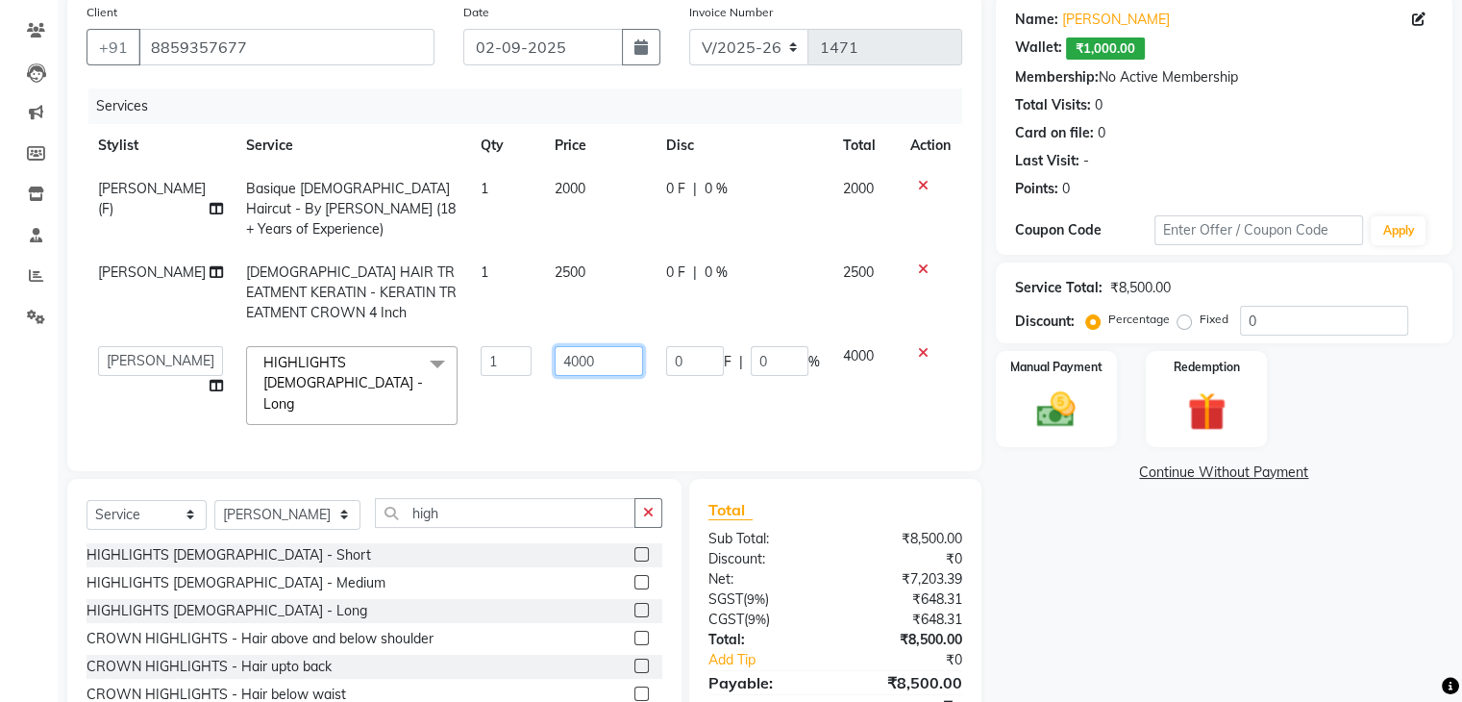
click at [600, 346] on input "4000" at bounding box center [599, 361] width 88 height 30
type input "4"
click at [619, 346] on input "number" at bounding box center [599, 361] width 88 height 30
type input "6500"
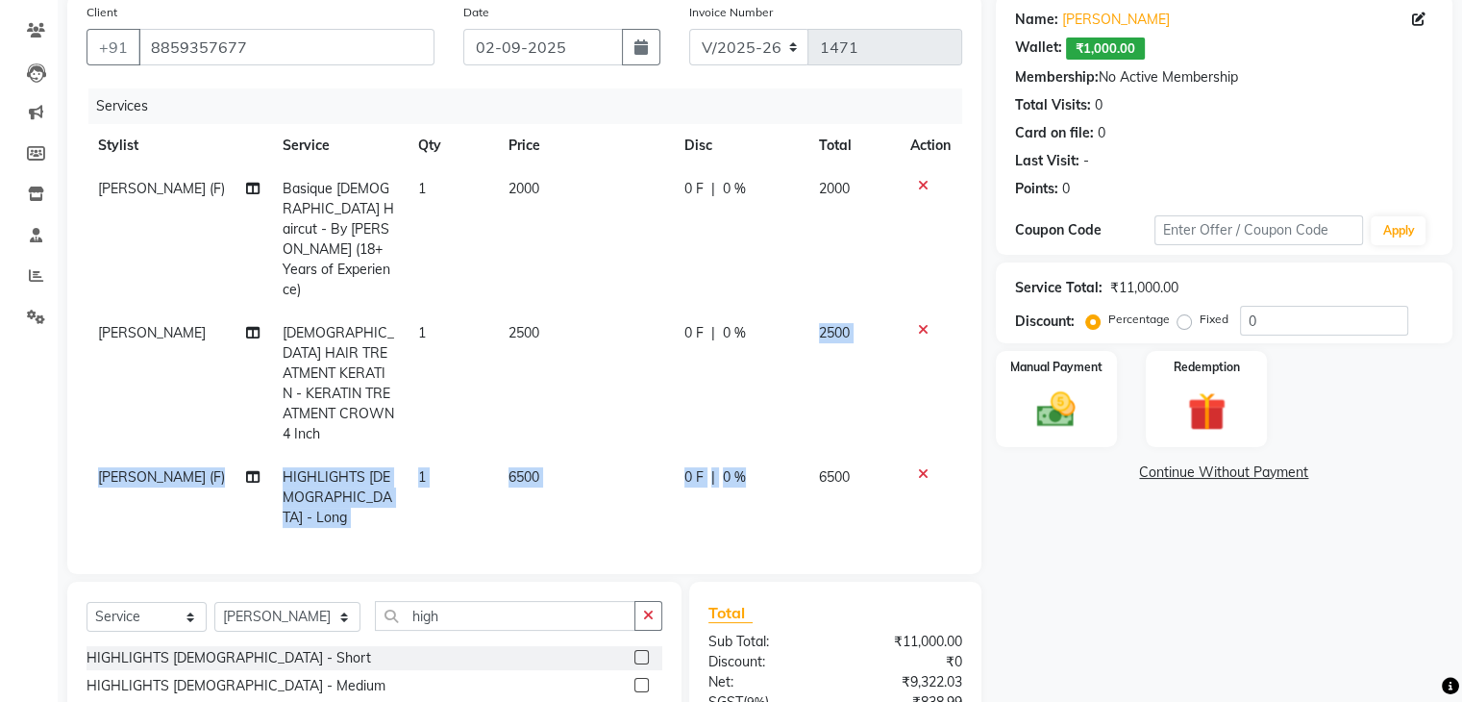
drag, startPoint x: 757, startPoint y: 360, endPoint x: 747, endPoint y: 432, distance: 72.7
click at [747, 456] on td "0 F | 0 %" at bounding box center [740, 498] width 135 height 84
select select "59304"
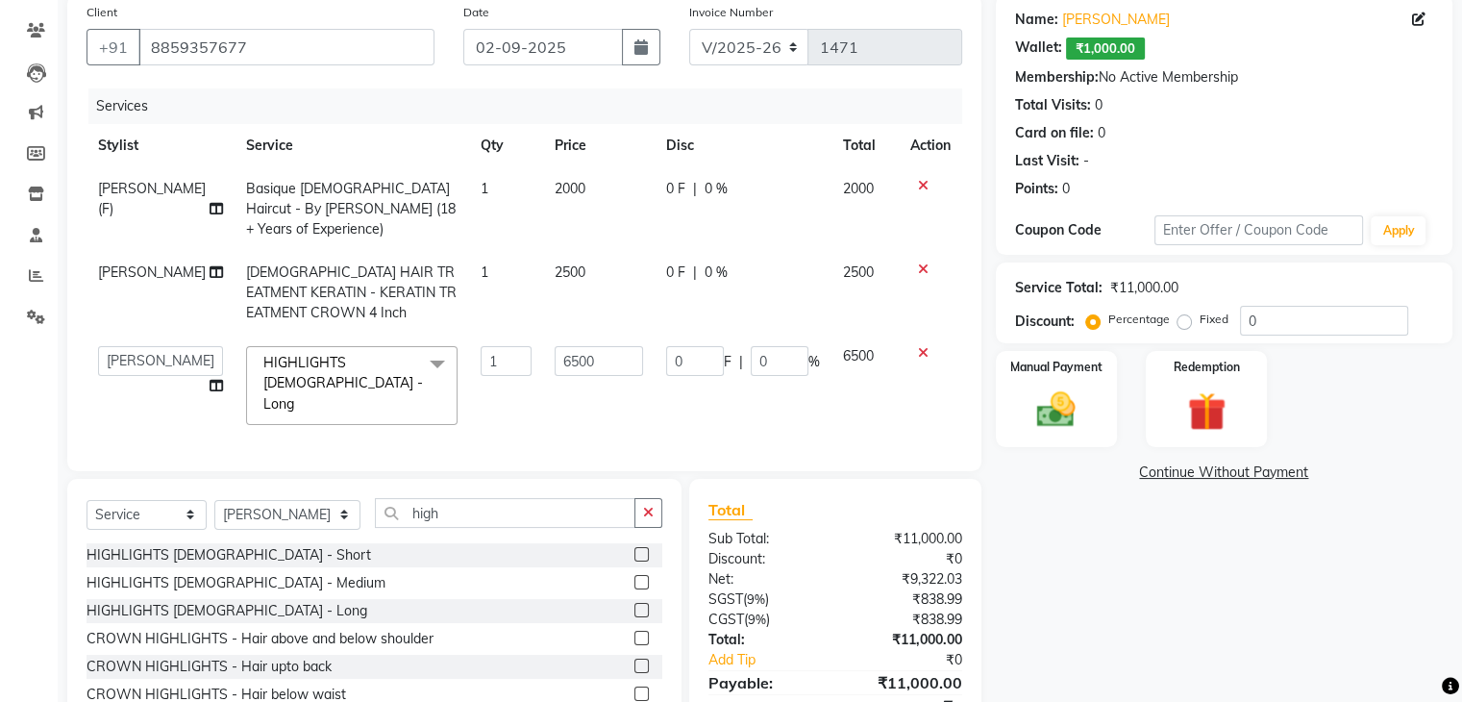
click at [773, 362] on td "0 F | 0 %" at bounding box center [743, 386] width 177 height 102
click at [772, 335] on td "0 F | 0 %" at bounding box center [743, 386] width 177 height 102
click at [767, 346] on input "0" at bounding box center [780, 361] width 58 height 30
type input "10"
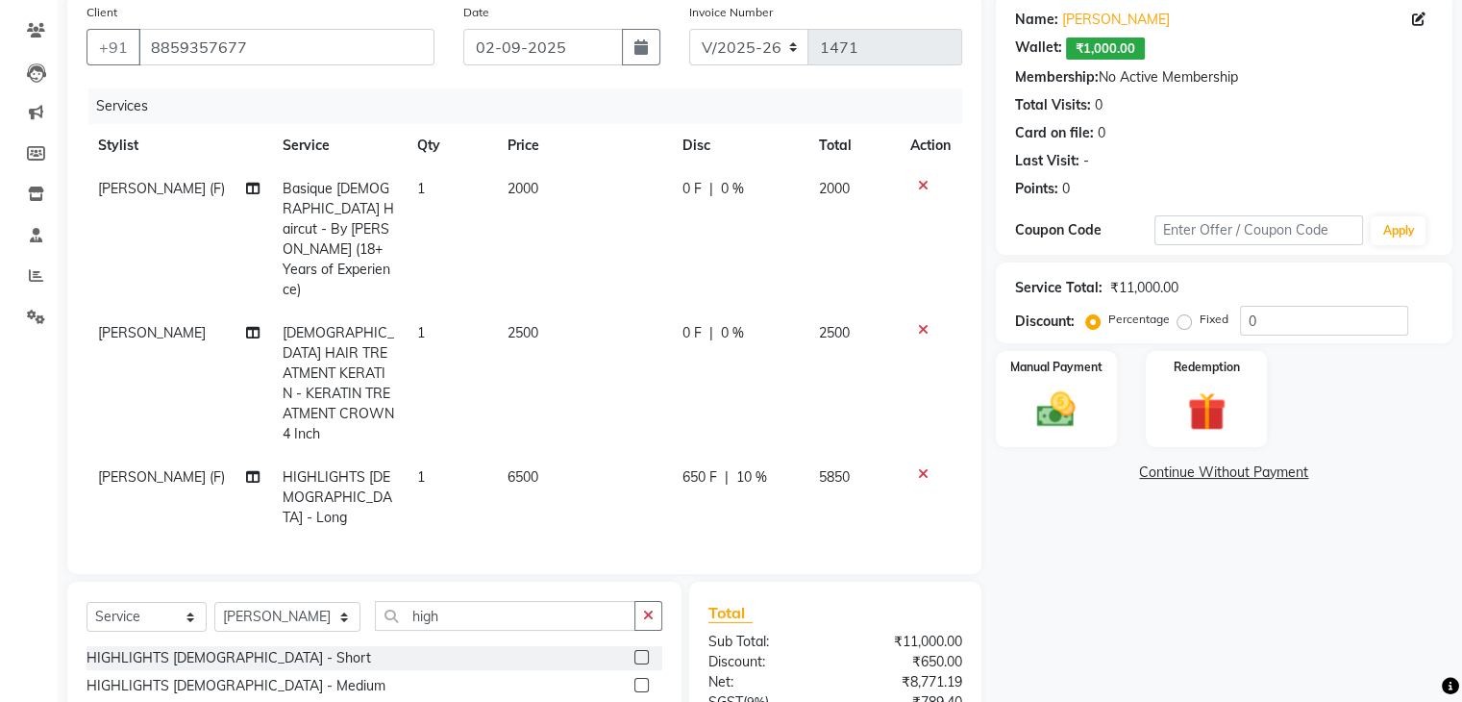
click at [871, 311] on td "2500" at bounding box center [853, 383] width 91 height 144
select select "85364"
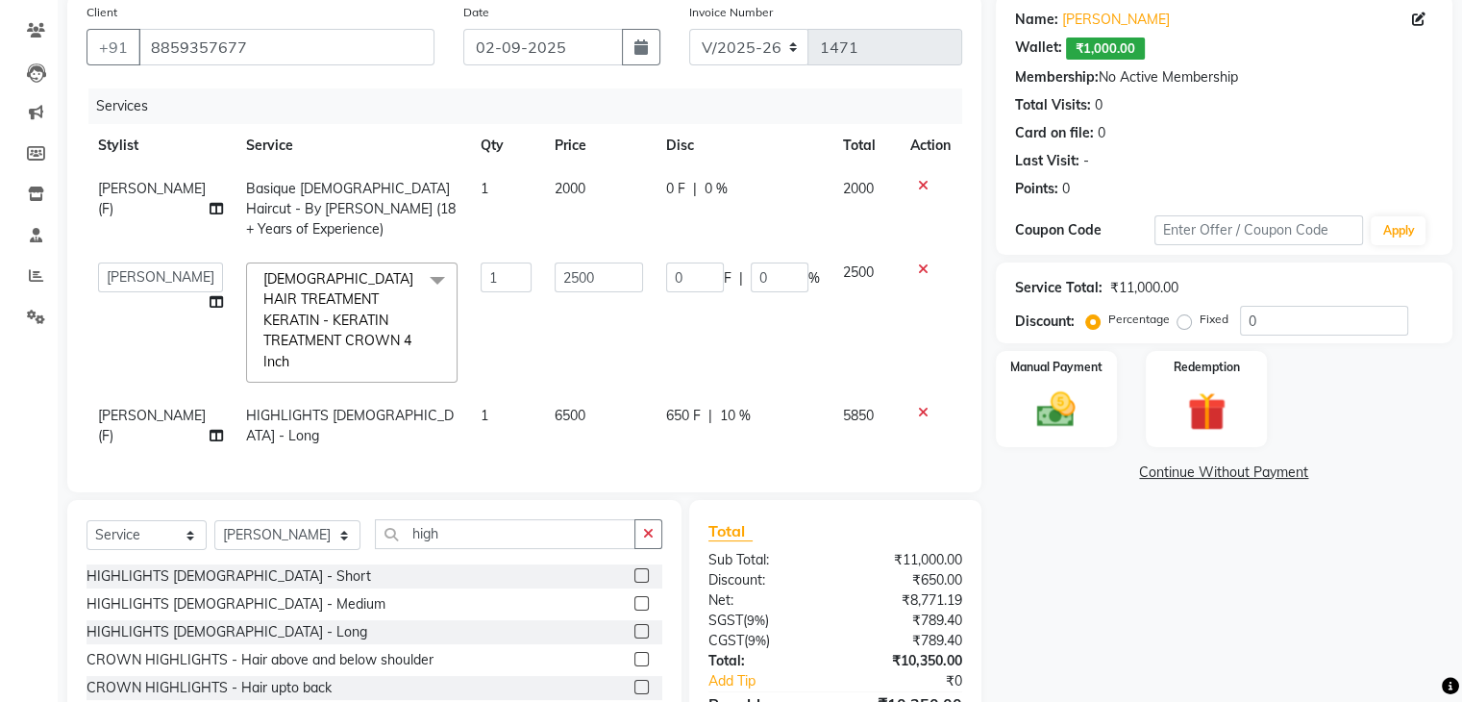
scroll to position [215, 0]
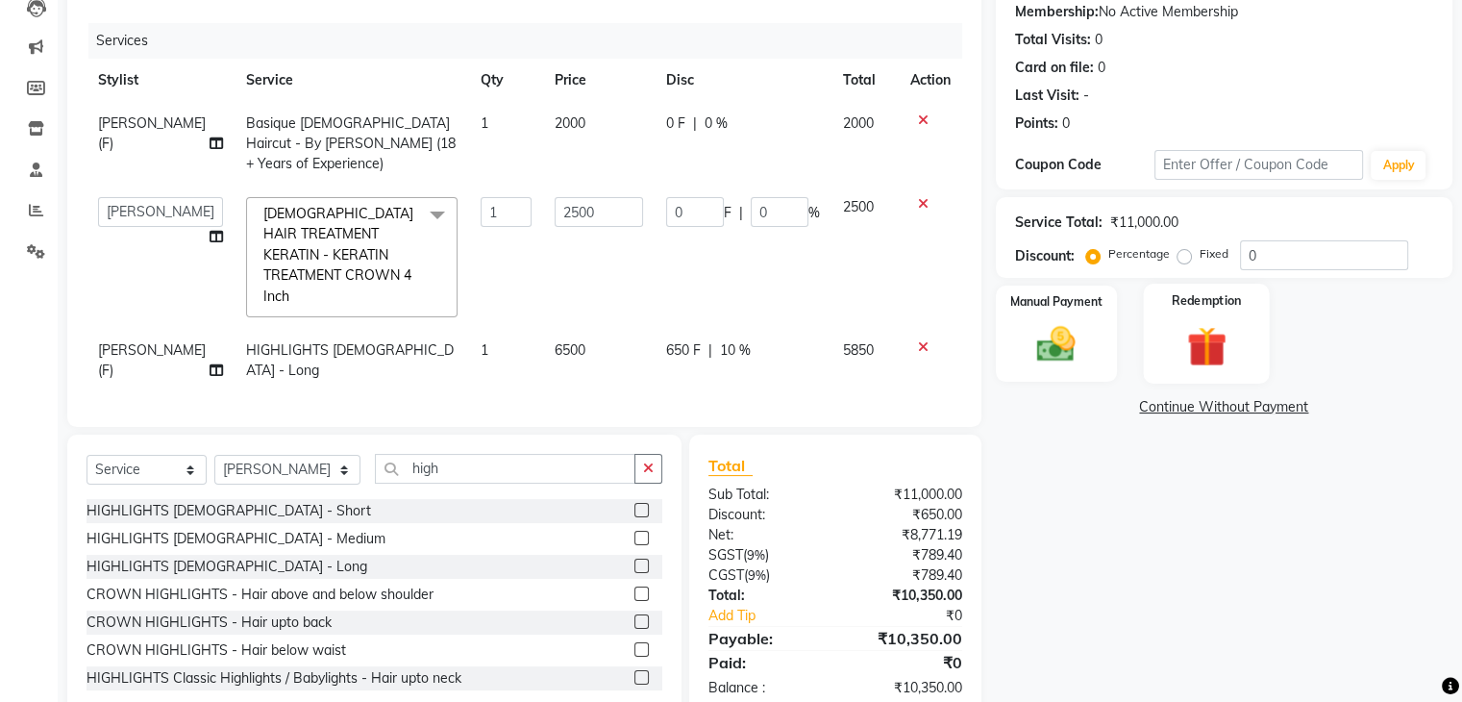
click at [1186, 346] on img at bounding box center [1206, 346] width 64 height 49
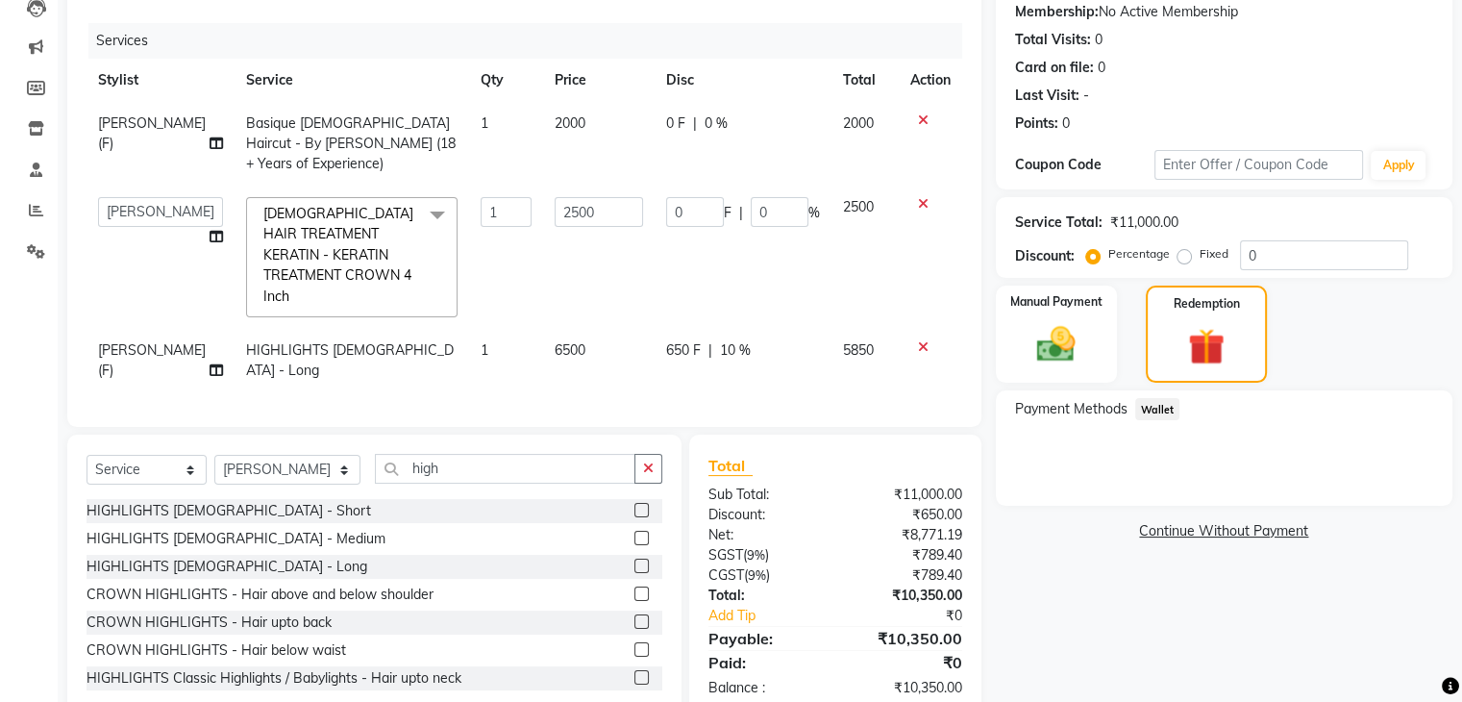
click at [1155, 410] on span "Wallet" at bounding box center [1157, 409] width 45 height 22
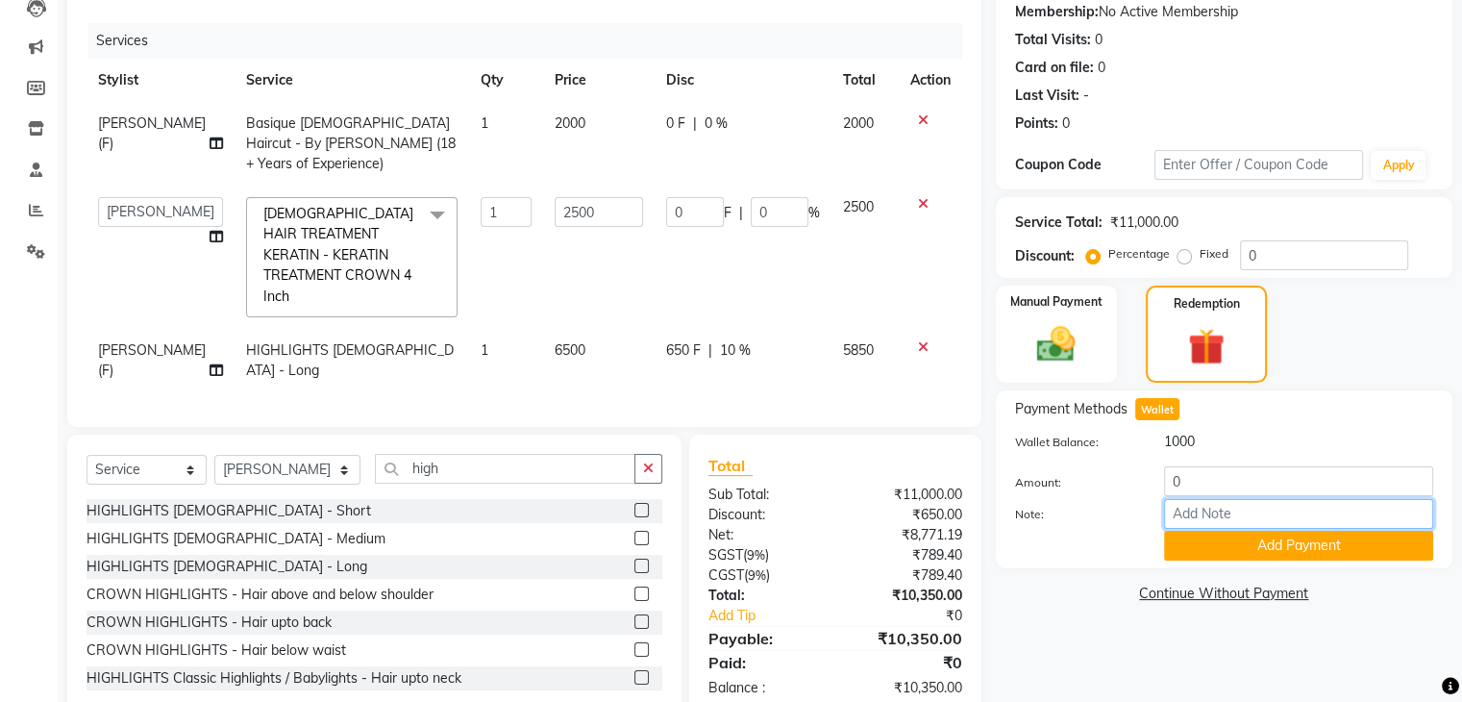
drag, startPoint x: 1206, startPoint y: 529, endPoint x: 1193, endPoint y: 480, distance: 50.6
click at [1193, 480] on div "Amount: 0 Note: Add Payment" at bounding box center [1224, 513] width 418 height 94
click at [1193, 480] on input "0" at bounding box center [1298, 481] width 269 height 30
type input "1000"
click at [1227, 540] on button "Add Payment" at bounding box center [1298, 546] width 269 height 30
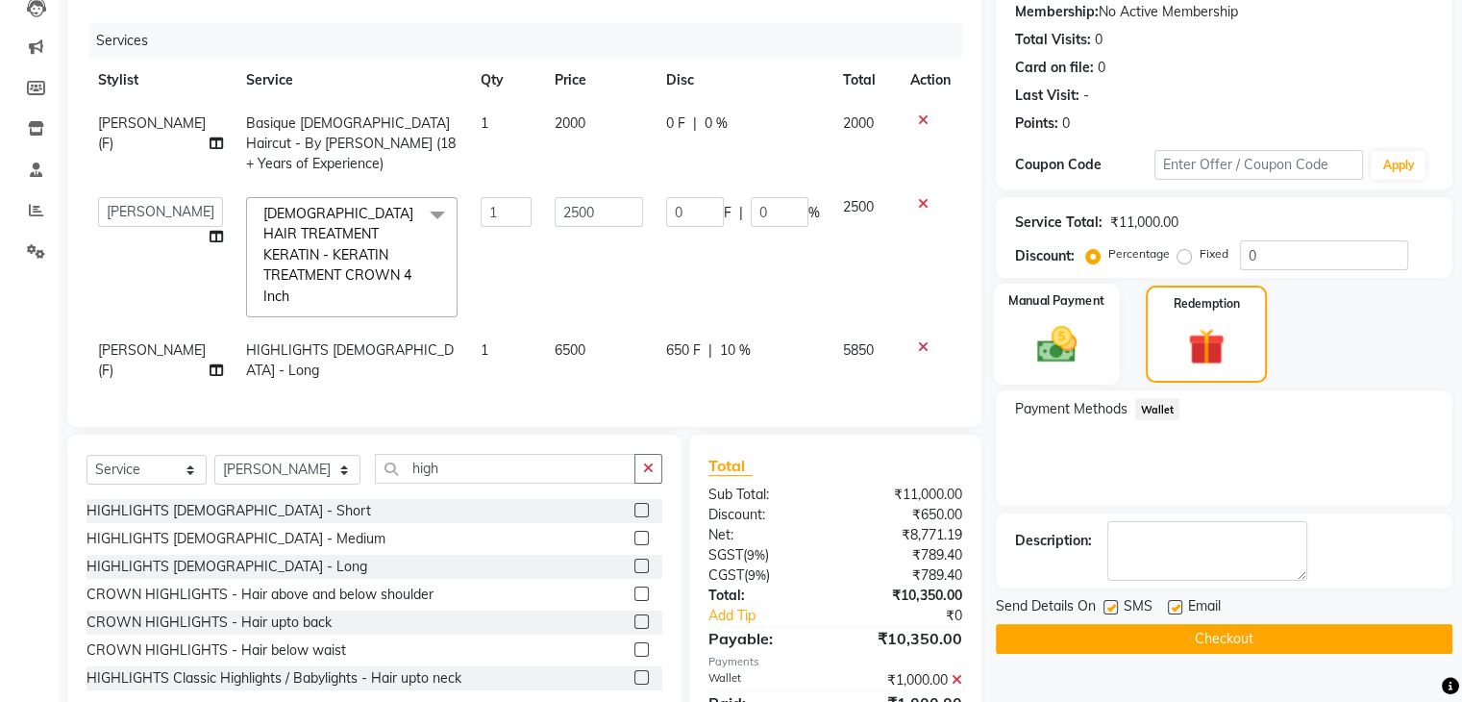
click at [1070, 351] on img at bounding box center [1056, 344] width 64 height 46
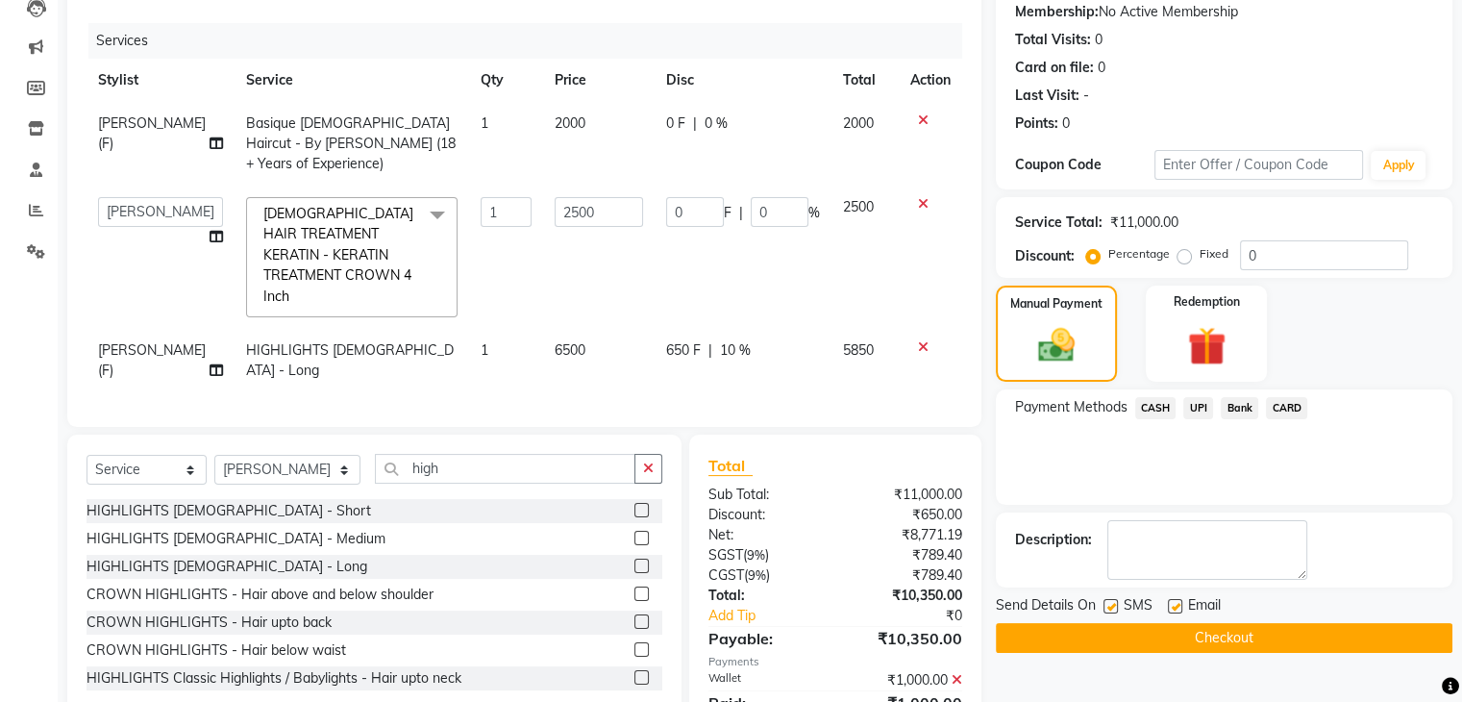
click at [1204, 401] on span "UPI" at bounding box center [1198, 408] width 30 height 22
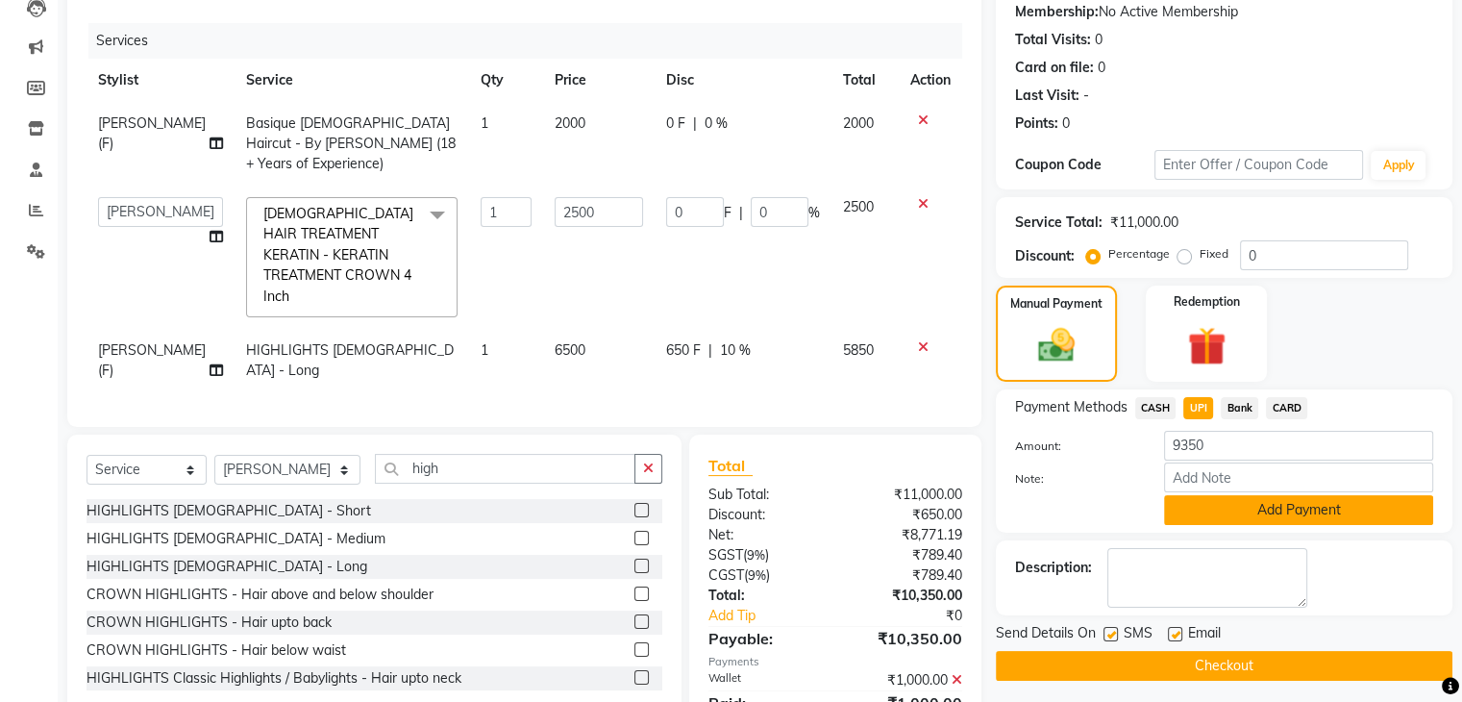
click at [1254, 509] on button "Add Payment" at bounding box center [1298, 510] width 269 height 30
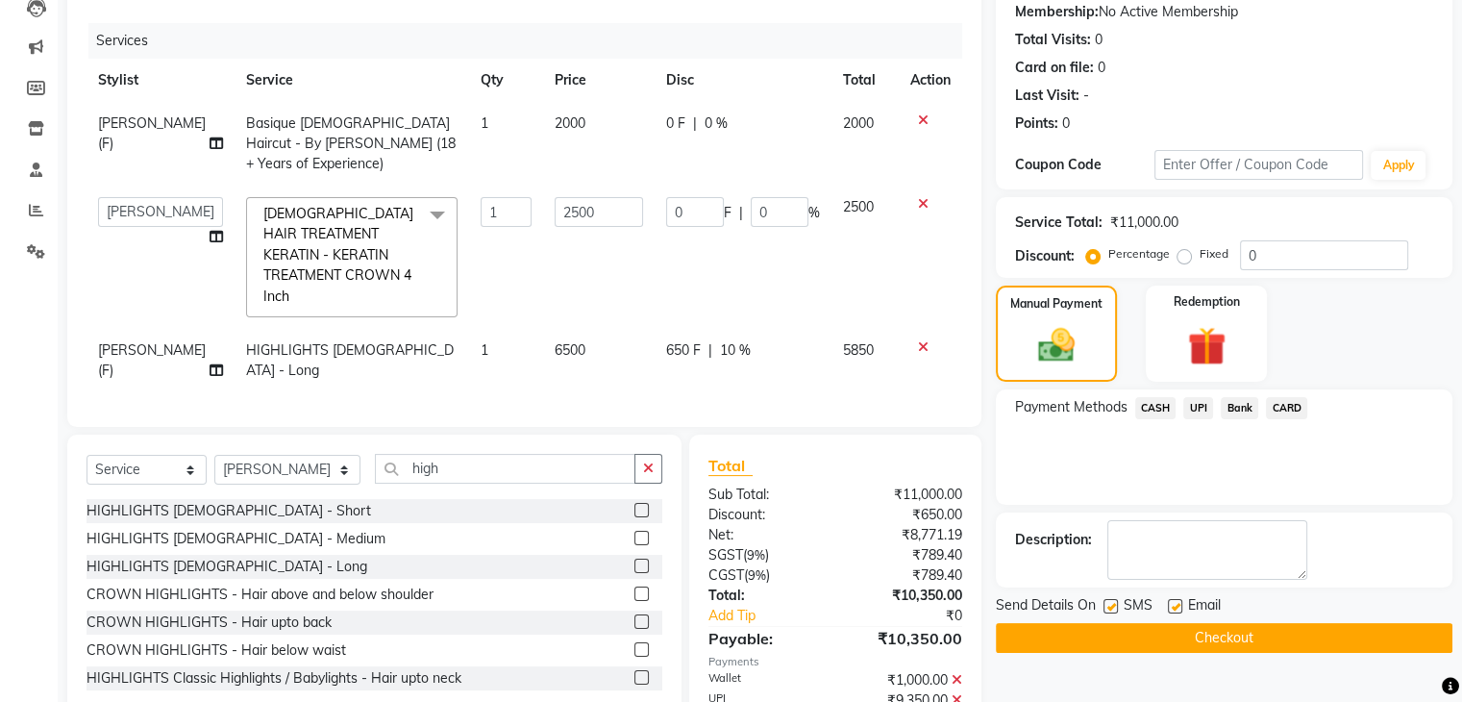
scroll to position [274, 0]
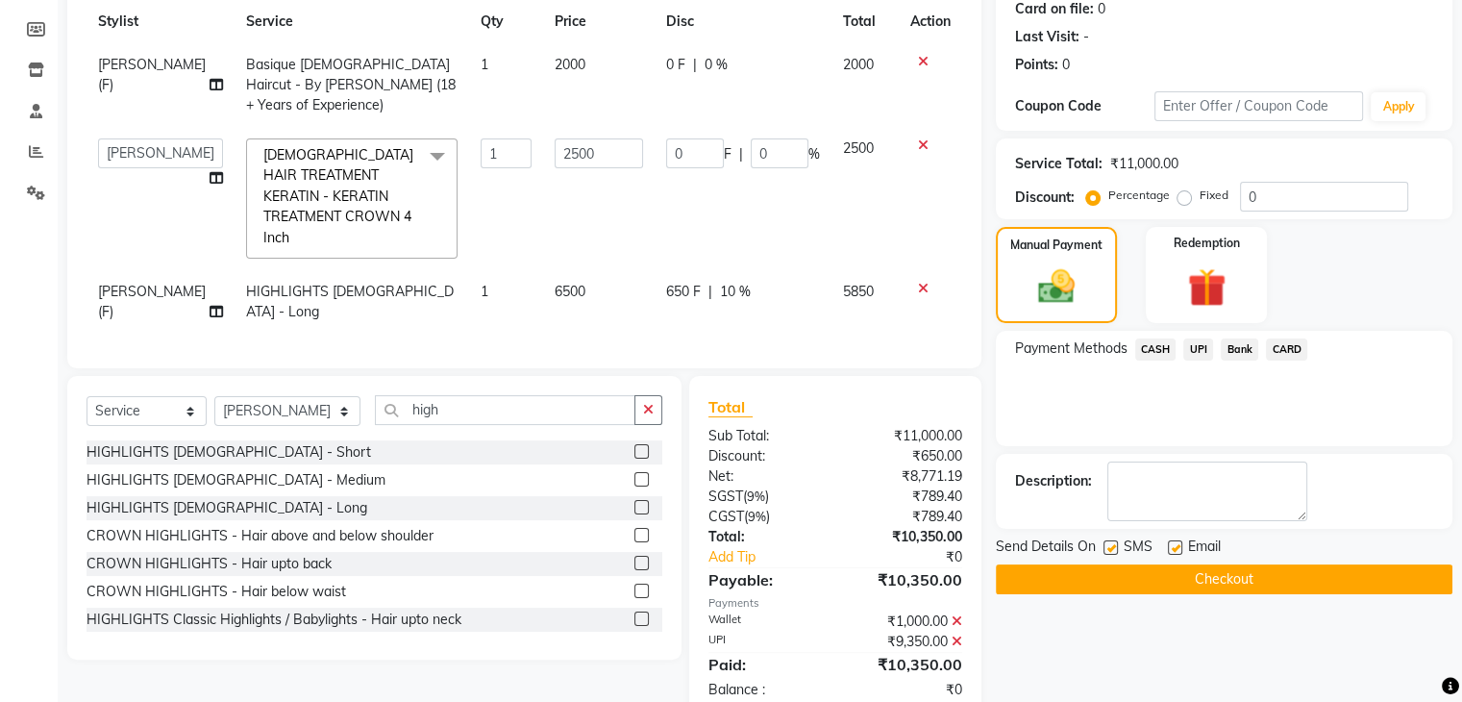
click at [1109, 546] on label at bounding box center [1111, 547] width 14 height 14
click at [1109, 546] on input "checkbox" at bounding box center [1110, 548] width 12 height 12
checkbox input "false"
click at [1124, 573] on button "Checkout" at bounding box center [1224, 579] width 457 height 30
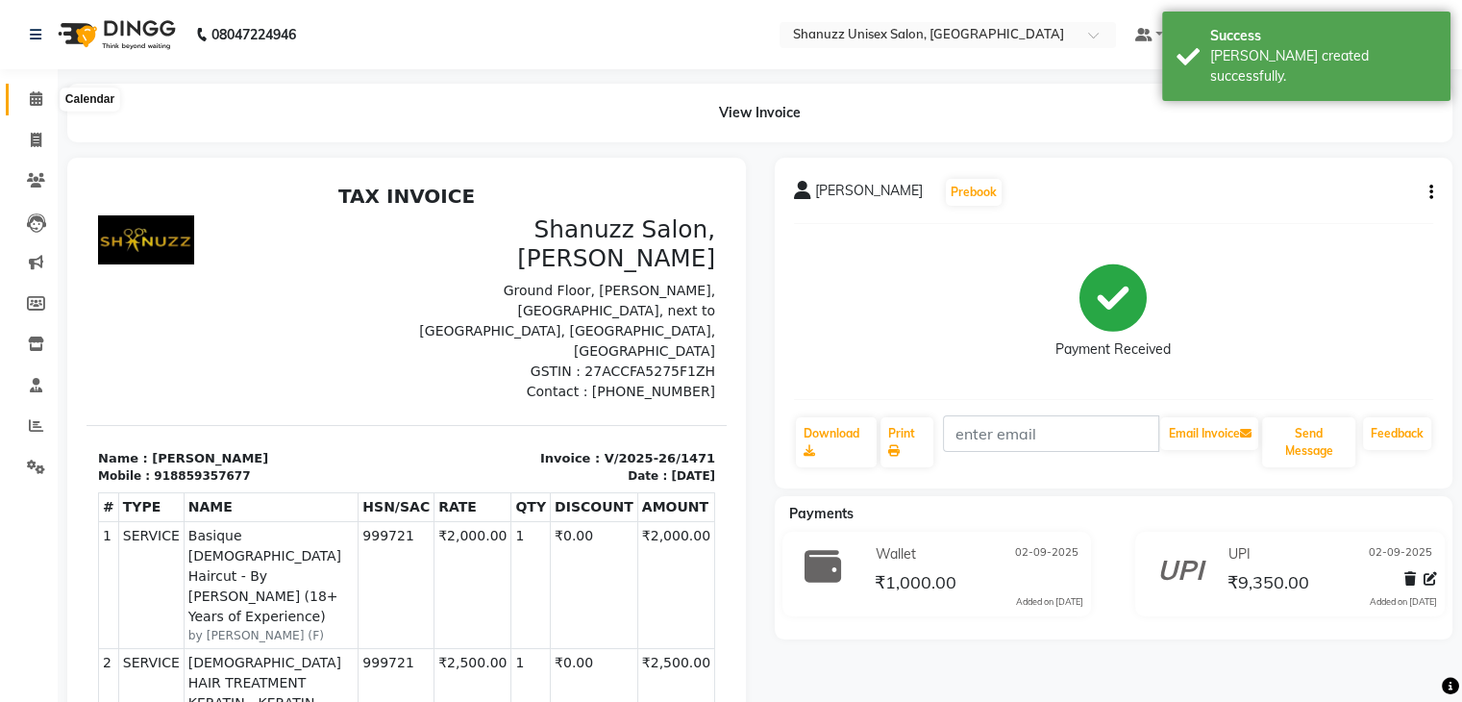
click at [23, 93] on span at bounding box center [36, 99] width 34 height 22
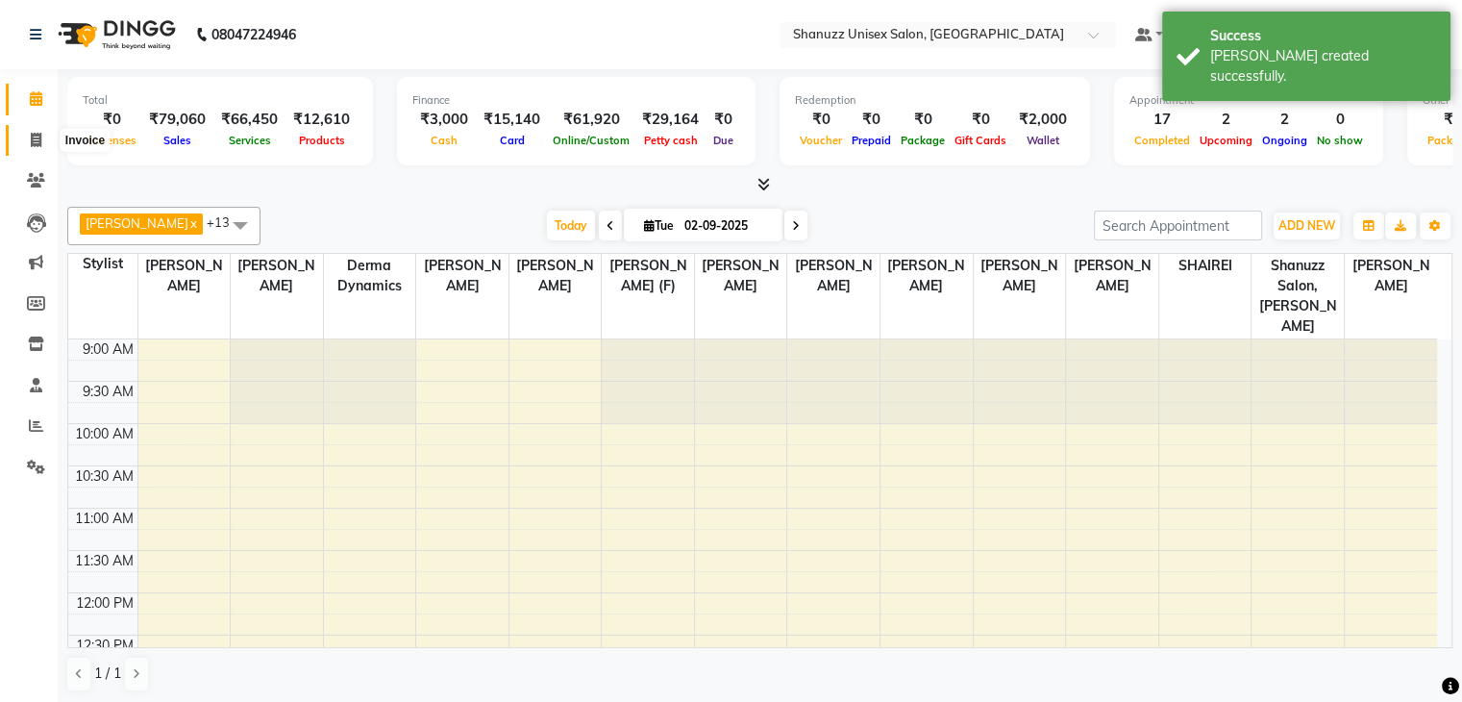
click at [37, 133] on icon at bounding box center [36, 140] width 11 height 14
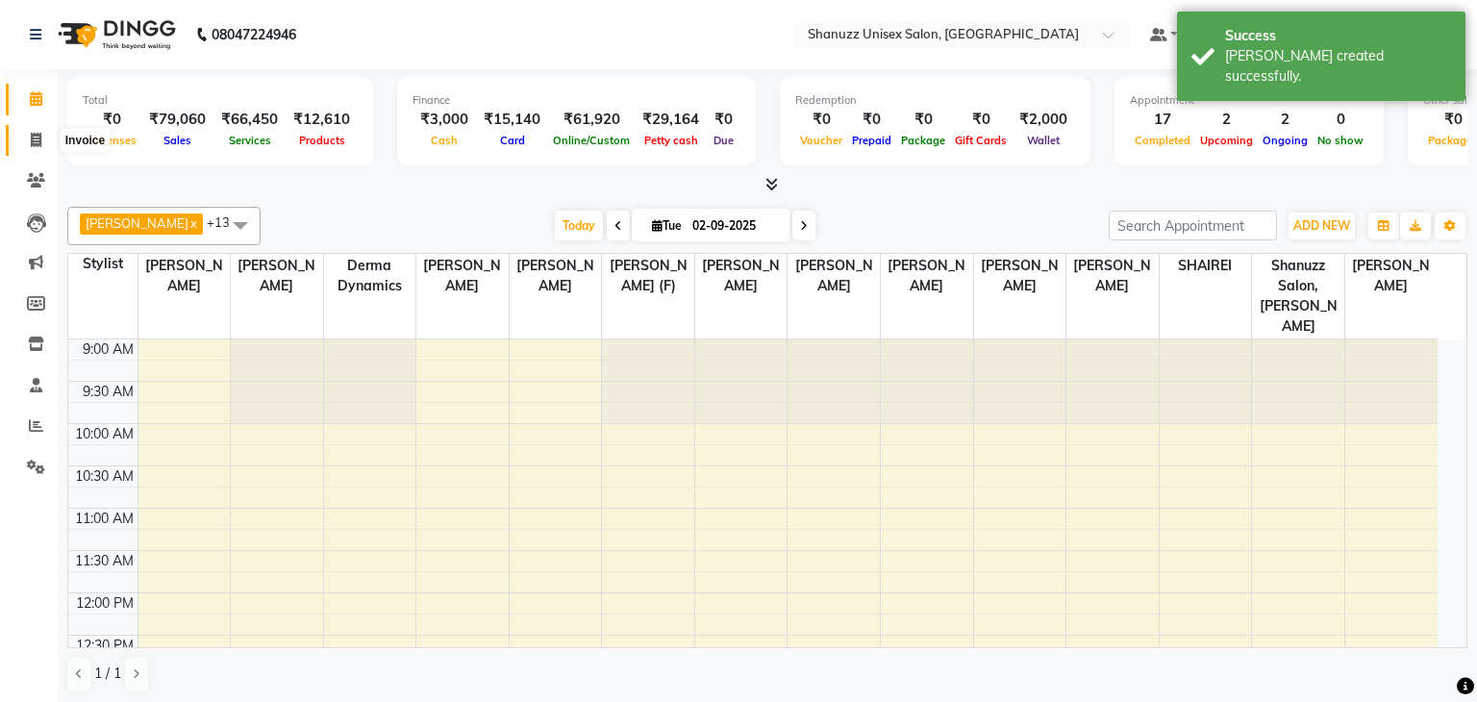
select select "service"
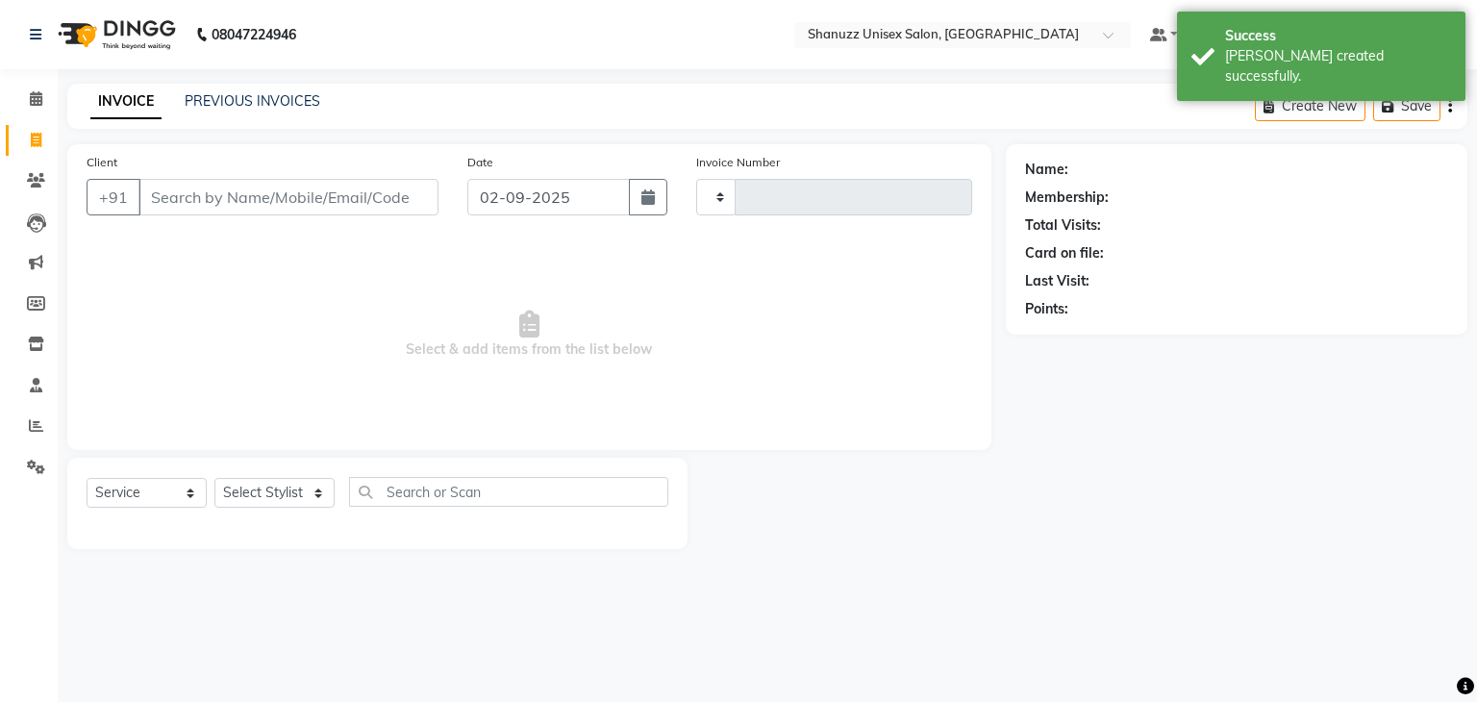
type input "1472"
select select "7102"
click at [236, 82] on div "08047224946 Select Location × Shanuzz Unisex Salon, Oshiwara Default Panel My P…" at bounding box center [738, 351] width 1477 height 702
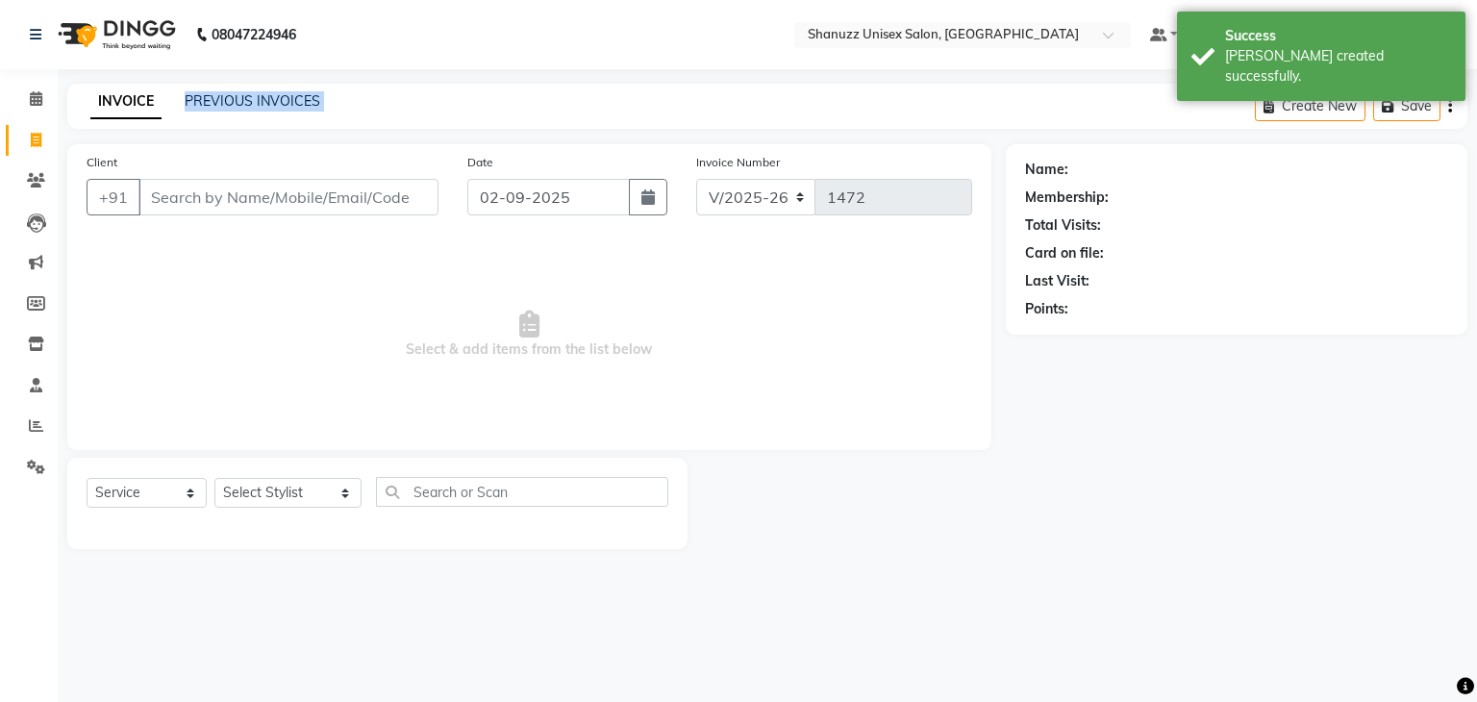
click at [236, 82] on div "08047224946 Select Location × Shanuzz Unisex Salon, Oshiwara Default Panel My P…" at bounding box center [738, 351] width 1477 height 702
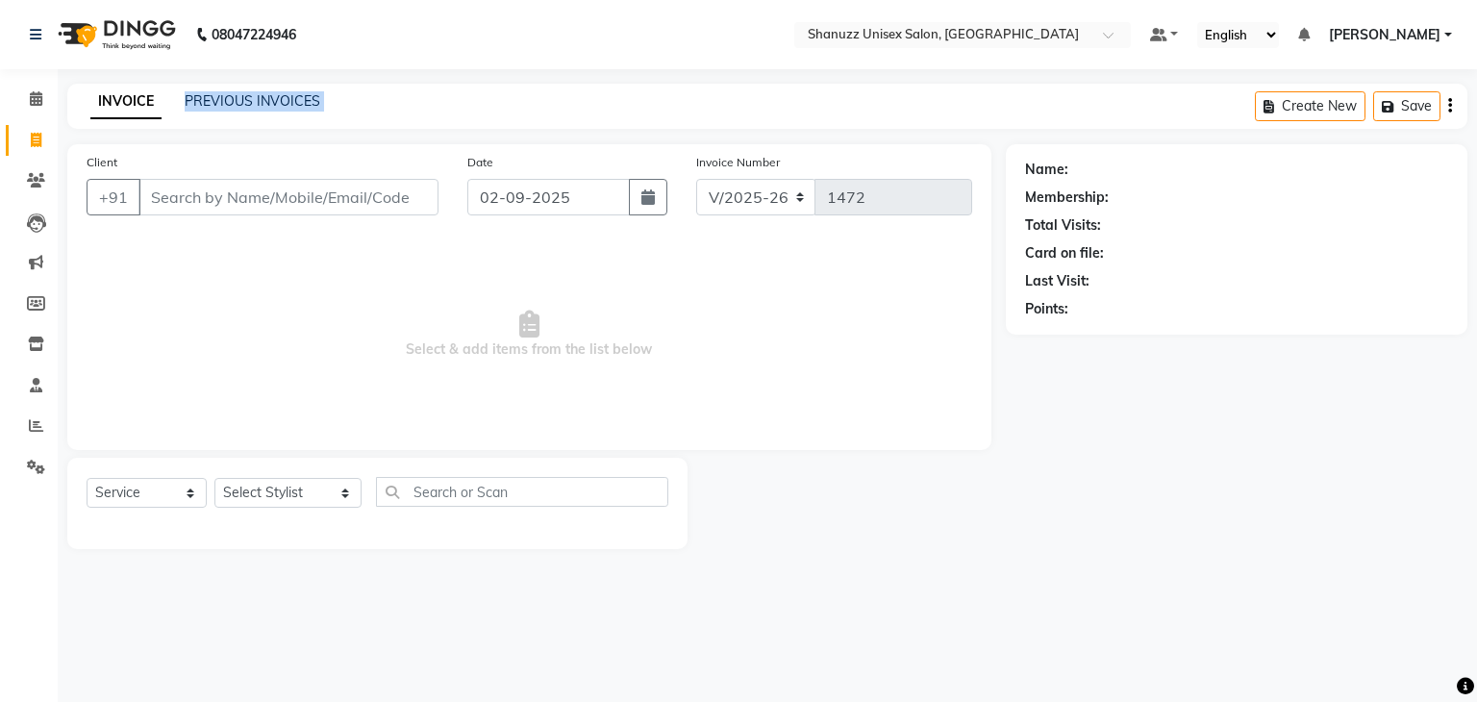
click at [236, 82] on div "08047224946 Select Location × Shanuzz Unisex Salon, Oshiwara Default Panel My P…" at bounding box center [738, 351] width 1477 height 702
select select "7102"
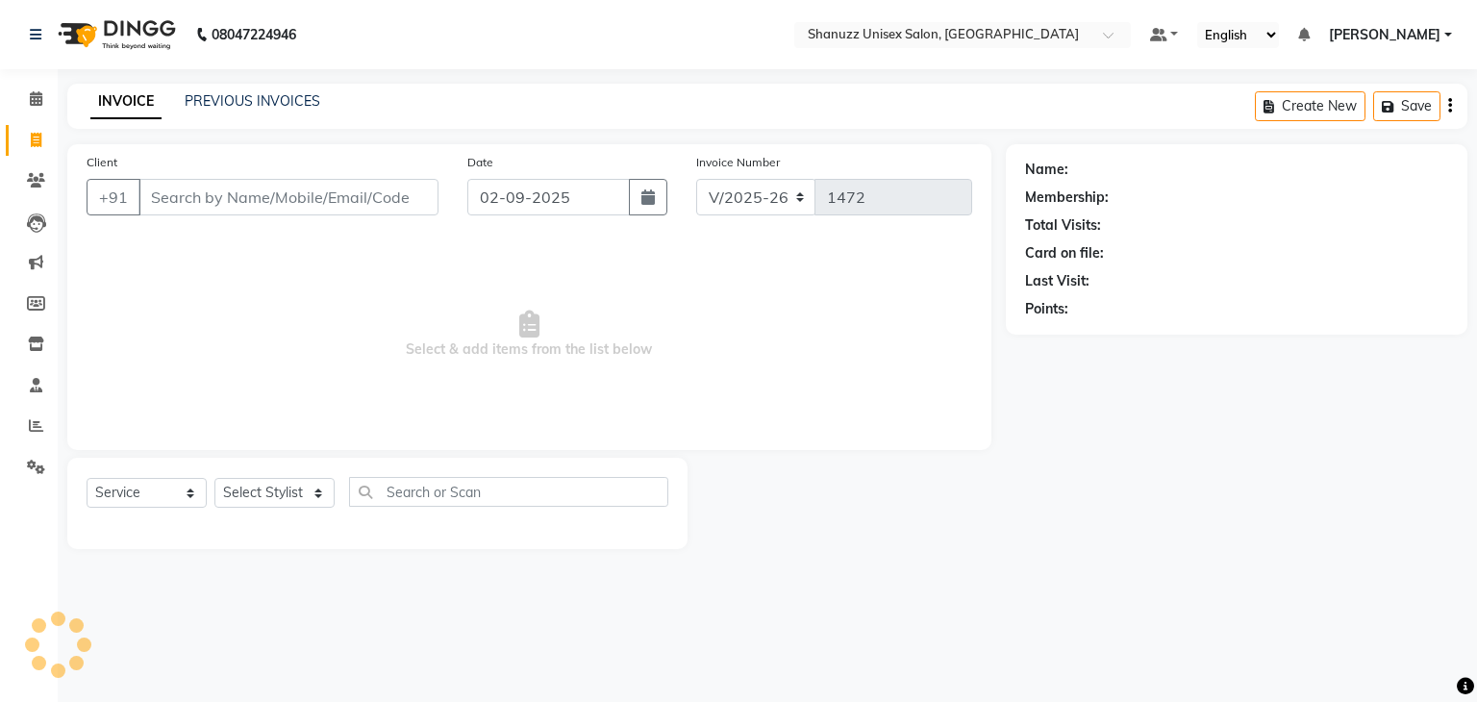
select select "service"
click at [247, 94] on link "PREVIOUS INVOICES" at bounding box center [253, 100] width 136 height 17
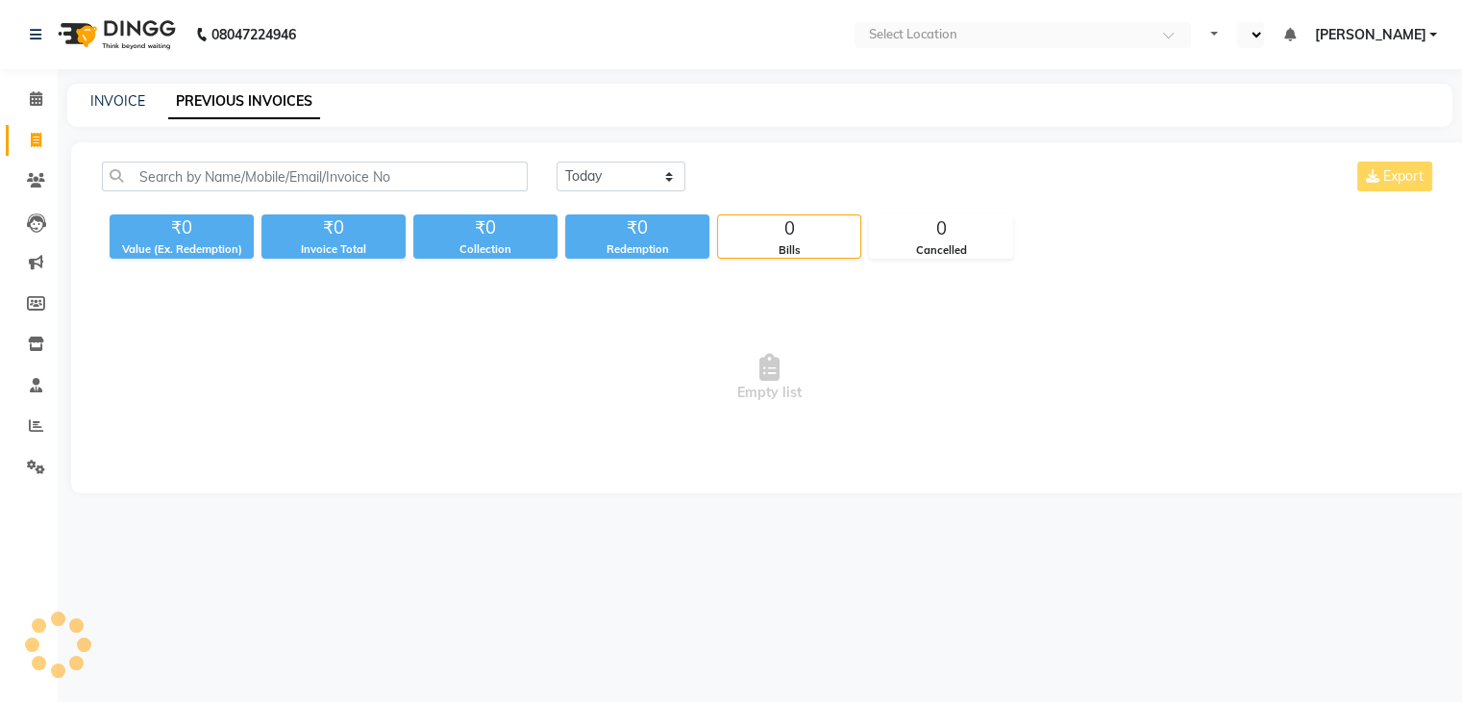
select select "en"
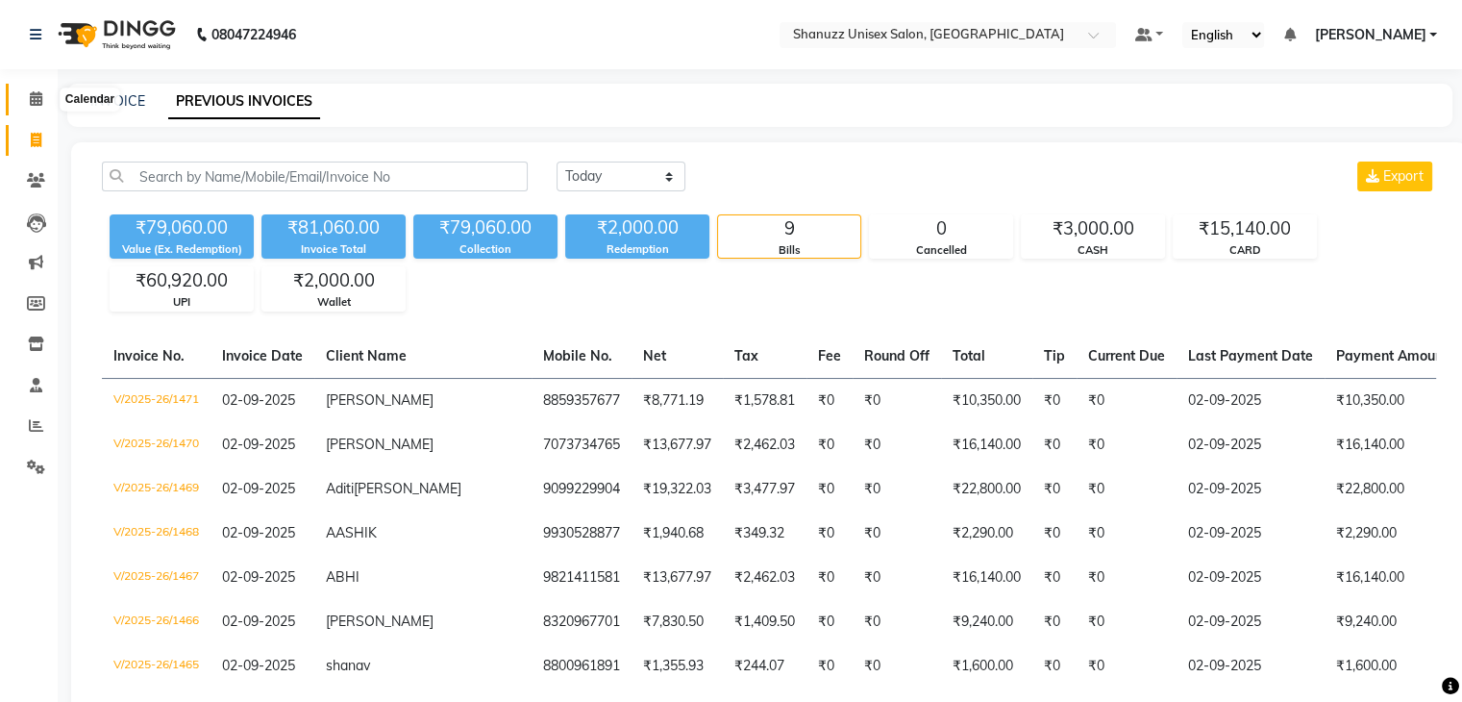
click at [31, 97] on icon at bounding box center [36, 98] width 12 height 14
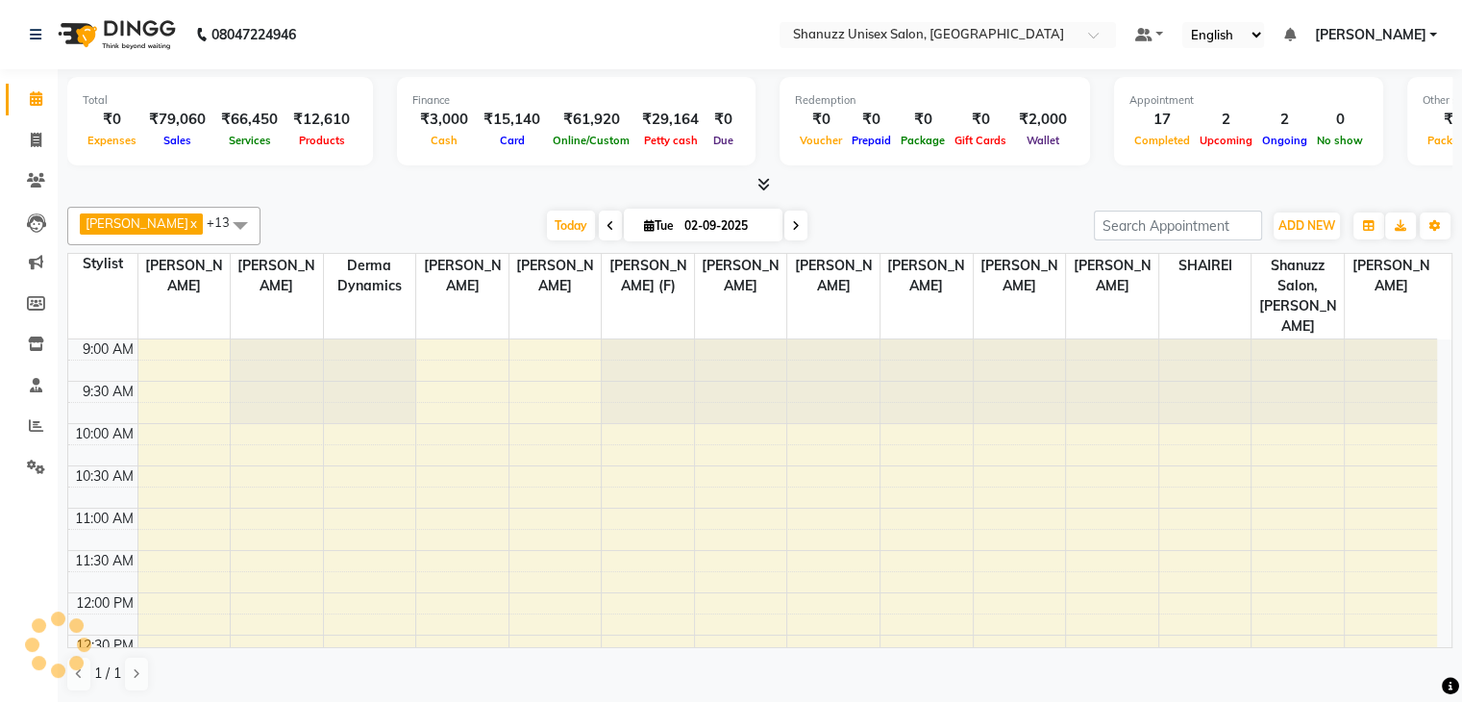
scroll to position [641, 0]
click at [1356, 31] on span "[PERSON_NAME]" at bounding box center [1370, 35] width 112 height 20
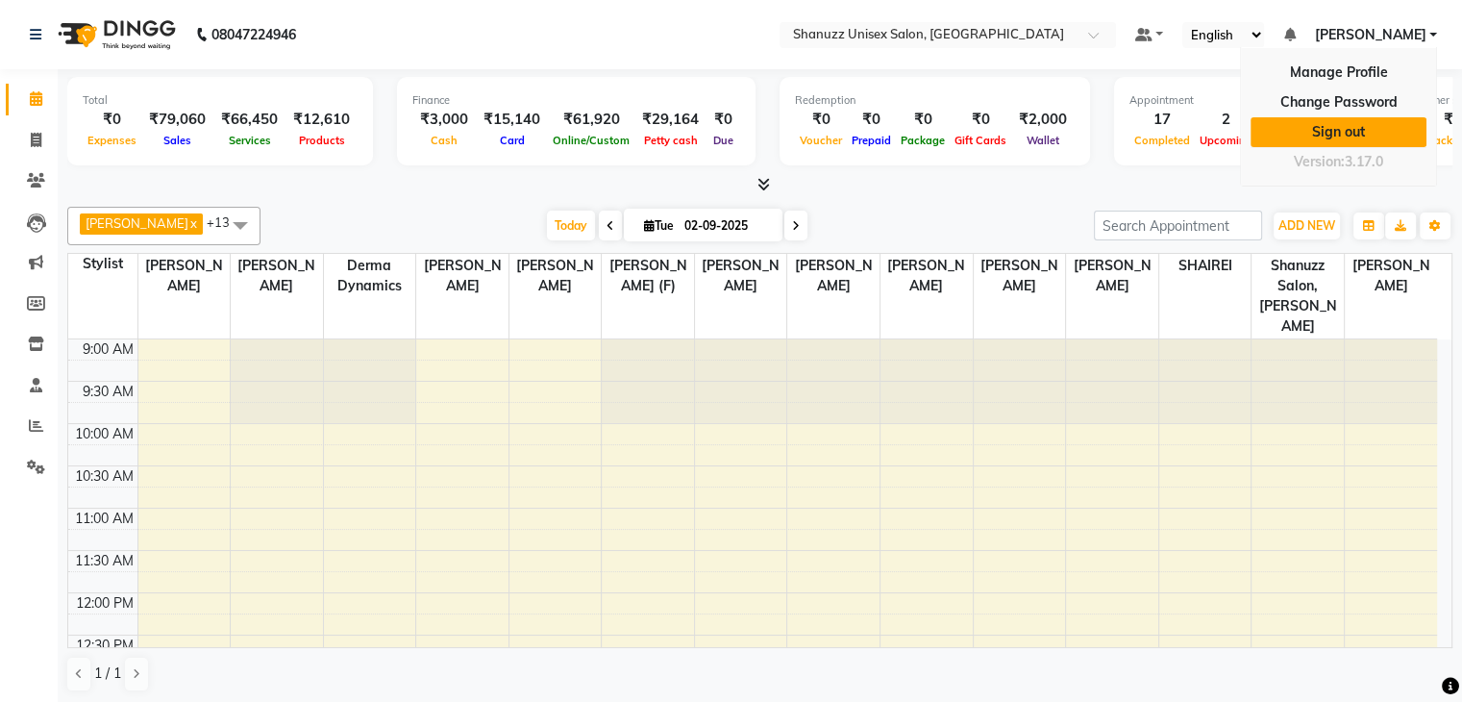
click at [1348, 132] on link "Sign out" at bounding box center [1339, 132] width 176 height 30
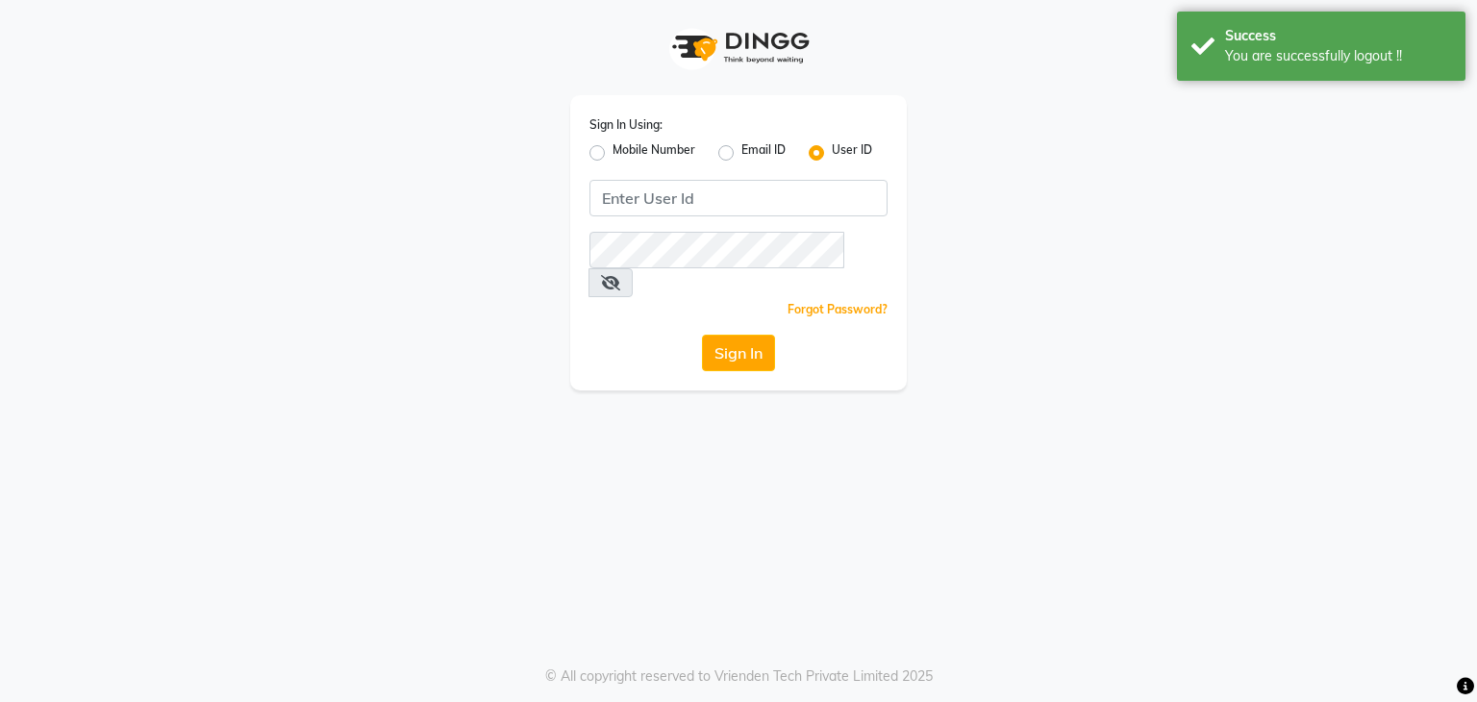
click at [612, 155] on label "Mobile Number" at bounding box center [653, 152] width 83 height 23
click at [612, 154] on input "Mobile Number" at bounding box center [618, 147] width 12 height 12
radio input "true"
radio input "false"
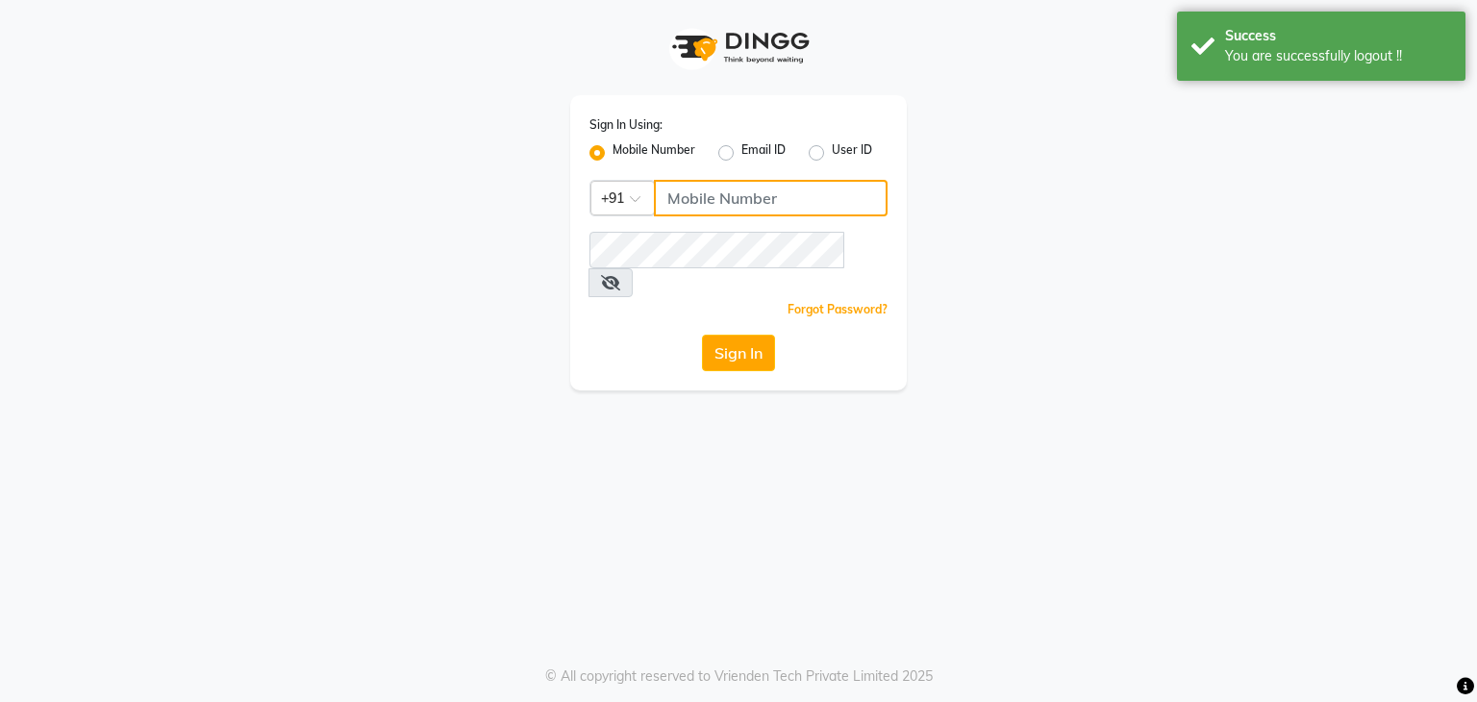
click at [658, 207] on input "Username" at bounding box center [771, 198] width 234 height 37
type input "9307729665"
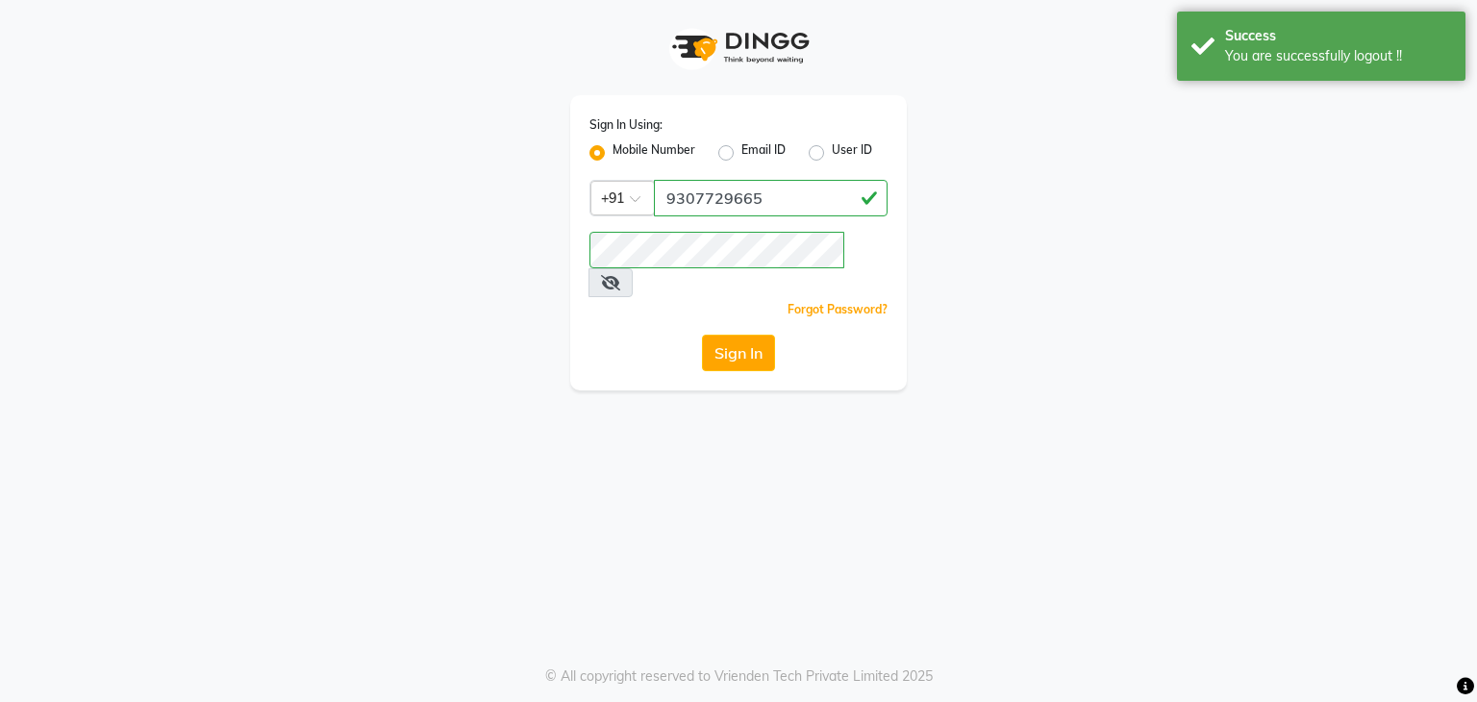
click at [620, 275] on icon at bounding box center [610, 282] width 19 height 15
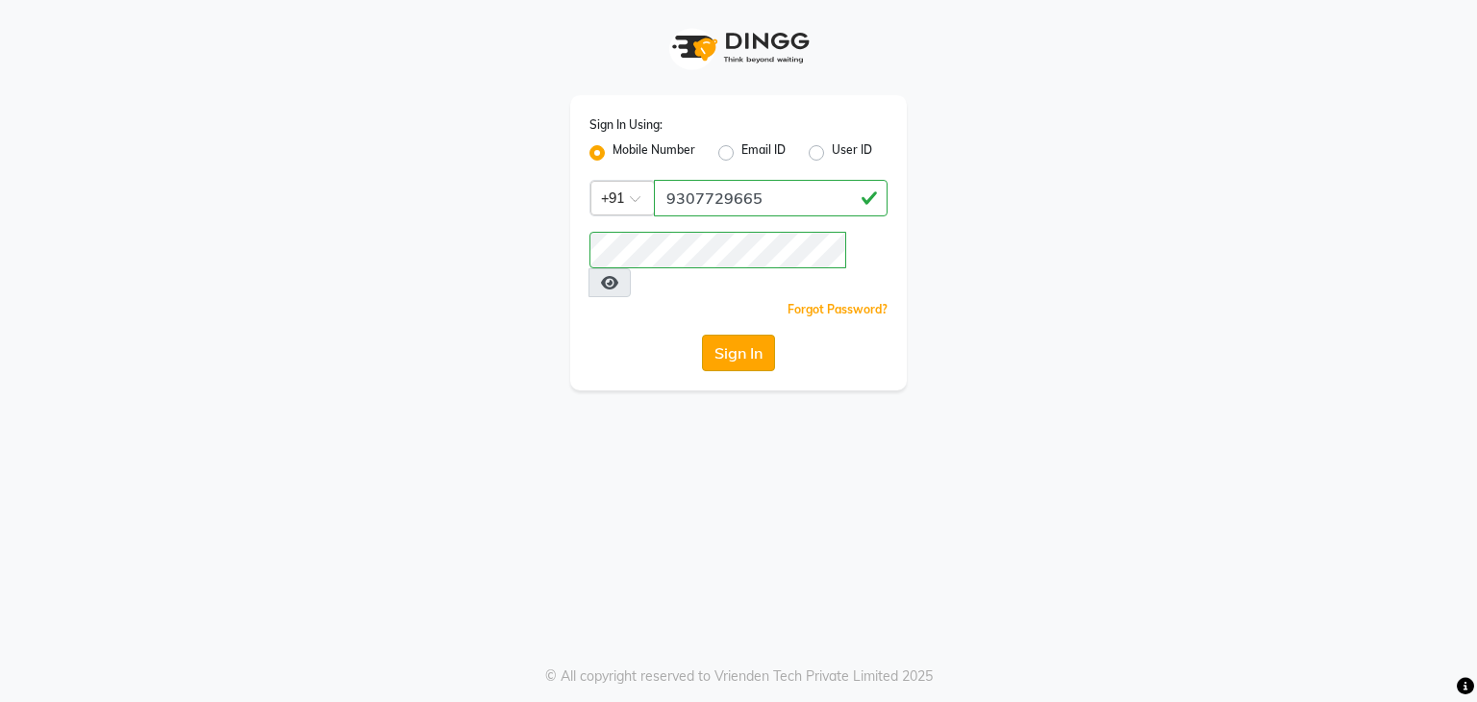
click at [727, 335] on button "Sign In" at bounding box center [738, 353] width 73 height 37
